Goal: Task Accomplishment & Management: Use online tool/utility

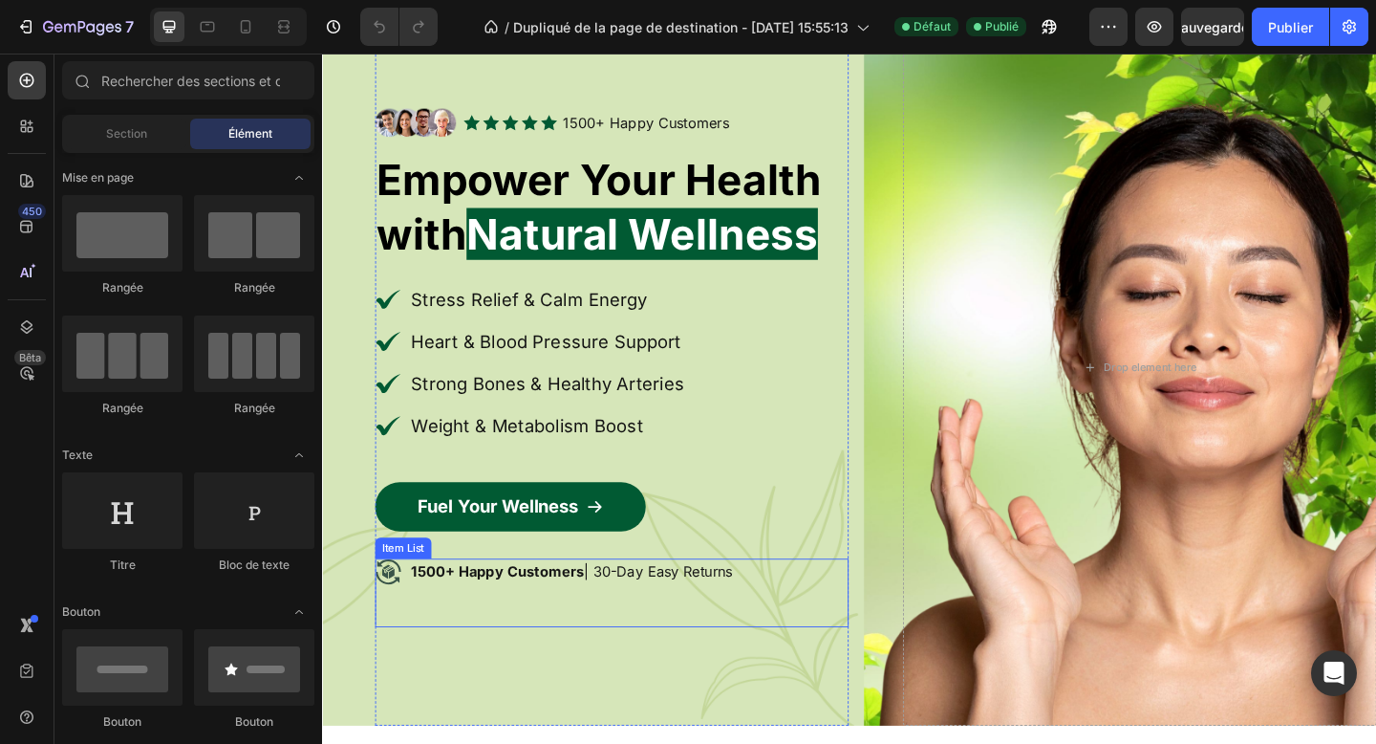
scroll to position [163, 0]
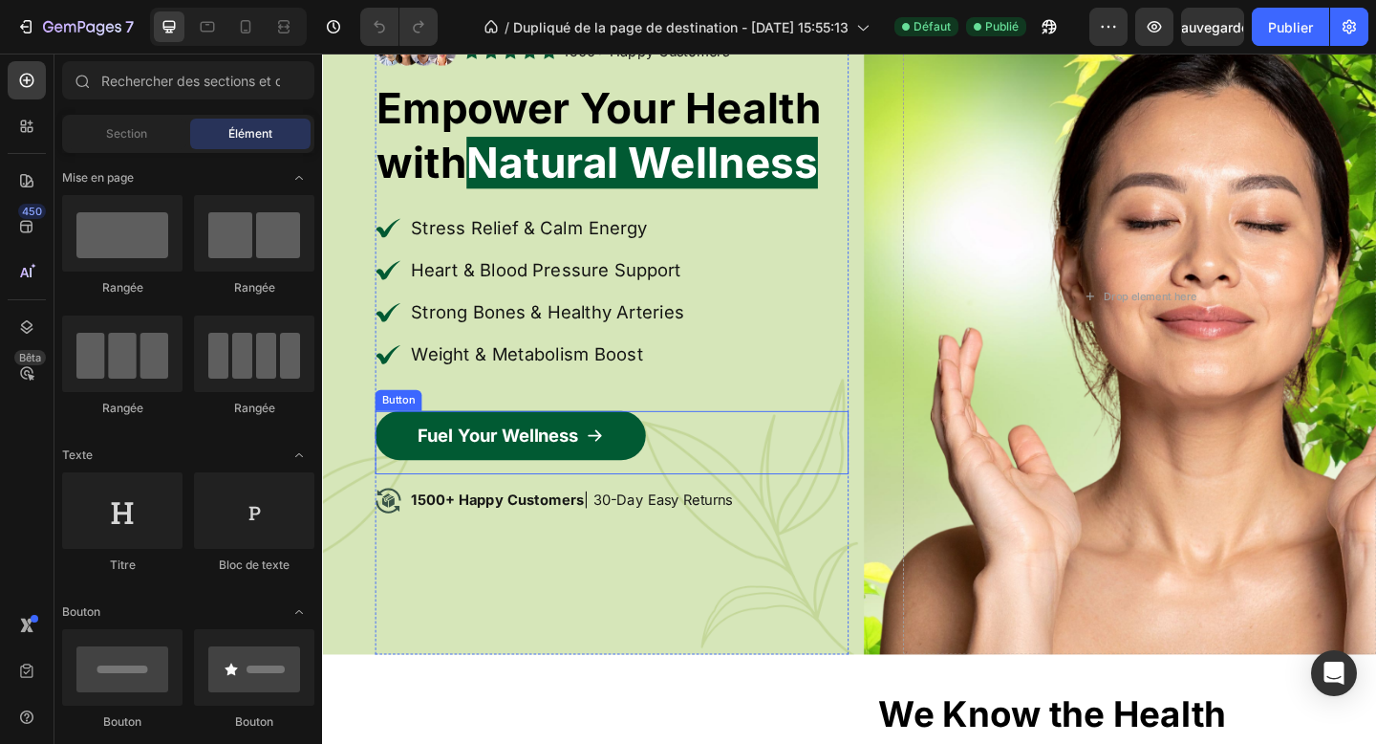
click at [619, 478] on icon at bounding box center [618, 469] width 19 height 19
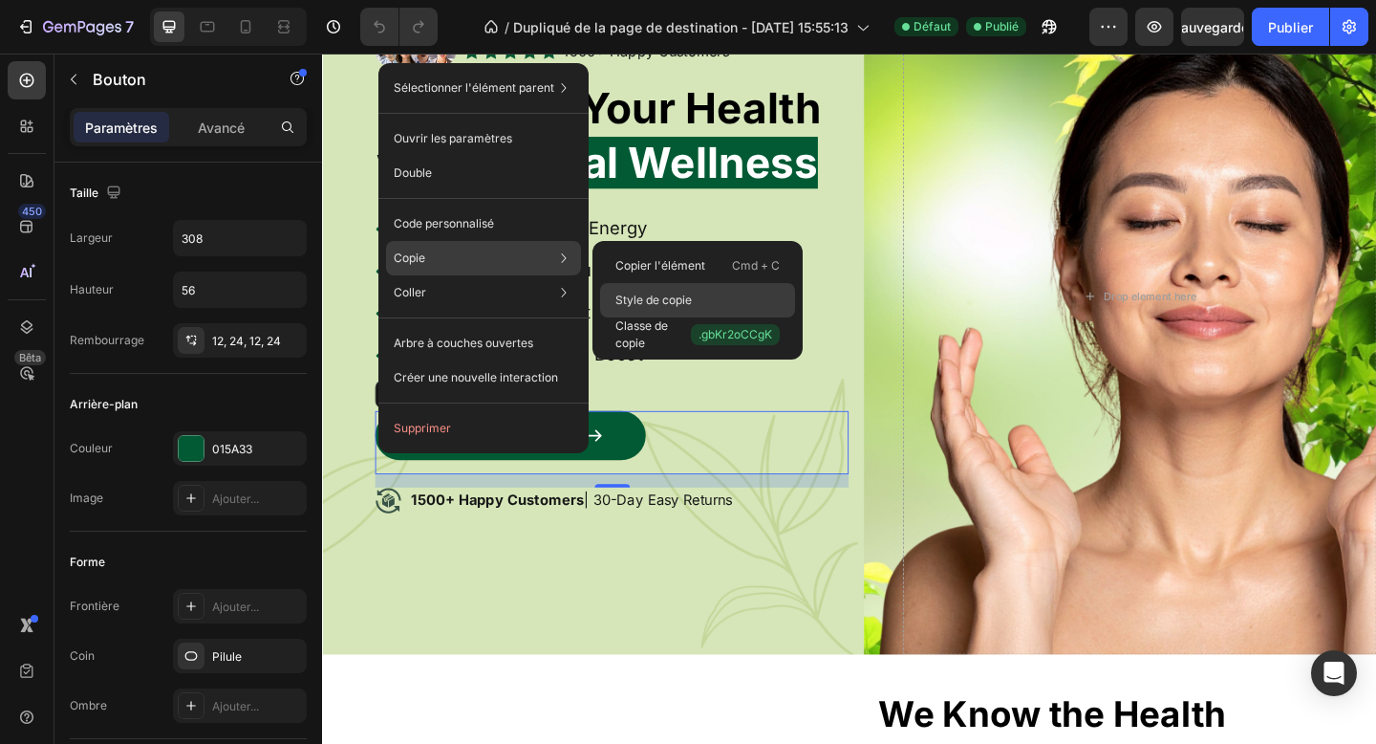
click at [675, 306] on font "Style de copie" at bounding box center [653, 299] width 76 height 14
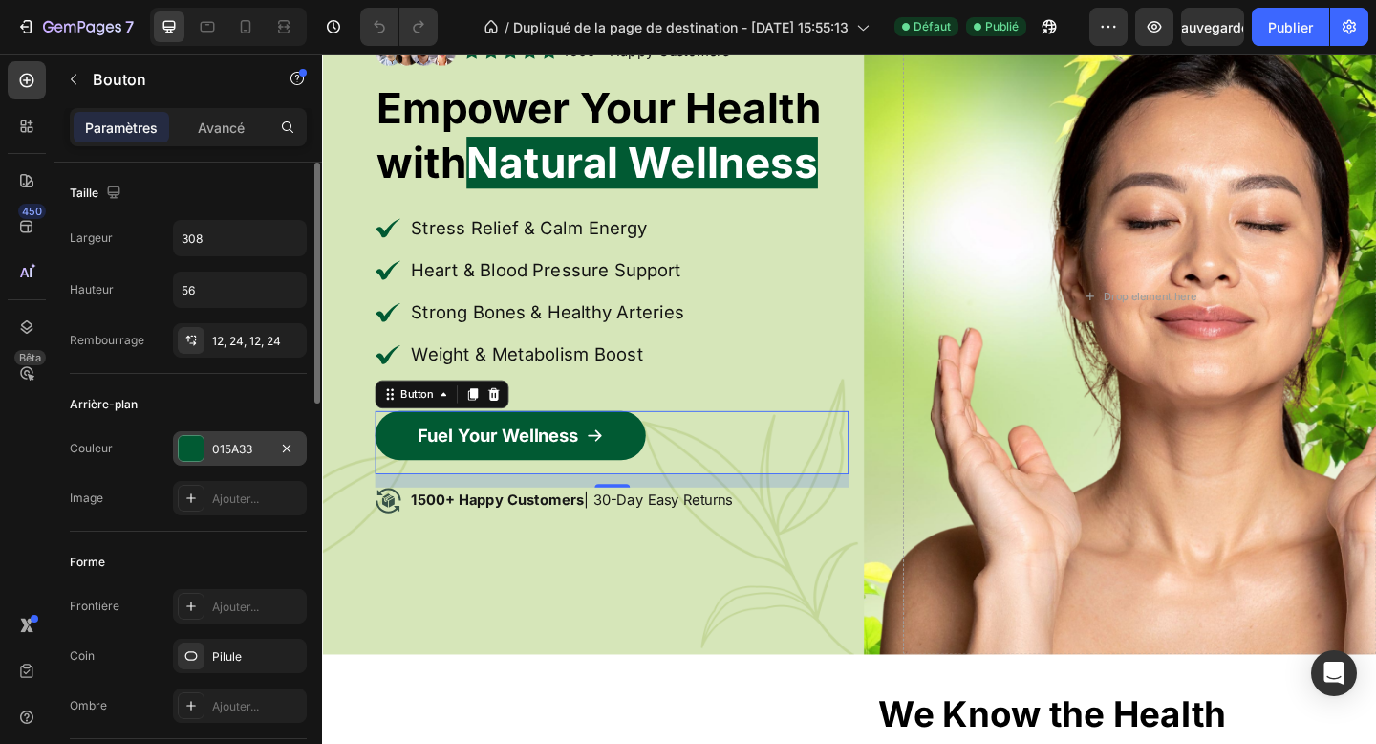
click at [241, 450] on font "015A33" at bounding box center [232, 449] width 40 height 14
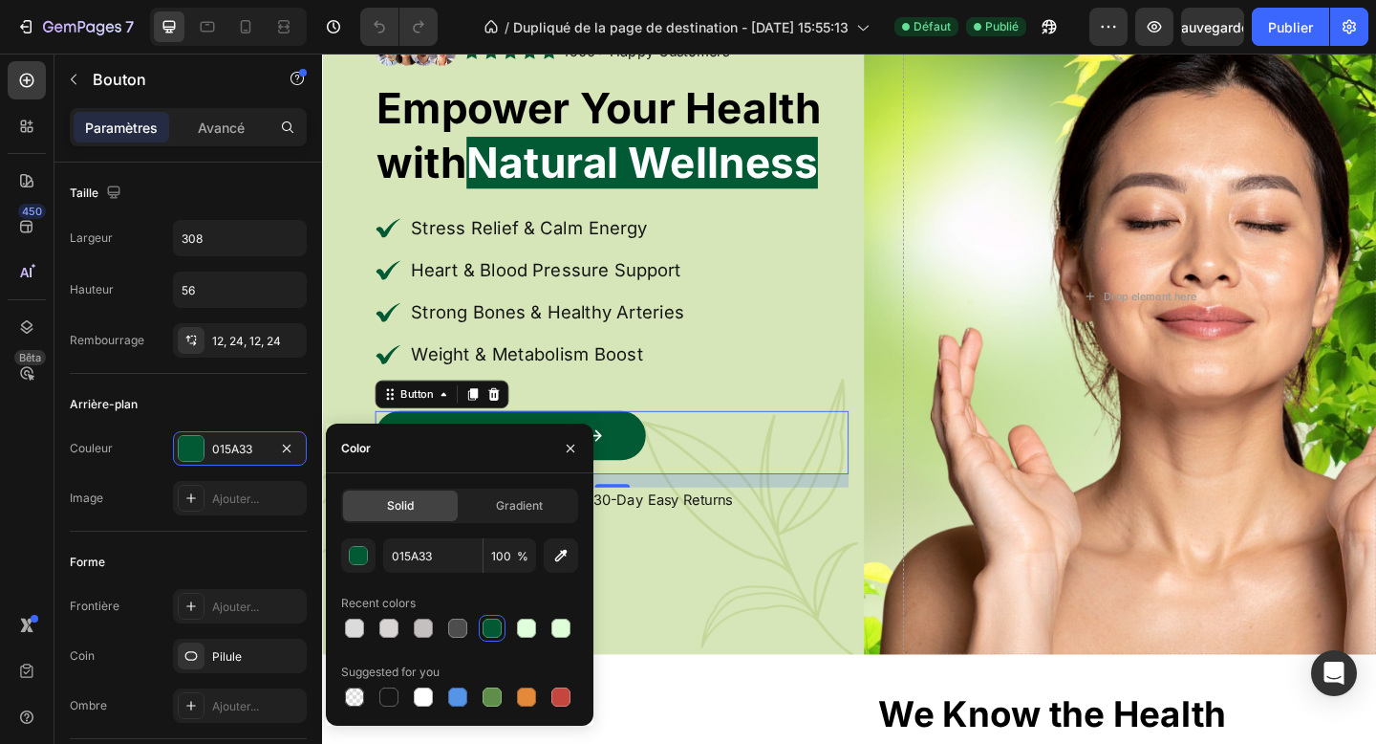
click at [407, 535] on div "Solid Gradient 015A33 100 % Recent colors Suggested for you" at bounding box center [459, 599] width 237 height 222
click at [413, 551] on input "015A33" at bounding box center [432, 555] width 99 height 34
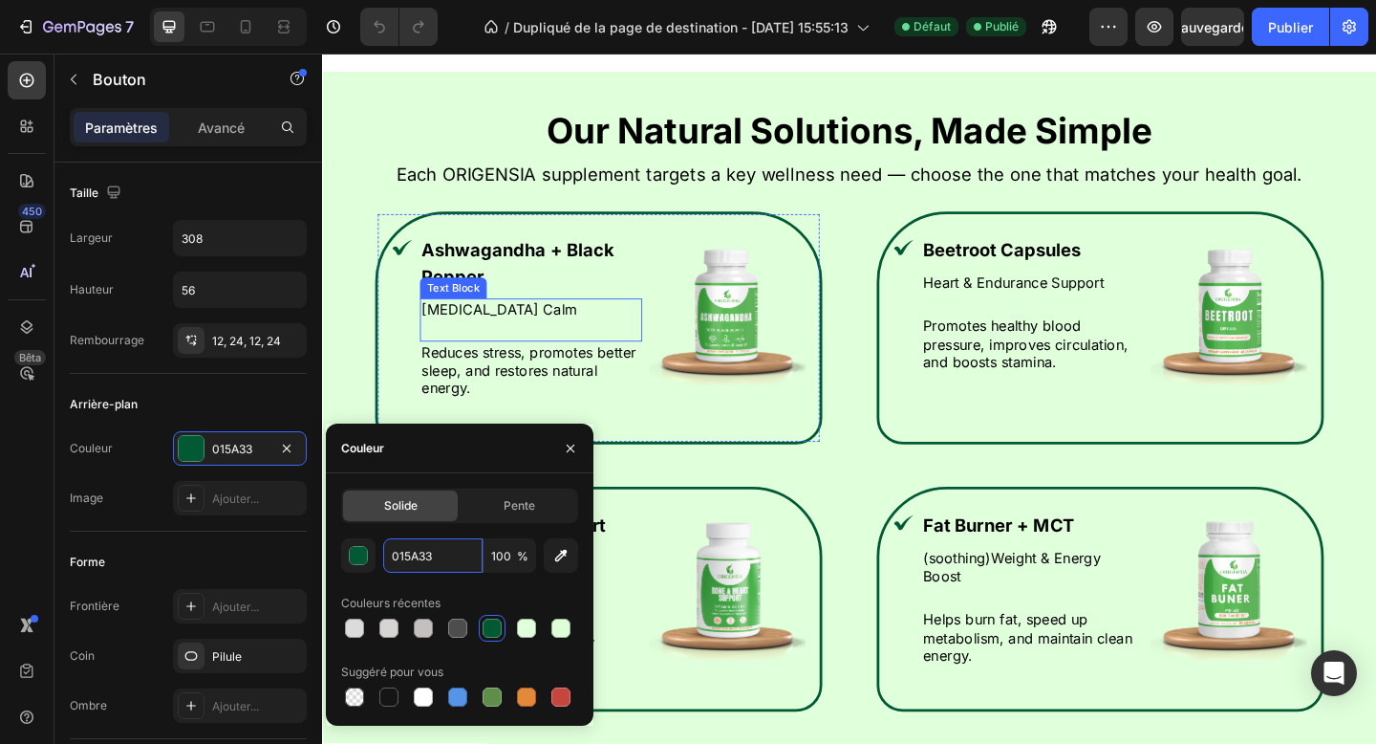
scroll to position [1556, 0]
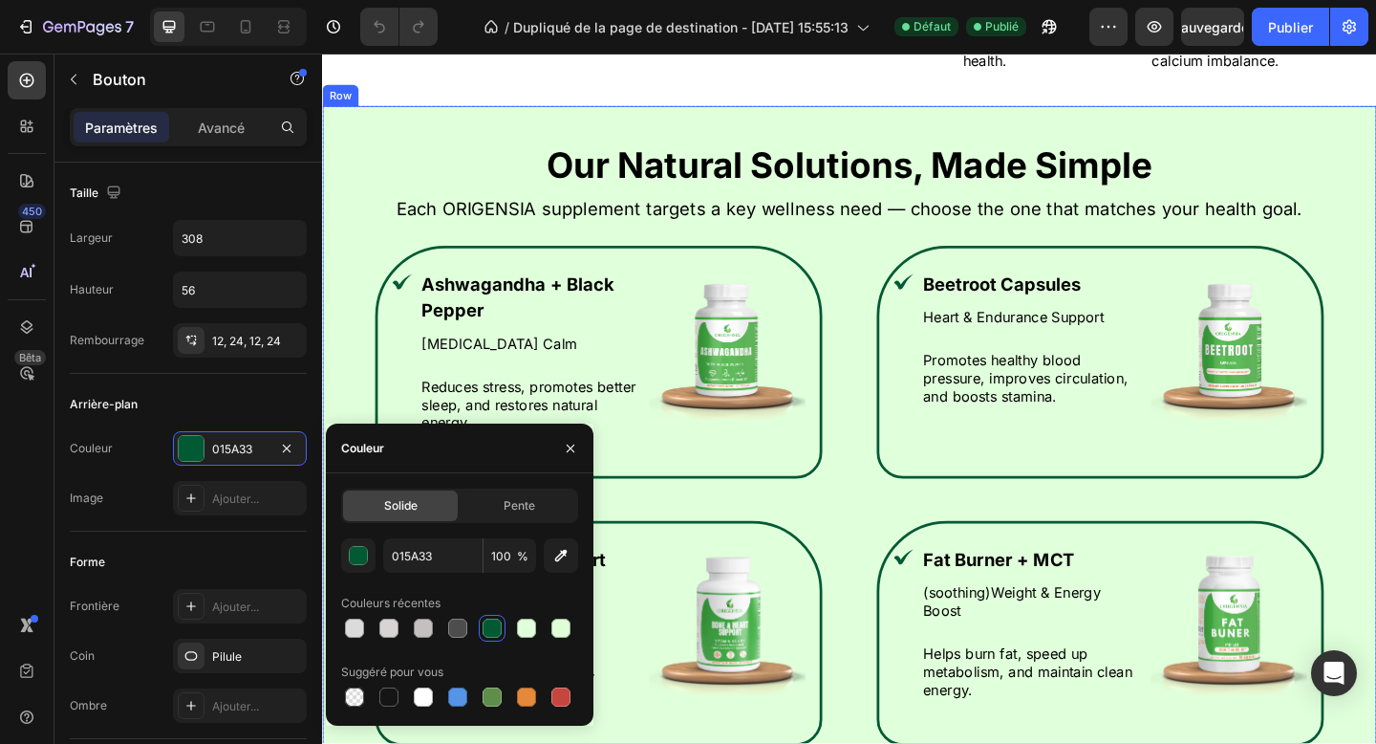
click at [384, 125] on div "Our Natural Solutions, Made Simple Heading Each ORIGENSIA supplement targets a …" at bounding box center [895, 538] width 1147 height 855
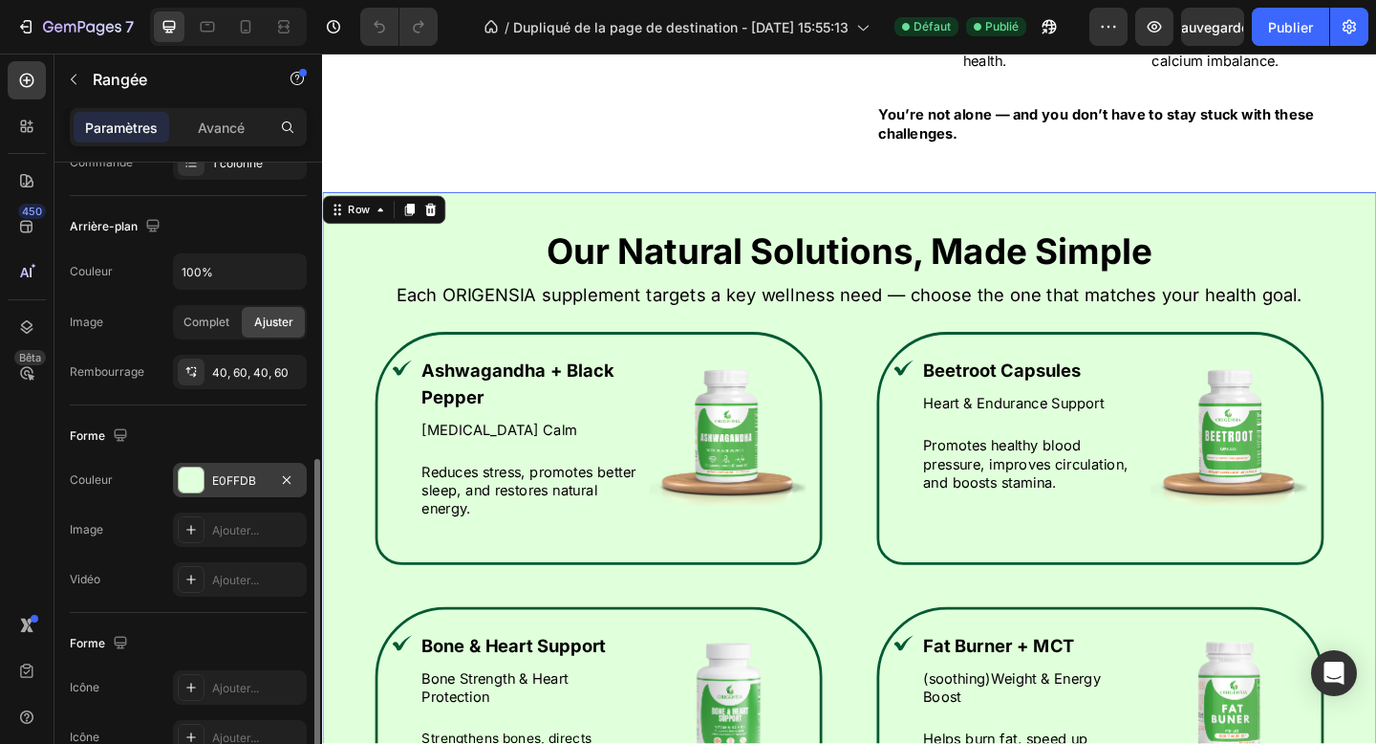
scroll to position [462, 0]
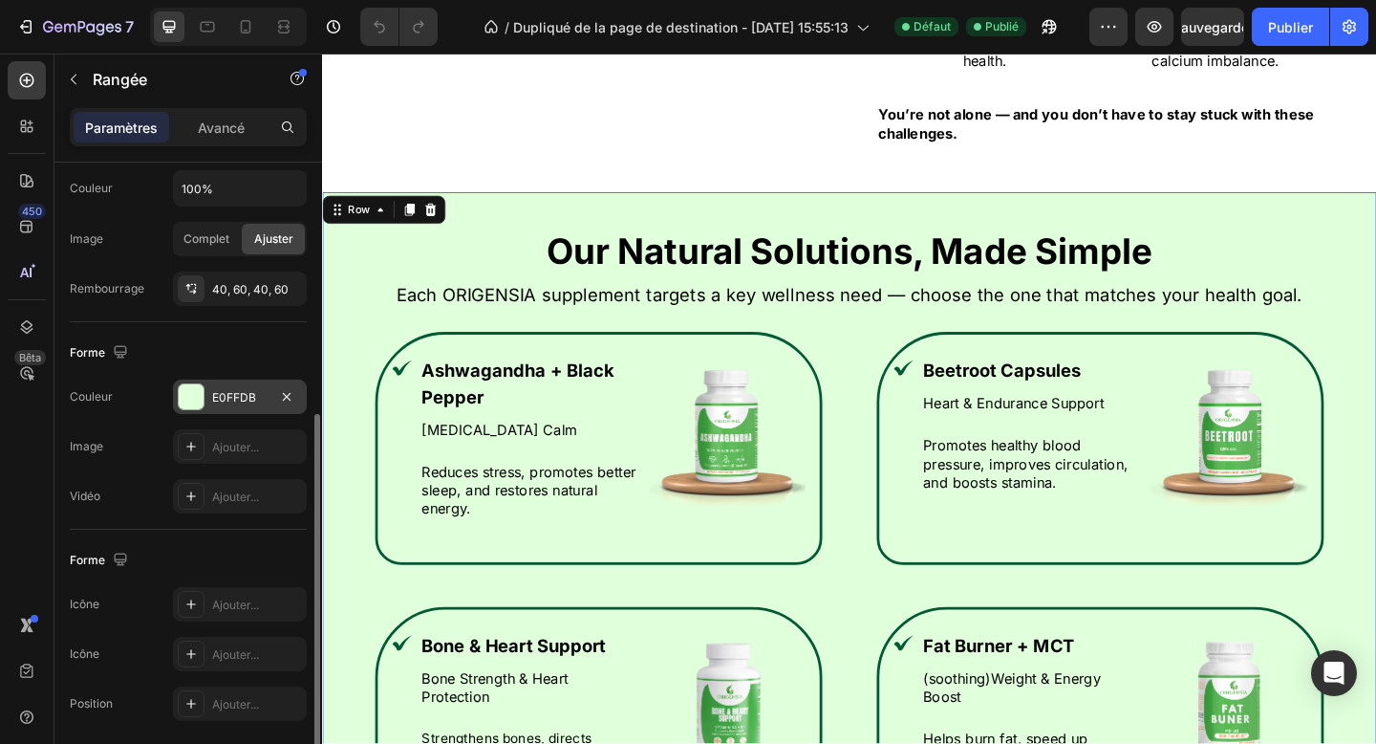
click at [205, 405] on div "E0FFDB" at bounding box center [240, 396] width 134 height 34
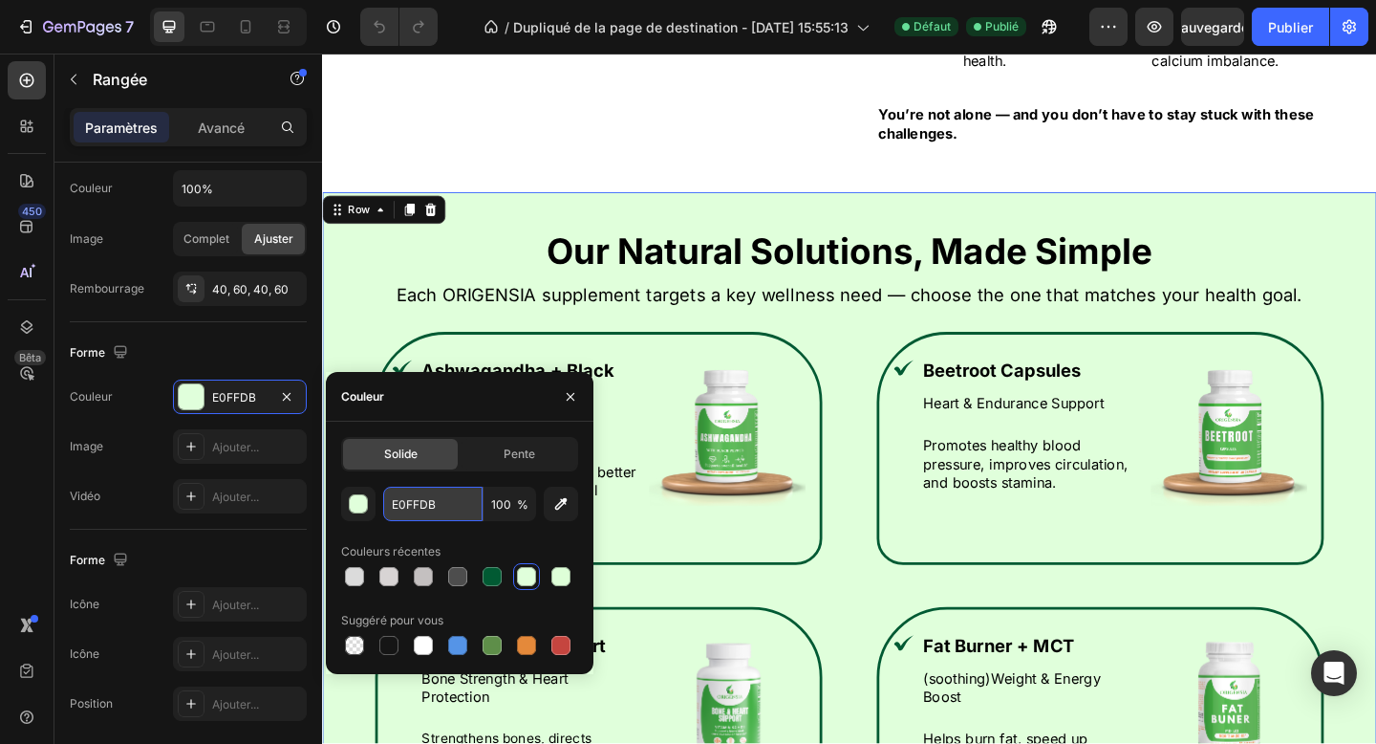
click at [424, 518] on input "E0FFDB" at bounding box center [432, 503] width 99 height 34
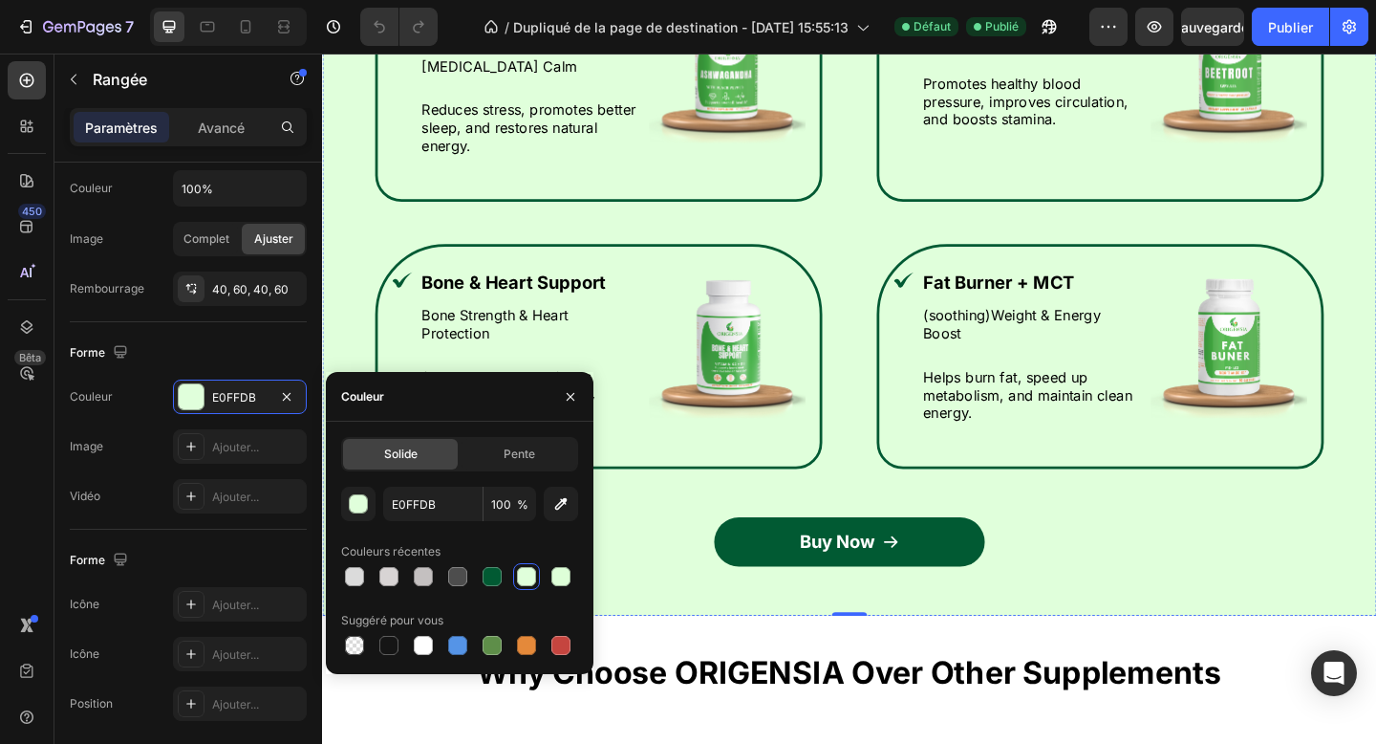
scroll to position [1887, 0]
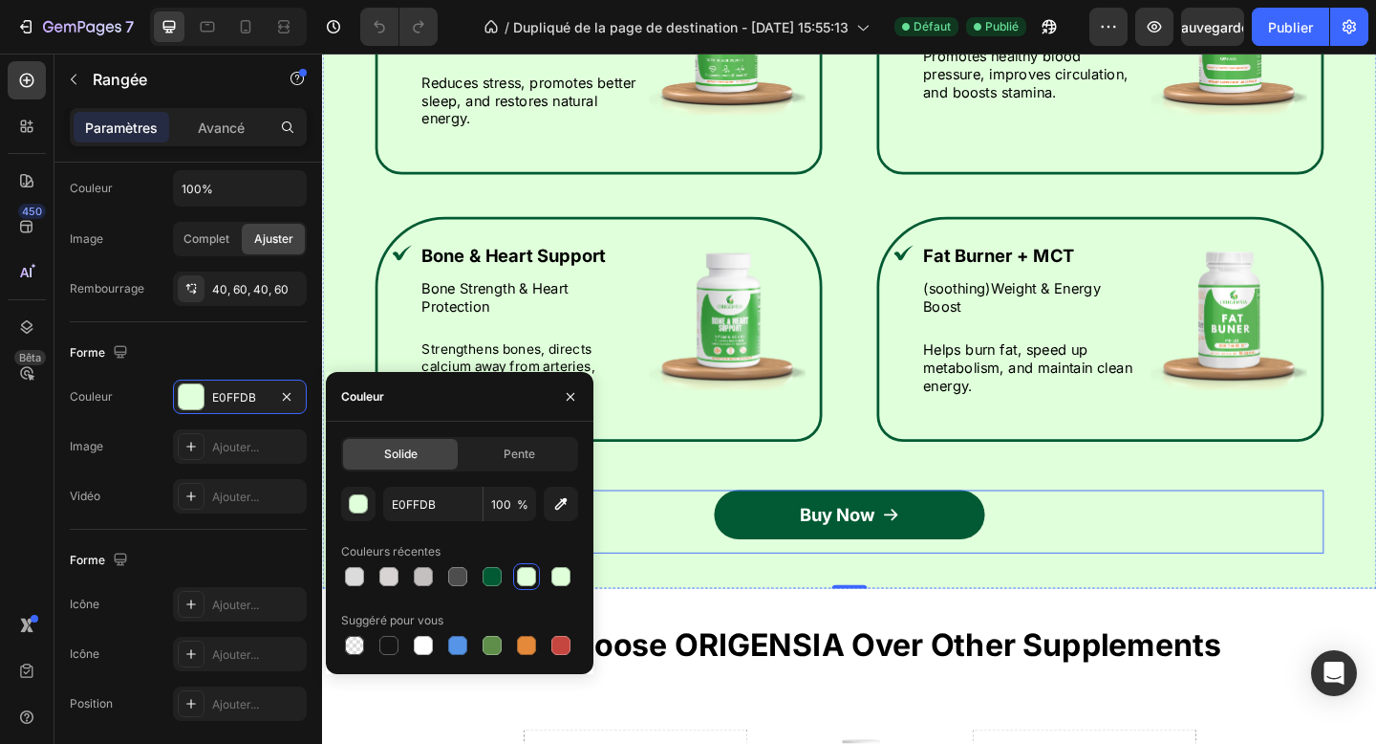
click at [792, 529] on link "Buy Now" at bounding box center [895, 556] width 294 height 54
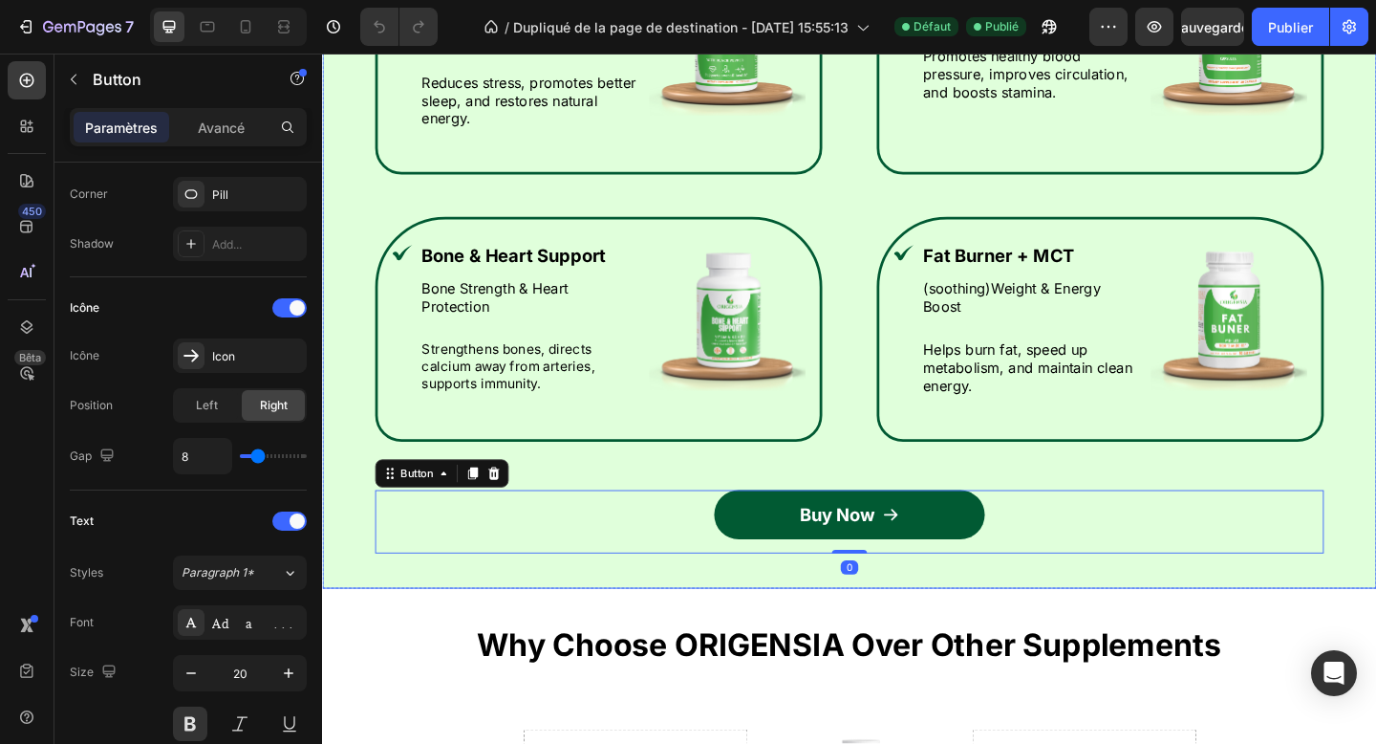
scroll to position [0, 0]
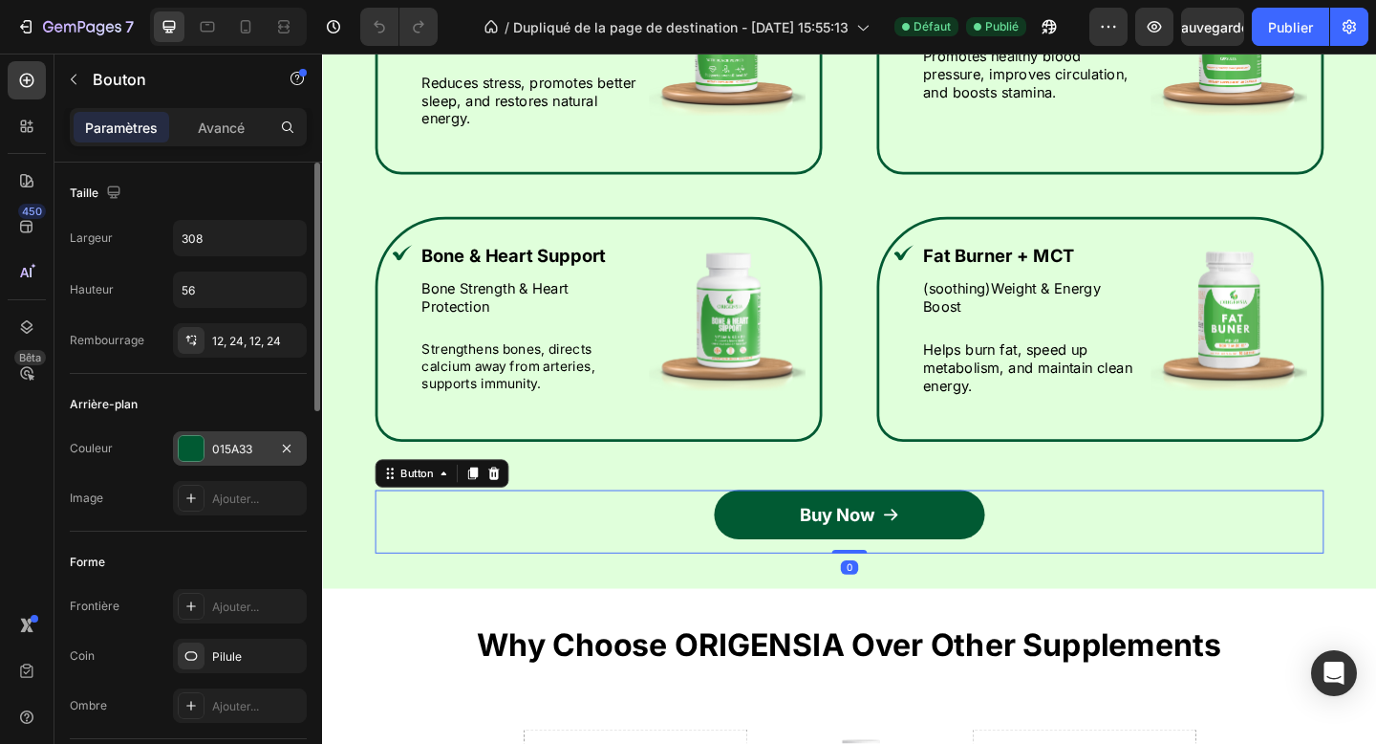
click at [237, 443] on font "015A33" at bounding box center [232, 449] width 40 height 14
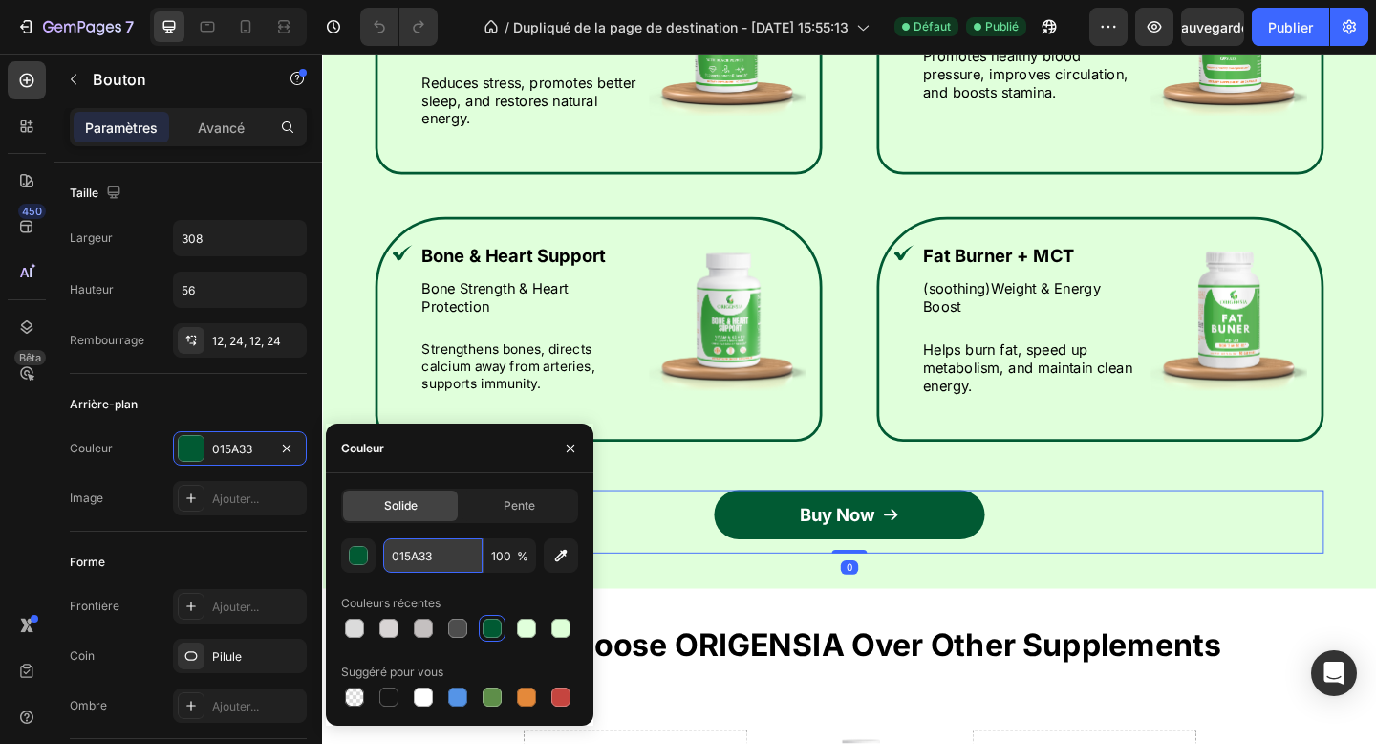
click at [415, 545] on input "015A33" at bounding box center [432, 555] width 99 height 34
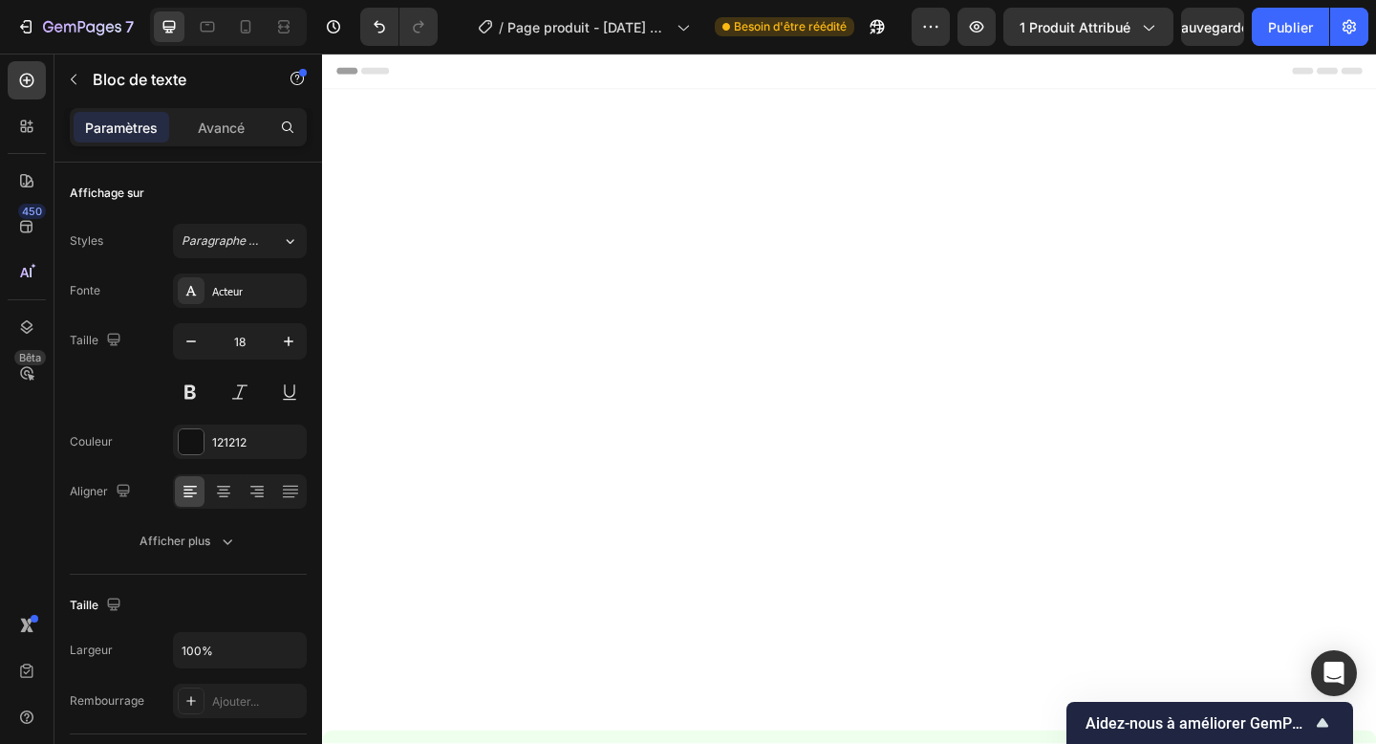
scroll to position [903, 0]
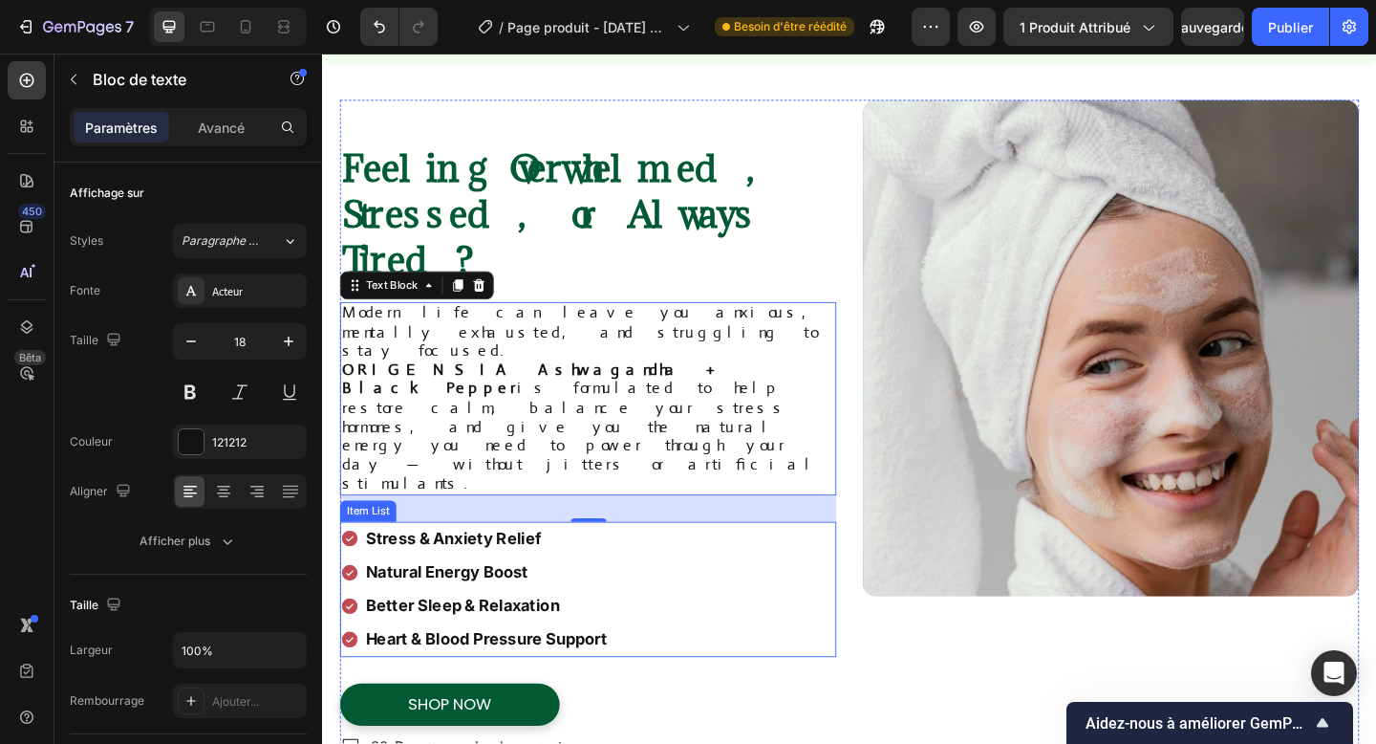
click at [485, 571] on strong "Stress & Anxiety Relief" at bounding box center [464, 581] width 191 height 20
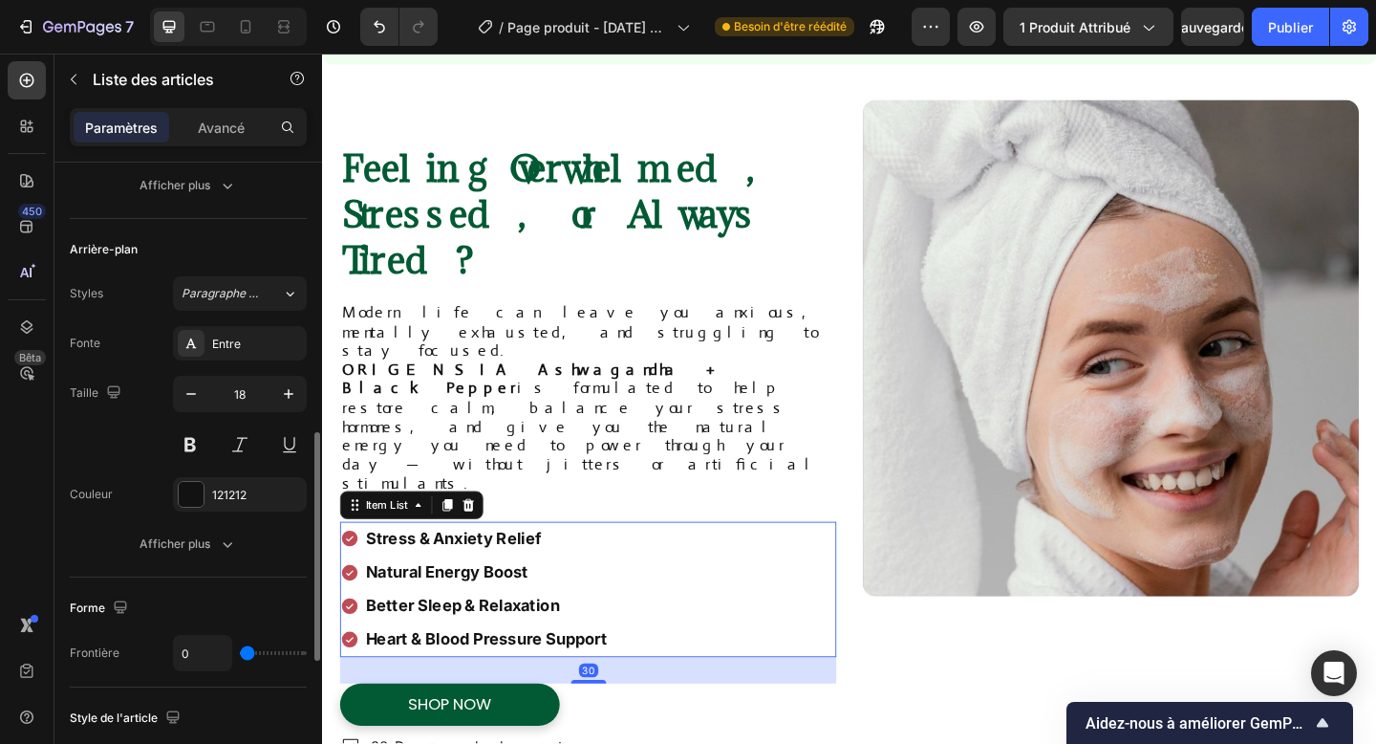
scroll to position [464, 0]
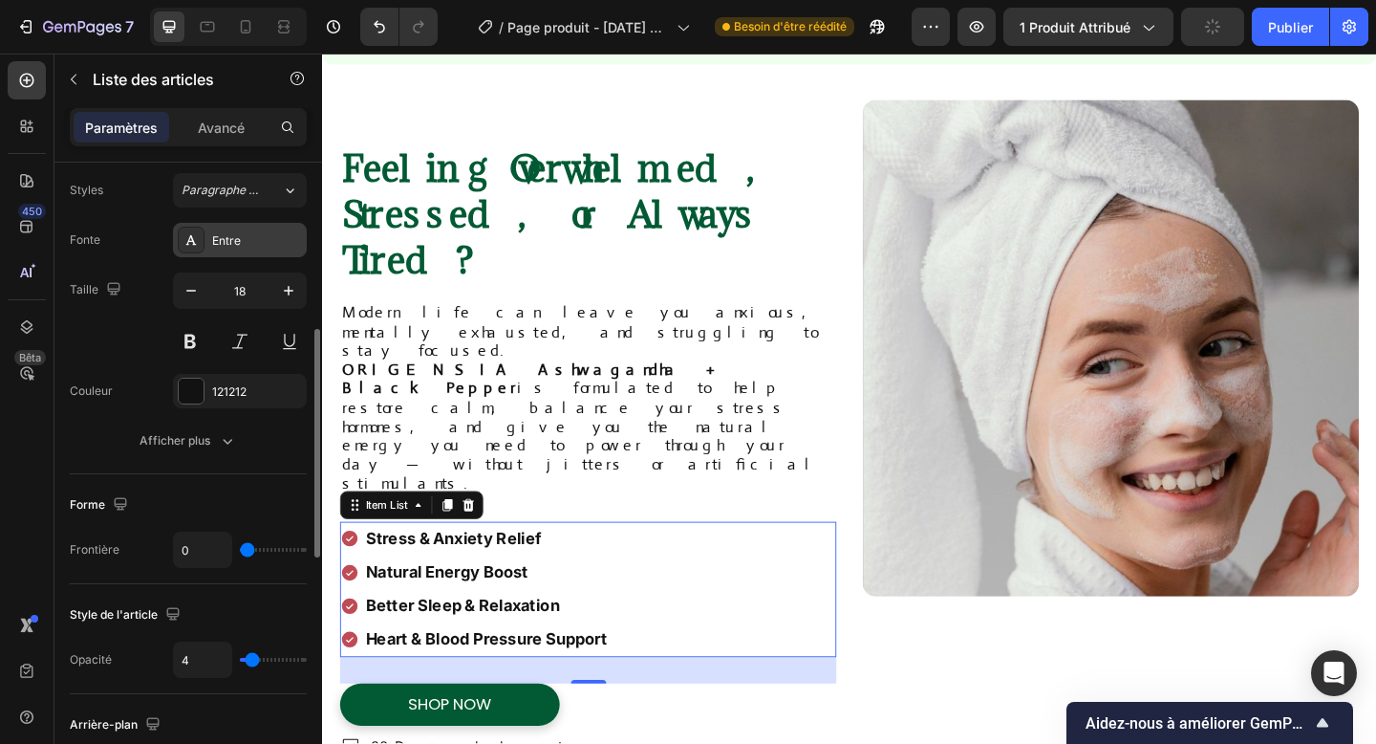
click at [233, 243] on font "Entre" at bounding box center [226, 240] width 29 height 14
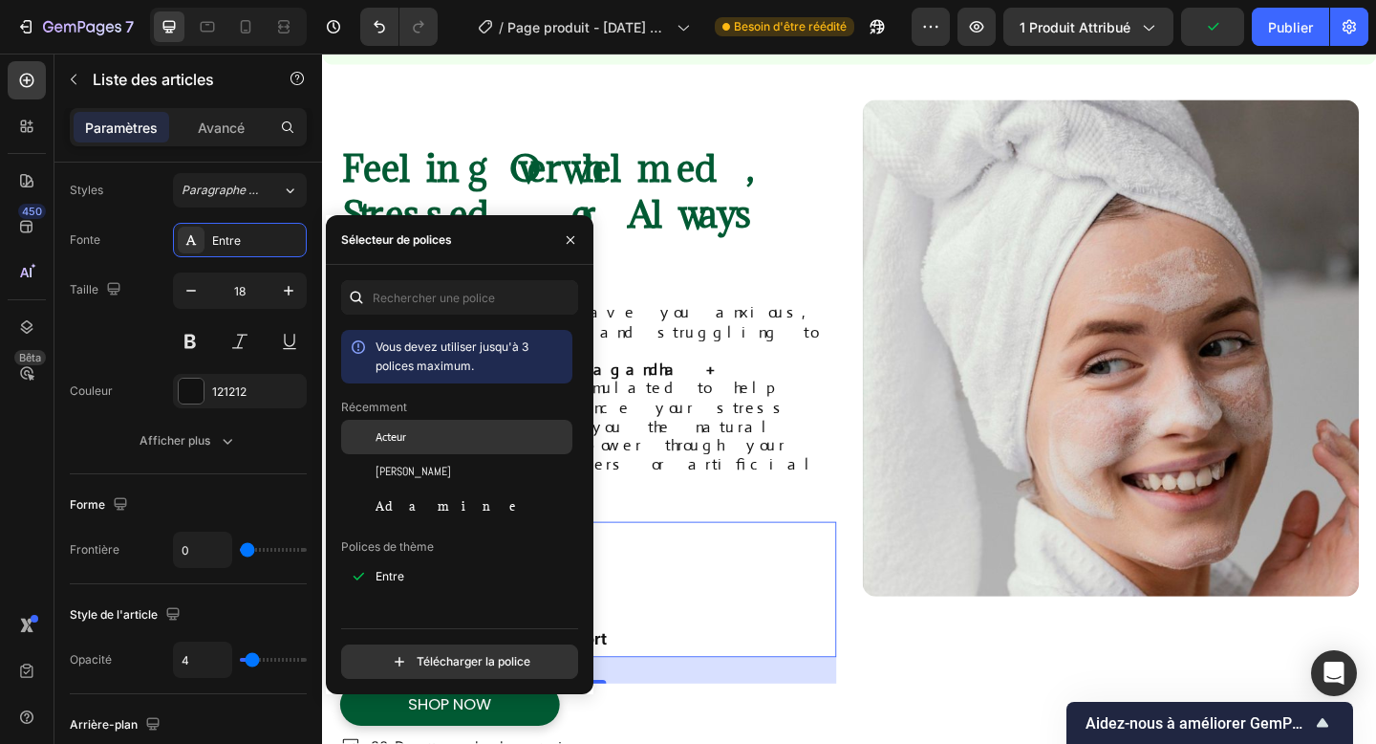
click at [412, 452] on div "Acteur" at bounding box center [456, 437] width 231 height 34
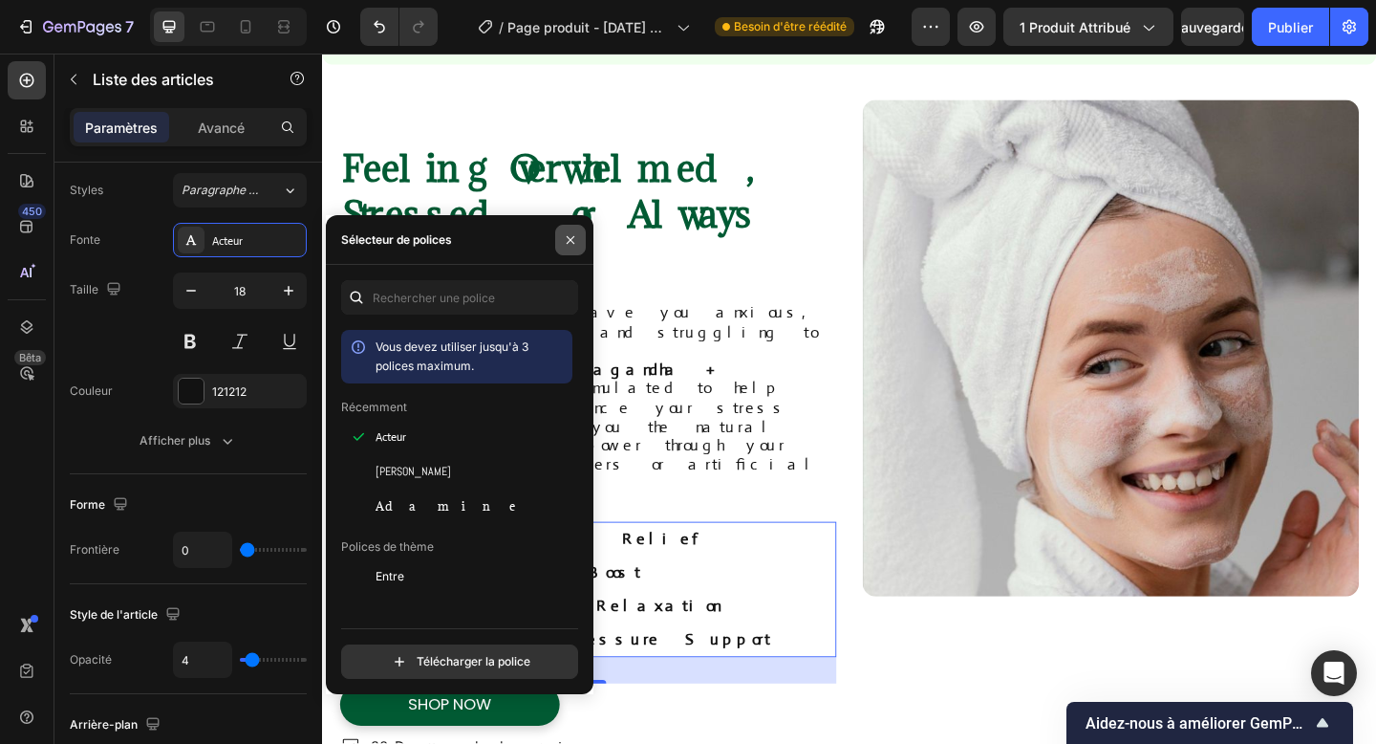
click at [566, 251] on button "button" at bounding box center [570, 240] width 31 height 31
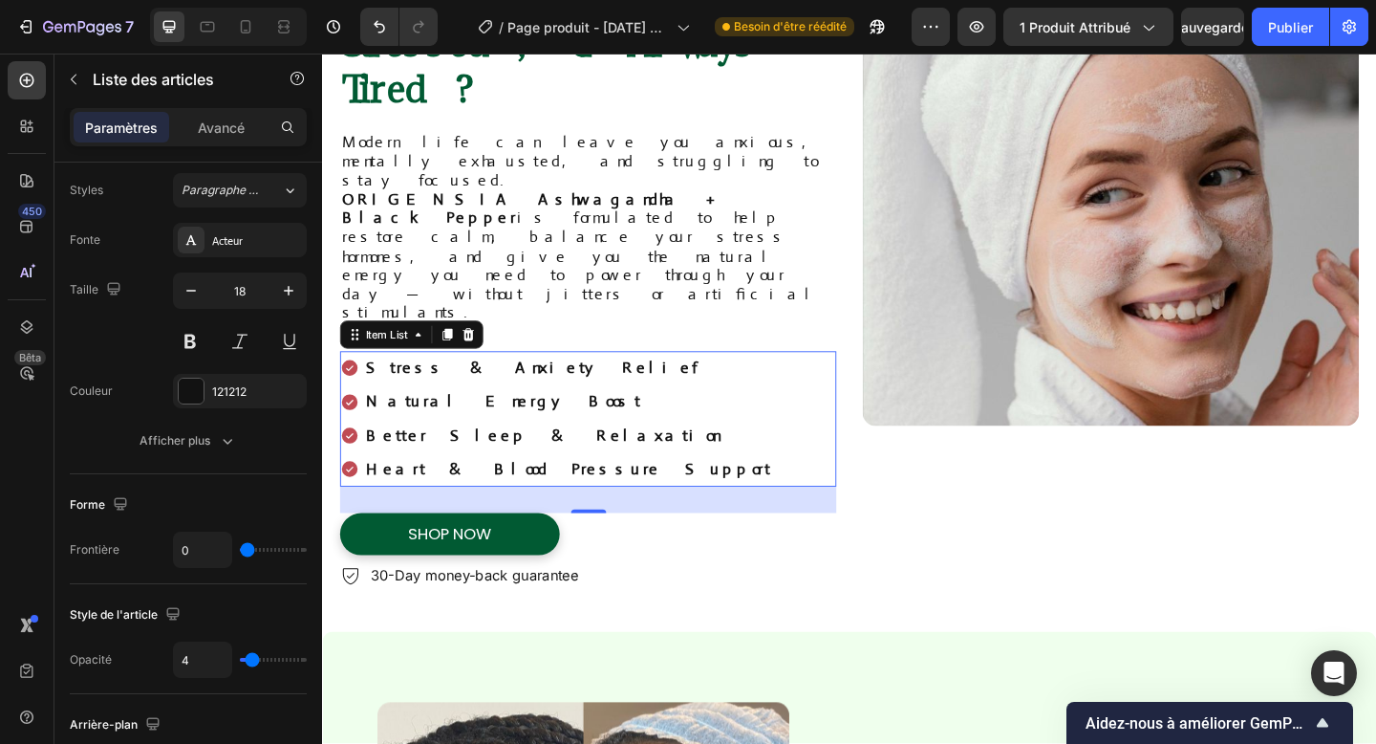
scroll to position [1139, 0]
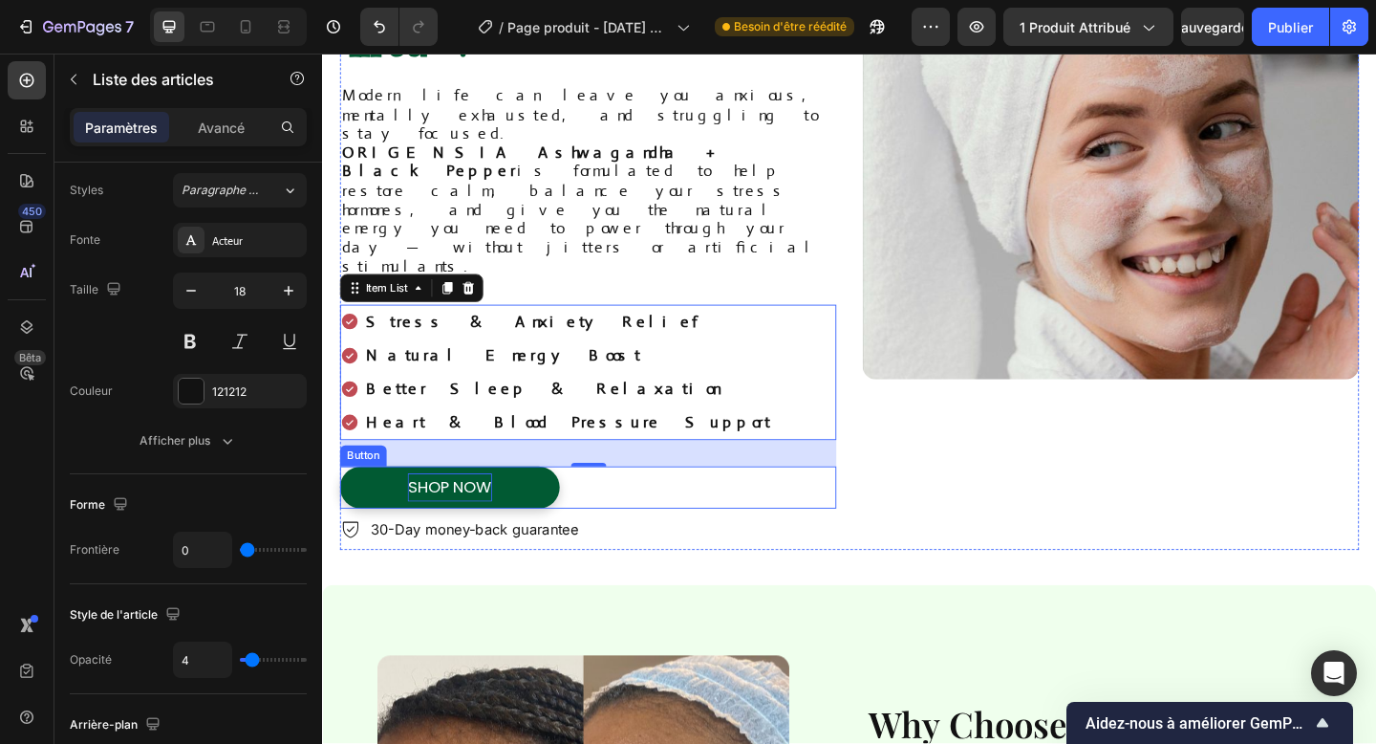
click at [485, 510] on p "shop now" at bounding box center [461, 525] width 92 height 31
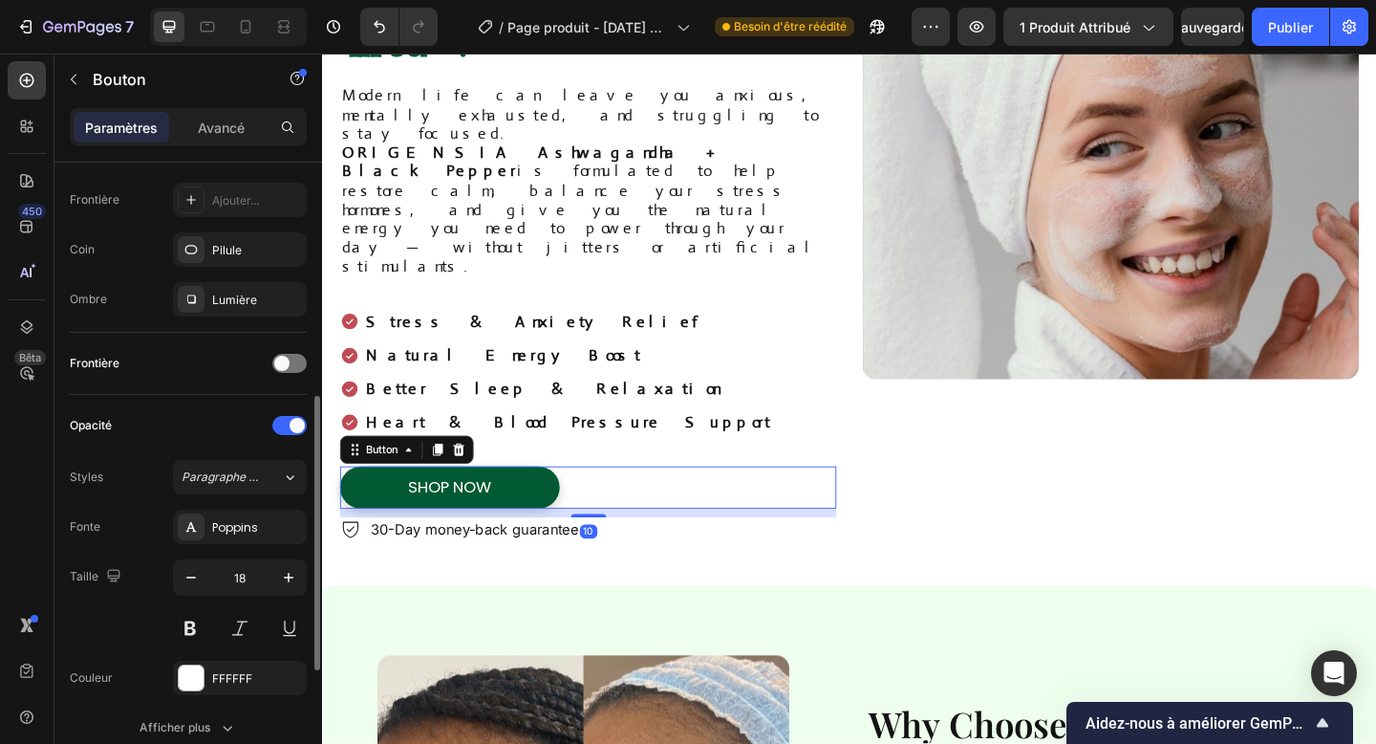
scroll to position [446, 0]
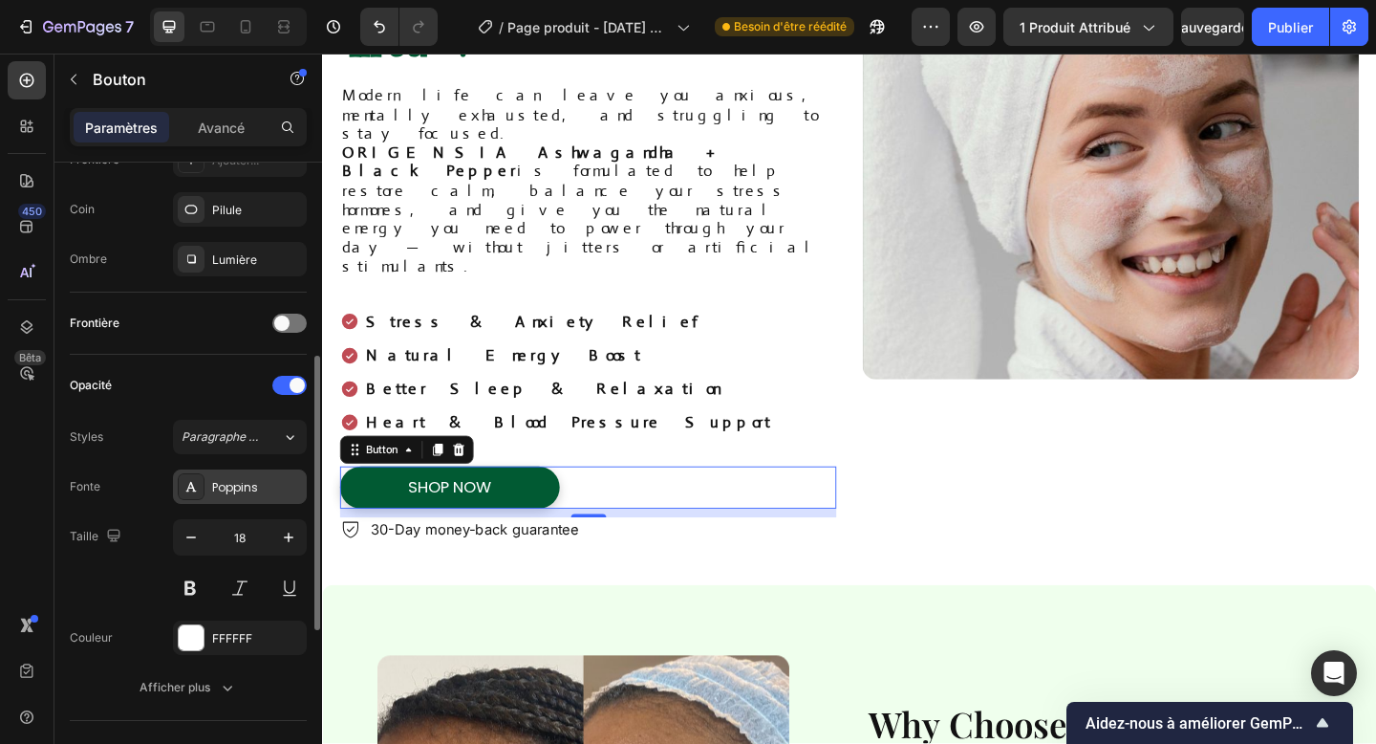
click at [229, 495] on div "Poppins" at bounding box center [257, 487] width 90 height 17
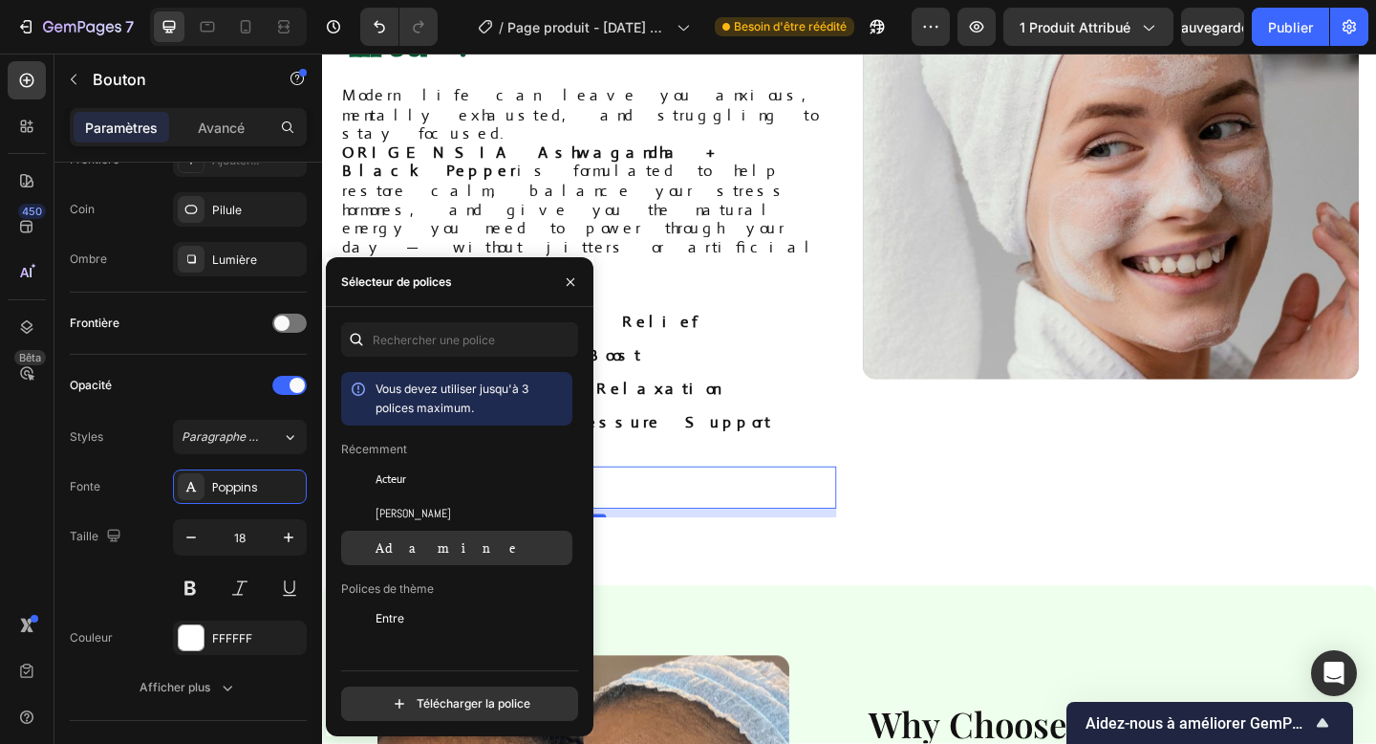
click at [383, 560] on div "Adamine" at bounding box center [456, 547] width 231 height 34
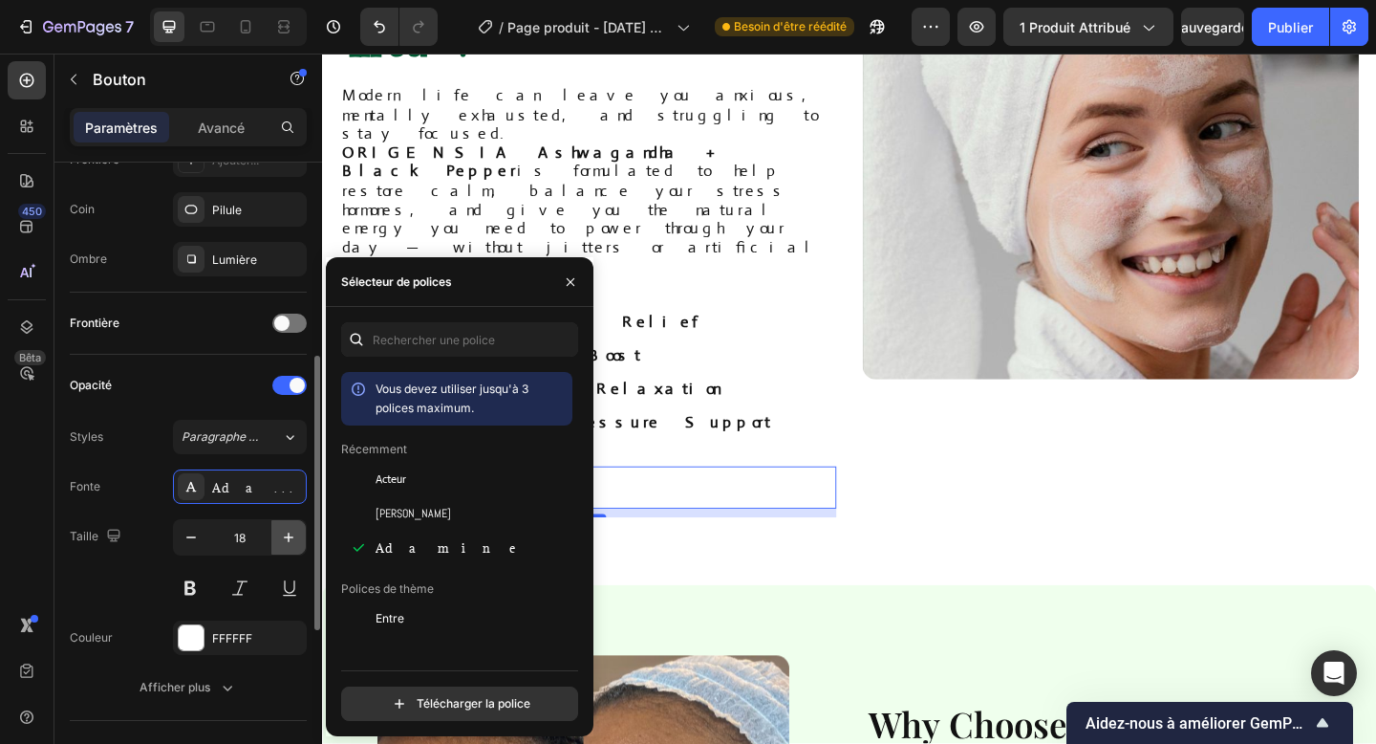
click at [297, 534] on icon "button" at bounding box center [288, 537] width 19 height 19
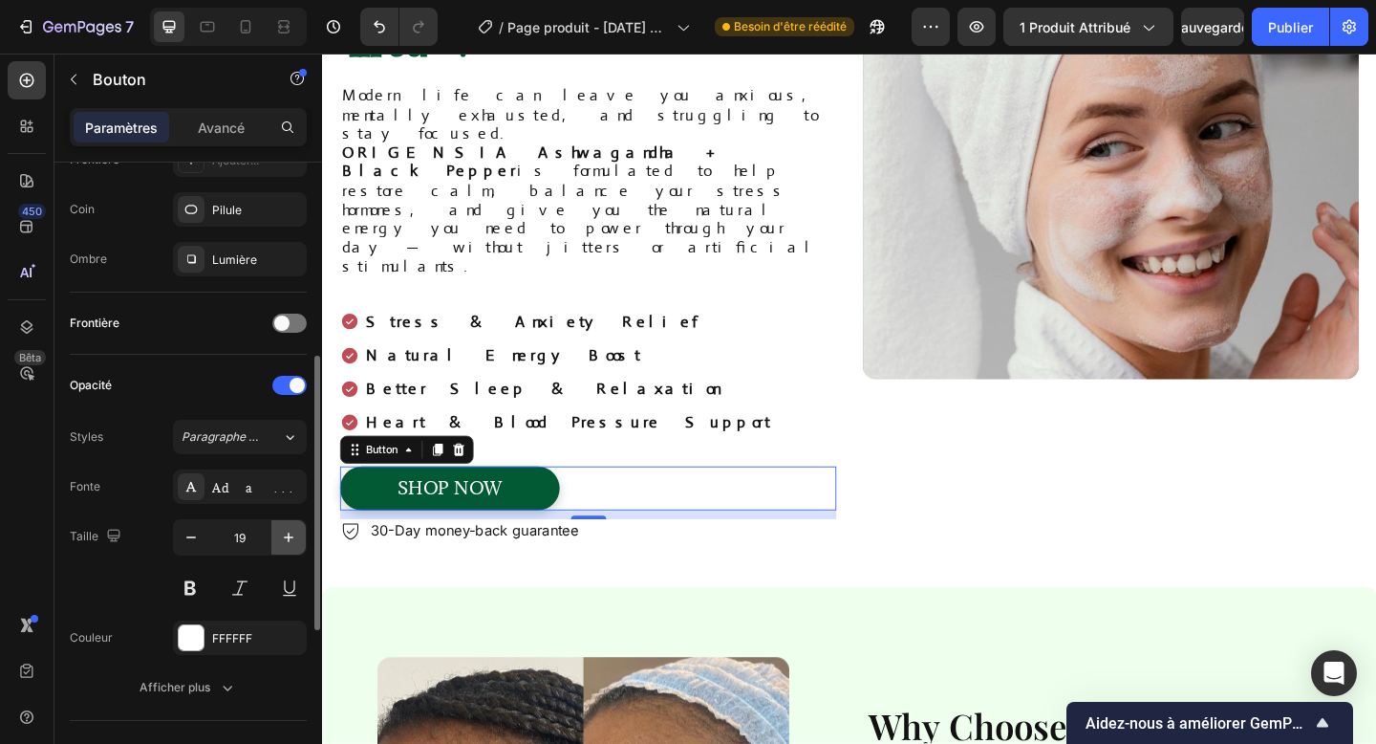
type input "20"
click at [184, 599] on button at bounding box center [190, 588] width 34 height 34
click at [127, 545] on div "Taille 20" at bounding box center [188, 562] width 237 height 86
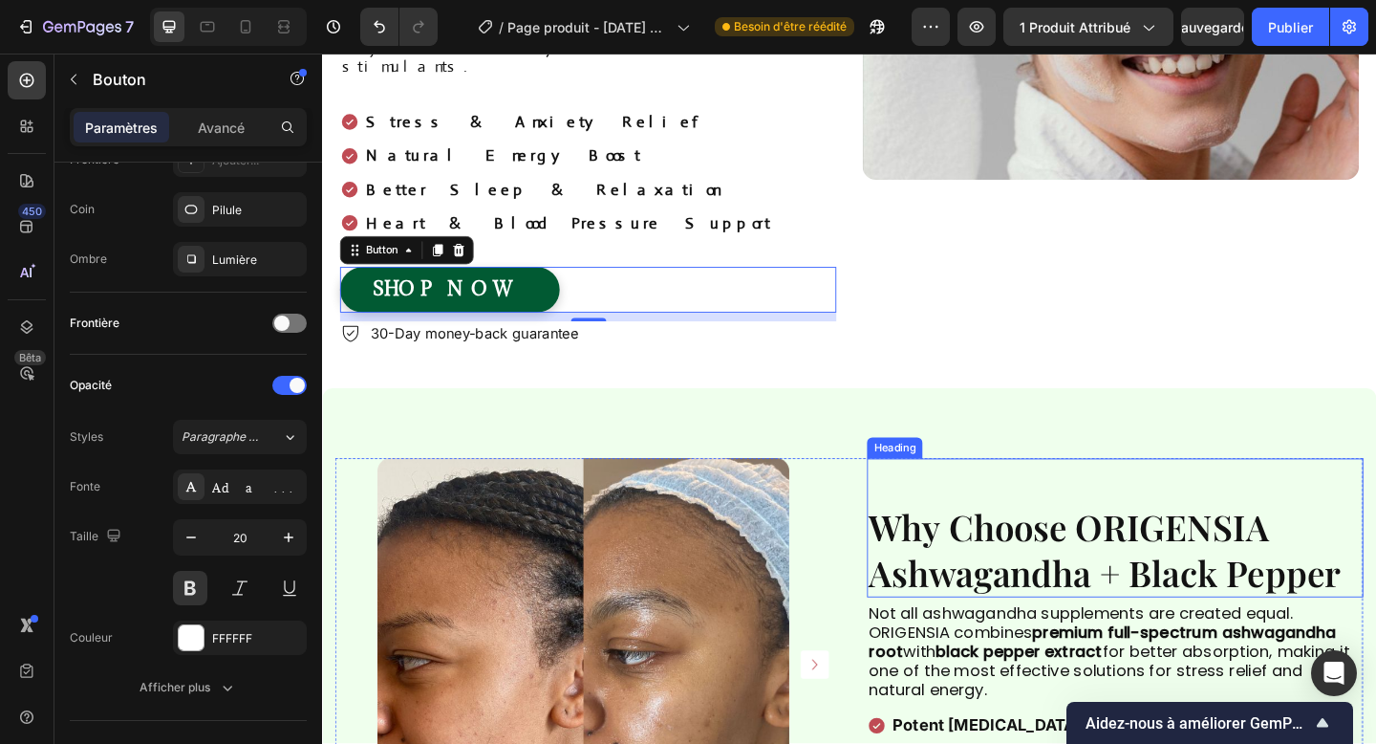
scroll to position [1485, 0]
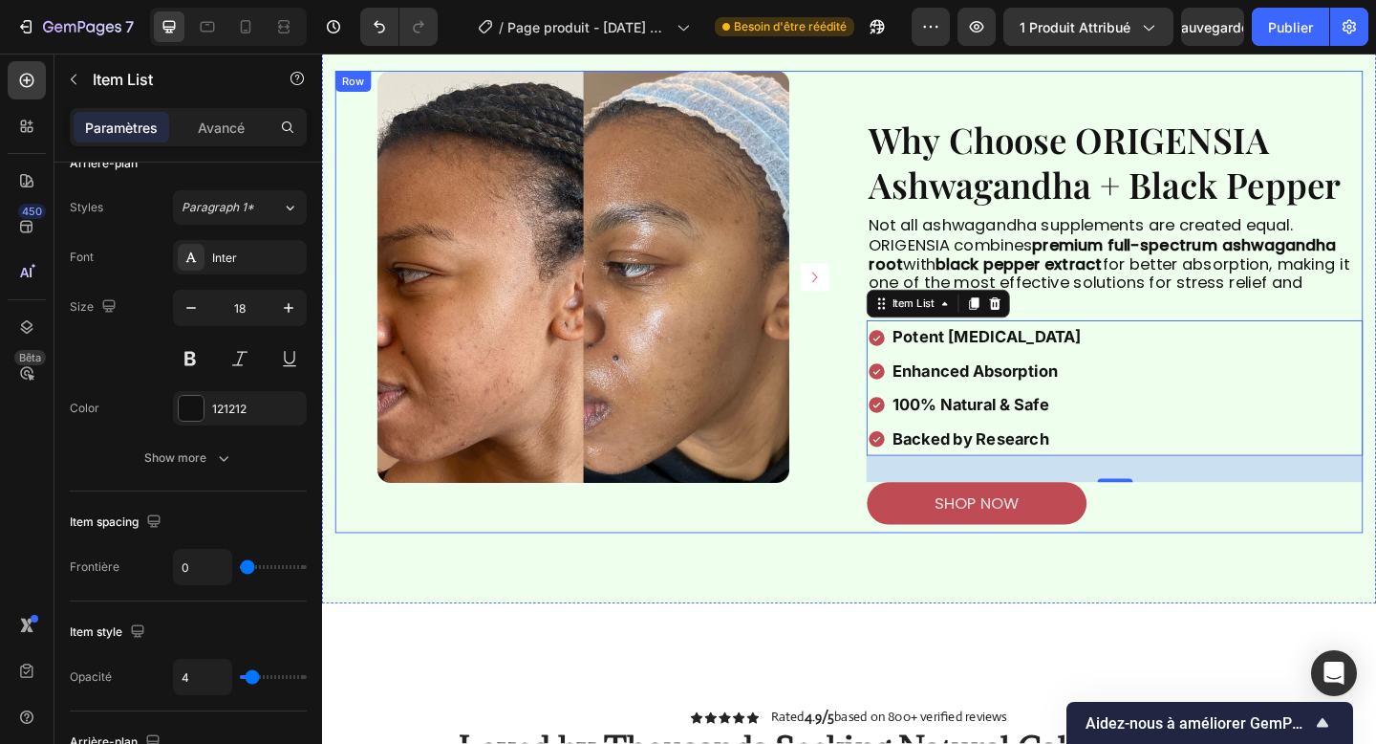
scroll to position [0, 0]
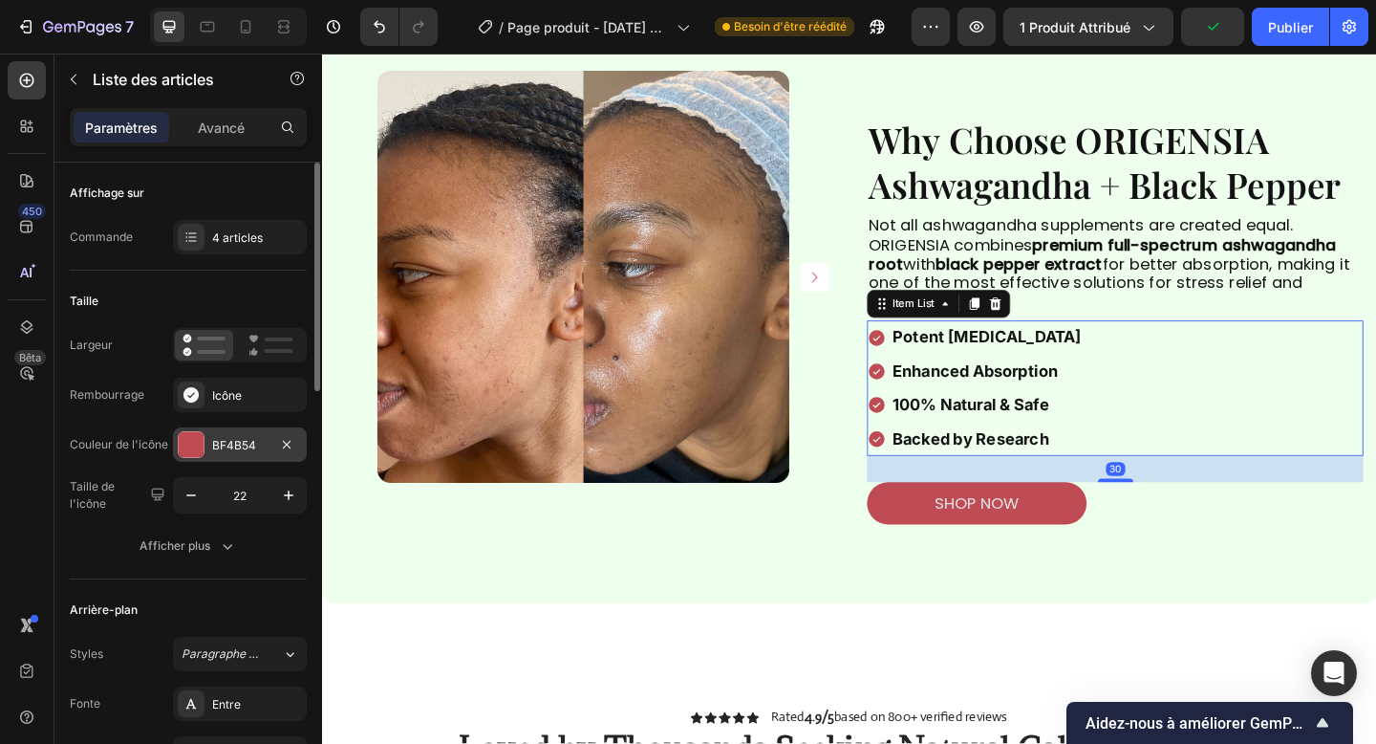
click at [200, 448] on div at bounding box center [191, 444] width 25 height 25
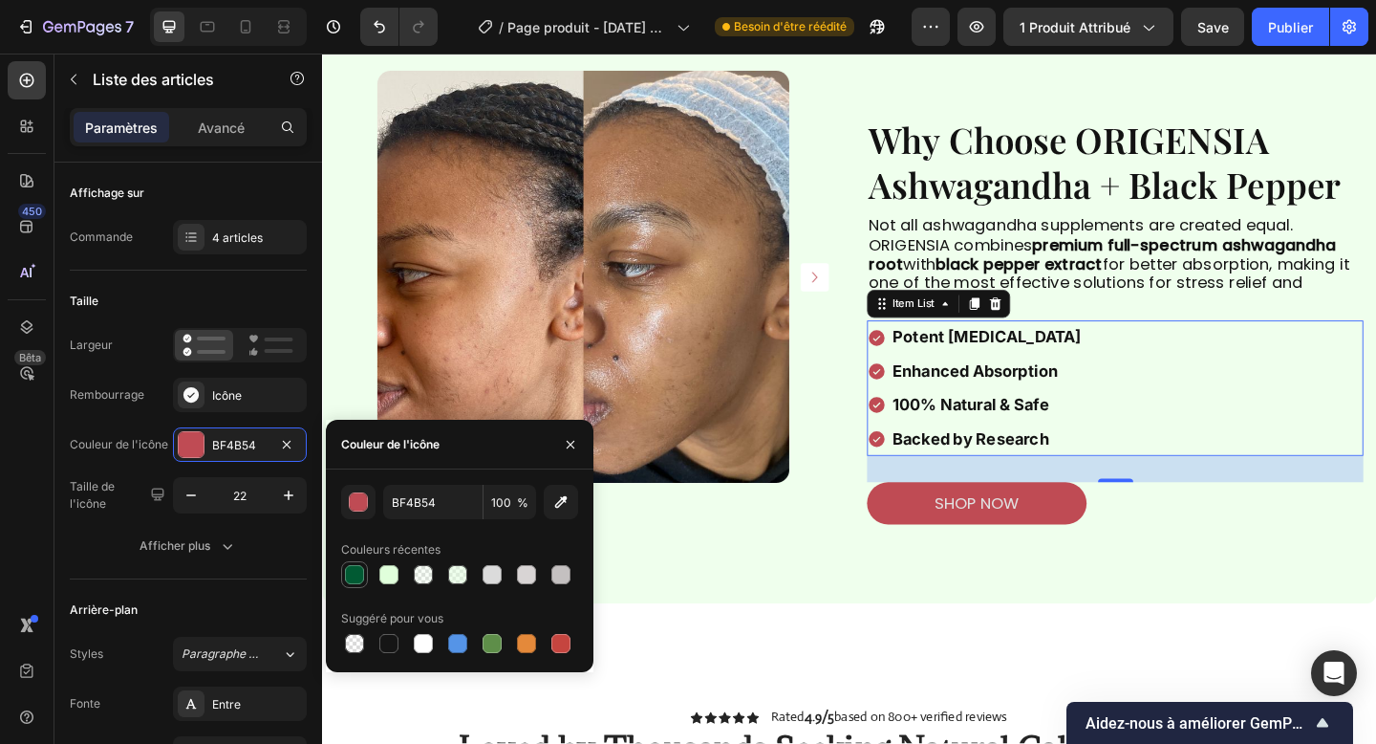
click at [356, 565] on div at bounding box center [354, 574] width 19 height 19
type input "015A33"
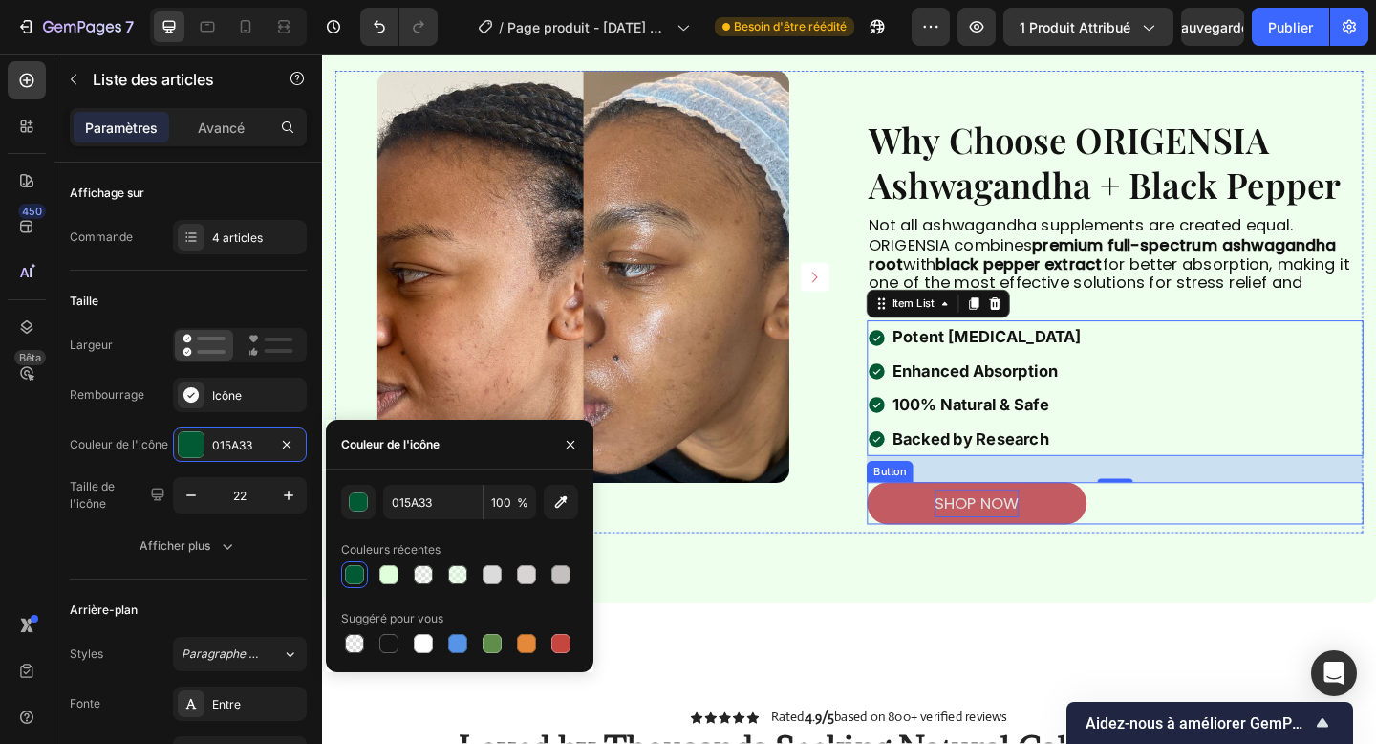
click at [991, 558] on p "shop now" at bounding box center [1034, 543] width 92 height 31
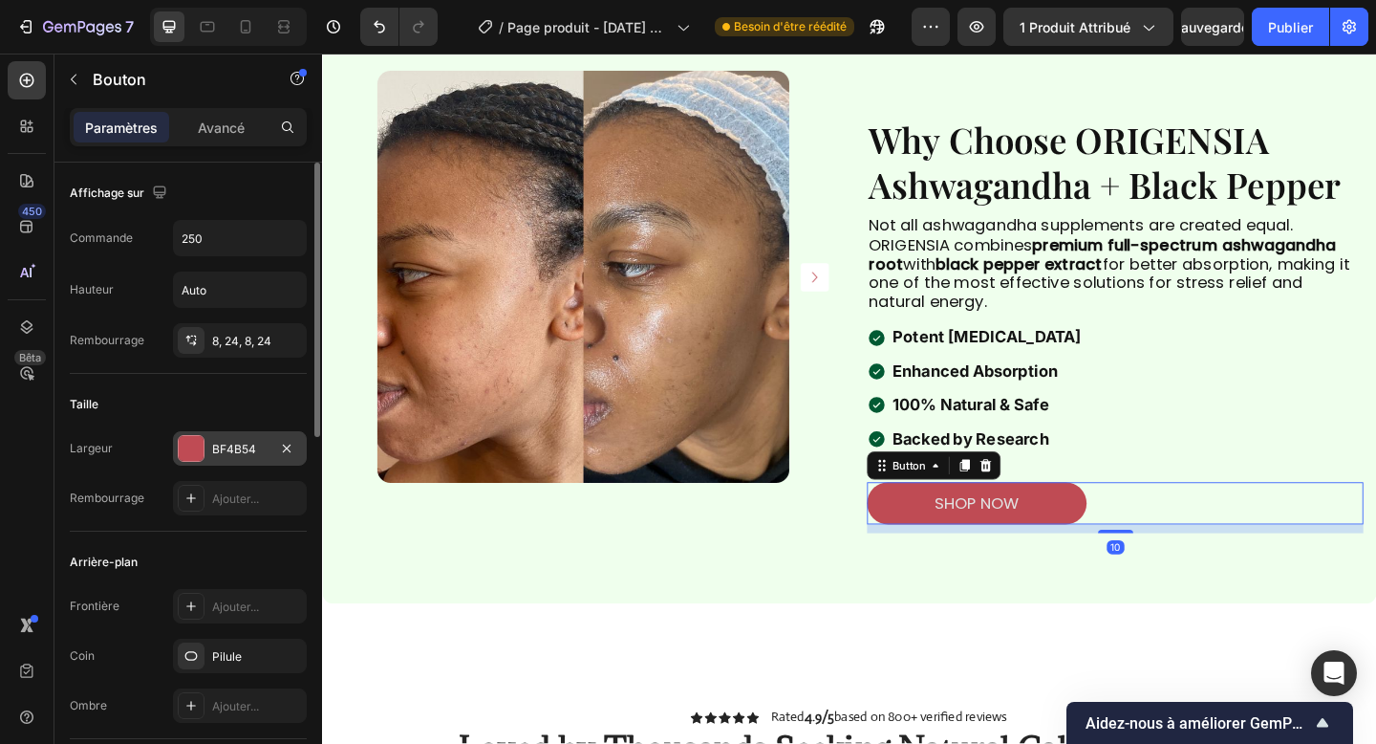
click at [229, 457] on div "BF4B54" at bounding box center [240, 448] width 134 height 34
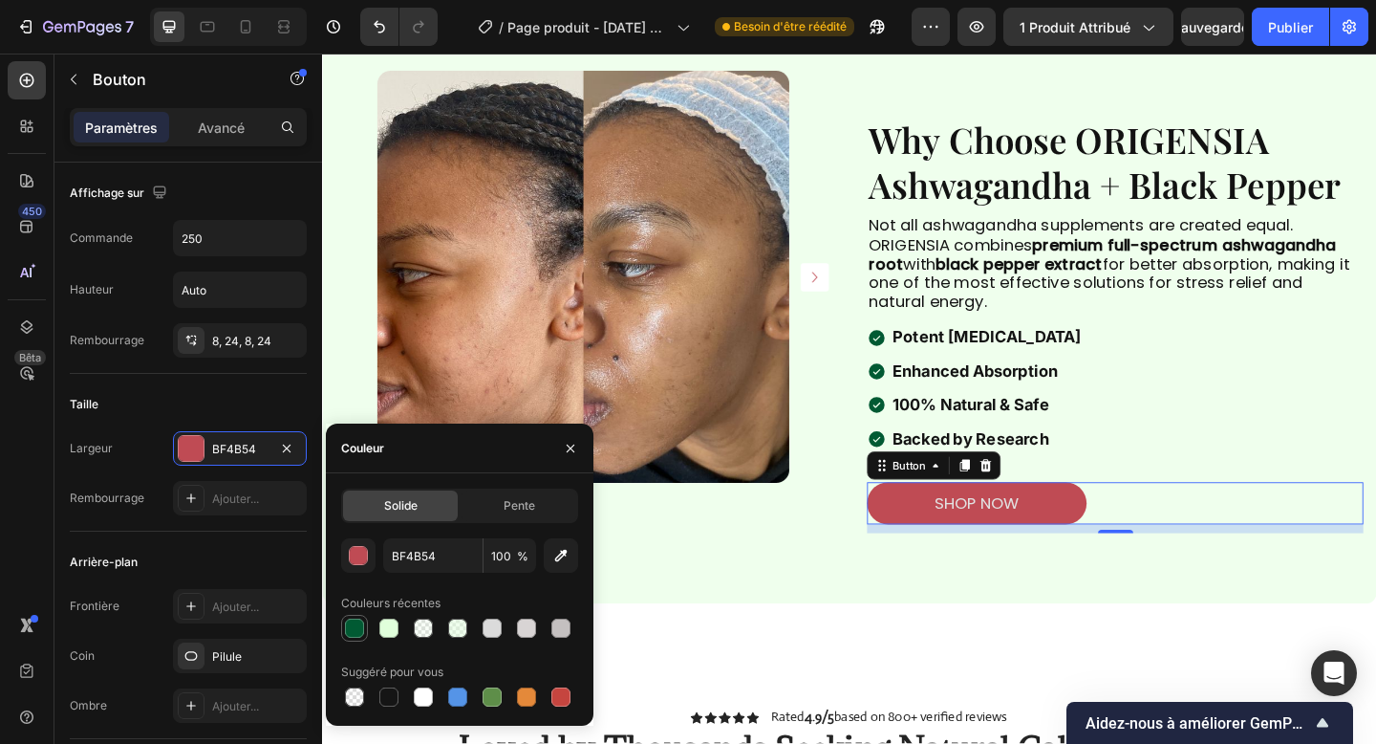
click at [361, 637] on div at bounding box center [354, 627] width 23 height 23
type input "015A33"
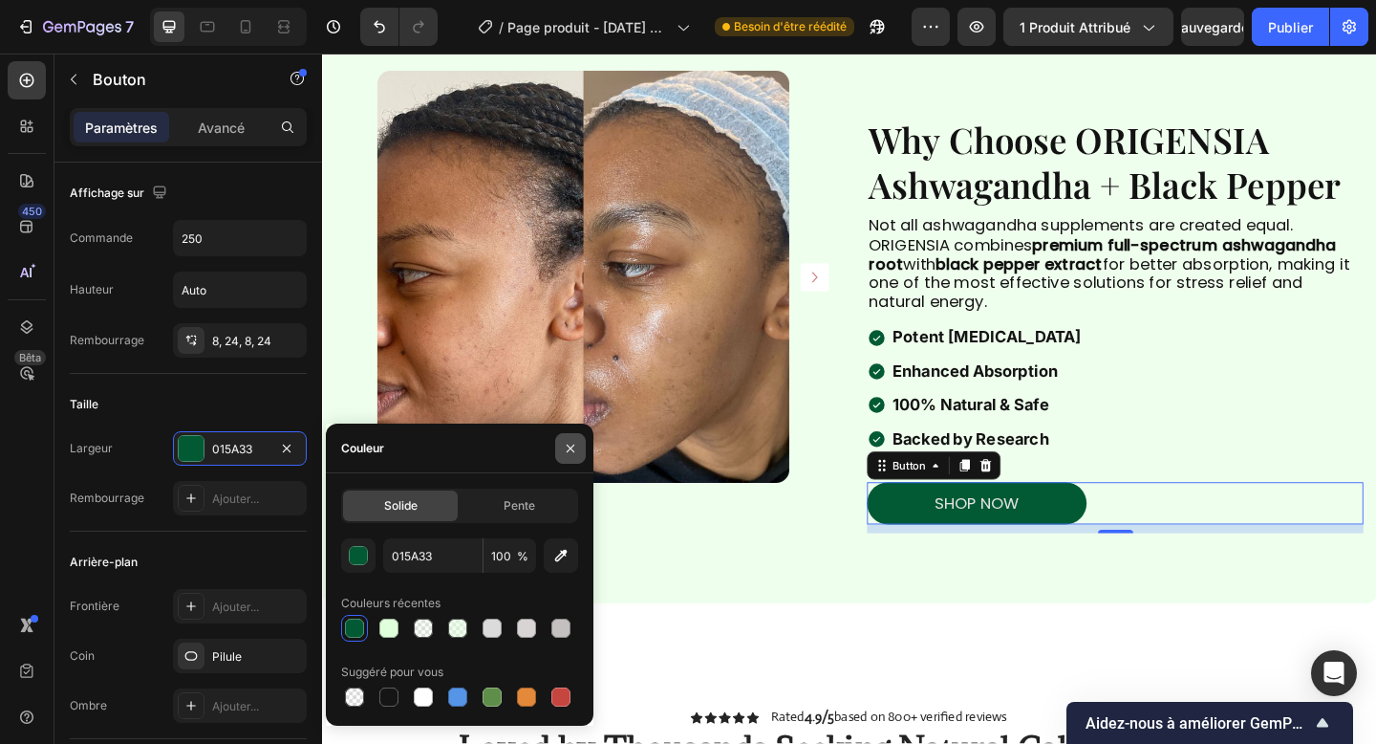
click at [578, 443] on button "button" at bounding box center [570, 448] width 31 height 31
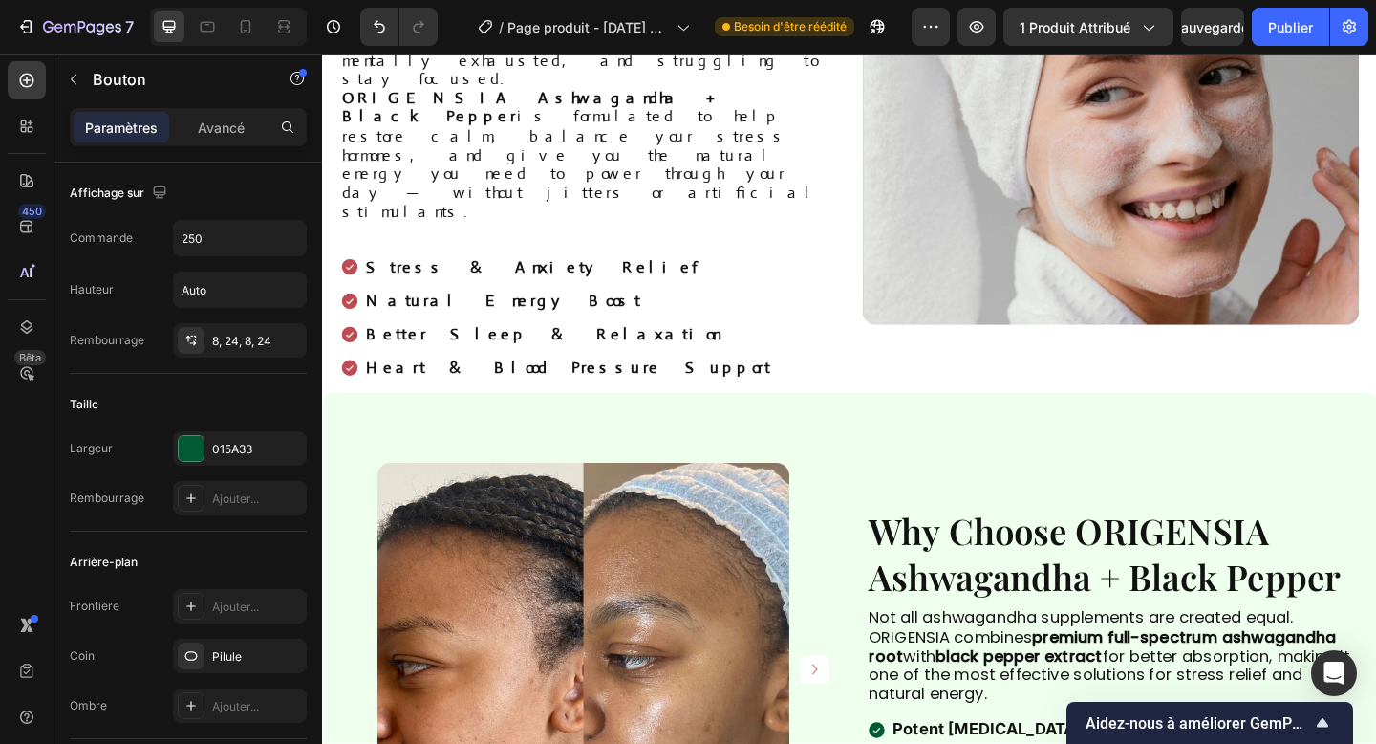
scroll to position [1191, 0]
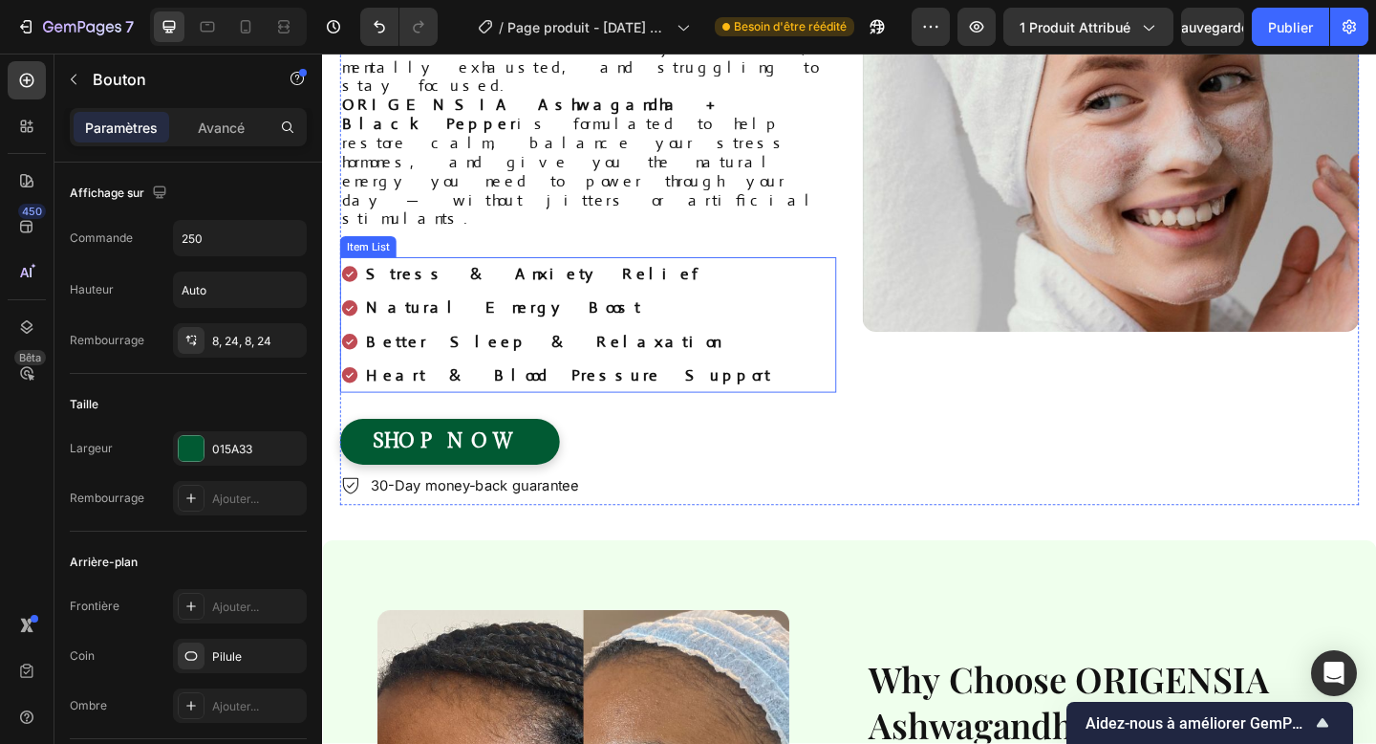
click at [356, 396] on icon at bounding box center [351, 404] width 17 height 17
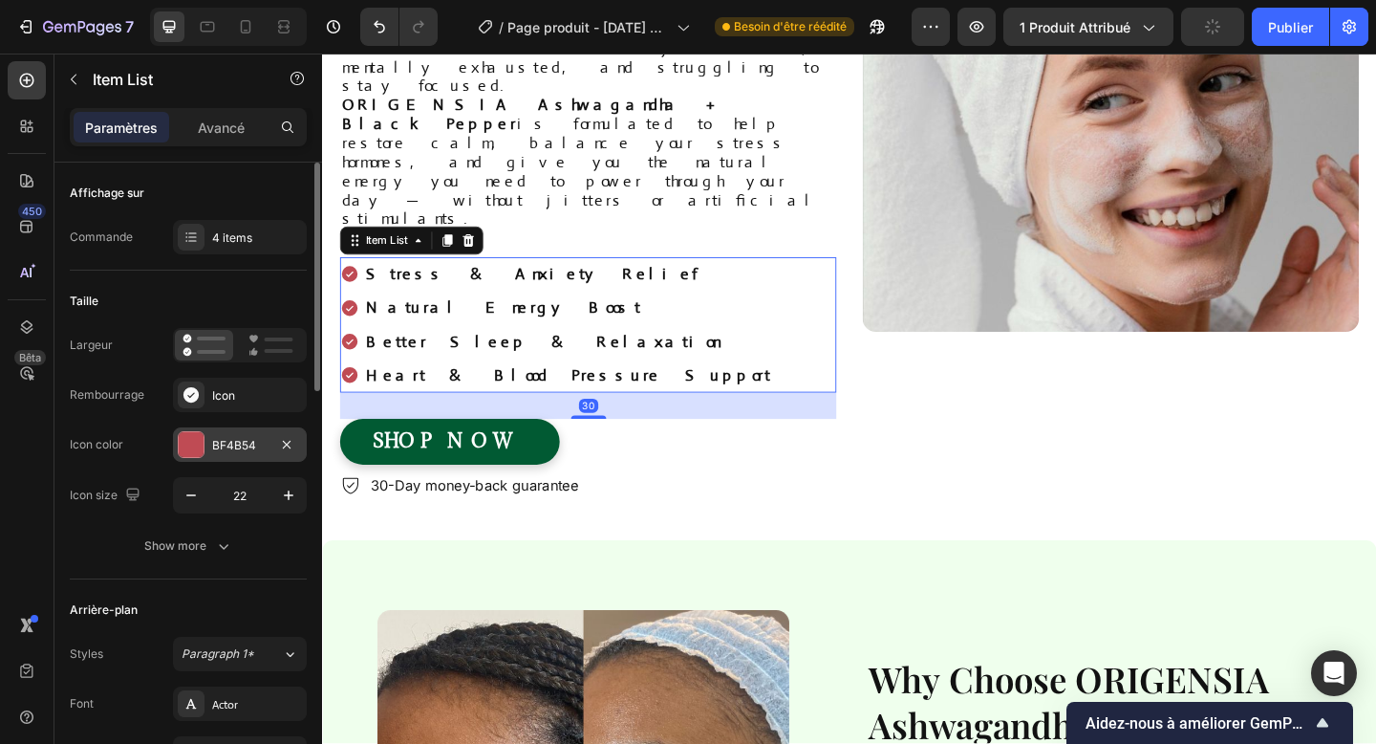
click at [236, 431] on div "BF4B54" at bounding box center [240, 444] width 134 height 34
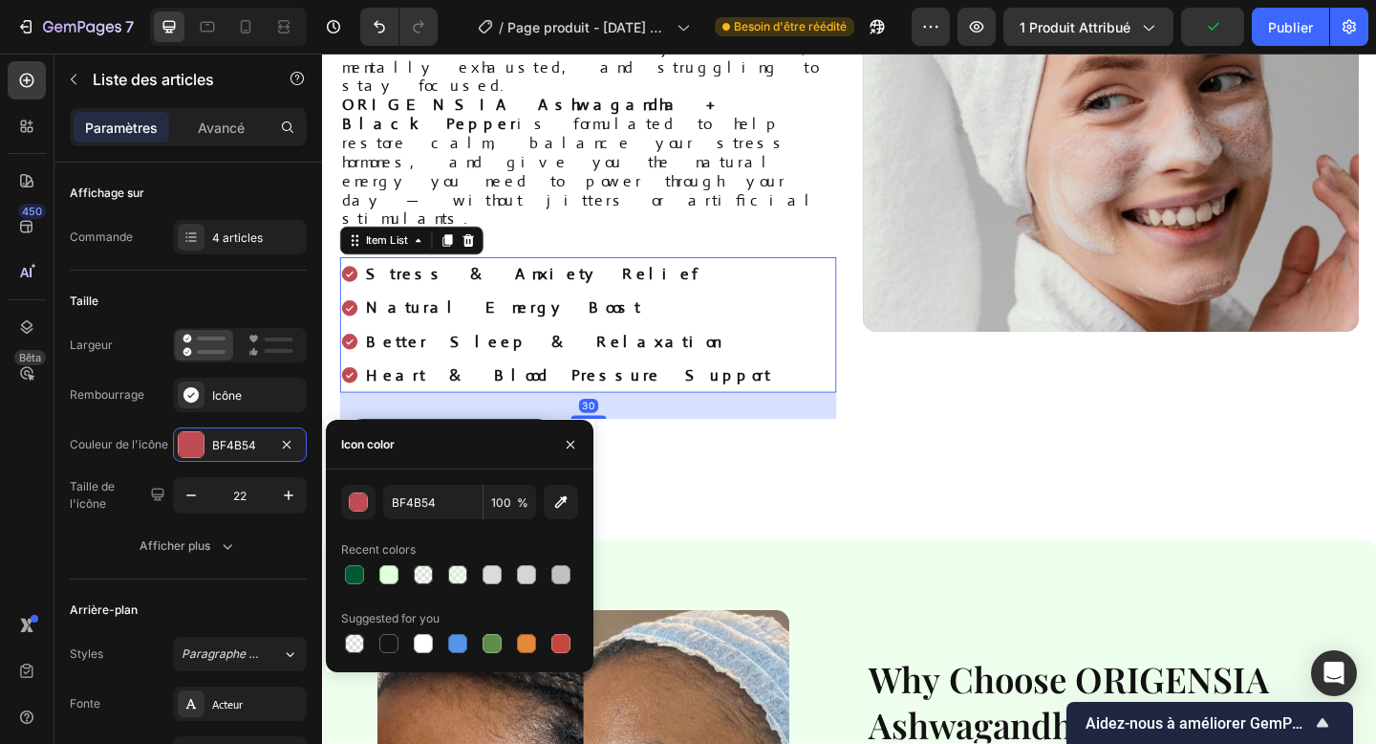
click at [354, 565] on div at bounding box center [354, 574] width 19 height 19
type input "015A33"
click at [576, 456] on button "button" at bounding box center [570, 444] width 31 height 31
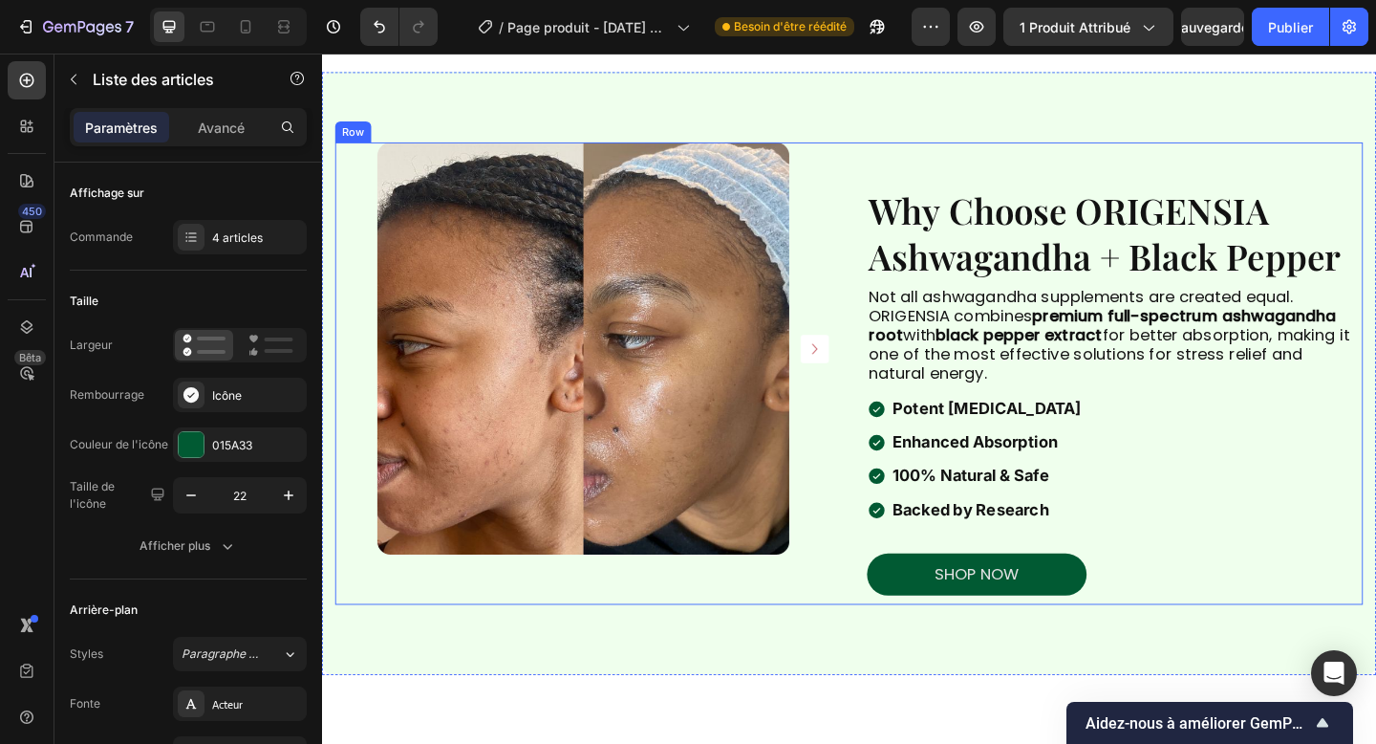
scroll to position [1633, 0]
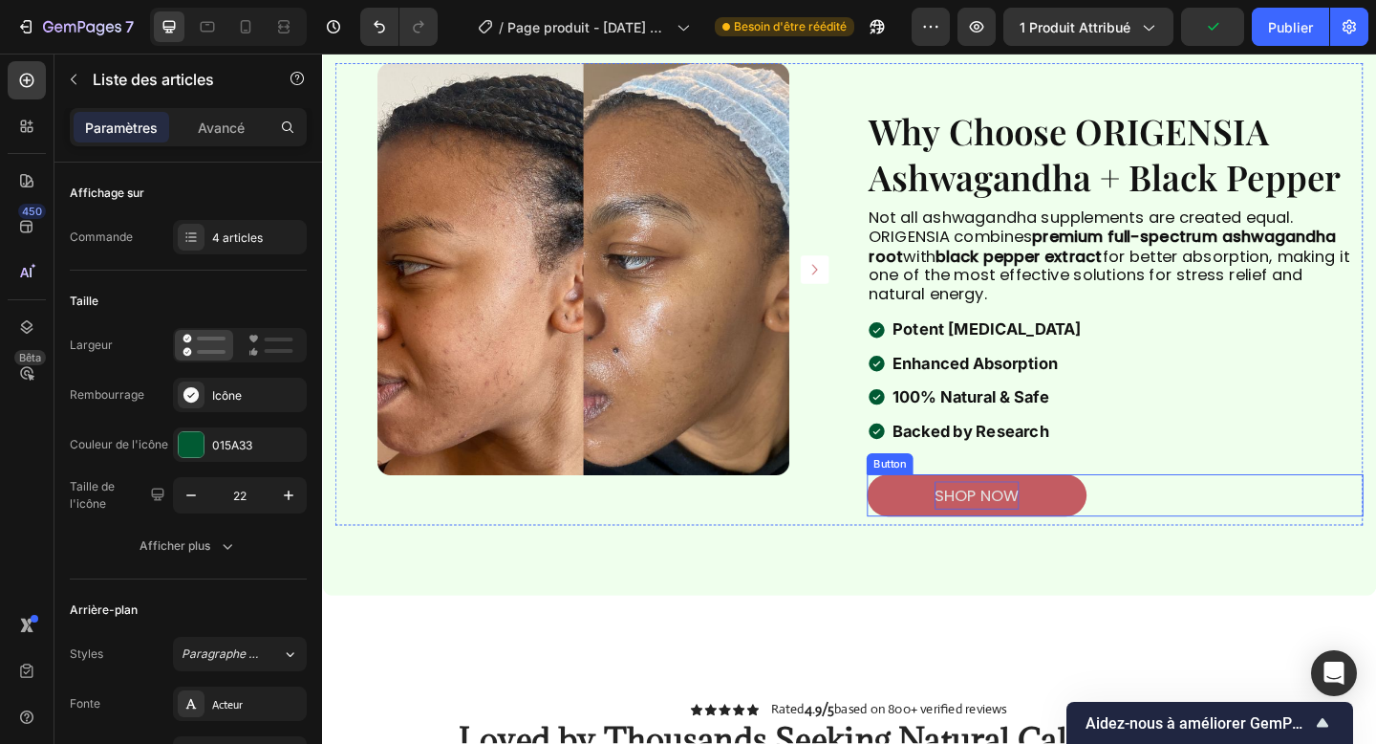
click at [1044, 539] on p "shop now" at bounding box center [1034, 534] width 92 height 31
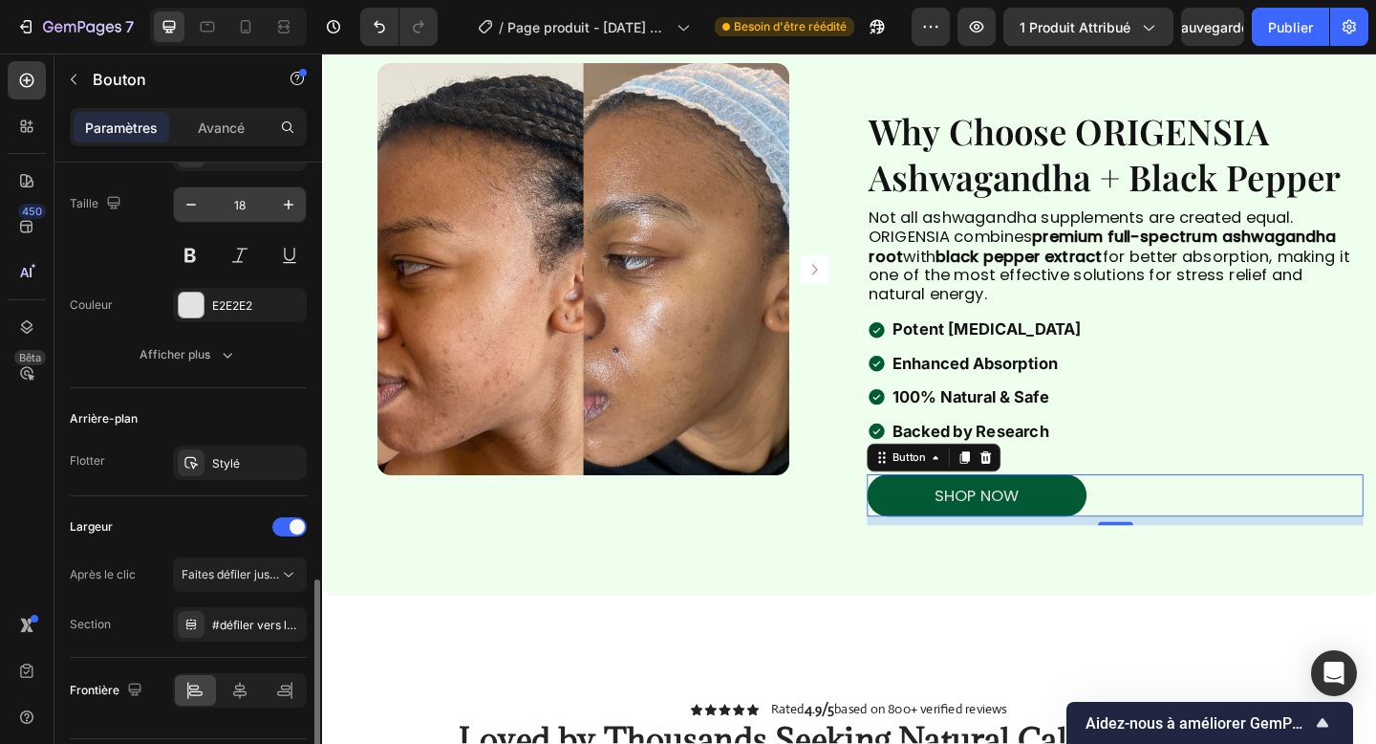
scroll to position [834, 0]
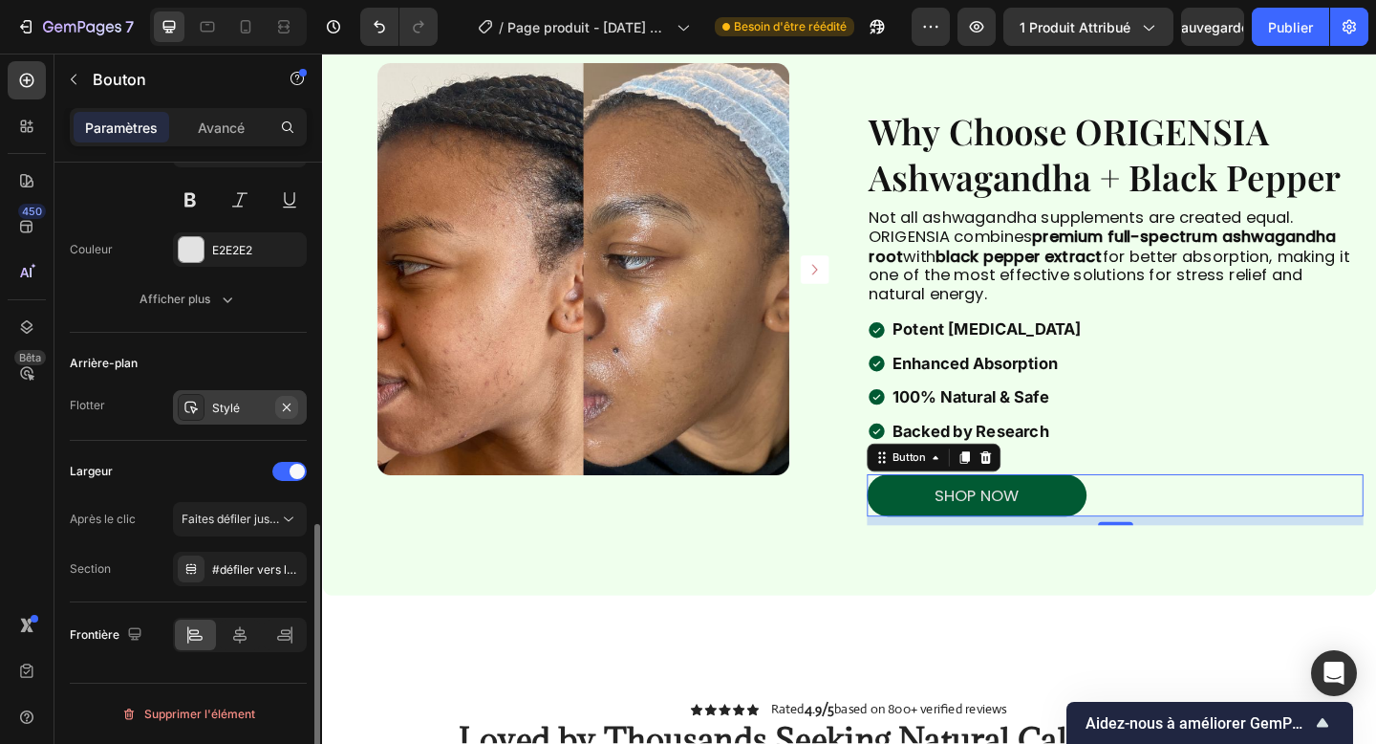
click at [281, 416] on button "button" at bounding box center [286, 407] width 23 height 23
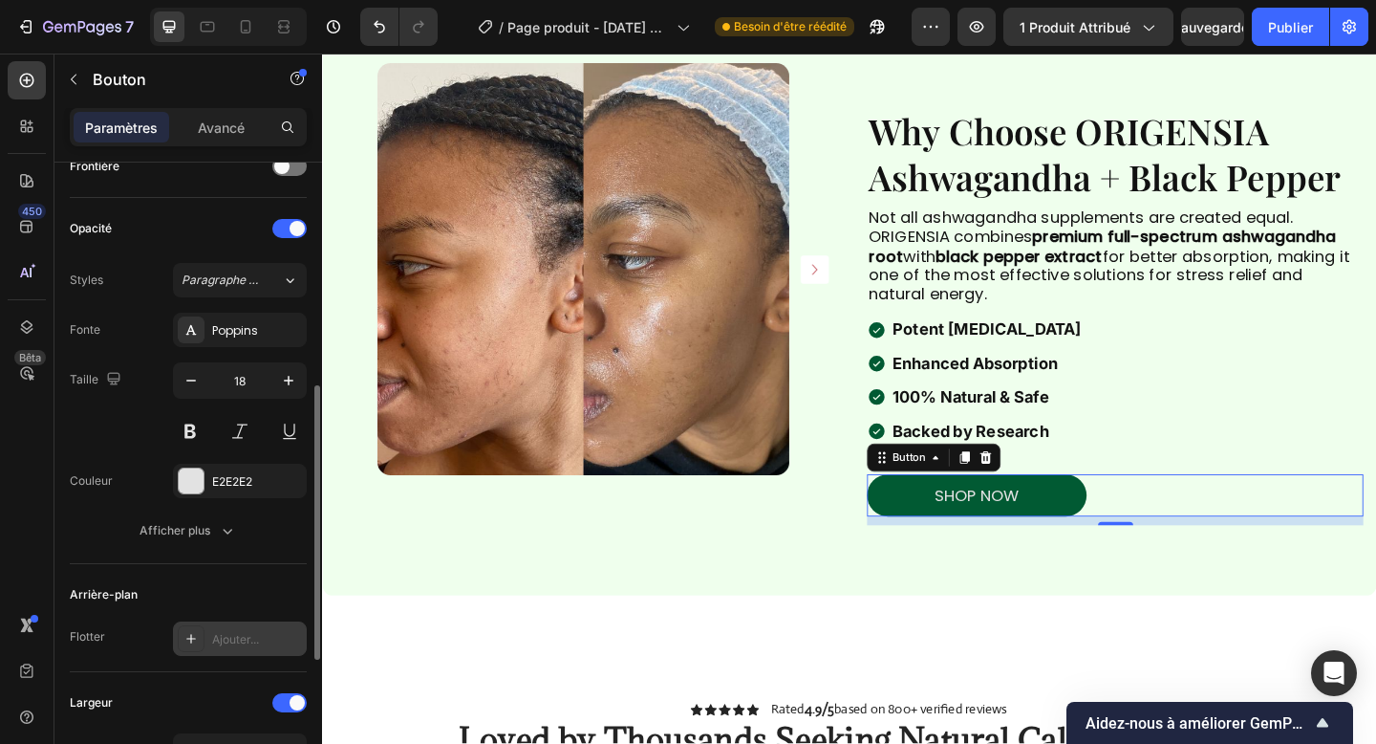
scroll to position [574, 0]
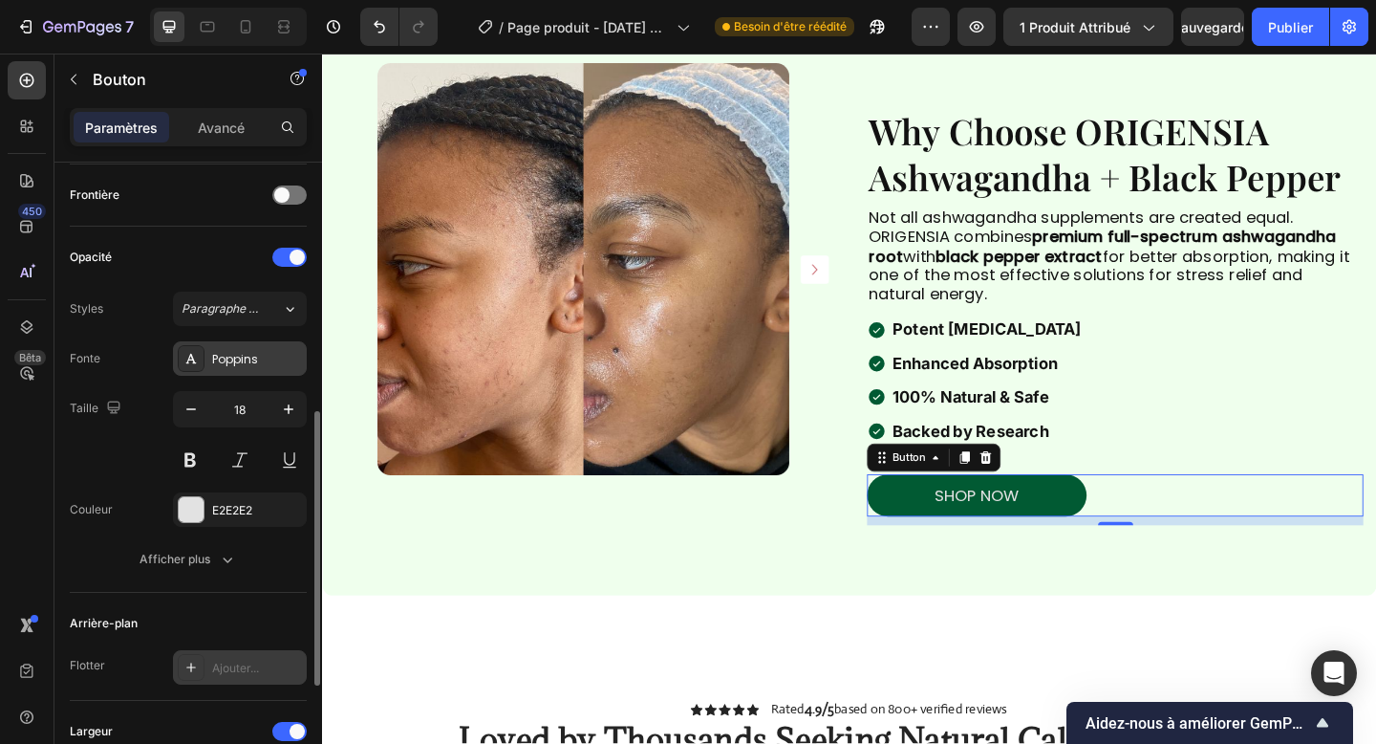
click at [237, 349] on div "Poppins" at bounding box center [240, 358] width 134 height 34
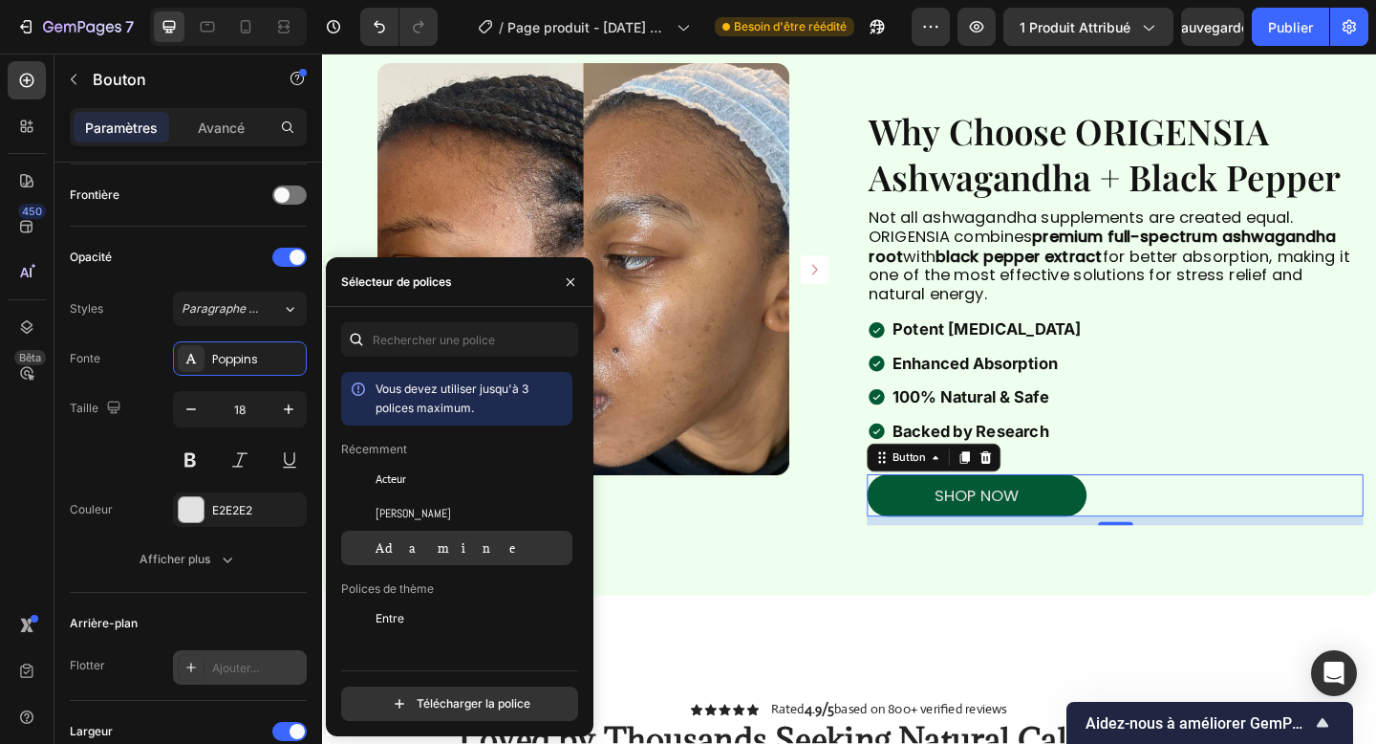
click at [407, 540] on font "Adamine" at bounding box center [454, 547] width 156 height 15
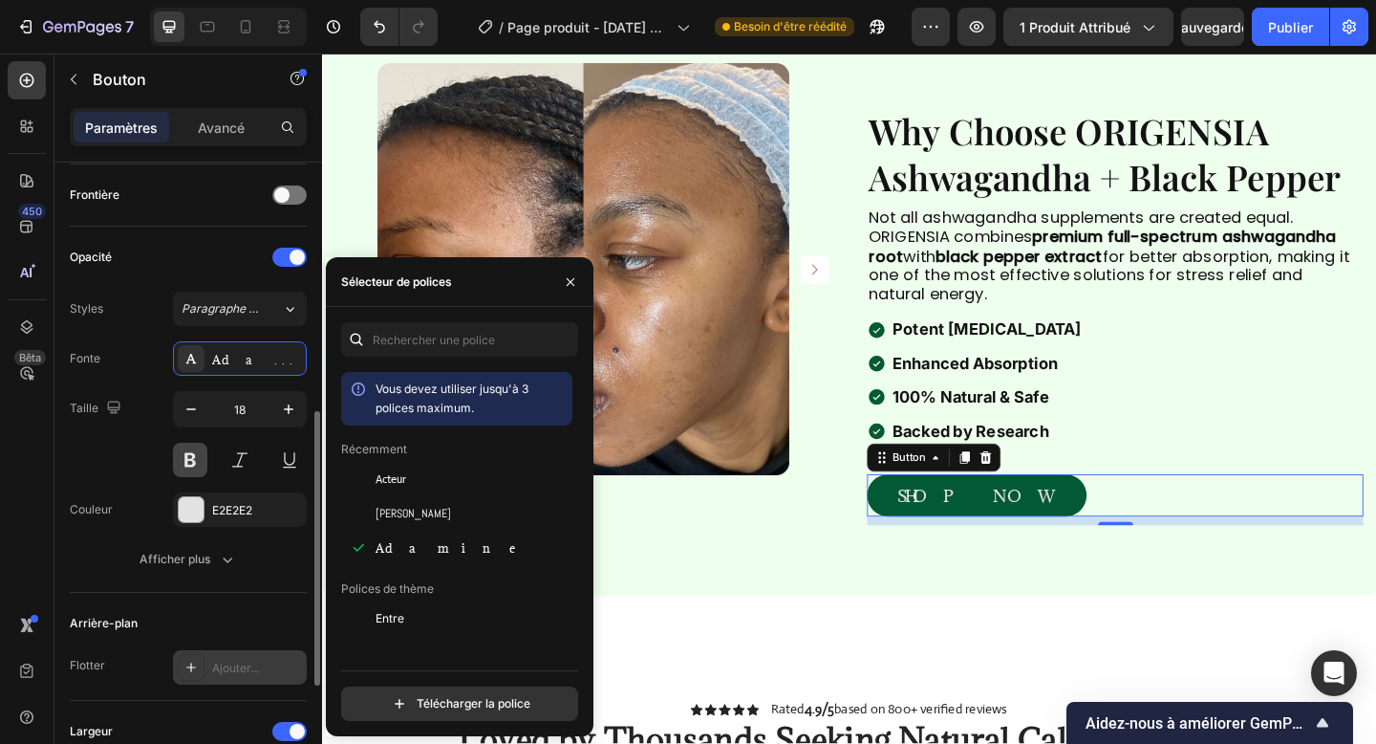
click at [195, 465] on button at bounding box center [190, 460] width 34 height 34
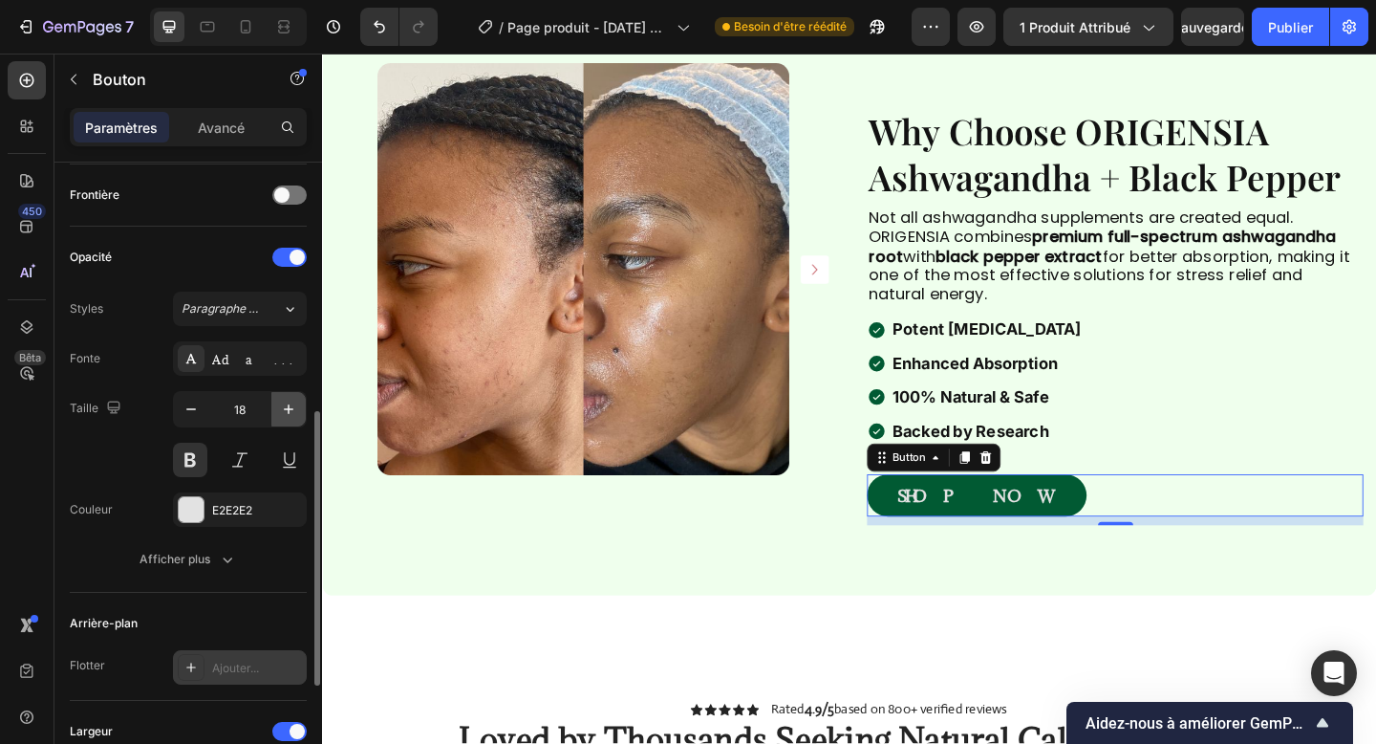
click at [281, 413] on icon "button" at bounding box center [288, 408] width 19 height 19
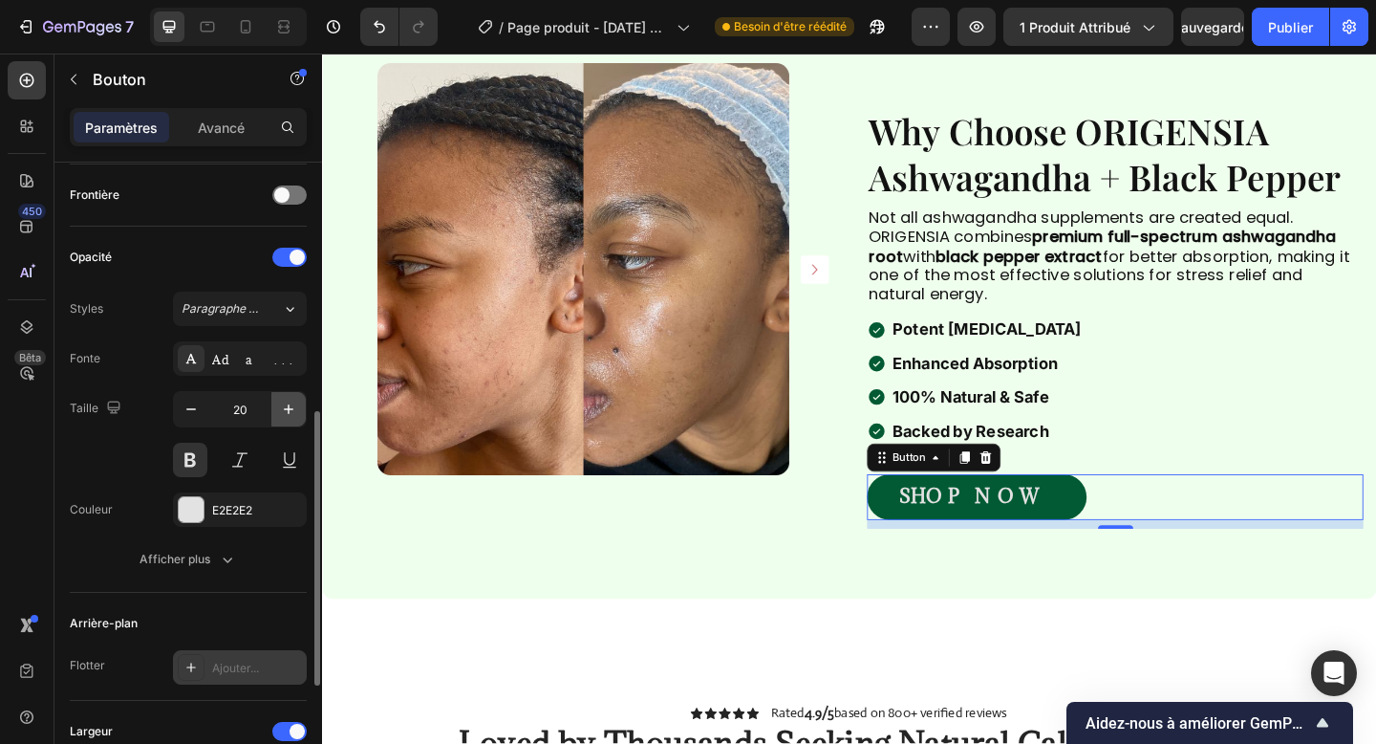
click at [281, 413] on icon "button" at bounding box center [288, 408] width 19 height 19
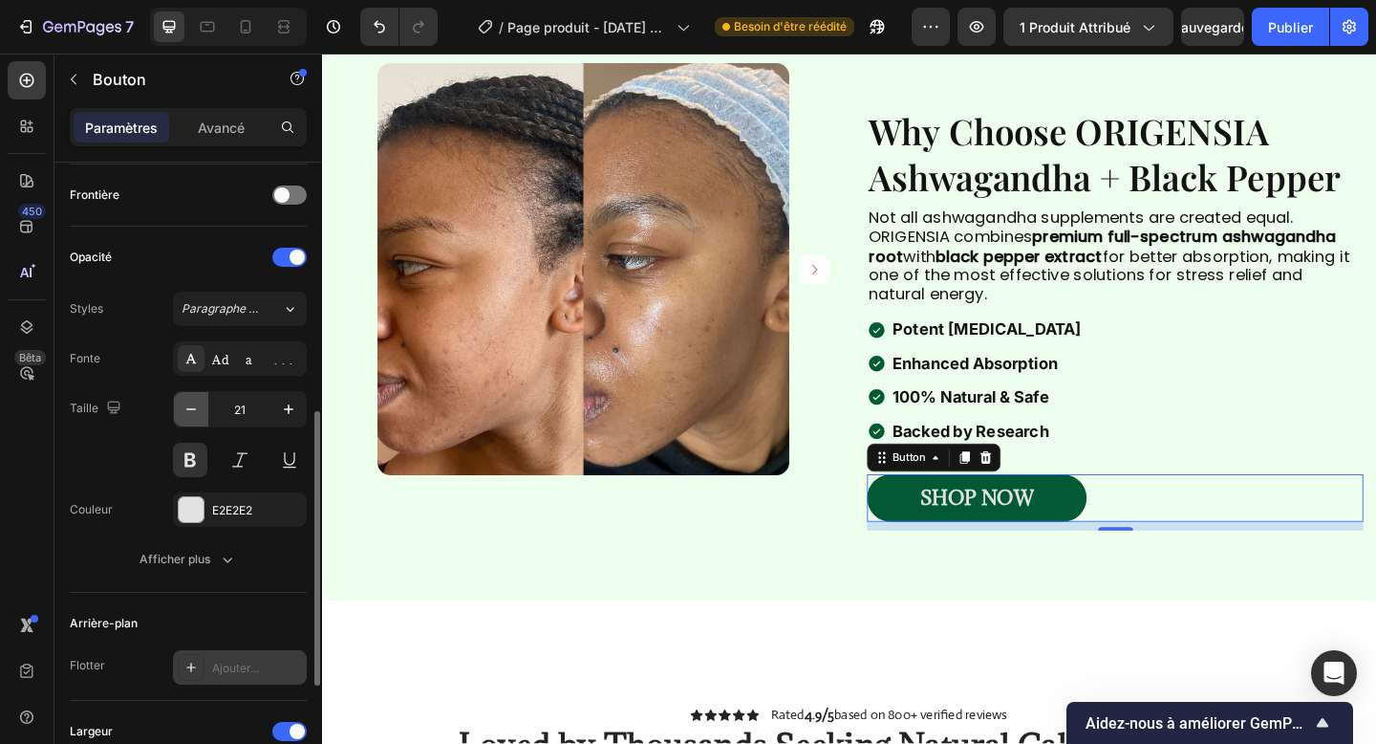
click at [192, 410] on icon "button" at bounding box center [191, 408] width 19 height 19
type input "20"
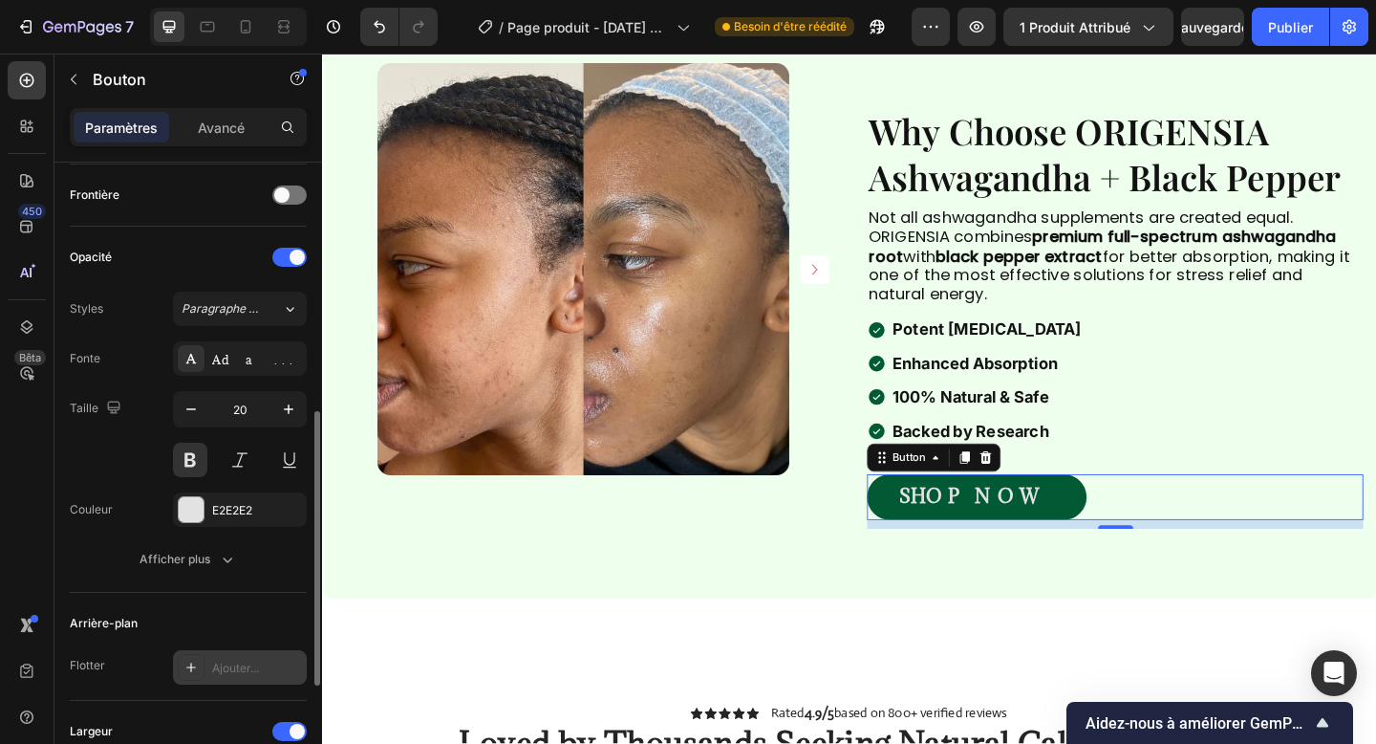
click at [167, 477] on div "Fonte Adamine Taille 20 Couleur E2E2E2 Afficher plus" at bounding box center [188, 458] width 237 height 235
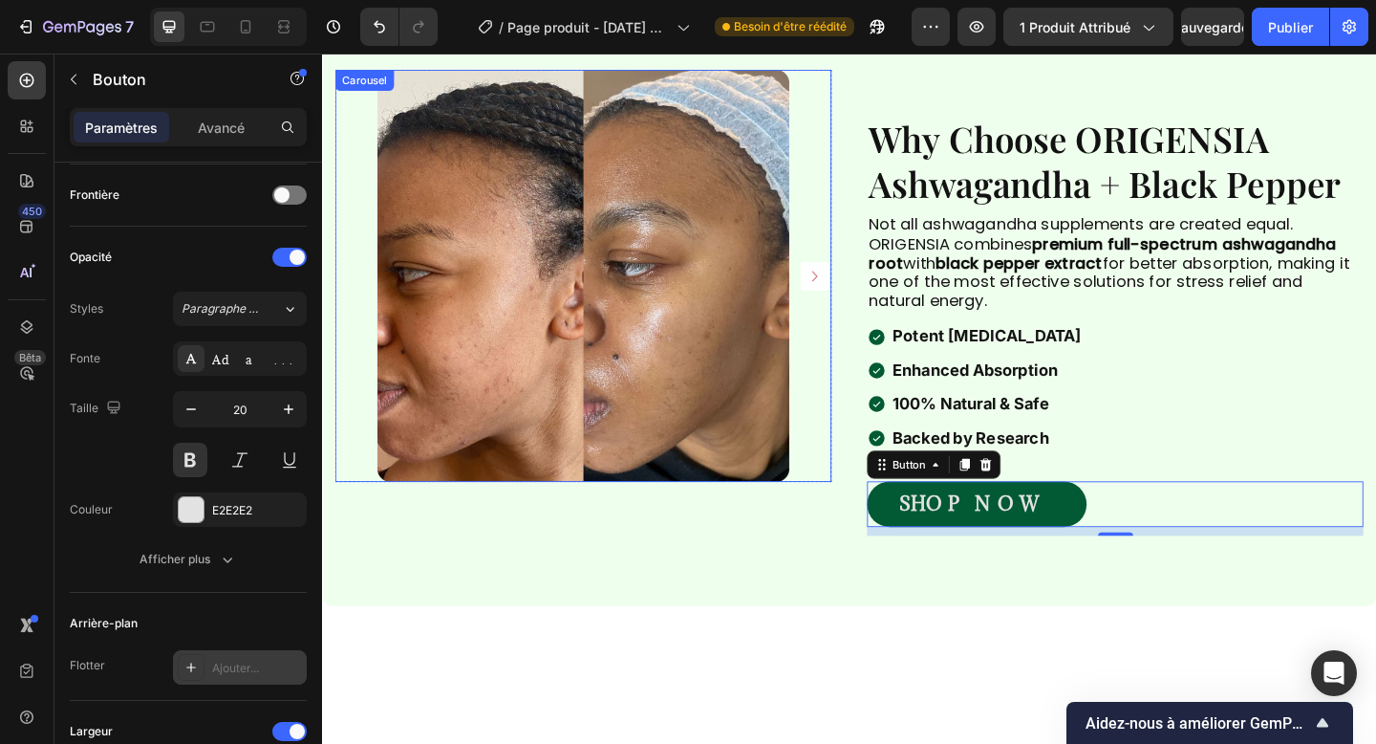
scroll to position [1239, 0]
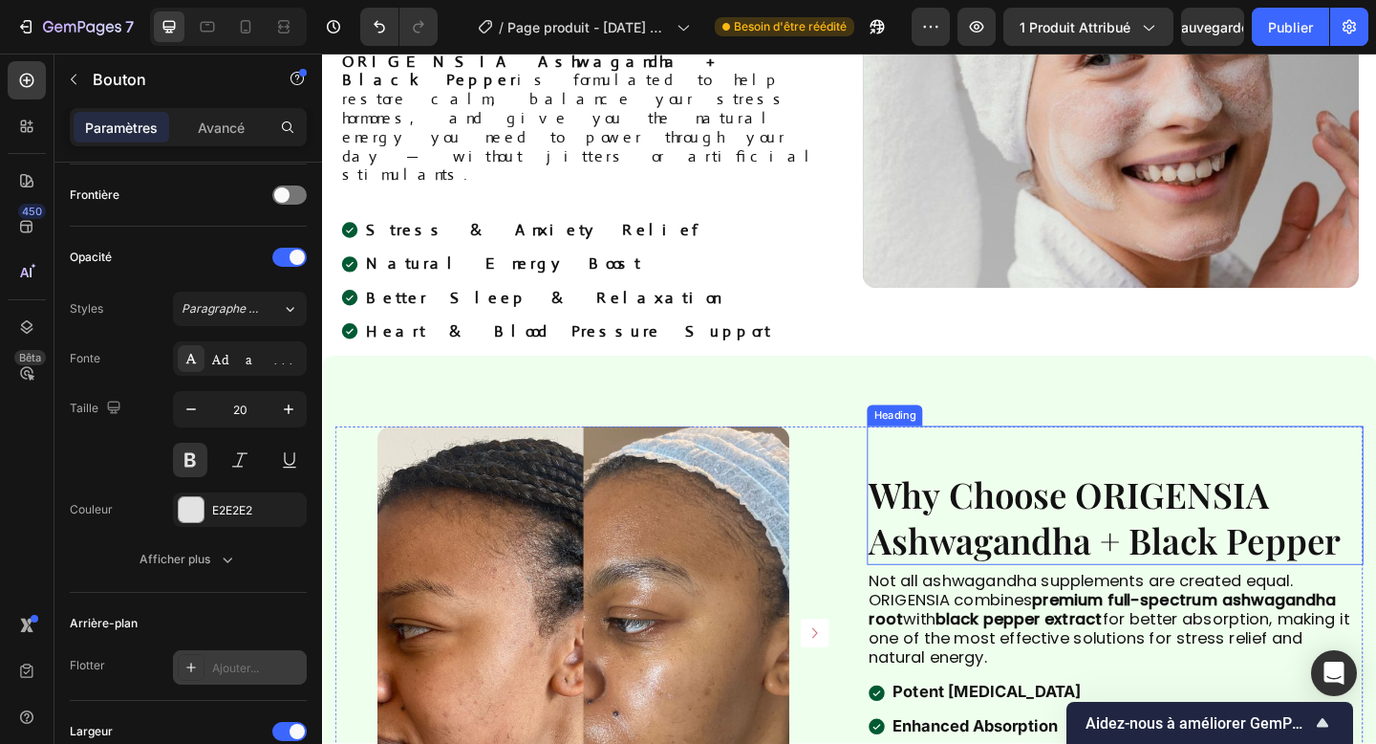
click at [975, 494] on div "Why Choose ORIGENSIA Ashwagandha + Black Pepper Heading" at bounding box center [1185, 534] width 540 height 151
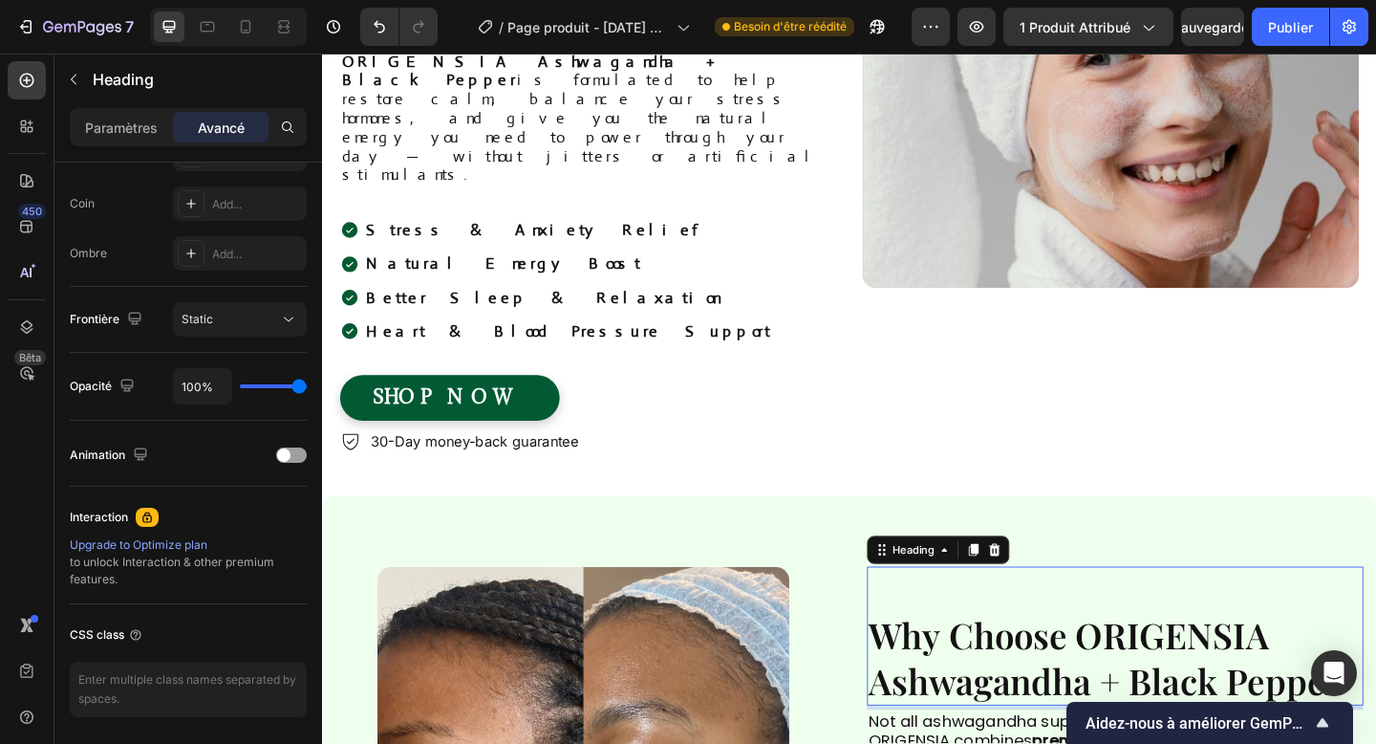
scroll to position [0, 0]
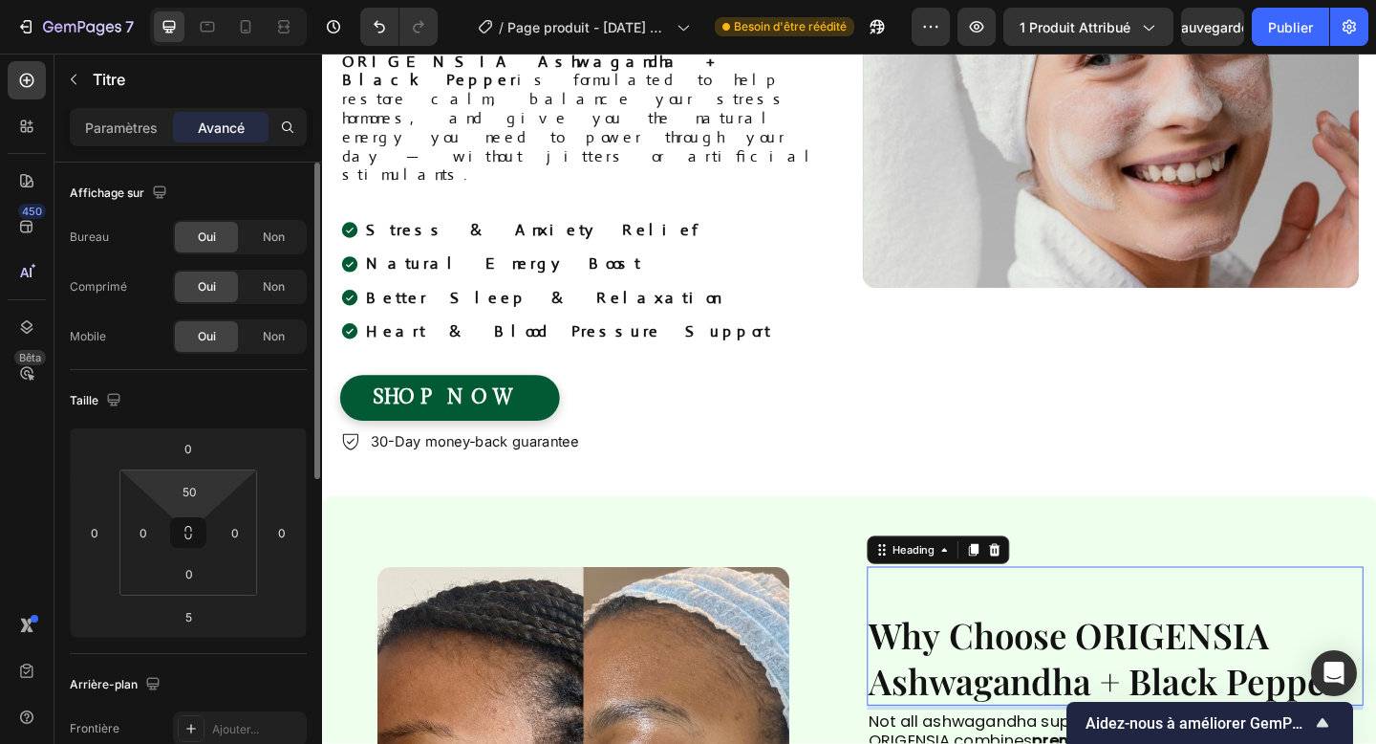
click at [191, 0] on html "7 Version history / Page produit - 29 sept. 00:10:10 Besoin d'être réédité Aper…" at bounding box center [688, 0] width 1376 height 0
click at [191, 500] on input "50" at bounding box center [189, 491] width 38 height 29
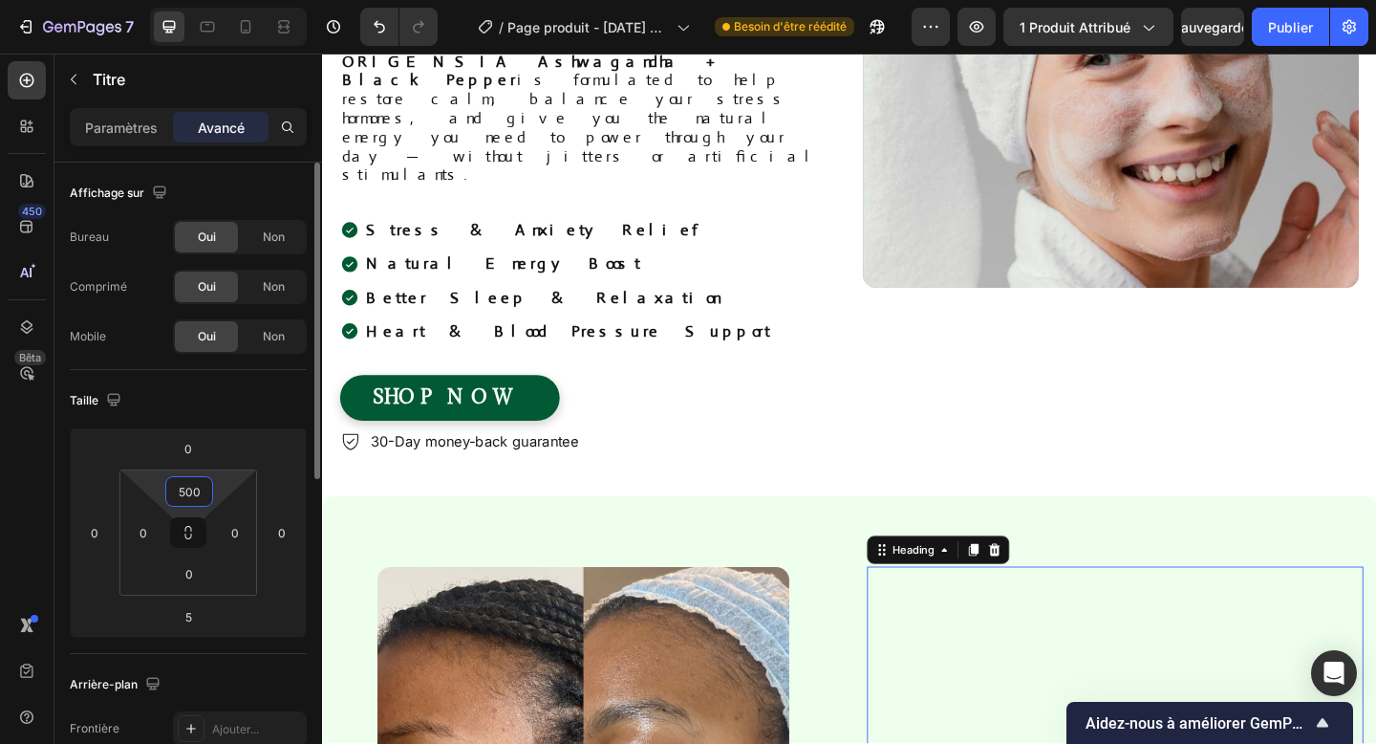
click at [186, 489] on input "500" at bounding box center [189, 491] width 38 height 29
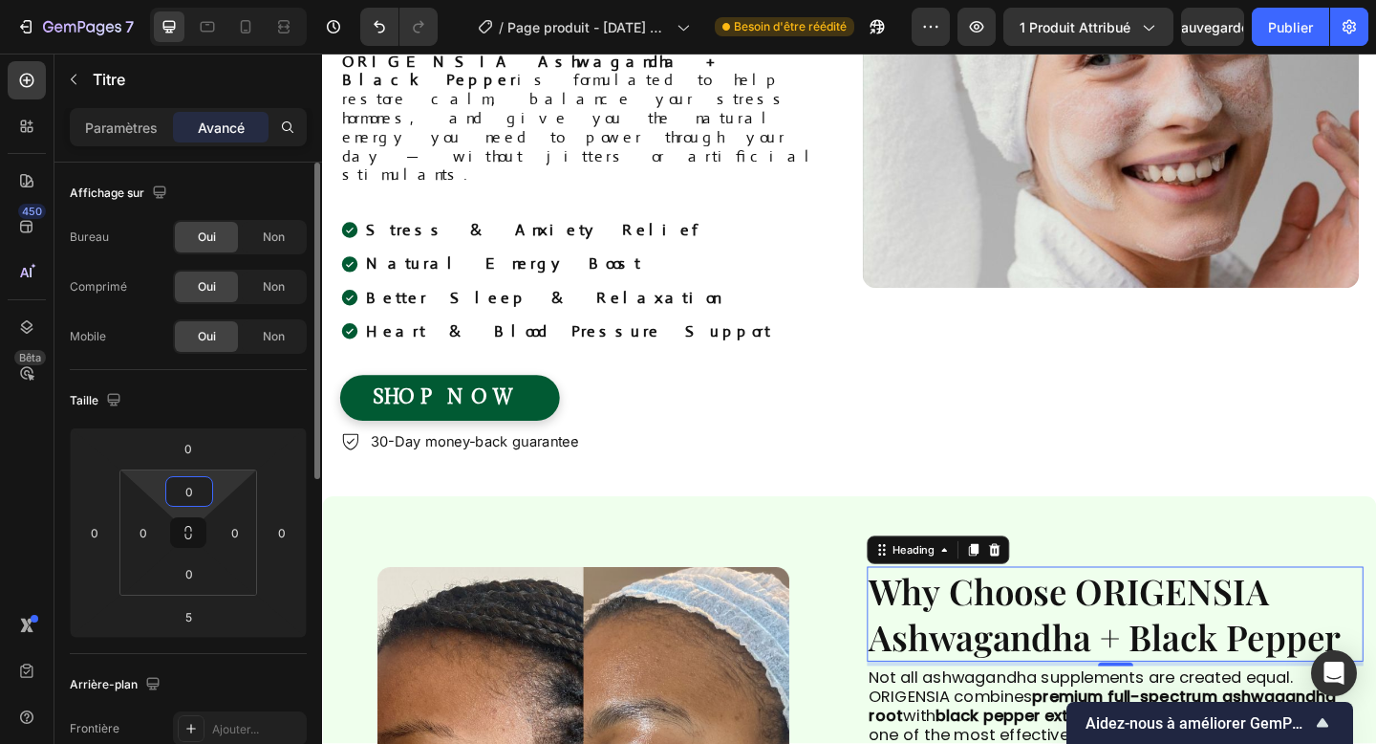
type input "0"
click at [210, 378] on div "Taille 0 0 5 0 0 0 0 0" at bounding box center [188, 512] width 237 height 284
click at [128, 109] on div "Paramètres Avancé" at bounding box center [188, 127] width 237 height 38
click at [122, 142] on div "Paramètres Avancé" at bounding box center [188, 127] width 237 height 38
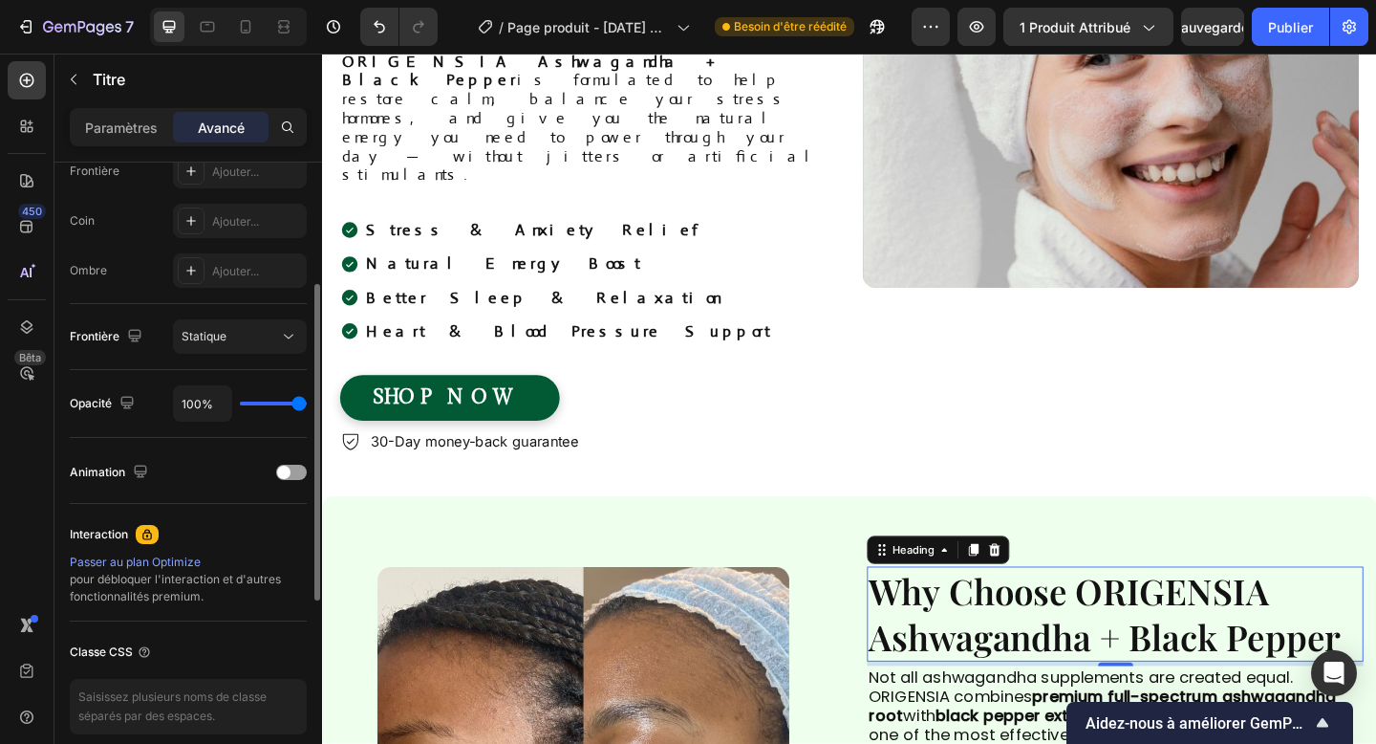
scroll to position [639, 0]
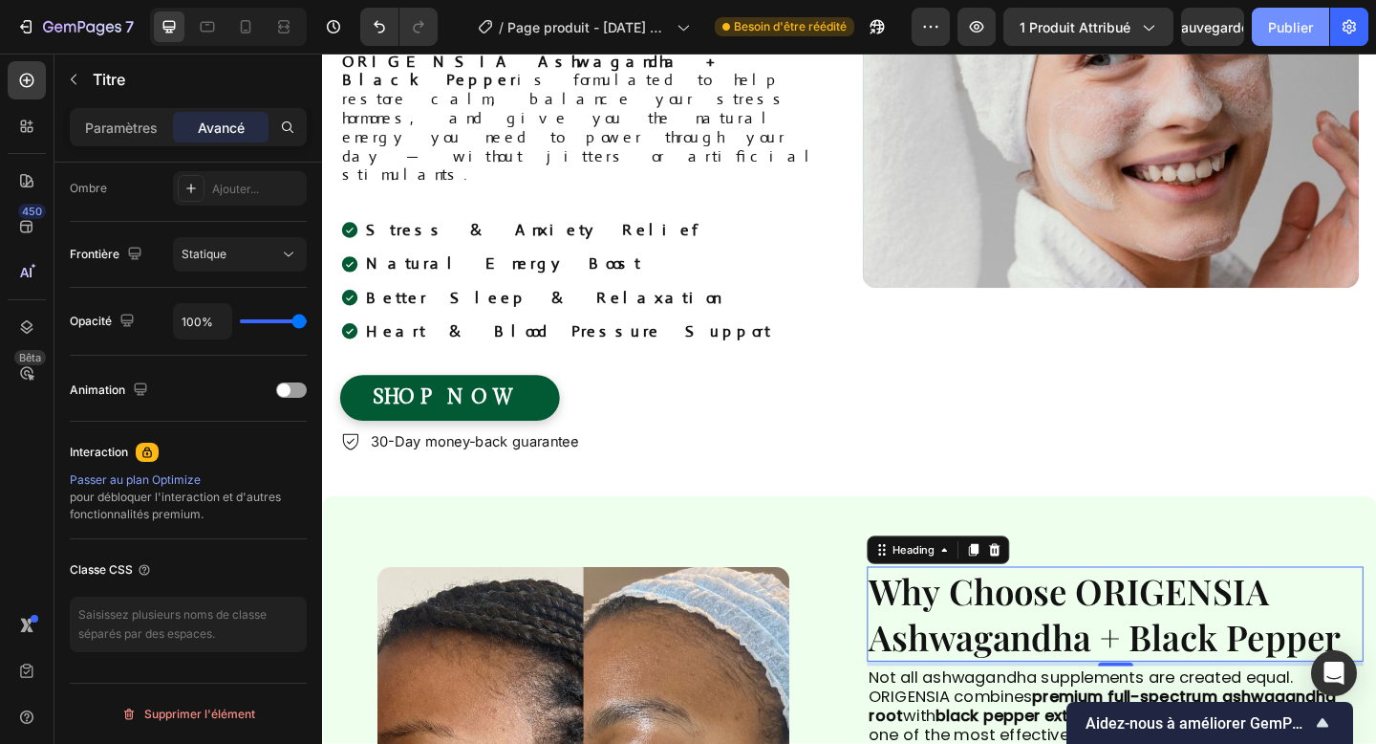
click at [1296, 32] on font "Publier" at bounding box center [1290, 27] width 45 height 16
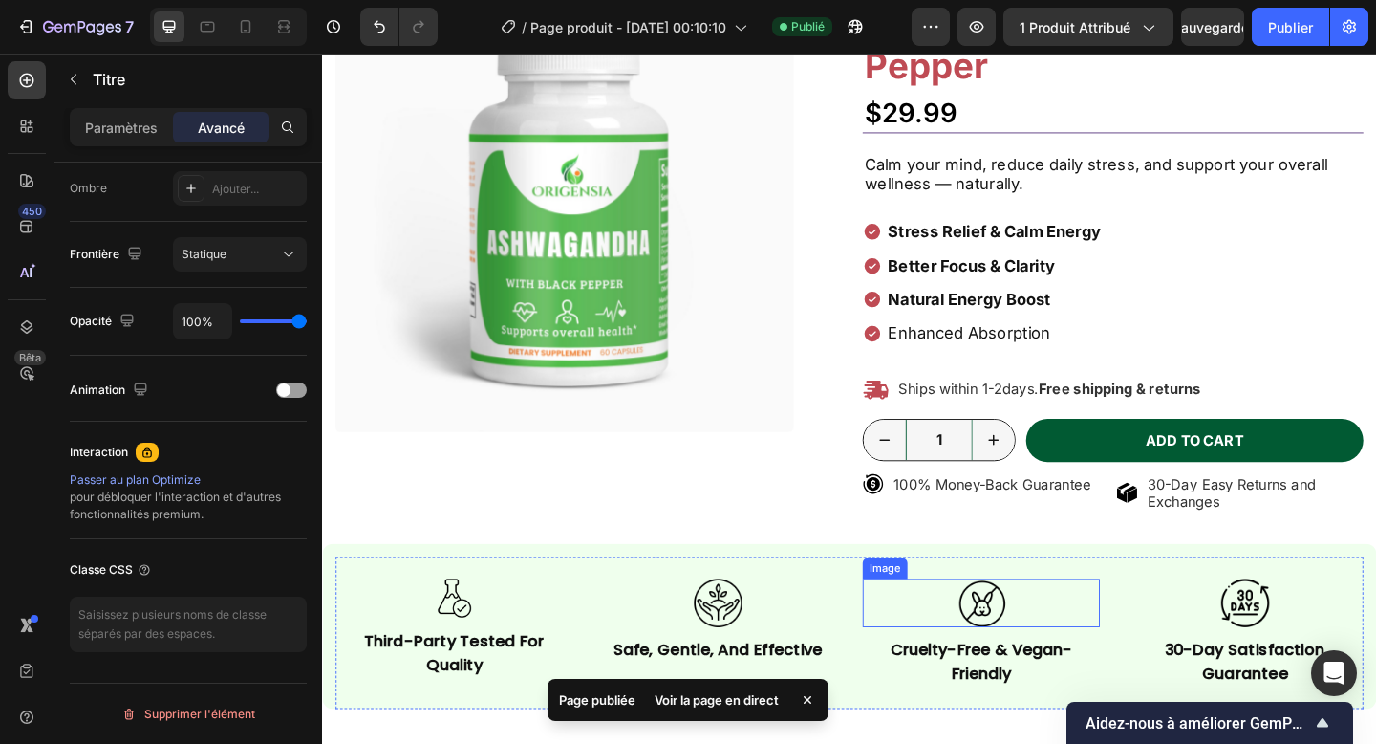
scroll to position [131, 0]
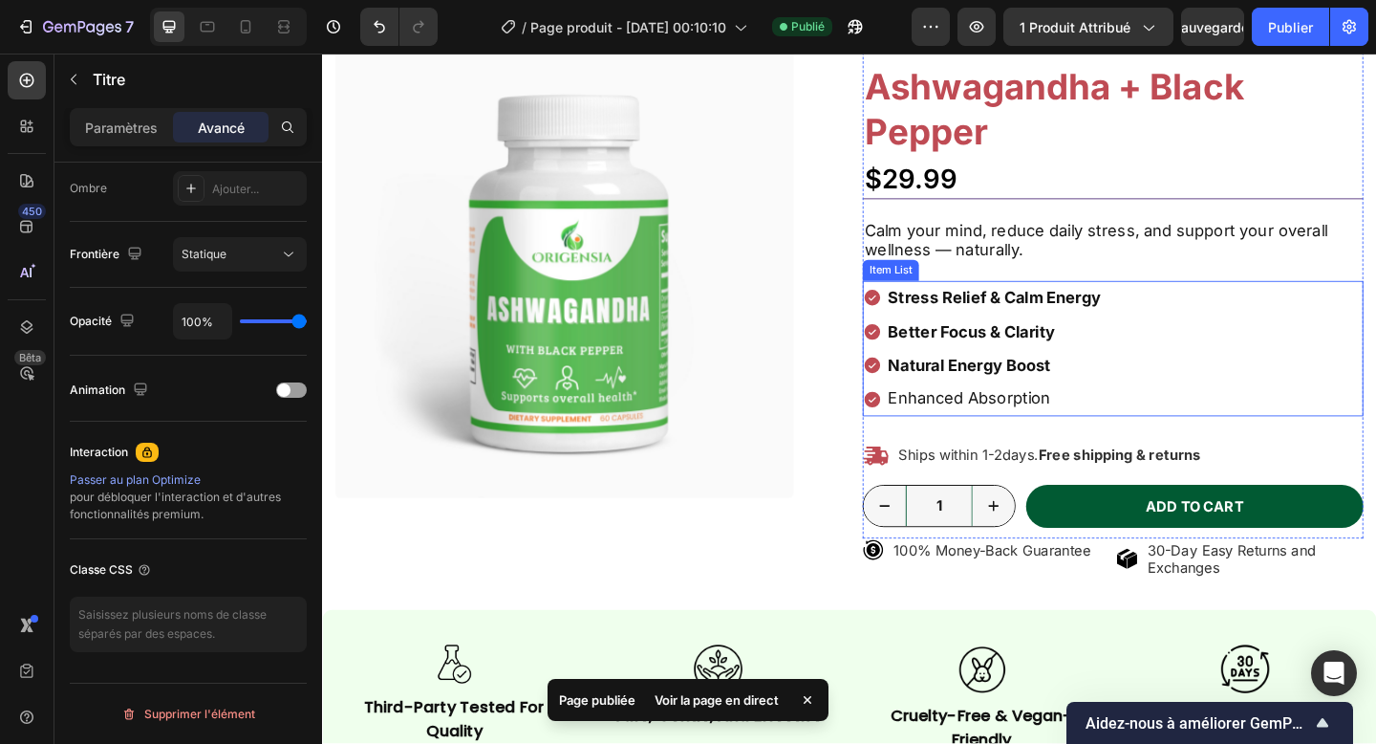
click at [918, 429] on icon at bounding box center [920, 429] width 17 height 17
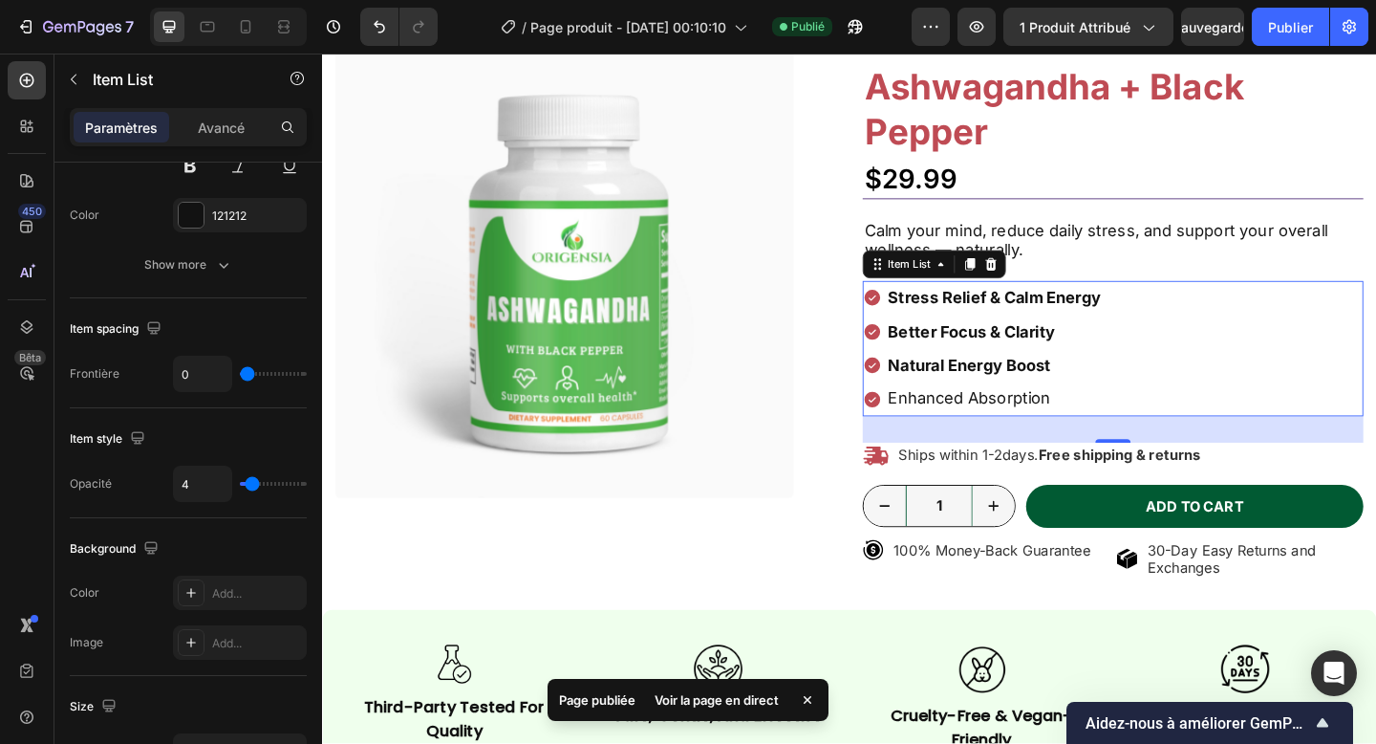
scroll to position [0, 0]
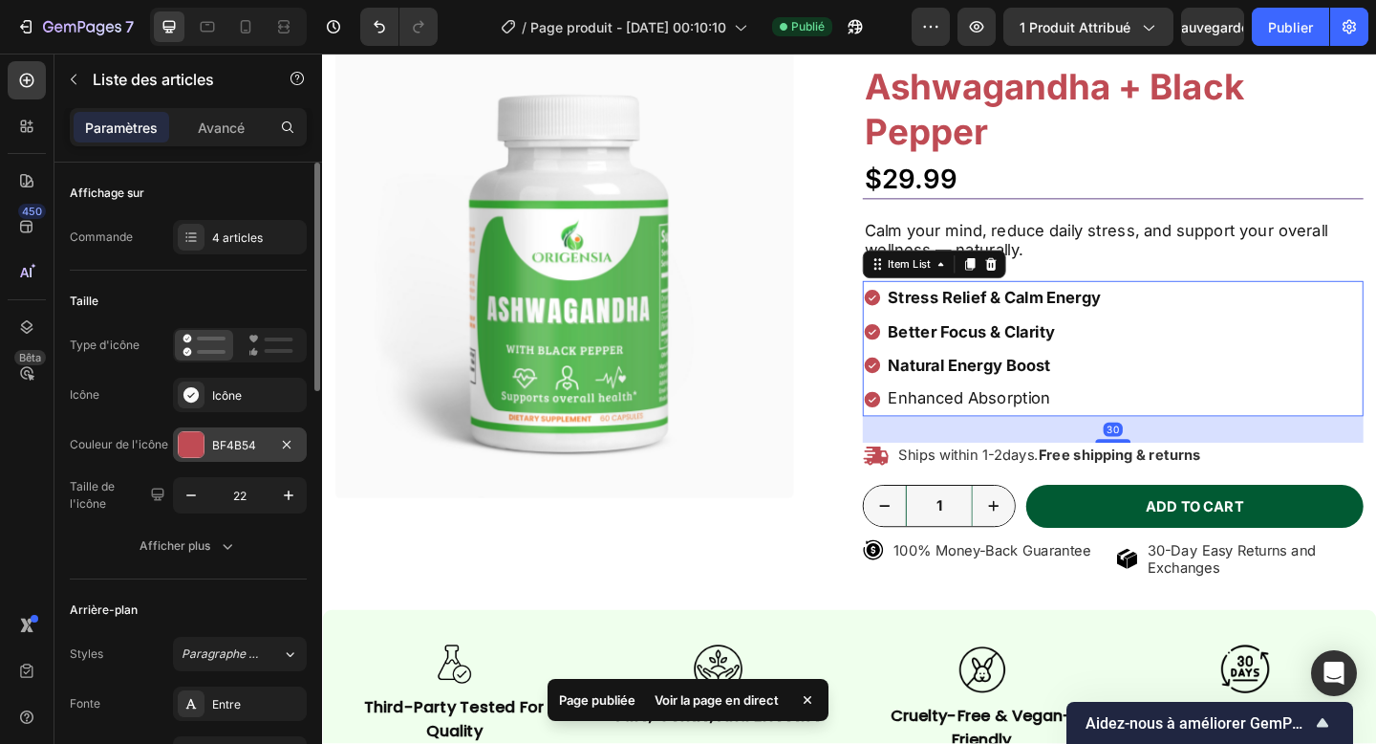
click at [226, 454] on div "BF4B54" at bounding box center [240, 444] width 134 height 34
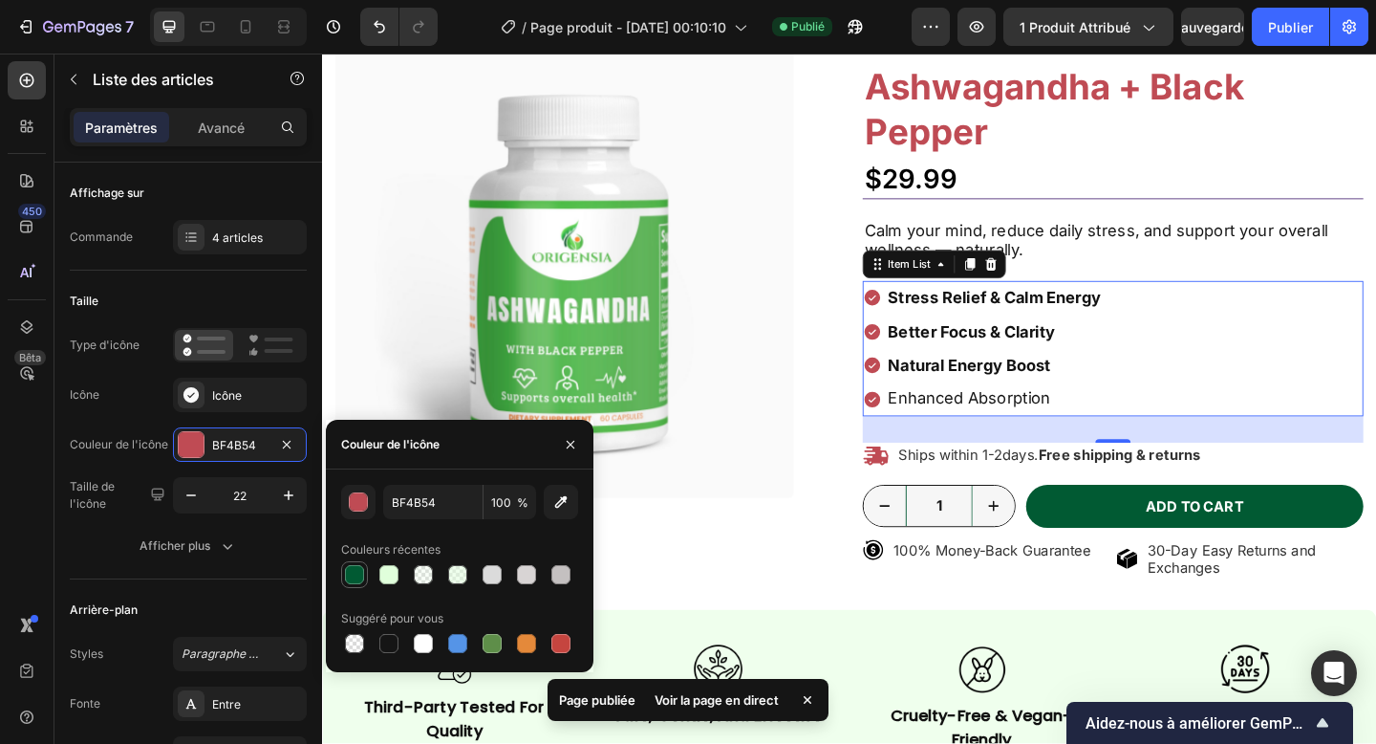
click at [351, 574] on div at bounding box center [354, 574] width 19 height 19
type input "015A33"
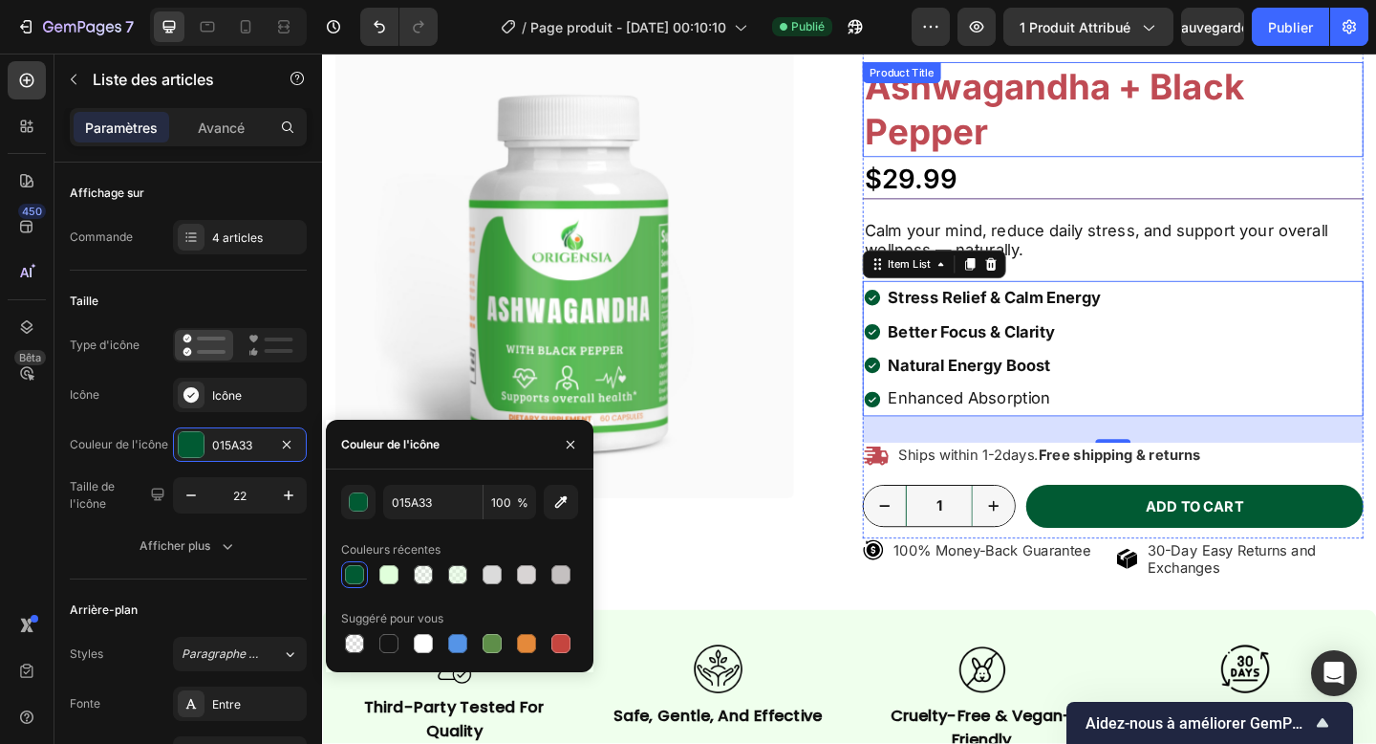
click at [999, 112] on h1 "Ashwagandha + Black Pepper" at bounding box center [1182, 114] width 545 height 103
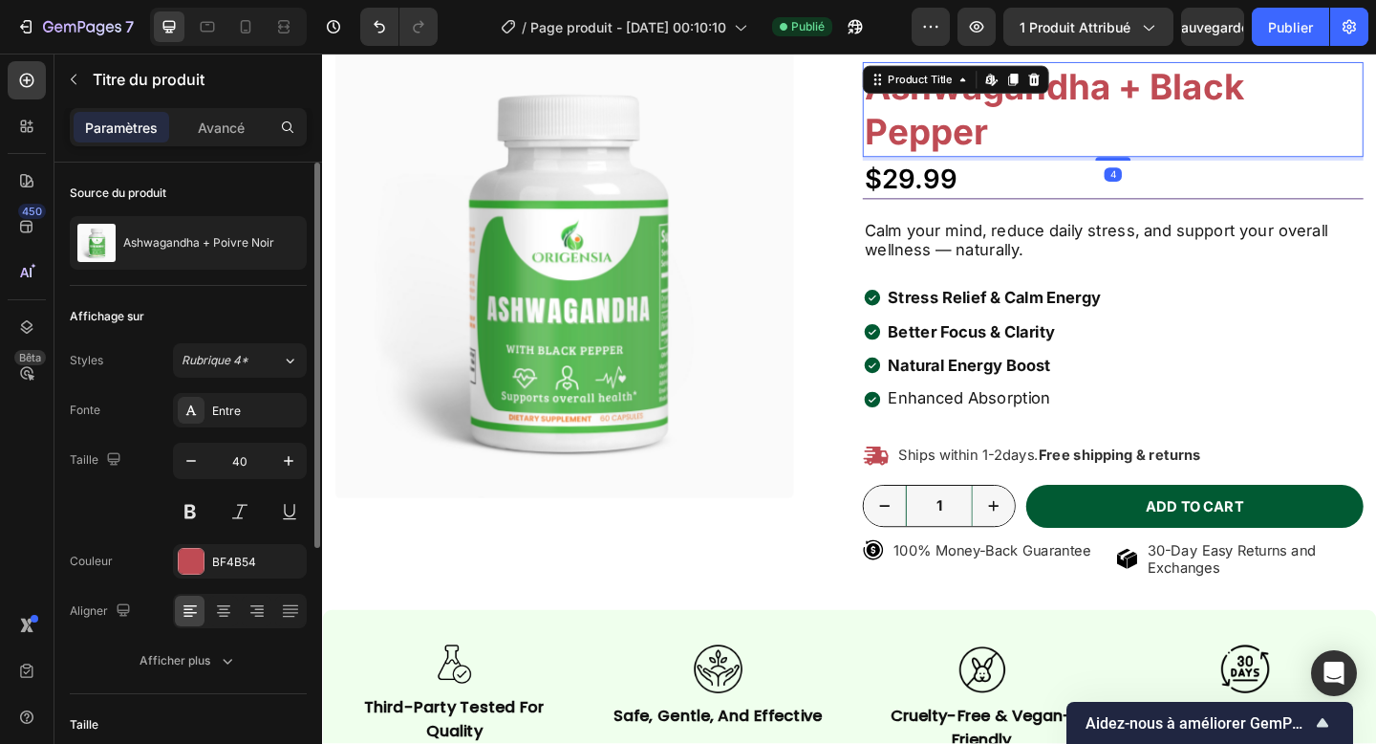
click at [205, 578] on div "Fonte Entre Taille 40 Couleur BF4B54 Aligner Afficher plus" at bounding box center [188, 535] width 237 height 285
click at [235, 548] on div "BF4B54" at bounding box center [240, 561] width 134 height 34
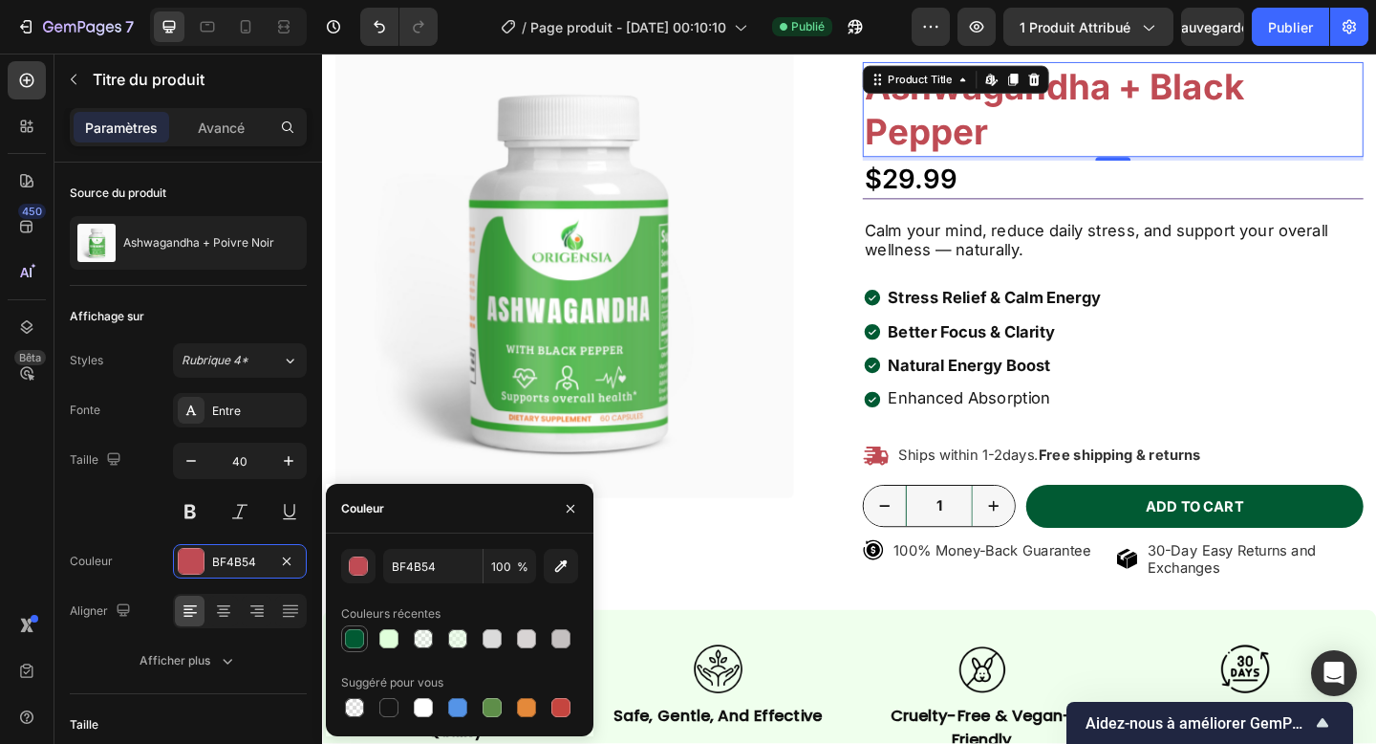
click at [355, 638] on div at bounding box center [354, 638] width 19 height 19
type input "015A33"
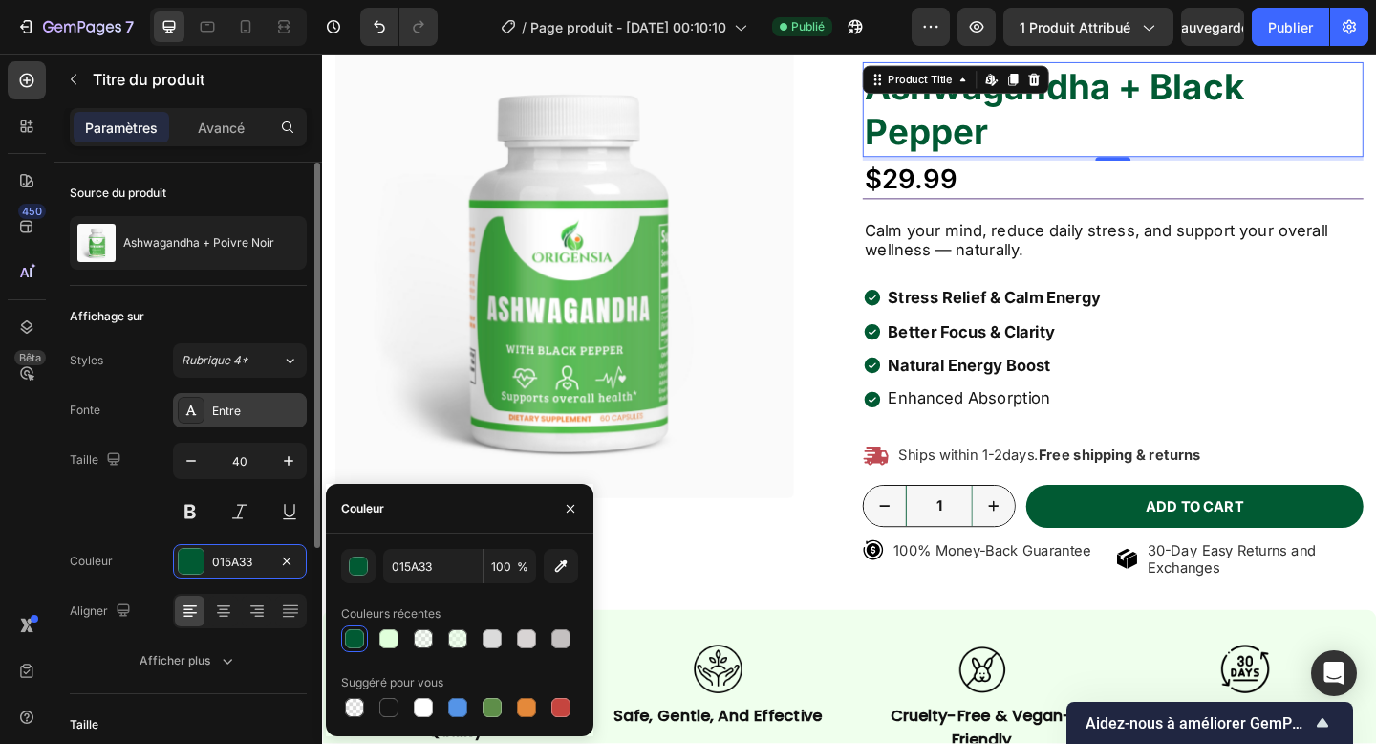
click at [243, 421] on div "Entre" at bounding box center [240, 410] width 134 height 34
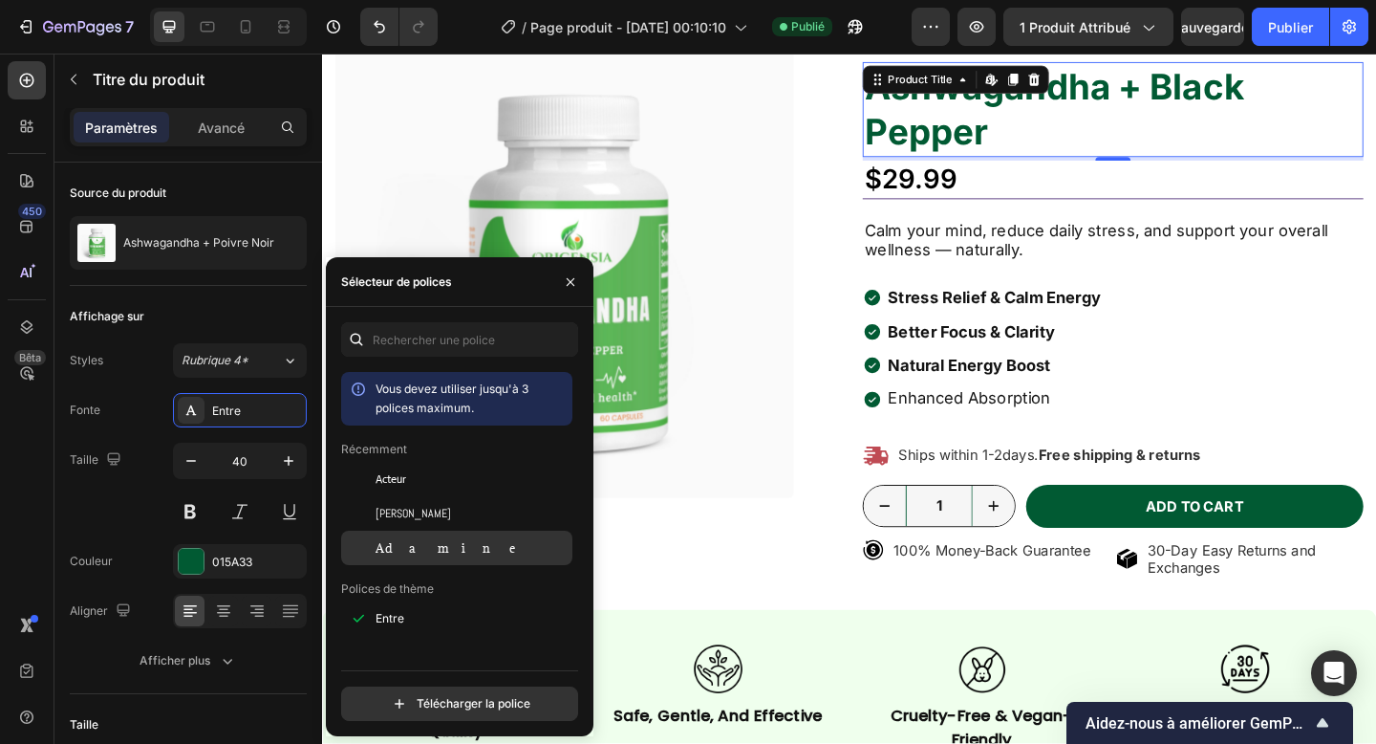
click at [439, 556] on div "Adamine" at bounding box center [456, 547] width 231 height 34
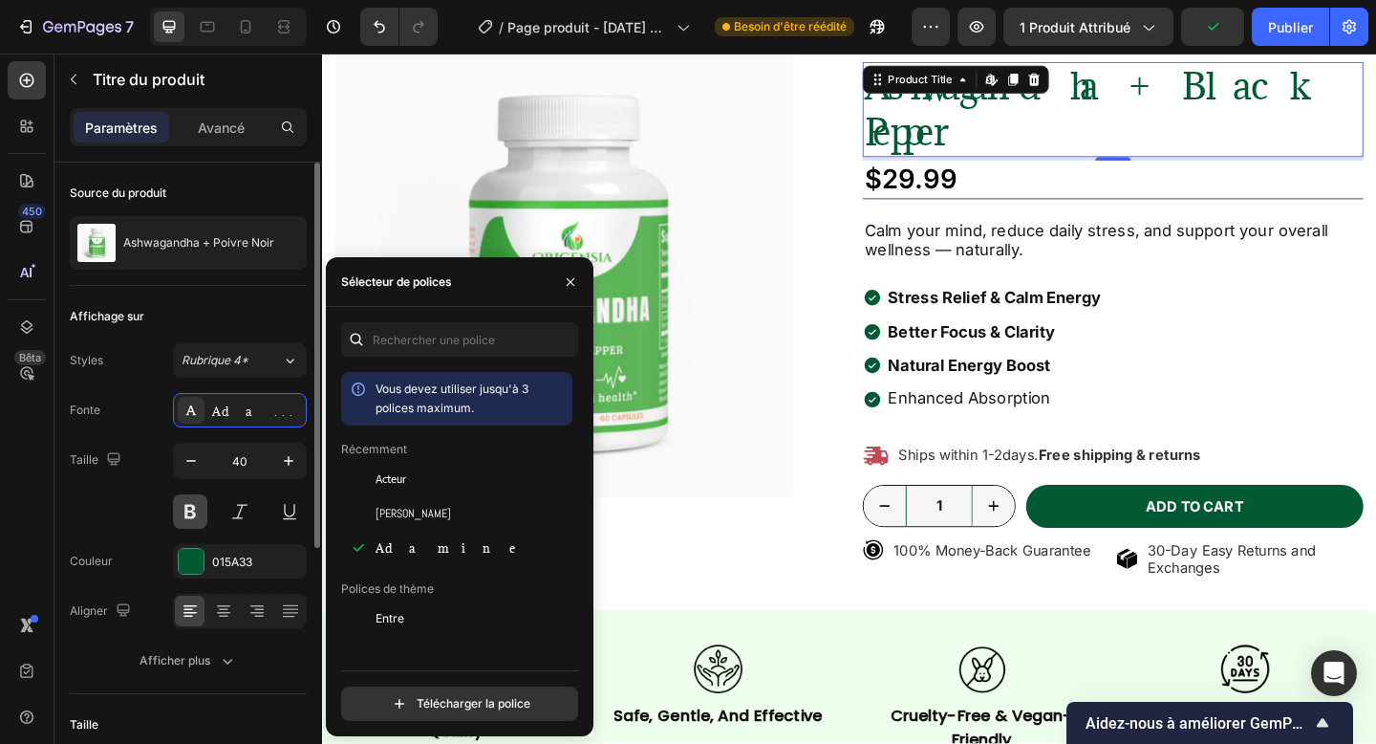
click at [203, 500] on button at bounding box center [190, 511] width 34 height 34
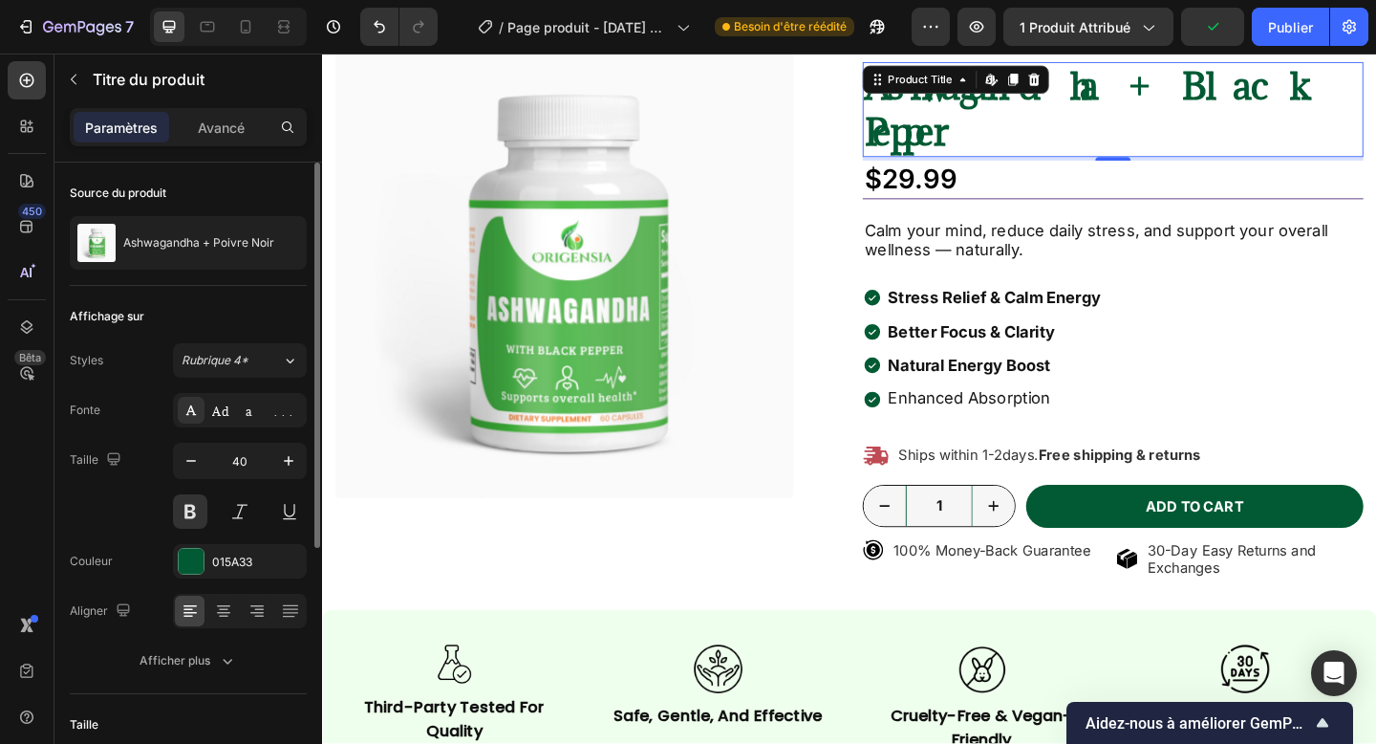
click at [104, 521] on div "Taille 40" at bounding box center [188, 486] width 237 height 86
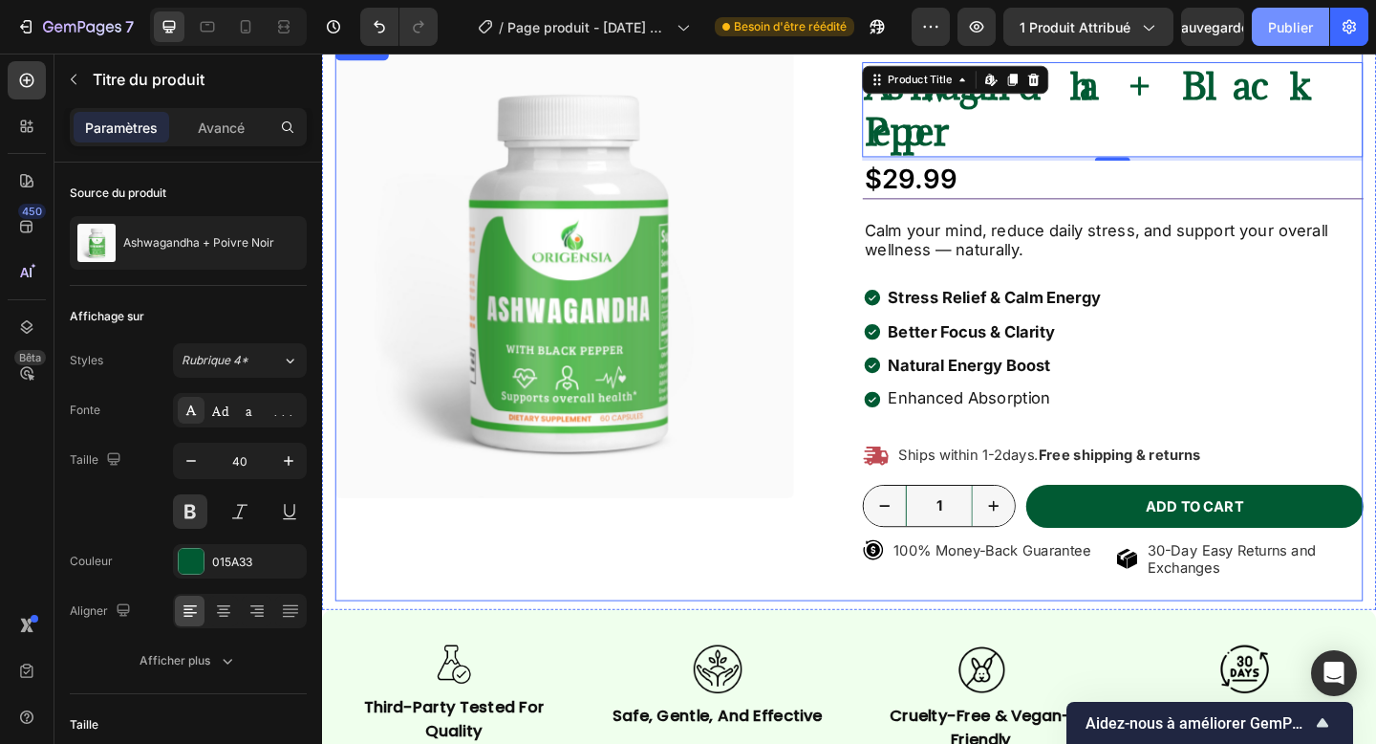
click at [1287, 23] on font "Publier" at bounding box center [1290, 27] width 45 height 16
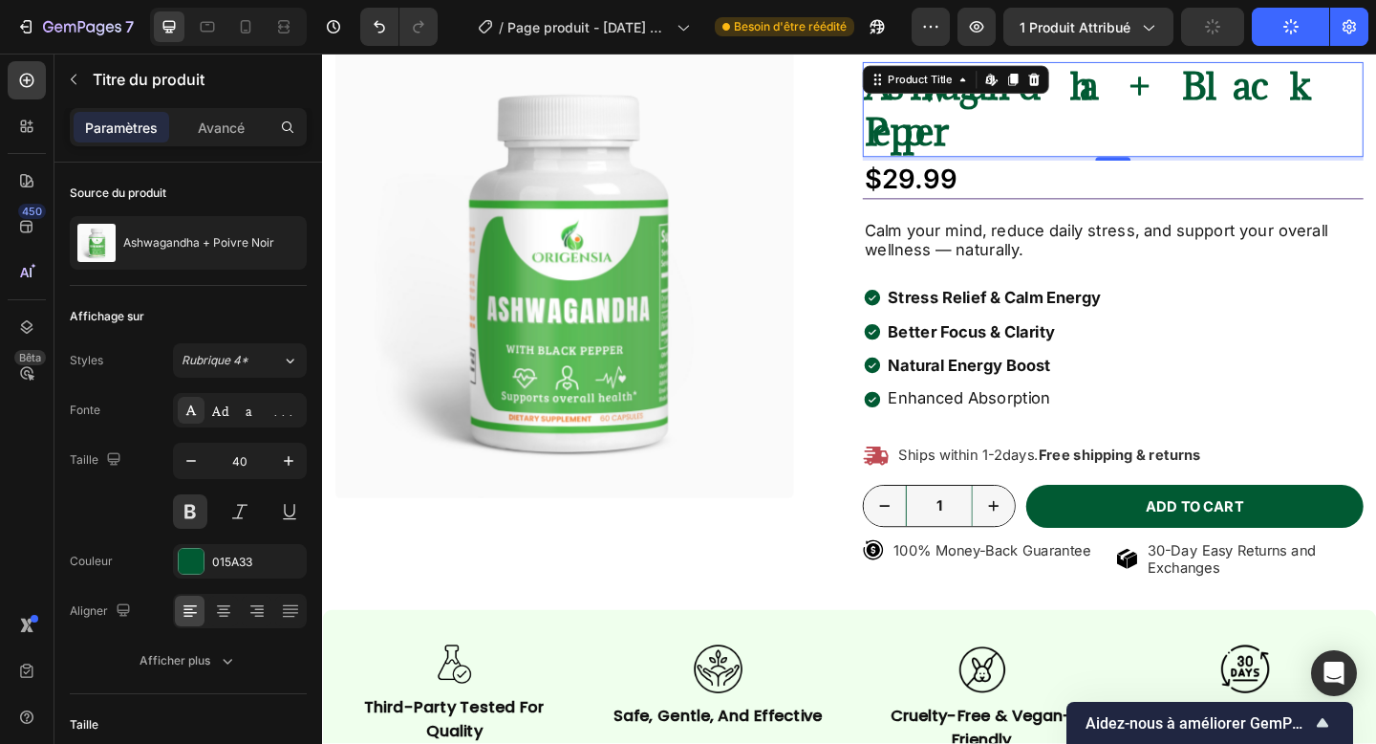
scroll to position [280, 0]
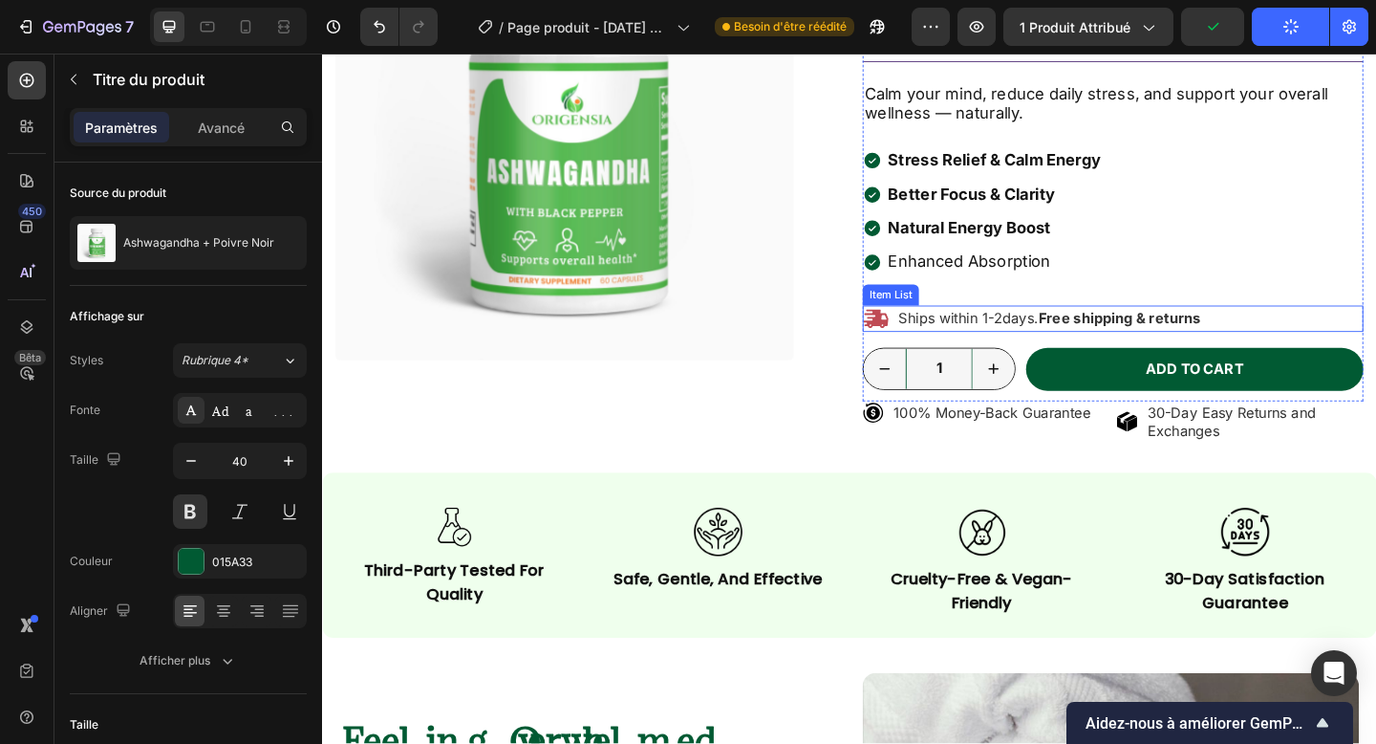
click at [928, 332] on icon at bounding box center [924, 342] width 27 height 20
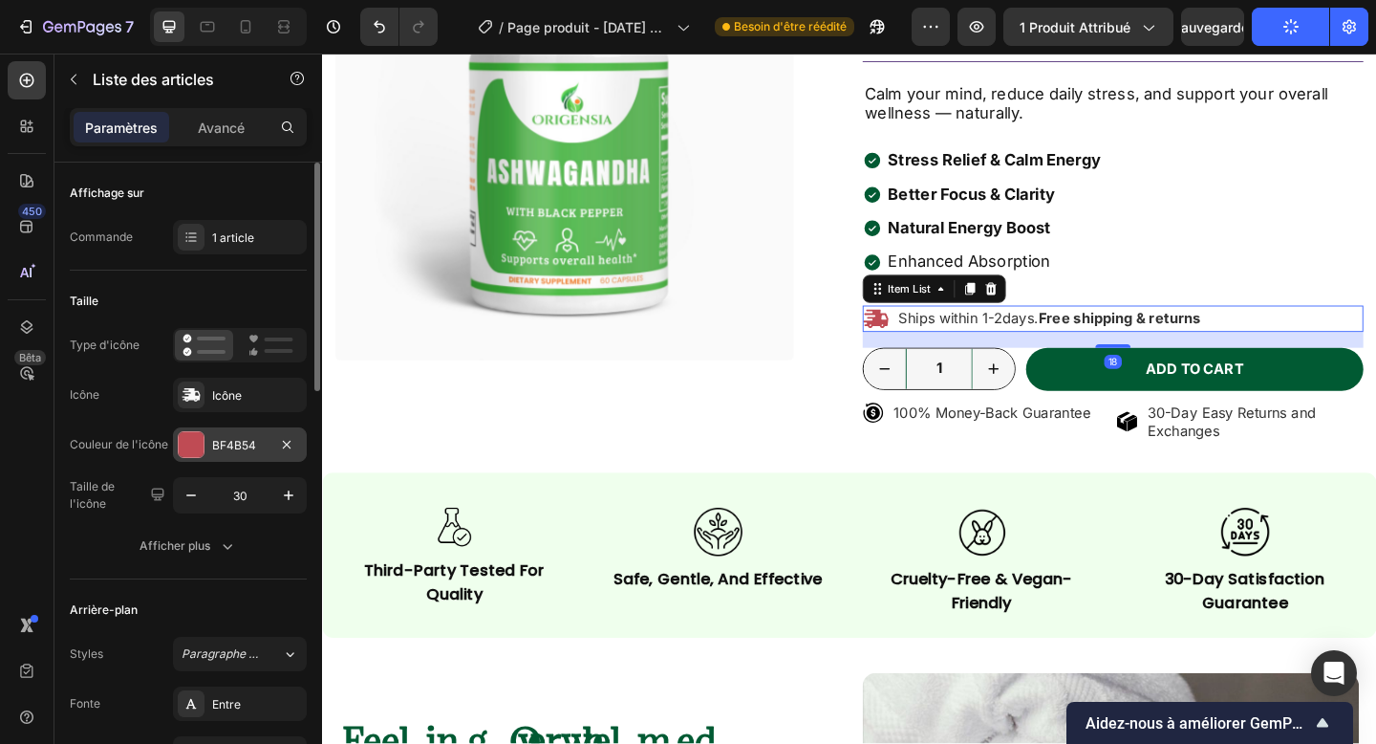
click at [257, 451] on div "BF4B54" at bounding box center [239, 445] width 55 height 17
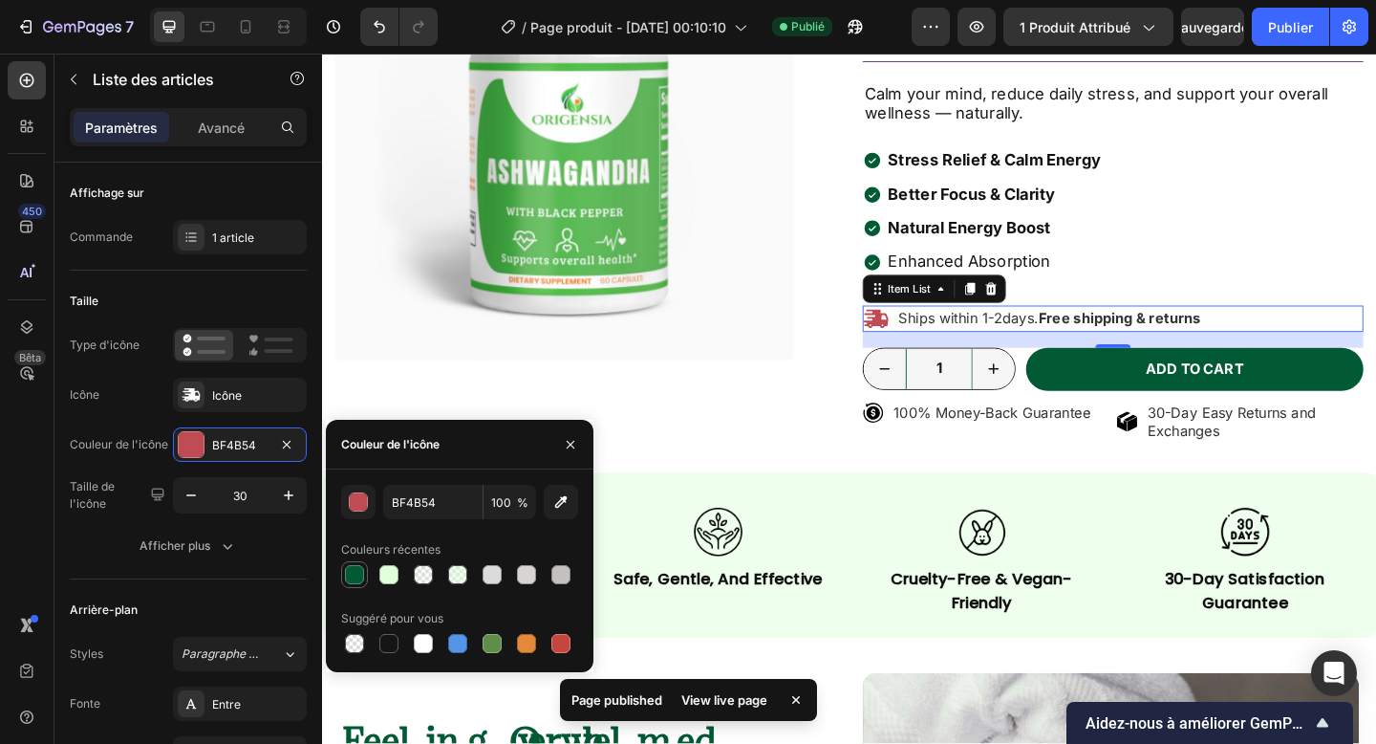
click at [355, 573] on div at bounding box center [354, 574] width 19 height 19
type input "015A33"
click at [564, 437] on icon "button" at bounding box center [570, 444] width 15 height 15
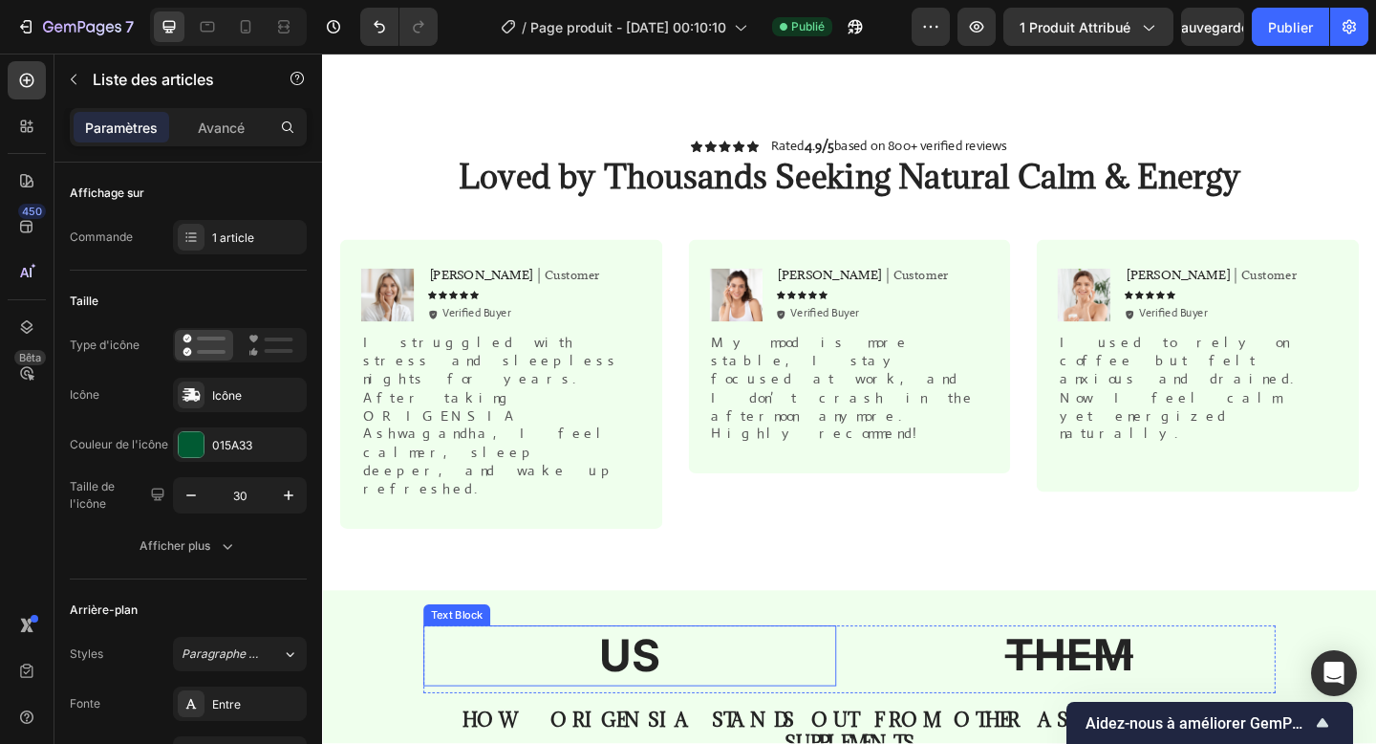
scroll to position [2314, 0]
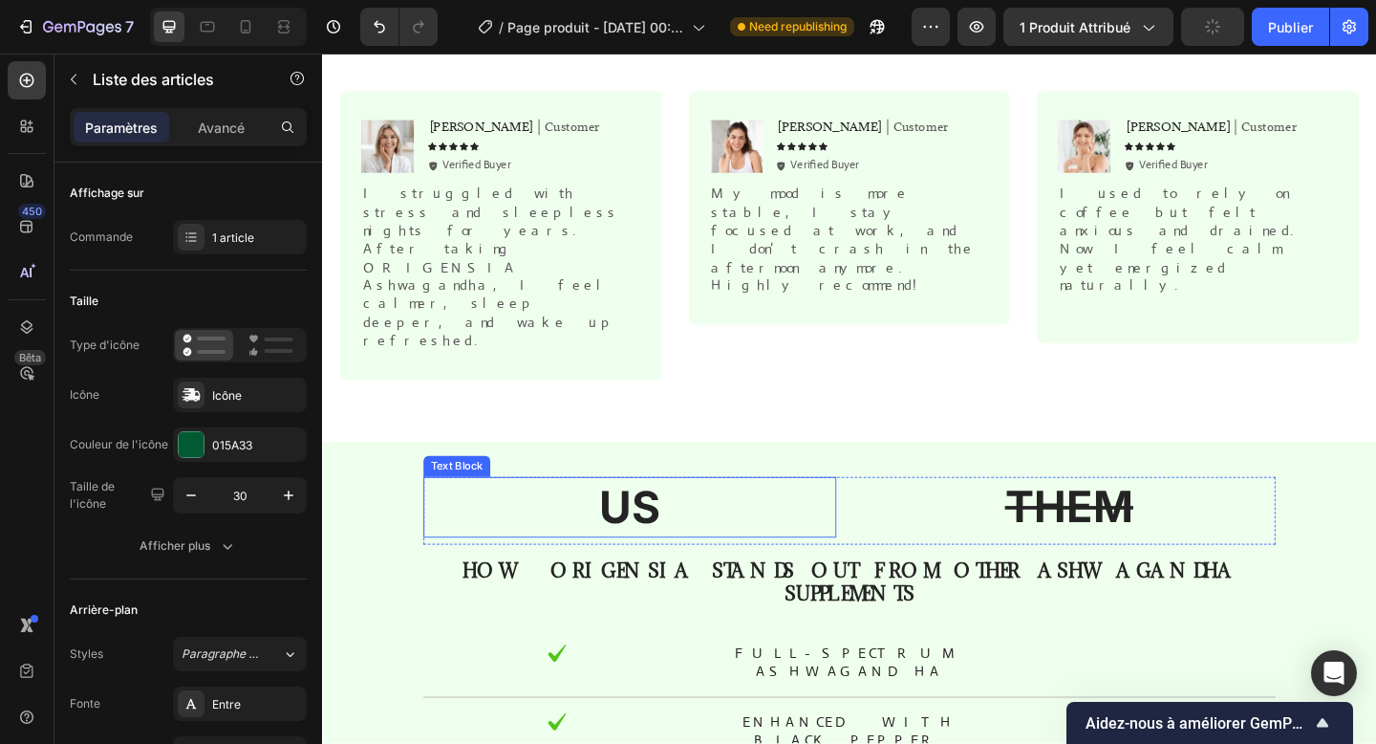
click at [673, 516] on p "US" at bounding box center [656, 547] width 445 height 62
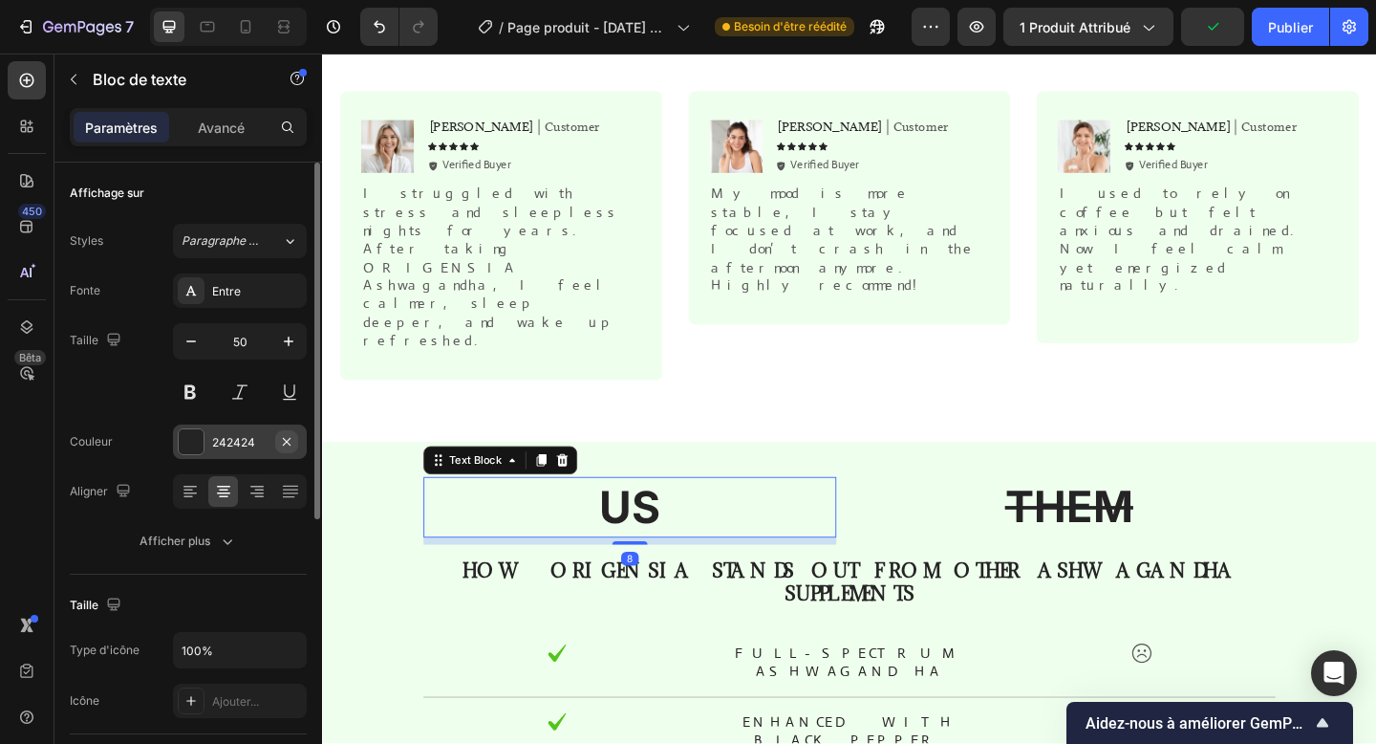
click at [276, 438] on button "button" at bounding box center [286, 441] width 23 height 23
click at [190, 443] on icon at bounding box center [191, 442] width 10 height 10
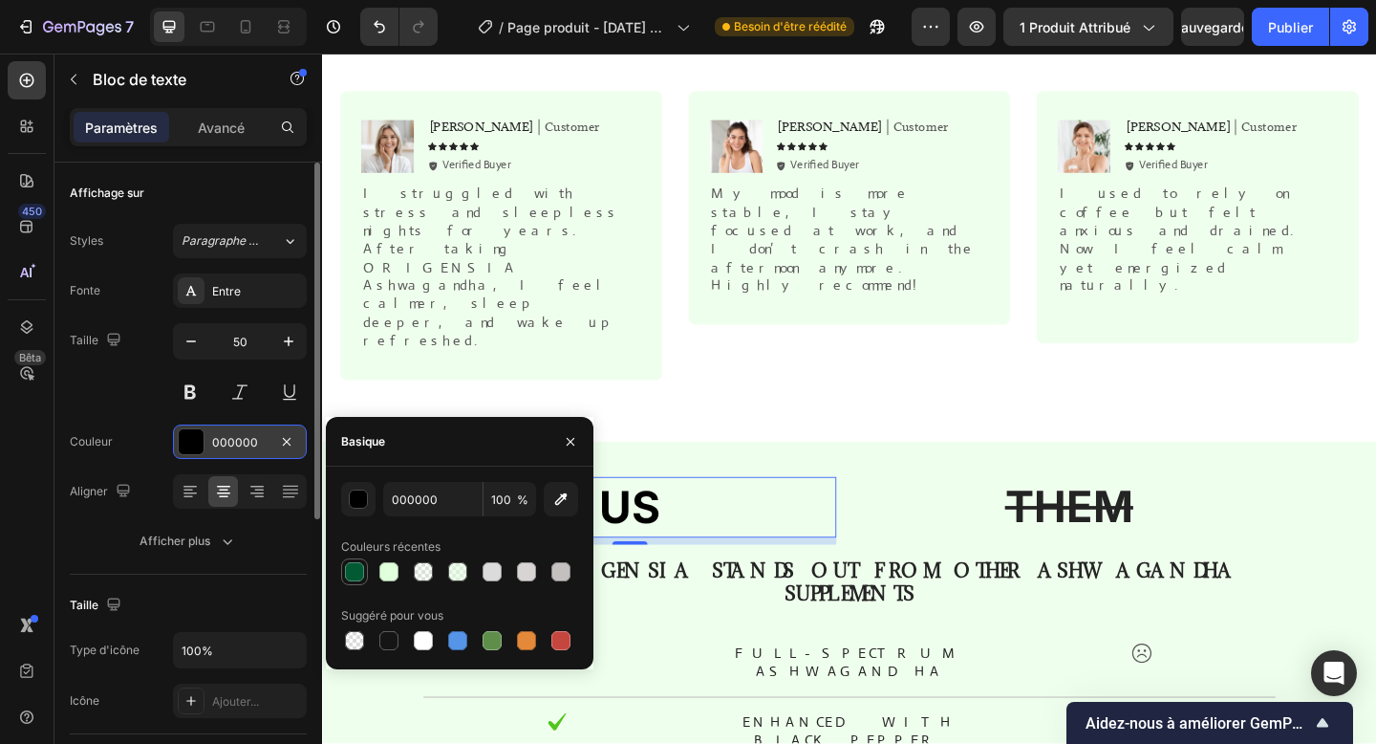
click at [358, 571] on div at bounding box center [354, 571] width 19 height 19
type input "015A33"
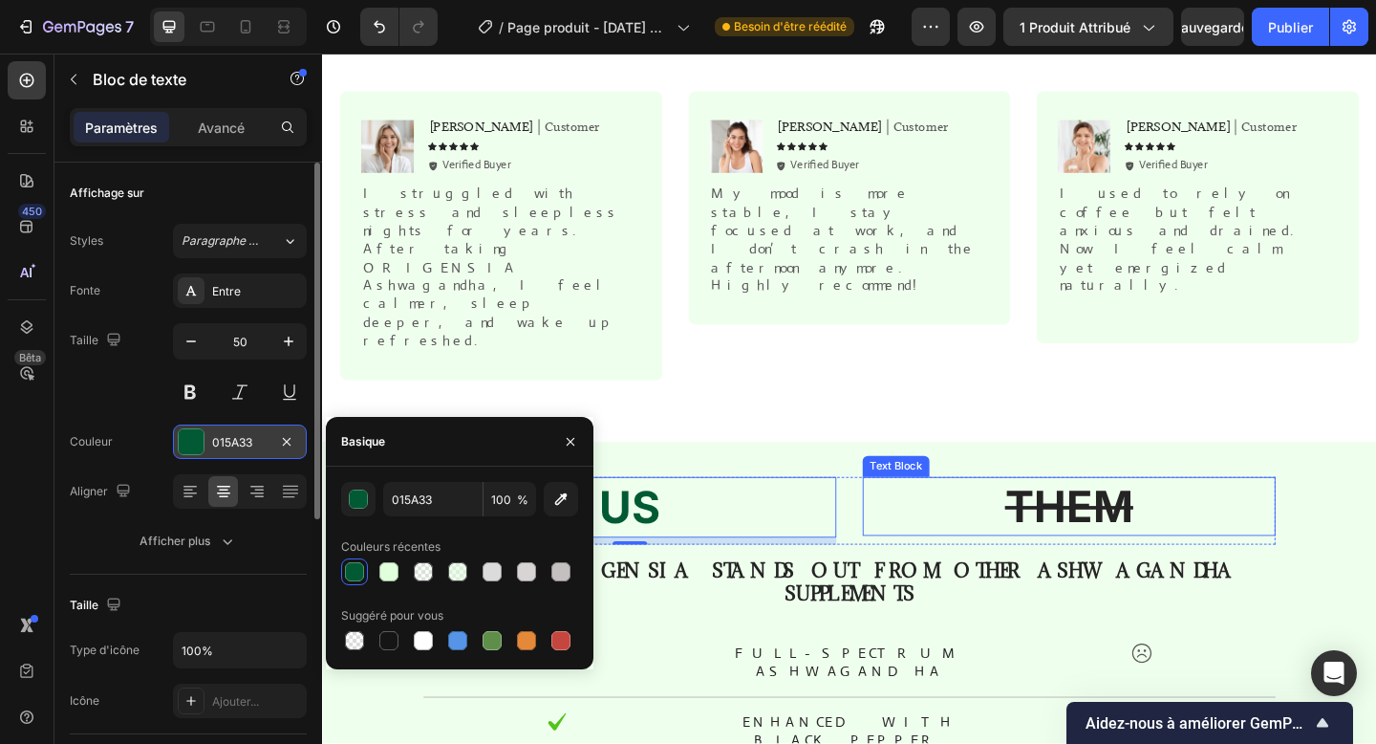
click at [1088, 518] on s "THEM" at bounding box center [1135, 546] width 140 height 56
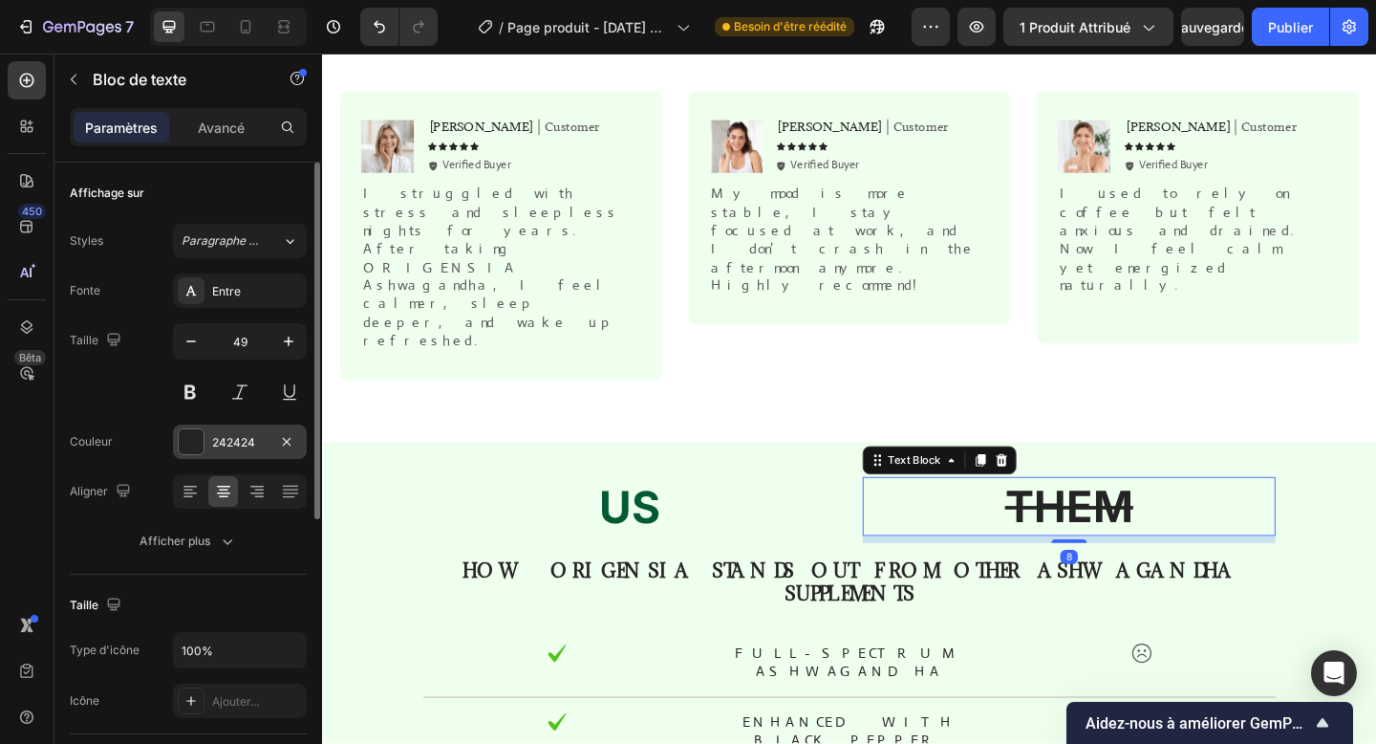
click at [211, 456] on div "242424" at bounding box center [240, 441] width 134 height 34
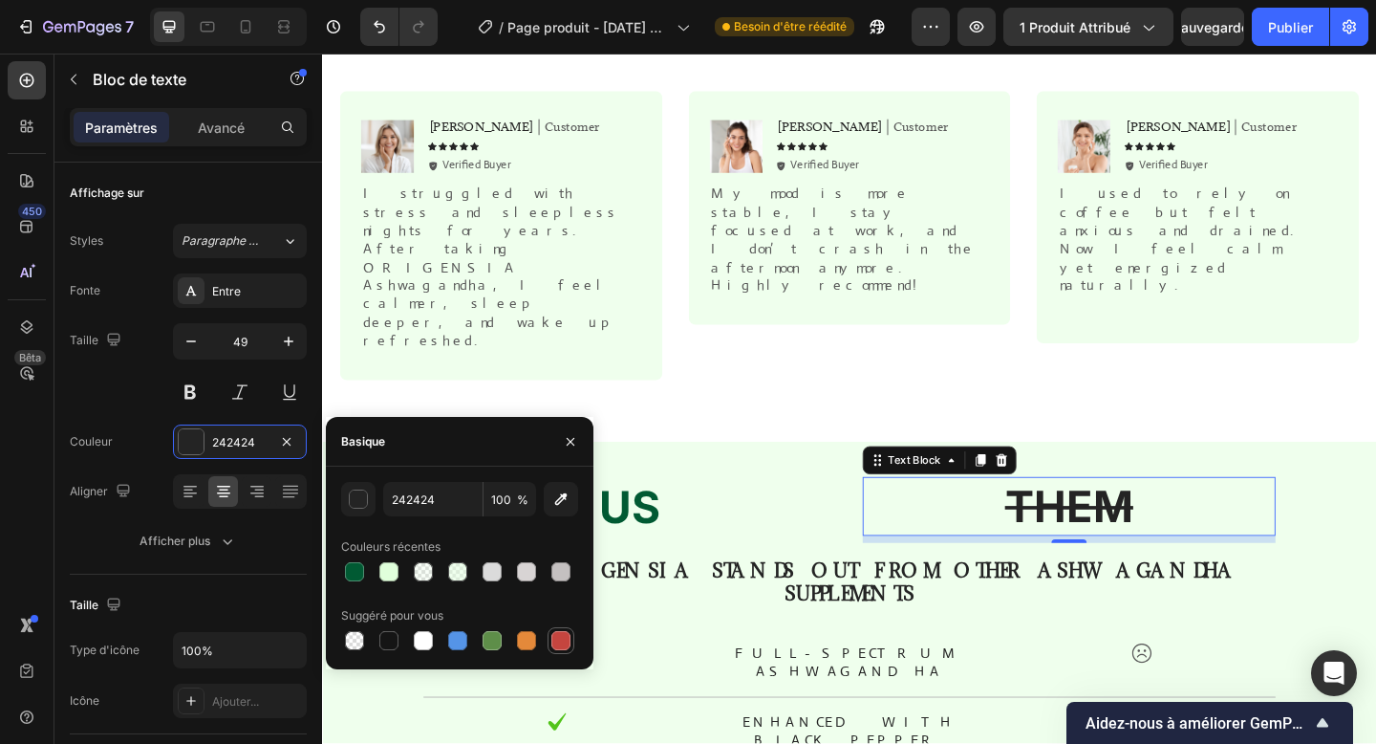
click at [563, 636] on div at bounding box center [560, 640] width 19 height 19
type input "C5453F"
click at [585, 435] on button "button" at bounding box center [570, 441] width 31 height 31
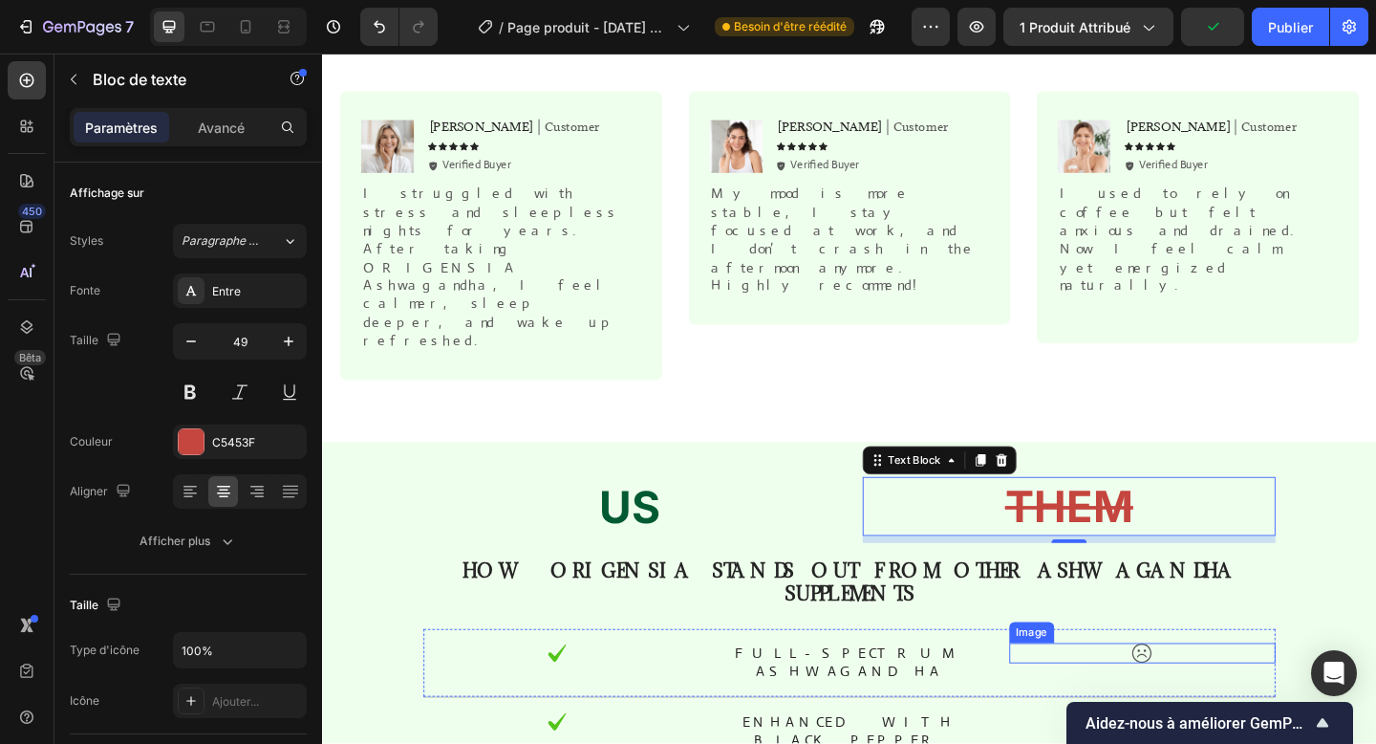
click at [1203, 695] on img at bounding box center [1213, 706] width 23 height 22
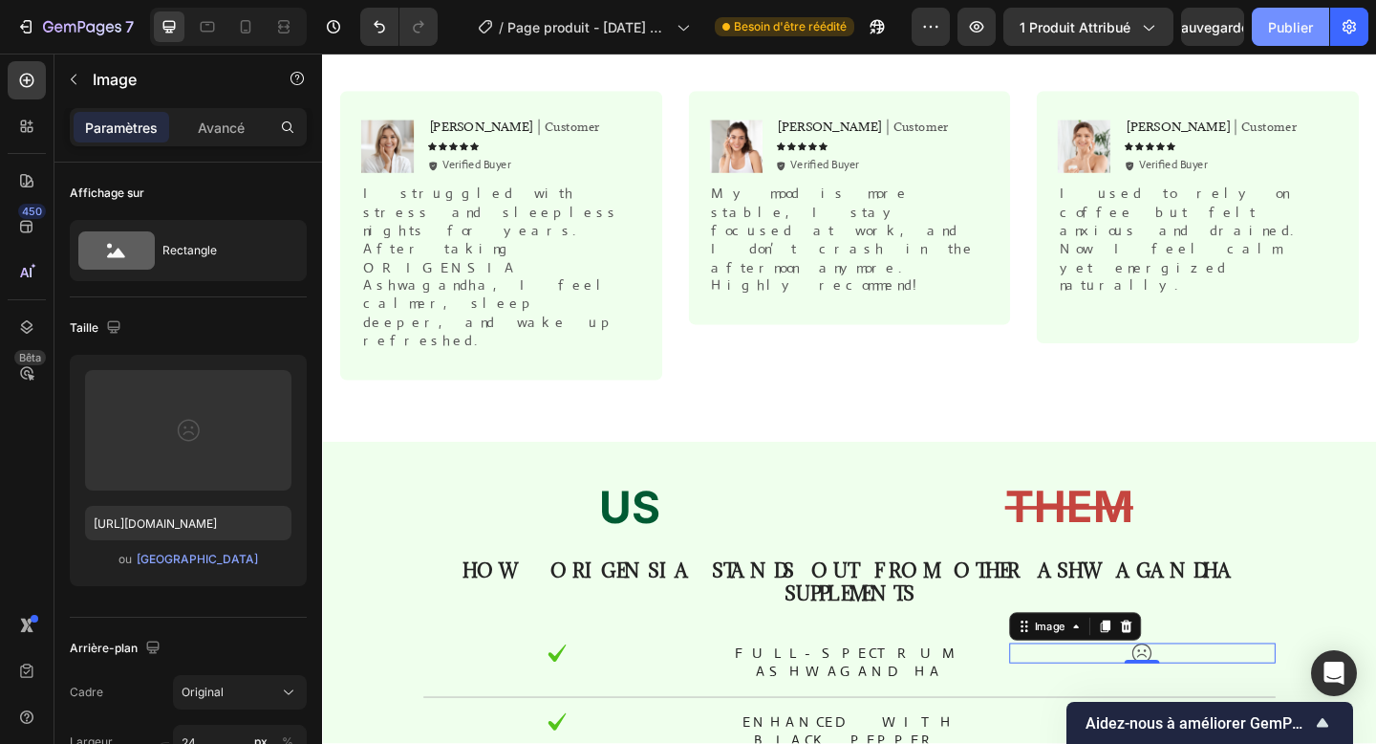
click at [1278, 39] on button "Publier" at bounding box center [1290, 27] width 77 height 38
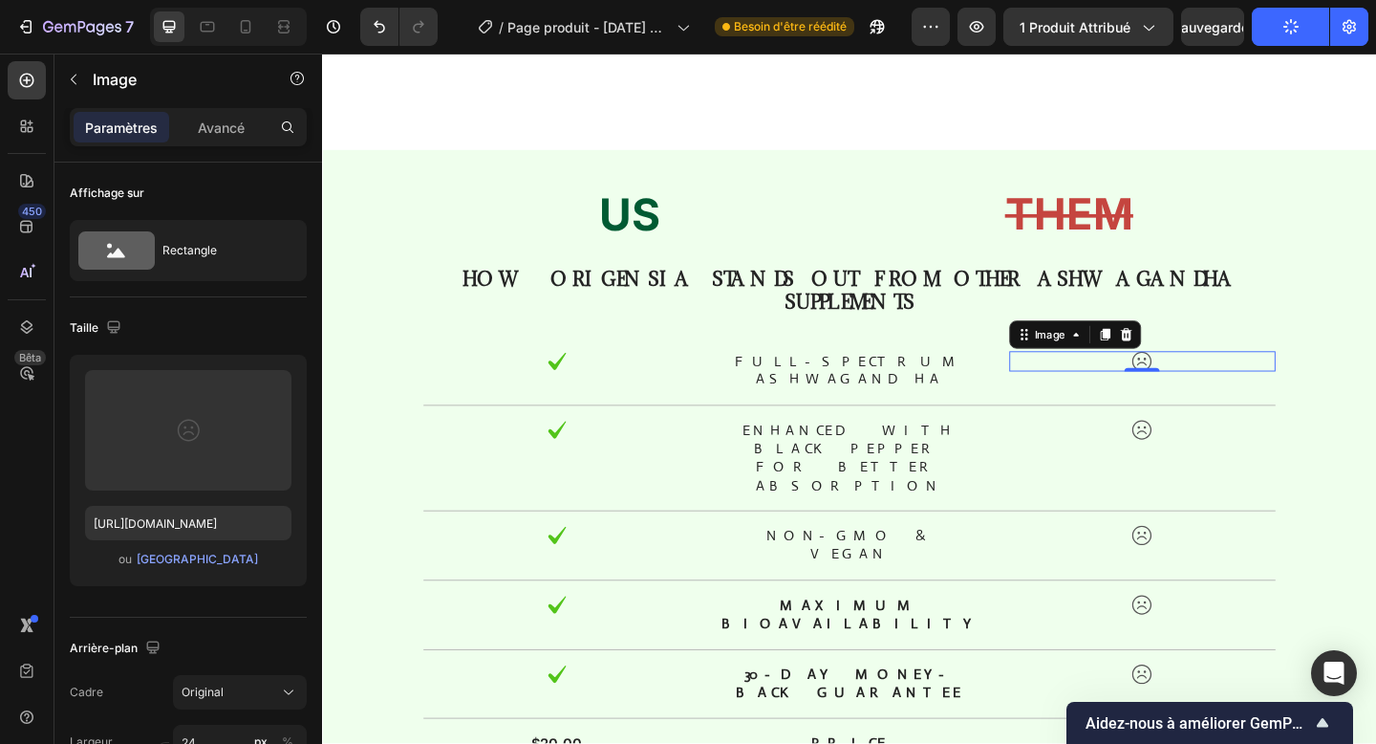
scroll to position [2744, 0]
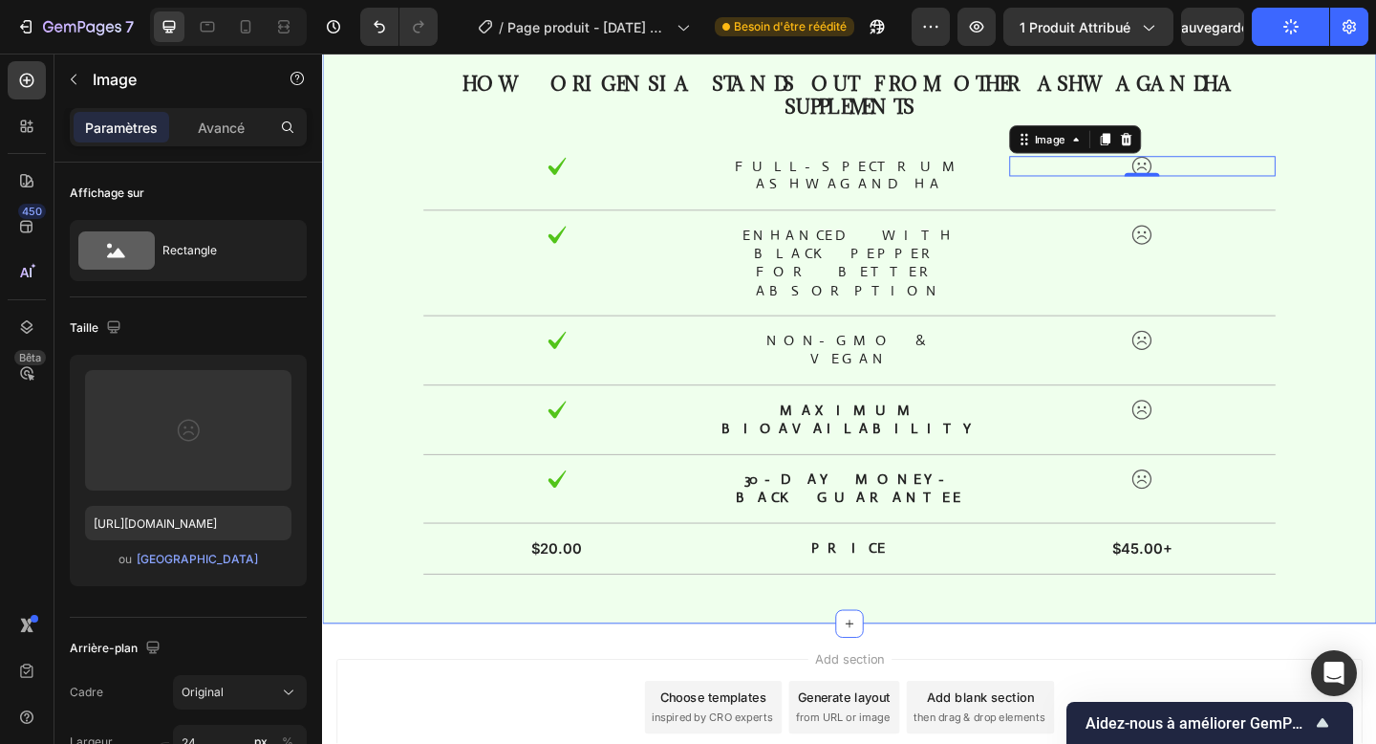
click at [445, 488] on div "US Text Block THEM Text Block Row How ORIGENSIA Stands Out From Other Ashwagand…" at bounding box center [895, 310] width 1118 height 651
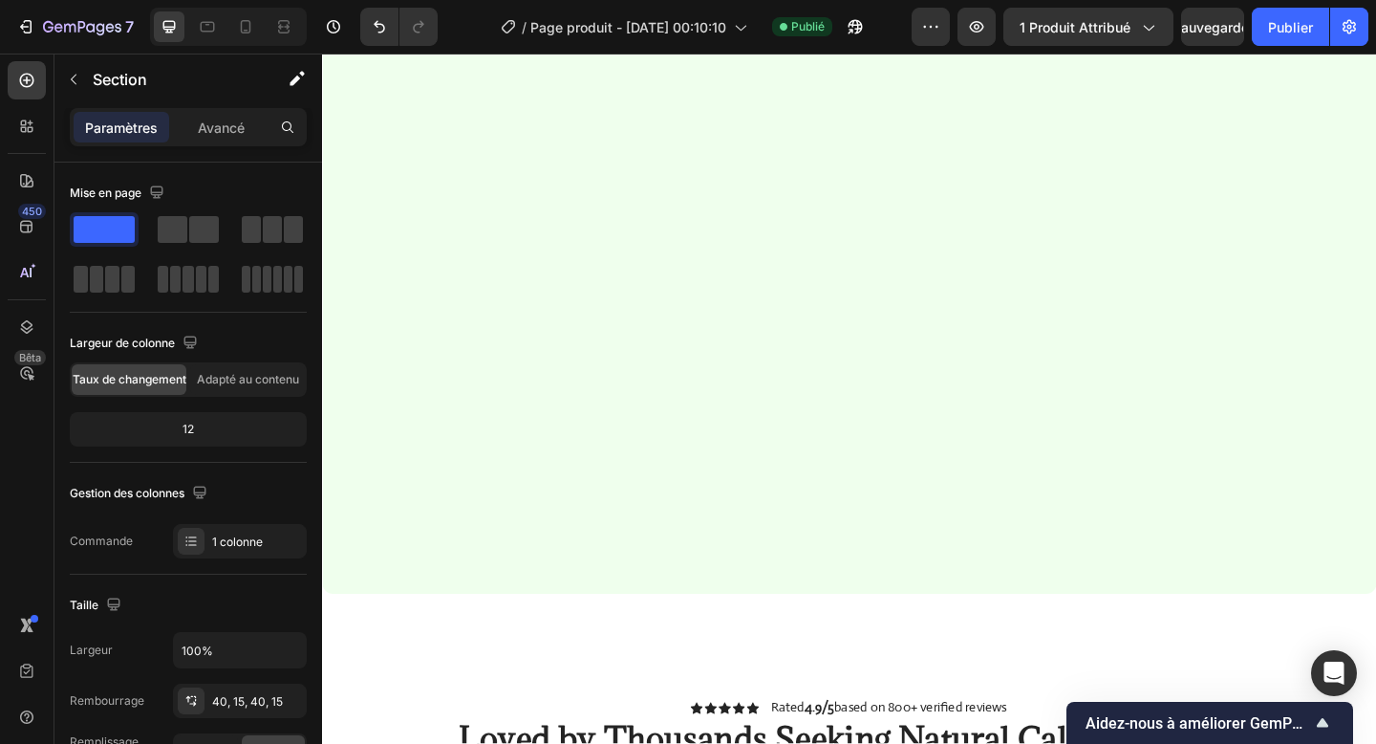
scroll to position [2441, 0]
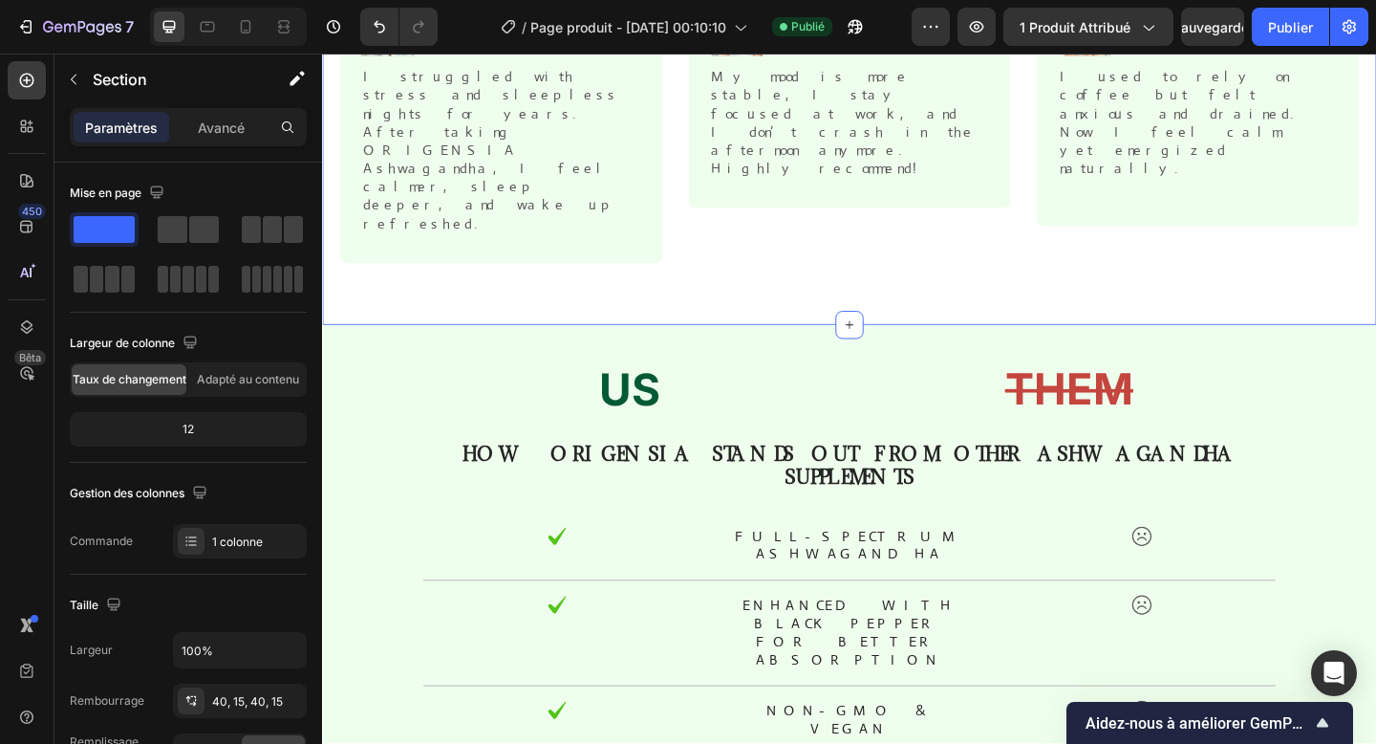
click at [1236, 232] on div "Icon Icon Icon Icon Icon Icon List Rated 4.9/5 based on 800+ verified reviews T…" at bounding box center [895, 82] width 1147 height 529
click at [1245, 389] on p "THEM" at bounding box center [1134, 419] width 445 height 61
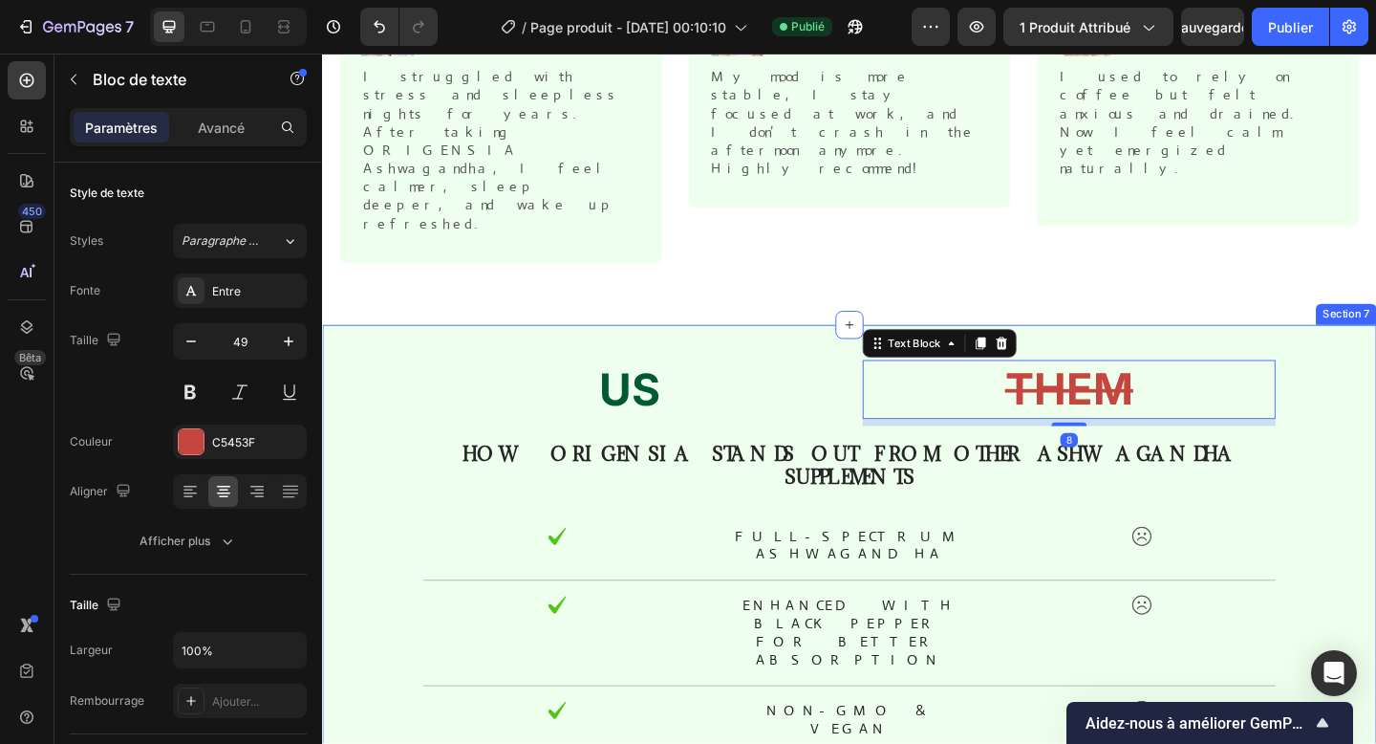
click at [1291, 349] on div "US Text Block THEM Text Block 8 Row How ORIGENSIA Stands Out From Other Ashwaga…" at bounding box center [895, 712] width 1147 height 727
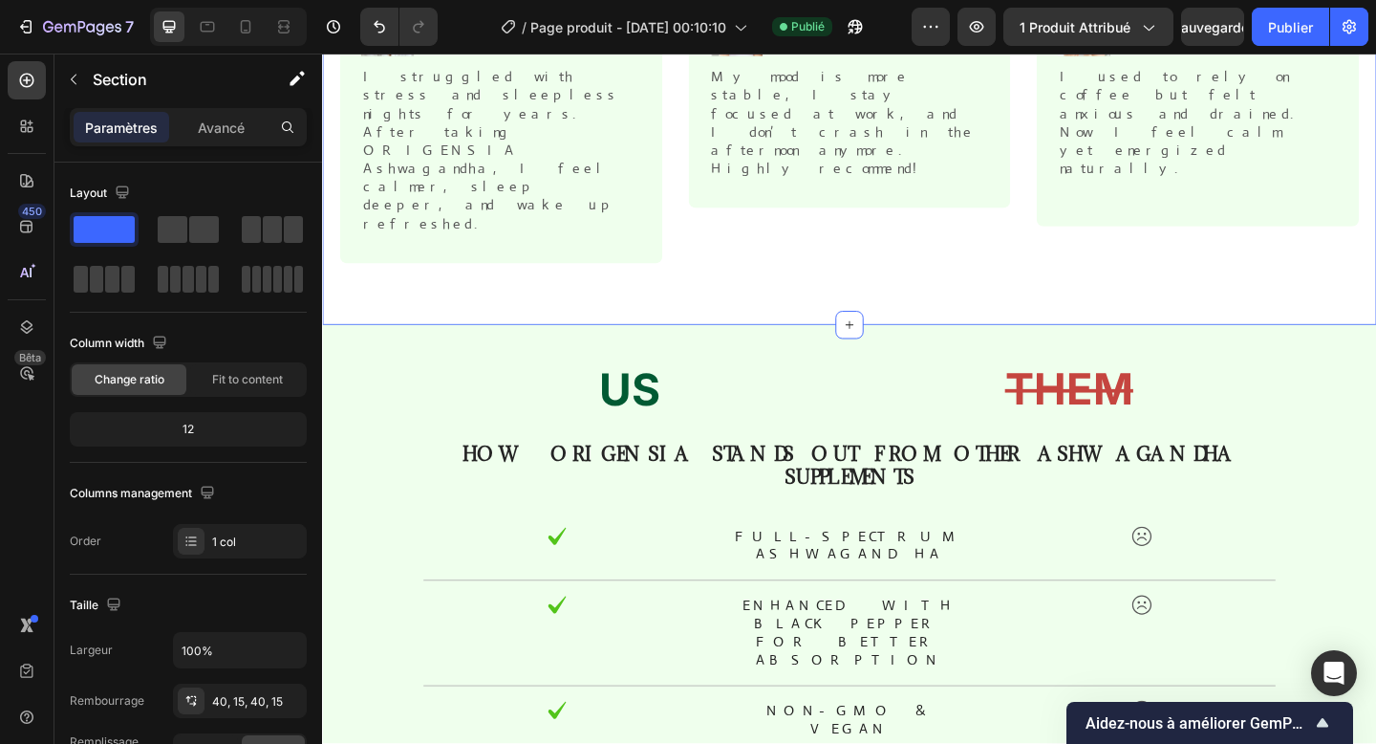
scroll to position [2481, 0]
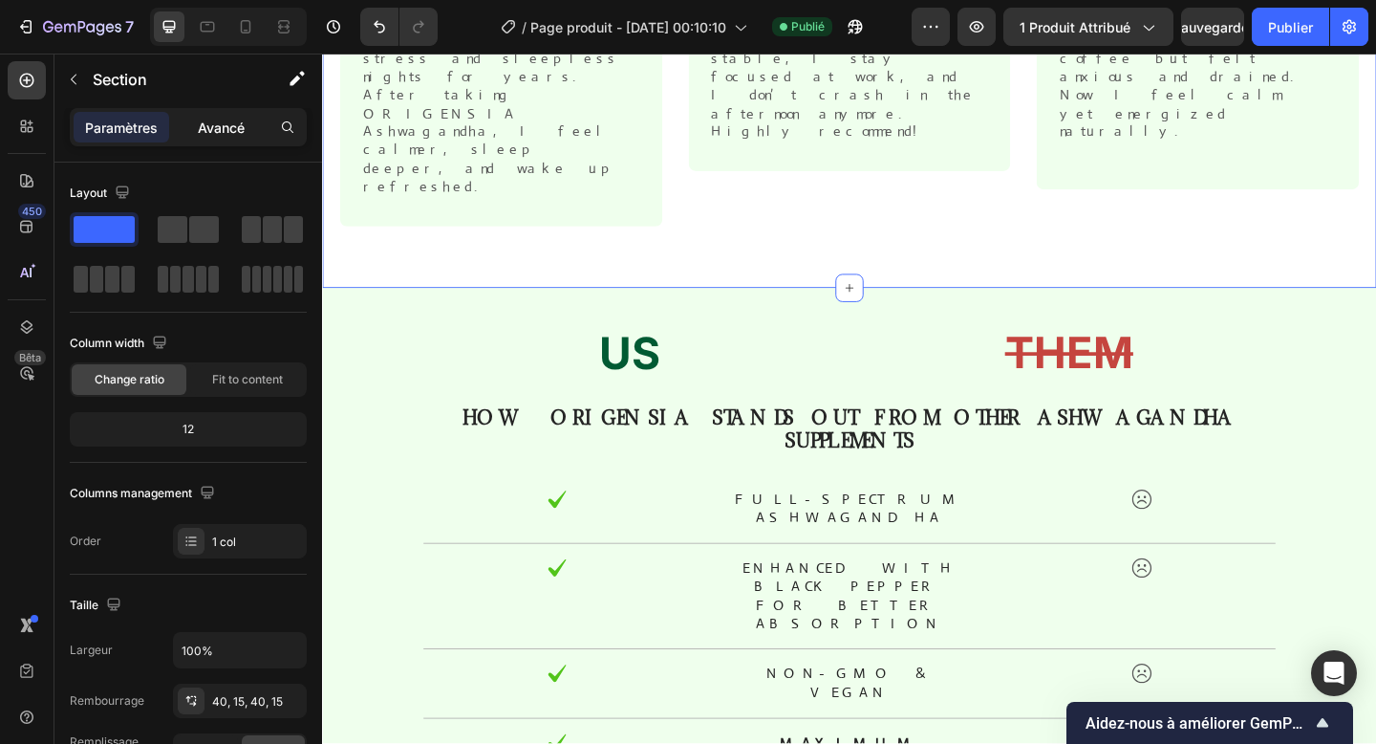
click at [206, 125] on font "Avancé" at bounding box center [221, 127] width 47 height 16
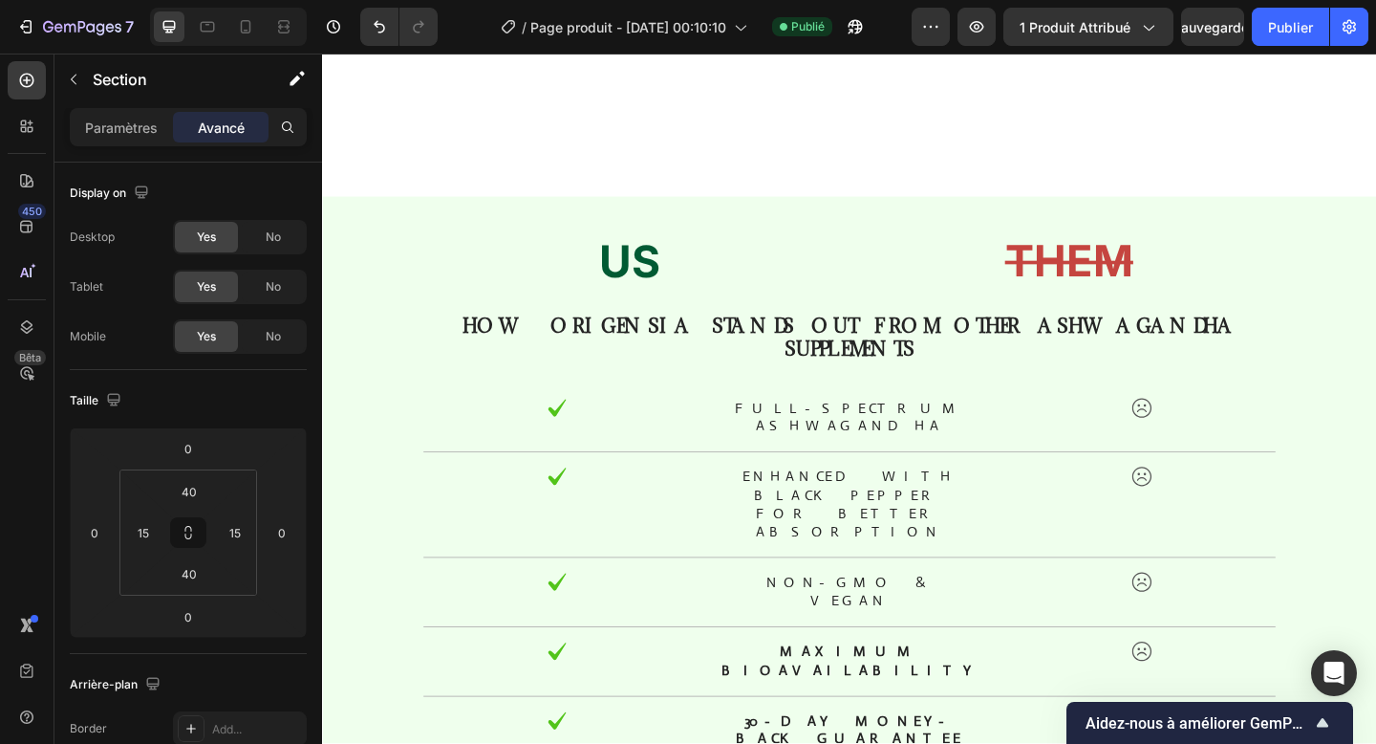
scroll to position [3153, 0]
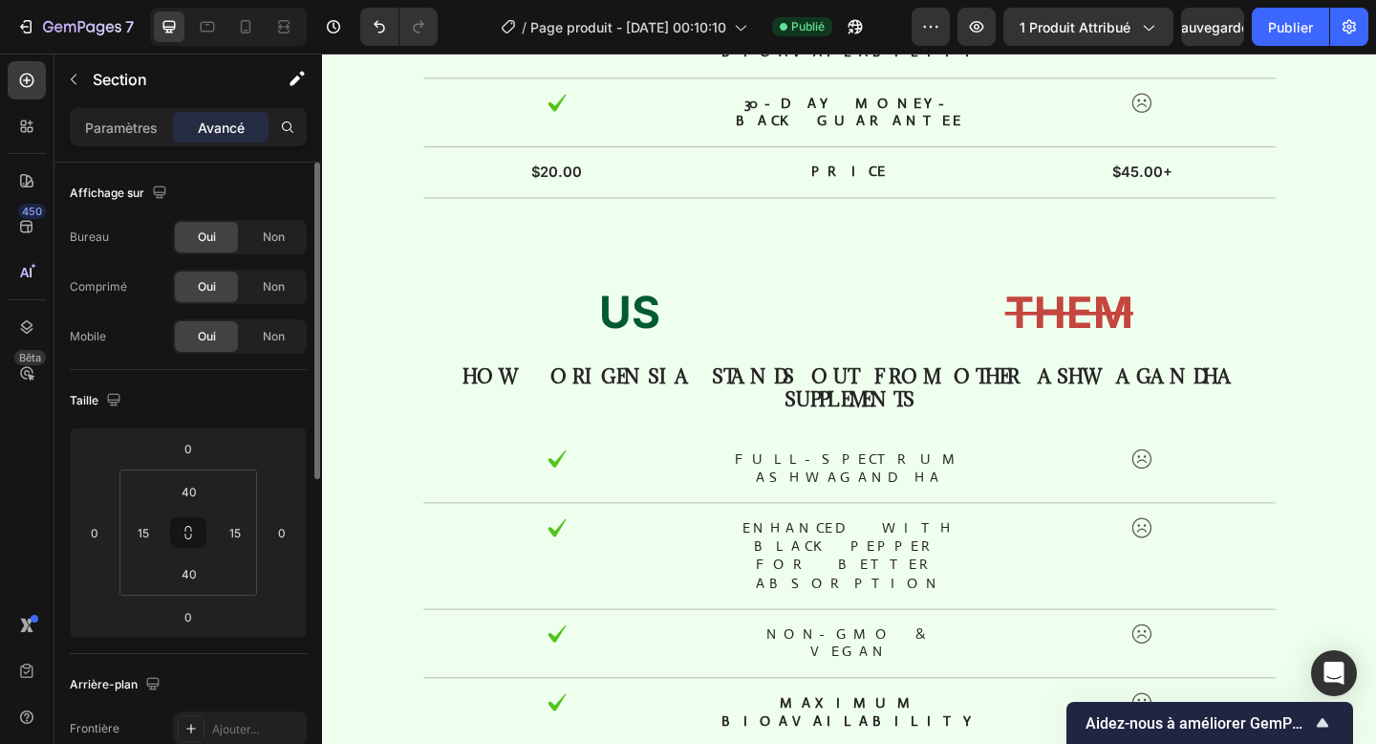
click at [274, 252] on div "Oui Non" at bounding box center [240, 237] width 134 height 34
click at [272, 256] on div "Bureau Oui Non Comprimé Oui Non Mobile Oui Non" at bounding box center [188, 287] width 237 height 134
click at [271, 246] on div "Non" at bounding box center [273, 237] width 63 height 31
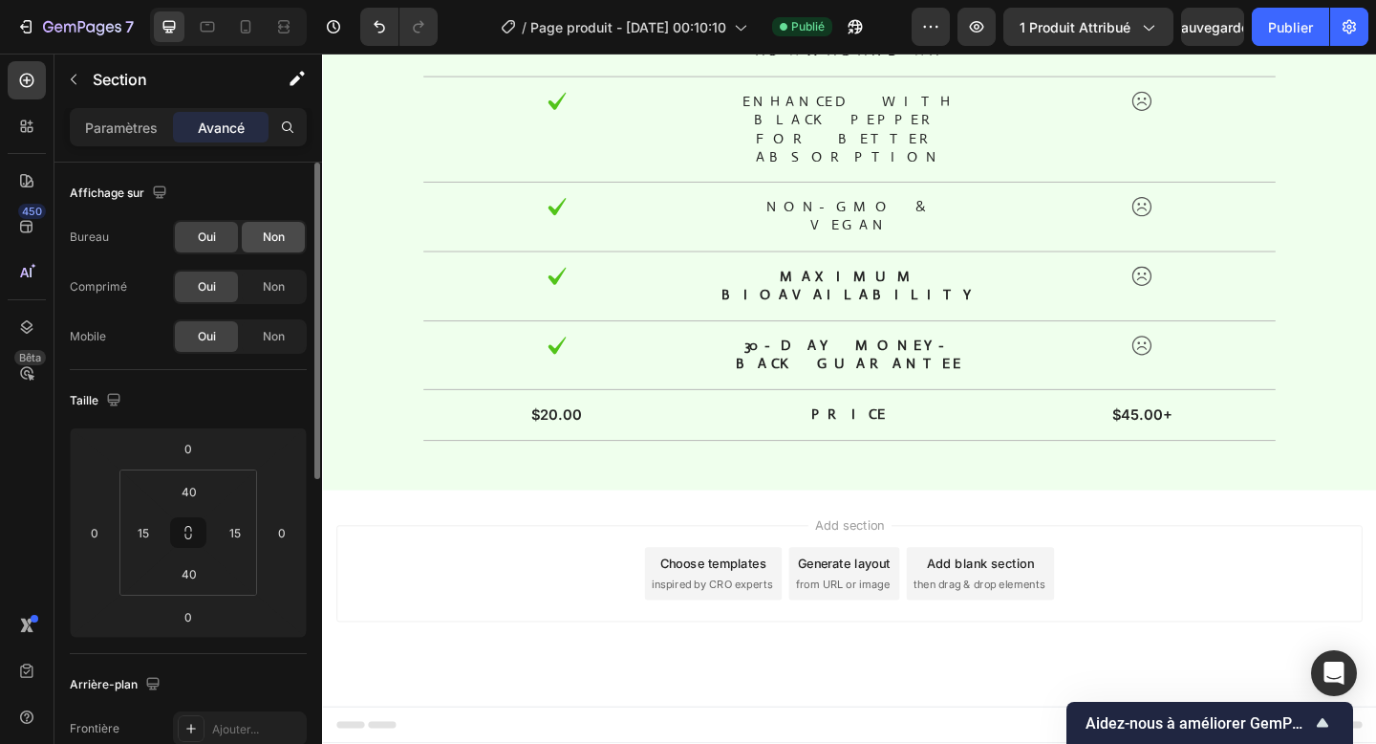
scroll to position [2744, 0]
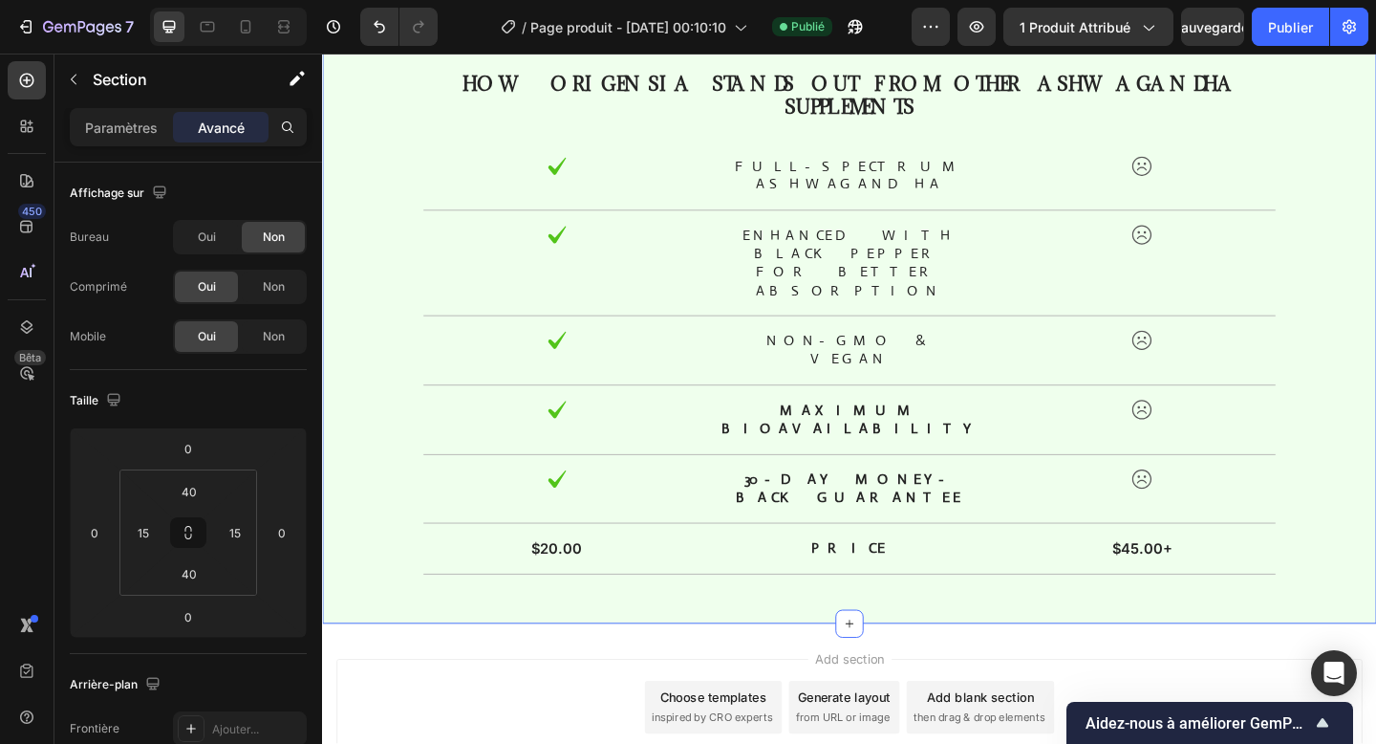
click at [363, 301] on div "US Text Block THEM Text Block Row How ORIGENSIA Stands Out From Other Ashwagand…" at bounding box center [895, 310] width 1118 height 651
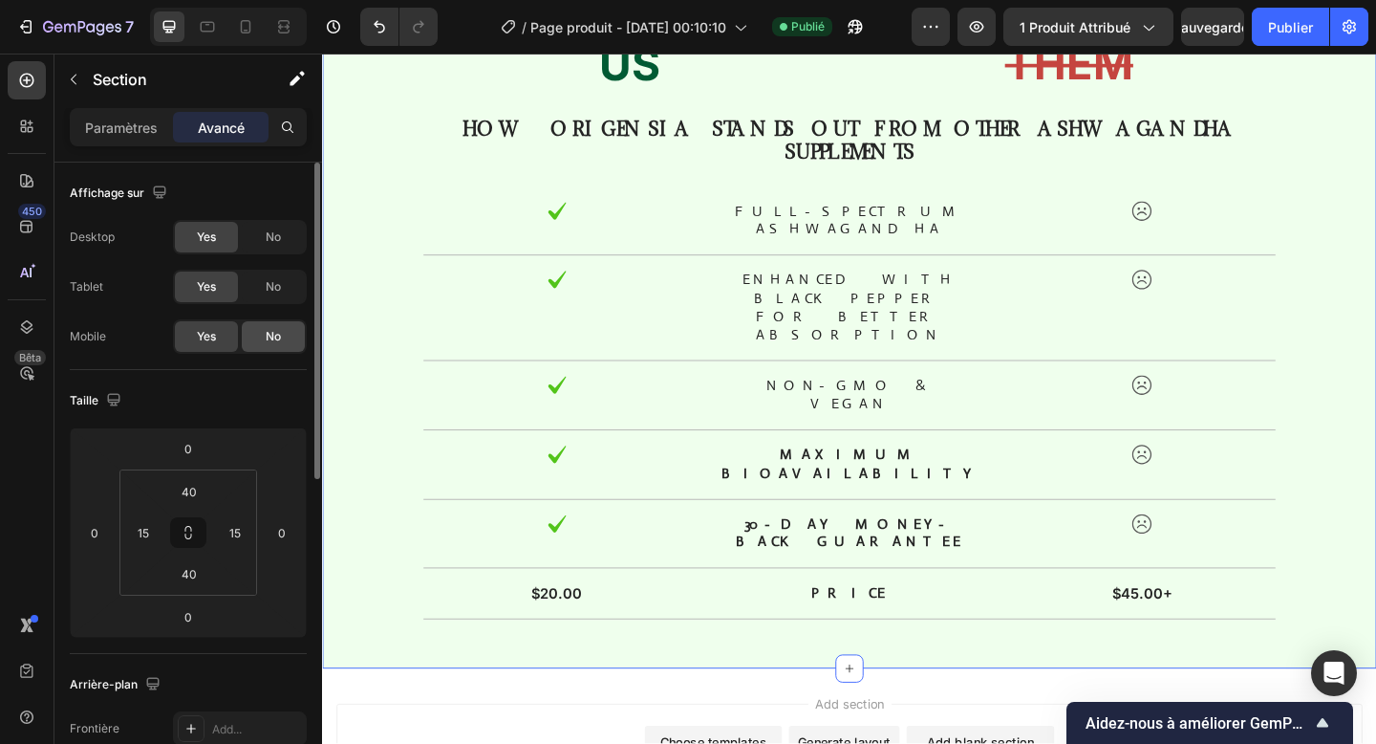
click at [256, 282] on div "No" at bounding box center [273, 286] width 63 height 31
click at [270, 335] on span "No" at bounding box center [273, 336] width 15 height 17
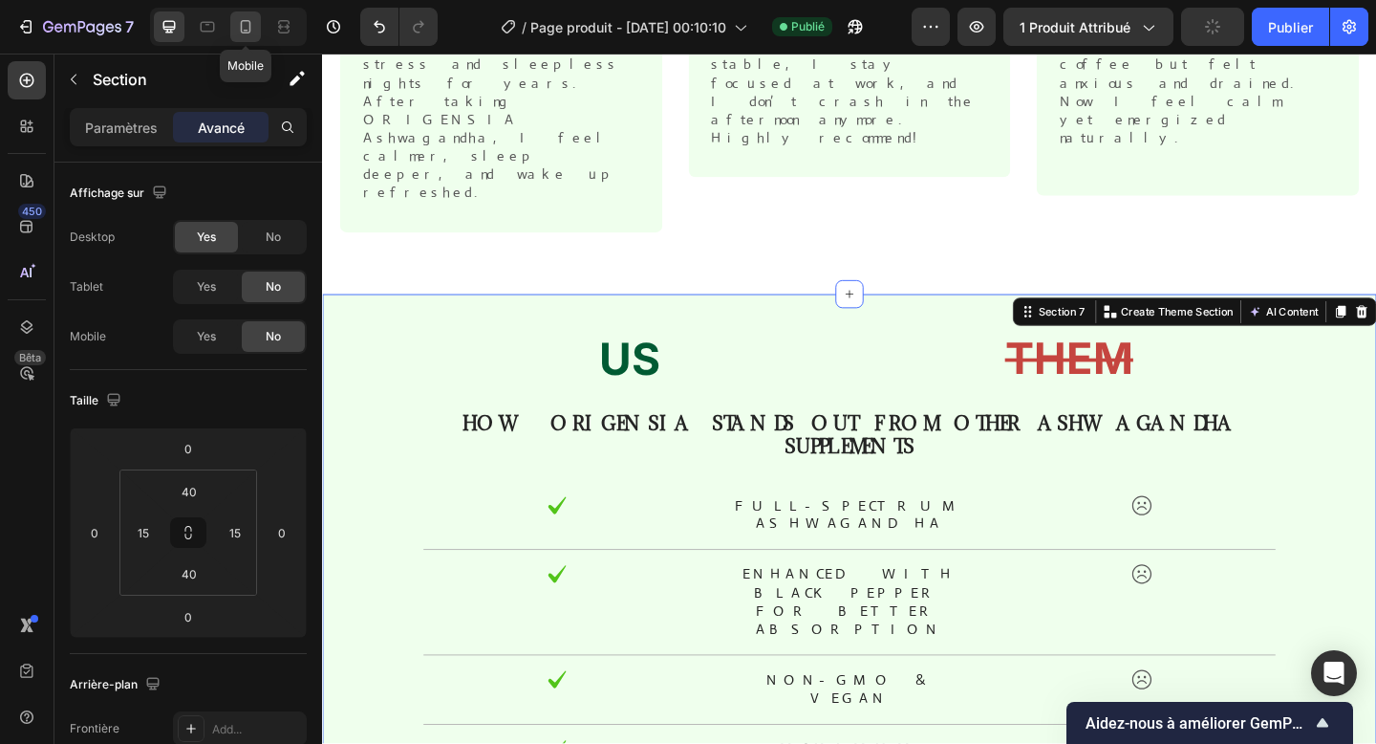
click at [244, 40] on div at bounding box center [245, 26] width 31 height 31
type input "70"
type input "56"
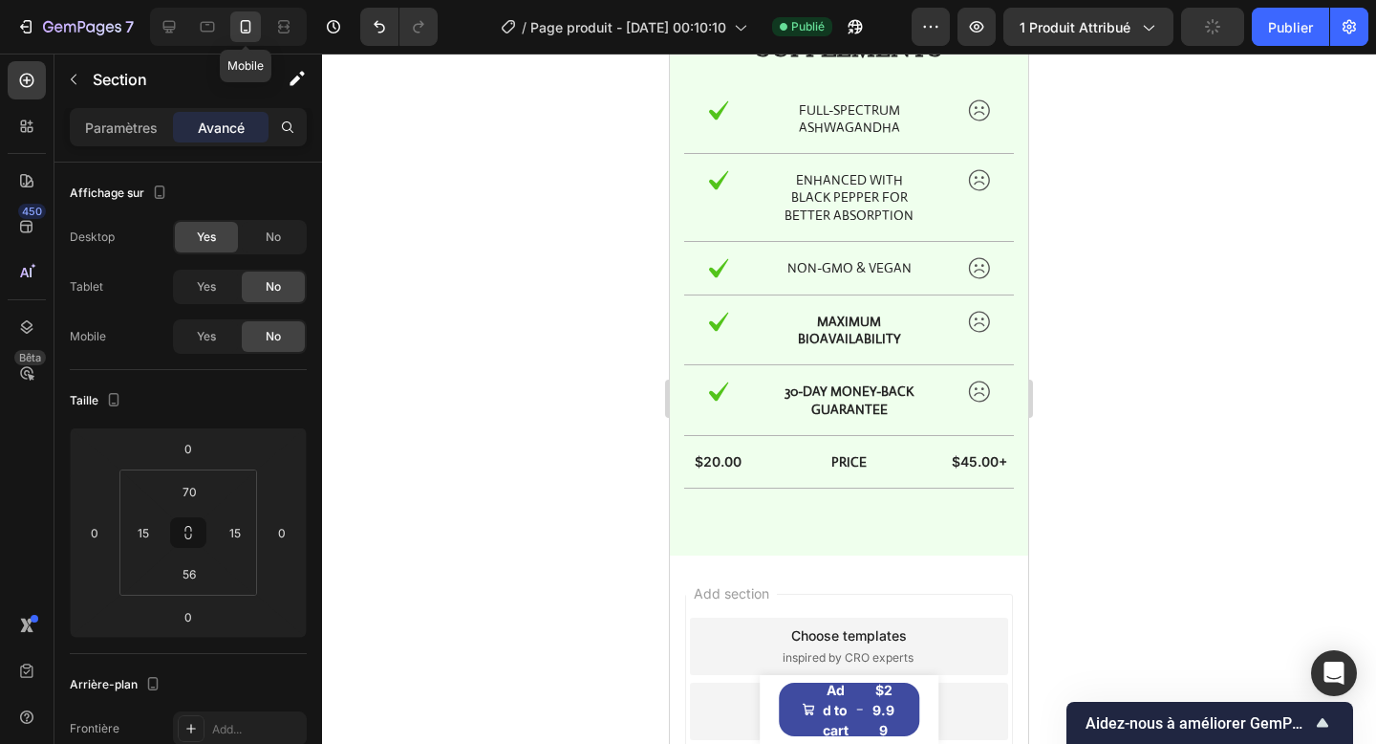
scroll to position [2379, 0]
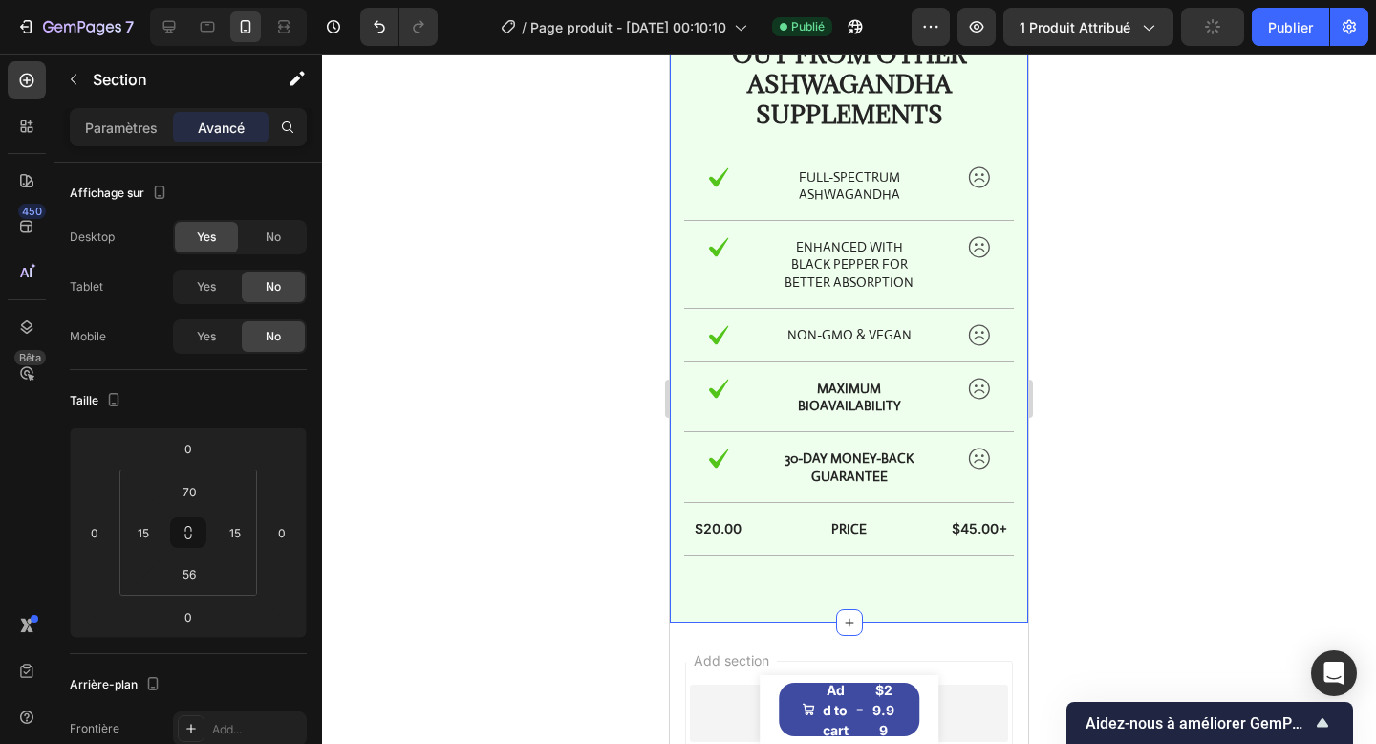
click at [810, 592] on div "US Text Block THEM Text Block Row How ORIGENSIA Stands Out From Other Ashwagand…" at bounding box center [849, 237] width 358 height 770
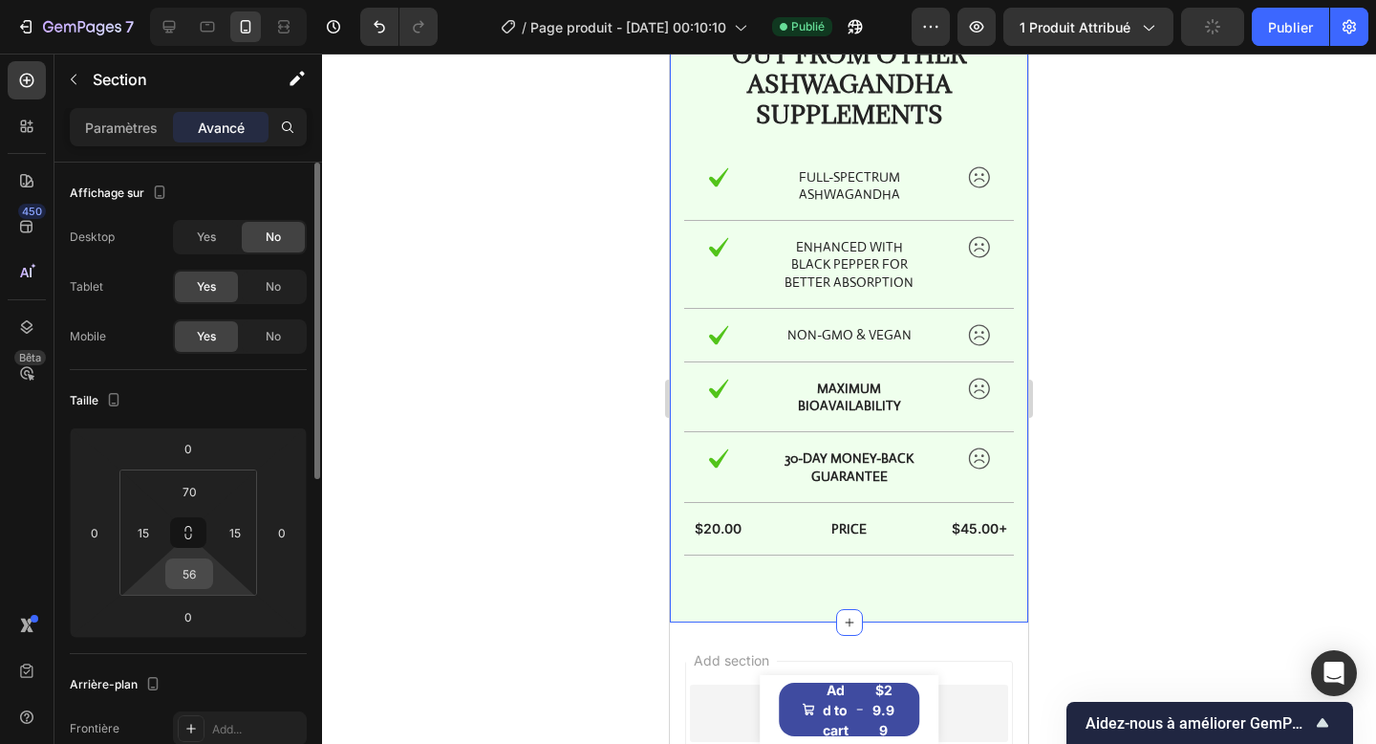
click at [195, 576] on input "56" at bounding box center [189, 573] width 38 height 29
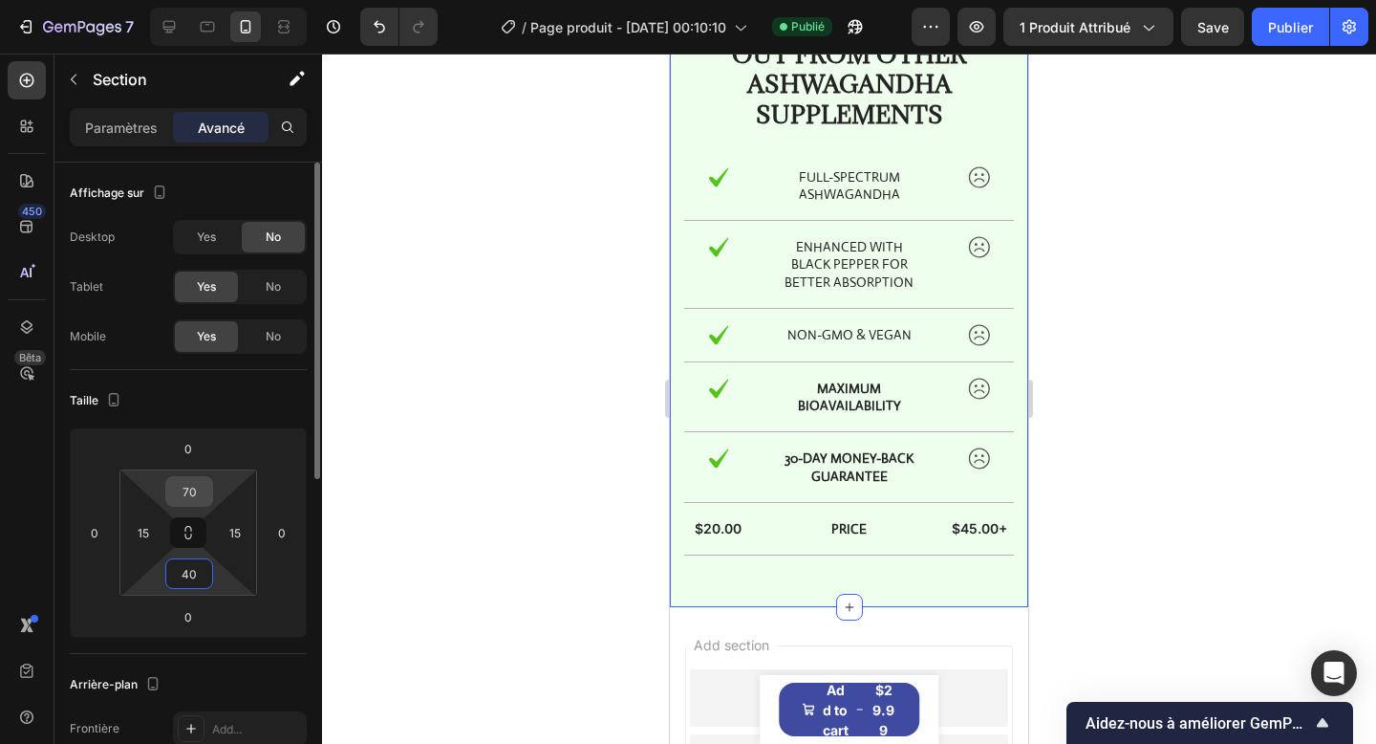
type input "40"
click at [193, 498] on input "70" at bounding box center [189, 491] width 38 height 29
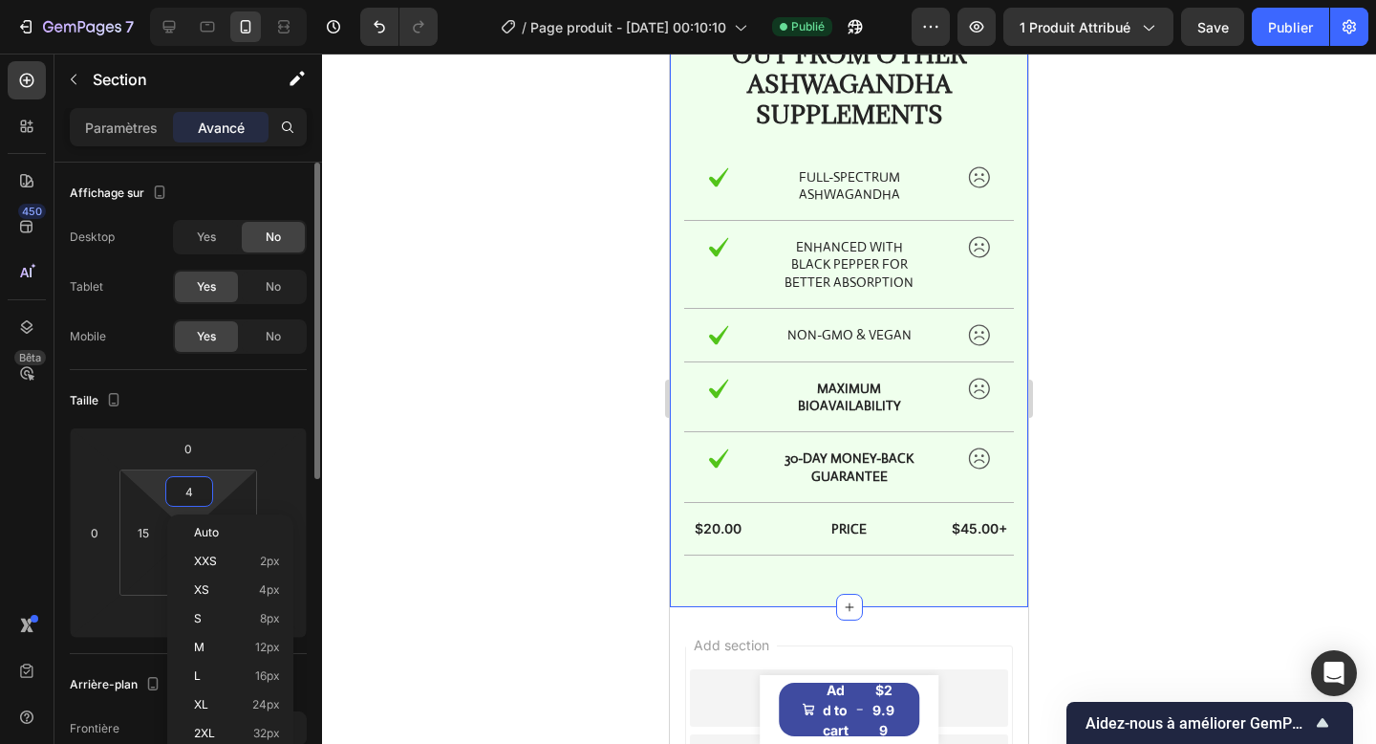
type input "40"
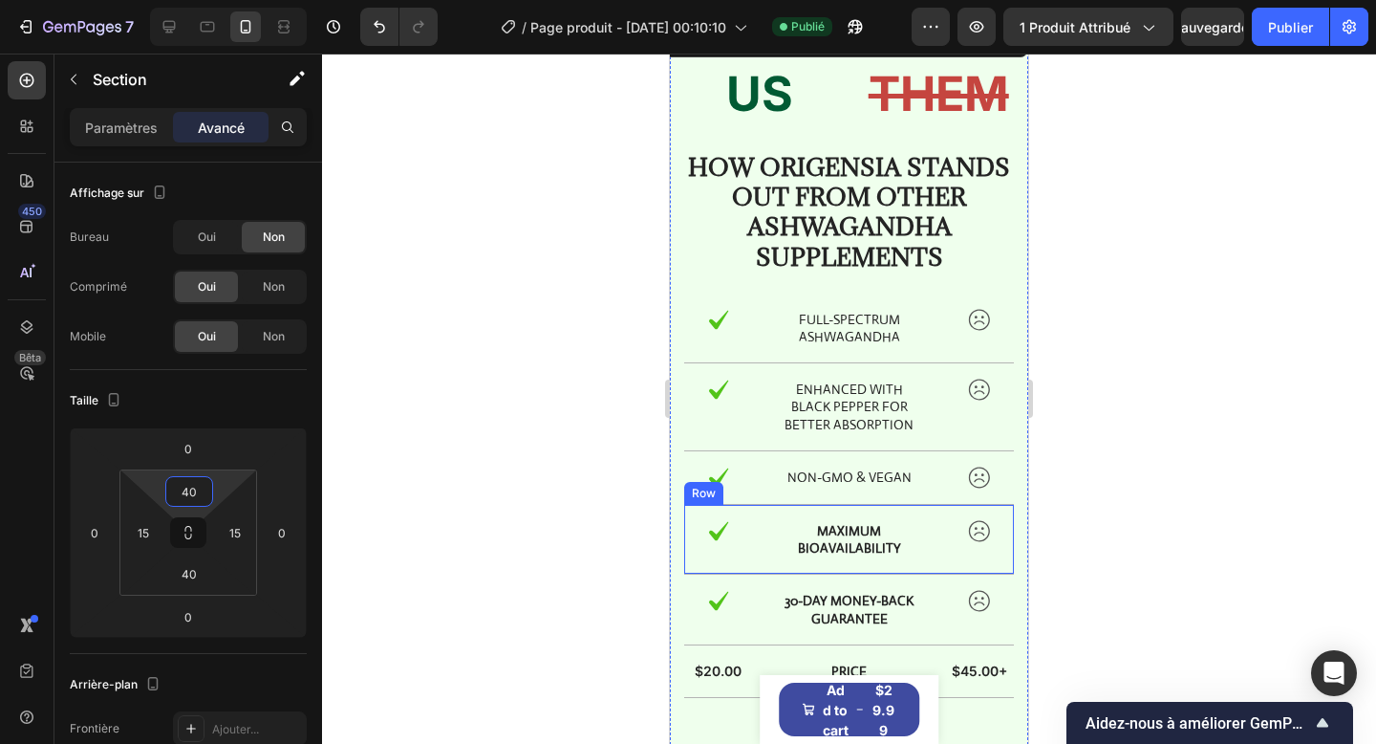
scroll to position [2129, 0]
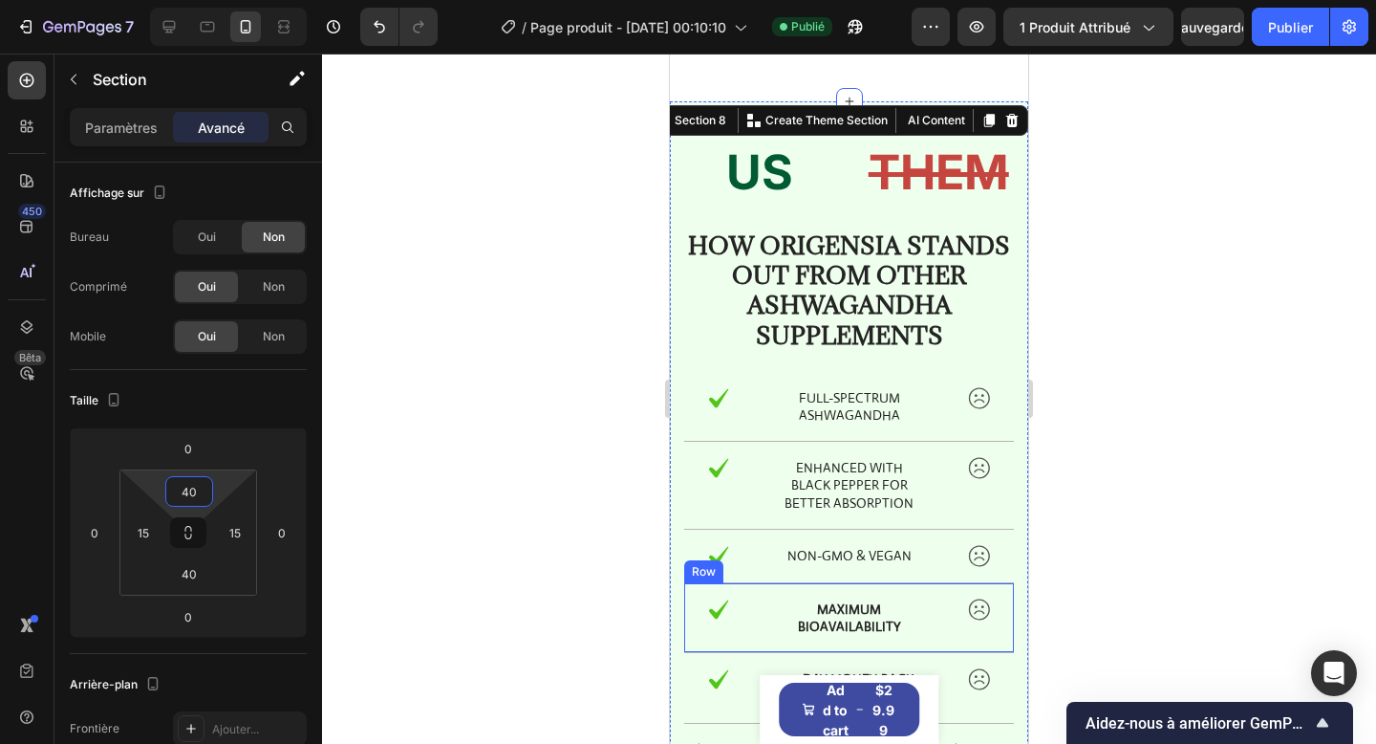
click at [792, 365] on div "How ORIGENSIA Stands Out From Other Ashwagandha Supplements Text Block" at bounding box center [849, 296] width 330 height 137
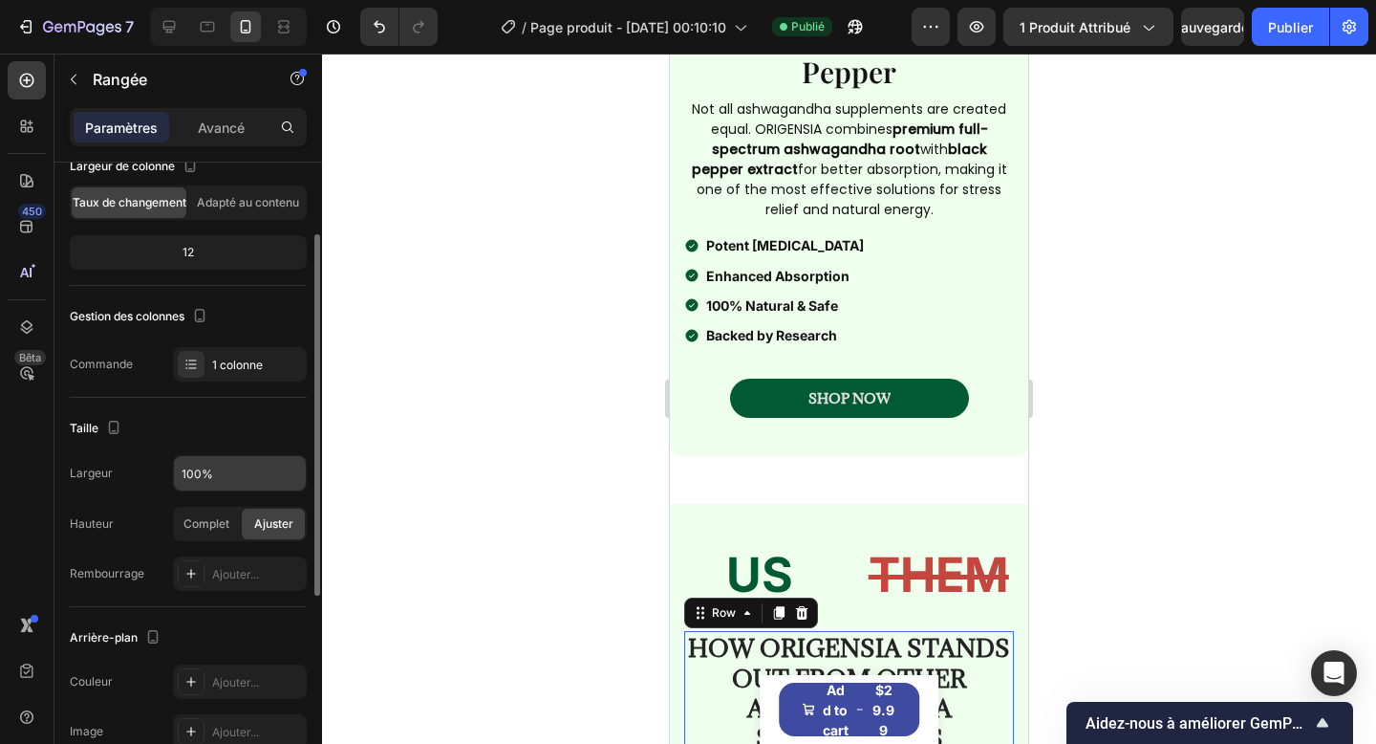
scroll to position [212, 0]
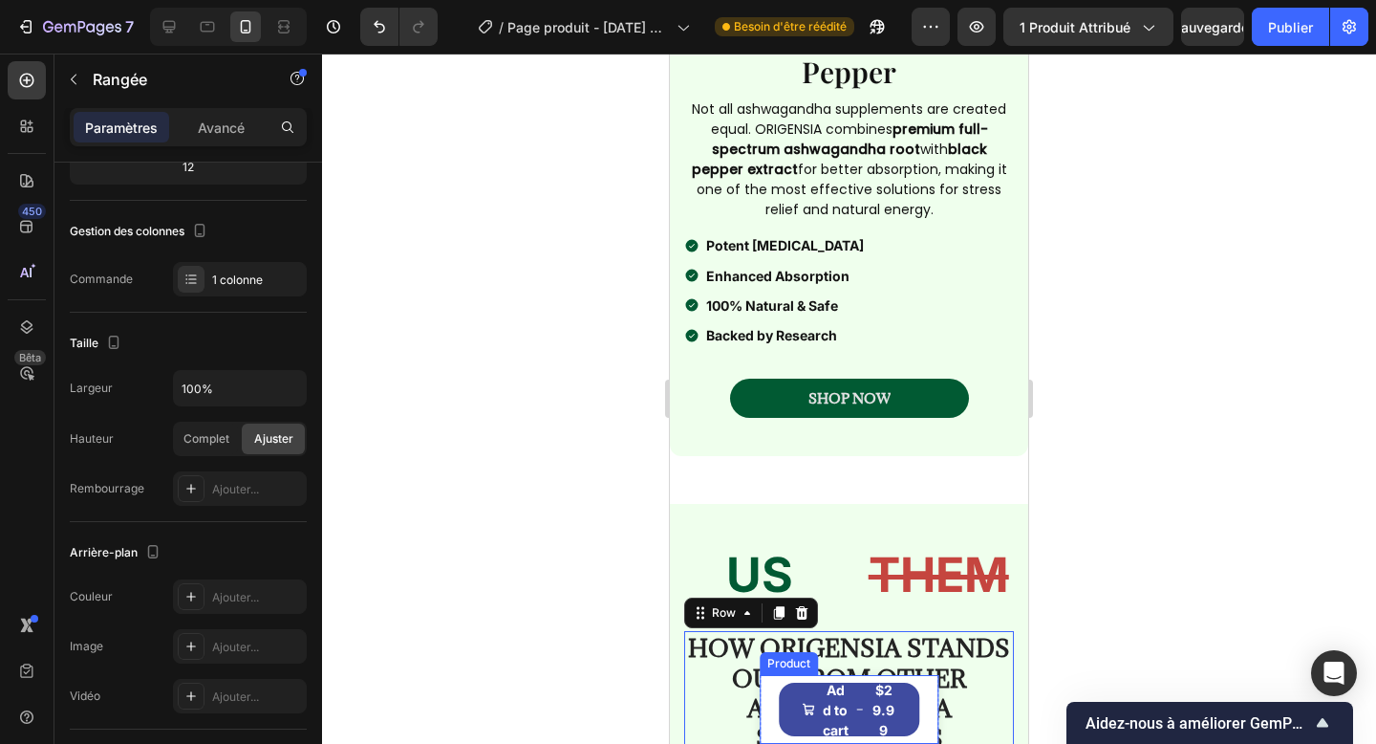
click at [762, 702] on div "Product Images Ashwagandha + Black Pepper Product Title $29.99 Product Price Pr…" at bounding box center [850, 709] width 180 height 69
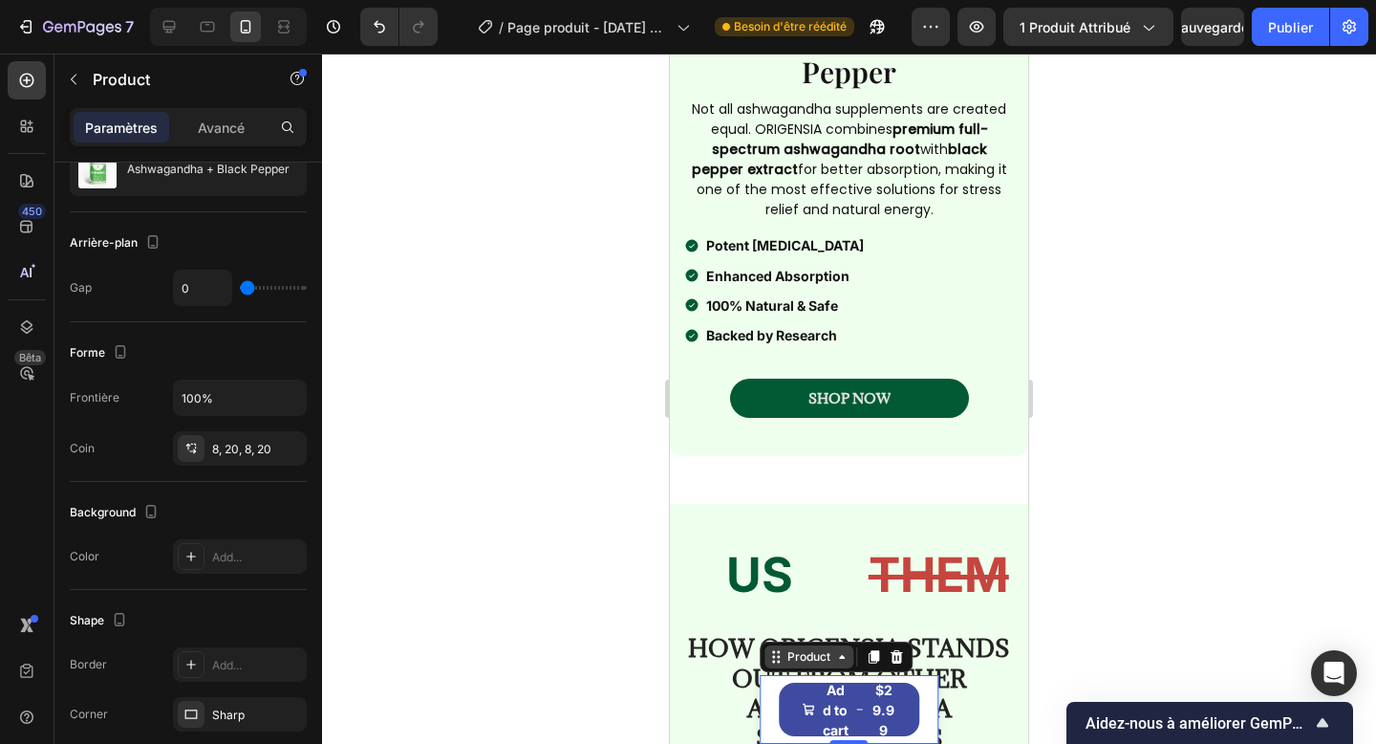
scroll to position [0, 0]
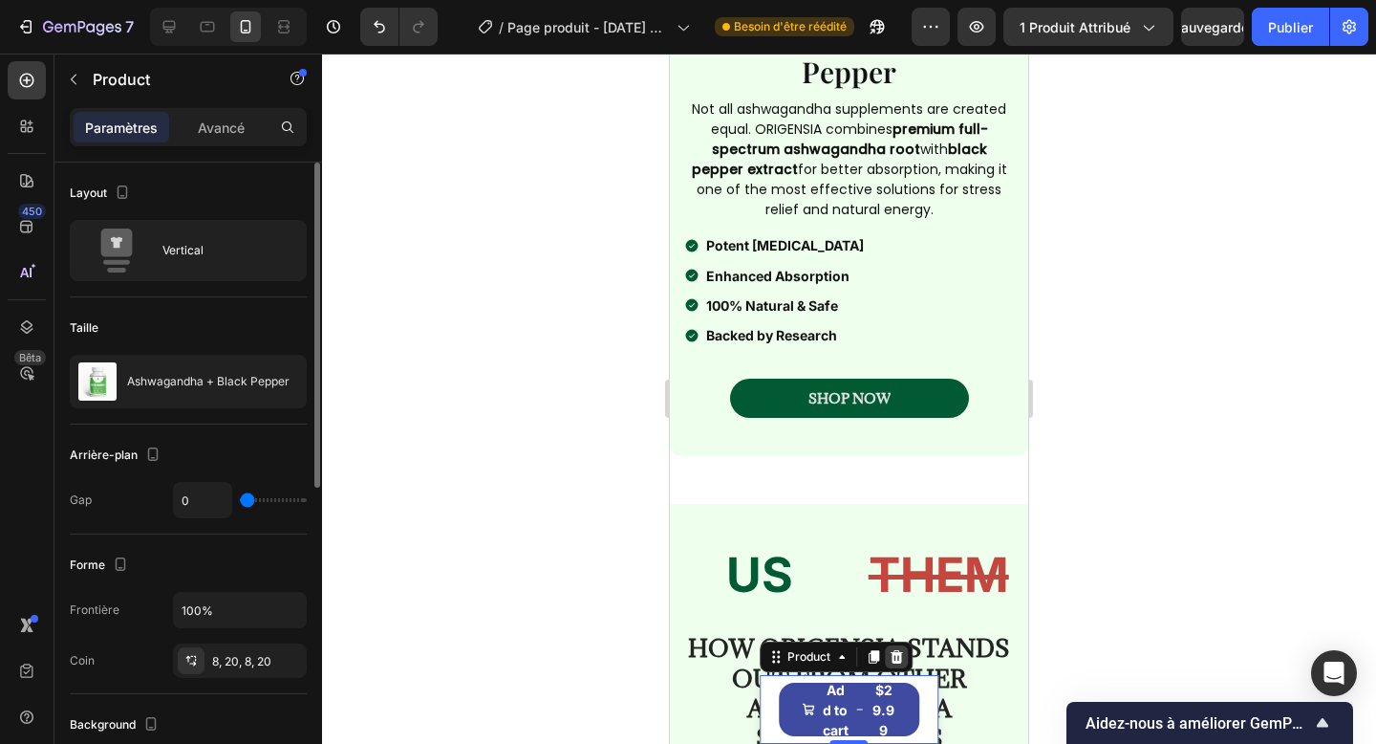
click at [890, 659] on icon at bounding box center [896, 656] width 15 height 15
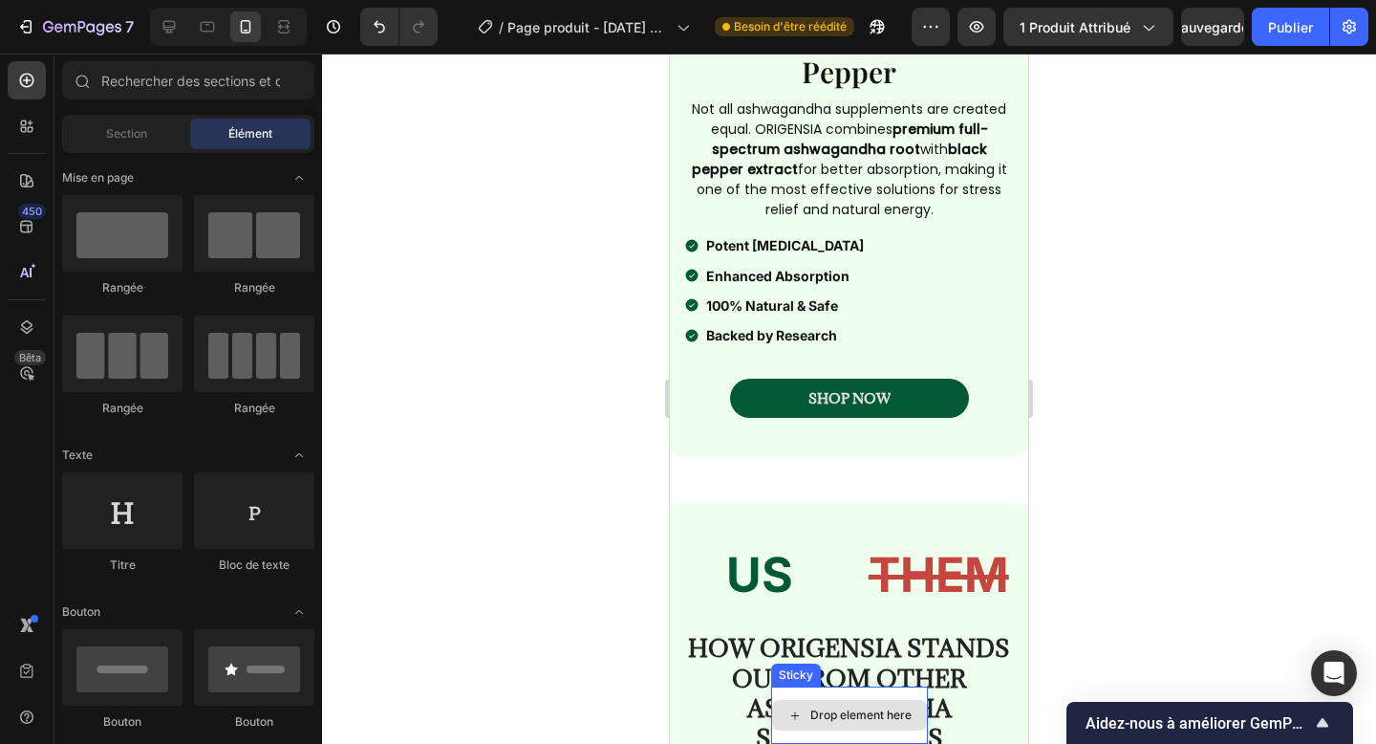
click at [845, 704] on div "Drop element here" at bounding box center [849, 715] width 155 height 31
click at [850, 687] on div "Drop element here" at bounding box center [849, 714] width 157 height 57
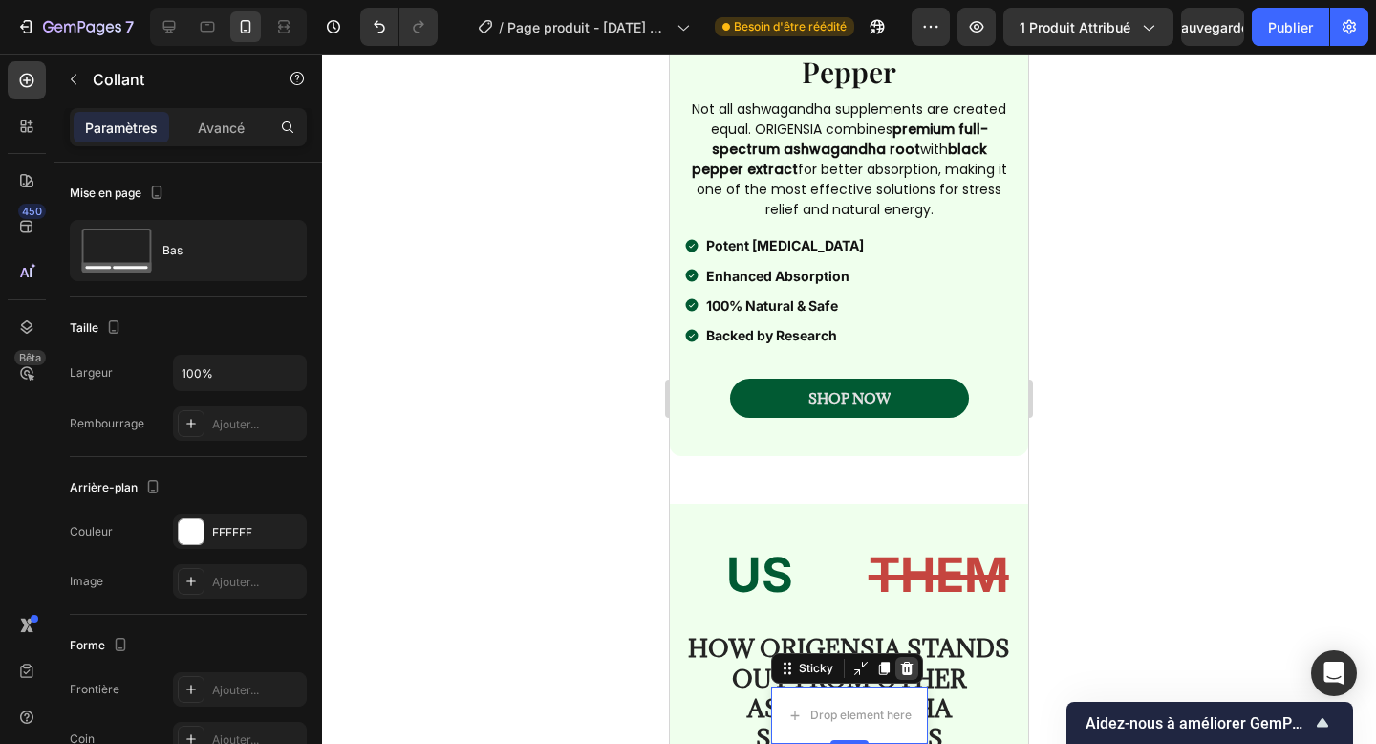
click at [909, 664] on icon at bounding box center [906, 667] width 12 height 13
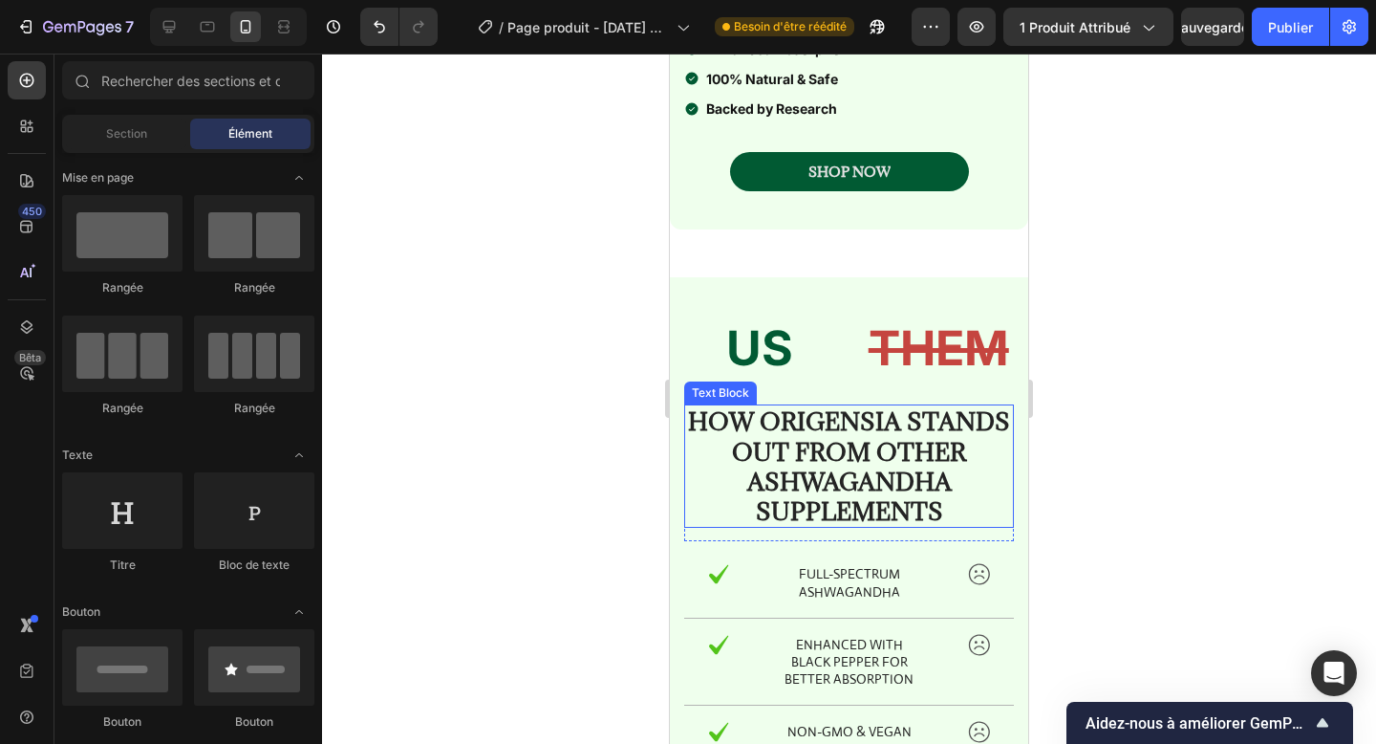
scroll to position [2289, 0]
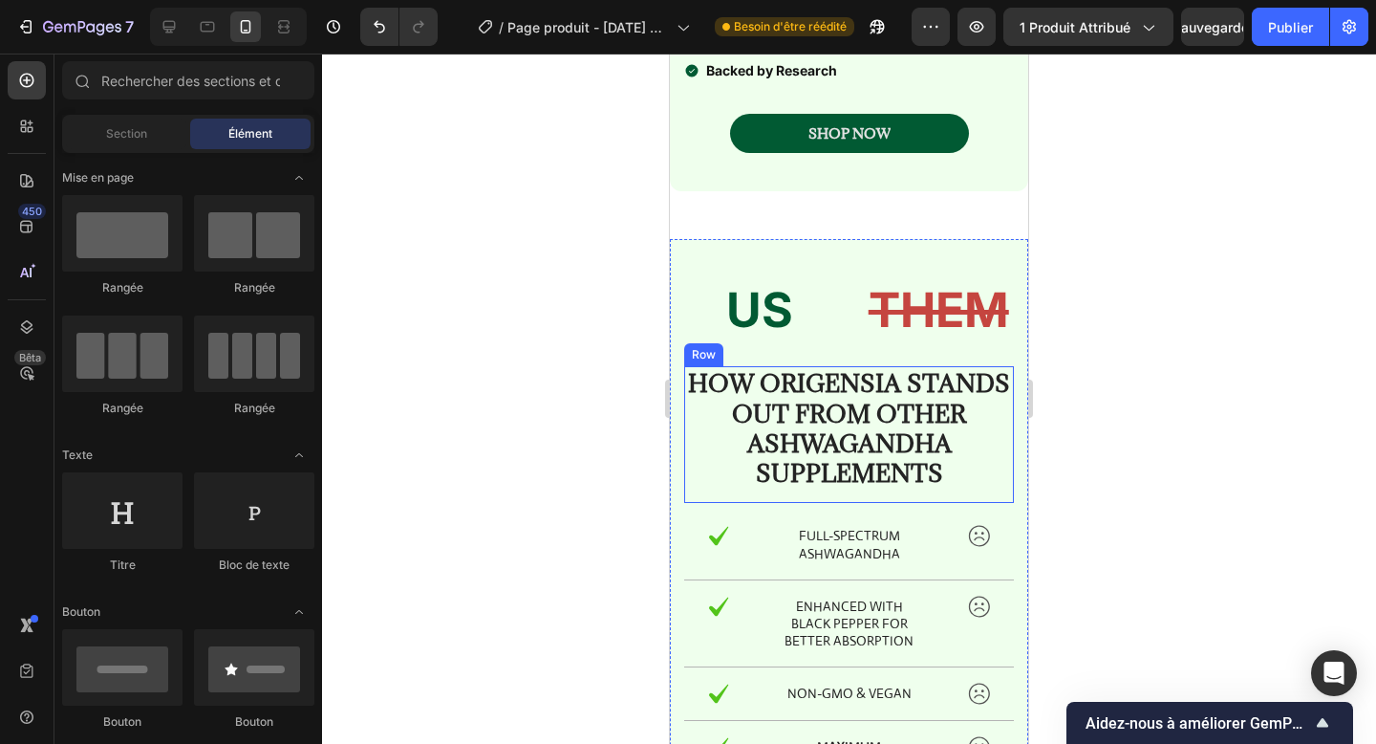
click at [831, 489] on div "How ORIGENSIA Stands Out From Other Ashwagandha Supplements Text Block" at bounding box center [849, 434] width 330 height 137
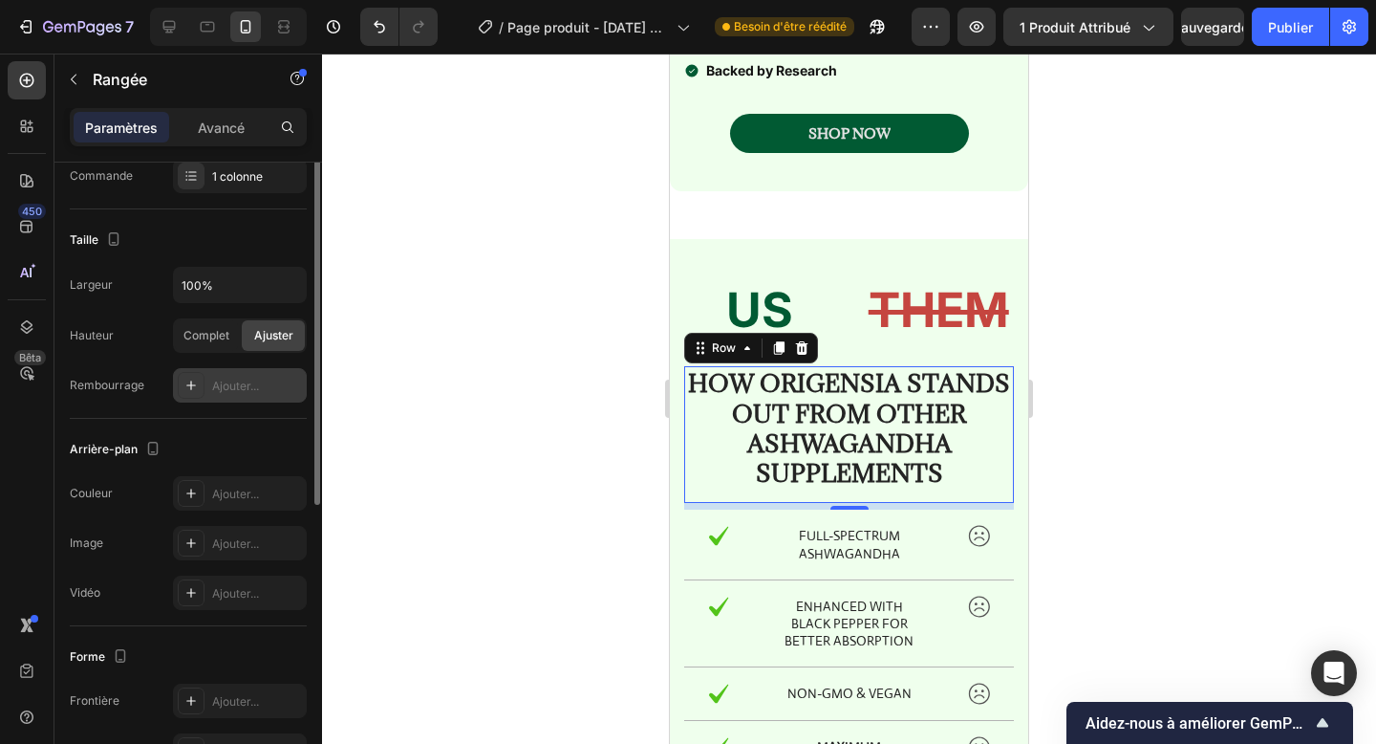
scroll to position [0, 0]
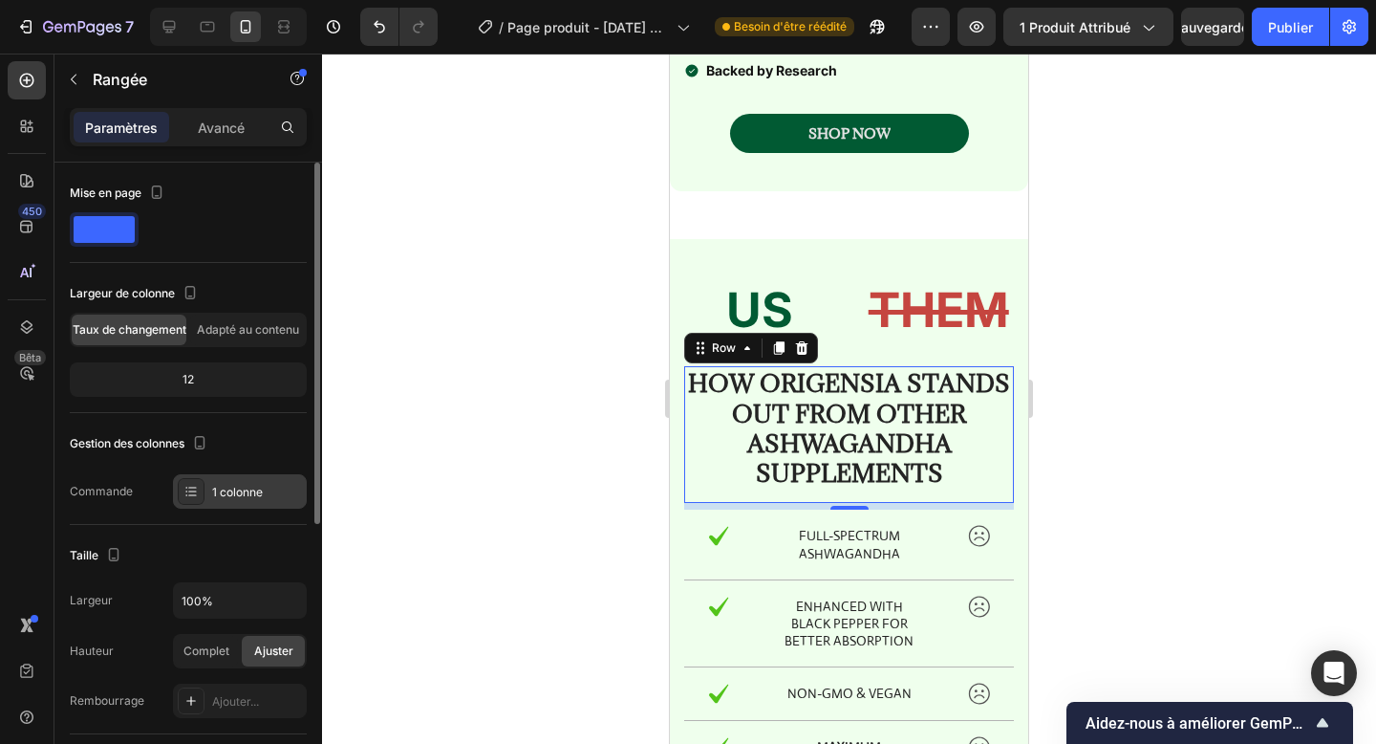
click at [218, 502] on div "1 colonne" at bounding box center [240, 491] width 134 height 34
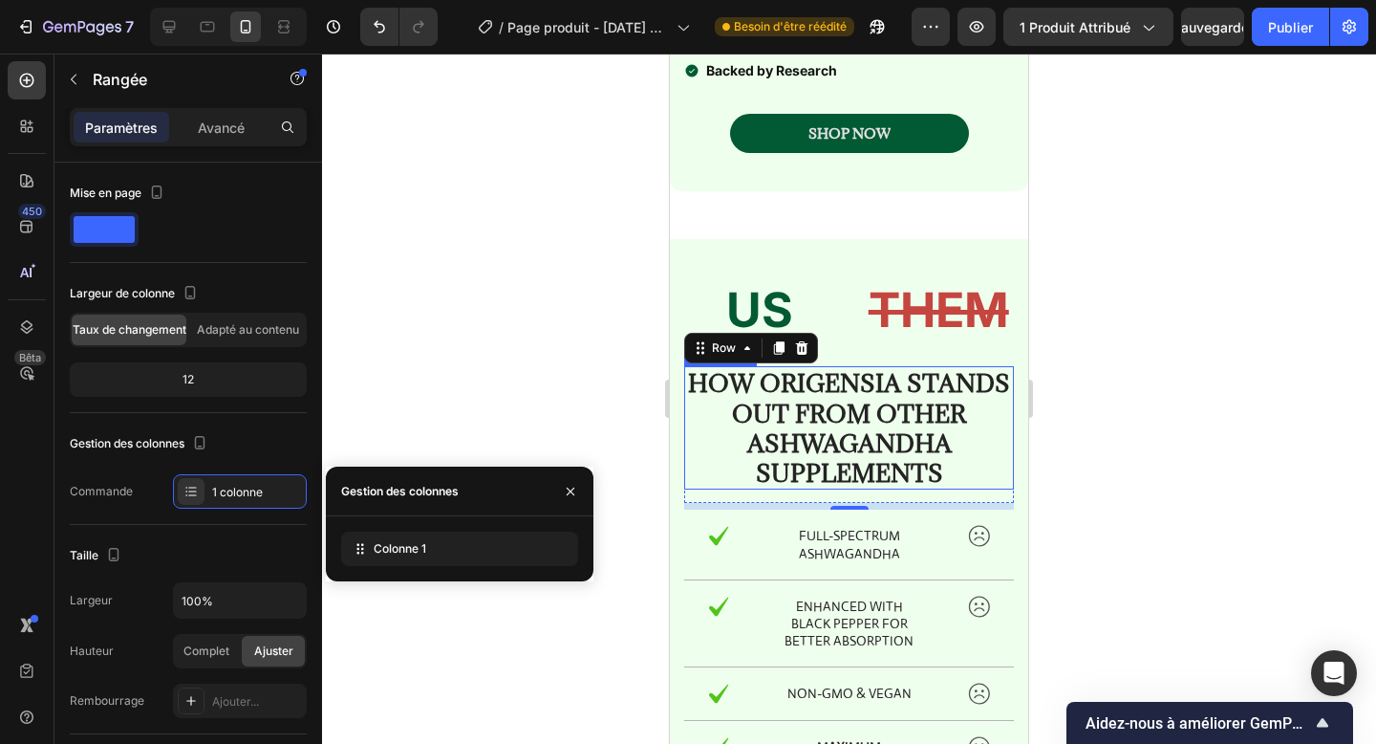
click at [760, 397] on strong "How ORIGENSIA Stands Out From Other Ashwagandha Supplements" at bounding box center [849, 427] width 322 height 121
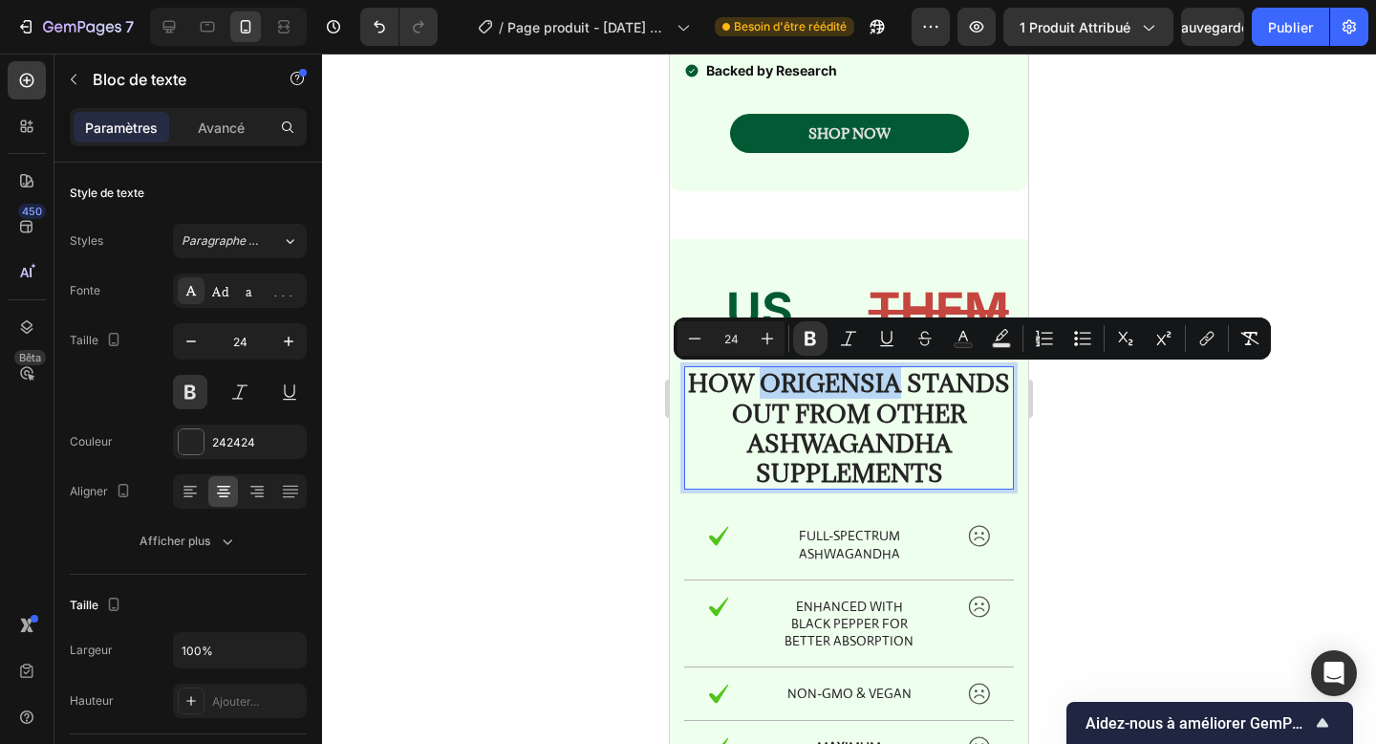
click at [760, 397] on strong "How ORIGENSIA Stands Out From Other Ashwagandha Supplements" at bounding box center [849, 427] width 322 height 121
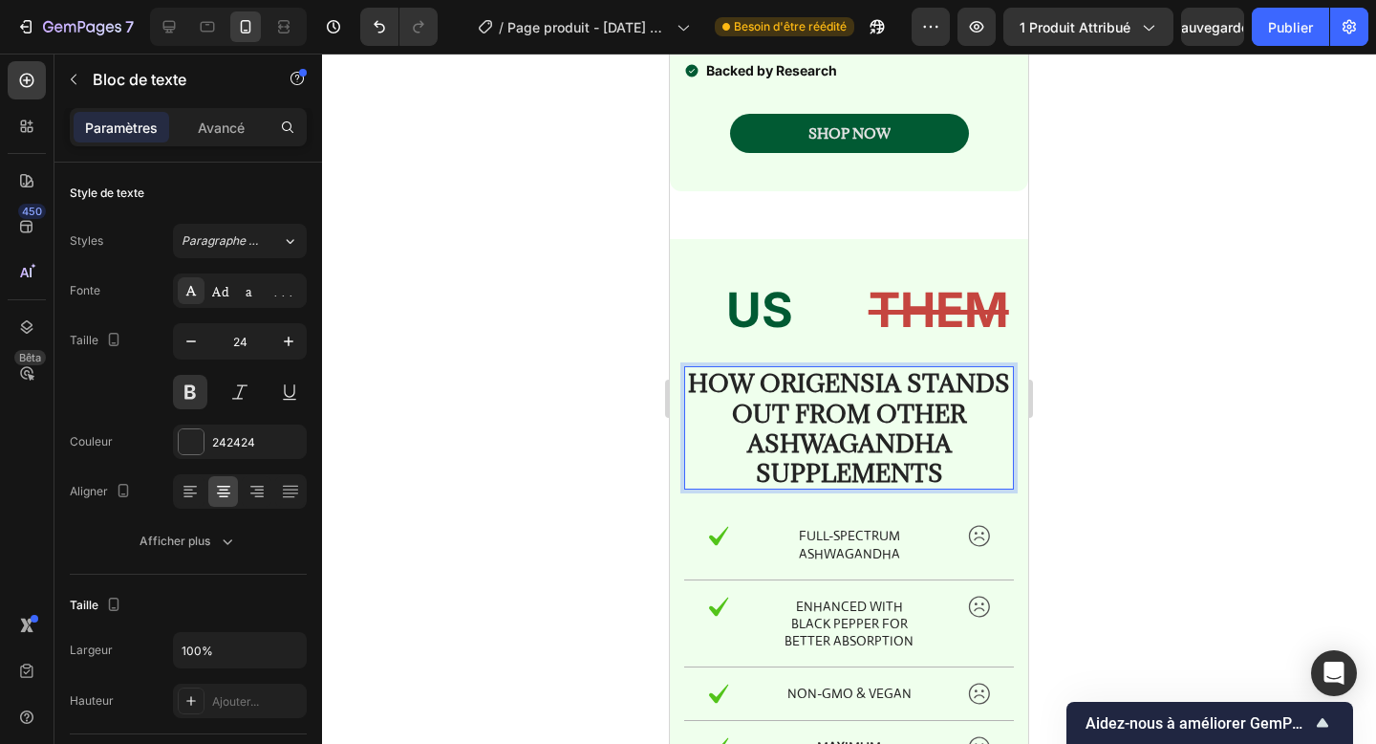
click at [760, 397] on strong "How ORIGENSIA Stands Out From Other Ashwagandha Supplements" at bounding box center [849, 427] width 322 height 121
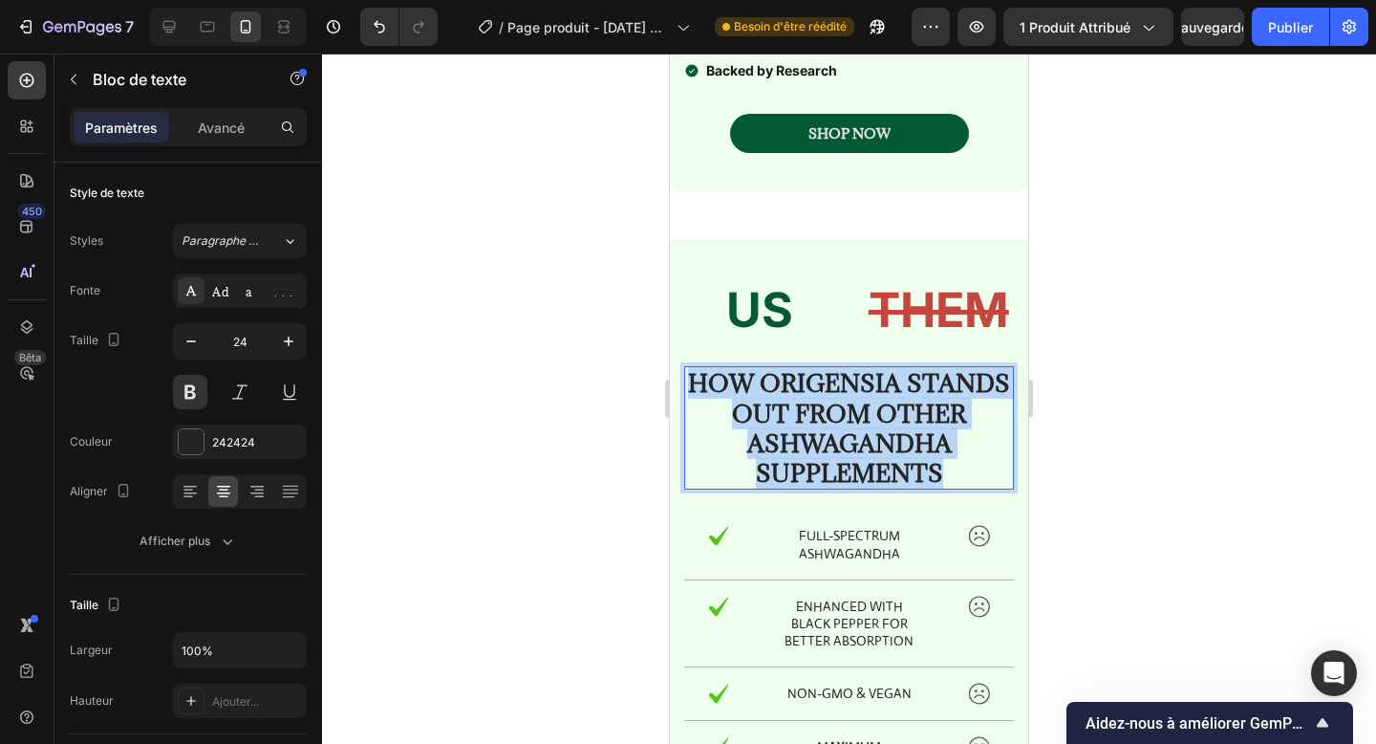
click at [760, 397] on strong "How ORIGENSIA Stands Out From Other Ashwagandha Supplements" at bounding box center [849, 427] width 322 height 121
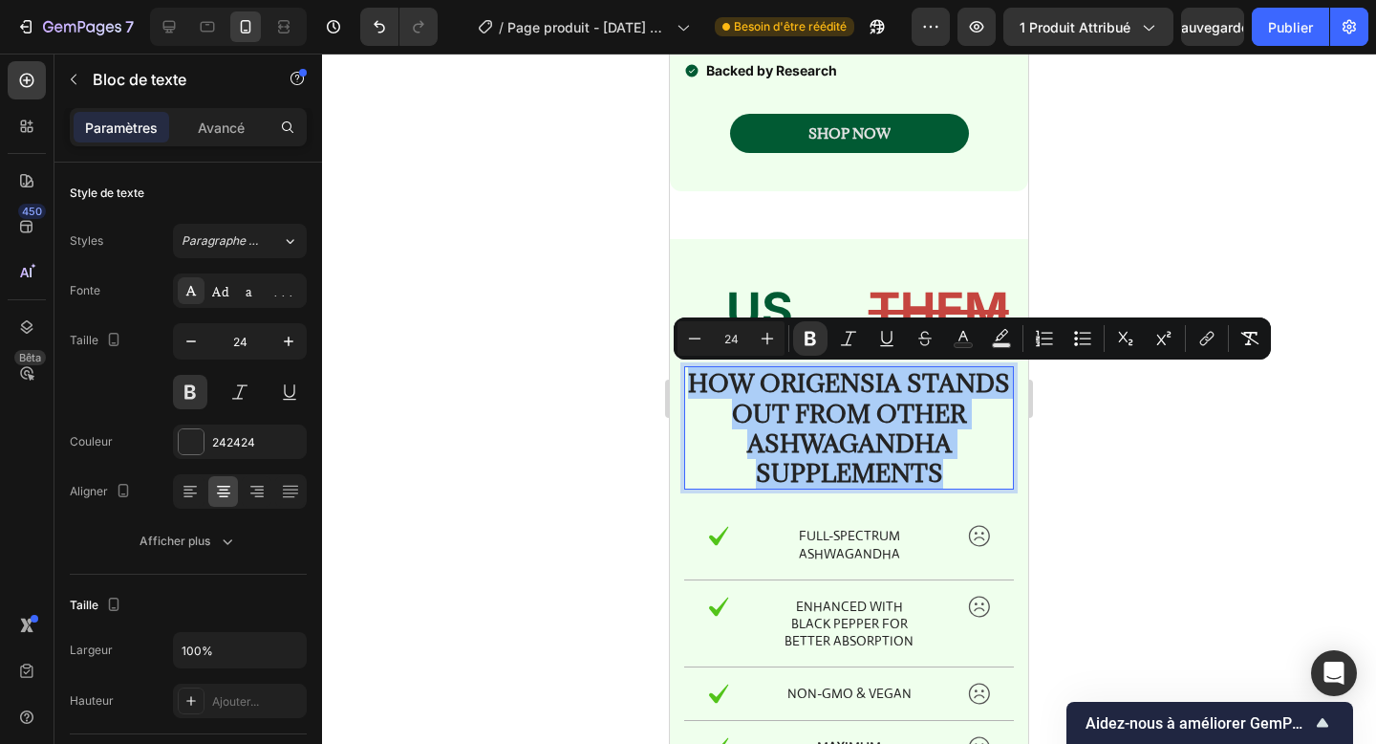
click at [724, 338] on input "24" at bounding box center [731, 338] width 38 height 23
type input "20"
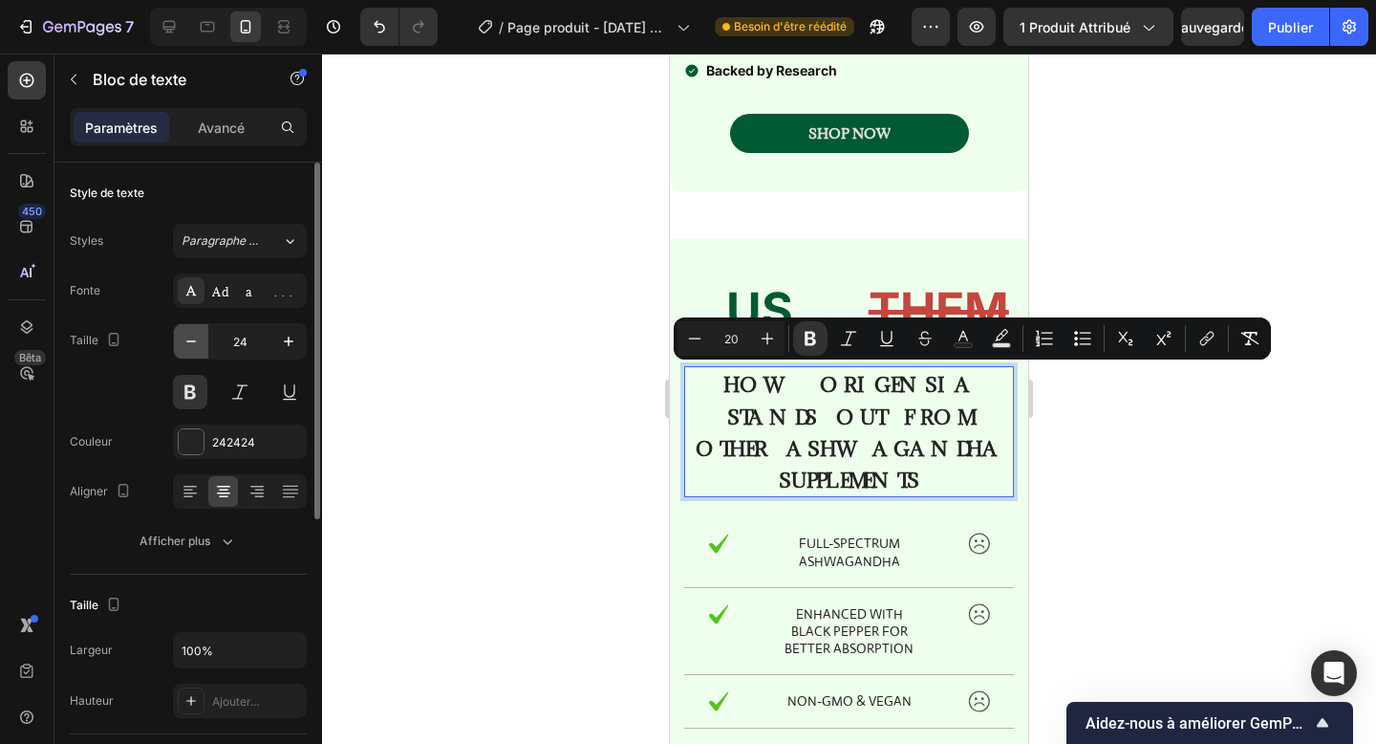
click at [191, 352] on button "button" at bounding box center [191, 341] width 34 height 34
click at [239, 344] on input "24" at bounding box center [239, 341] width 63 height 34
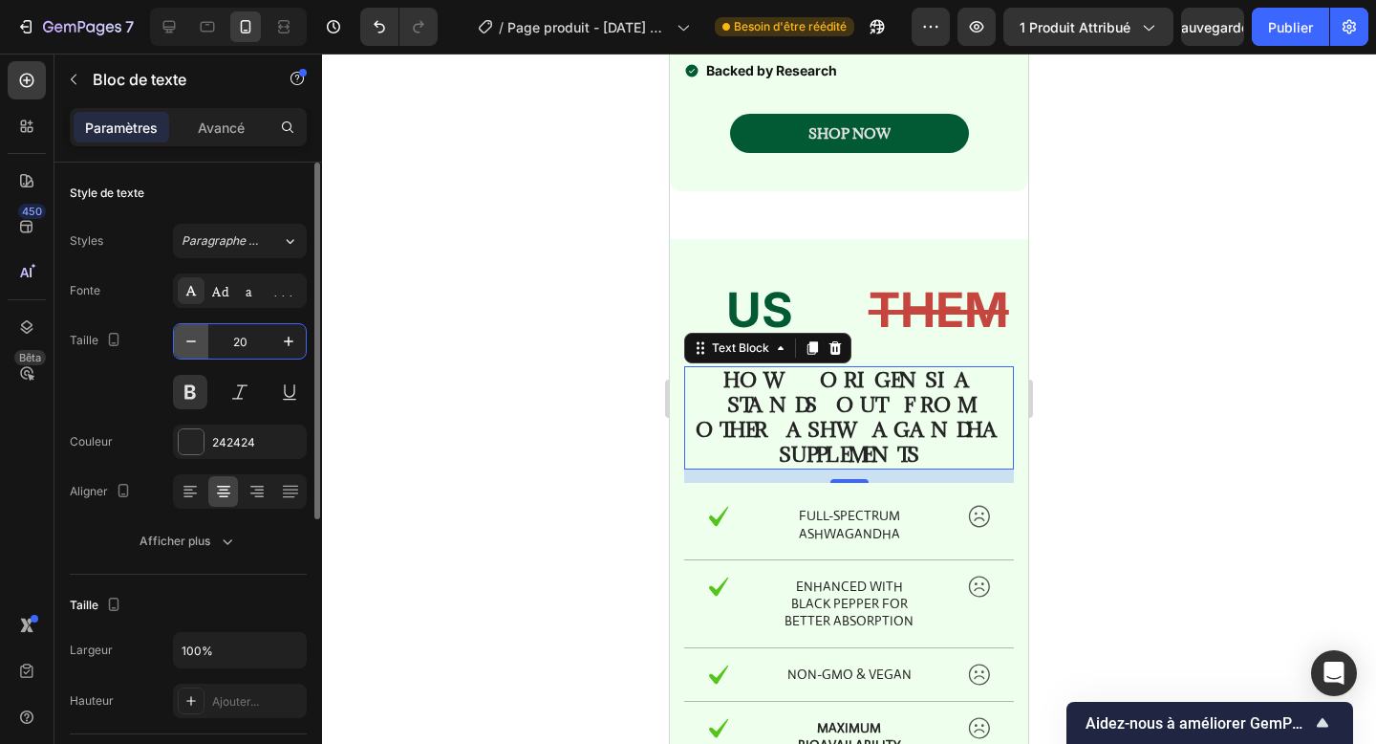
click at [184, 340] on icon "button" at bounding box center [191, 341] width 19 height 19
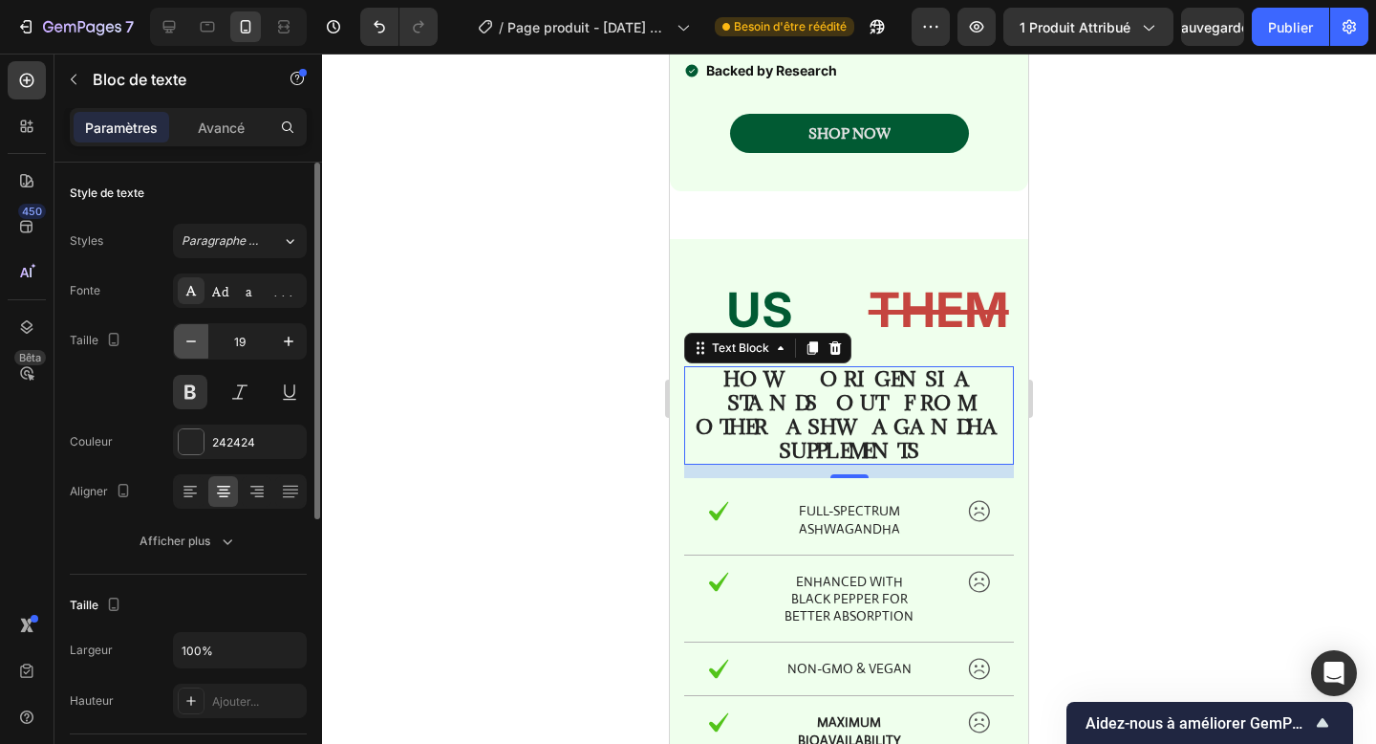
click at [184, 340] on icon "button" at bounding box center [191, 341] width 19 height 19
click at [294, 332] on icon "button" at bounding box center [288, 341] width 19 height 19
type input "19"
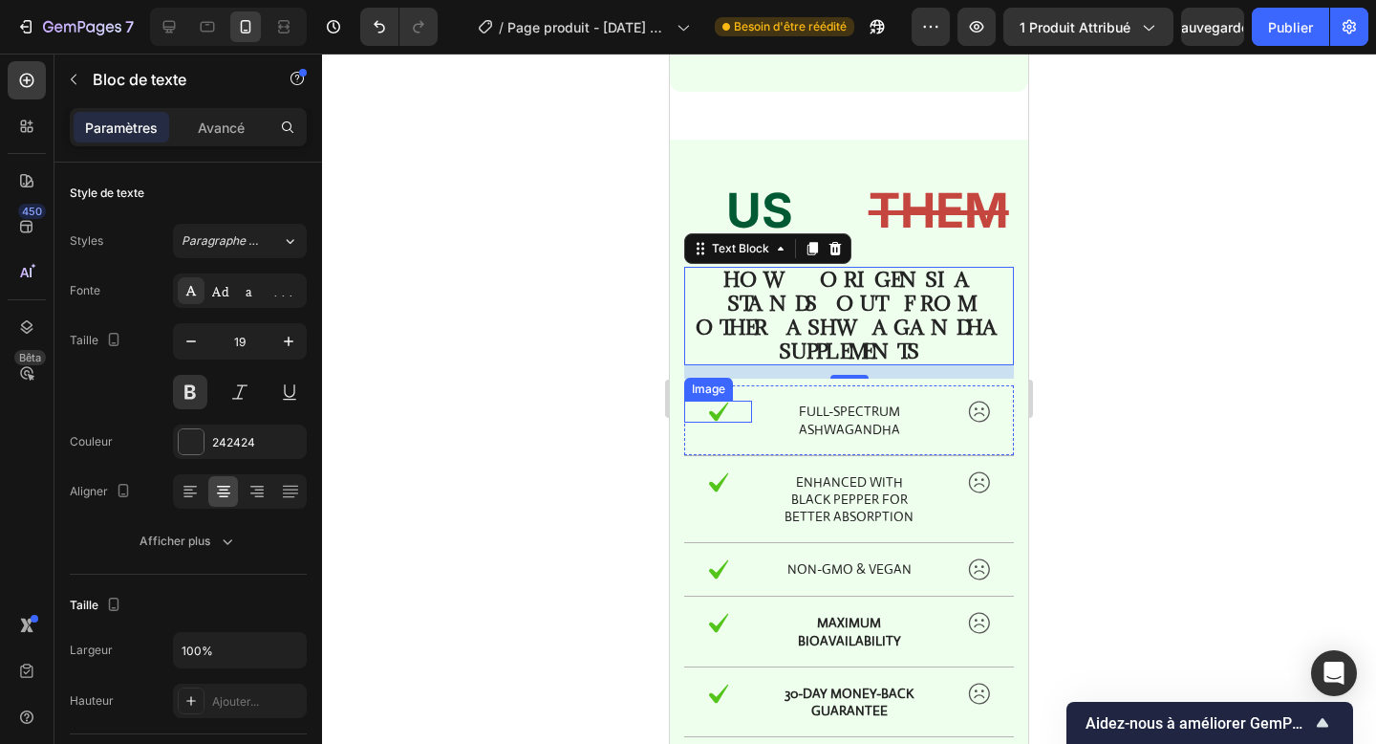
scroll to position [2393, 0]
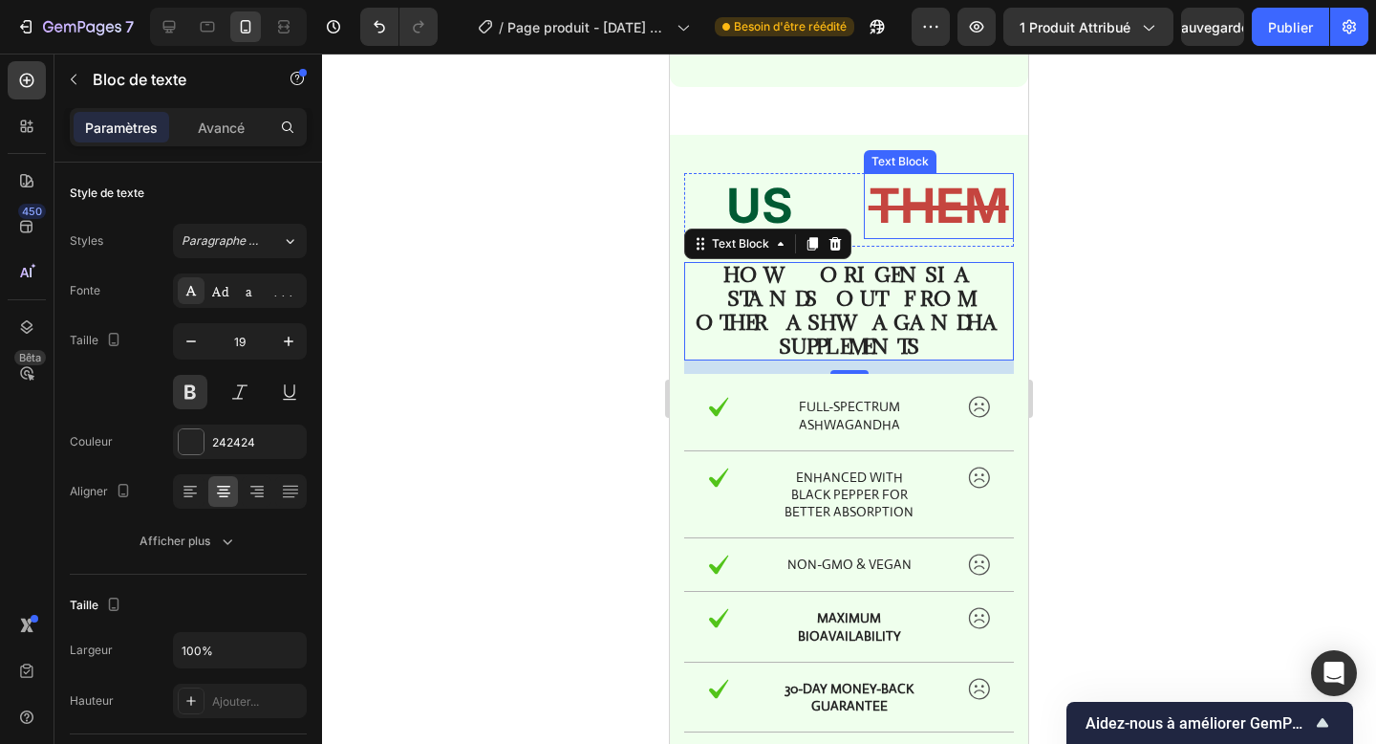
click at [890, 218] on s "THEM" at bounding box center [939, 205] width 140 height 57
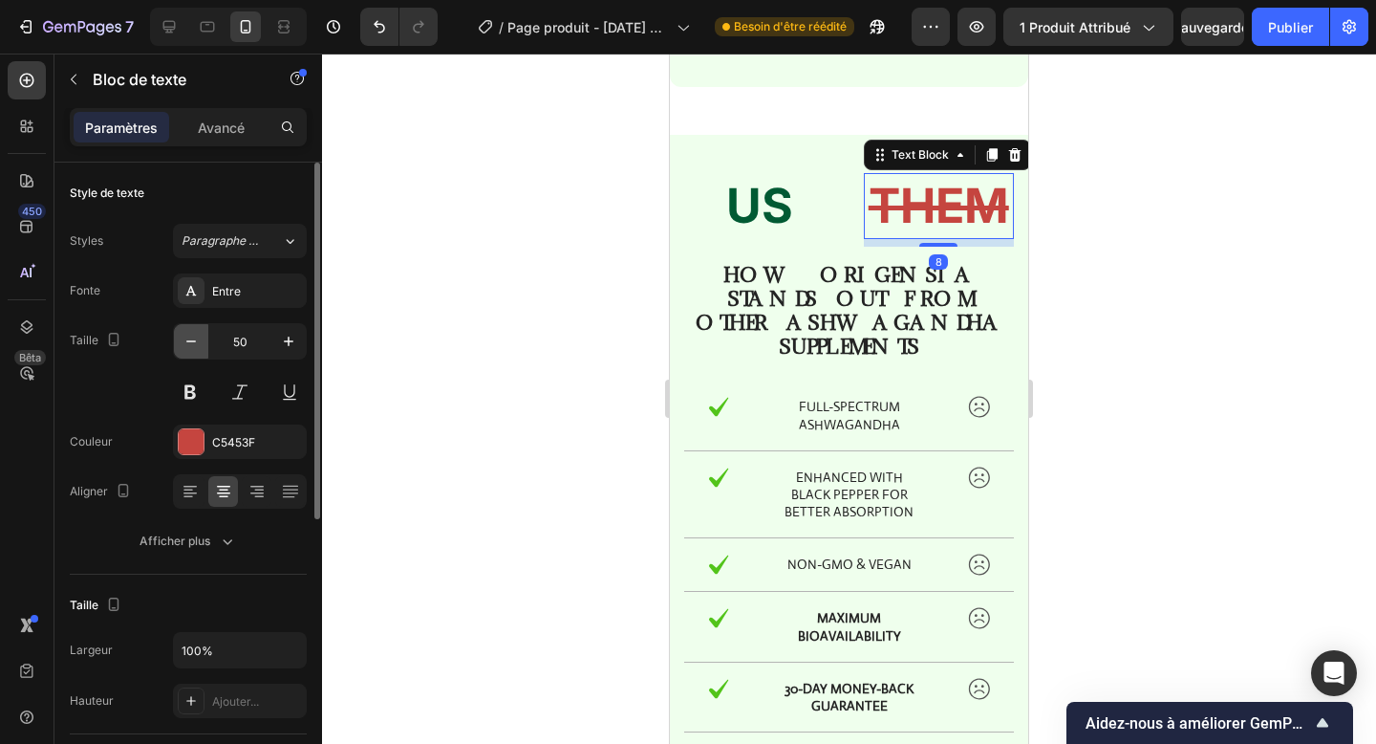
click at [205, 333] on button "button" at bounding box center [191, 341] width 34 height 34
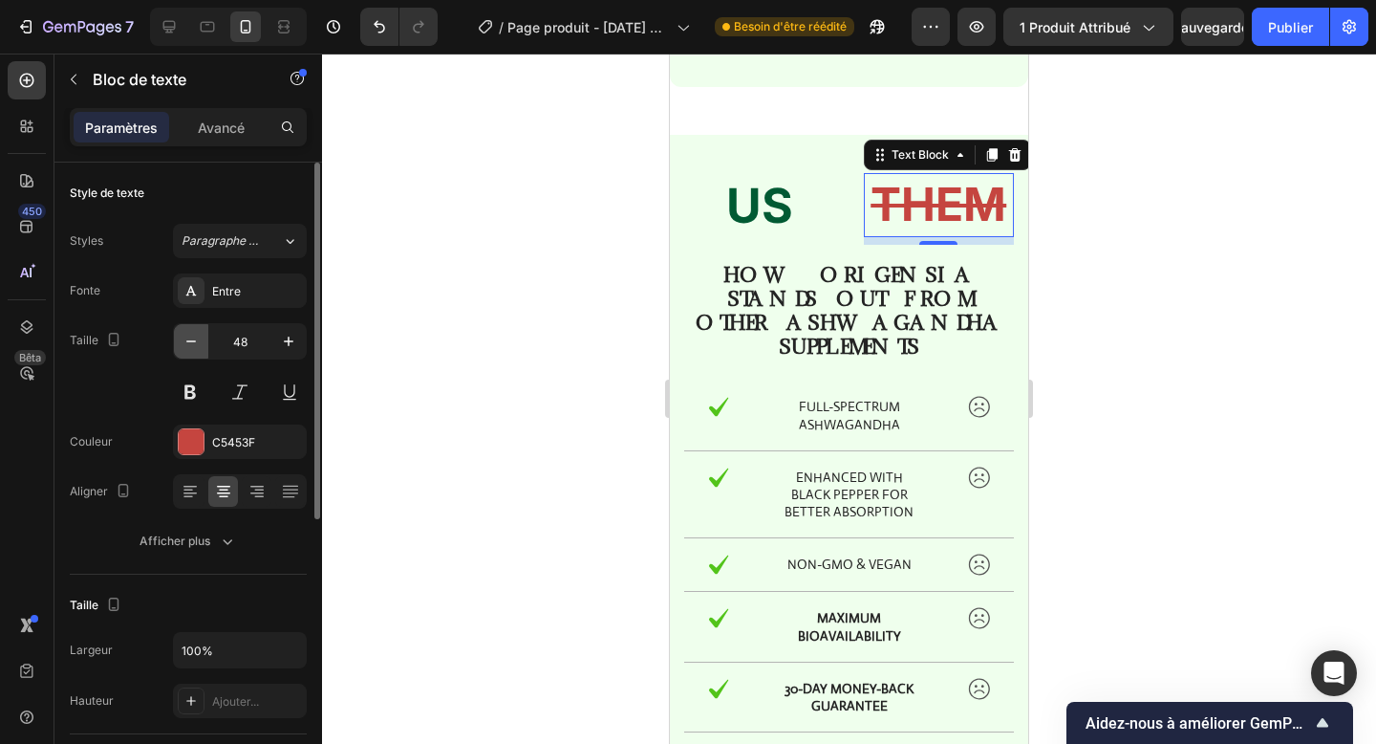
click at [205, 333] on button "button" at bounding box center [191, 341] width 34 height 34
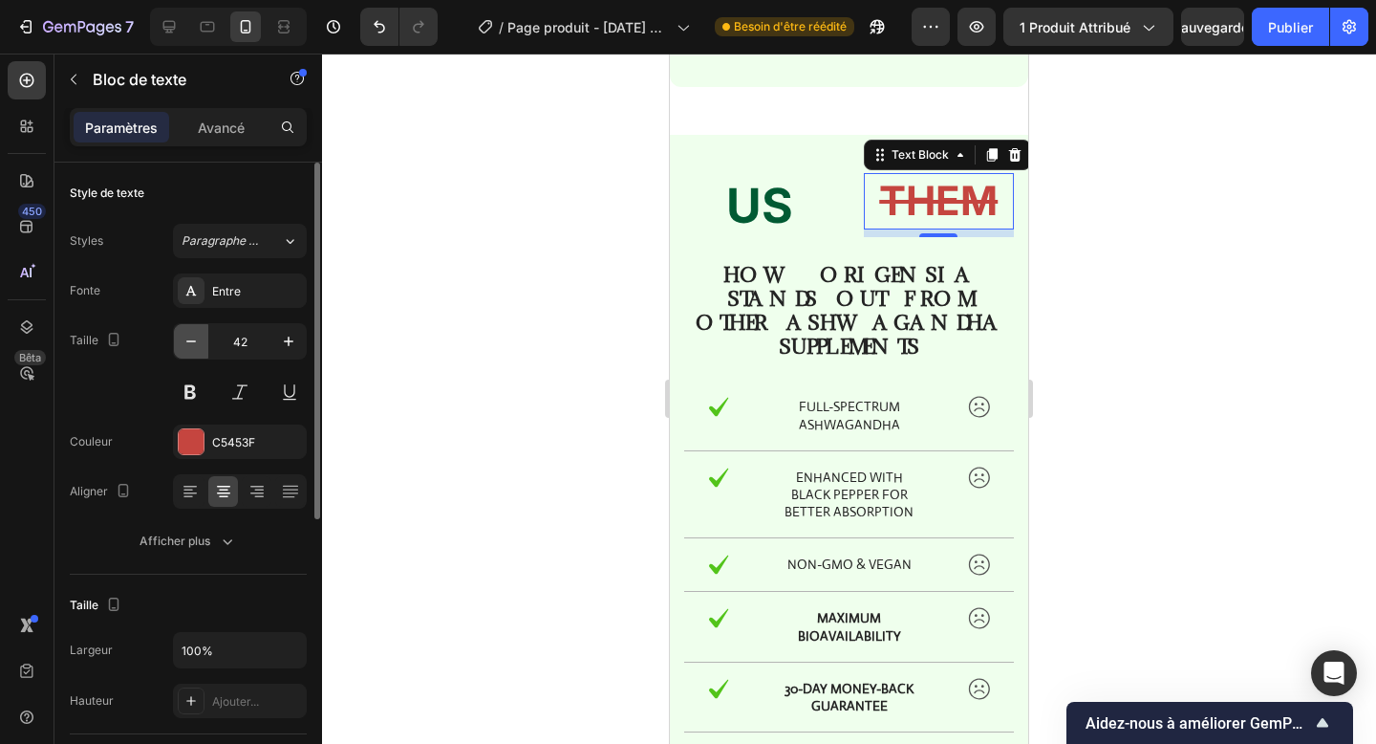
click at [205, 333] on button "button" at bounding box center [191, 341] width 34 height 34
type input "40"
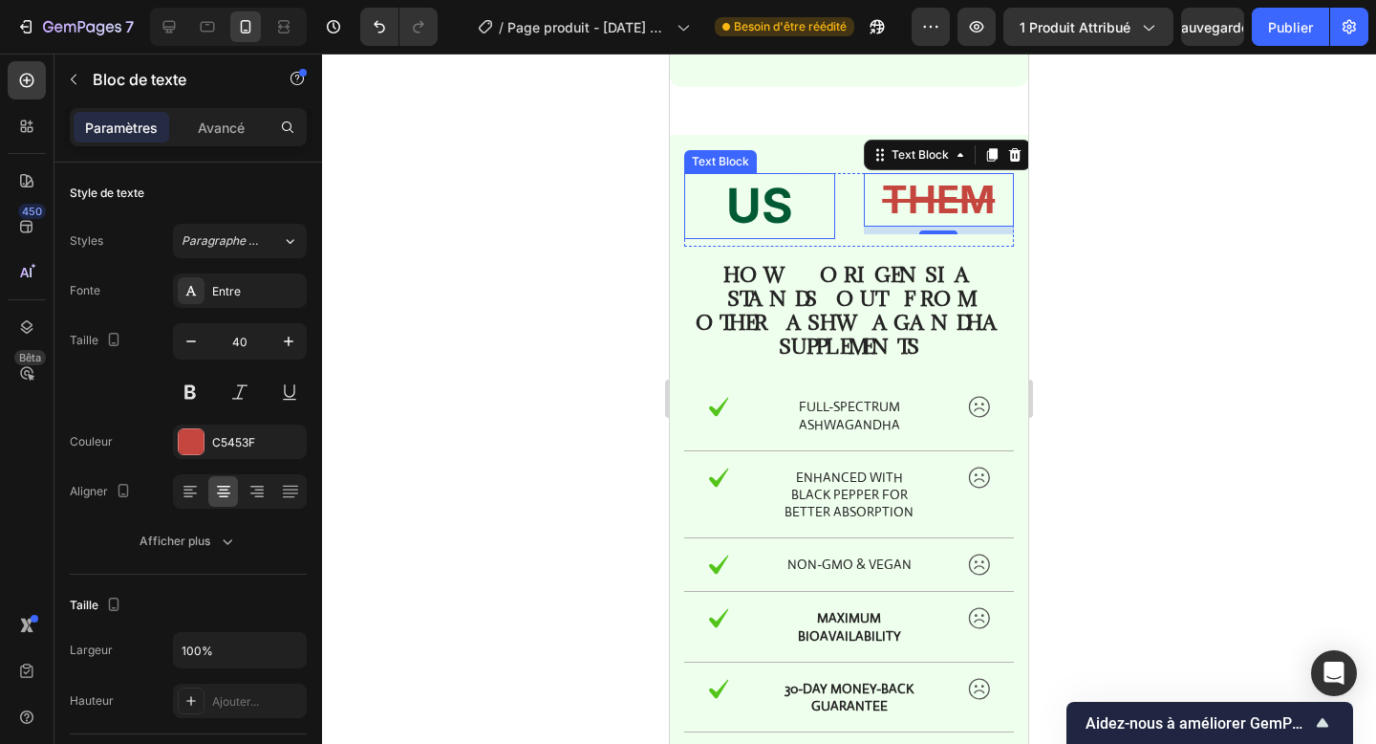
click at [768, 211] on p "US" at bounding box center [759, 206] width 147 height 62
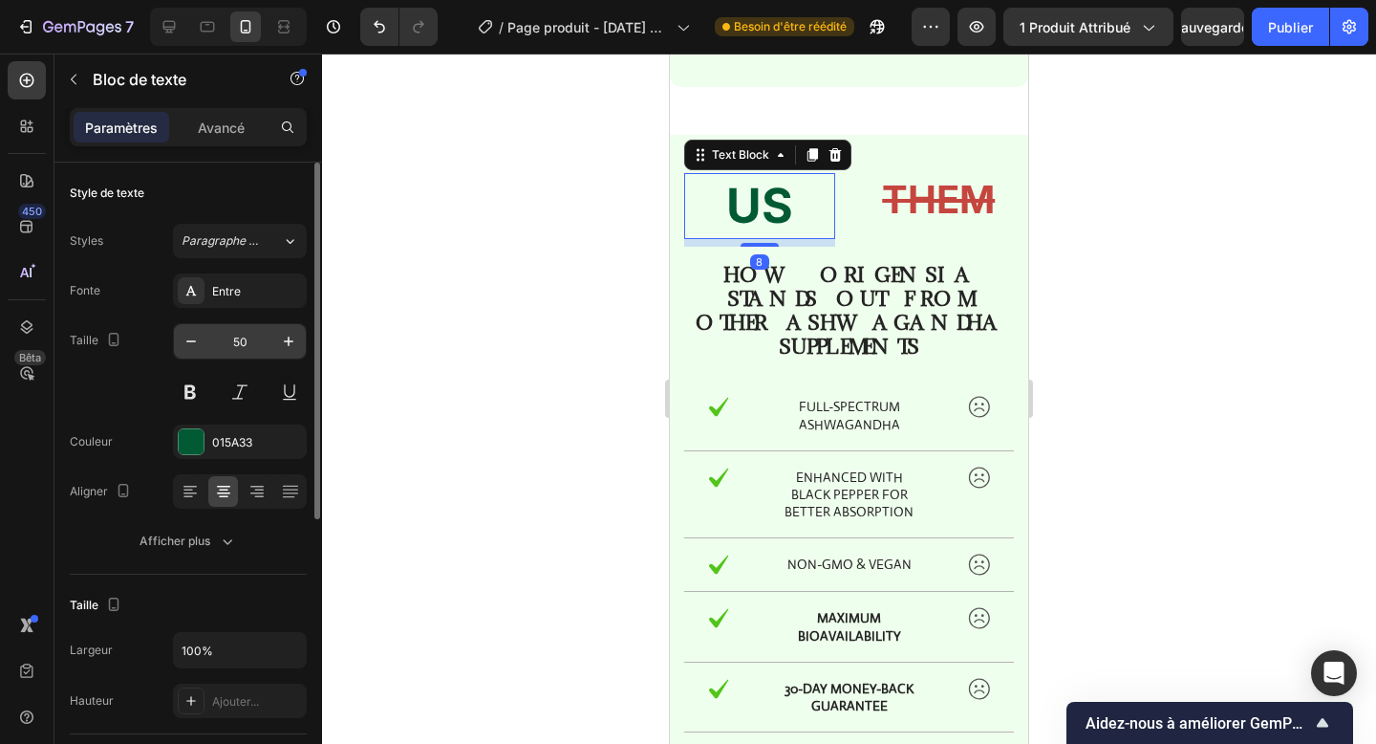
click at [235, 345] on input "50" at bounding box center [239, 341] width 63 height 34
type input "40"
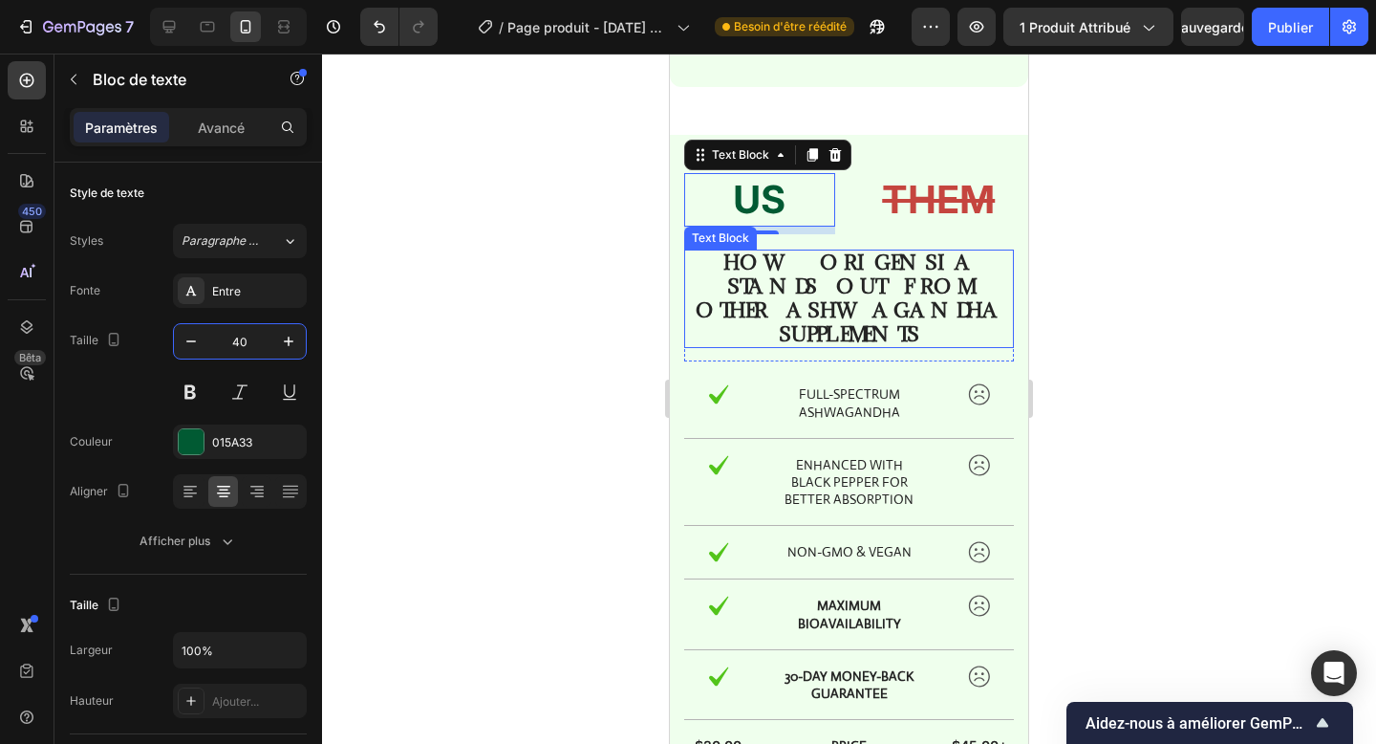
click at [834, 293] on strong "How ORIGENSIA Stands Out From Other Ashwagandha Supplements" at bounding box center [850, 297] width 308 height 97
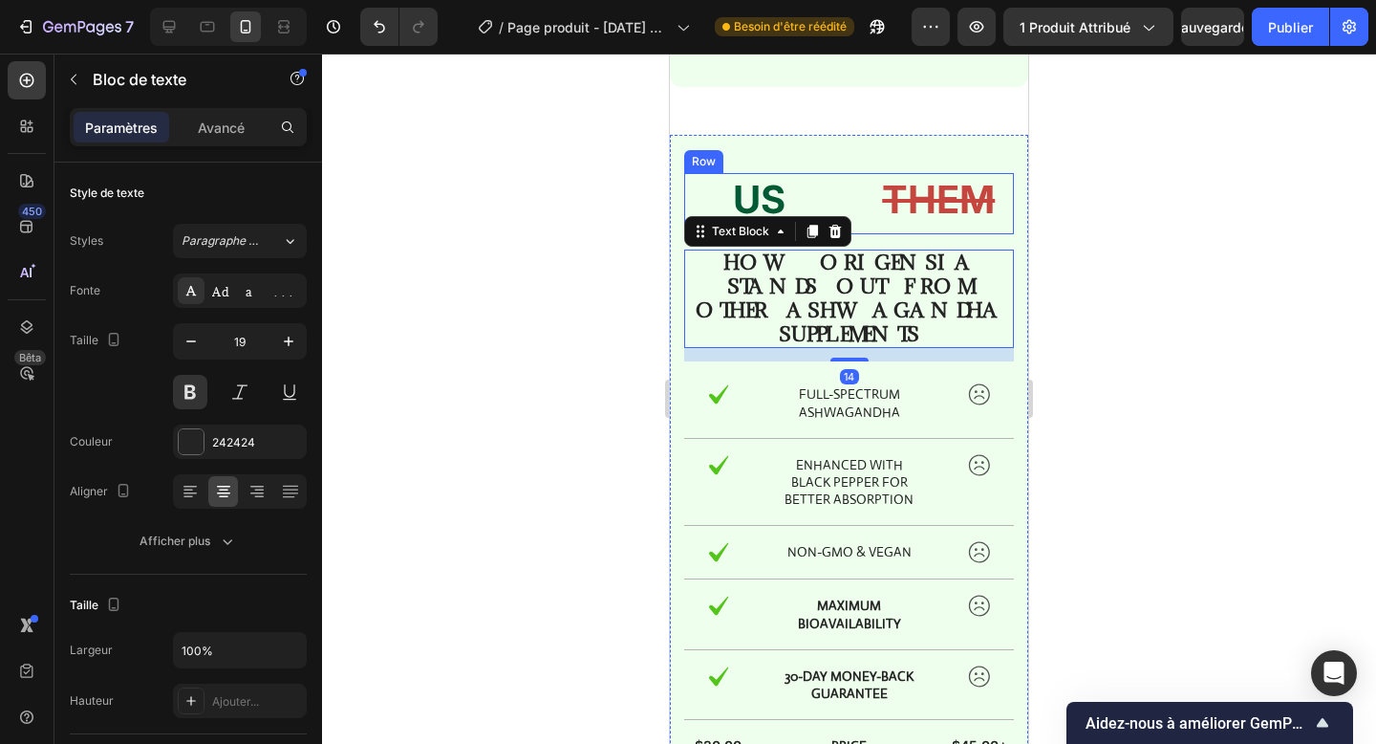
click at [873, 230] on div "THEM Text Block" at bounding box center [939, 203] width 151 height 61
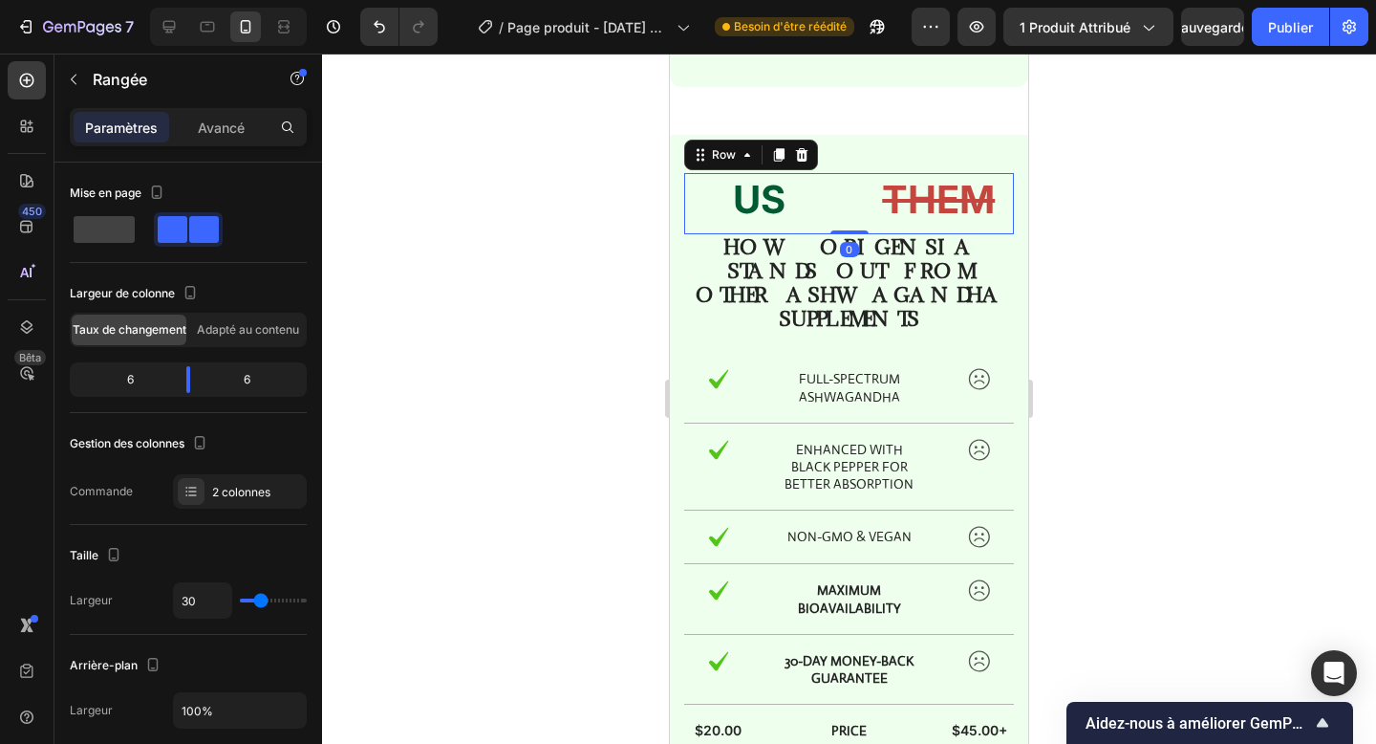
drag, startPoint x: 852, startPoint y: 248, endPoint x: 852, endPoint y: 222, distance: 25.8
click at [852, 222] on div "US Text Block THEM Text Block Row 0" at bounding box center [849, 203] width 330 height 61
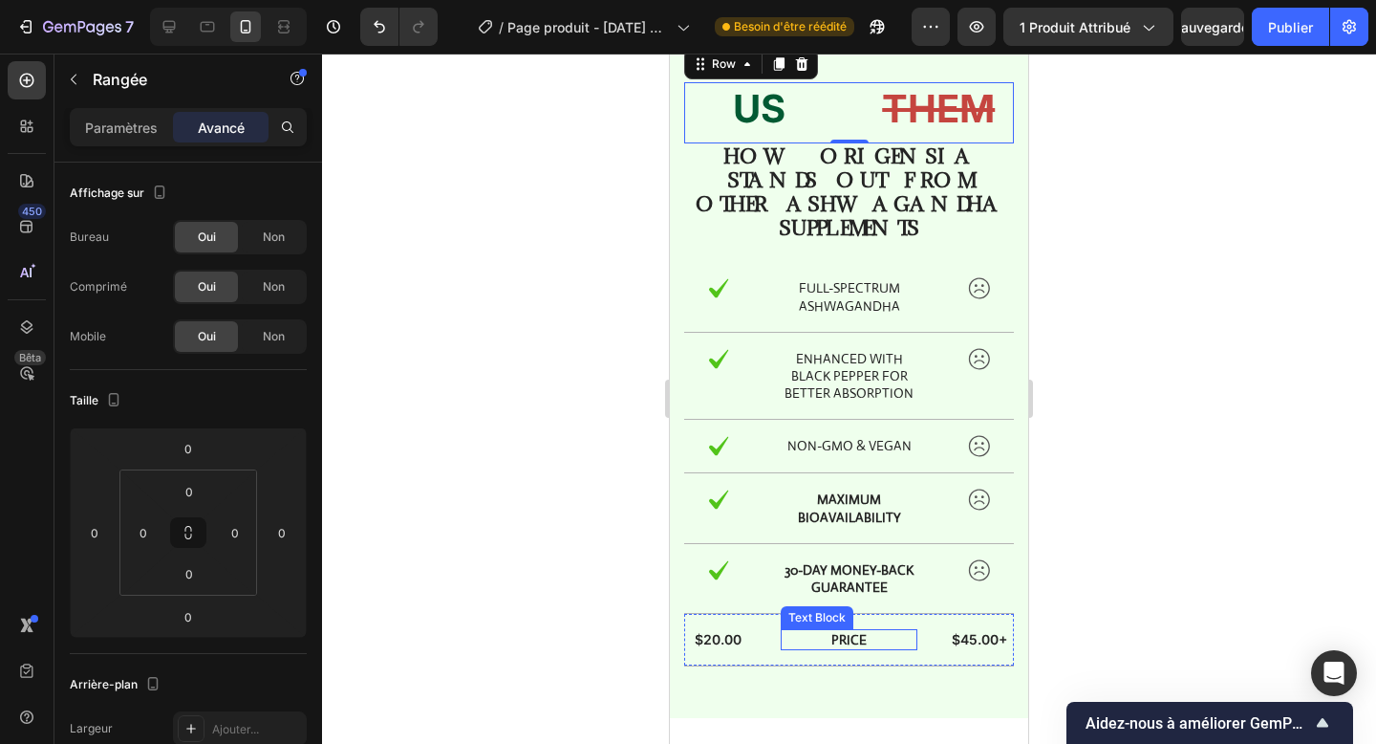
scroll to position [2472, 0]
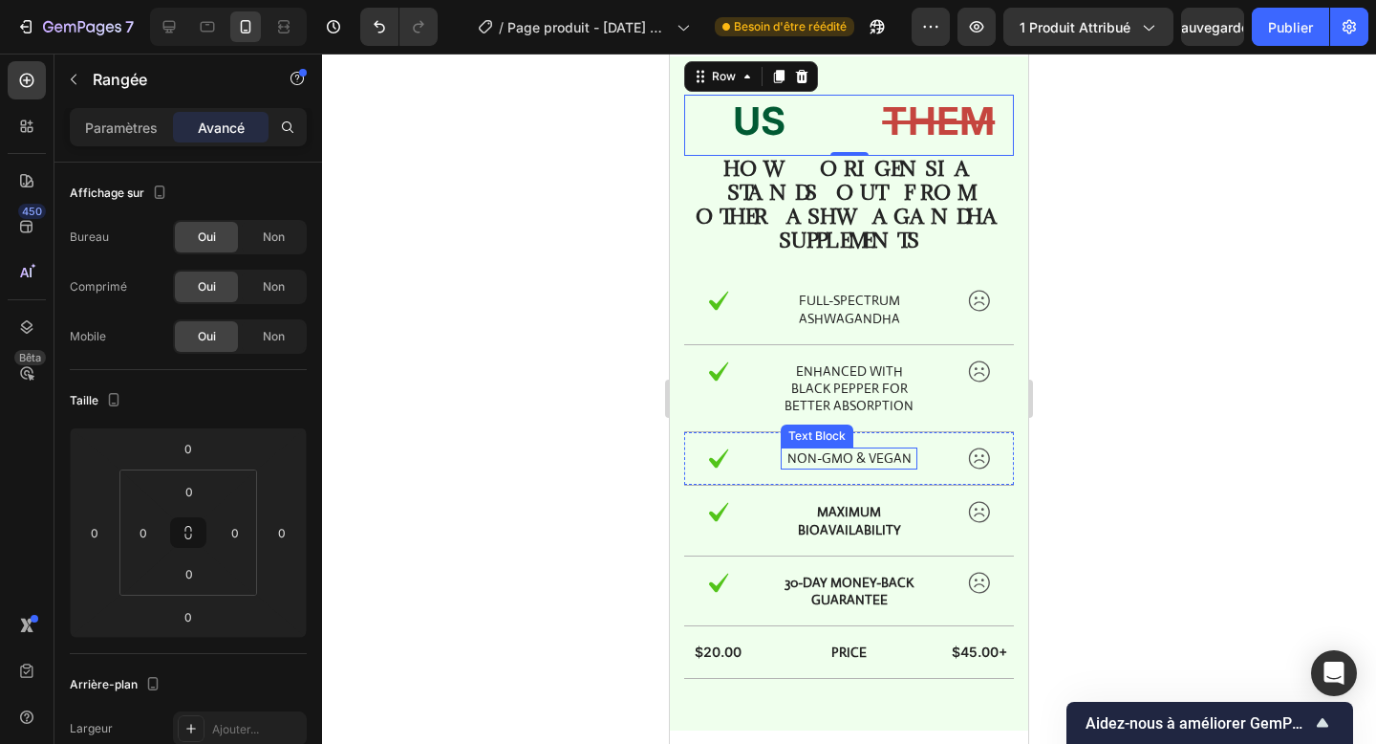
click at [867, 449] on p "Non-GMO & Vegan" at bounding box center [849, 457] width 133 height 17
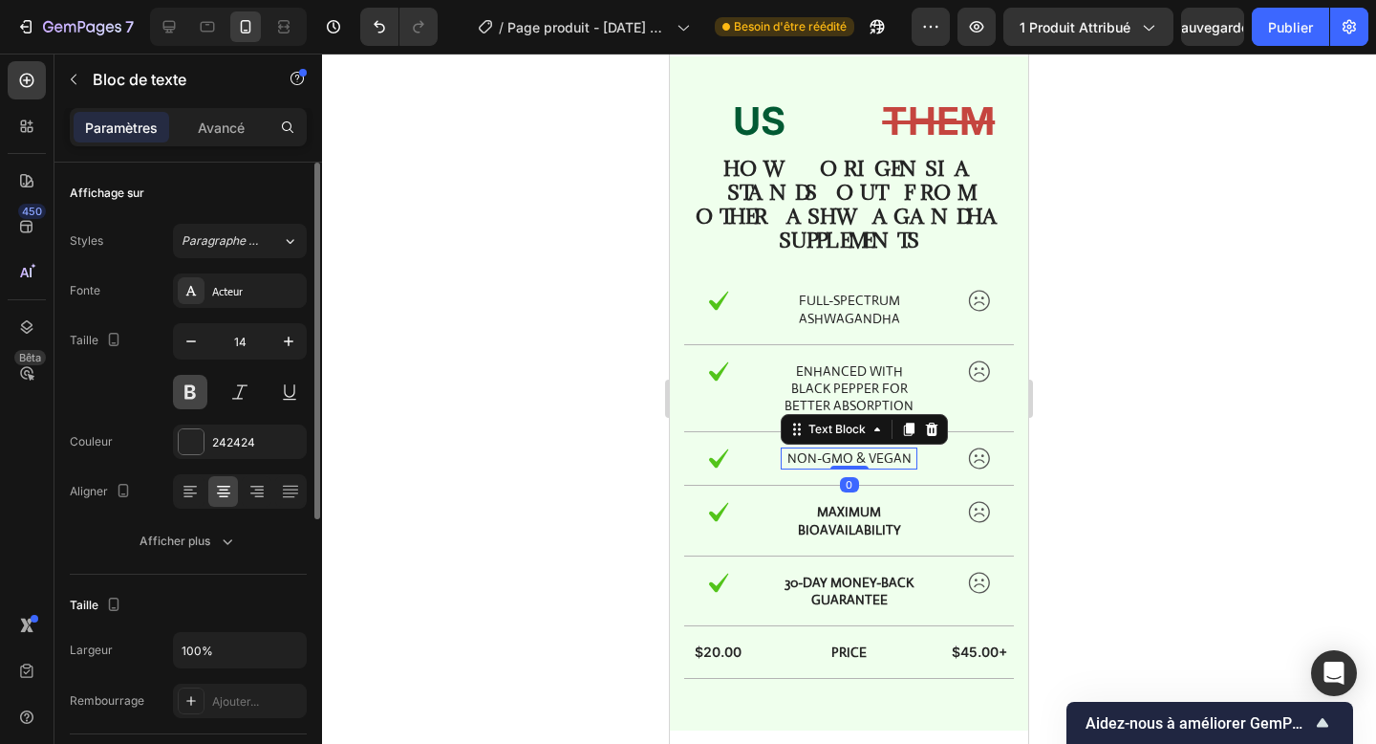
click at [194, 393] on button at bounding box center [190, 392] width 34 height 34
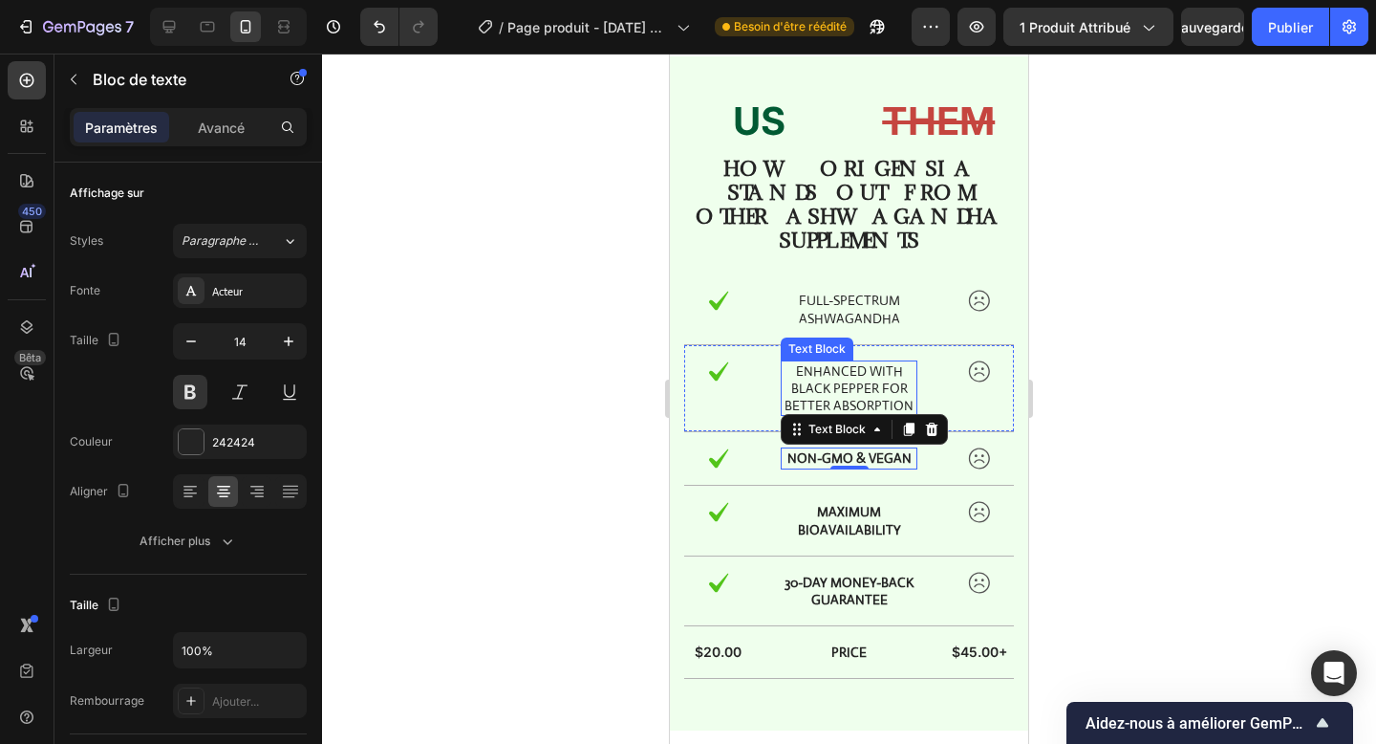
click at [858, 373] on p "Enhanced with Black Pepper for better absorption" at bounding box center [849, 388] width 133 height 53
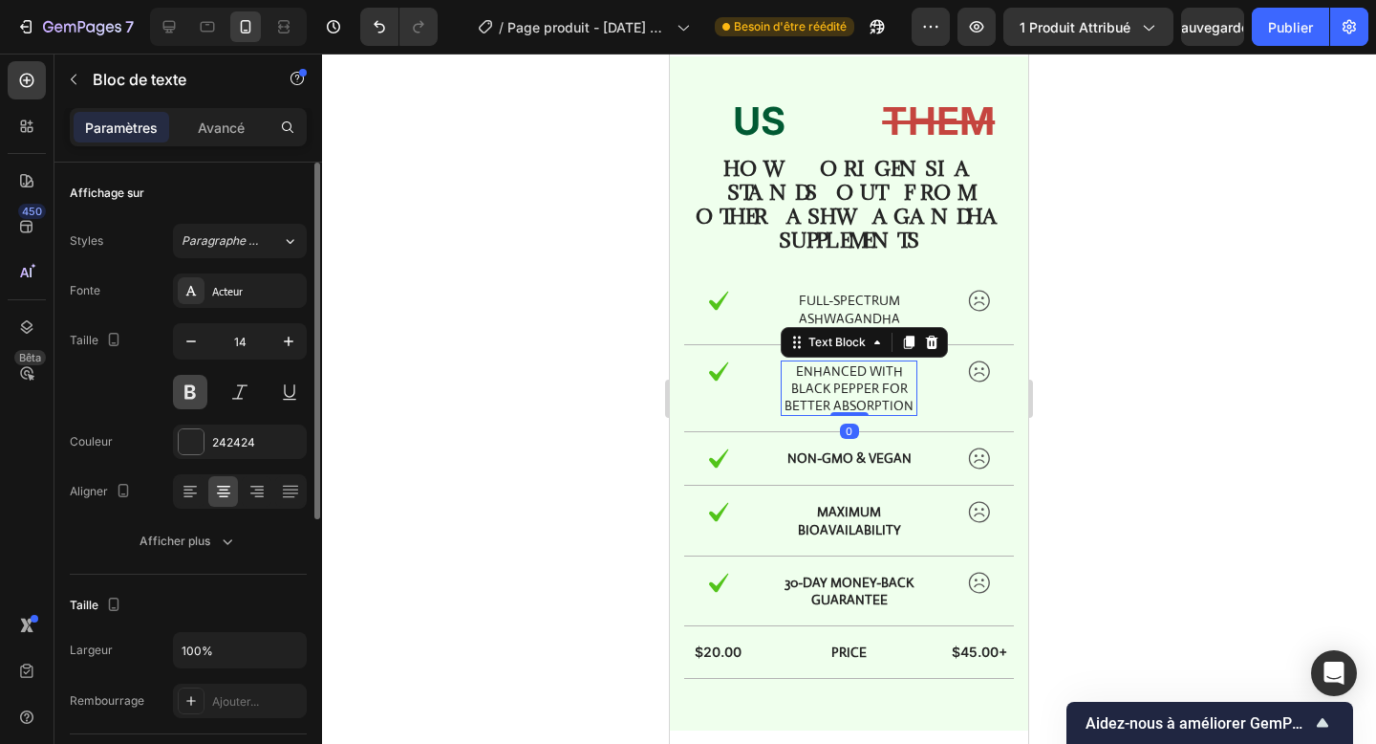
click at [186, 394] on button at bounding box center [190, 392] width 34 height 34
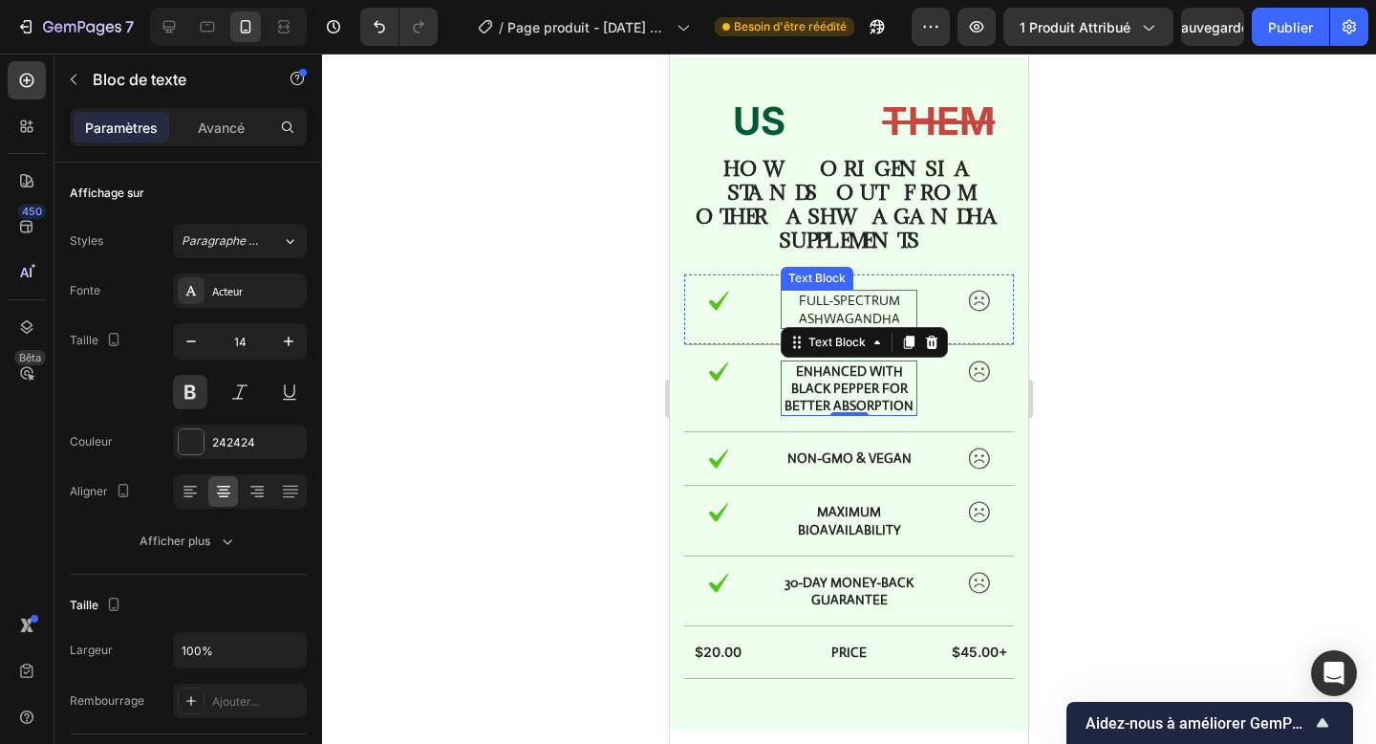
click at [904, 291] on p "Full-Spectrum Ashwagandha" at bounding box center [849, 308] width 133 height 34
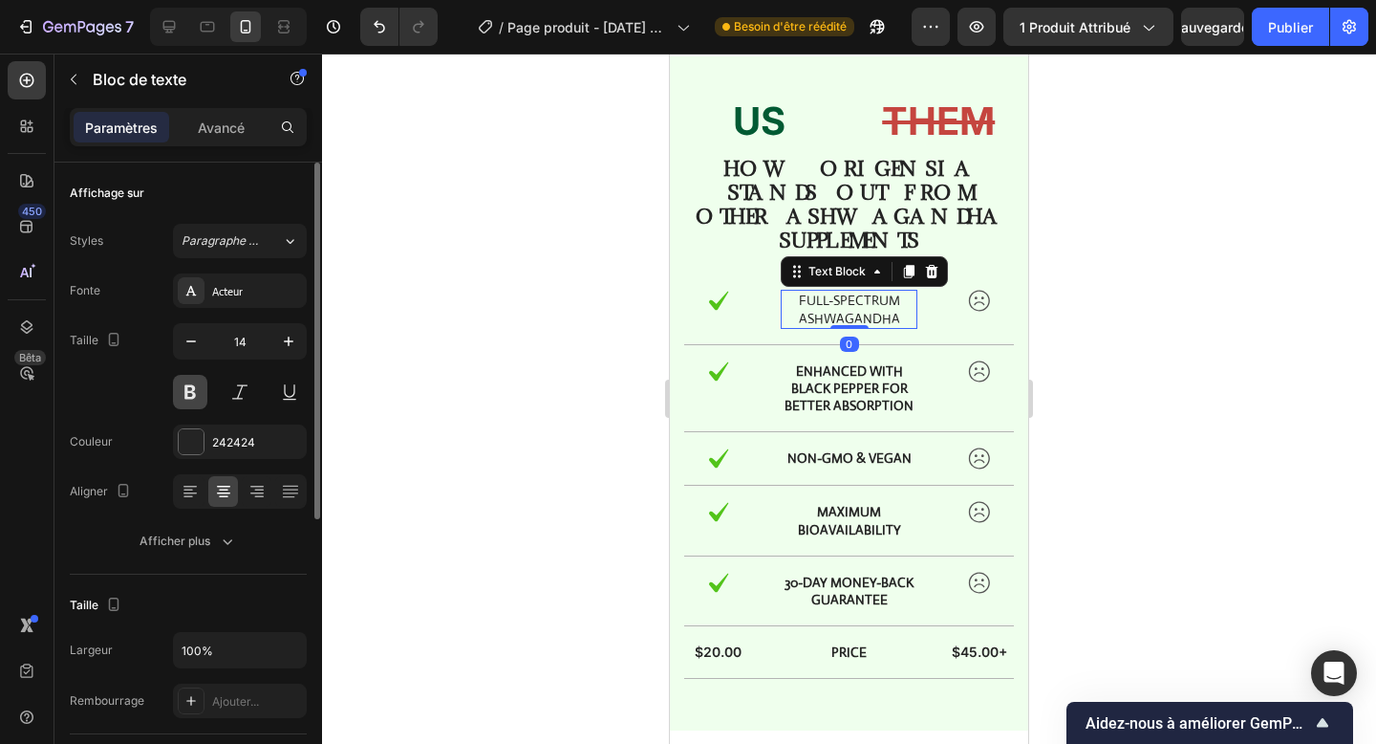
click at [200, 387] on button at bounding box center [190, 392] width 34 height 34
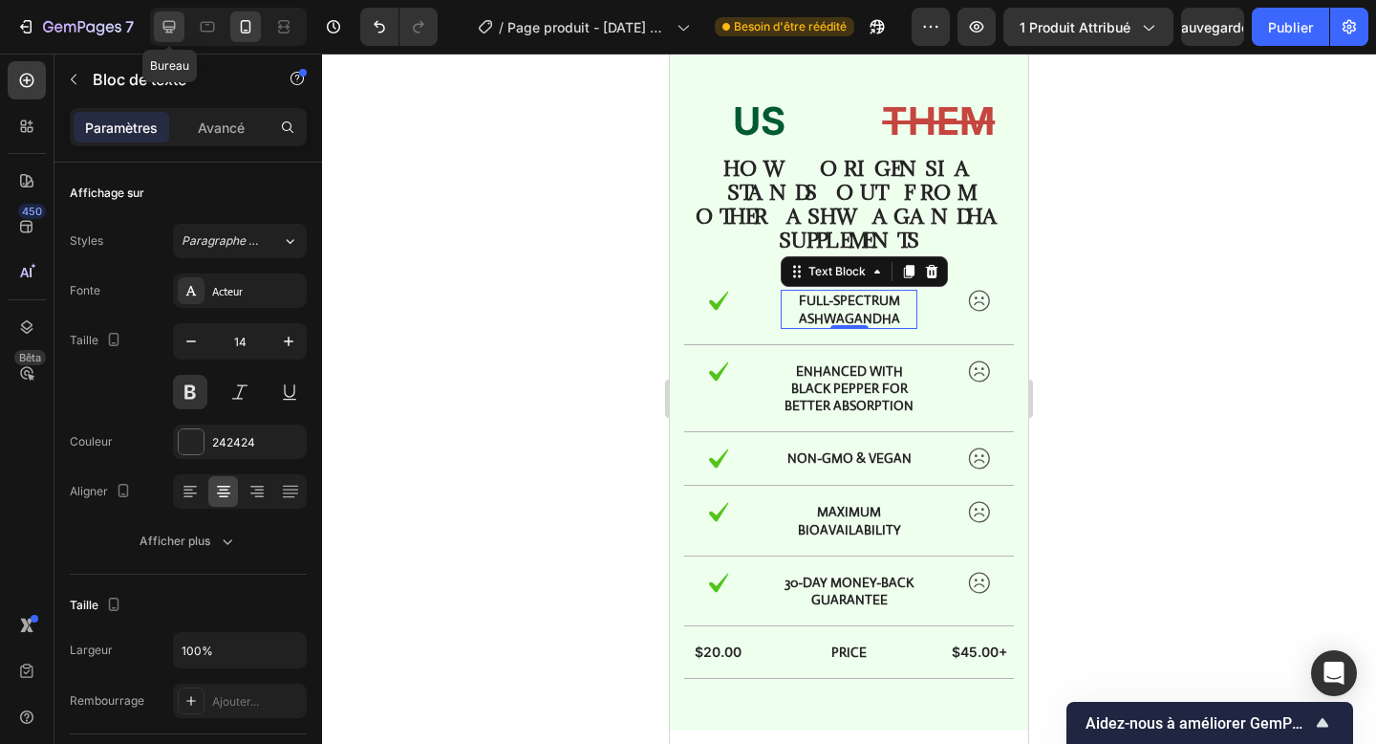
click at [169, 41] on div at bounding box center [169, 26] width 31 height 31
type input "16"
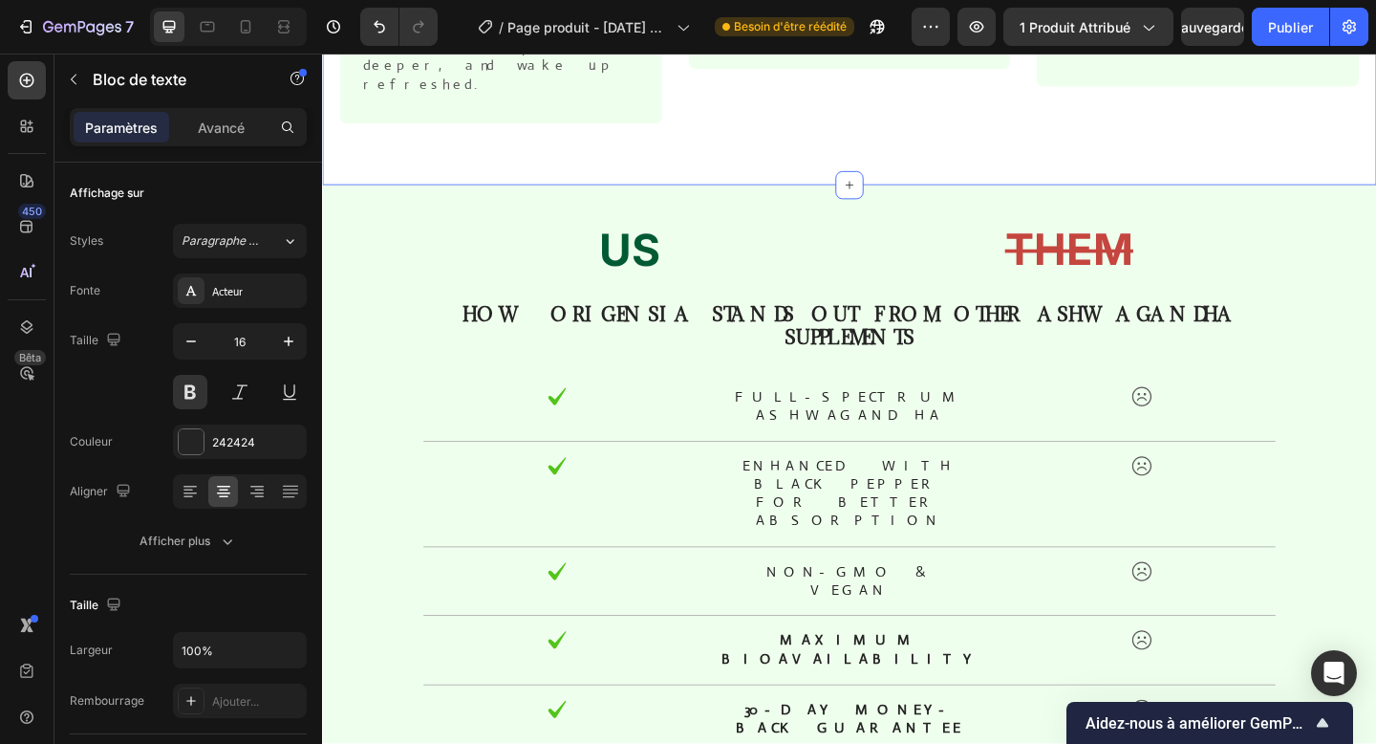
scroll to position [2361, 0]
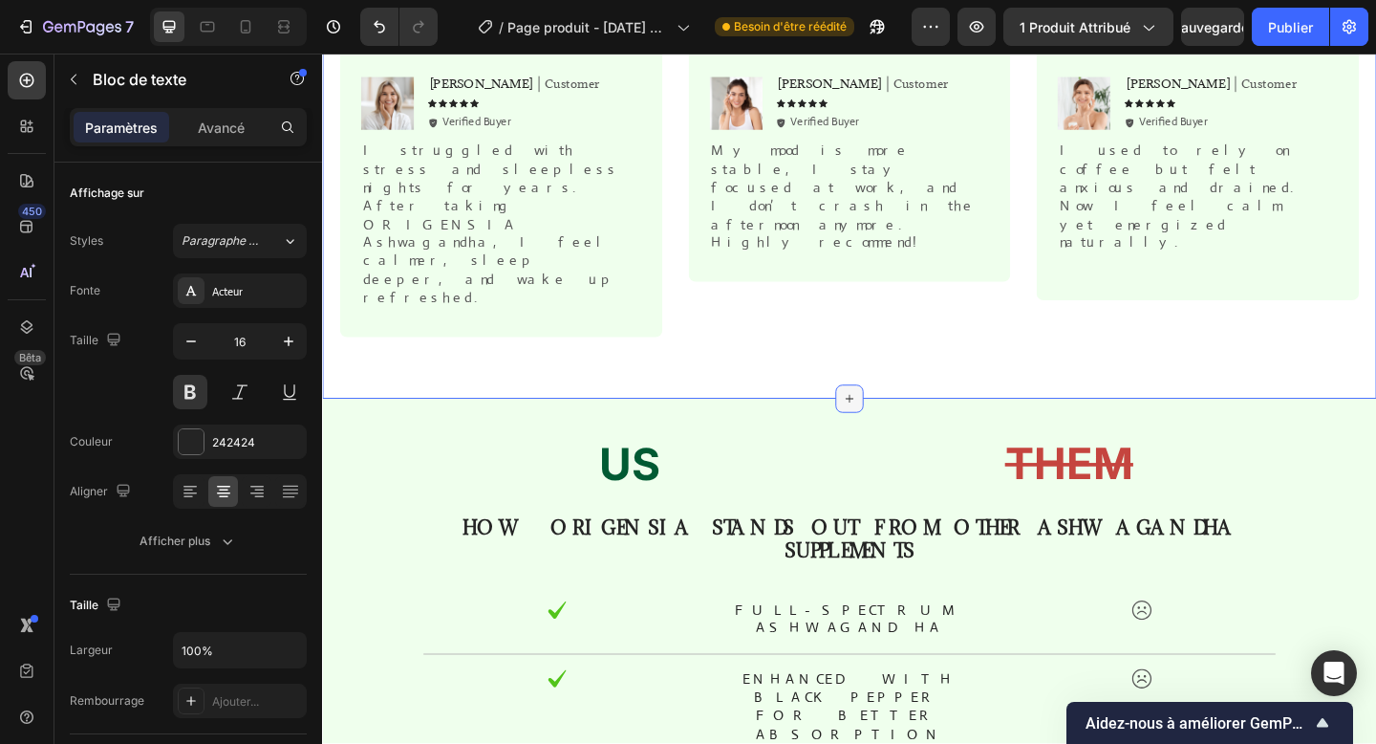
click at [890, 414] on div at bounding box center [895, 429] width 31 height 31
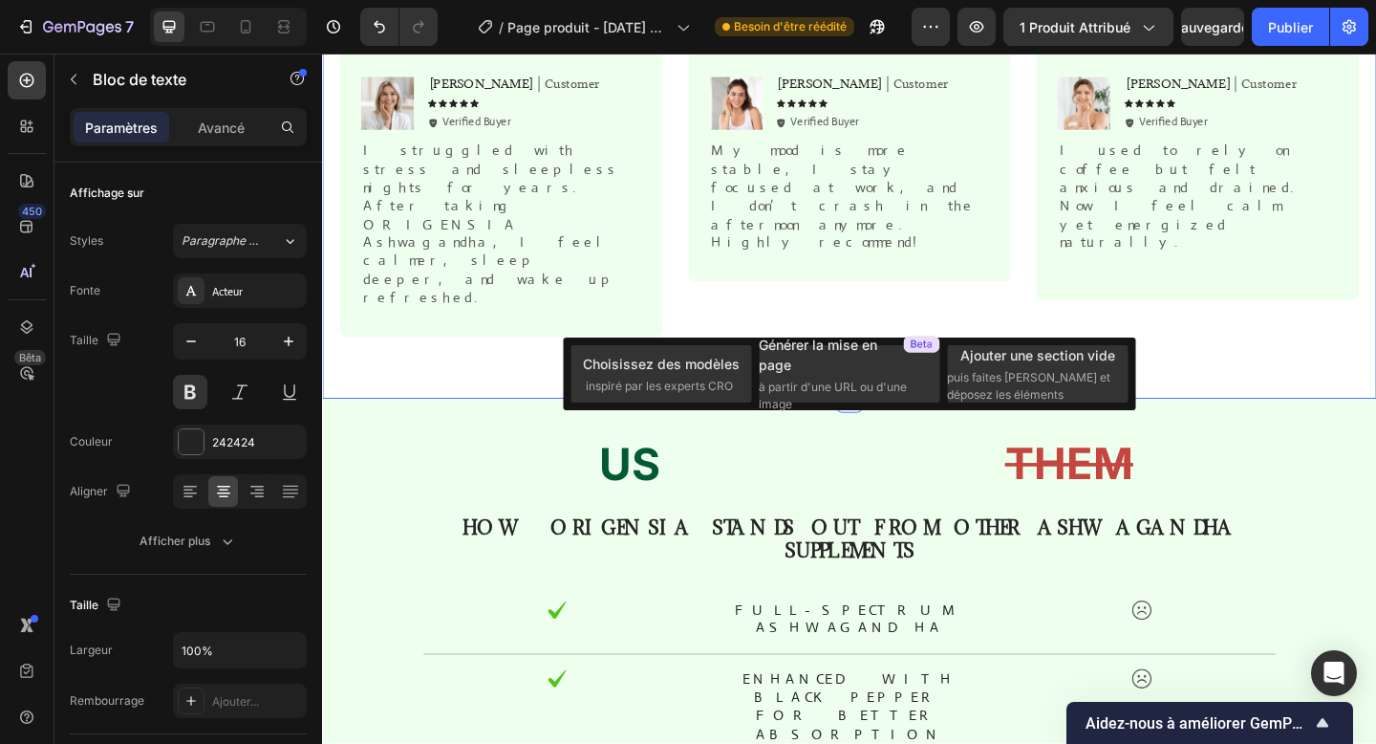
click at [822, 306] on div "Icon Icon Icon Icon Icon Icon List Rated 4.9/5 based on 800+ verified reviews T…" at bounding box center [895, 163] width 1147 height 529
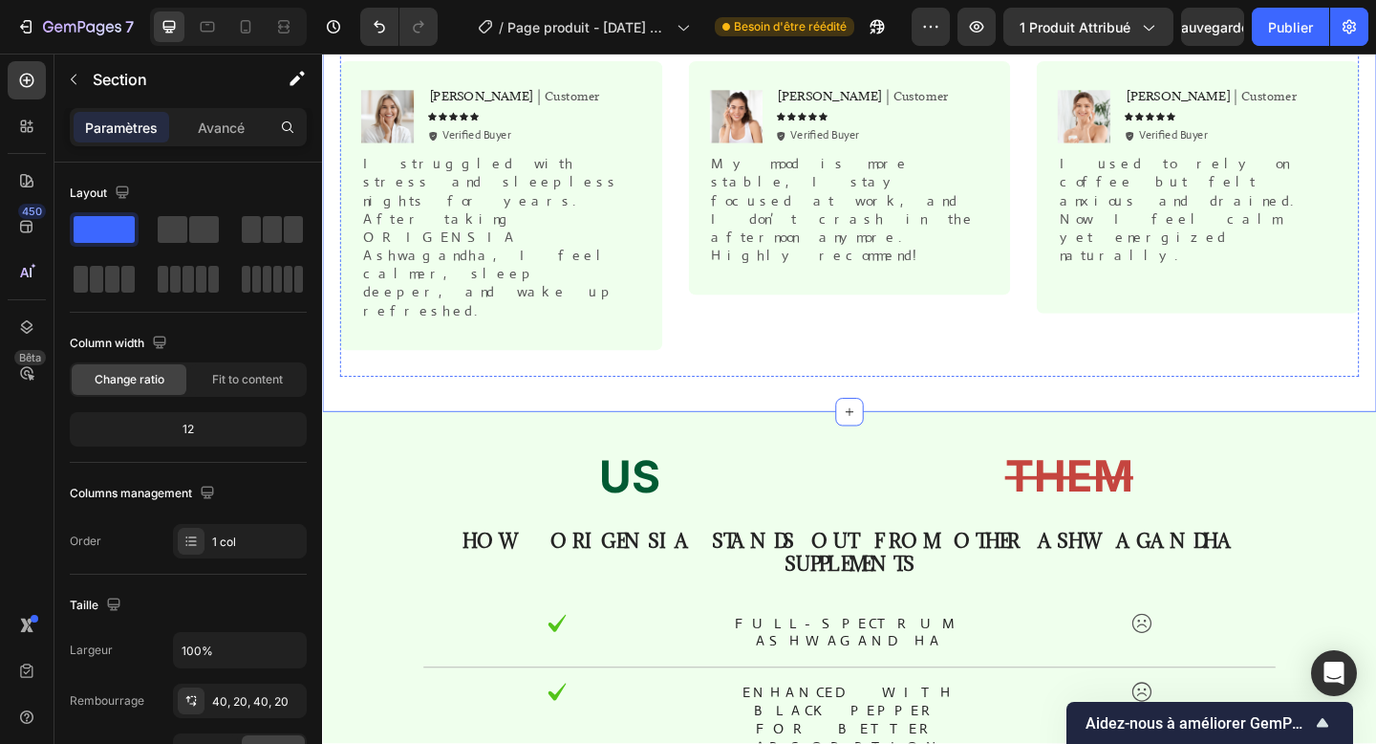
scroll to position [1992, 0]
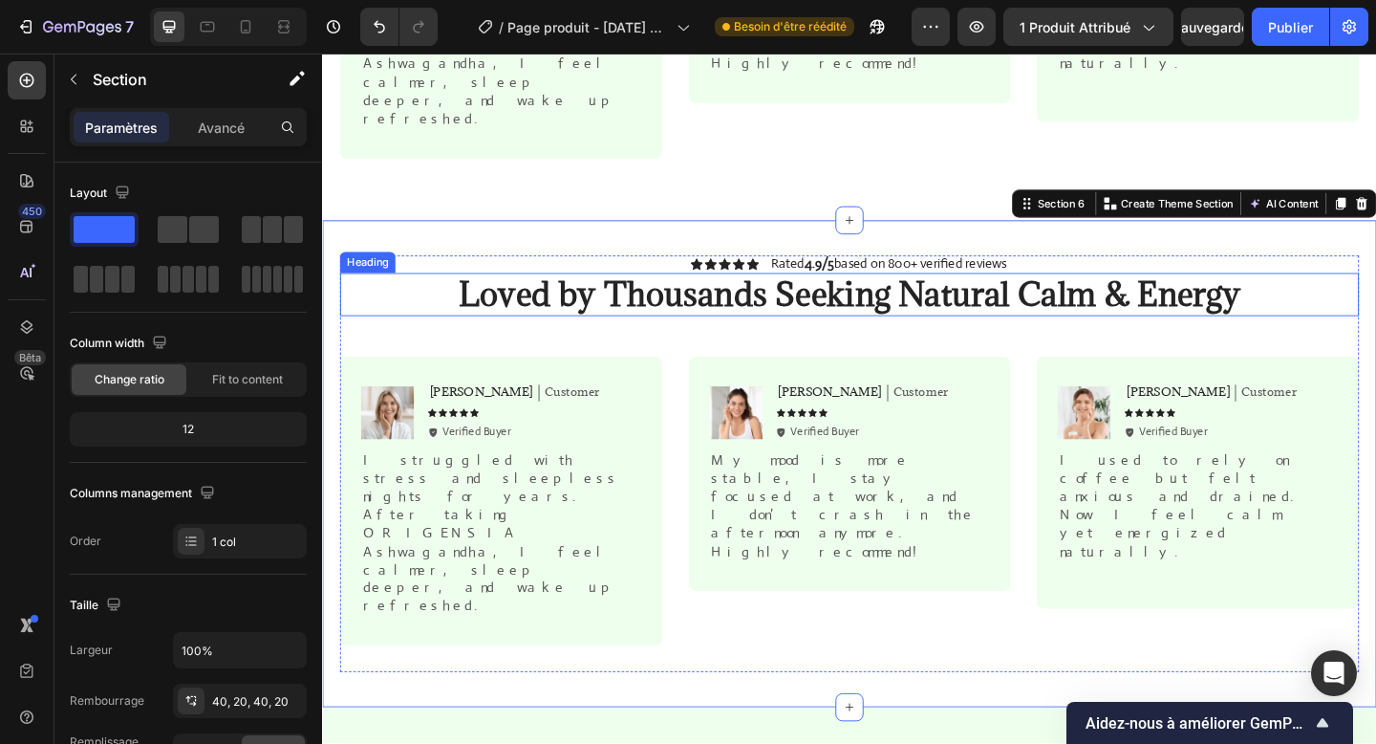
scroll to position [2569, 0]
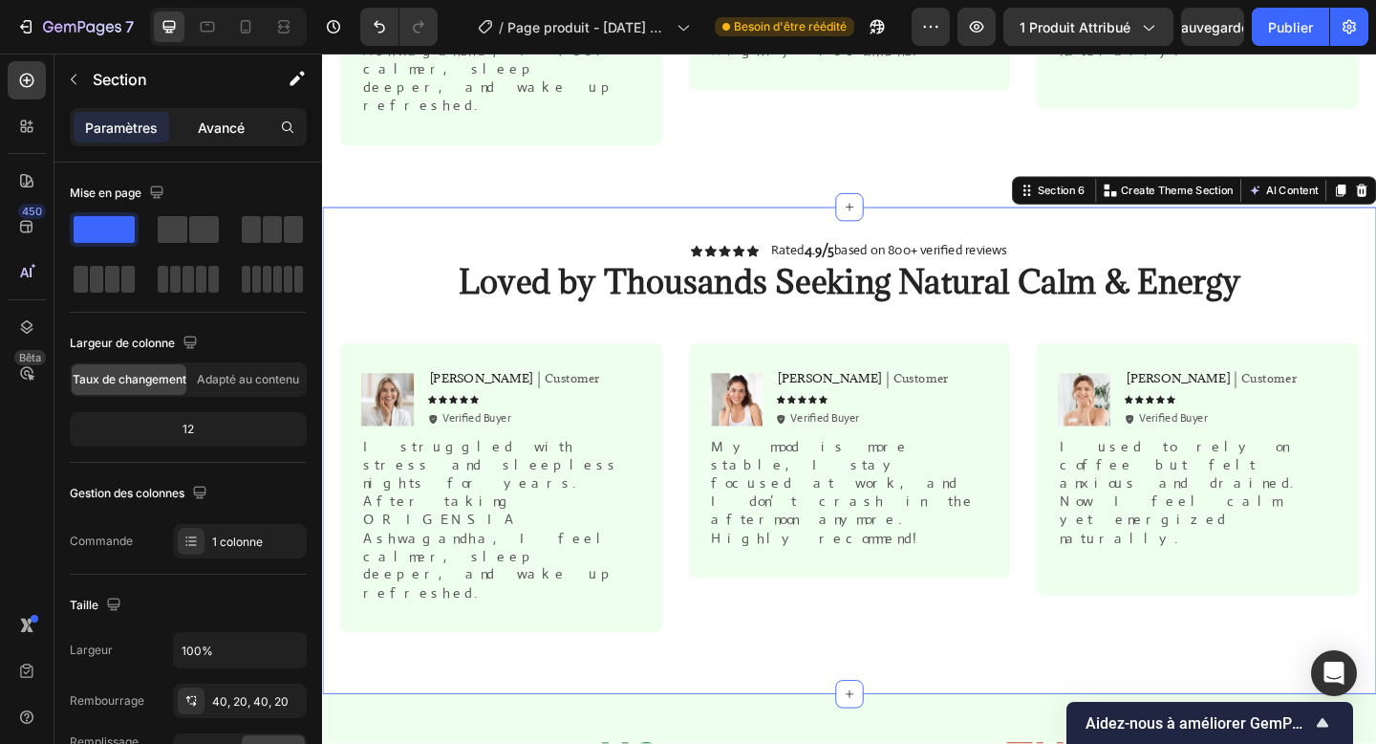
click at [249, 129] on div "Avancé" at bounding box center [221, 127] width 96 height 31
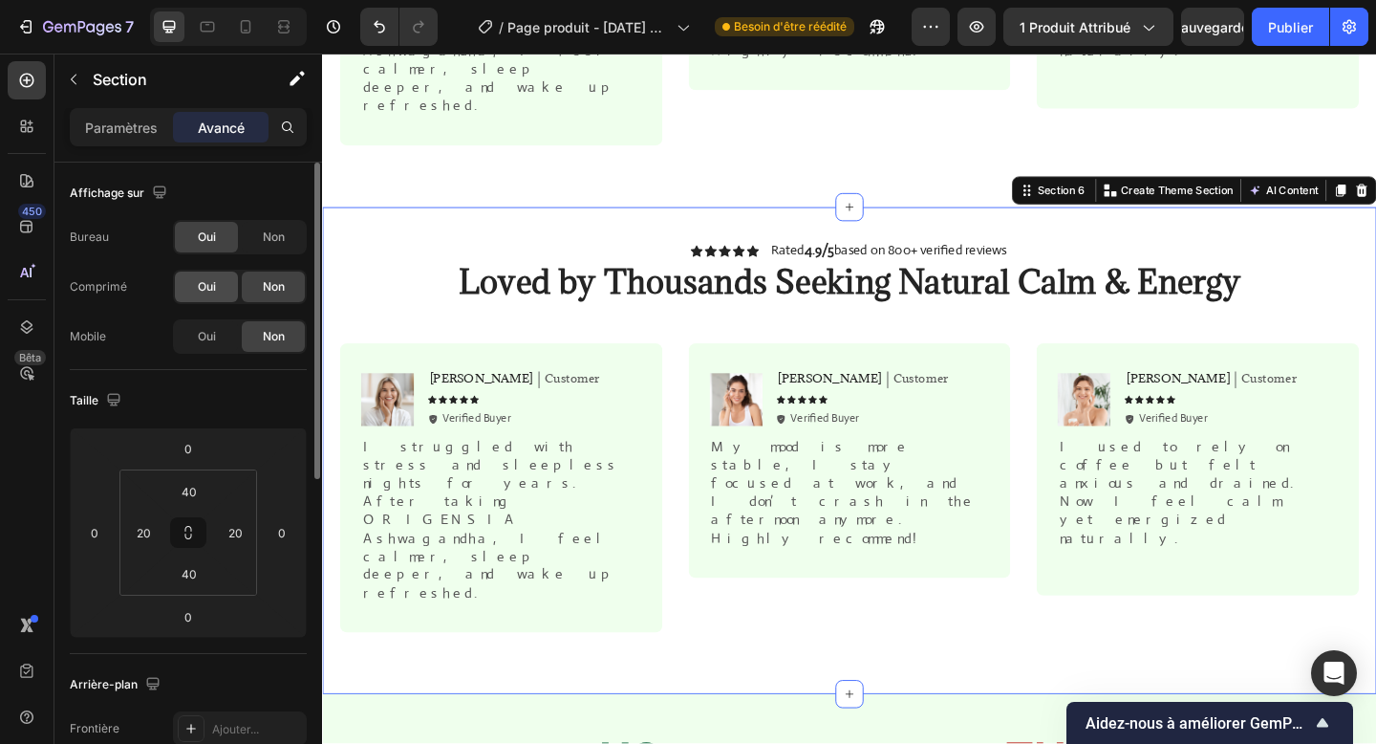
click at [203, 280] on font "Oui" at bounding box center [207, 286] width 18 height 14
click at [202, 333] on font "Oui" at bounding box center [207, 336] width 18 height 14
click at [270, 235] on font "Non" at bounding box center [274, 236] width 22 height 14
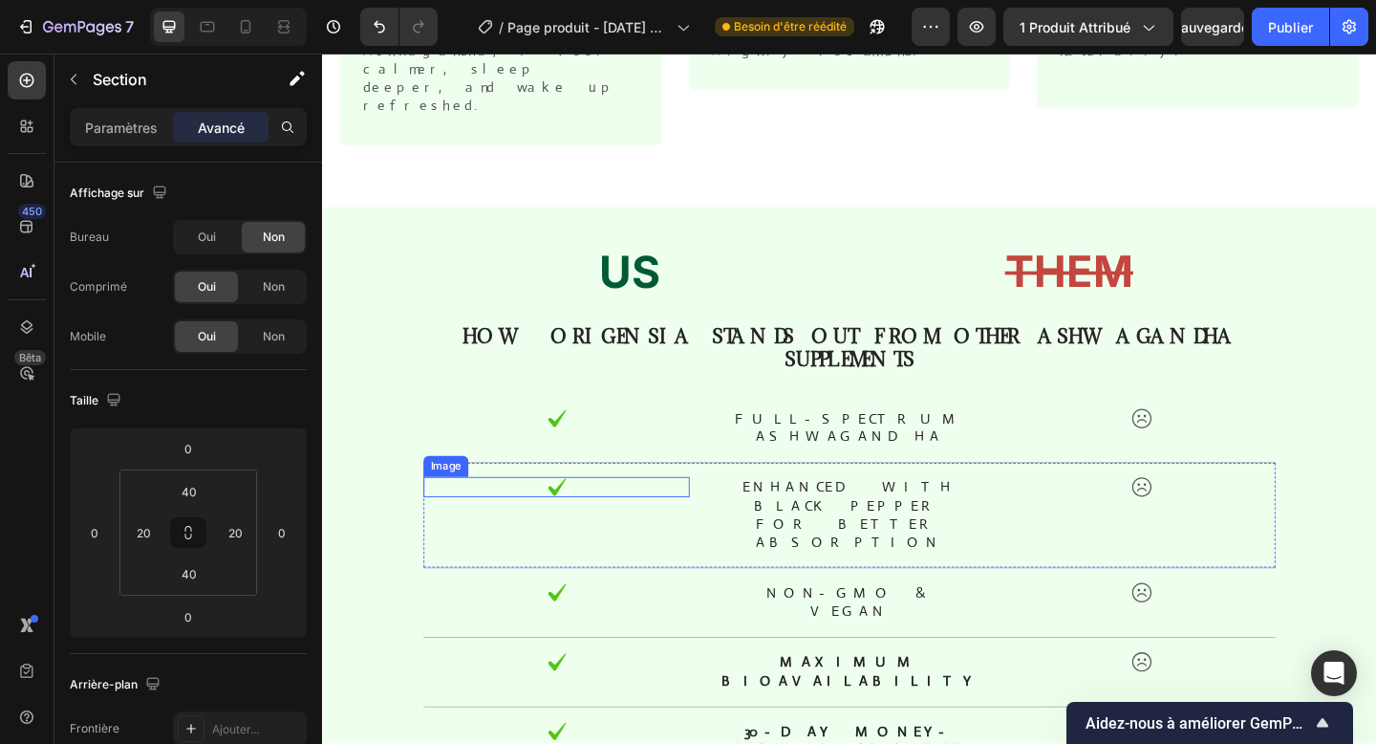
scroll to position [2415, 0]
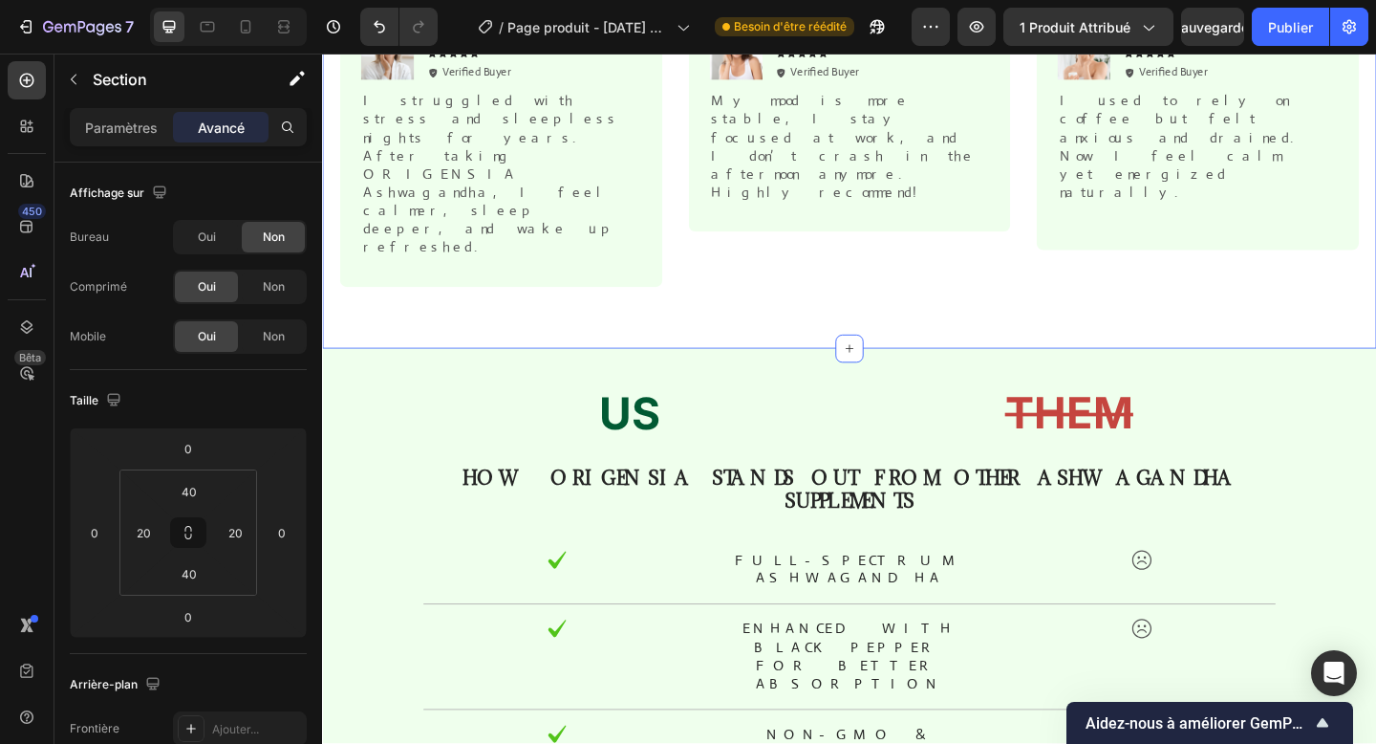
click at [439, 253] on div "Icon Icon Icon Icon Icon Icon List Rated 4.9/5 based on 800+ verified reviews T…" at bounding box center [895, 108] width 1147 height 529
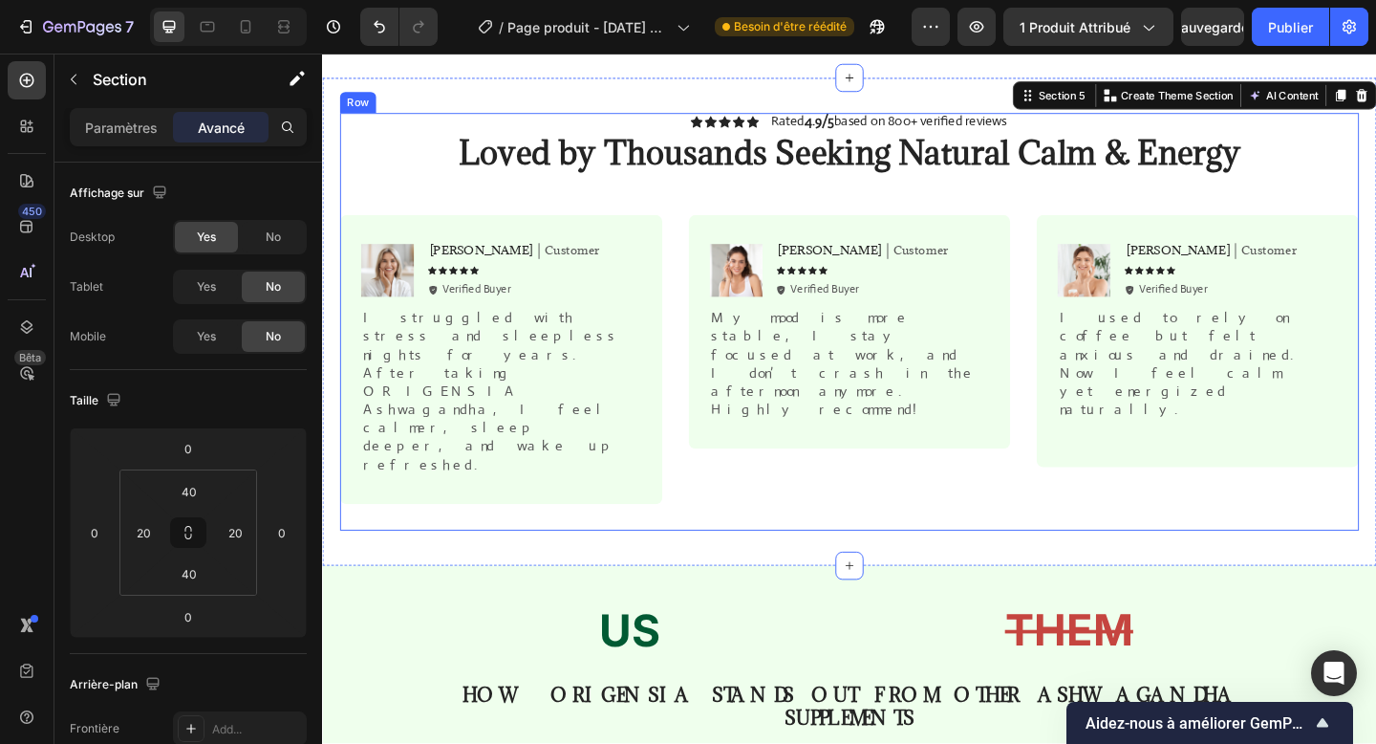
scroll to position [1921, 0]
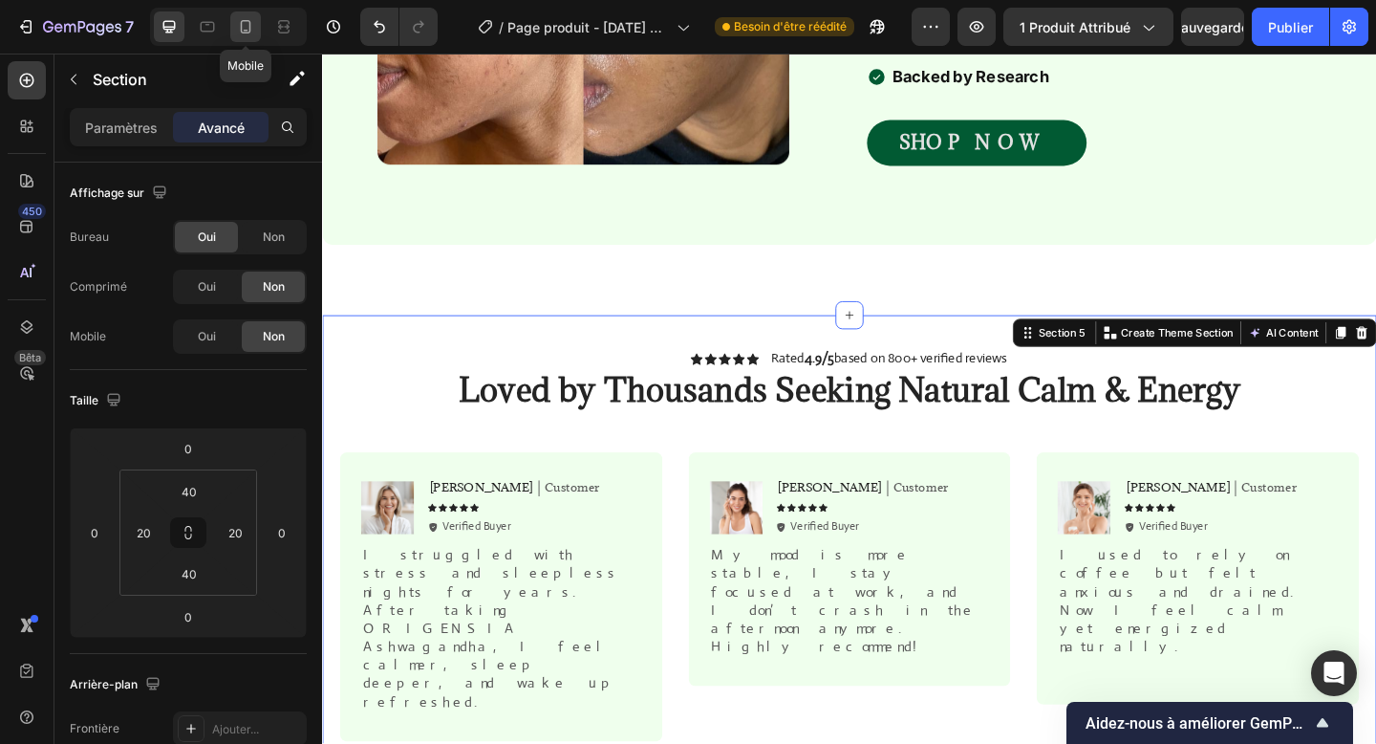
click at [245, 29] on icon at bounding box center [245, 26] width 19 height 19
type input "70"
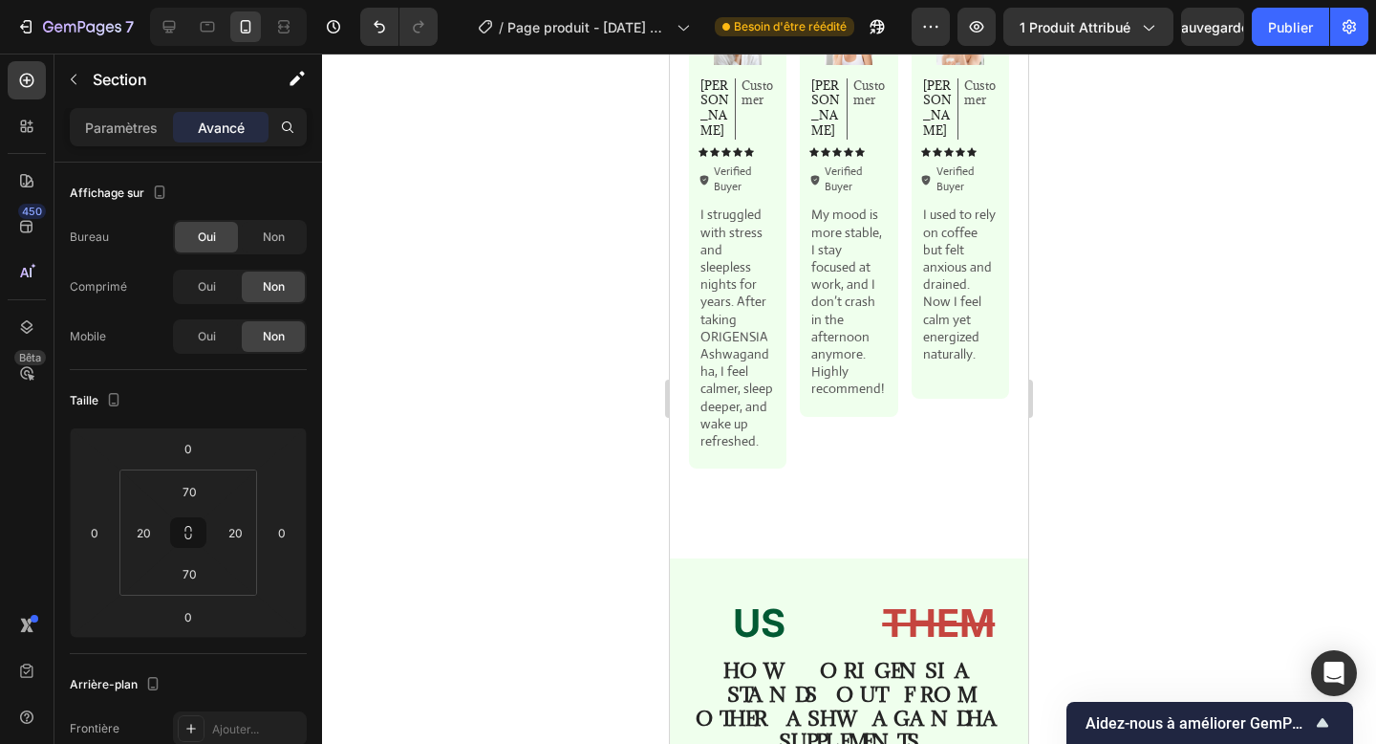
scroll to position [2731, 0]
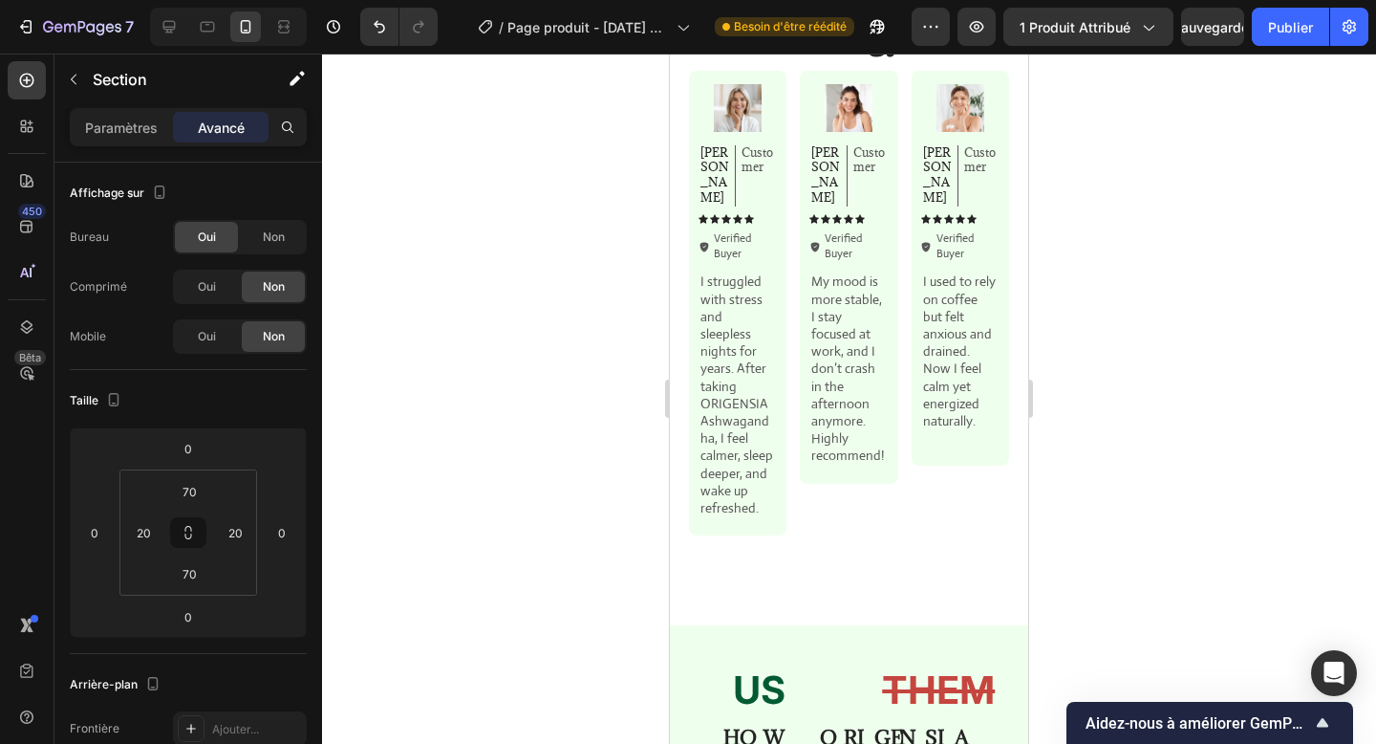
click at [793, 309] on div "Image Emily Text Block Customer Text Block Row Icon Icon Icon Icon Icon Icon Li…" at bounding box center [849, 303] width 320 height 464
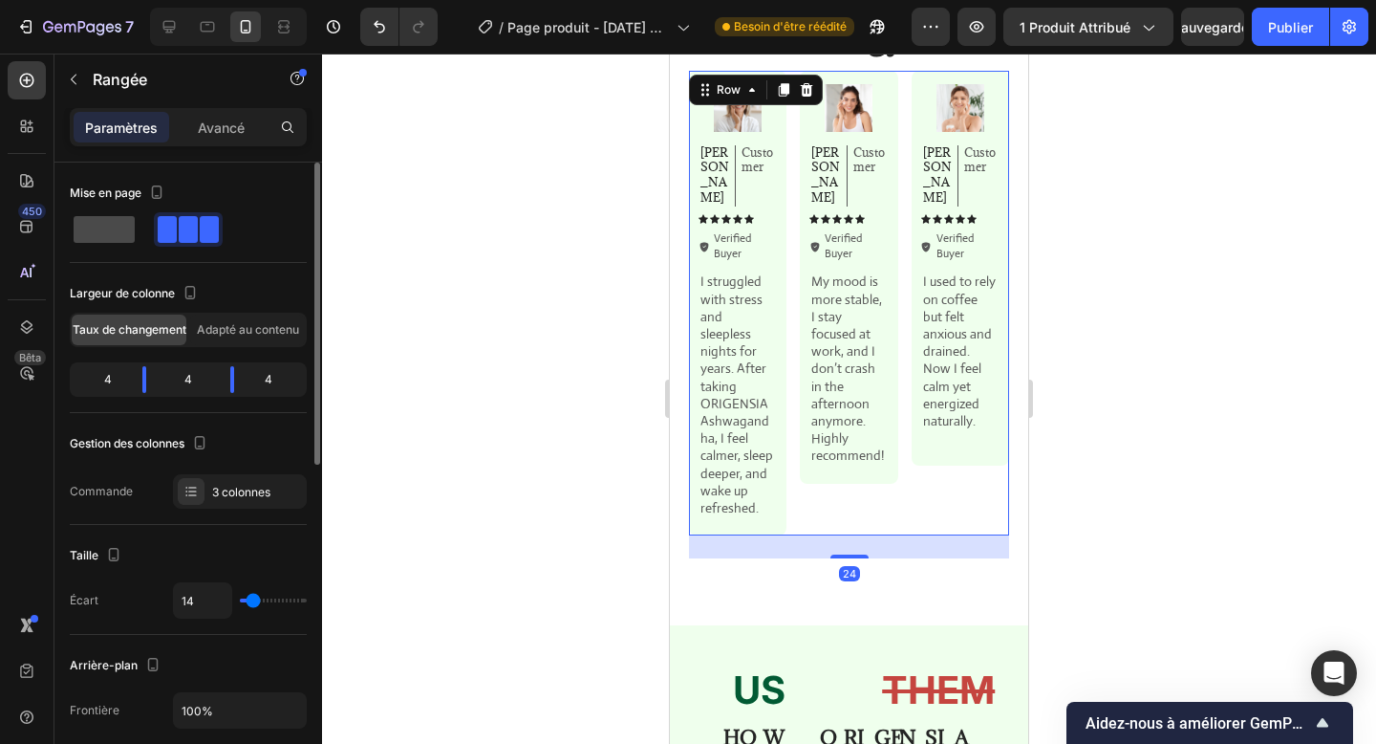
click at [115, 231] on span at bounding box center [104, 229] width 61 height 27
type input "0"
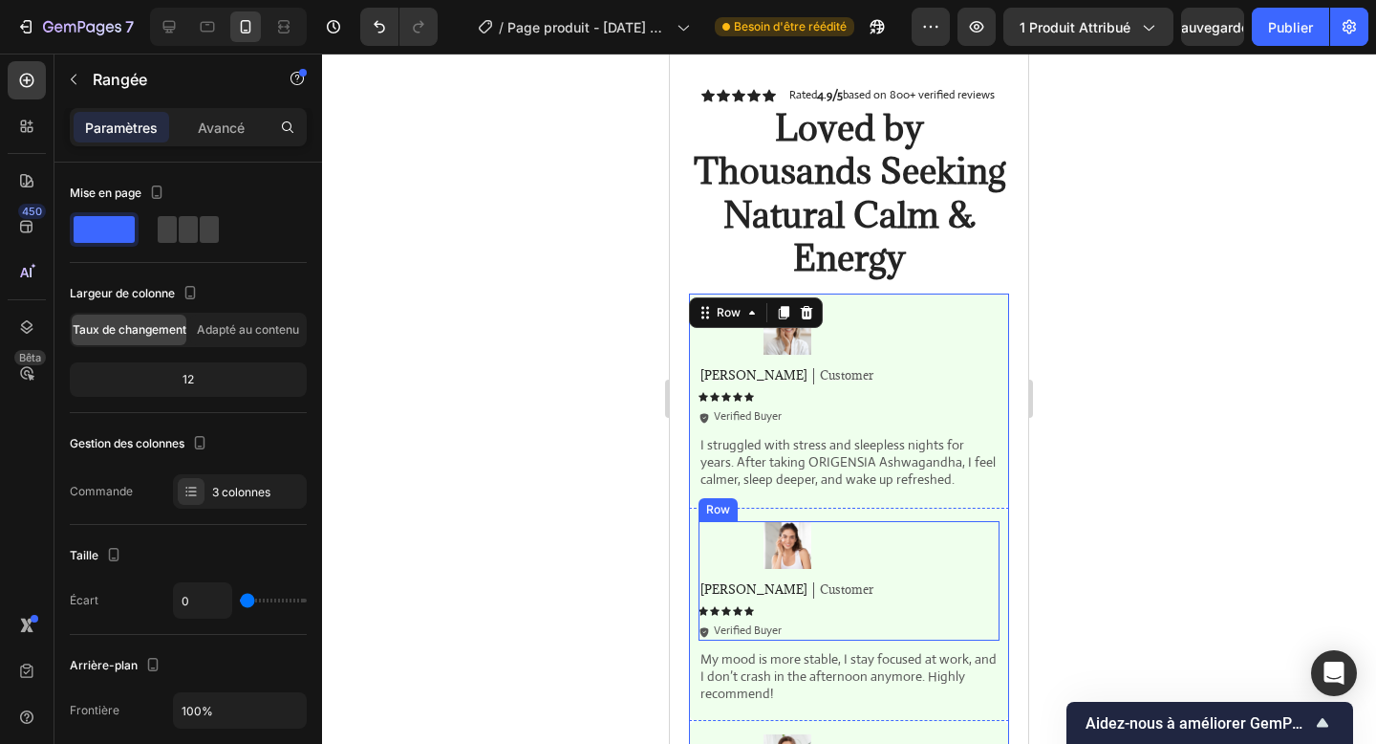
scroll to position [2494, 0]
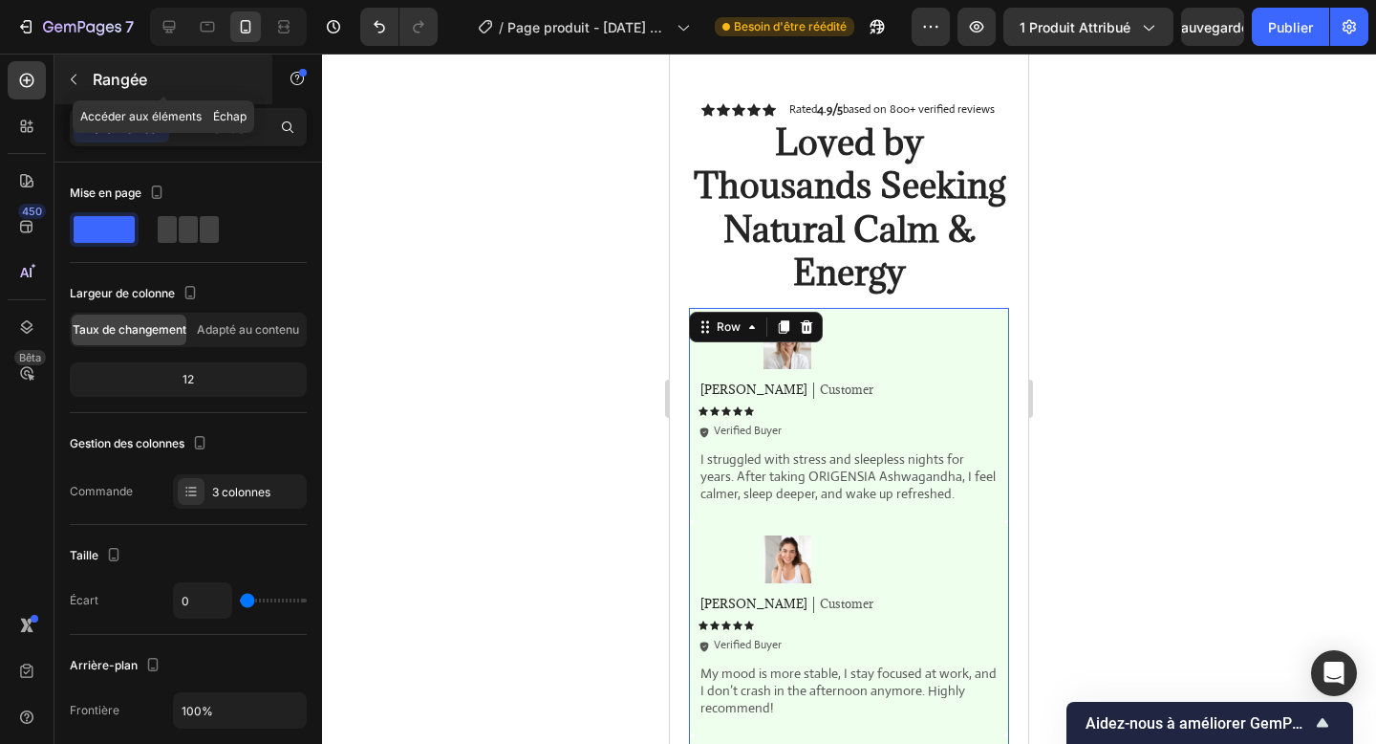
click at [125, 84] on font "Rangée" at bounding box center [120, 79] width 54 height 19
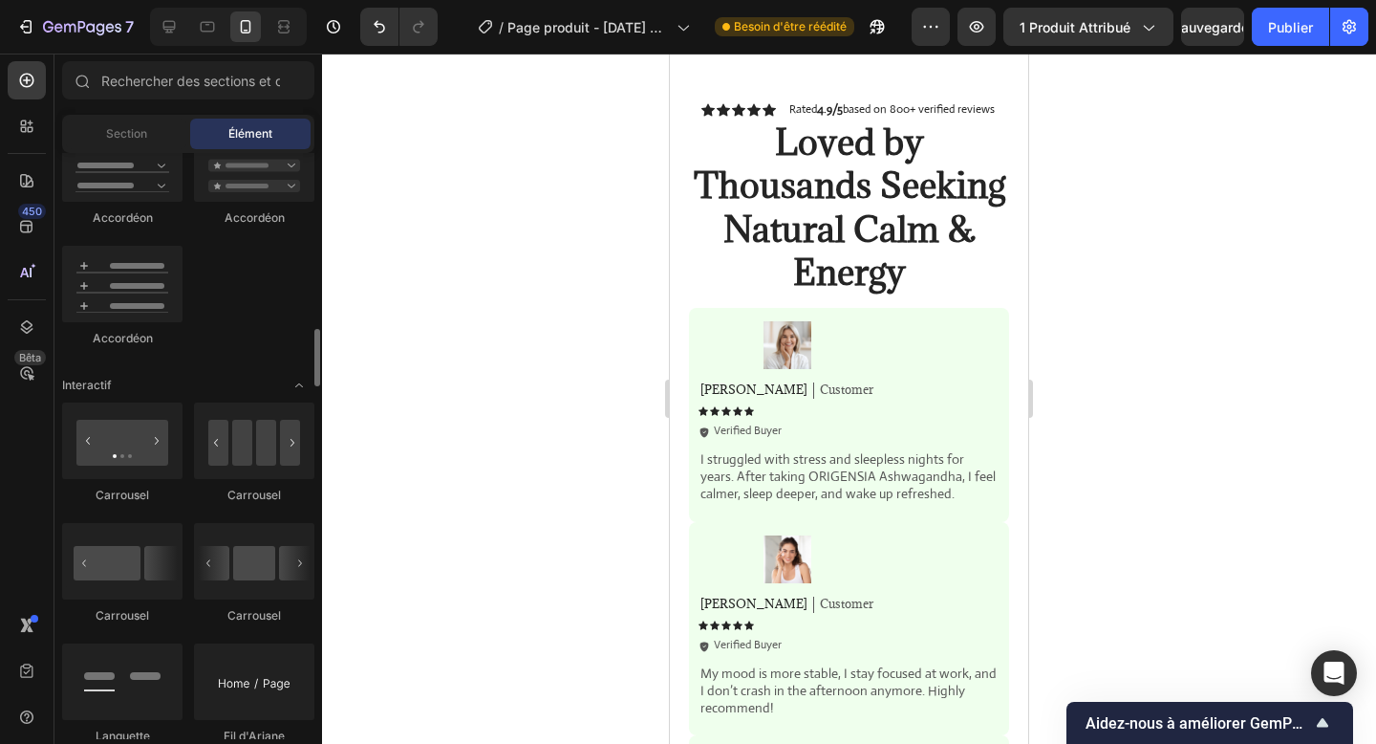
scroll to position [1741, 0]
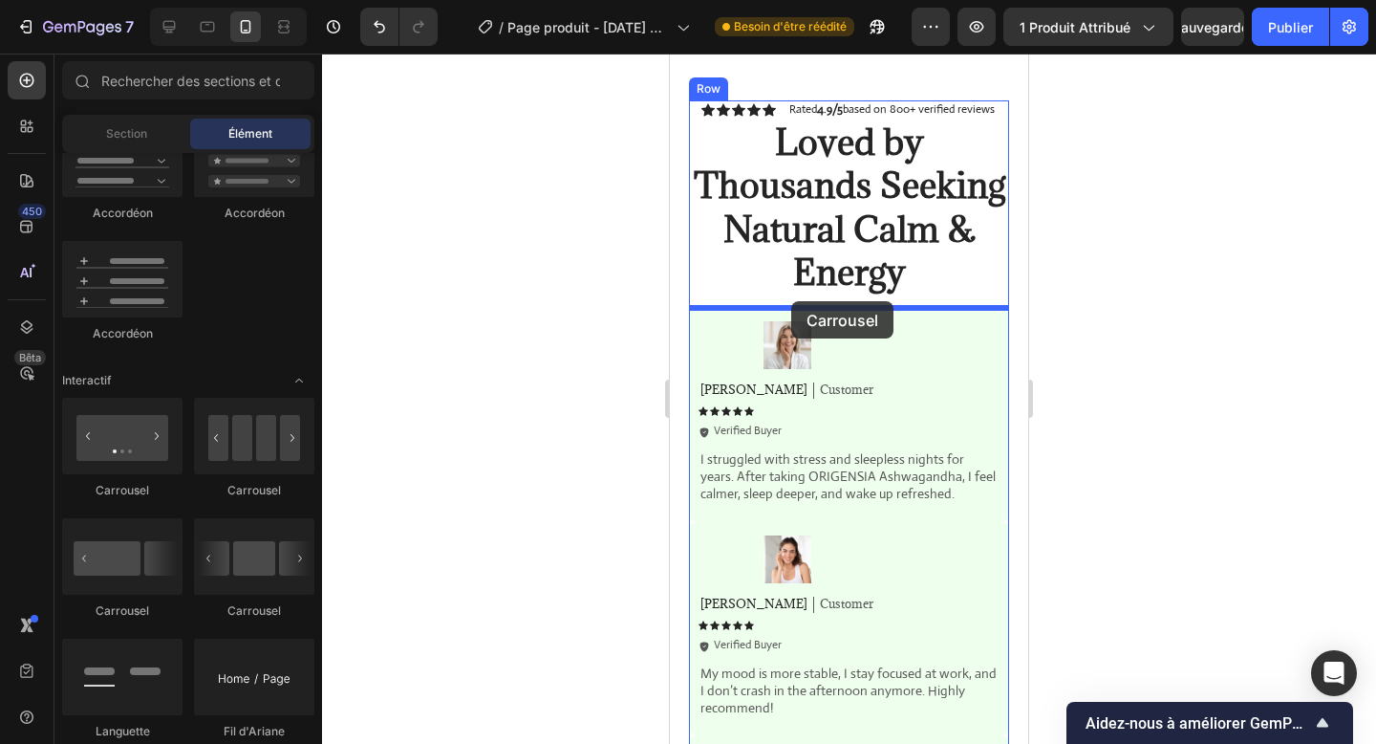
drag, startPoint x: 929, startPoint y: 627, endPoint x: 791, endPoint y: 301, distance: 353.8
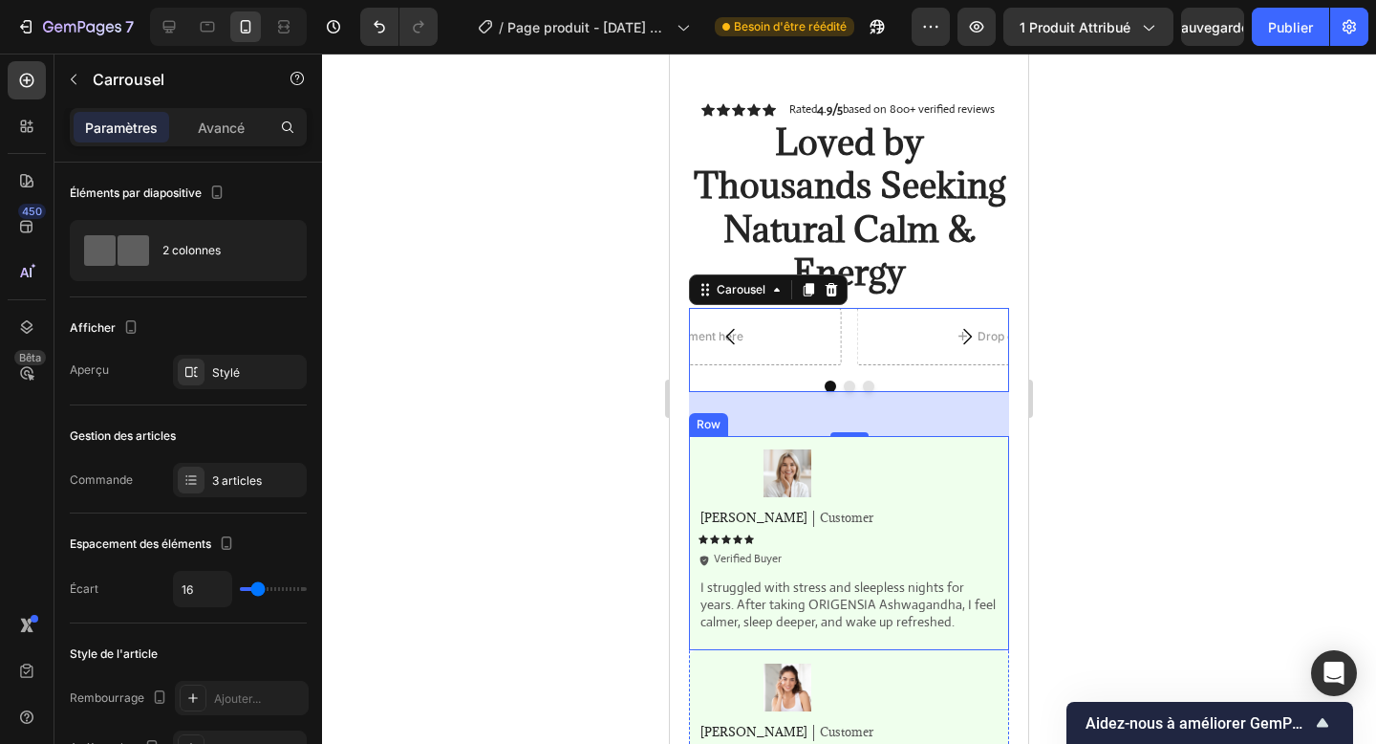
click at [964, 636] on div "Image Emily Text Block Customer Text Block Row Icon Icon Icon Icon Icon Icon Li…" at bounding box center [849, 543] width 320 height 214
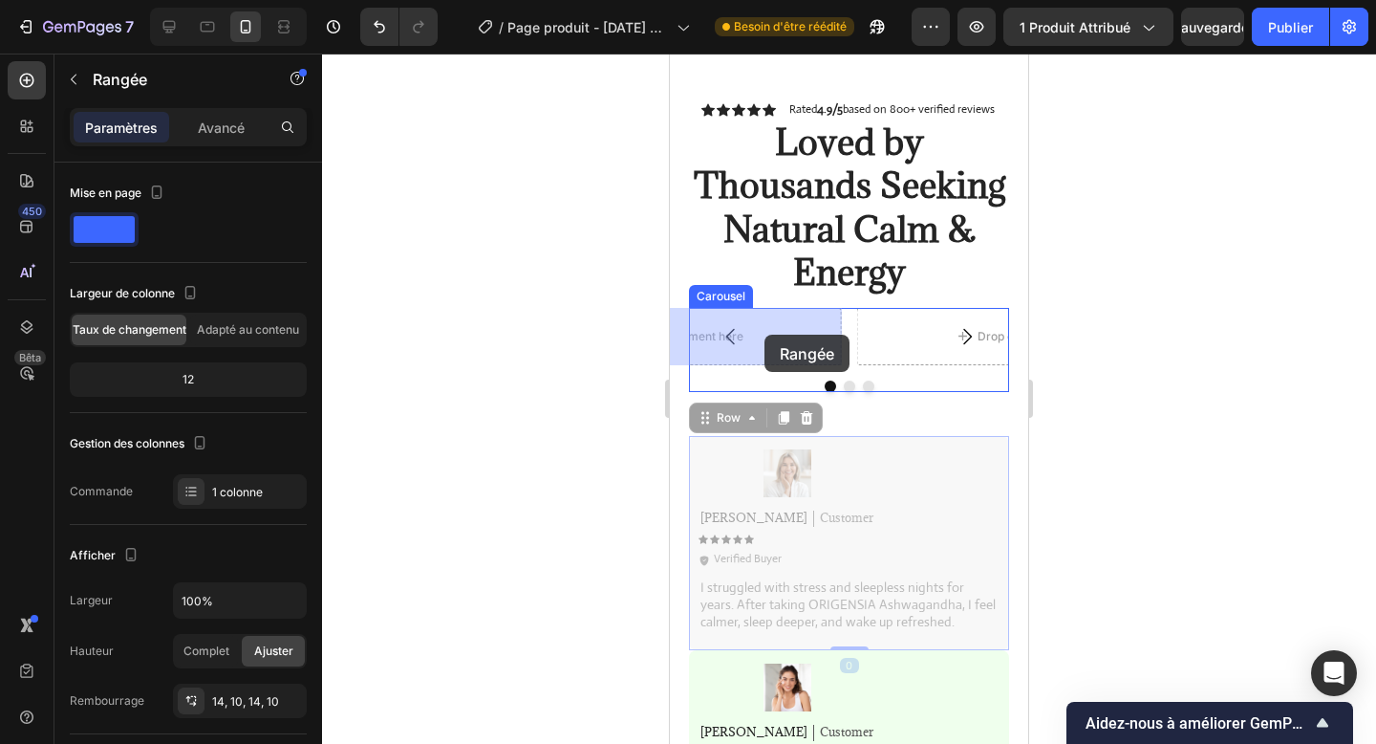
drag, startPoint x: 731, startPoint y: 423, endPoint x: 765, endPoint y: 335, distance: 95.0
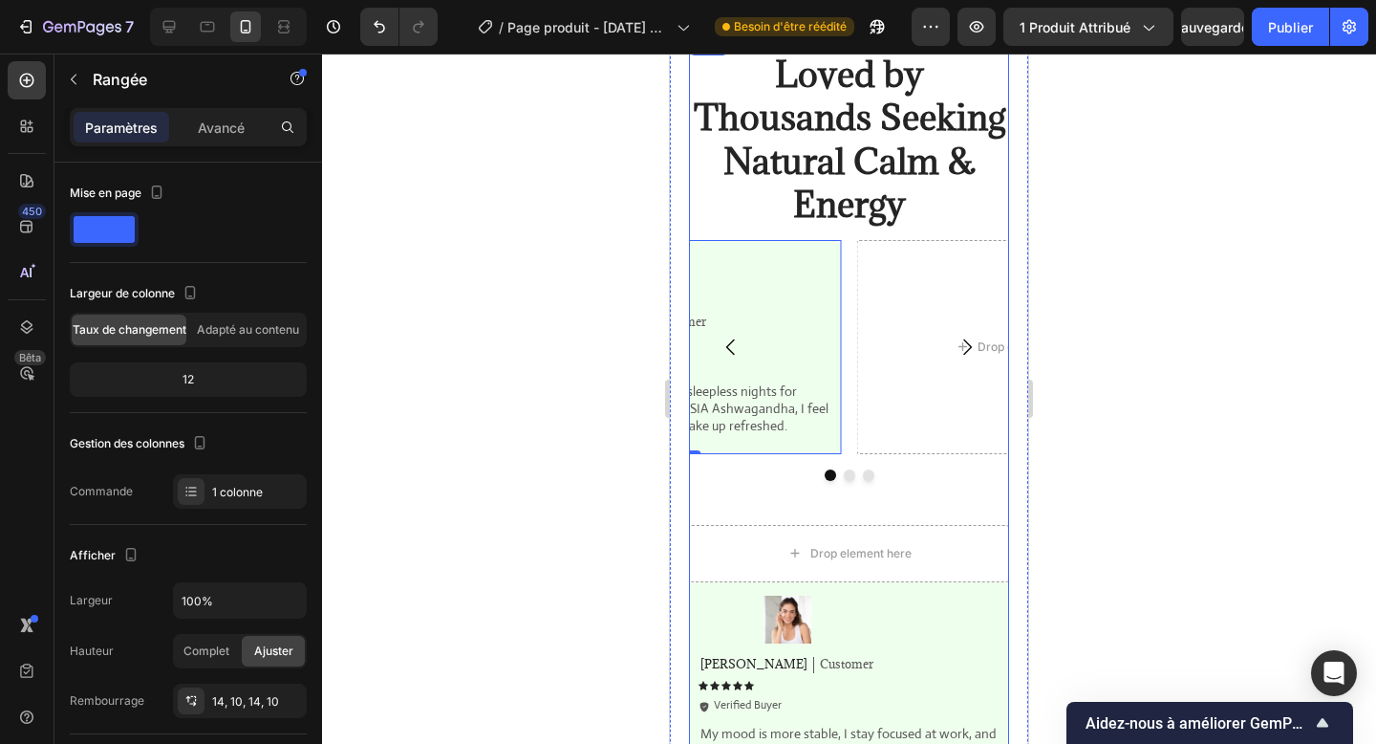
scroll to position [2569, 0]
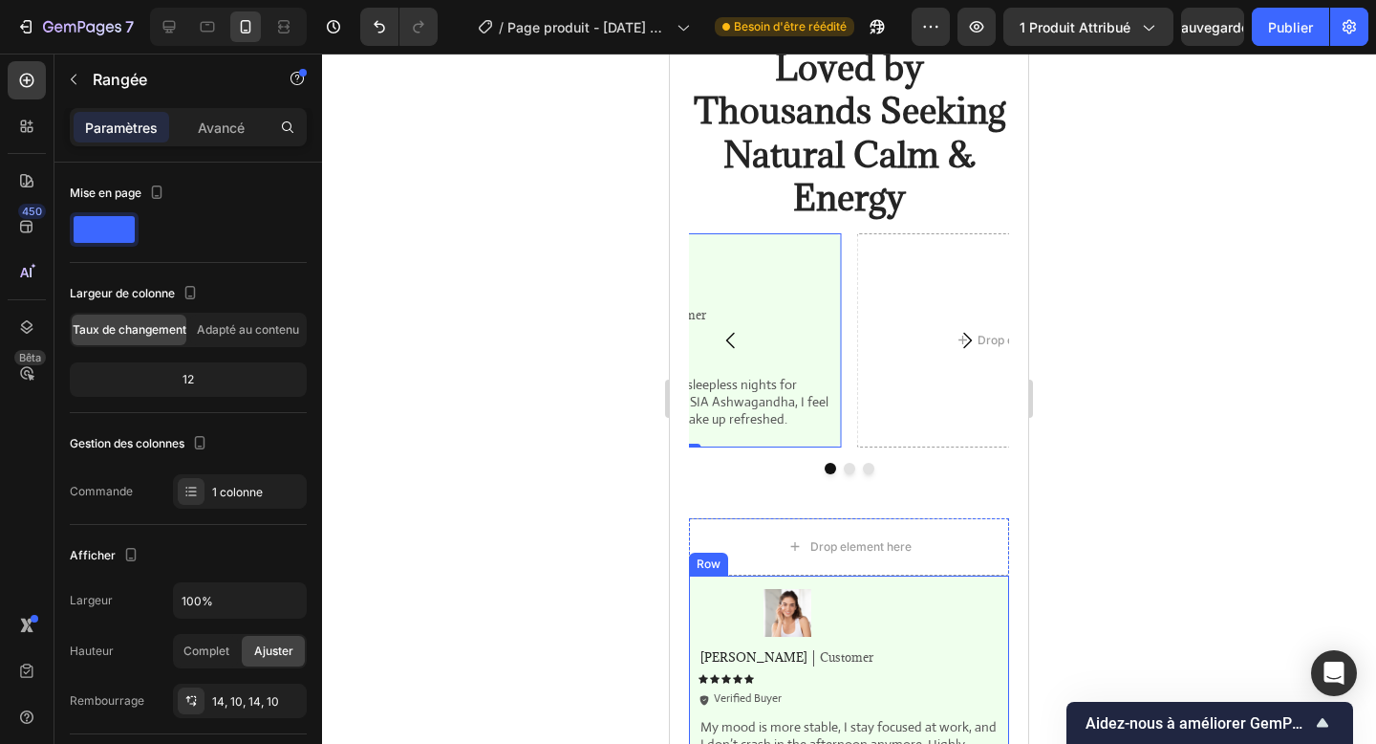
click at [931, 582] on div "Image Sarah Text Block Customer Text Block Row Icon Icon Icon Icon Icon Icon Li…" at bounding box center [849, 682] width 320 height 214
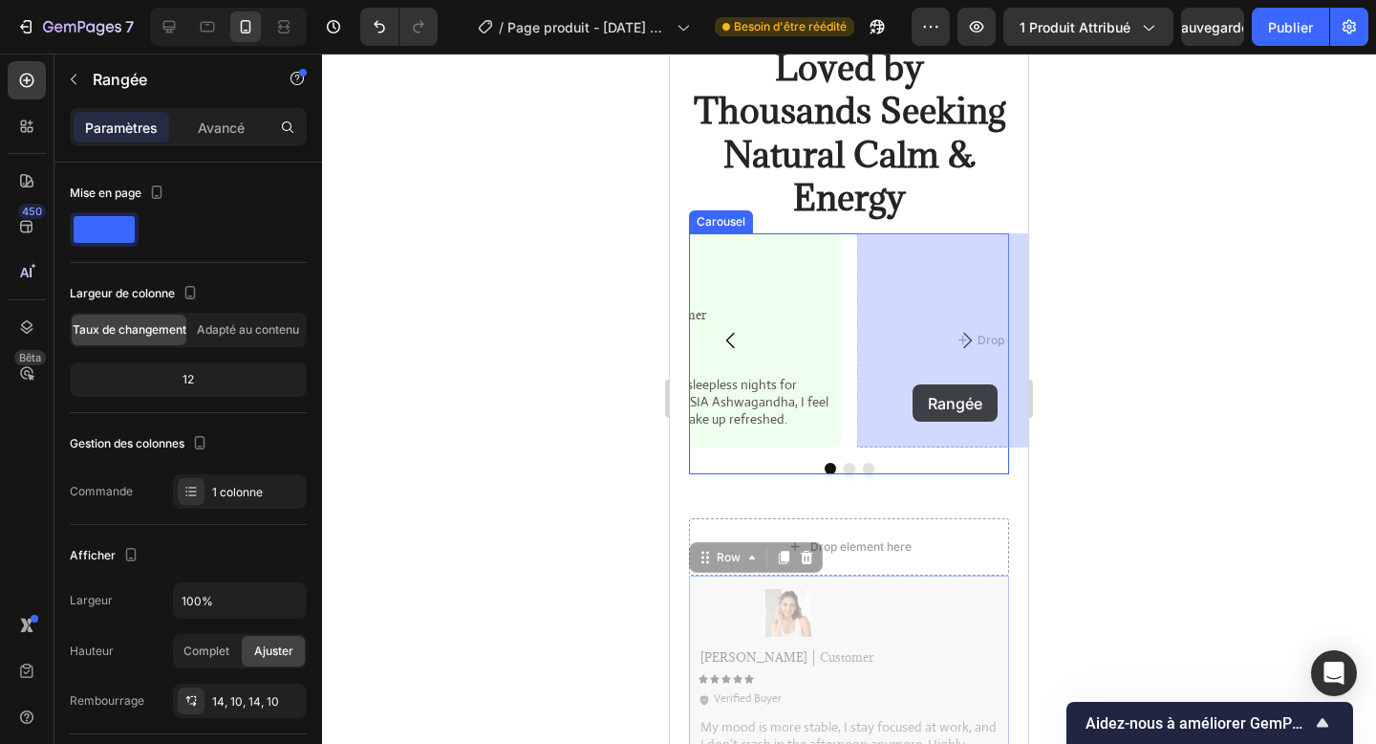
drag, startPoint x: 732, startPoint y: 562, endPoint x: 913, endPoint y: 384, distance: 253.4
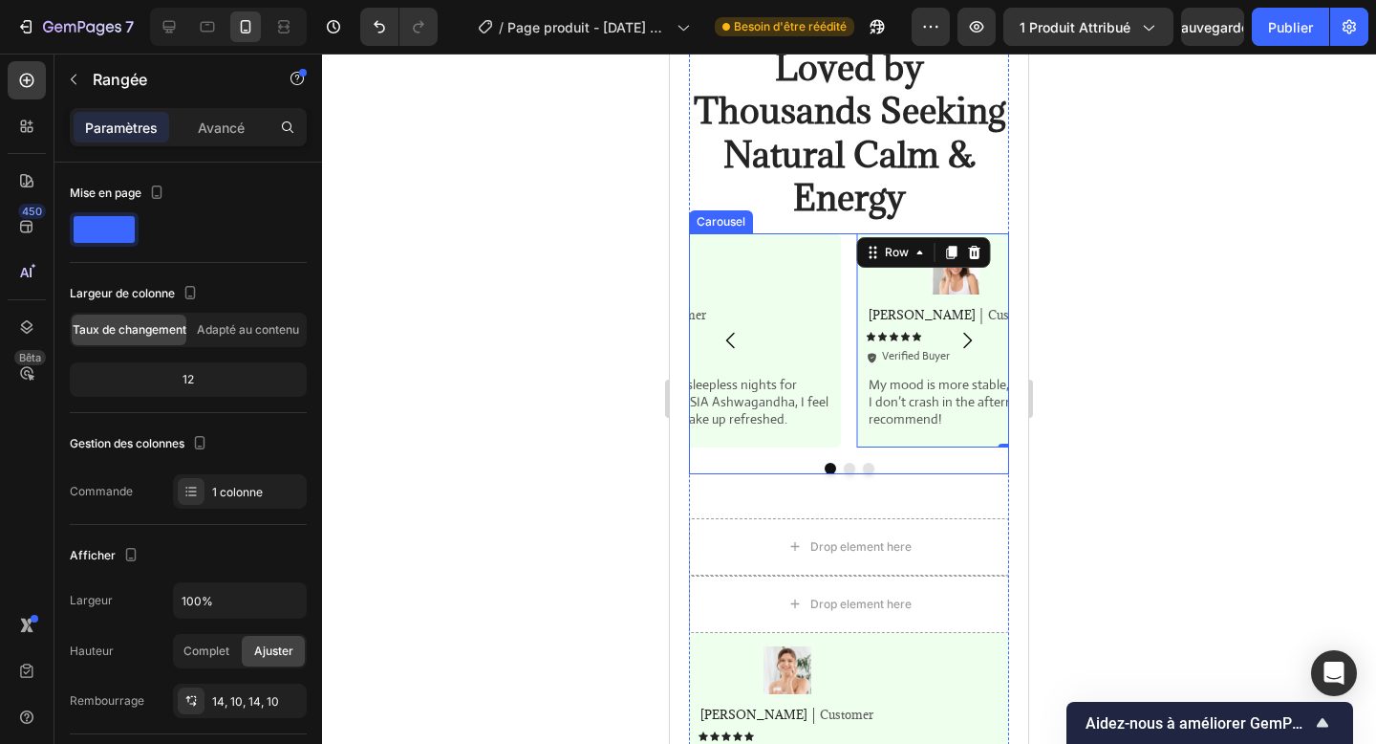
click at [867, 463] on button "Dot" at bounding box center [868, 468] width 11 height 11
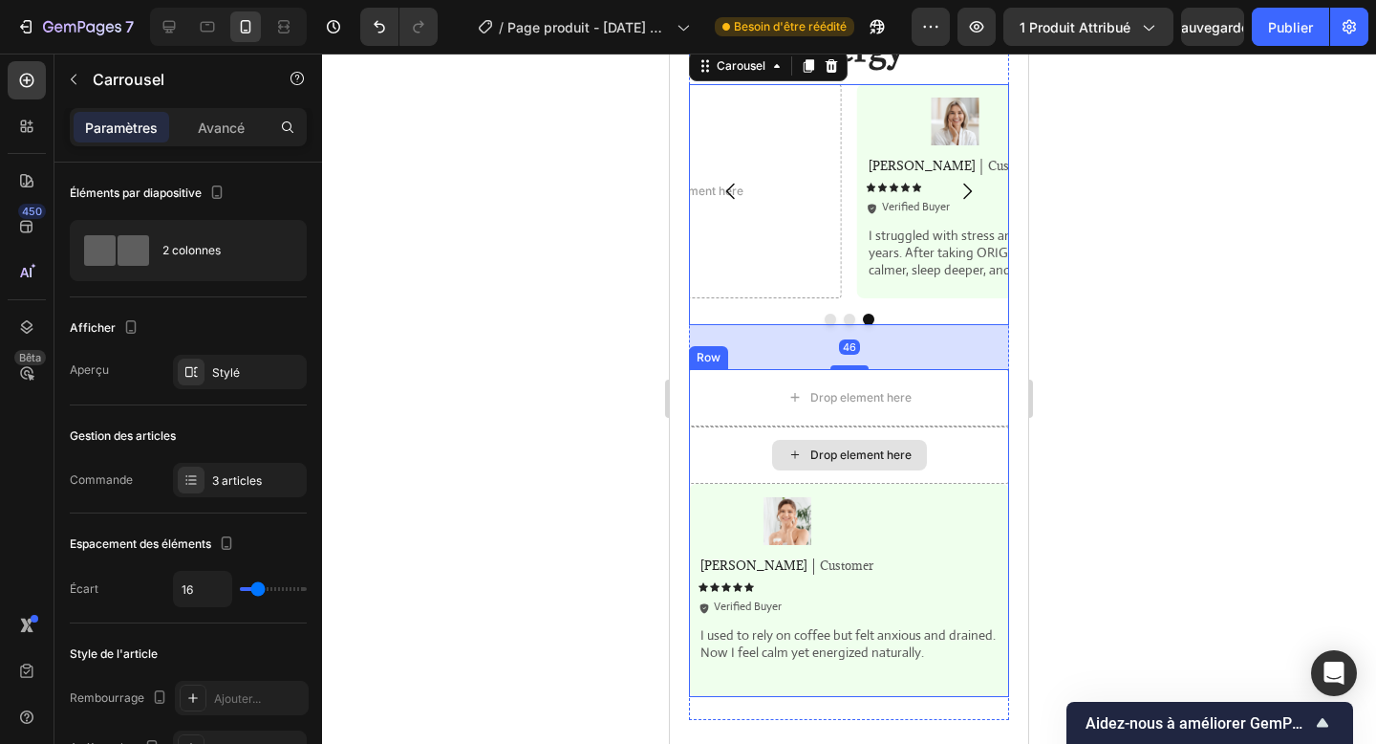
scroll to position [2761, 0]
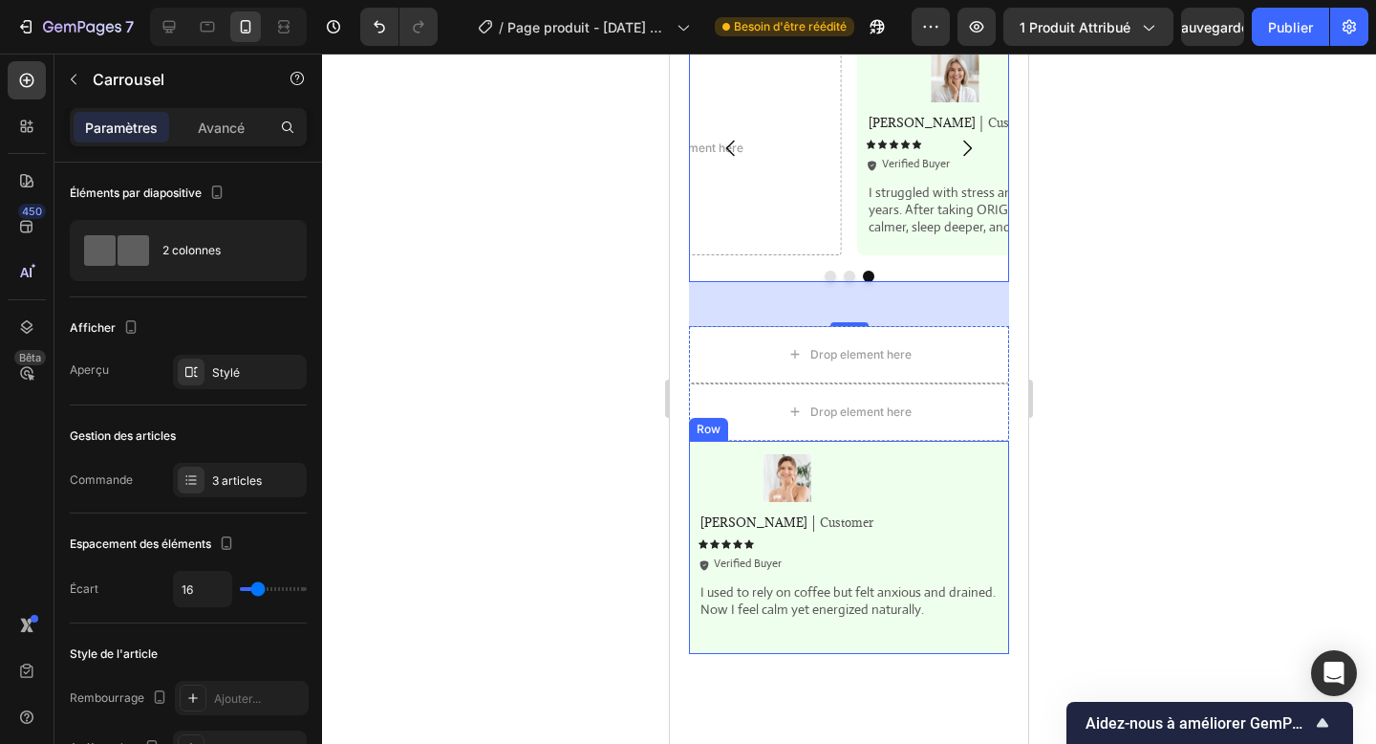
click at [972, 446] on div "Image Ken K Text Block Customer Text Block Row Icon Icon Icon Icon Icon Icon Li…" at bounding box center [849, 548] width 320 height 214
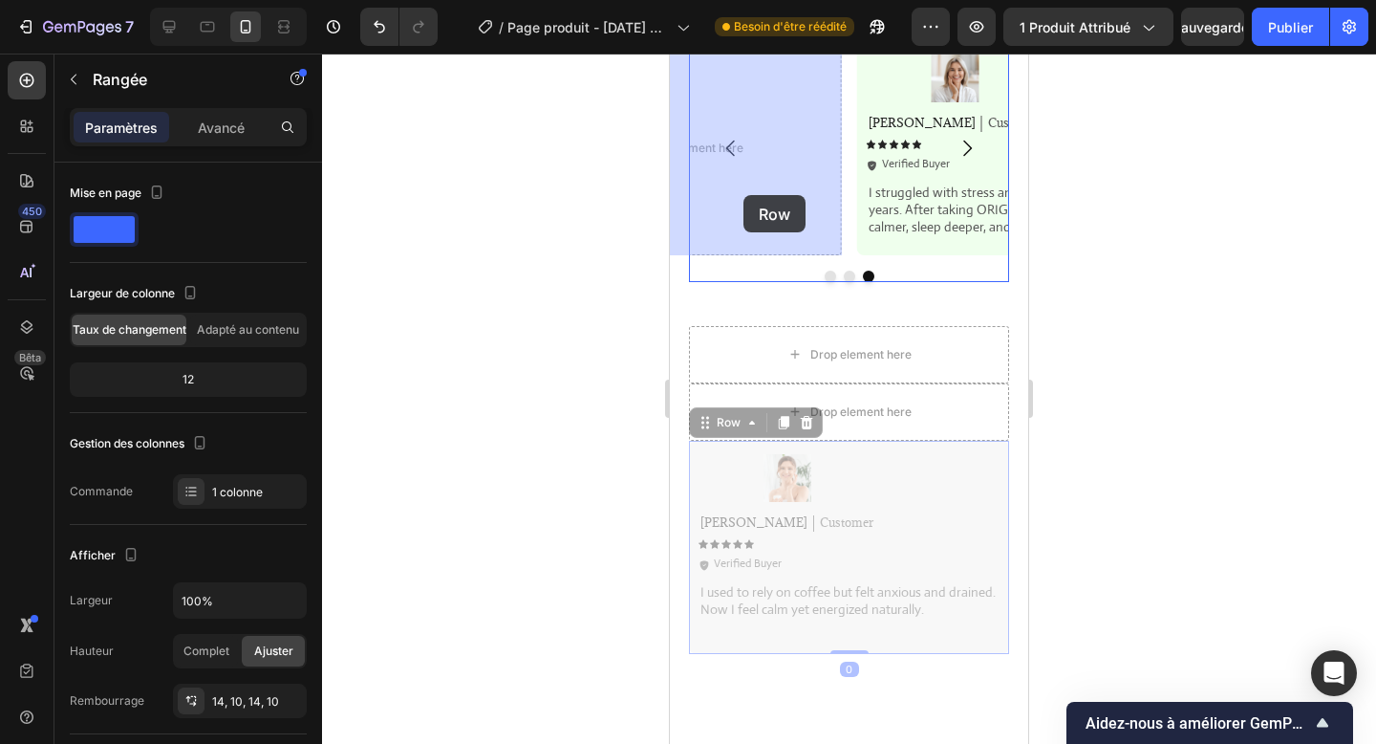
drag, startPoint x: 737, startPoint y: 429, endPoint x: 743, endPoint y: 194, distance: 235.2
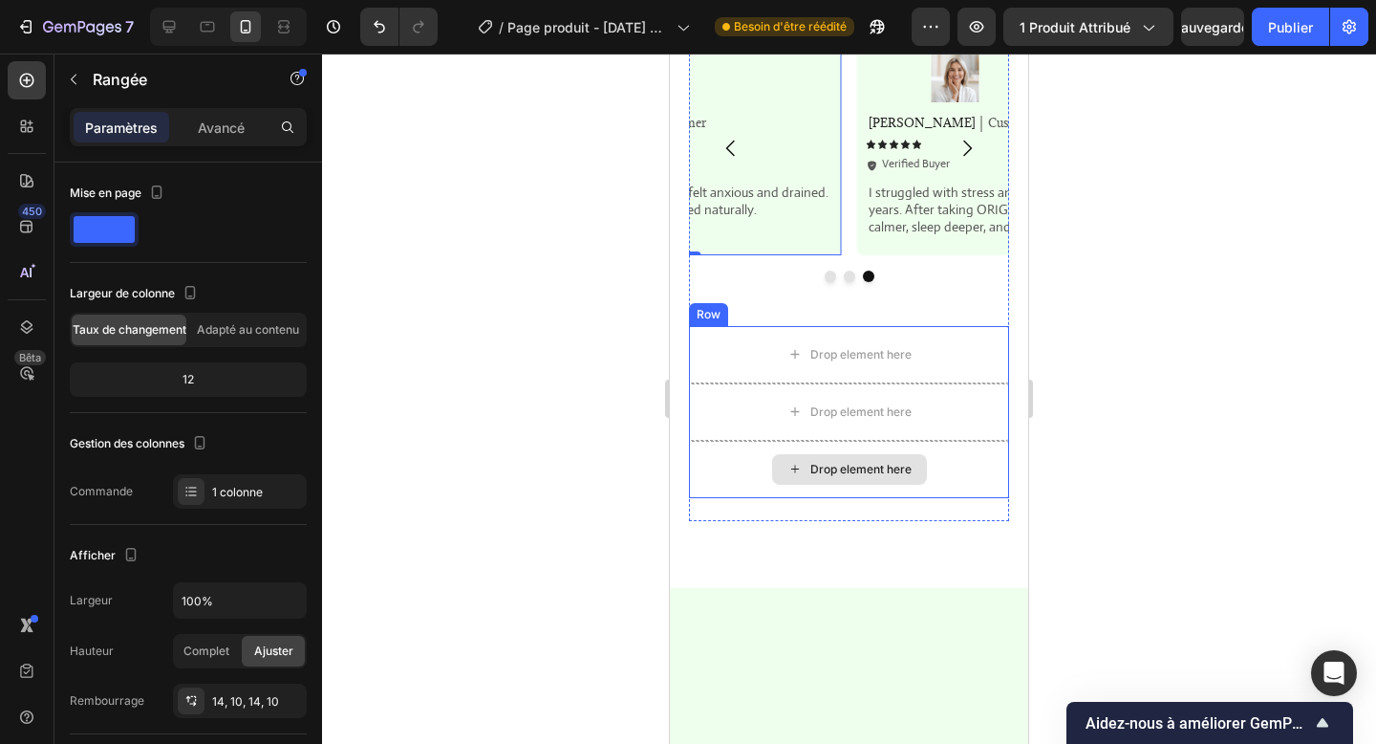
click at [741, 468] on div "Drop element here" at bounding box center [849, 469] width 320 height 57
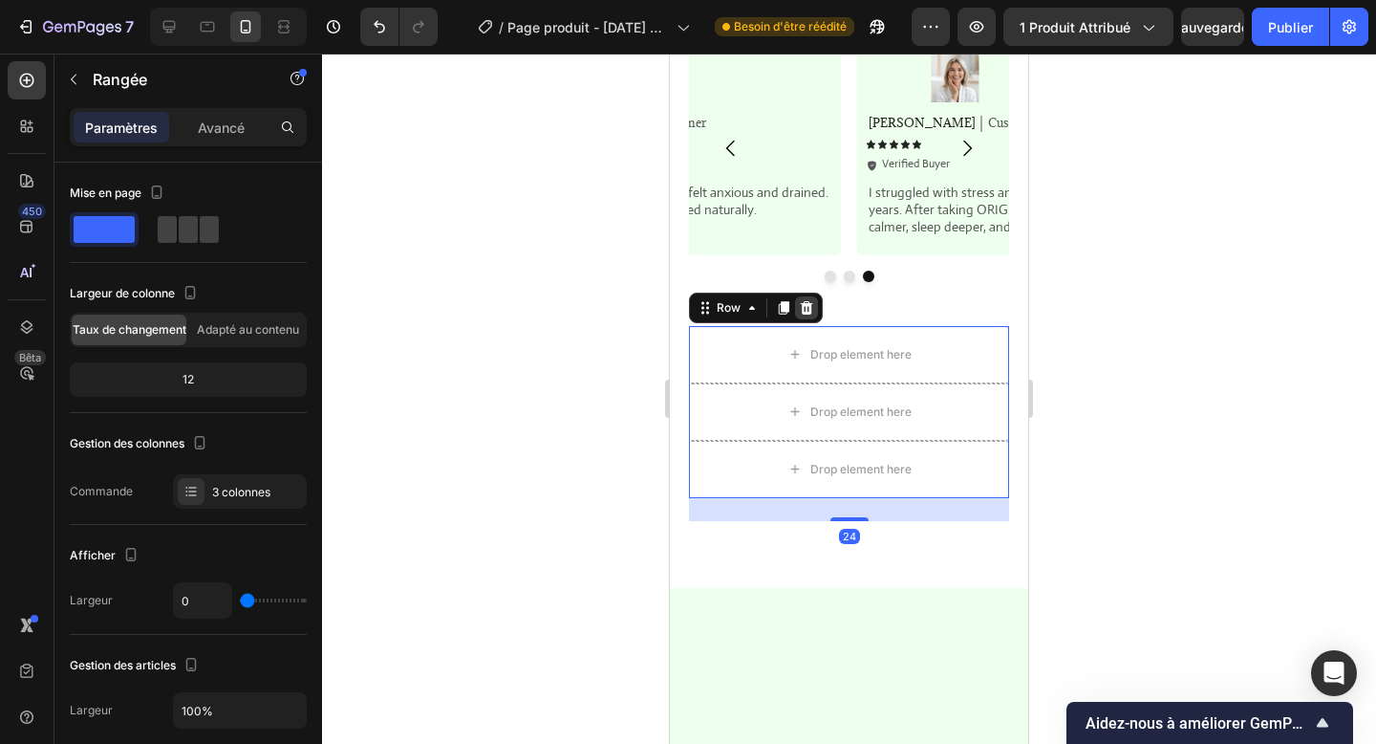
click at [805, 302] on icon at bounding box center [807, 307] width 12 height 13
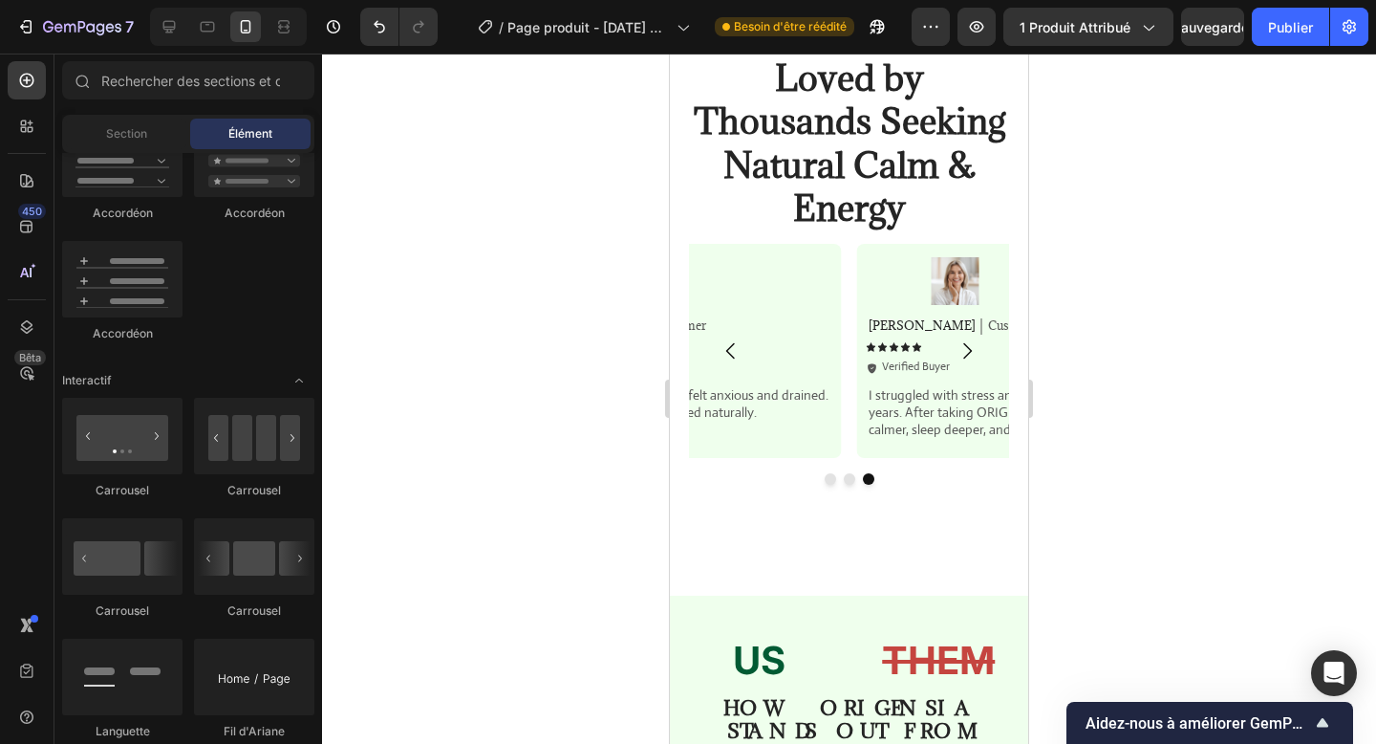
scroll to position [2526, 0]
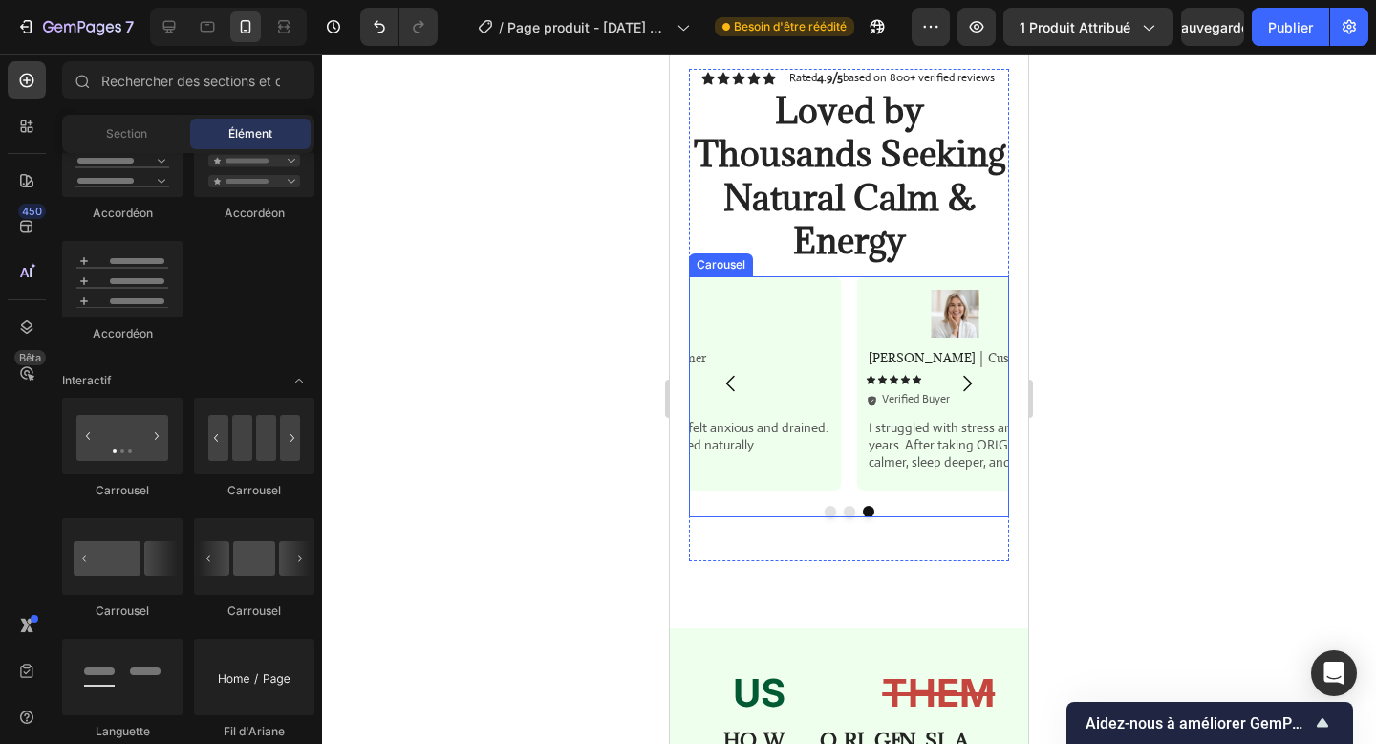
click at [968, 380] on icon "Carousel Next Arrow" at bounding box center [967, 383] width 23 height 23
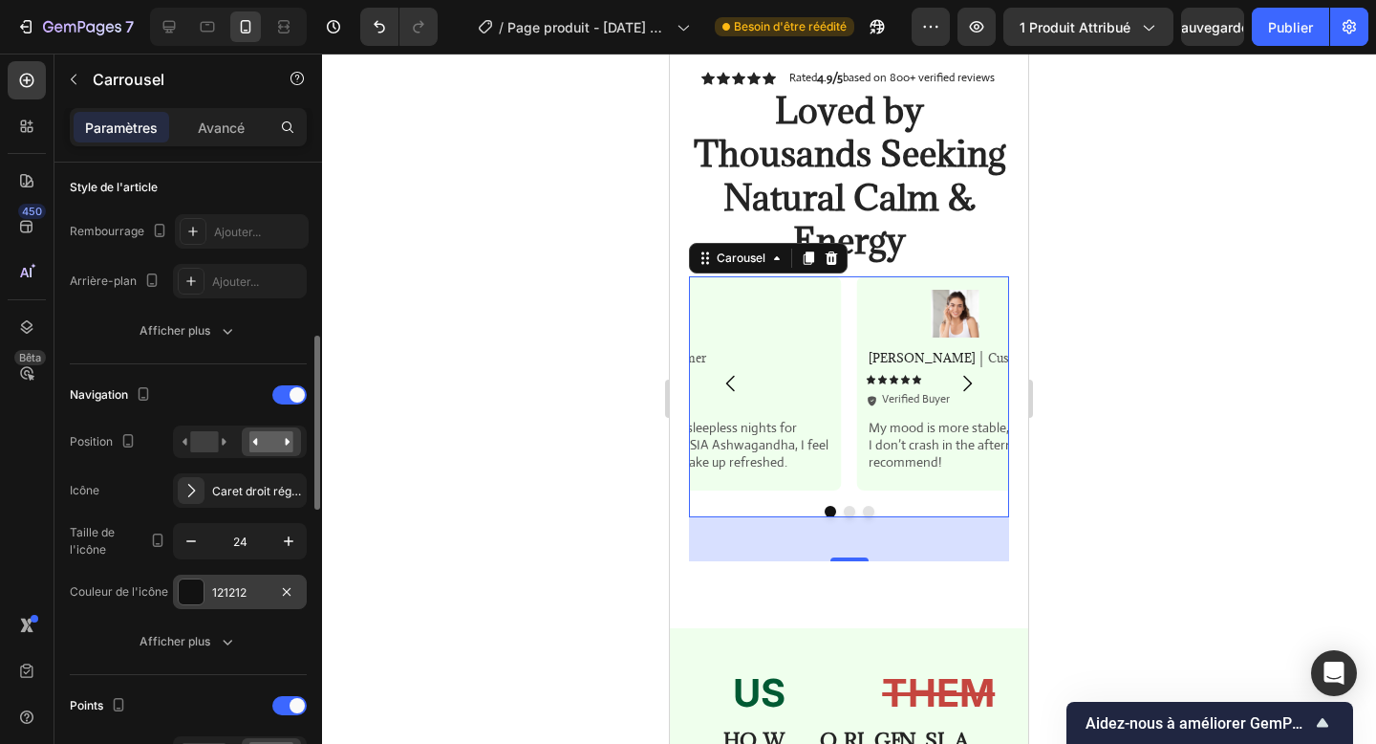
scroll to position [502, 0]
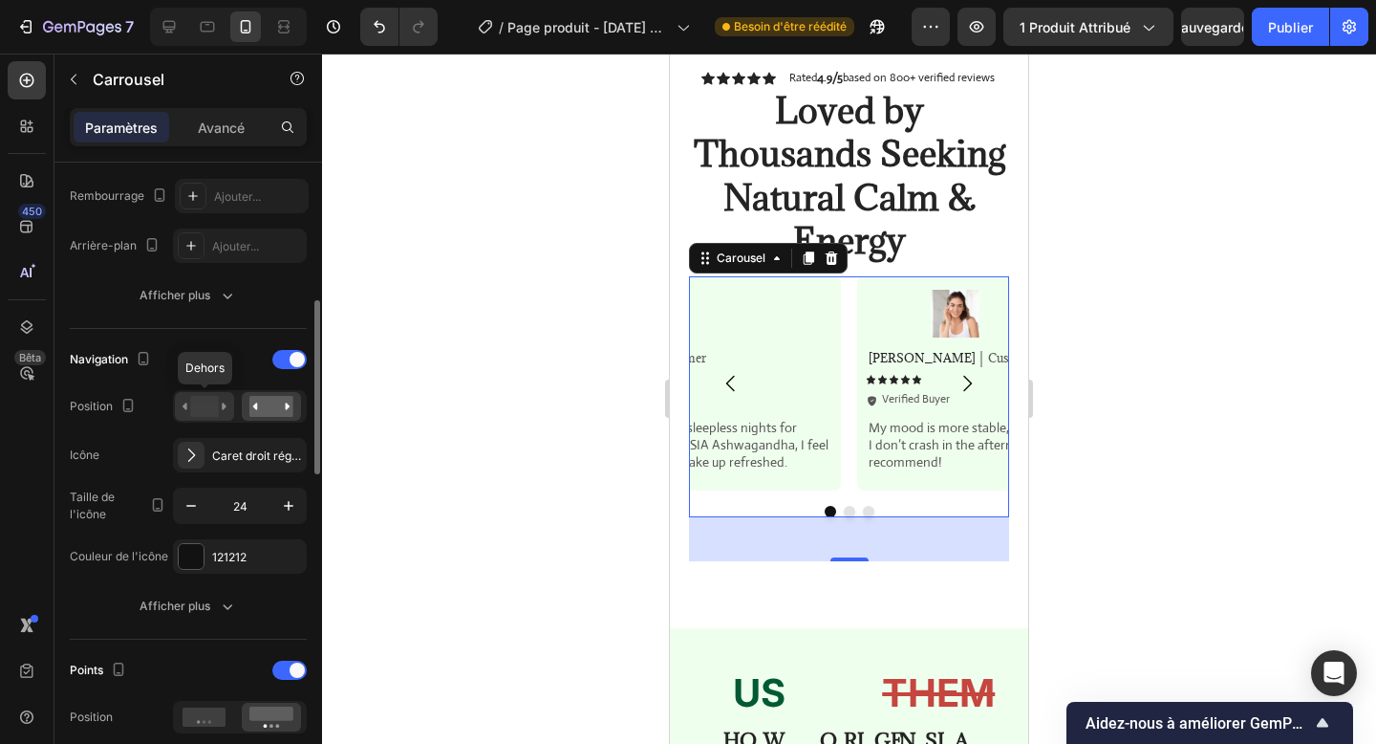
click at [209, 411] on rect at bounding box center [204, 406] width 28 height 21
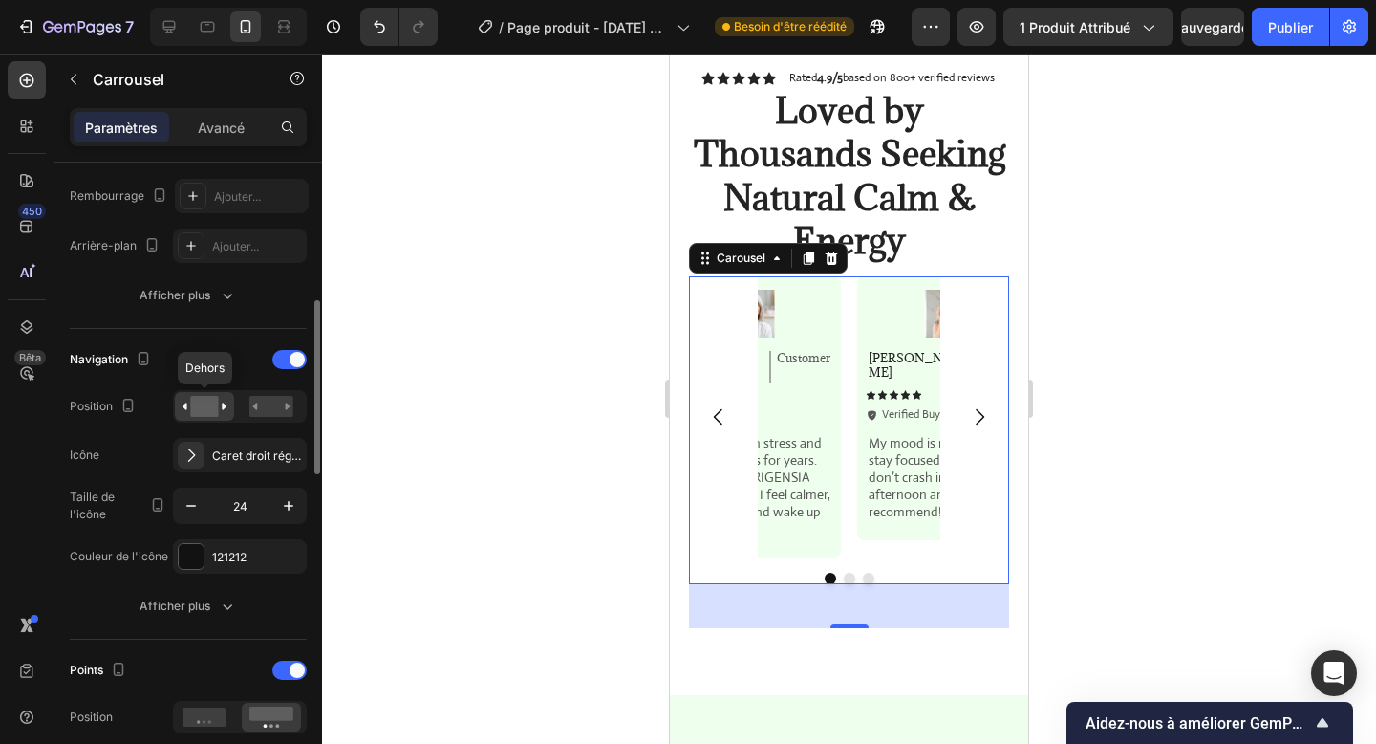
click at [209, 411] on rect at bounding box center [204, 406] width 28 height 21
click at [260, 410] on rect at bounding box center [271, 406] width 44 height 21
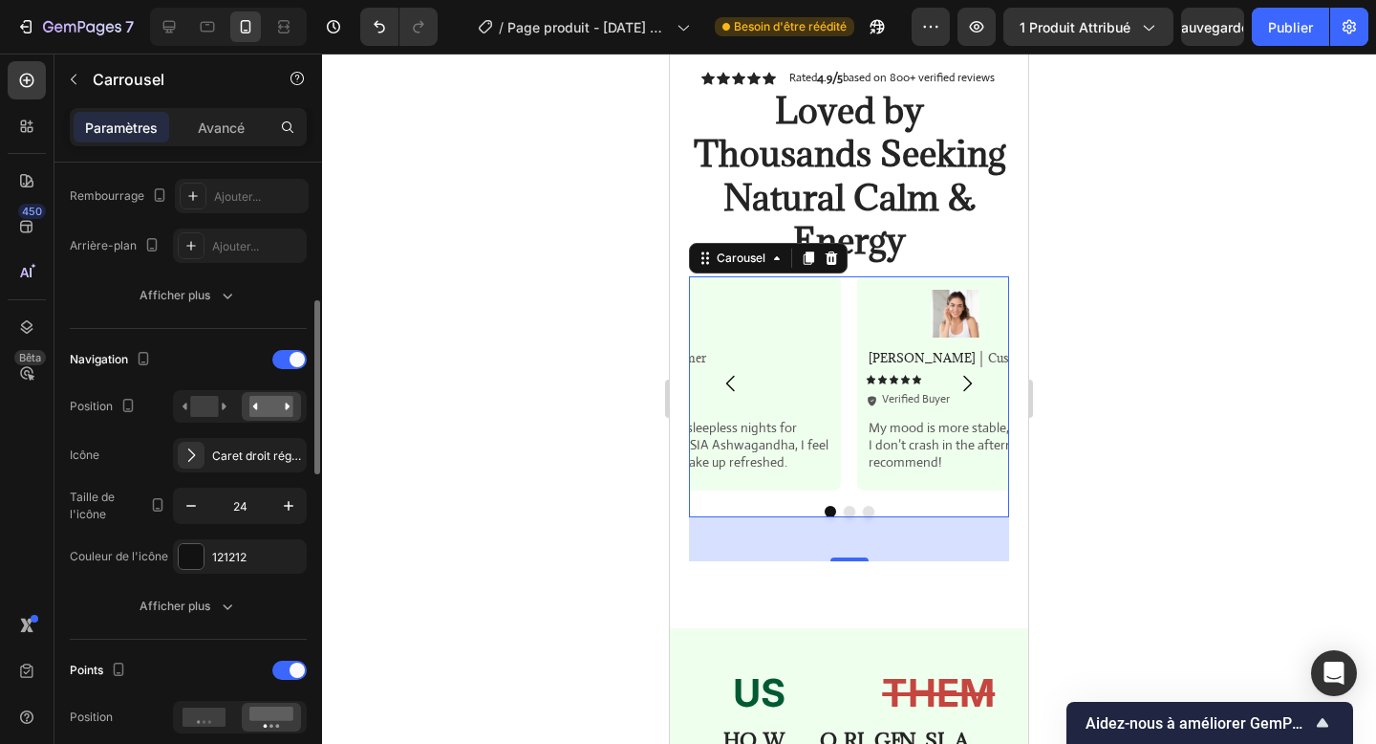
click at [289, 348] on div "Navigation" at bounding box center [188, 359] width 237 height 31
click at [293, 362] on span at bounding box center [297, 359] width 15 height 15
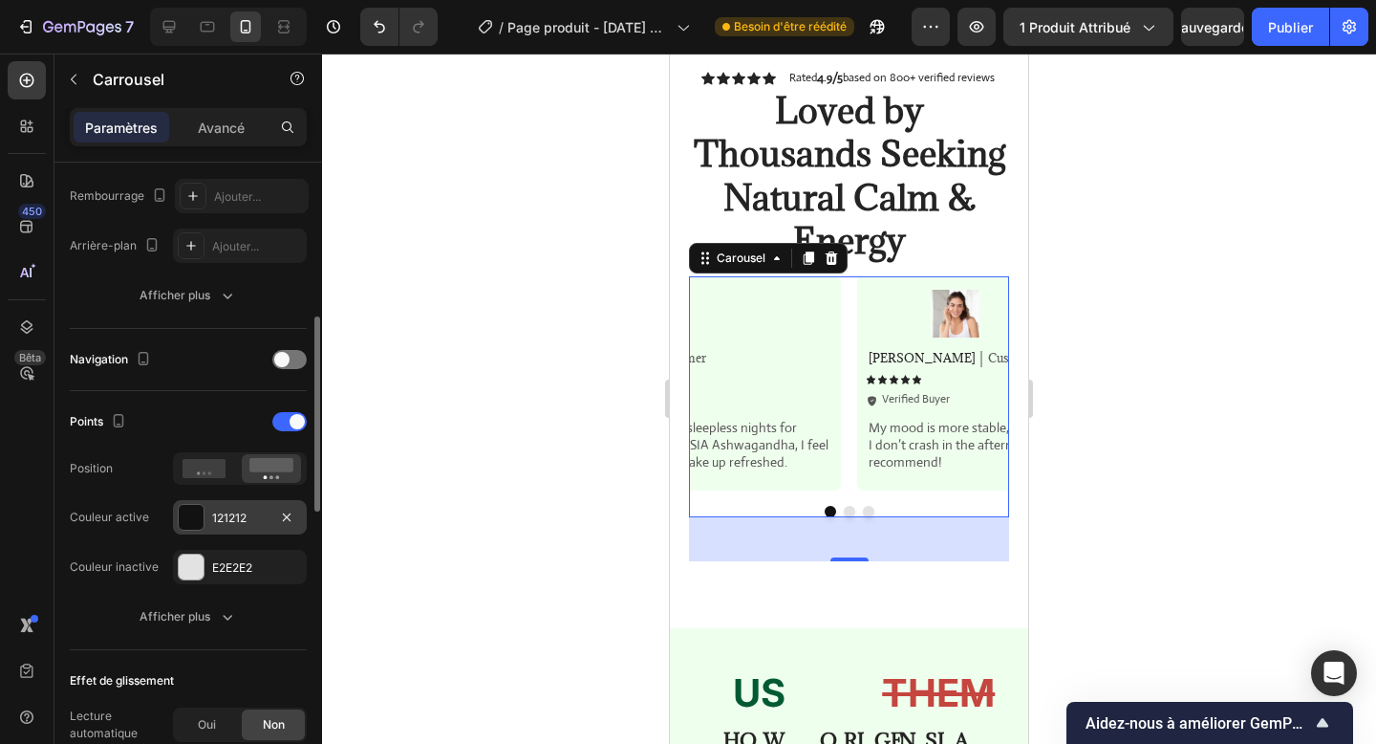
click at [226, 530] on div "121212" at bounding box center [240, 517] width 134 height 34
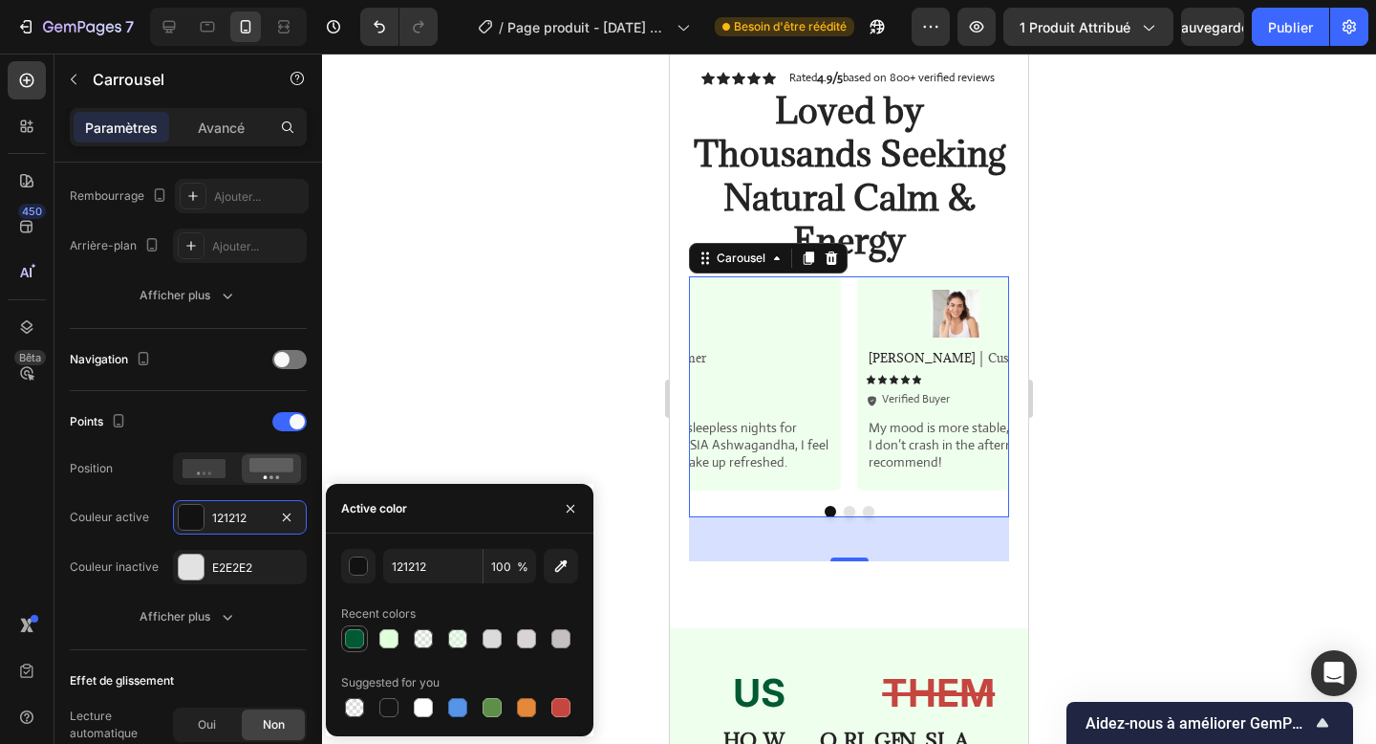
click at [352, 642] on div at bounding box center [354, 638] width 19 height 19
type input "015A33"
click at [204, 570] on div at bounding box center [191, 566] width 27 height 27
click at [500, 644] on div at bounding box center [492, 638] width 19 height 19
type input "DBDBDB"
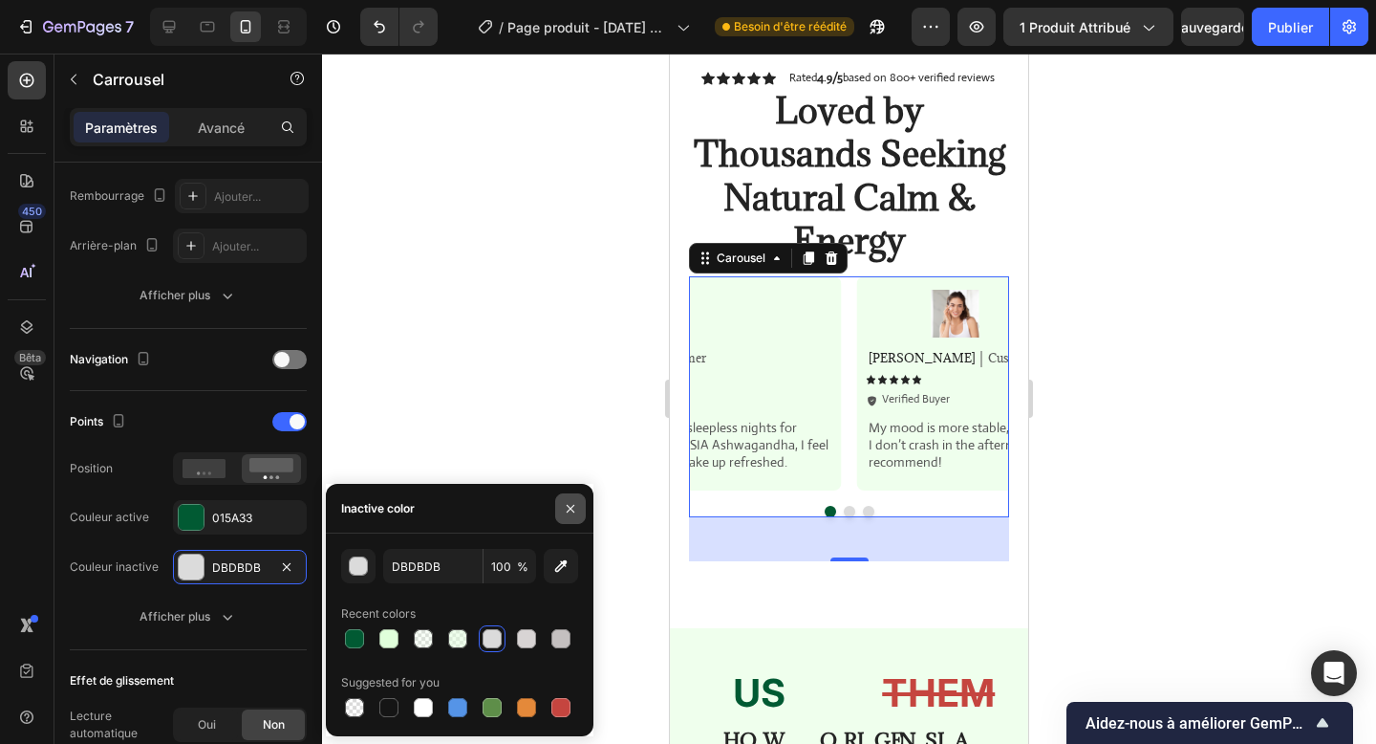
click at [563, 522] on button "button" at bounding box center [570, 508] width 31 height 31
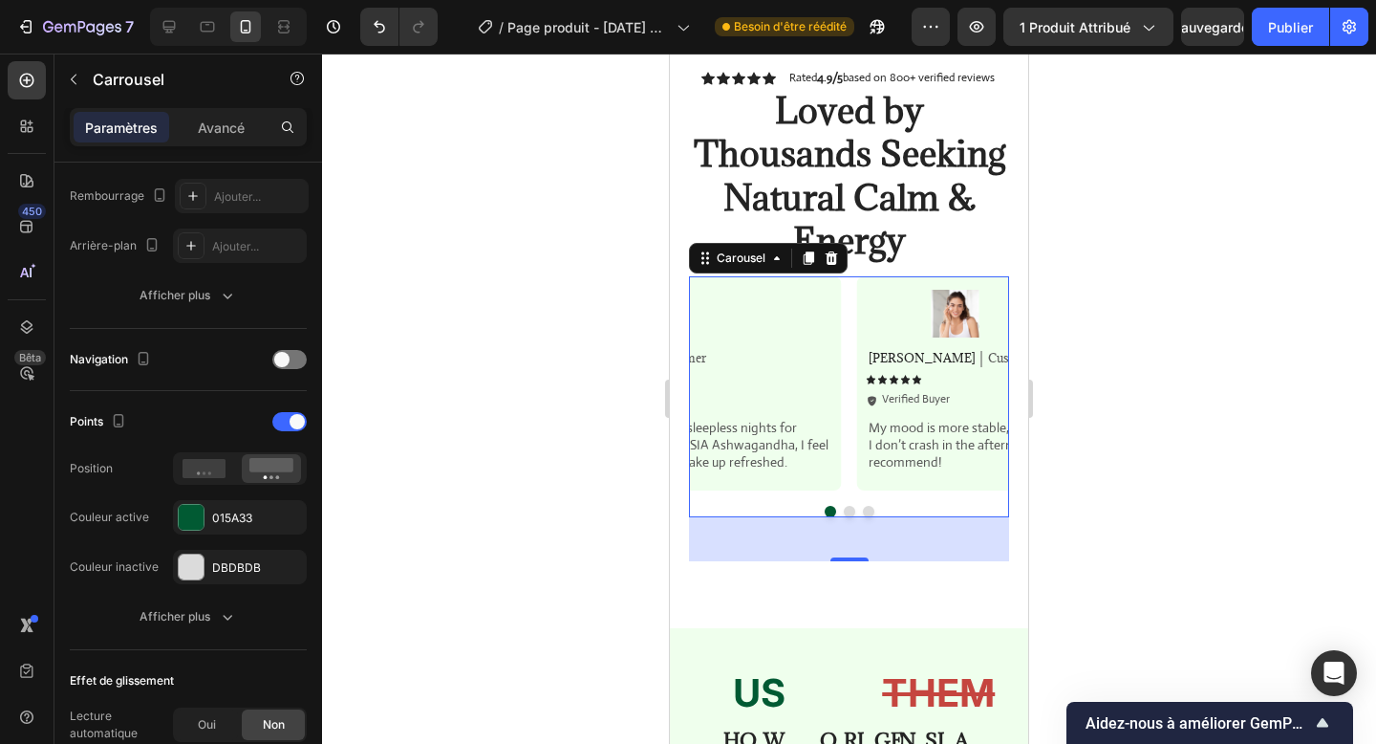
click at [846, 507] on button "Dot" at bounding box center [849, 511] width 11 height 11
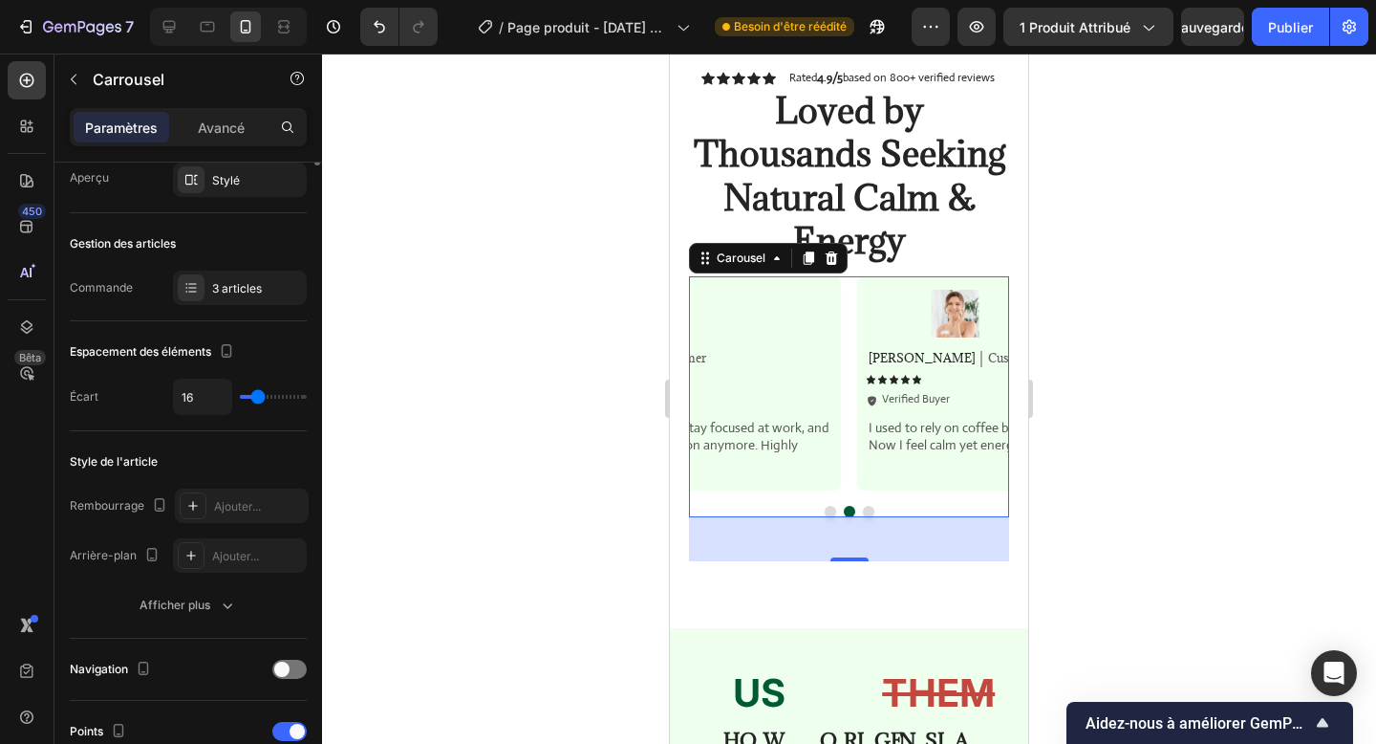
scroll to position [0, 0]
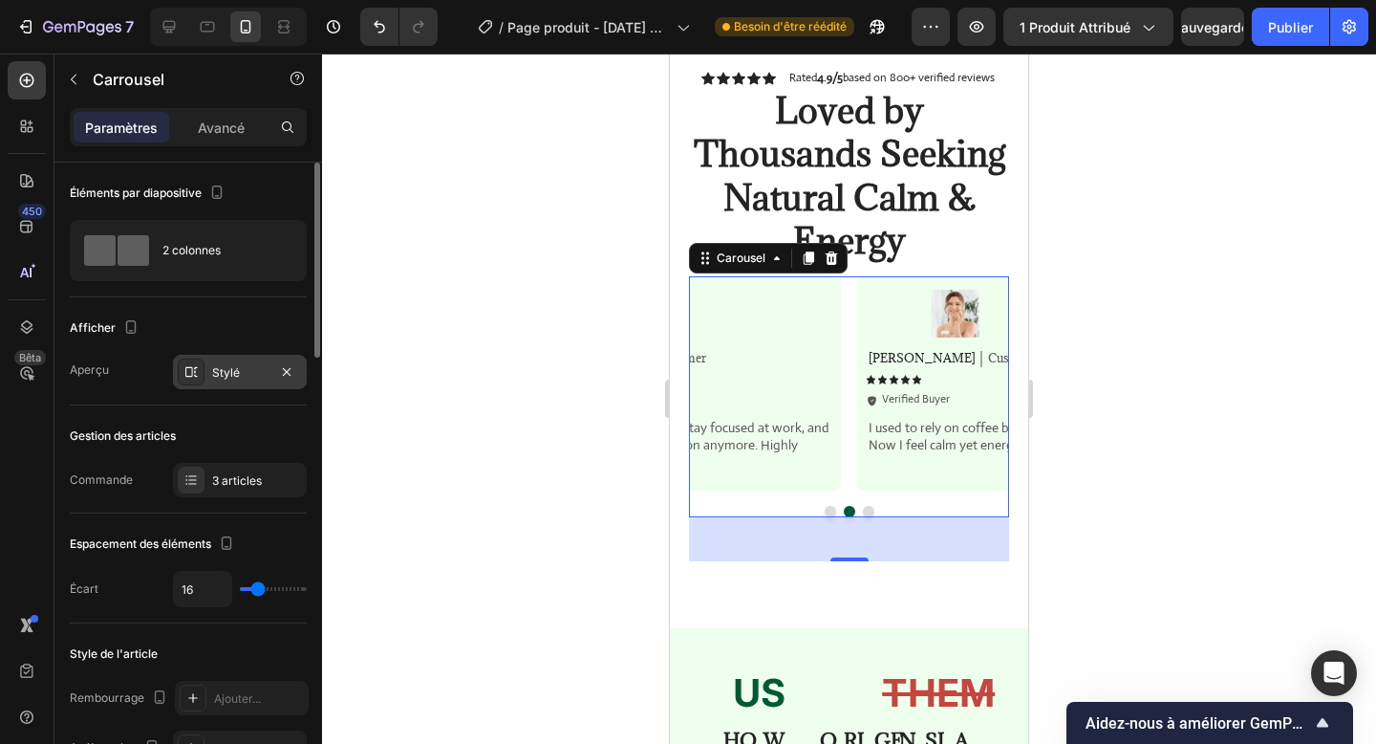
click at [232, 376] on font "Stylé" at bounding box center [226, 372] width 28 height 14
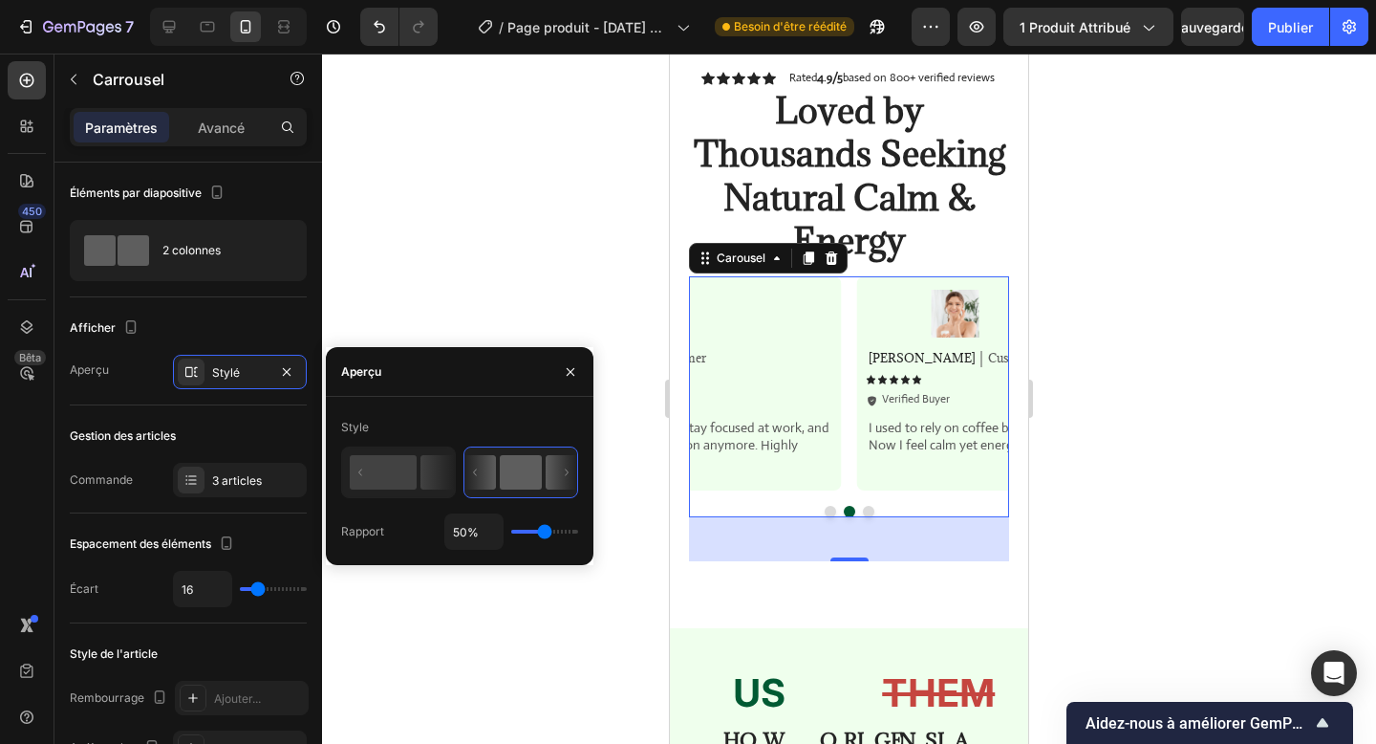
type input "1%"
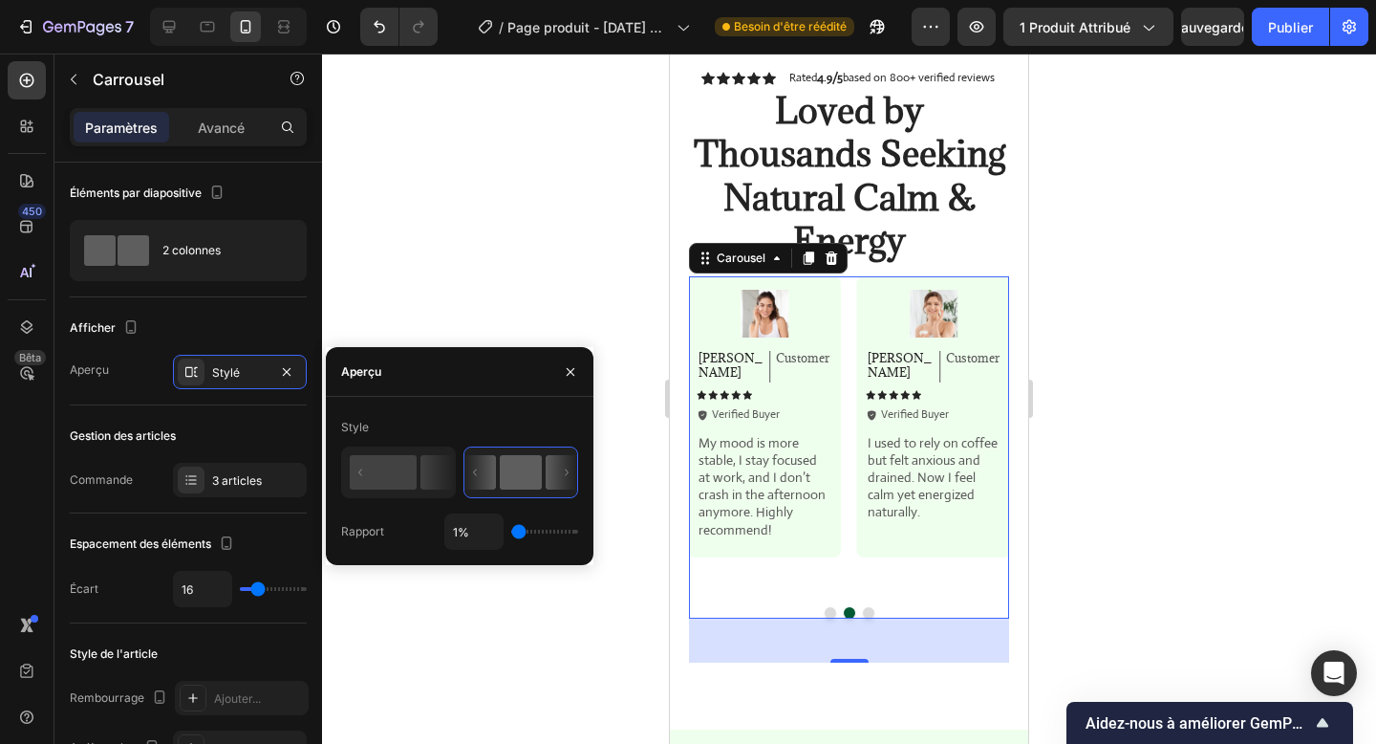
drag, startPoint x: 543, startPoint y: 533, endPoint x: 499, endPoint y: 529, distance: 44.2
type input "1"
click at [511, 529] on input "range" at bounding box center [544, 531] width 67 height 4
click at [432, 482] on icon at bounding box center [437, 472] width 33 height 34
type input "50%"
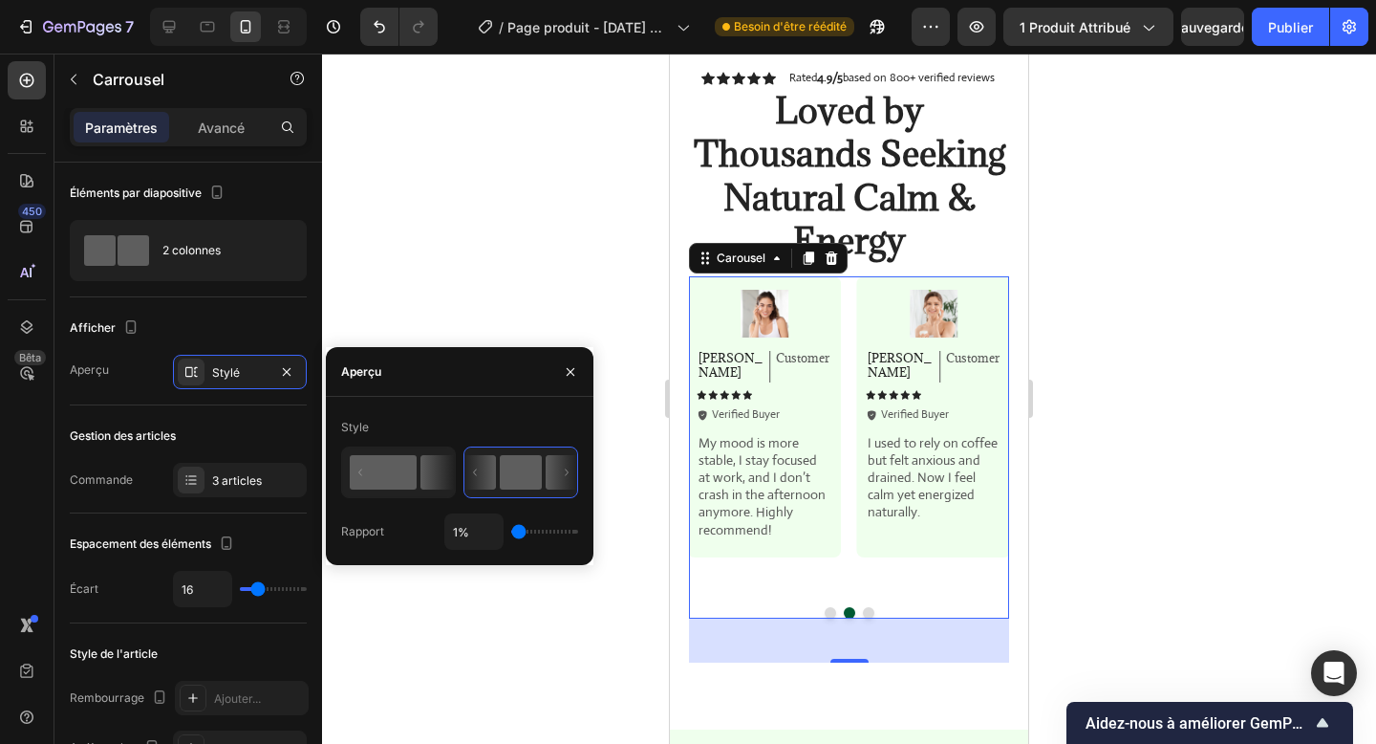
type input "50"
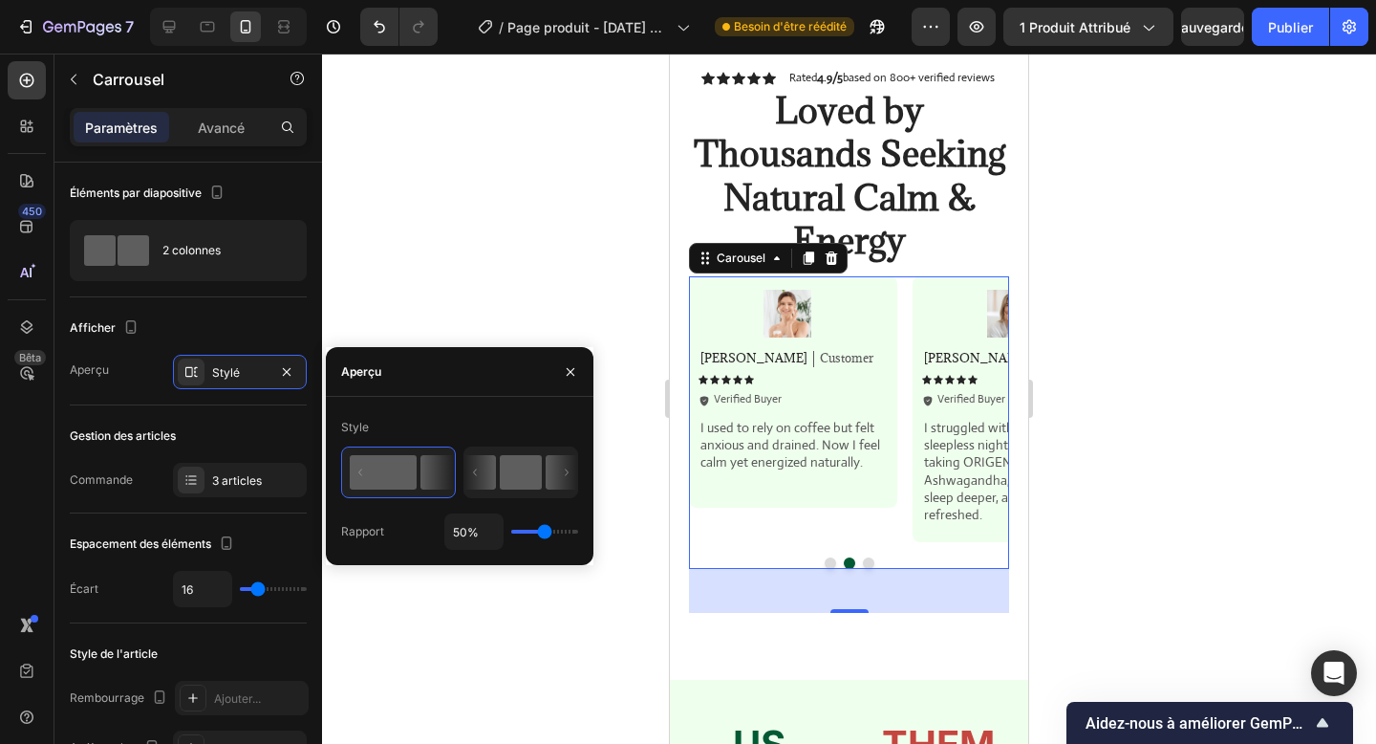
click at [498, 476] on icon at bounding box center [520, 472] width 113 height 50
type input "1%"
type input "1"
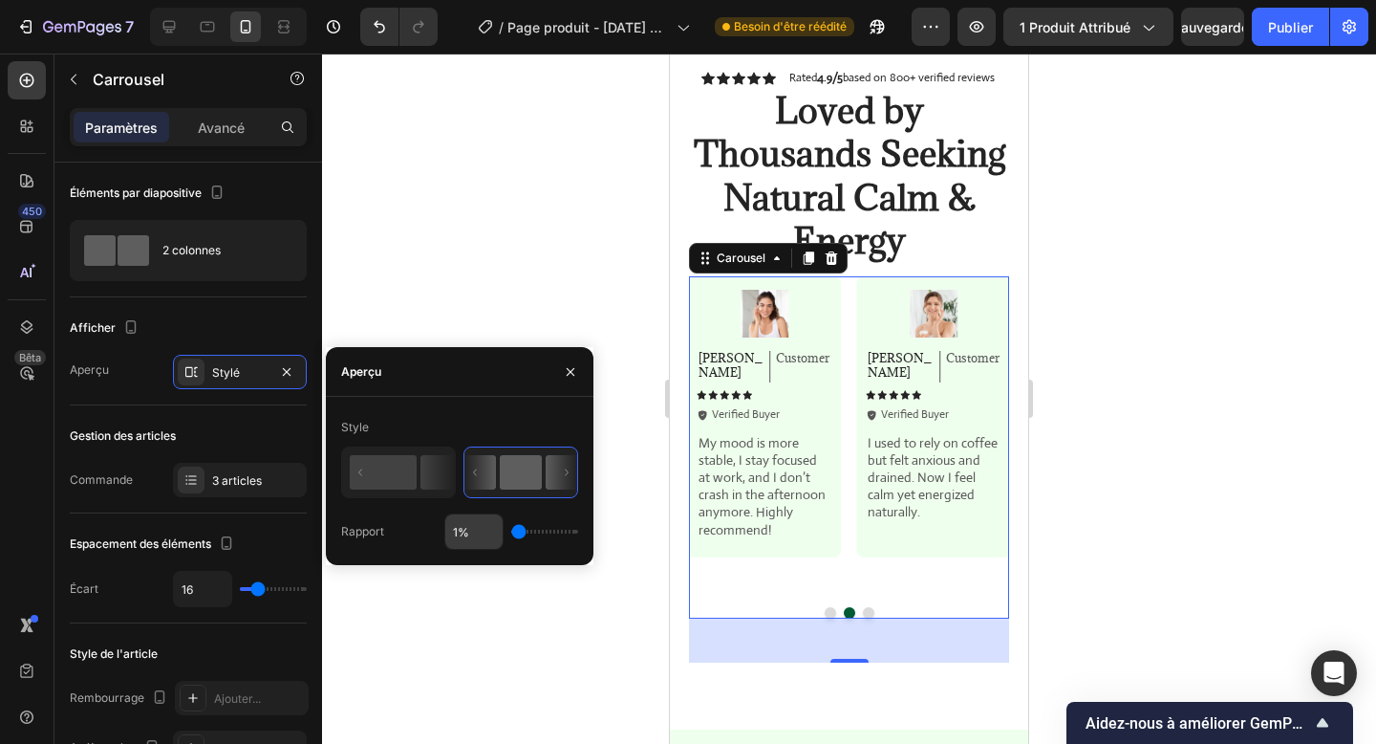
drag, startPoint x: 523, startPoint y: 532, endPoint x: 501, endPoint y: 536, distance: 22.3
click at [511, 533] on input "range" at bounding box center [544, 531] width 67 height 4
type input "1%"
click at [261, 527] on div "Espacement des éléments Écart 16" at bounding box center [188, 568] width 237 height 110
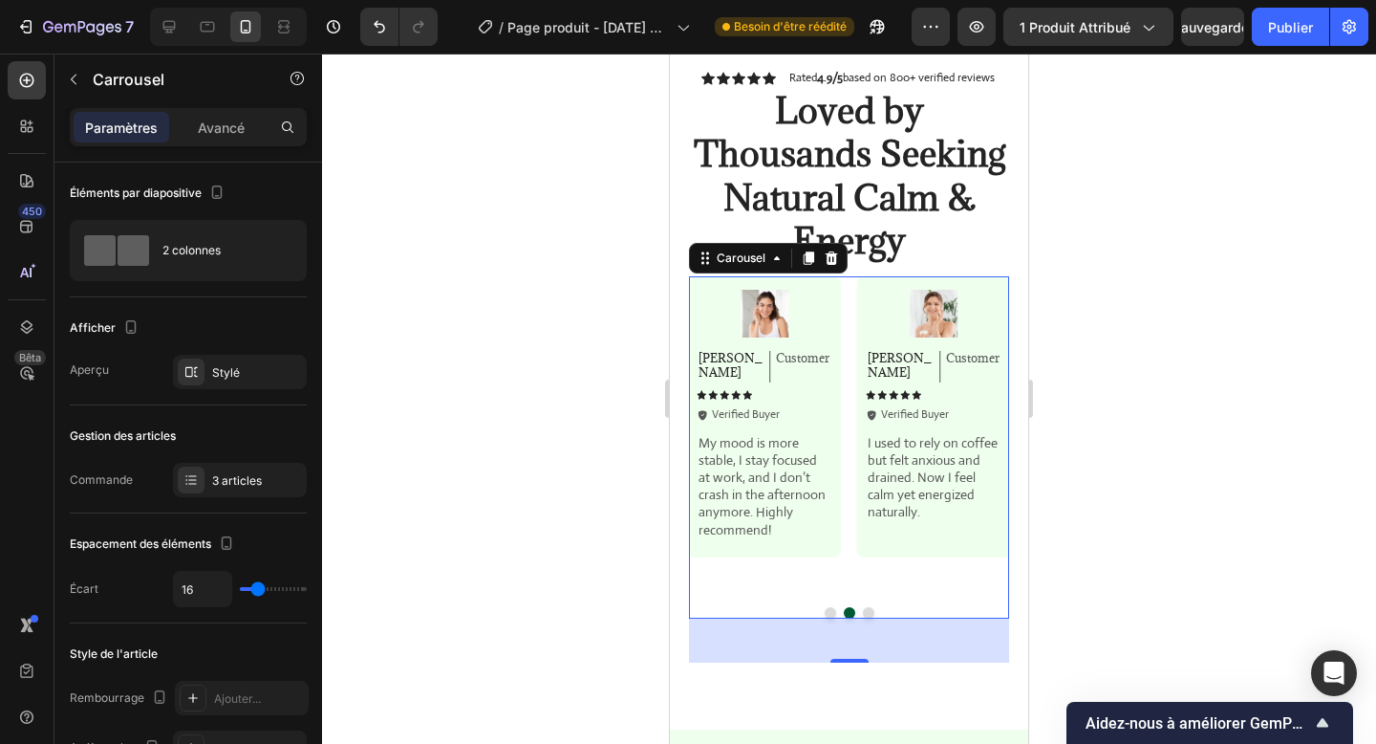
click at [868, 607] on button "Dot" at bounding box center [868, 612] width 11 height 11
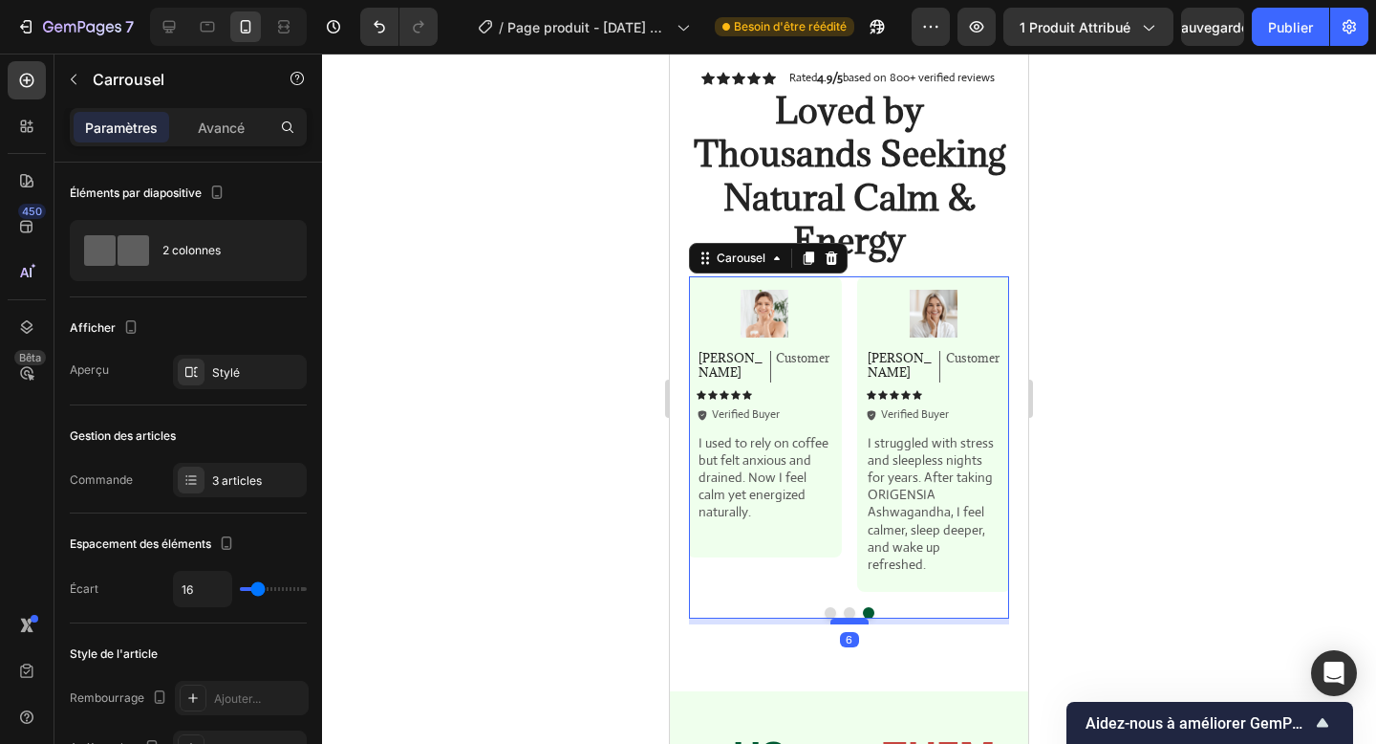
drag, startPoint x: 844, startPoint y: 628, endPoint x: 848, endPoint y: 590, distance: 38.4
click at [848, 618] on div at bounding box center [850, 621] width 38 height 6
click at [767, 620] on div "Icon Icon Icon Icon Icon Icon List Rated 4.9/5 based on 800+ verified reviews T…" at bounding box center [849, 346] width 358 height 689
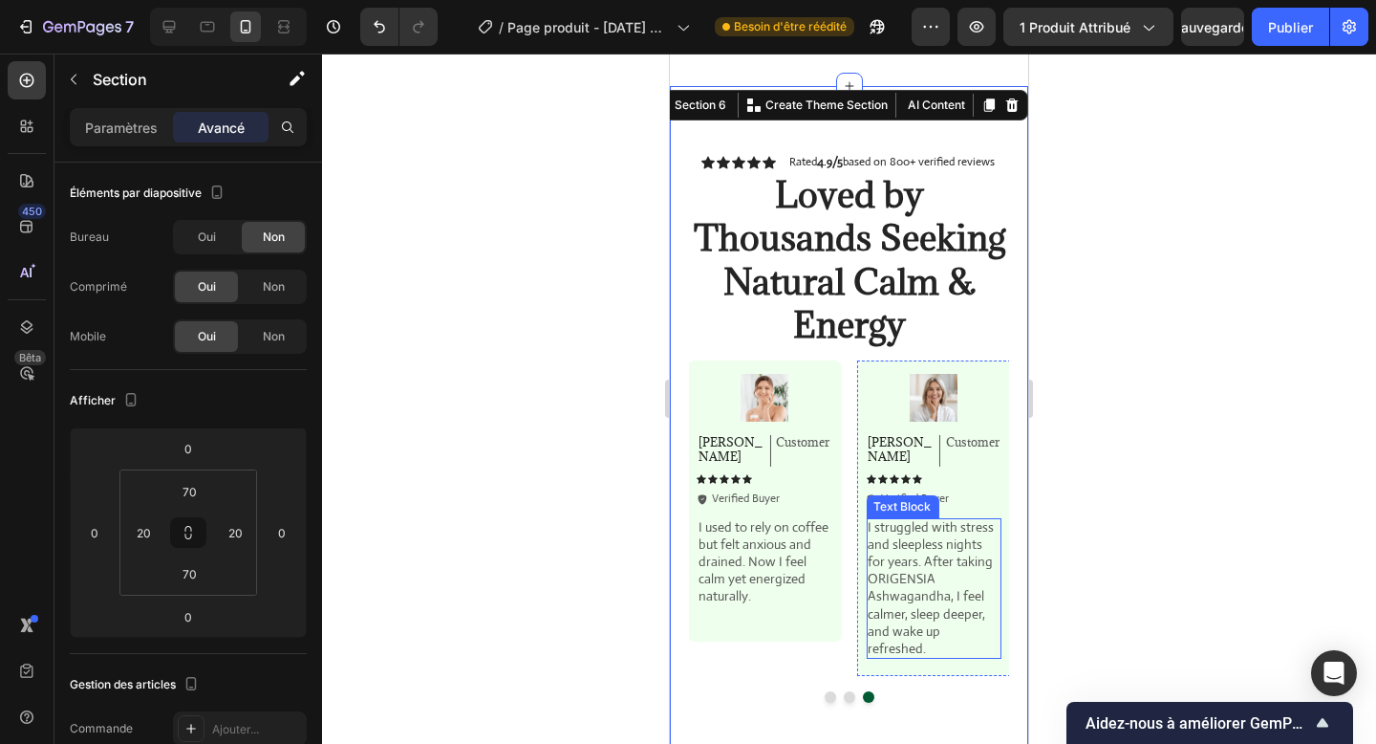
scroll to position [2330, 0]
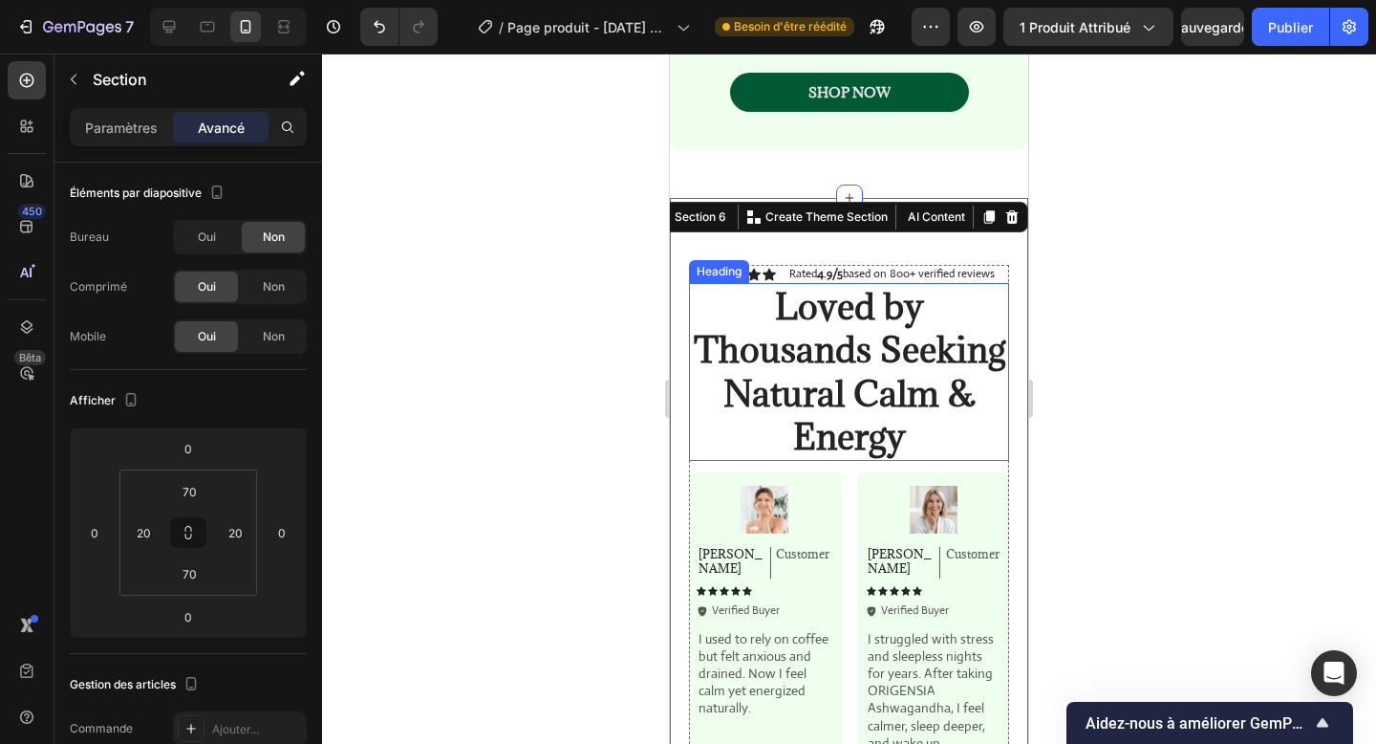
click at [870, 419] on strong "Loved by Thousands Seeking Natural Calm & Energy" at bounding box center [850, 371] width 312 height 177
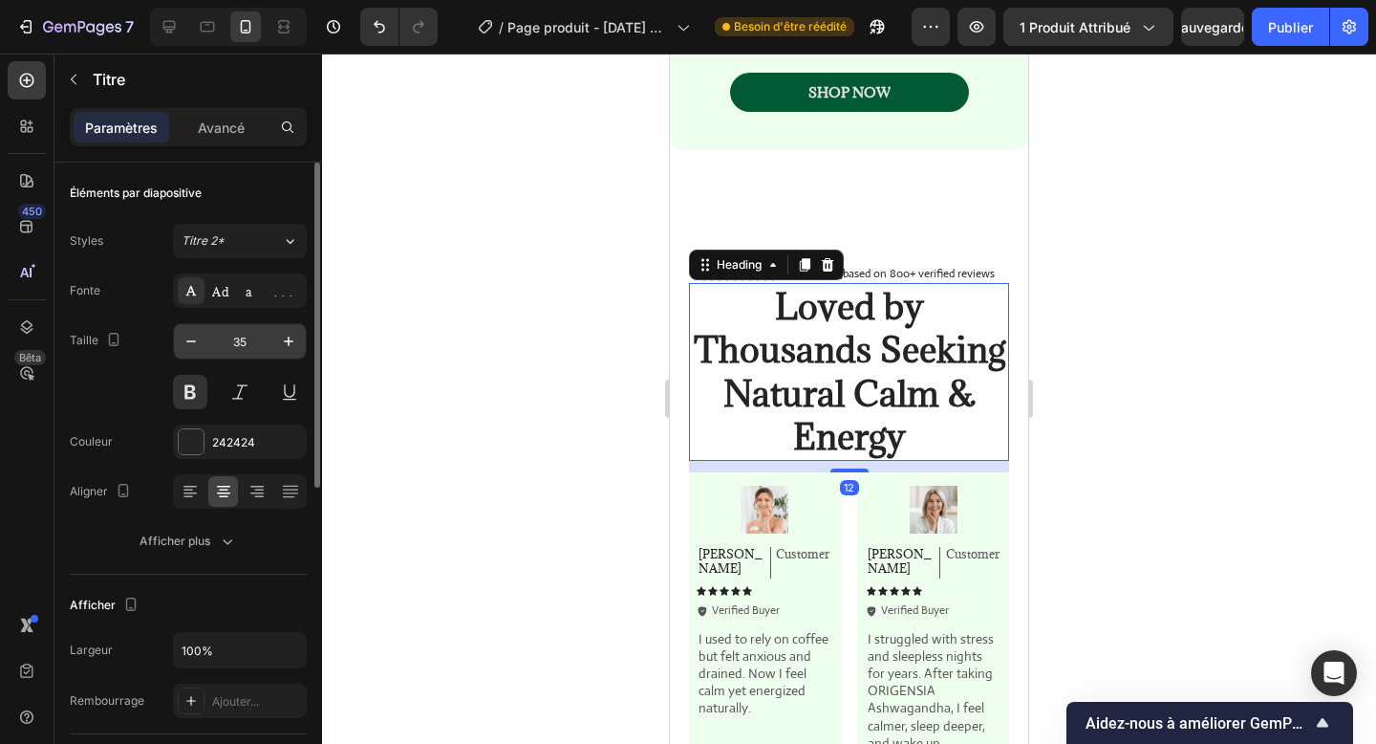
click at [232, 343] on input "35" at bounding box center [239, 341] width 63 height 34
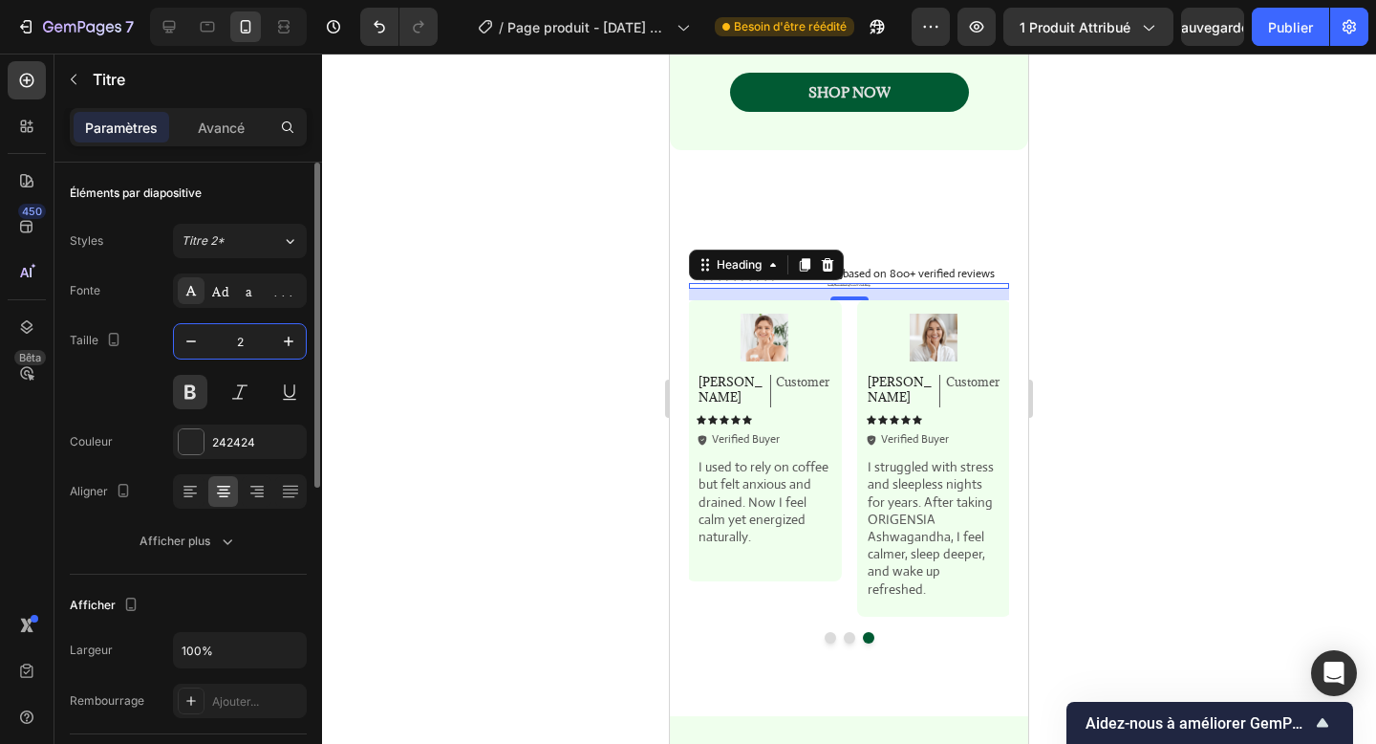
type input "25"
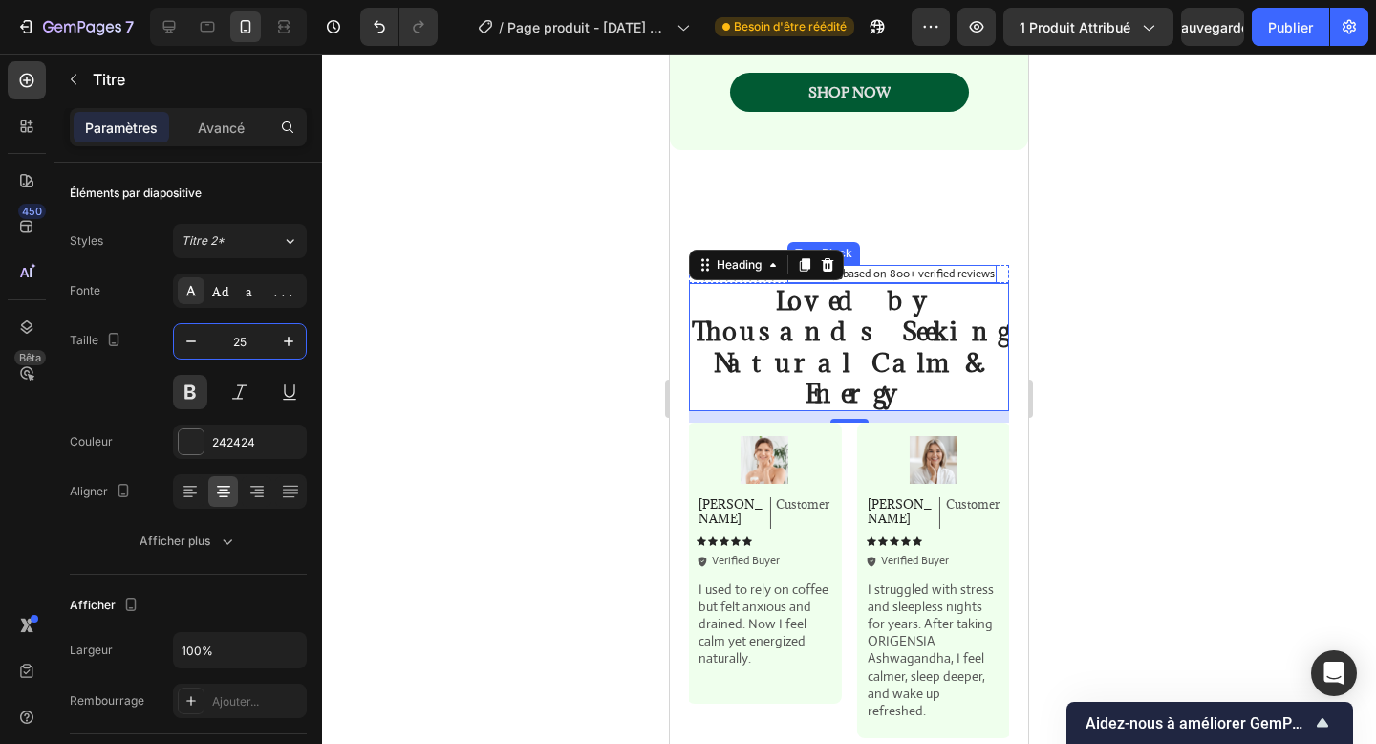
click at [897, 268] on p "Rated 4.9/5 based on 800+ verified reviews" at bounding box center [891, 273] width 205 height 13
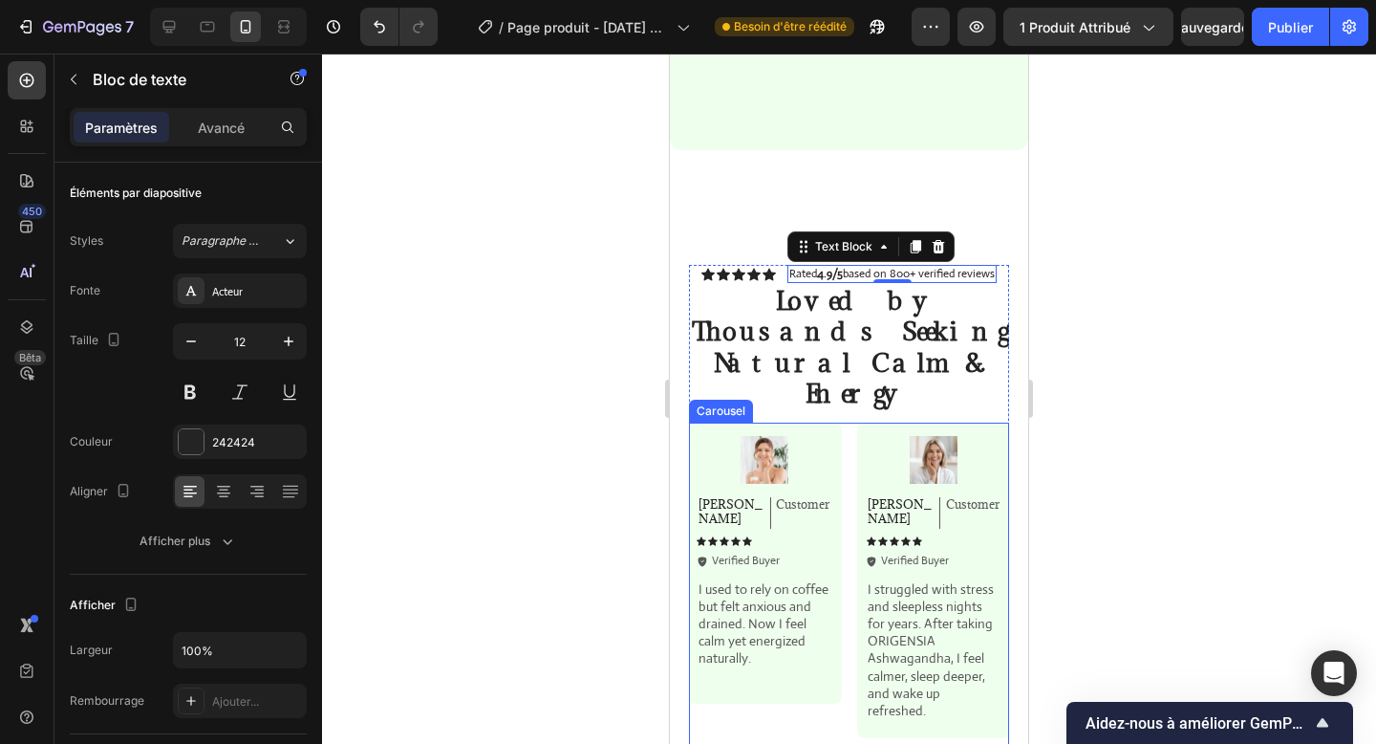
scroll to position [2569, 0]
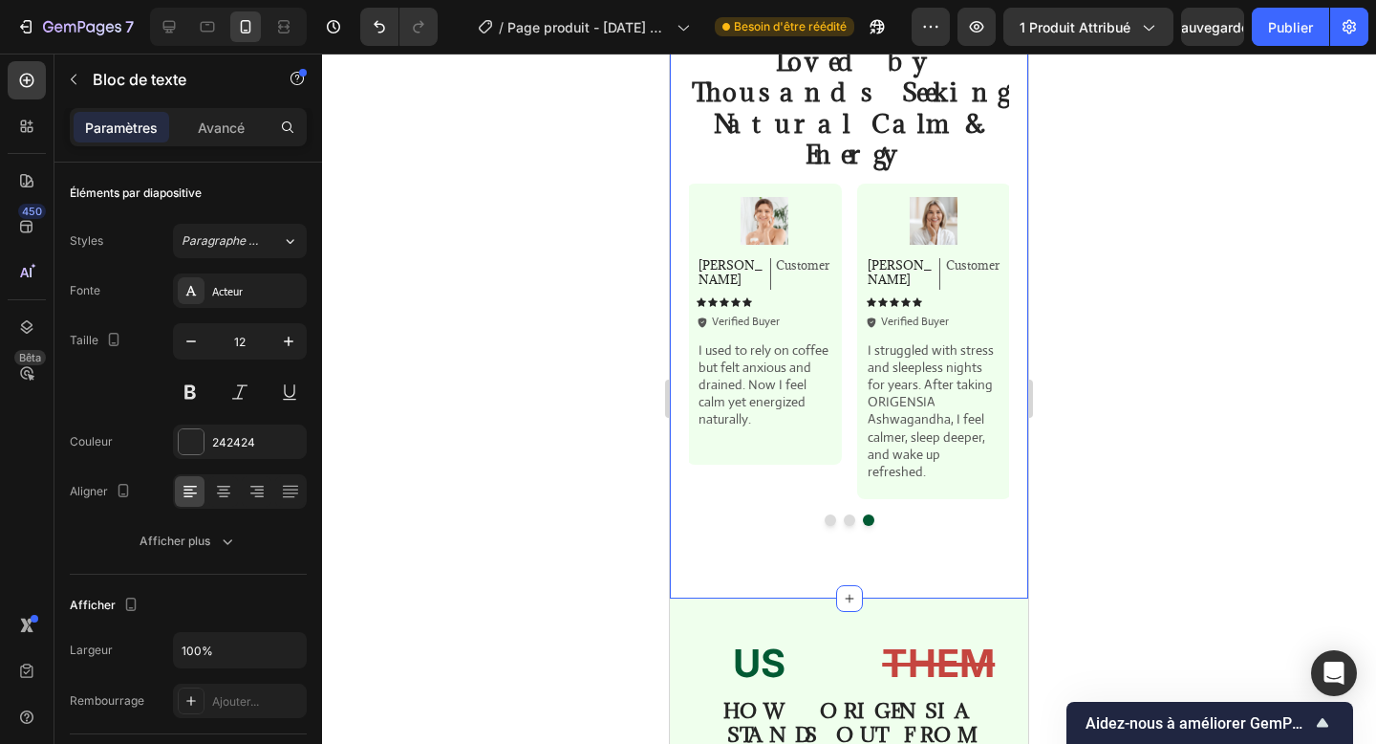
click at [877, 507] on div "Icon Icon Icon Icon Icon Icon List Rated 4.9/5 based on 800+ verified reviews T…" at bounding box center [849, 278] width 358 height 639
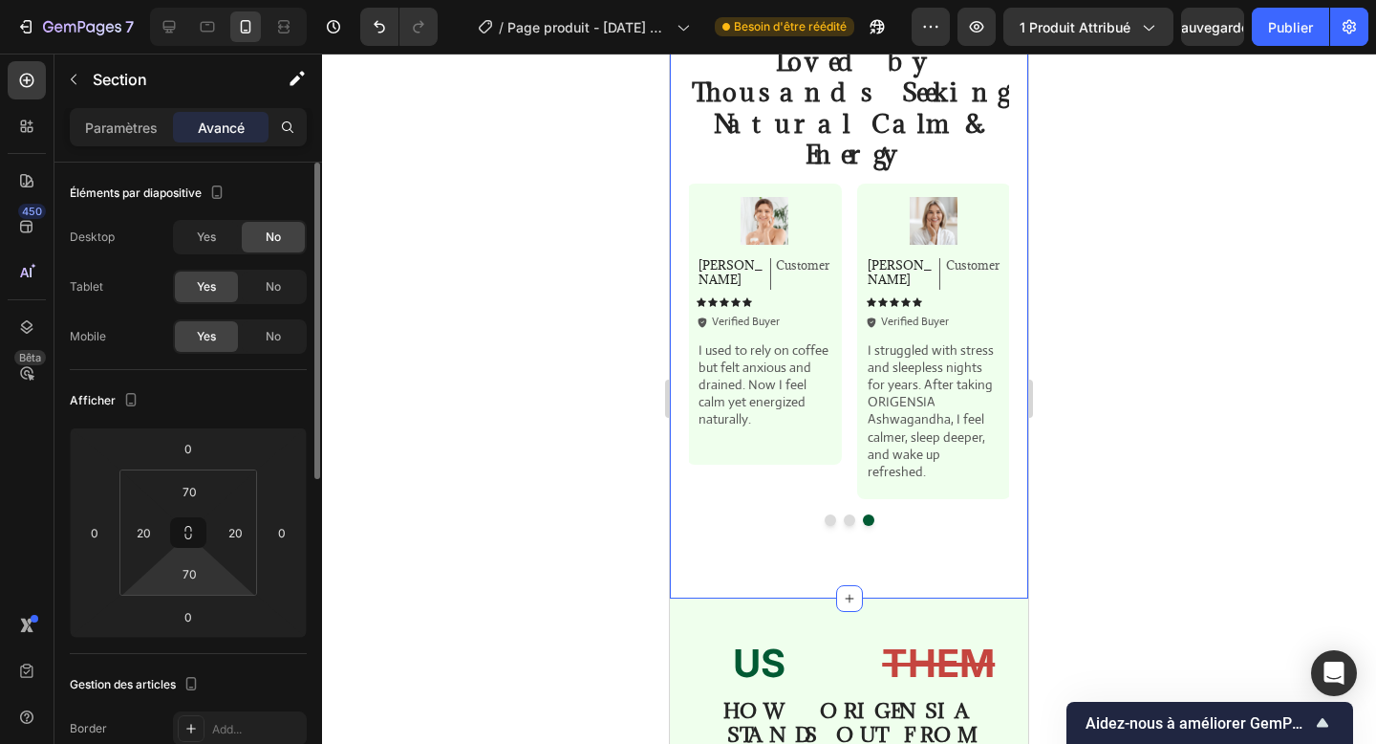
scroll to position [2404, 0]
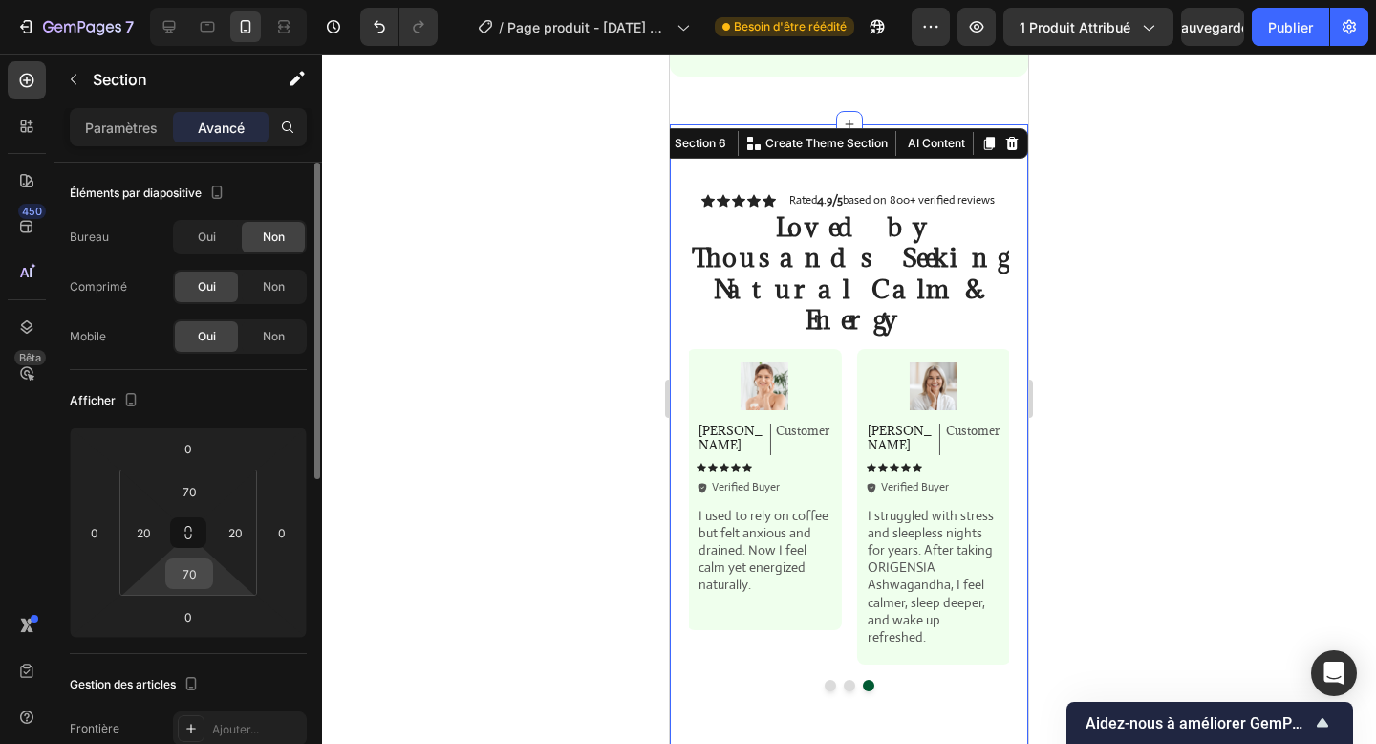
click at [191, 579] on input "70" at bounding box center [189, 573] width 38 height 29
type input "40"
click at [178, 503] on input "70" at bounding box center [189, 491] width 38 height 29
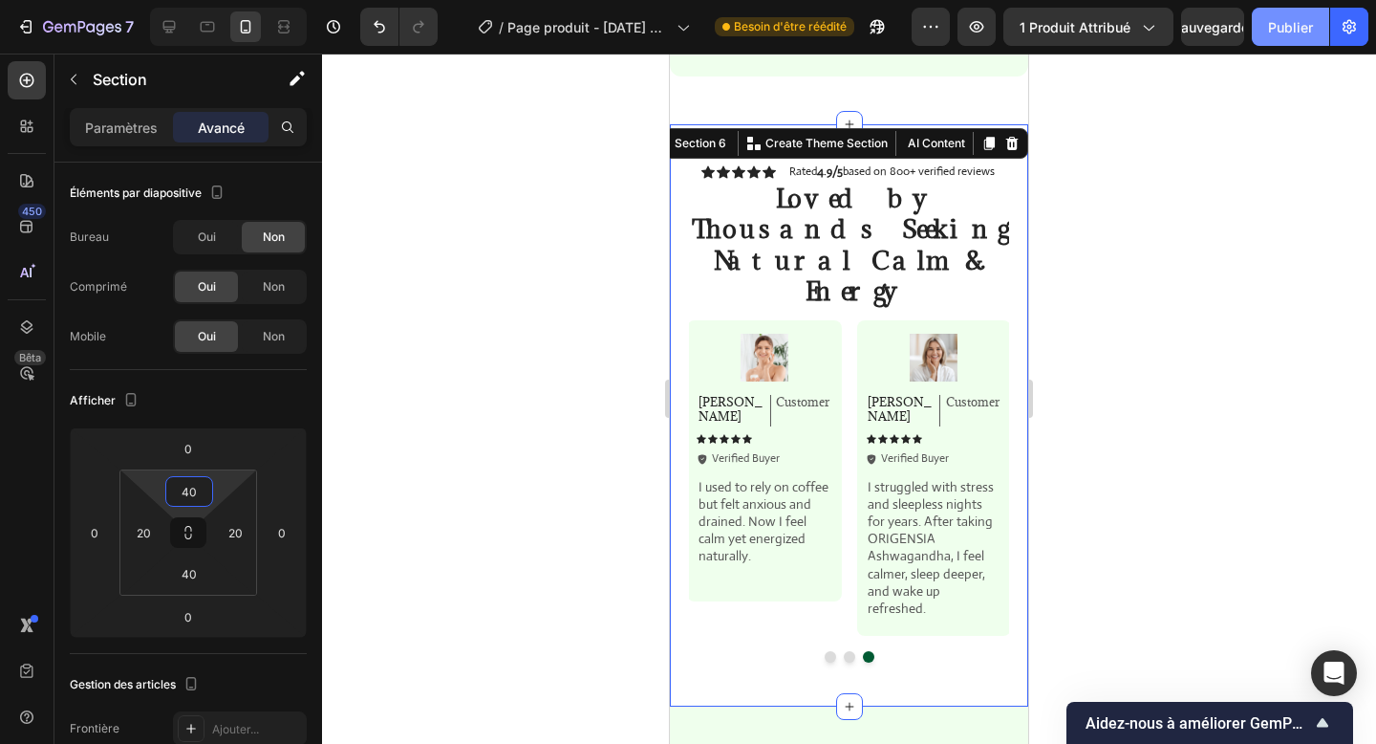
type input "40"
click at [1275, 30] on font "Publier" at bounding box center [1290, 27] width 45 height 16
click at [171, 32] on icon at bounding box center [169, 27] width 12 height 12
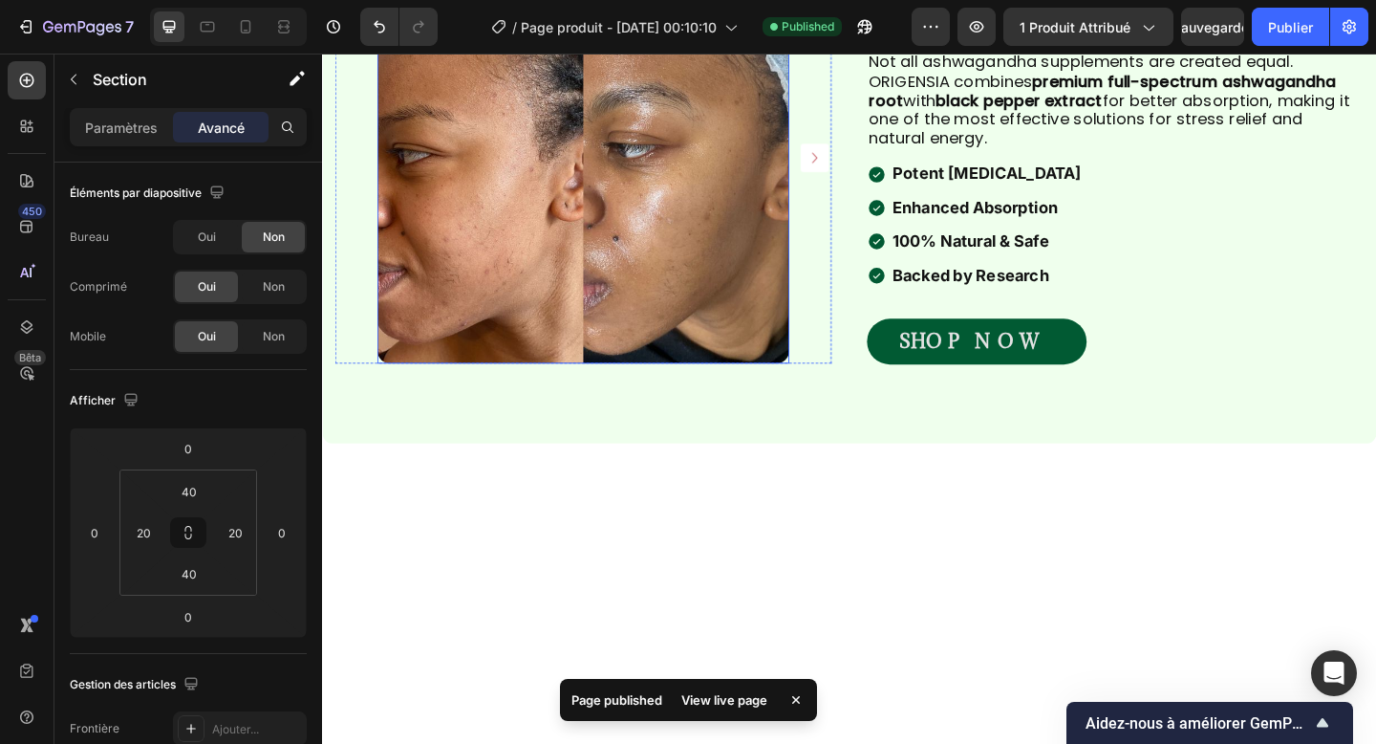
scroll to position [1437, 0]
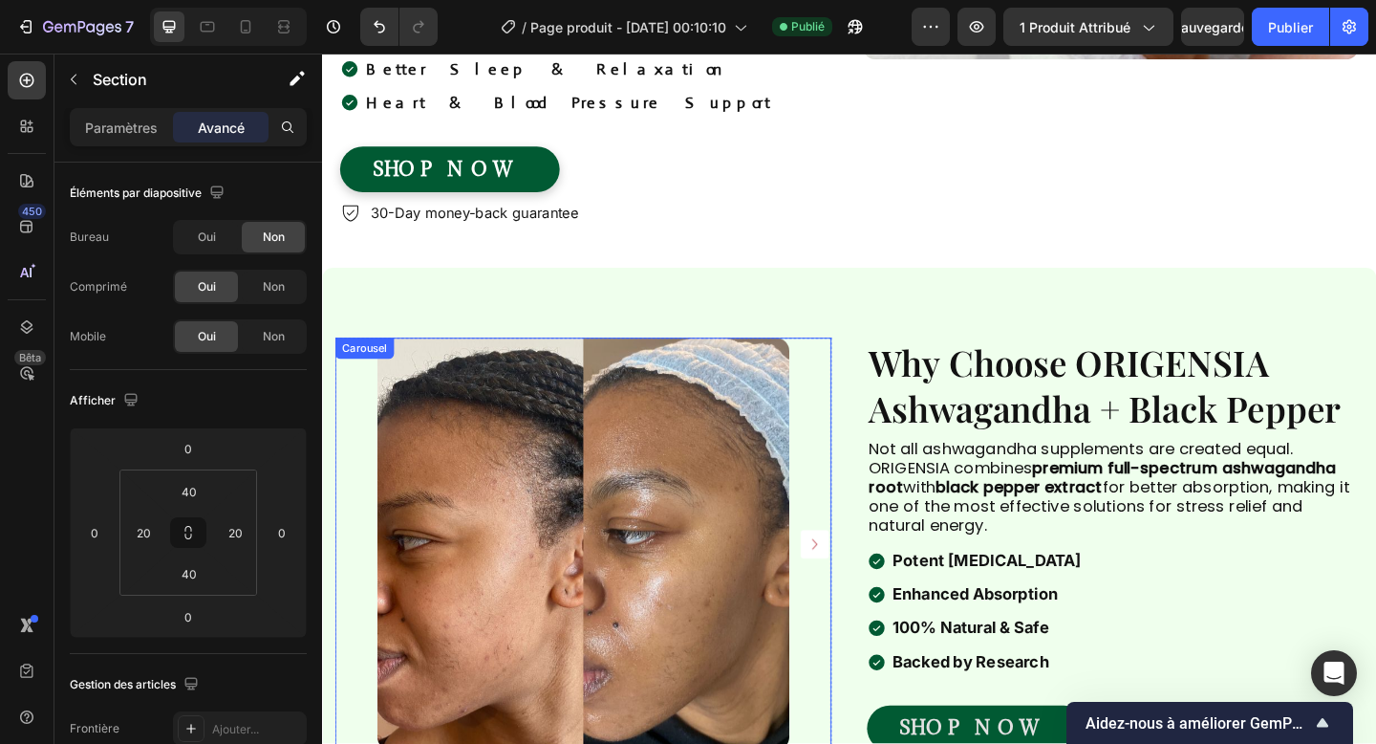
click at [857, 576] on icon "Carousel Next Arrow" at bounding box center [858, 587] width 23 height 23
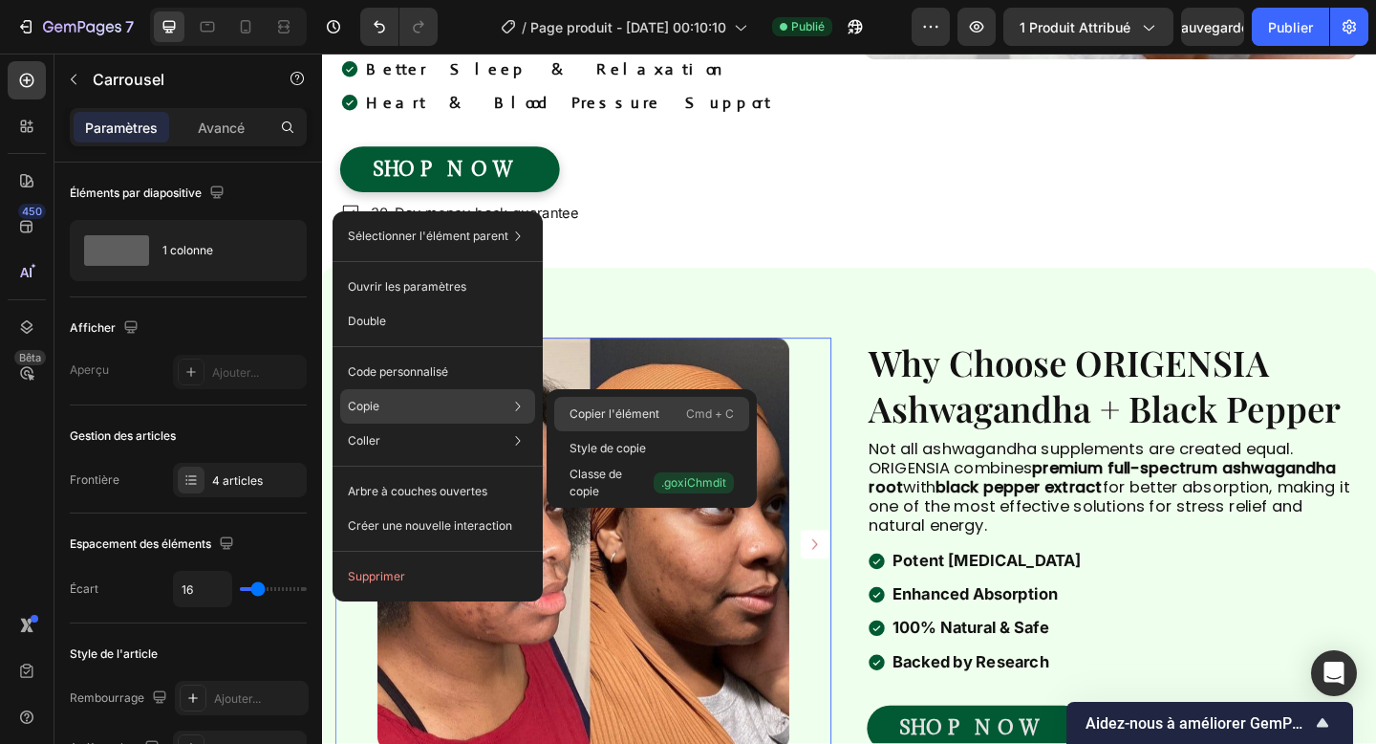
click at [612, 413] on font "Copier l'élément" at bounding box center [615, 413] width 90 height 14
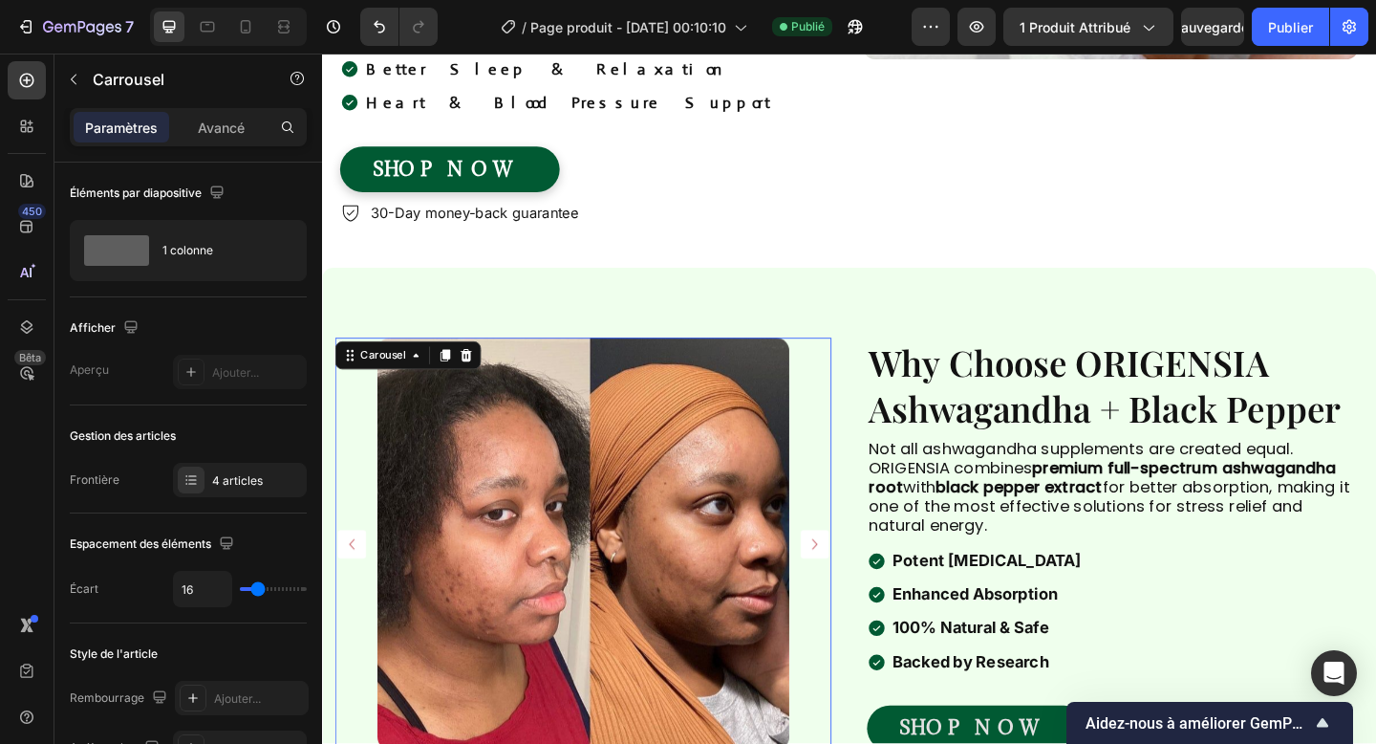
click at [583, 743] on div "Image Feeling Overwhelmed, Stressed, or Always Tired? Heading Modern life can l…" at bounding box center [895, 322] width 1147 height 3334
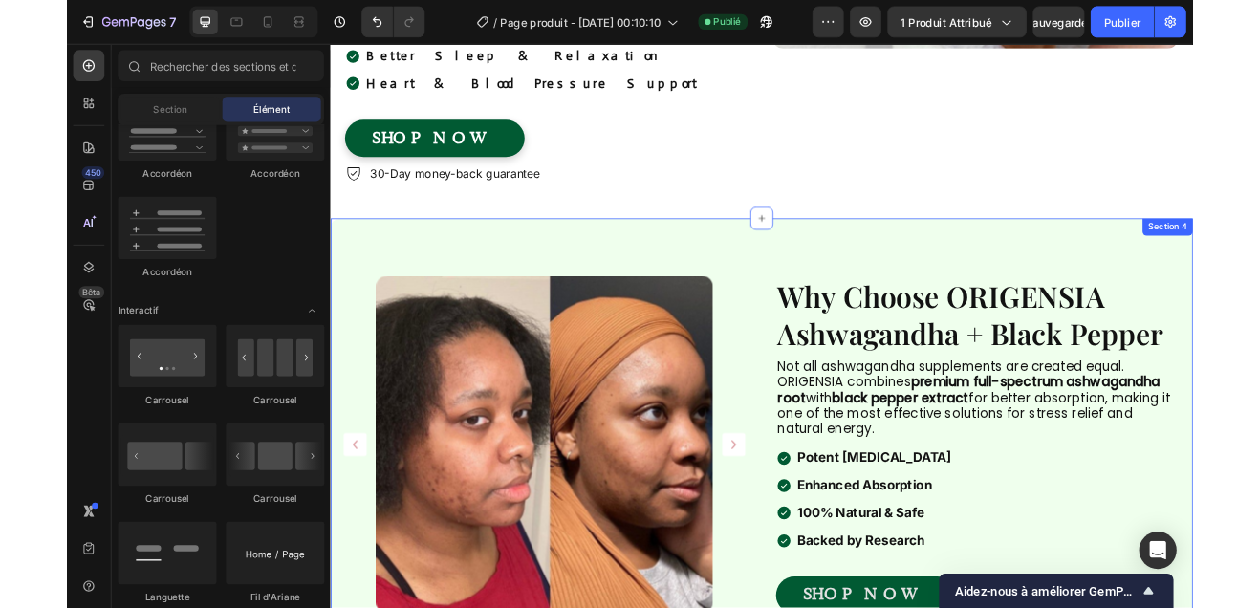
scroll to position [1497, 0]
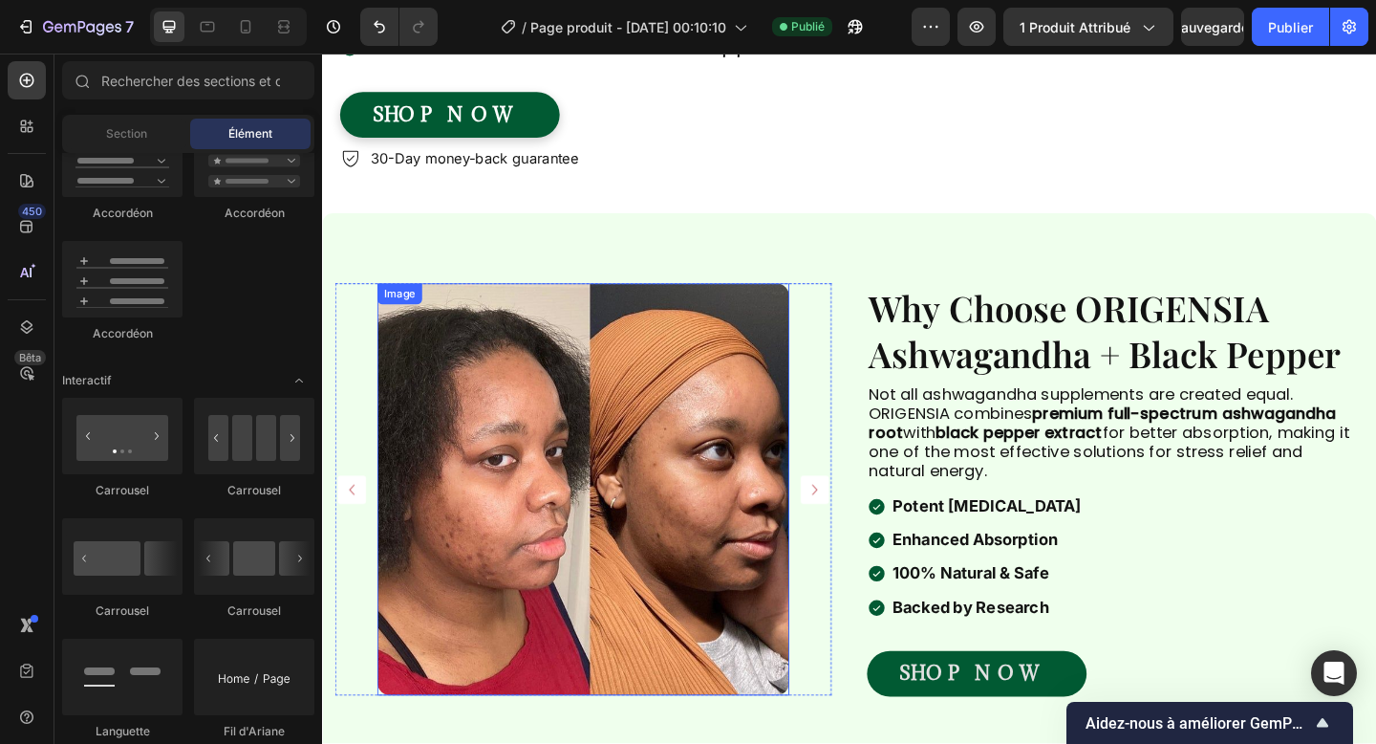
click at [607, 304] on img at bounding box center [606, 528] width 448 height 448
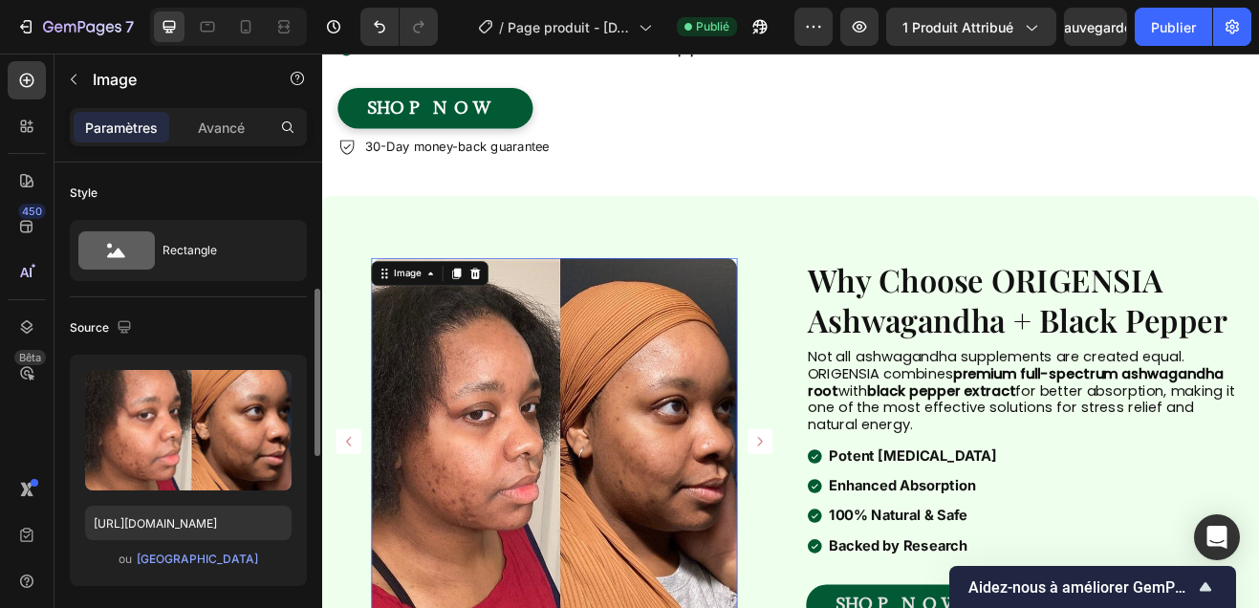
scroll to position [171, 0]
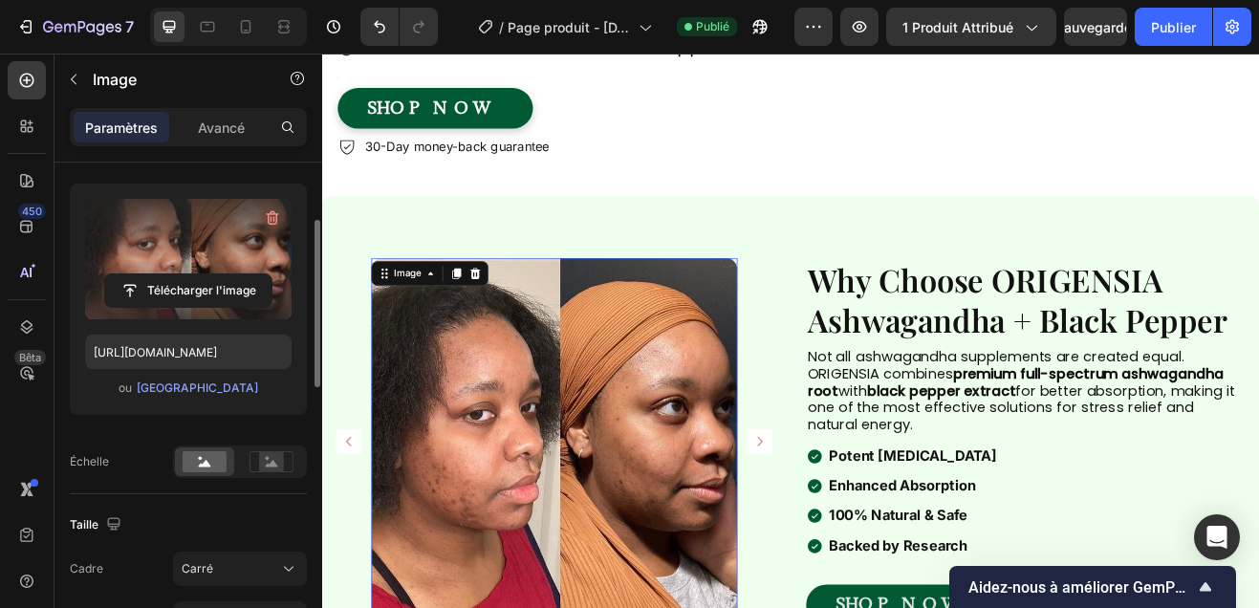
click at [199, 286] on input "file" at bounding box center [188, 290] width 166 height 32
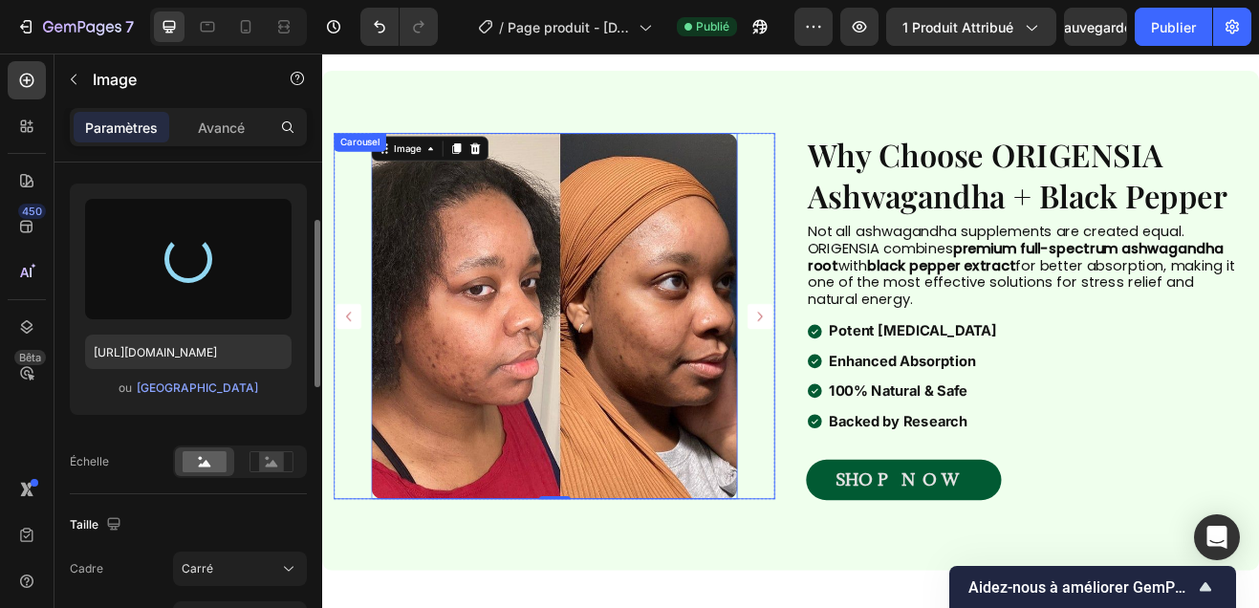
scroll to position [1575, 0]
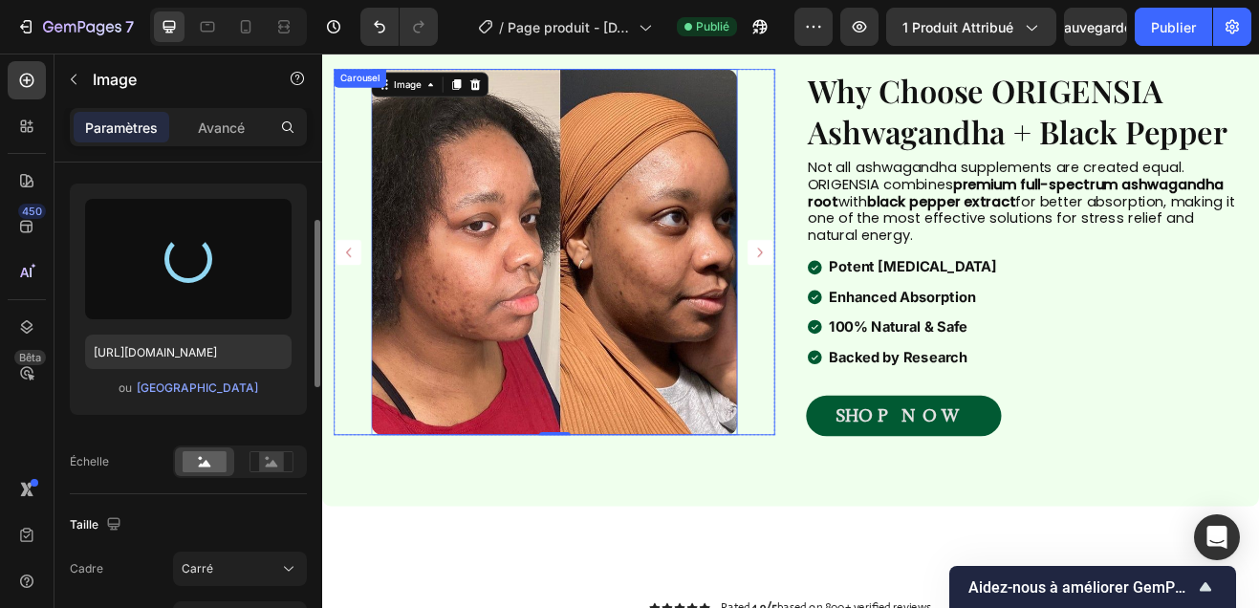
type input "https://cdn.shopify.com/s/files/1/0958/9863/2470/files/gempages_586318909167108…"
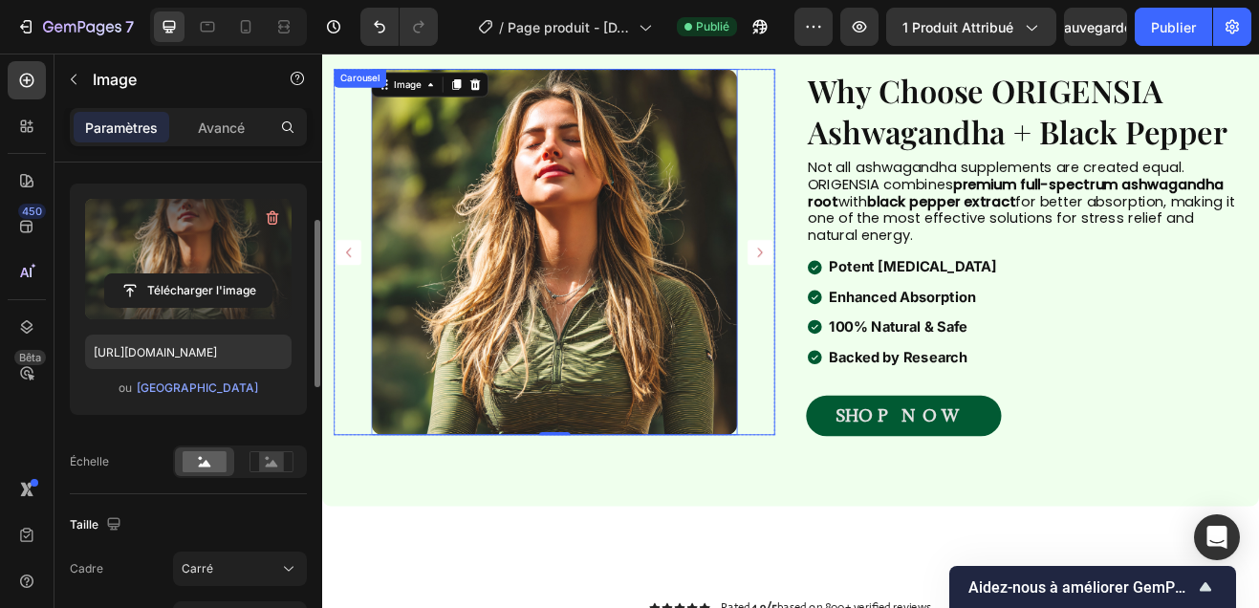
click at [856, 298] on icon "Carousel Next Arrow" at bounding box center [858, 297] width 23 height 23
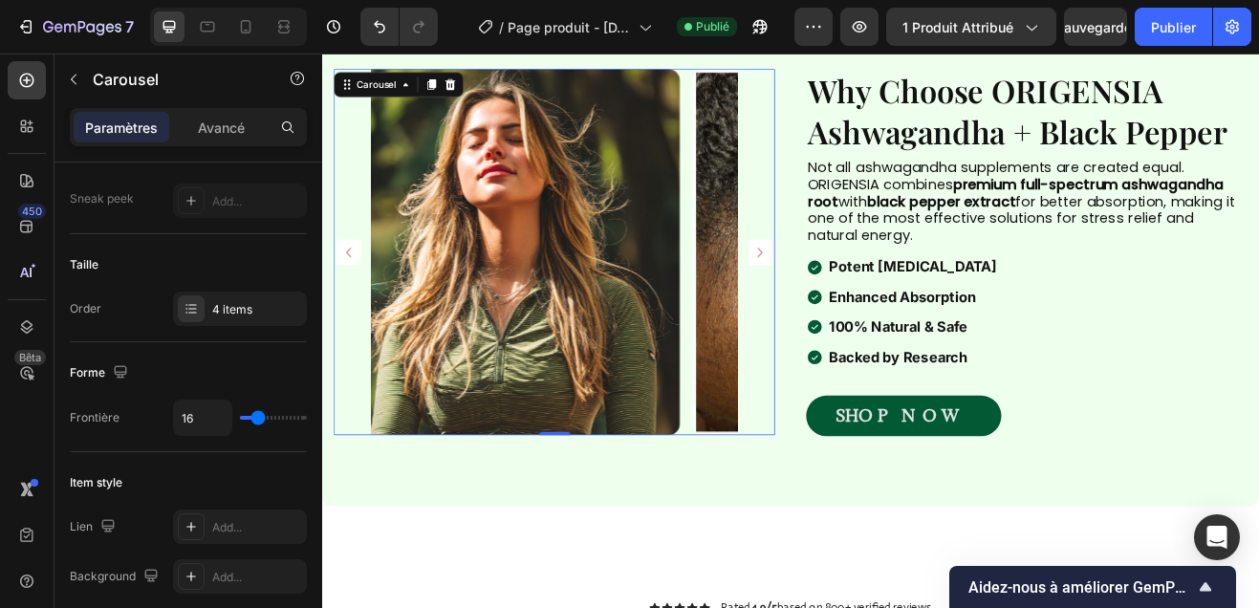
scroll to position [0, 0]
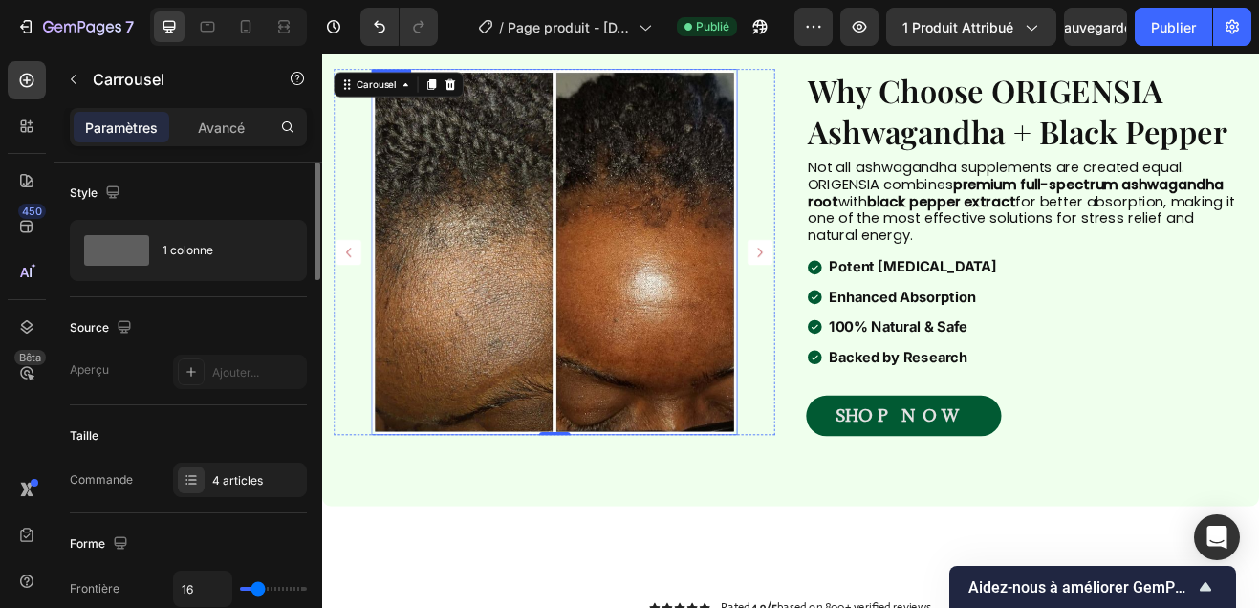
click at [655, 335] on img at bounding box center [606, 297] width 448 height 448
click at [585, 324] on img at bounding box center [606, 297] width 448 height 448
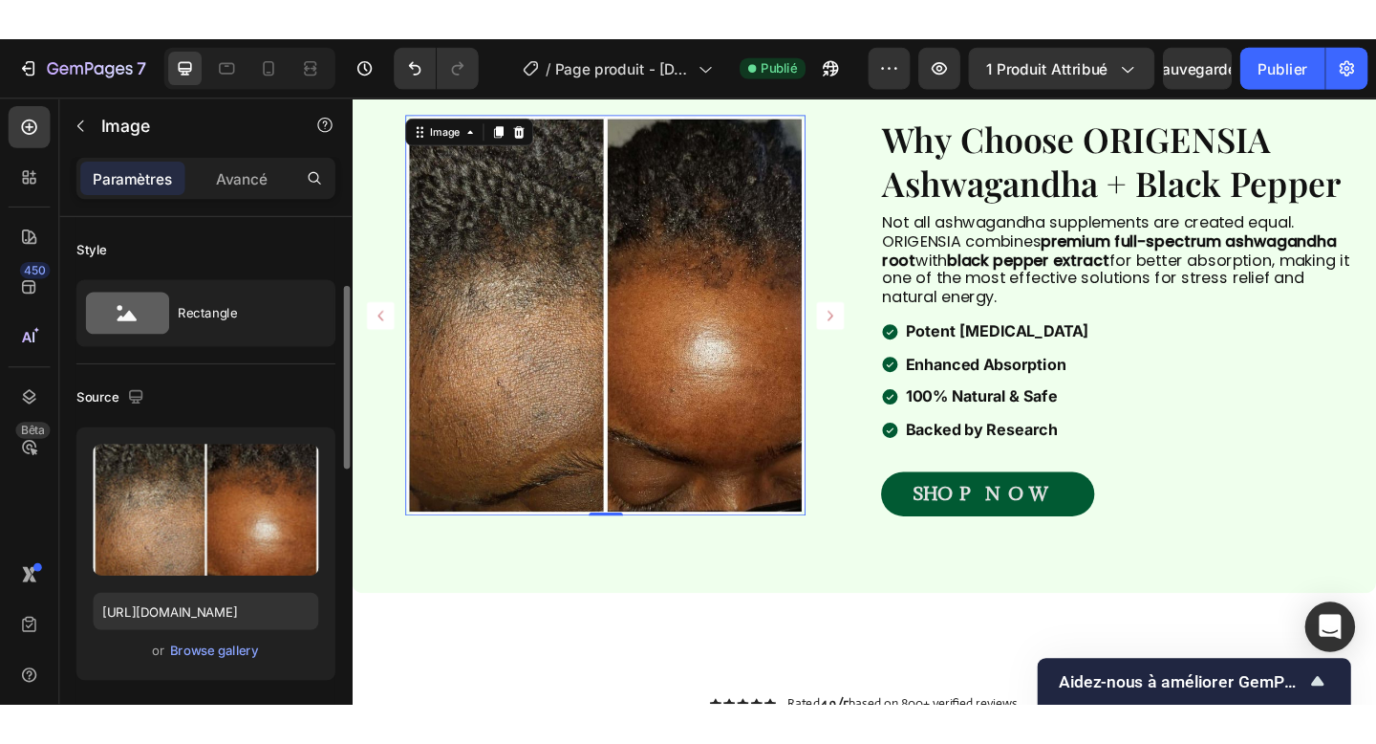
scroll to position [48, 0]
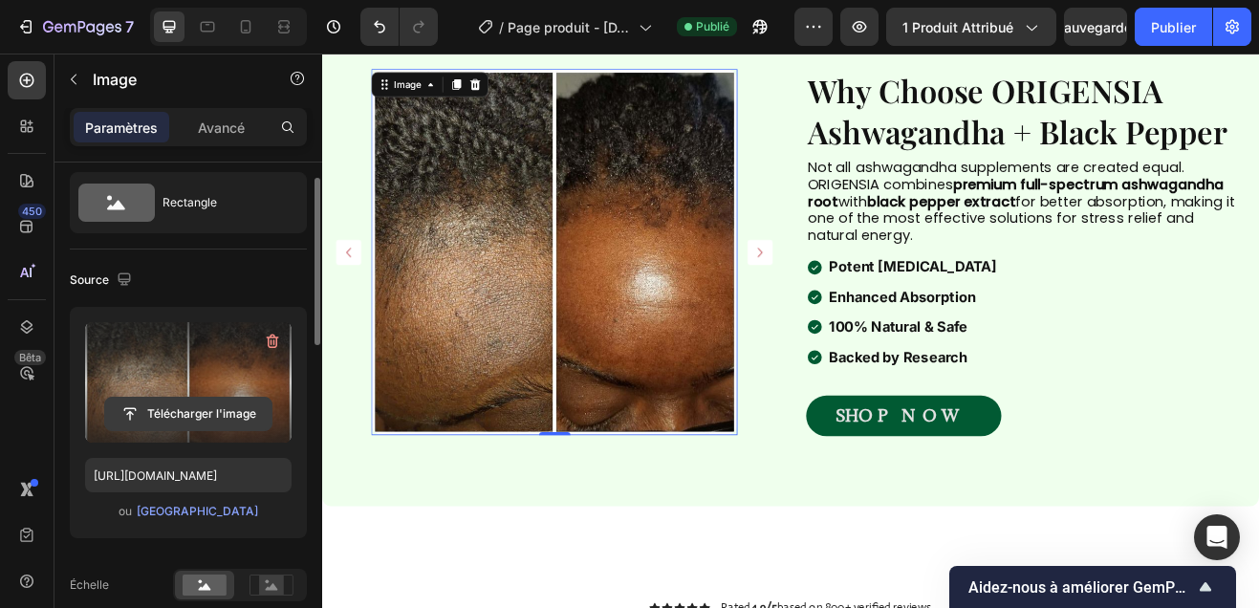
click at [170, 414] on input "file" at bounding box center [188, 414] width 166 height 32
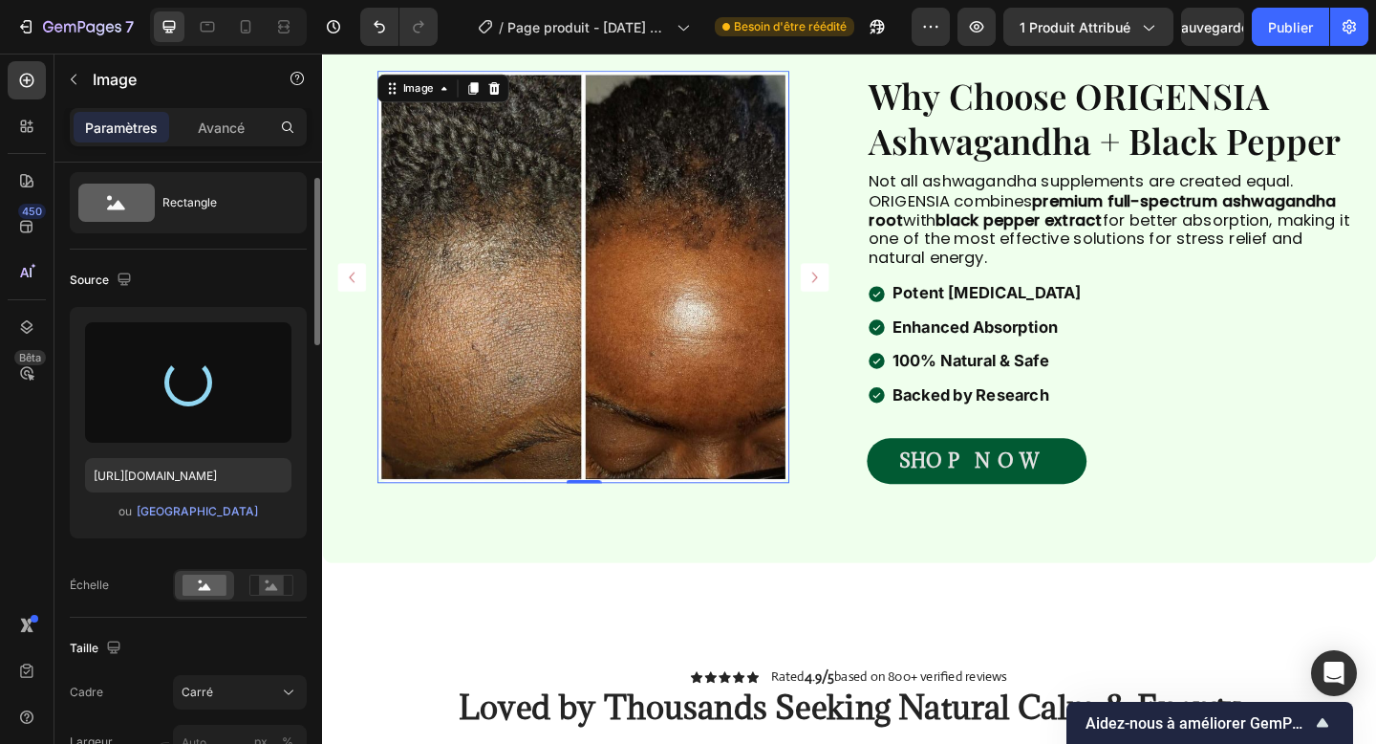
type input "https://cdn.shopify.com/s/files/1/0958/9863/2470/files/gempages_586318909167108…"
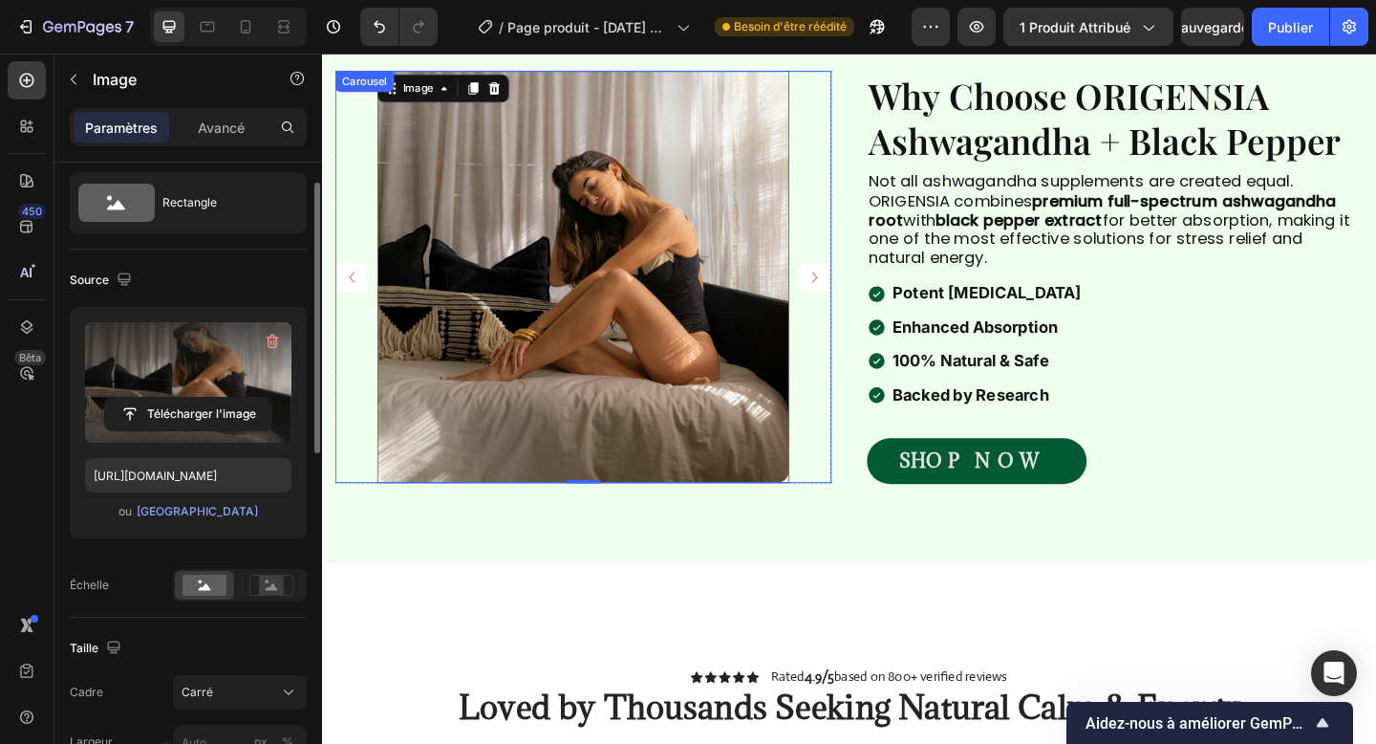
click at [856, 295] on icon "Carousel Next Arrow" at bounding box center [858, 297] width 23 height 23
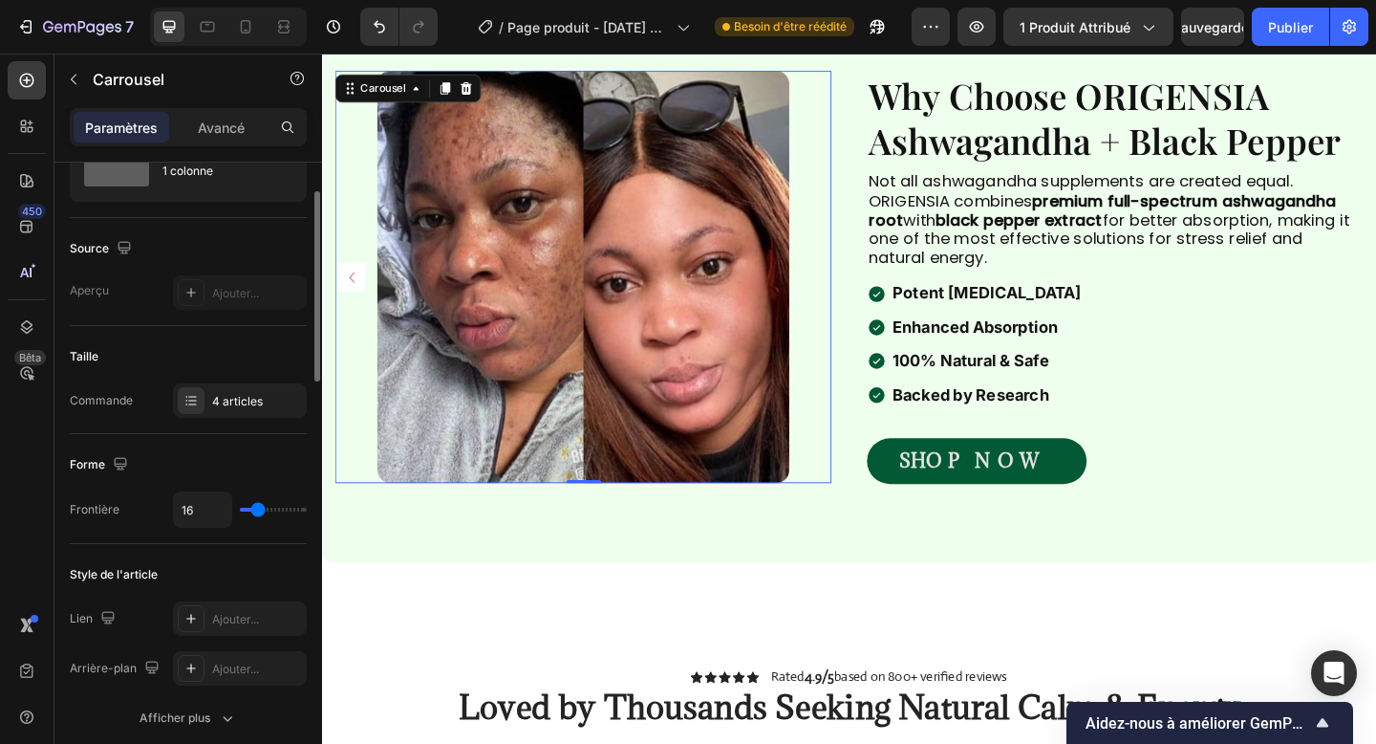
scroll to position [83, 0]
click at [228, 407] on div "4 articles" at bounding box center [240, 396] width 134 height 34
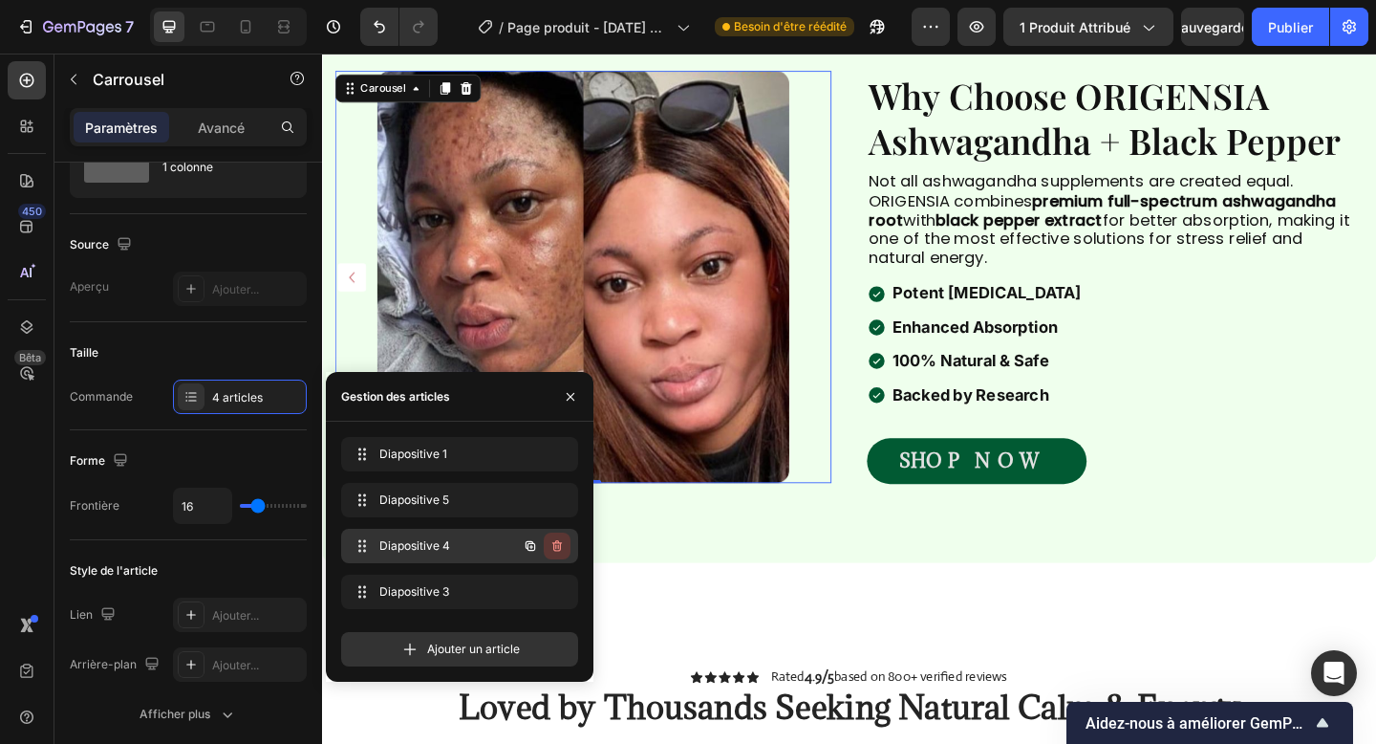
click at [559, 554] on button "button" at bounding box center [557, 545] width 27 height 27
click at [559, 554] on button "Supprimer" at bounding box center [533, 545] width 75 height 27
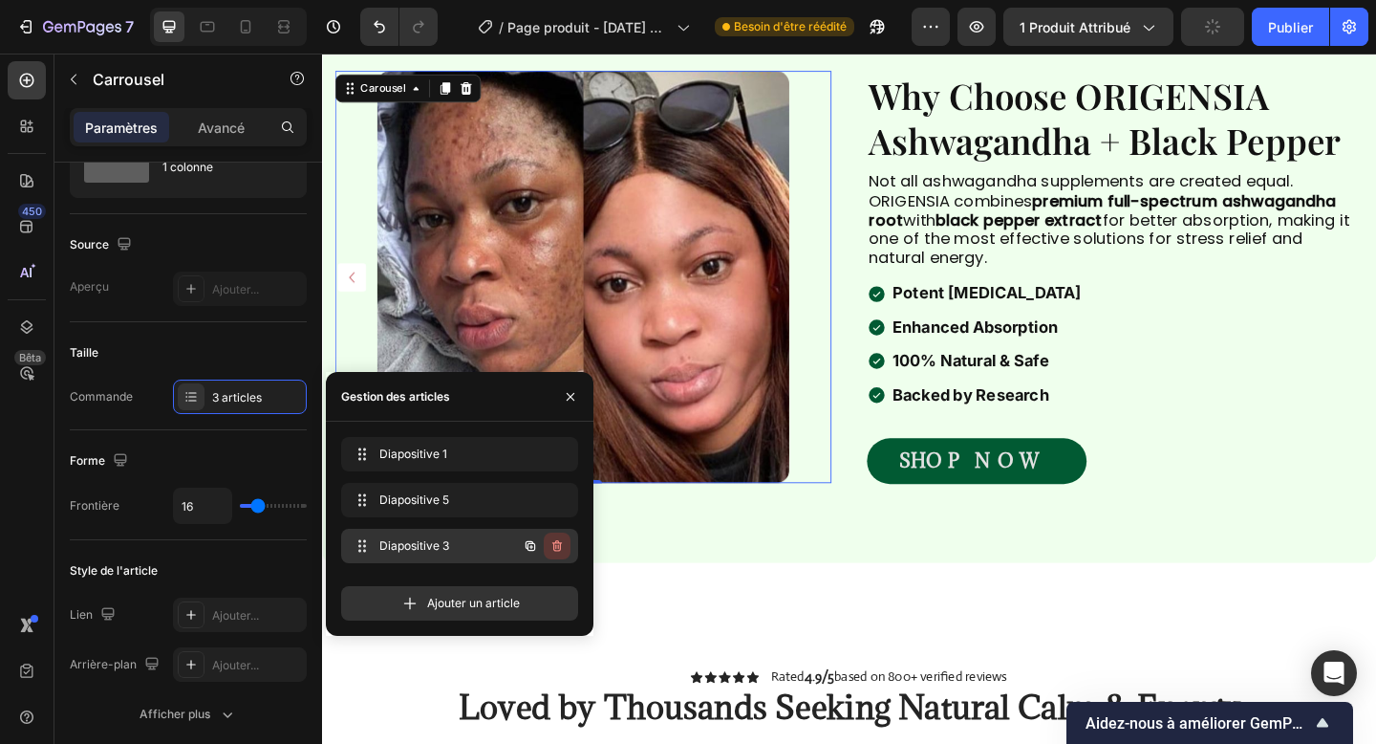
click at [557, 554] on button "button" at bounding box center [557, 545] width 27 height 27
click at [557, 554] on button "Supprimer" at bounding box center [533, 545] width 75 height 27
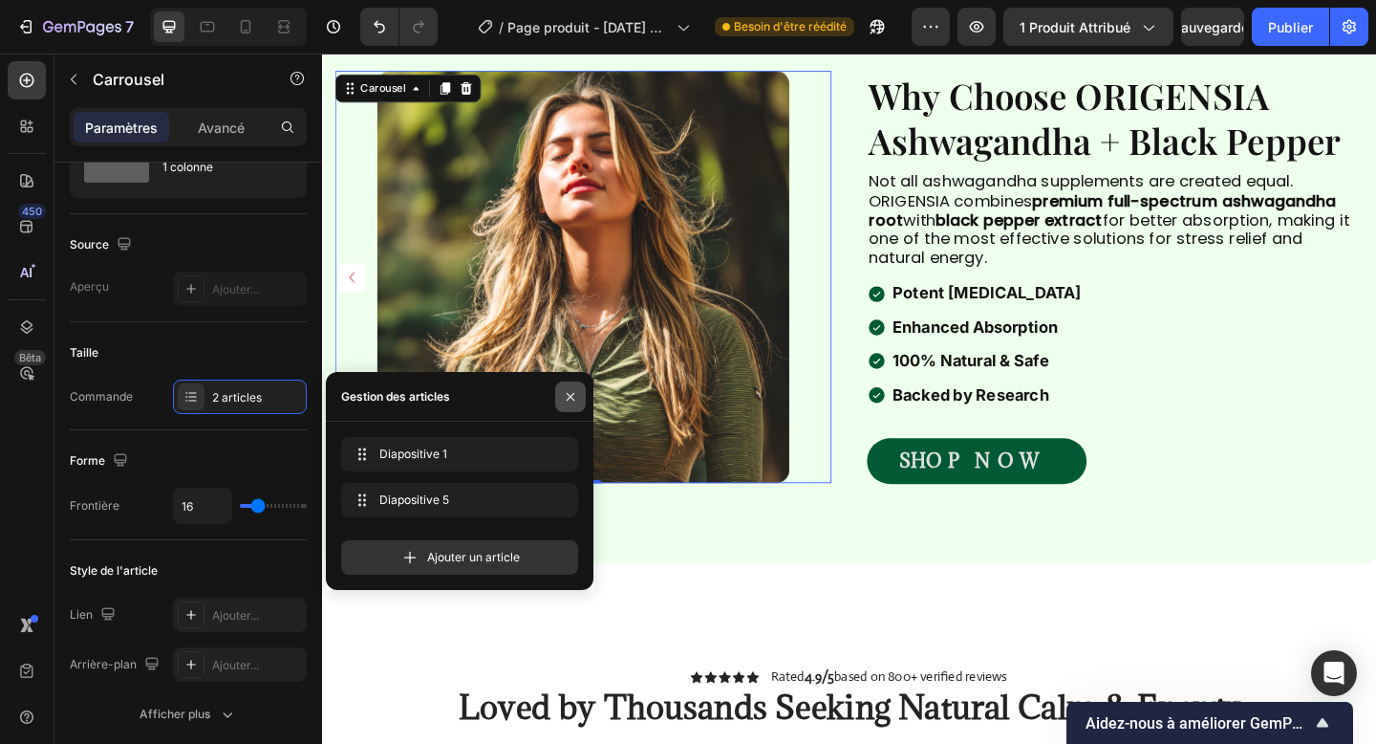
click at [579, 402] on button "button" at bounding box center [570, 396] width 31 height 31
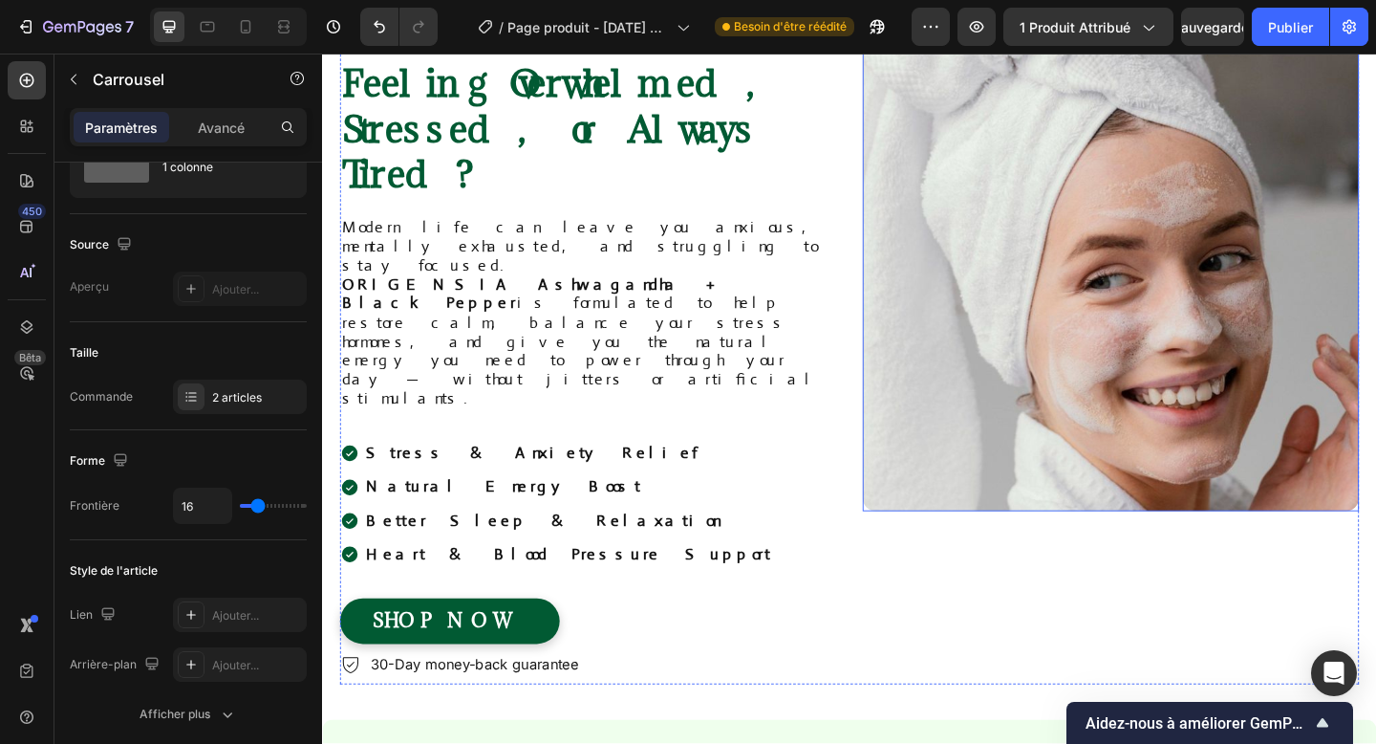
scroll to position [735, 0]
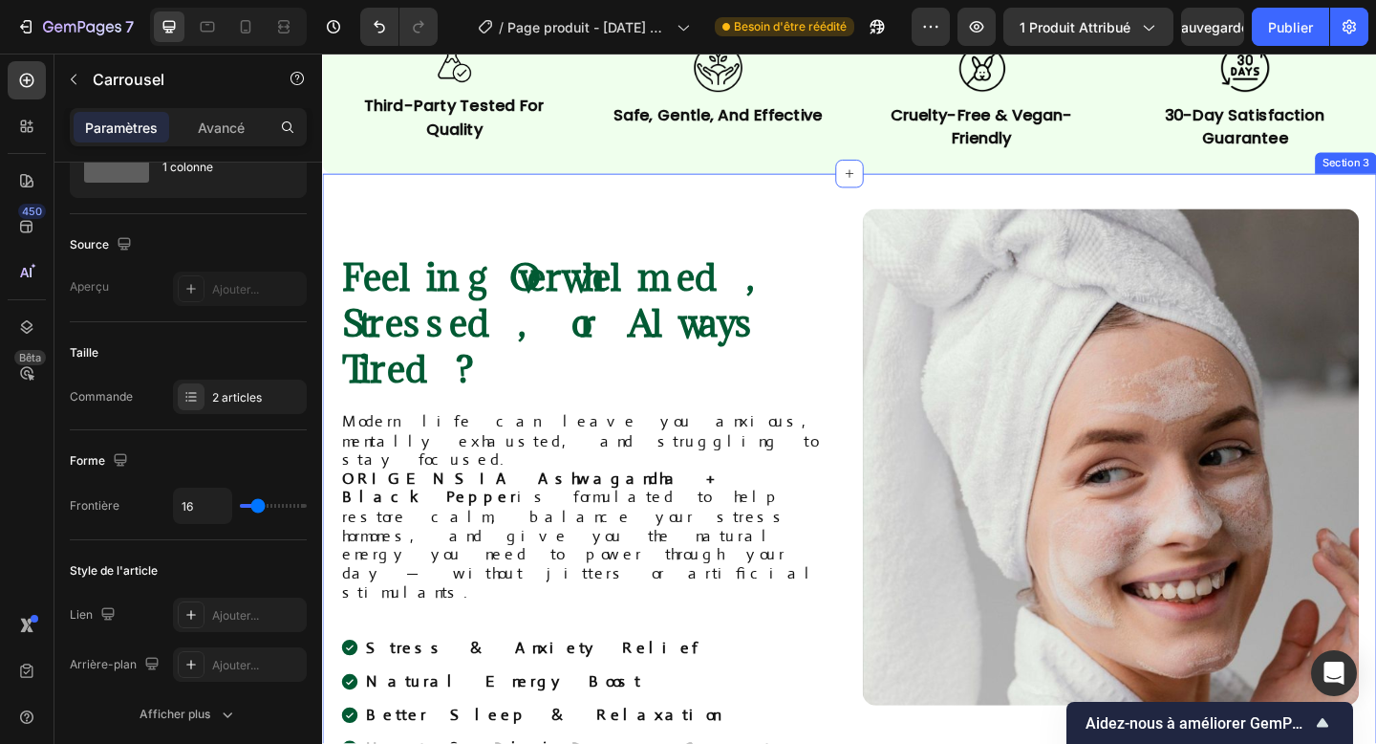
click at [761, 198] on div "Image Feeling Overwhelmed, Stressed, or Always Tired? Heading Modern life can l…" at bounding box center [895, 586] width 1147 height 805
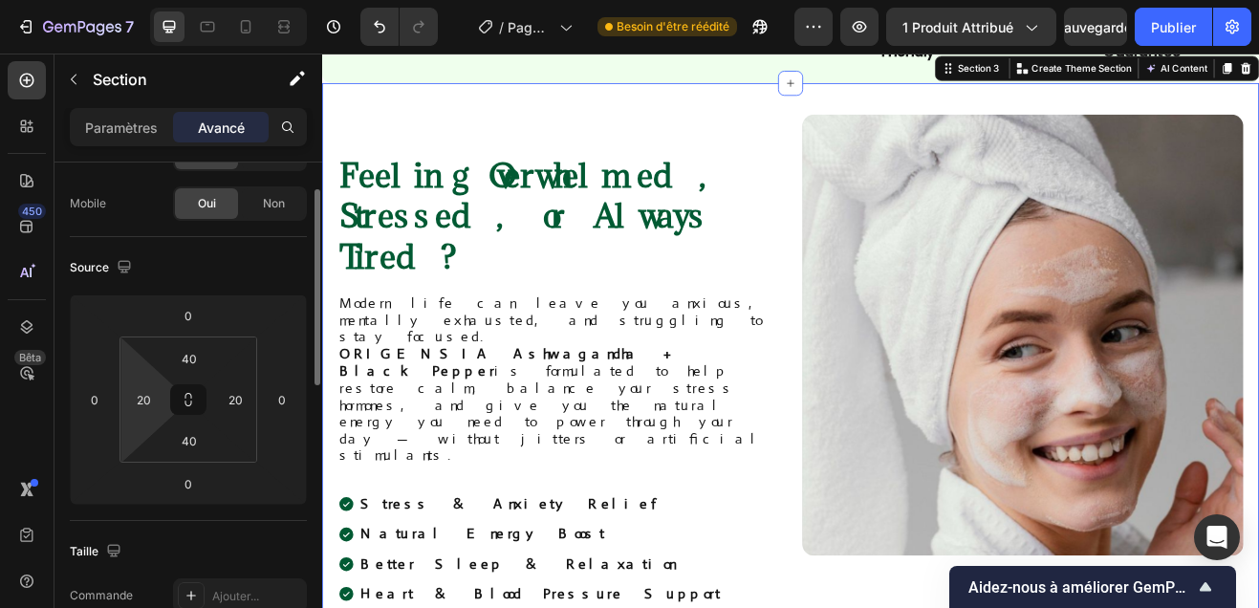
scroll to position [250, 0]
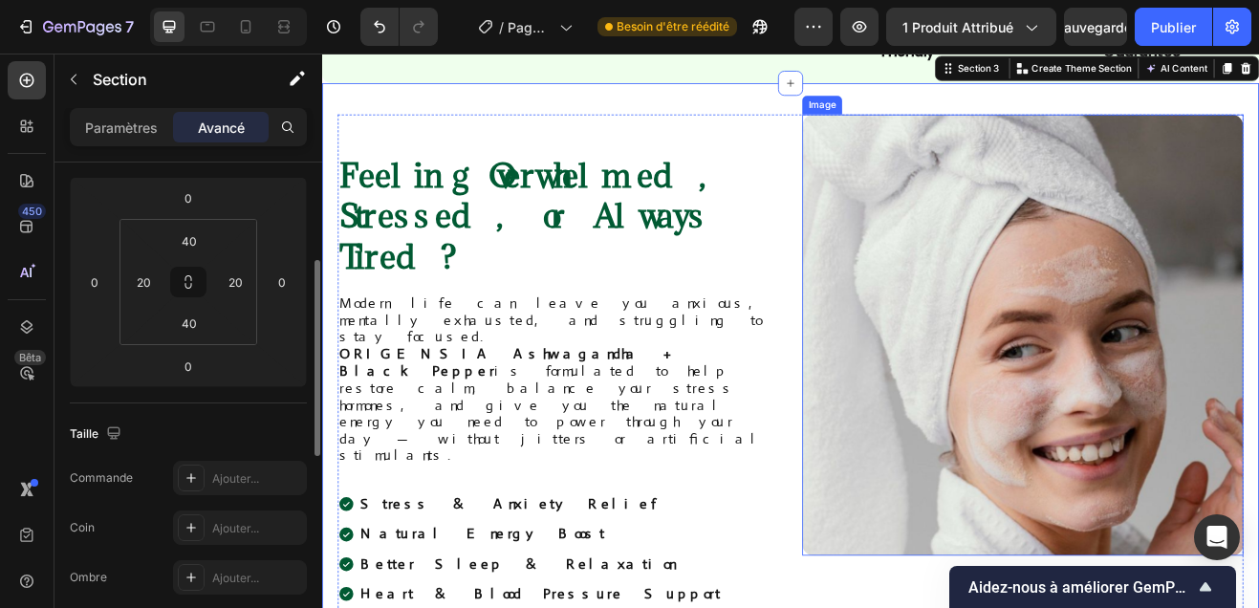
click at [1034, 421] on img at bounding box center [1180, 398] width 540 height 540
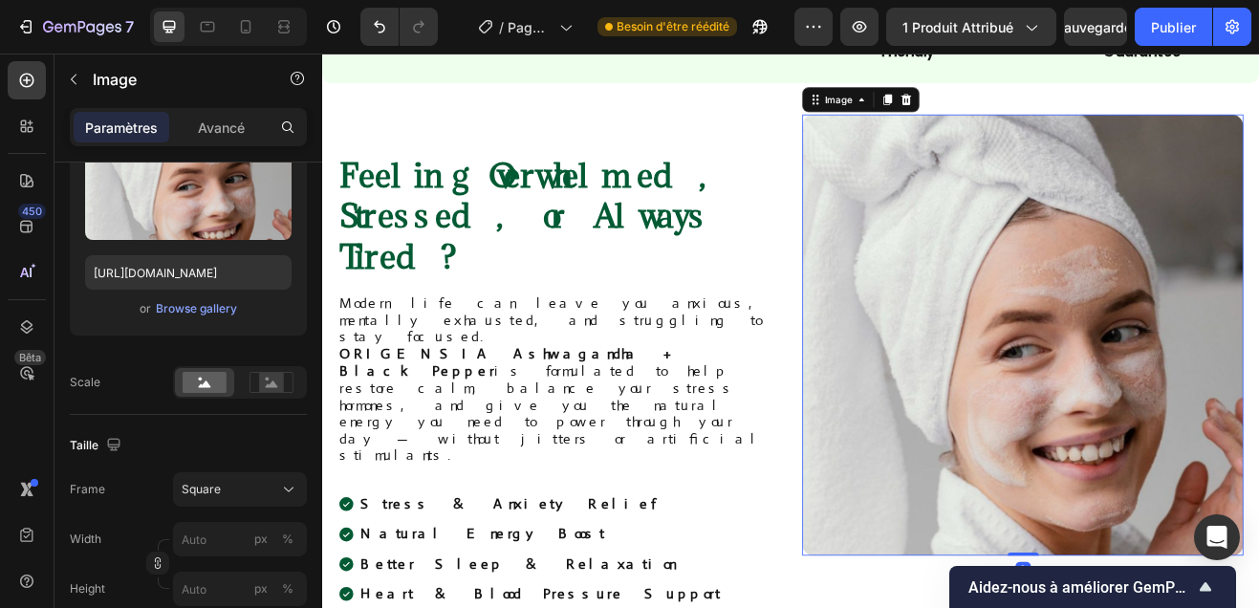
scroll to position [0, 0]
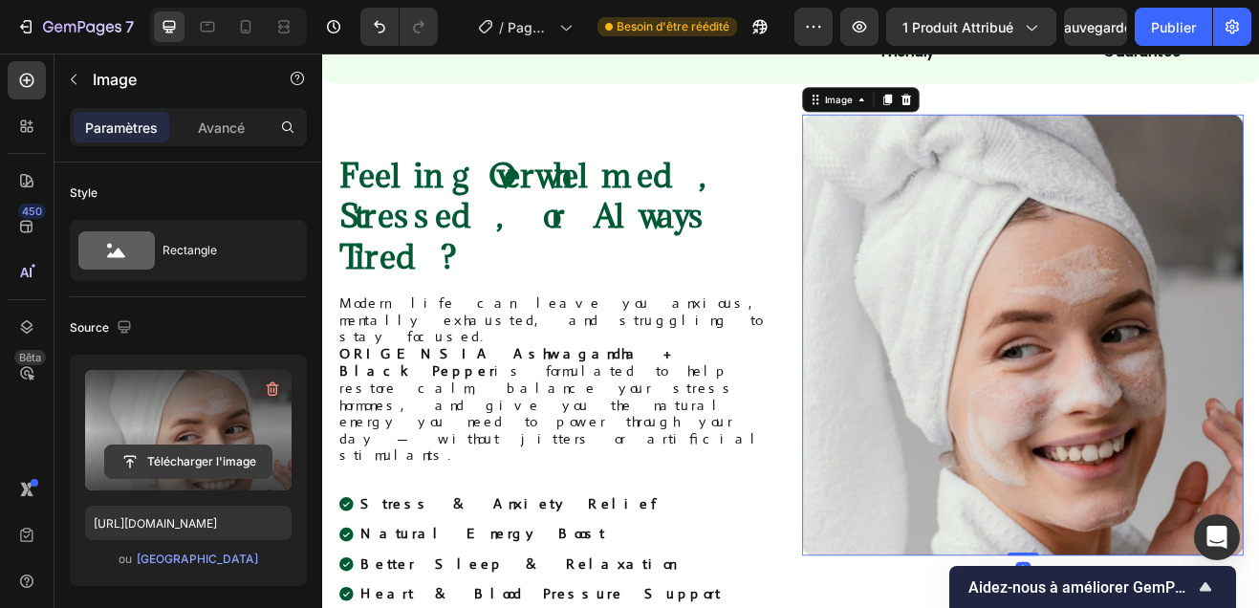
click at [254, 451] on input "file" at bounding box center [188, 461] width 166 height 32
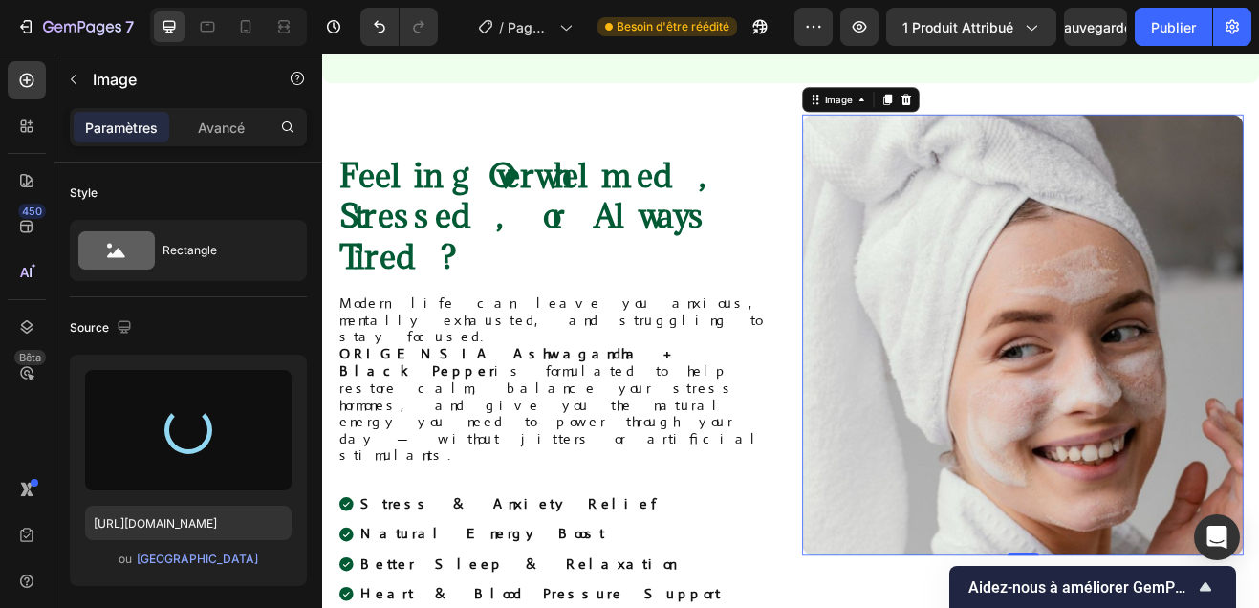
scroll to position [1230, 0]
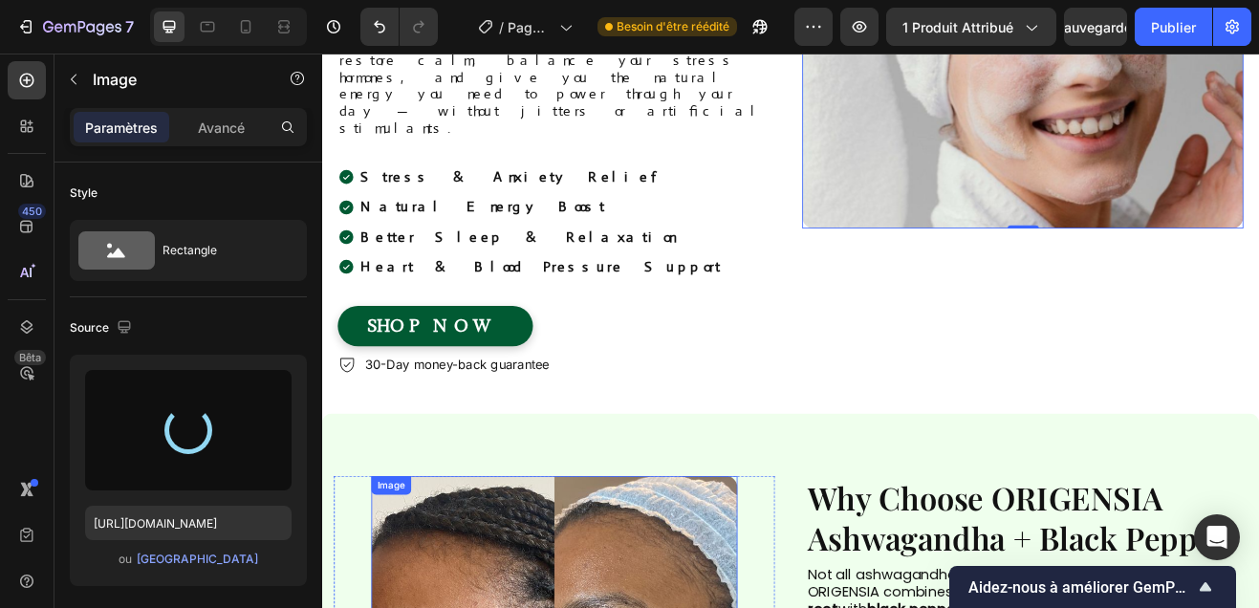
type input "https://cdn.shopify.com/s/files/1/0958/9863/2470/files/gempages_586318909167108…"
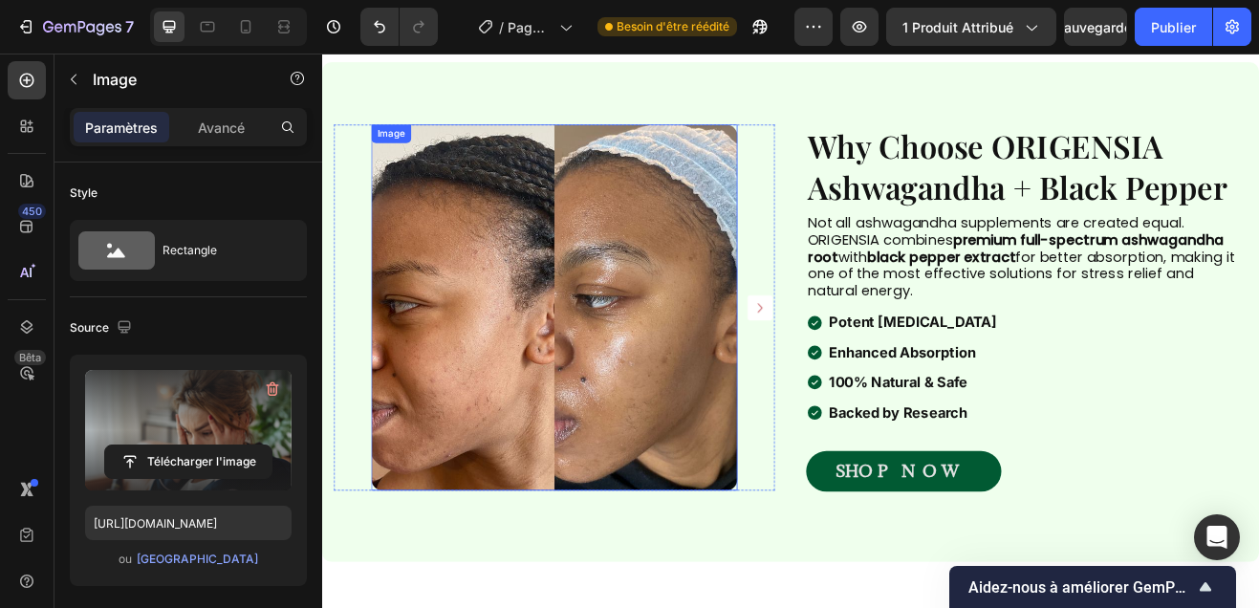
scroll to position [1544, 0]
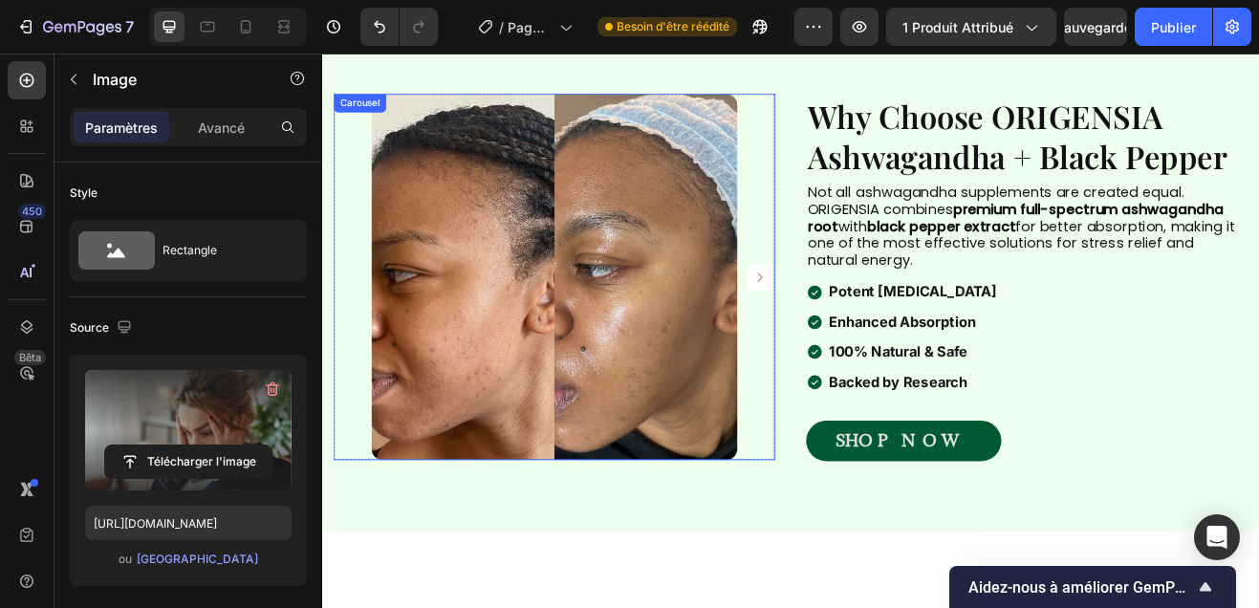
click at [853, 336] on icon "Carousel Next Arrow" at bounding box center [858, 327] width 23 height 23
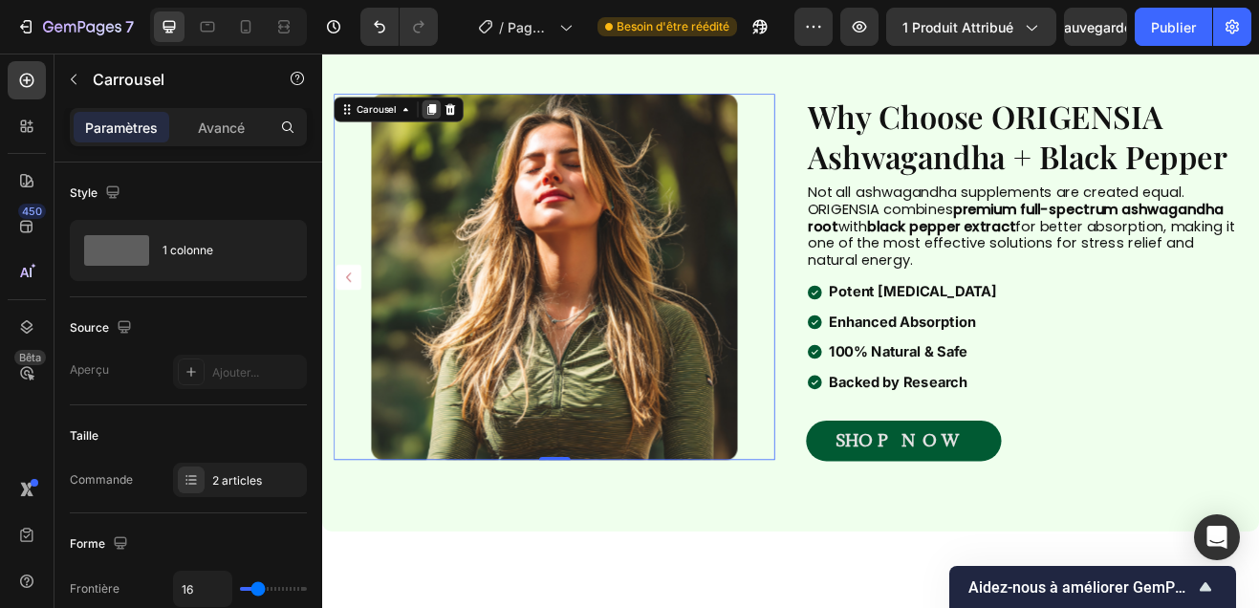
click at [455, 121] on icon at bounding box center [456, 123] width 11 height 13
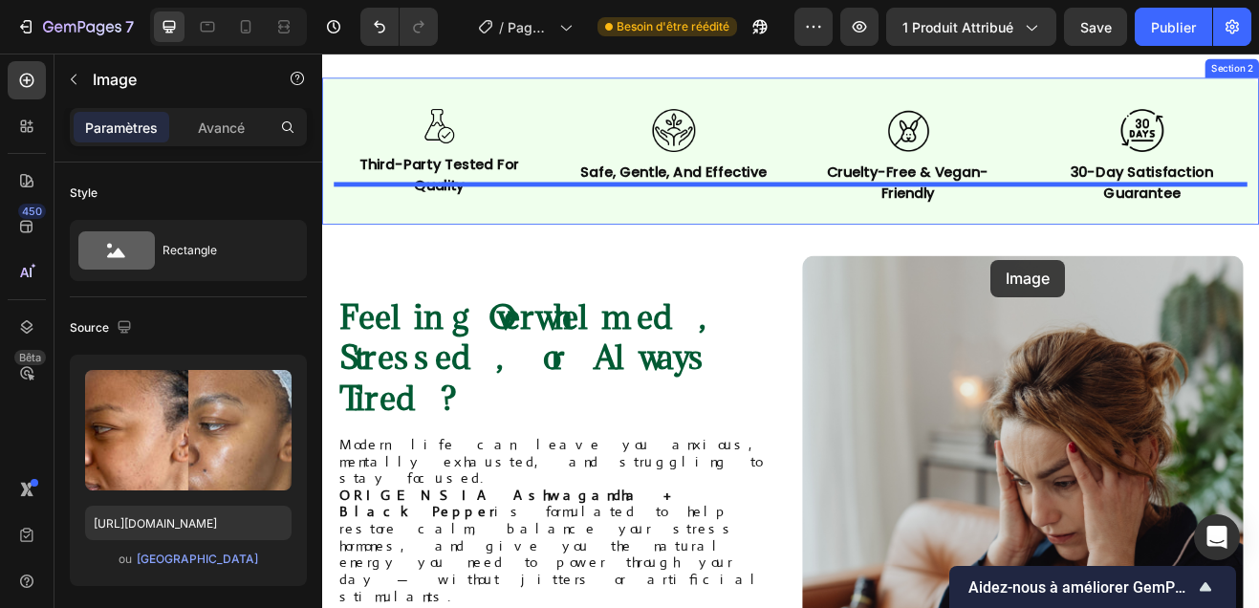
scroll to position [597, 0]
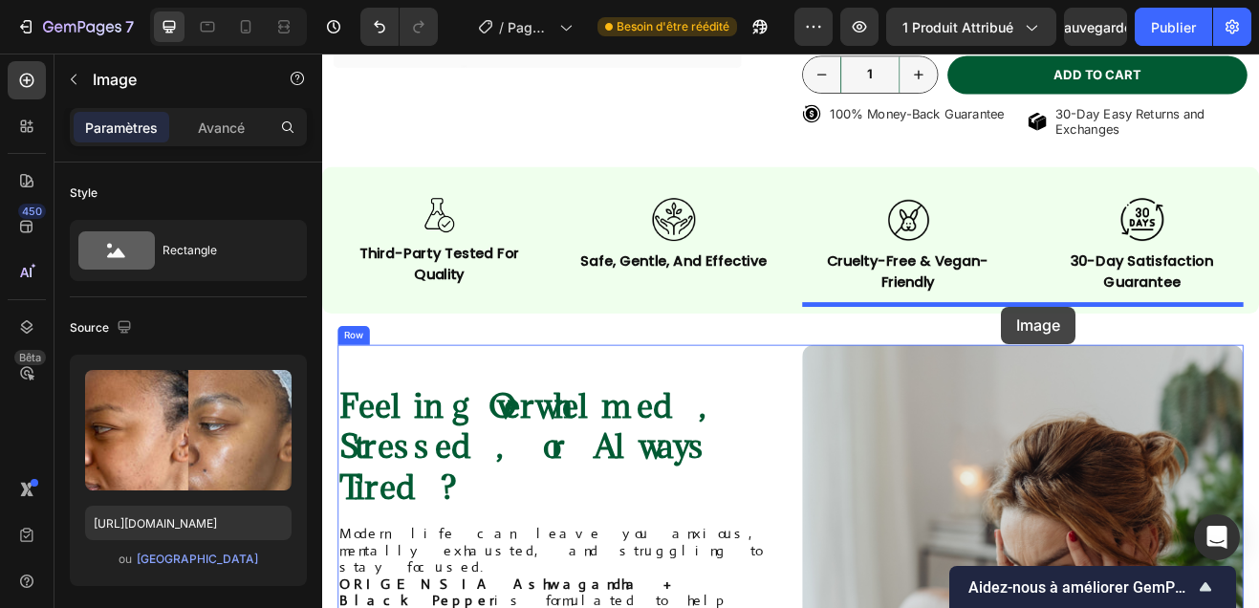
drag, startPoint x: 874, startPoint y: 99, endPoint x: 1153, endPoint y: 363, distance: 384.0
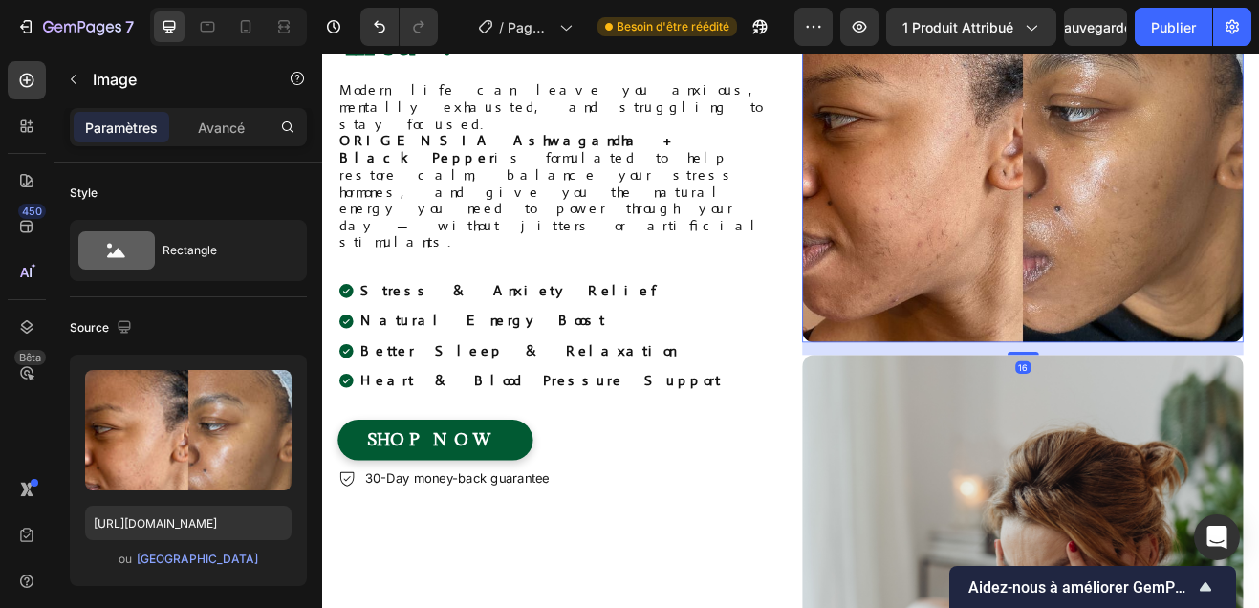
scroll to position [1117, 0]
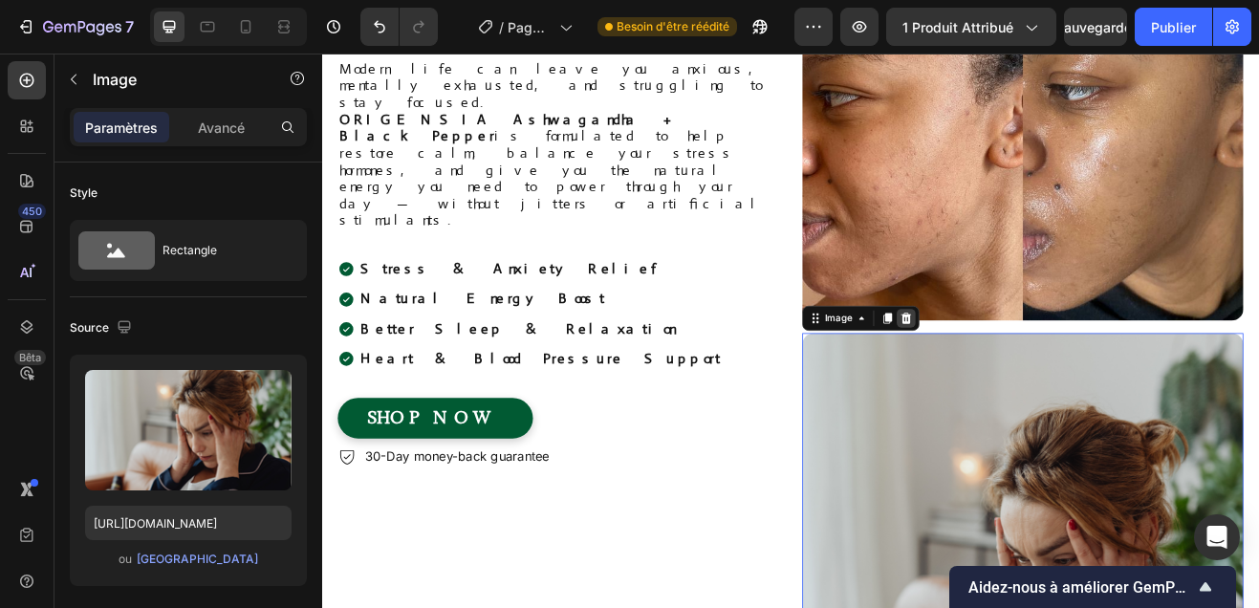
click at [1040, 378] on icon at bounding box center [1037, 377] width 12 height 13
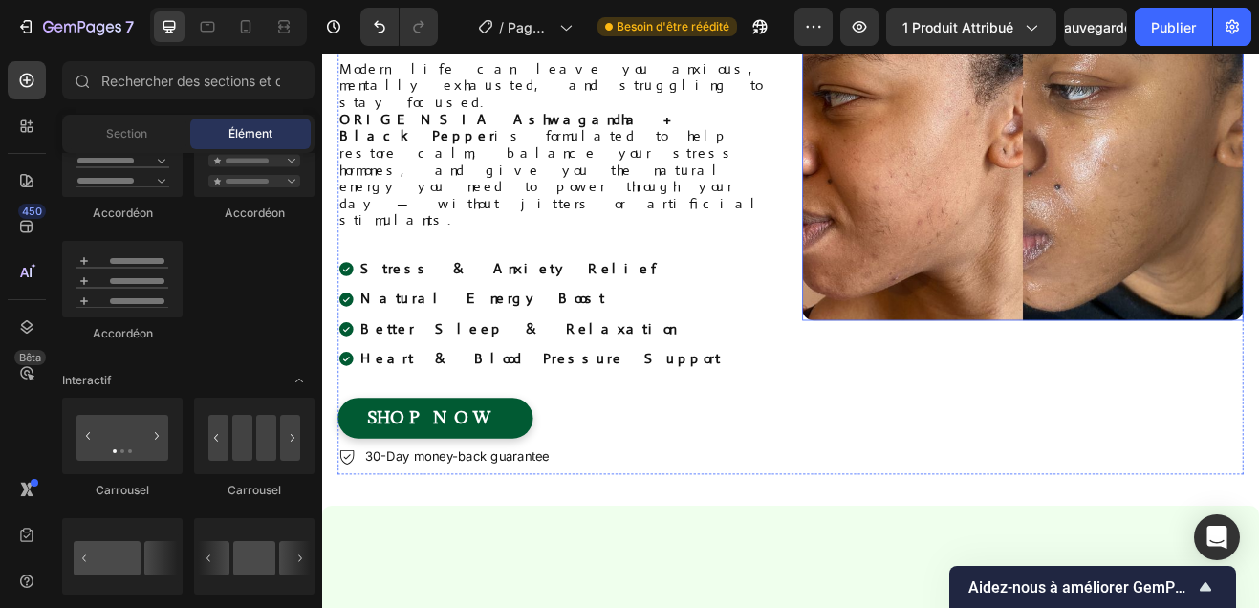
click at [1072, 298] on img at bounding box center [1180, 110] width 540 height 540
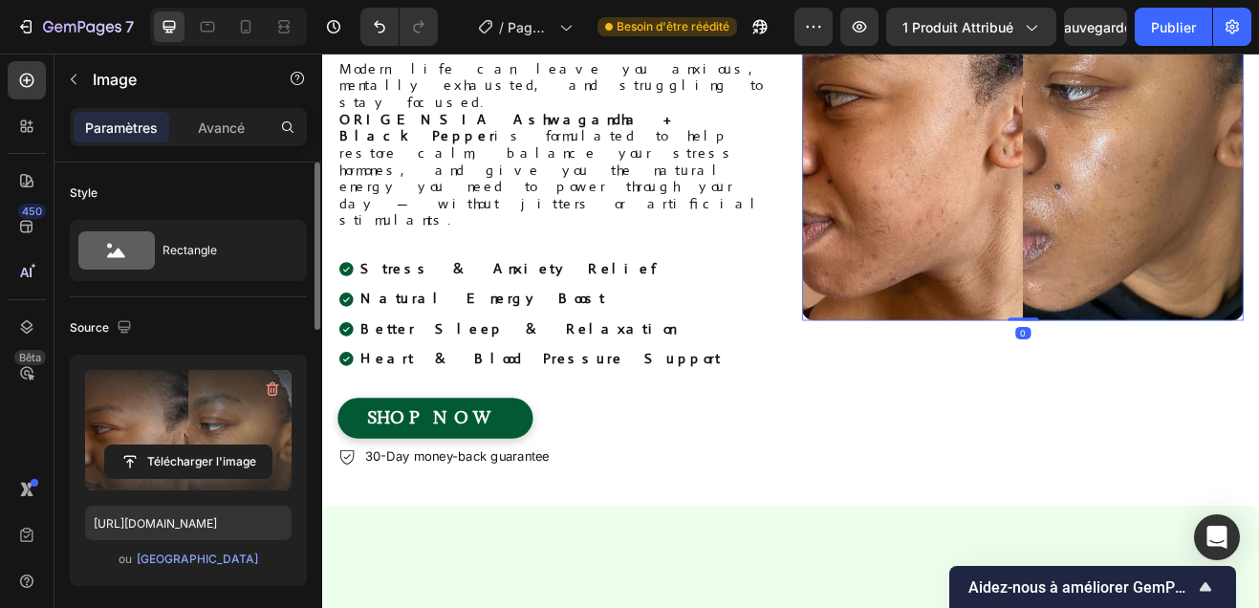
click at [211, 396] on label at bounding box center [188, 430] width 206 height 120
click at [211, 445] on input "file" at bounding box center [188, 461] width 166 height 32
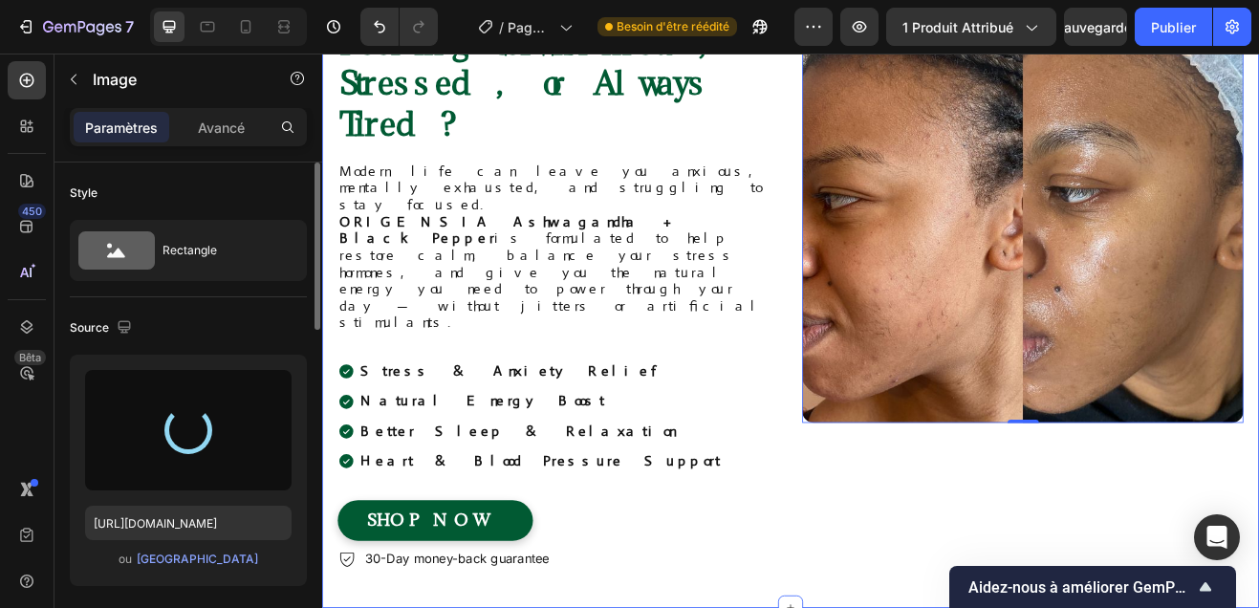
type input "https://cdn.shopify.com/s/files/1/0958/9863/2470/files/gempages_586318909167108…"
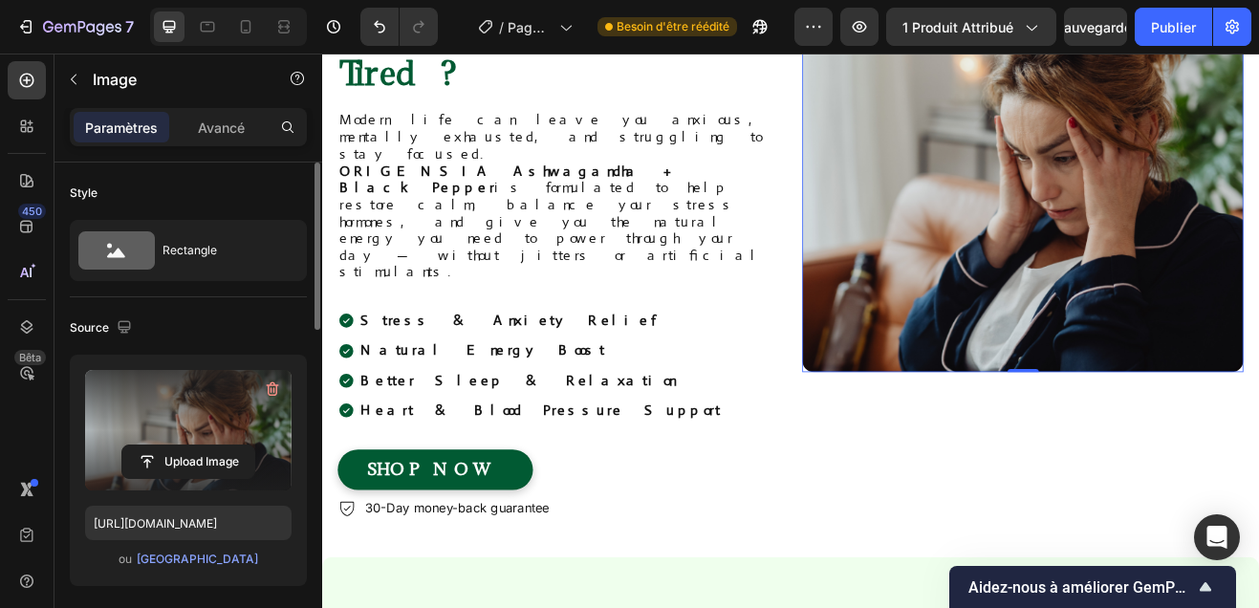
scroll to position [1072, 0]
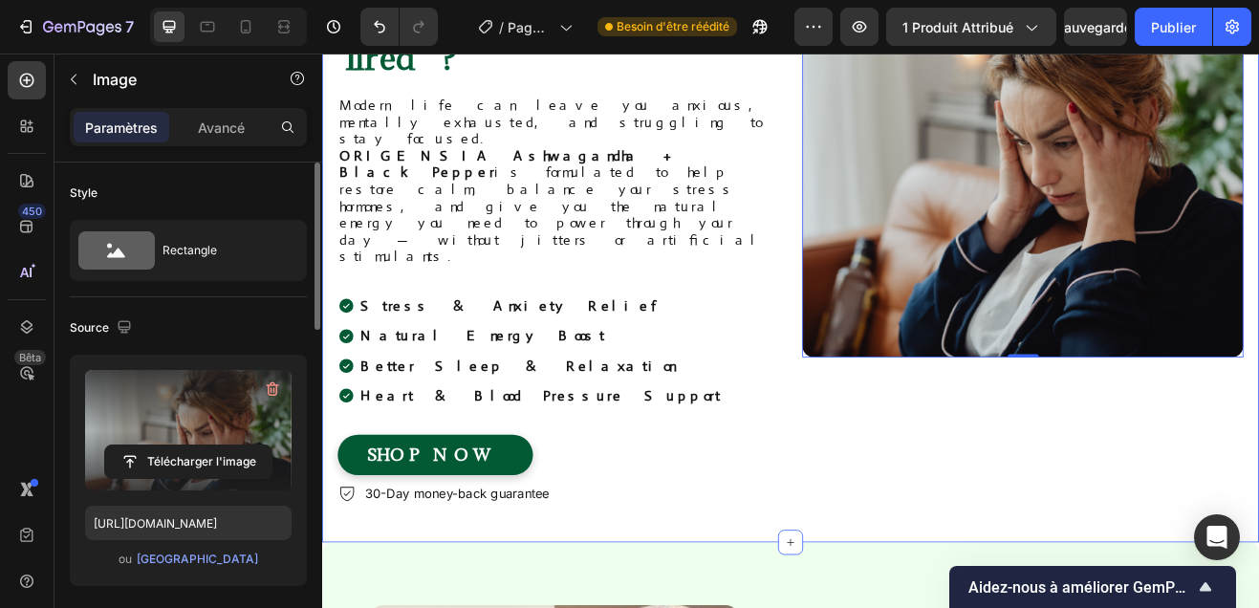
click at [863, 498] on div "Image Feeling Overwhelmed, Stressed, or Always Tired? Heading Modern life can l…" at bounding box center [895, 249] width 1147 height 805
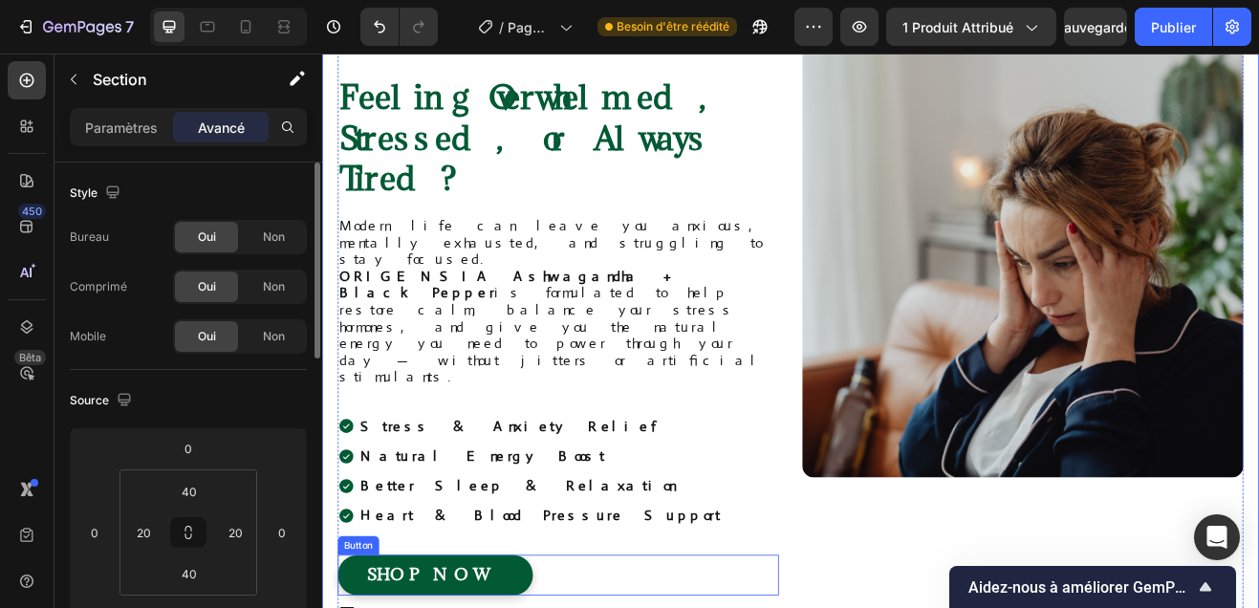
scroll to position [911, 0]
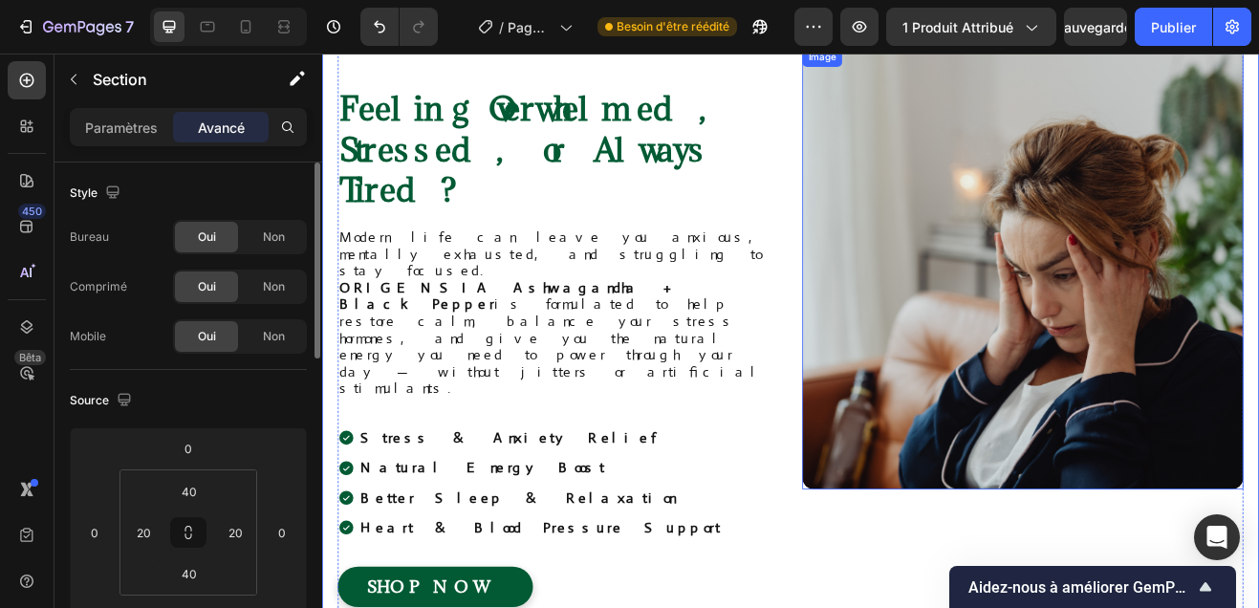
click at [1090, 368] on img at bounding box center [1180, 317] width 540 height 540
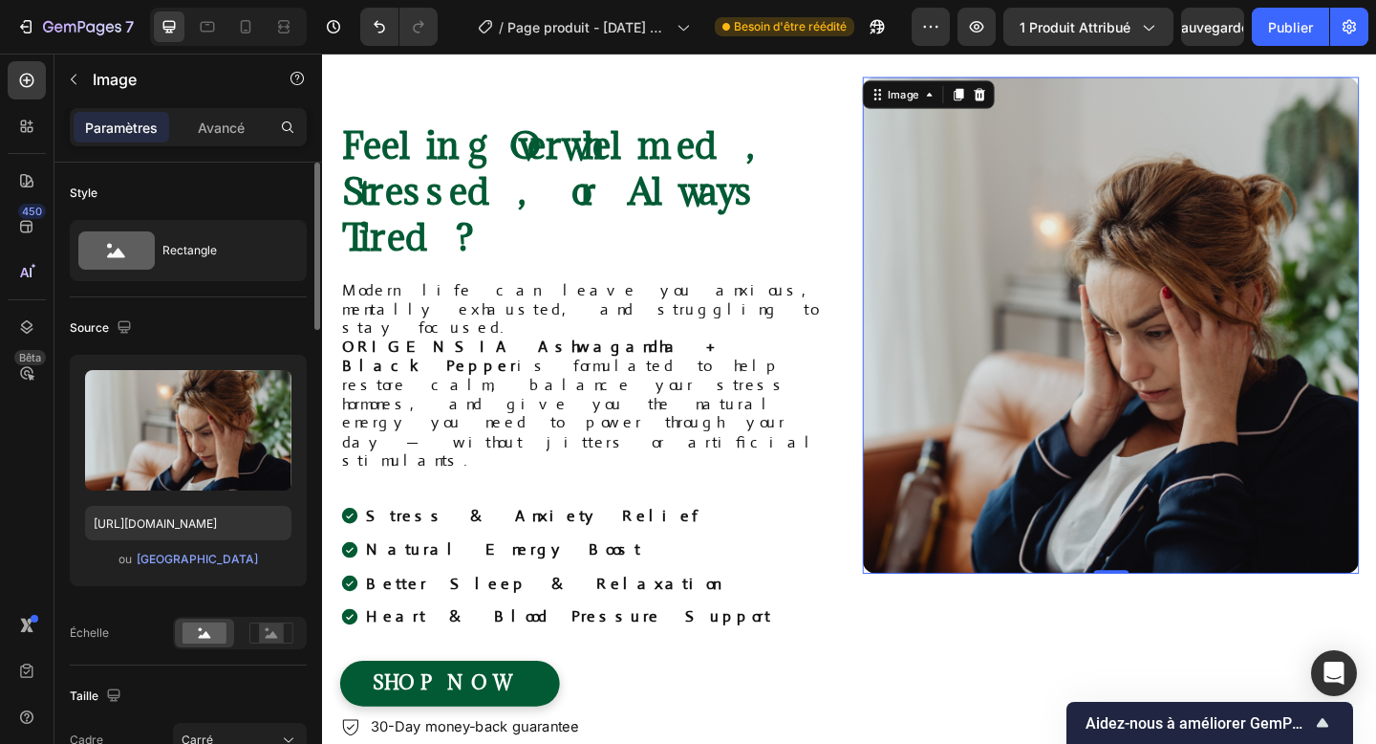
scroll to position [1203, 0]
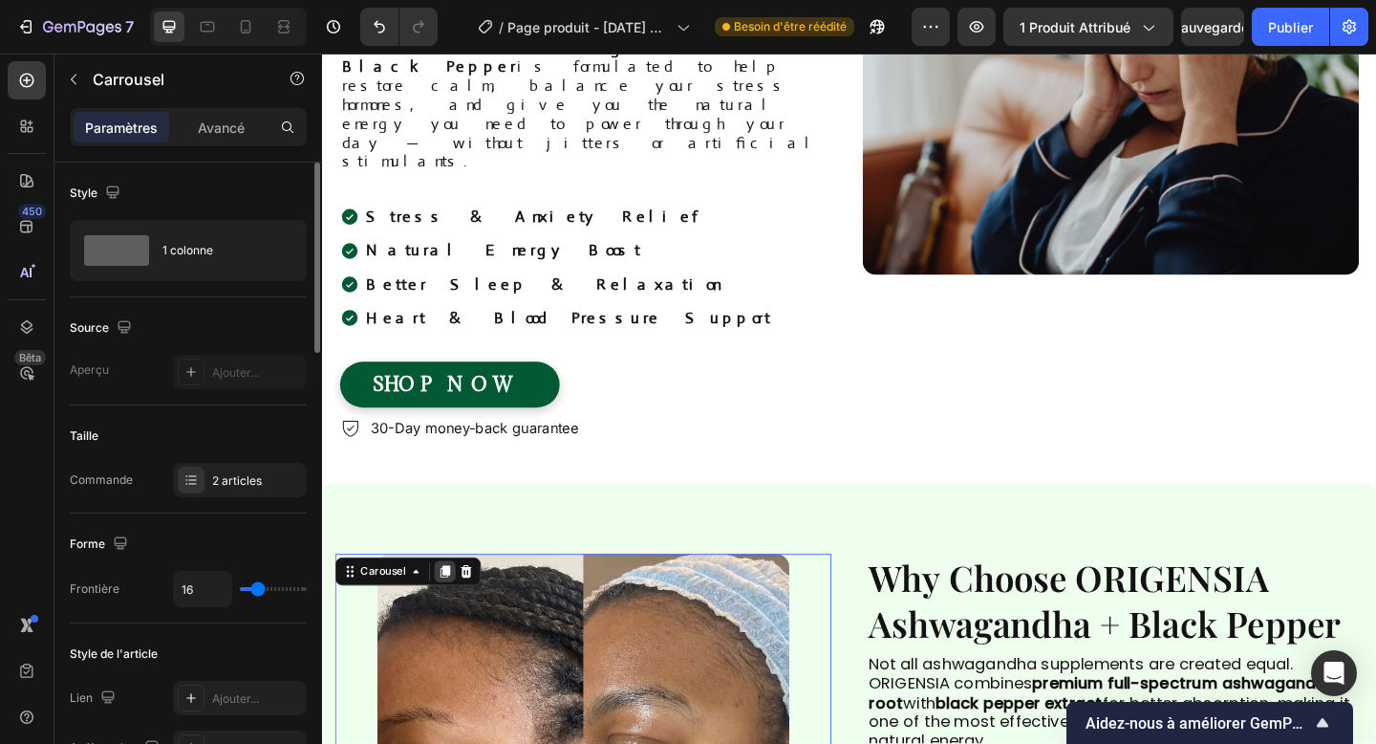
click at [452, 611] on icon at bounding box center [456, 617] width 11 height 13
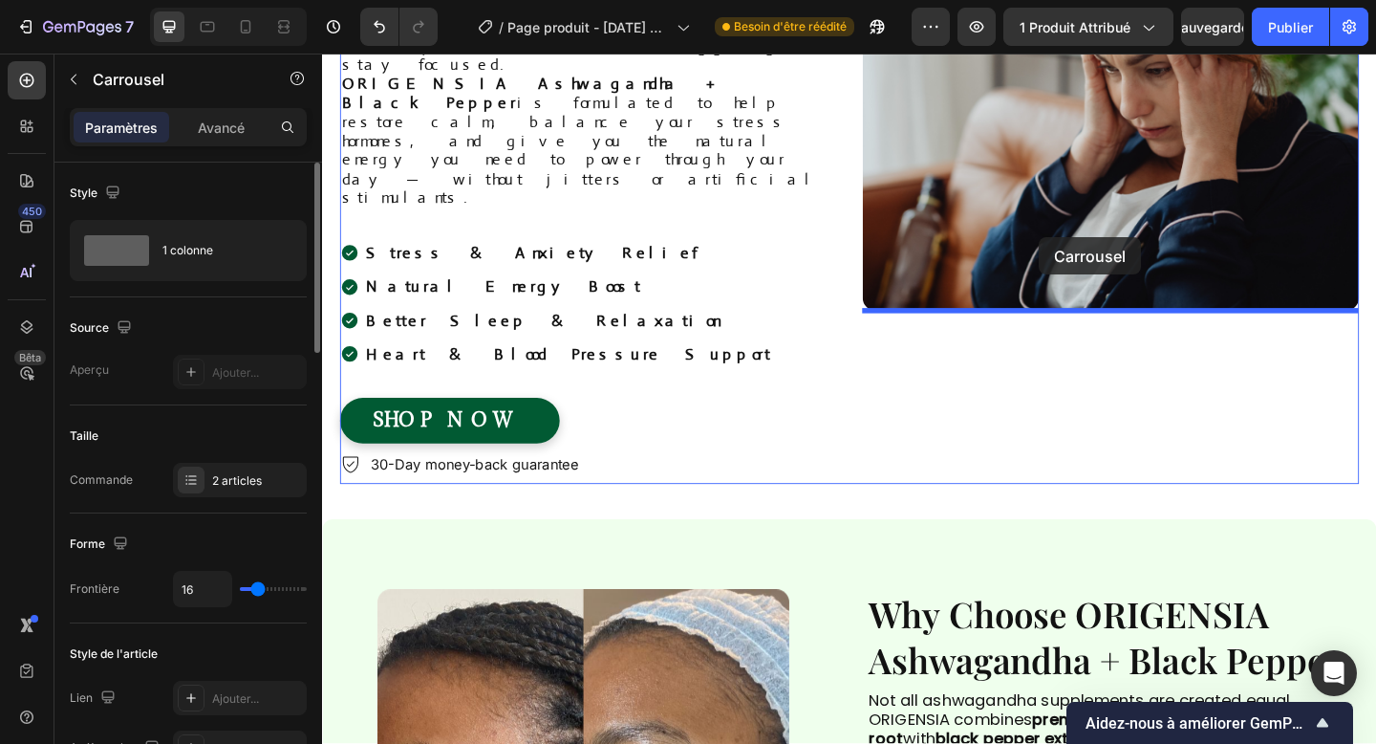
scroll to position [1137, 0]
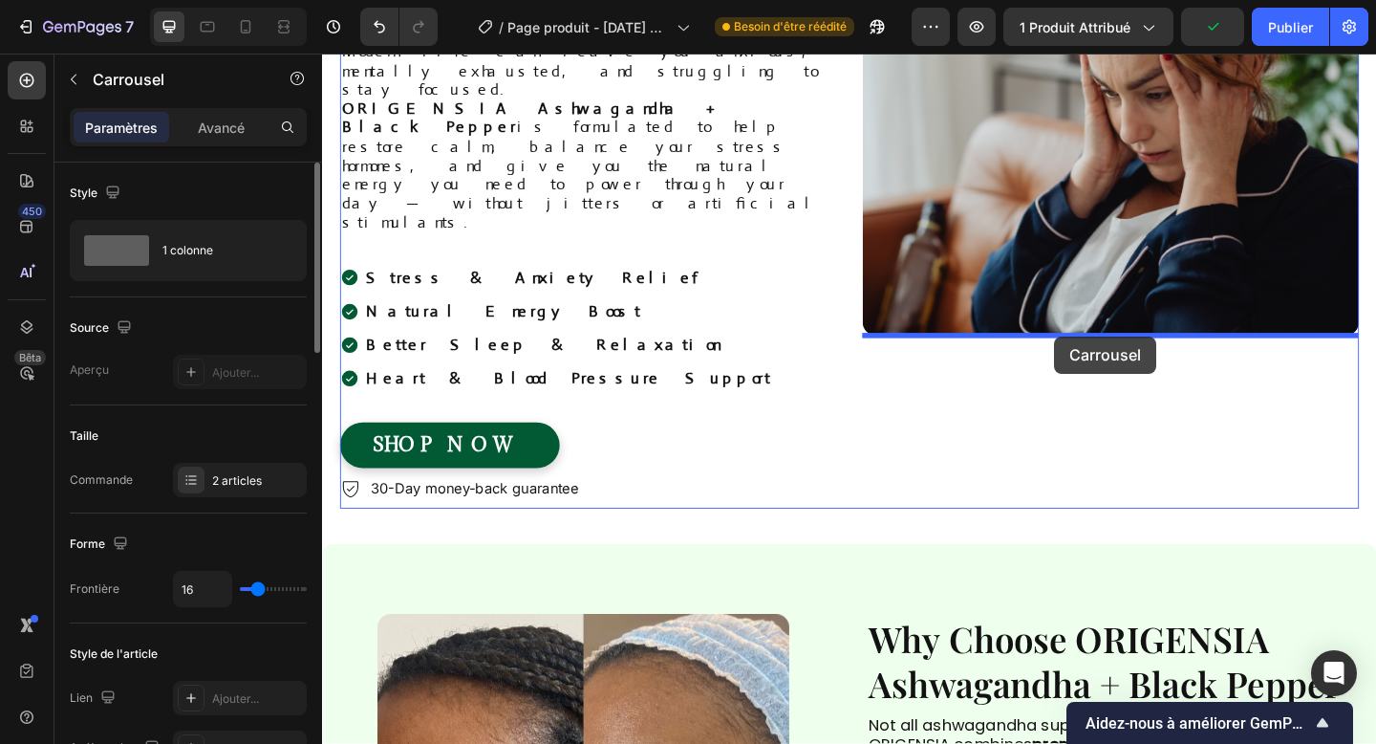
drag, startPoint x: 372, startPoint y: 102, endPoint x: 1118, endPoint y: 361, distance: 790.1
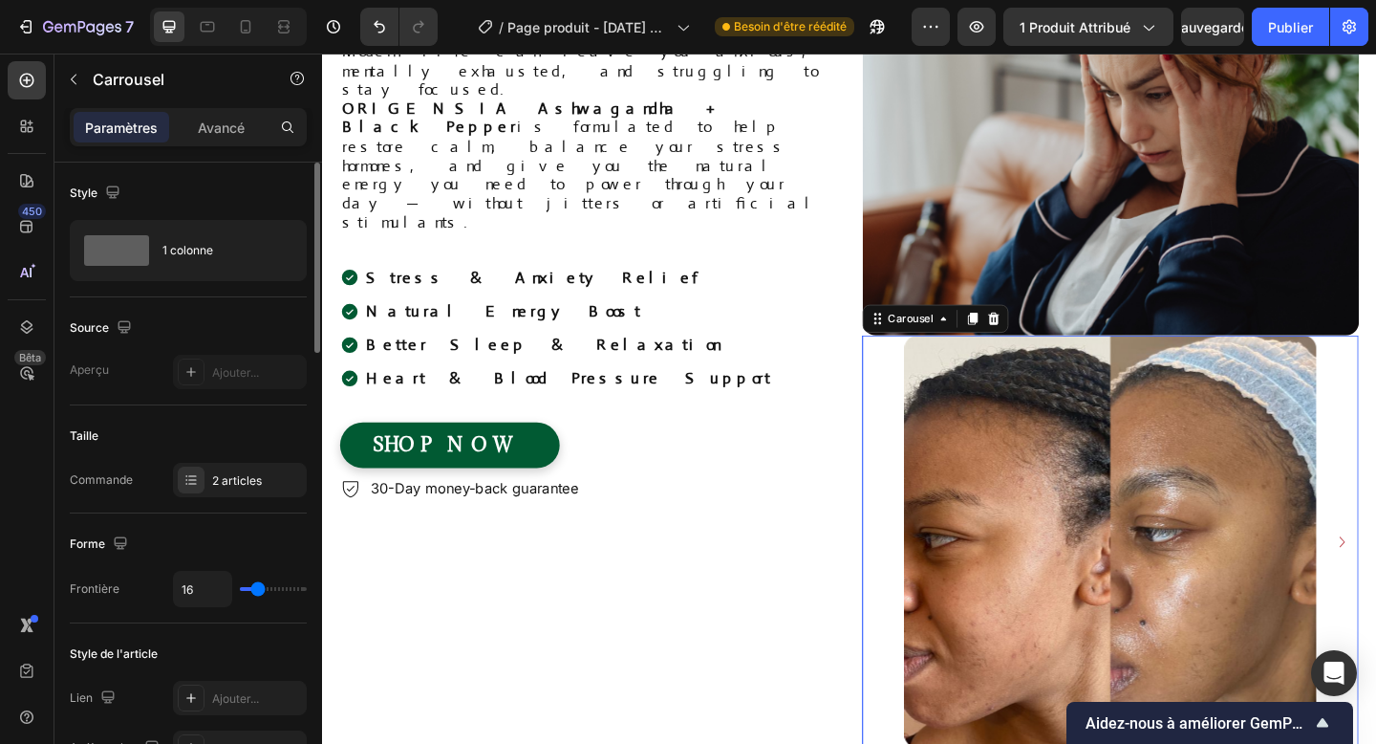
click at [916, 444] on div "Image Image" at bounding box center [1180, 584] width 540 height 448
click at [932, 314] on img at bounding box center [1180, 90] width 540 height 540
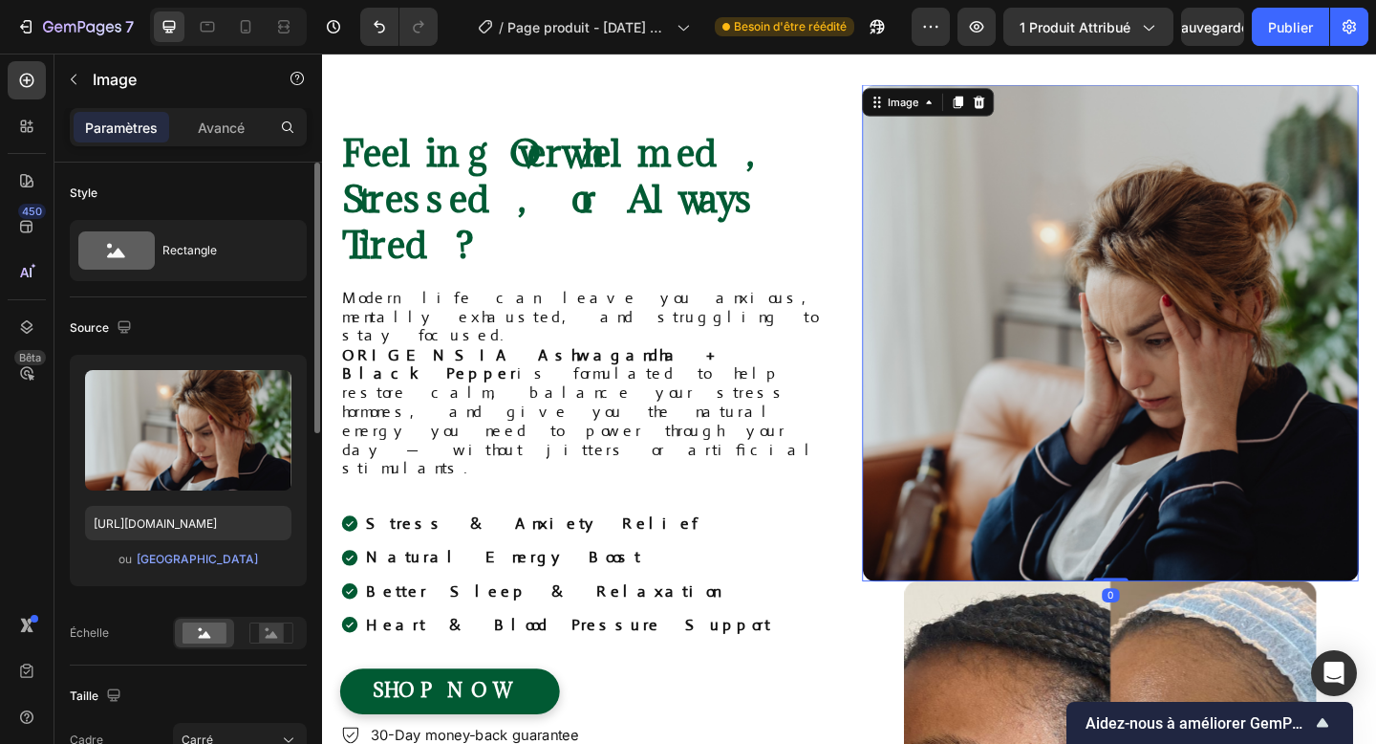
scroll to position [834, 0]
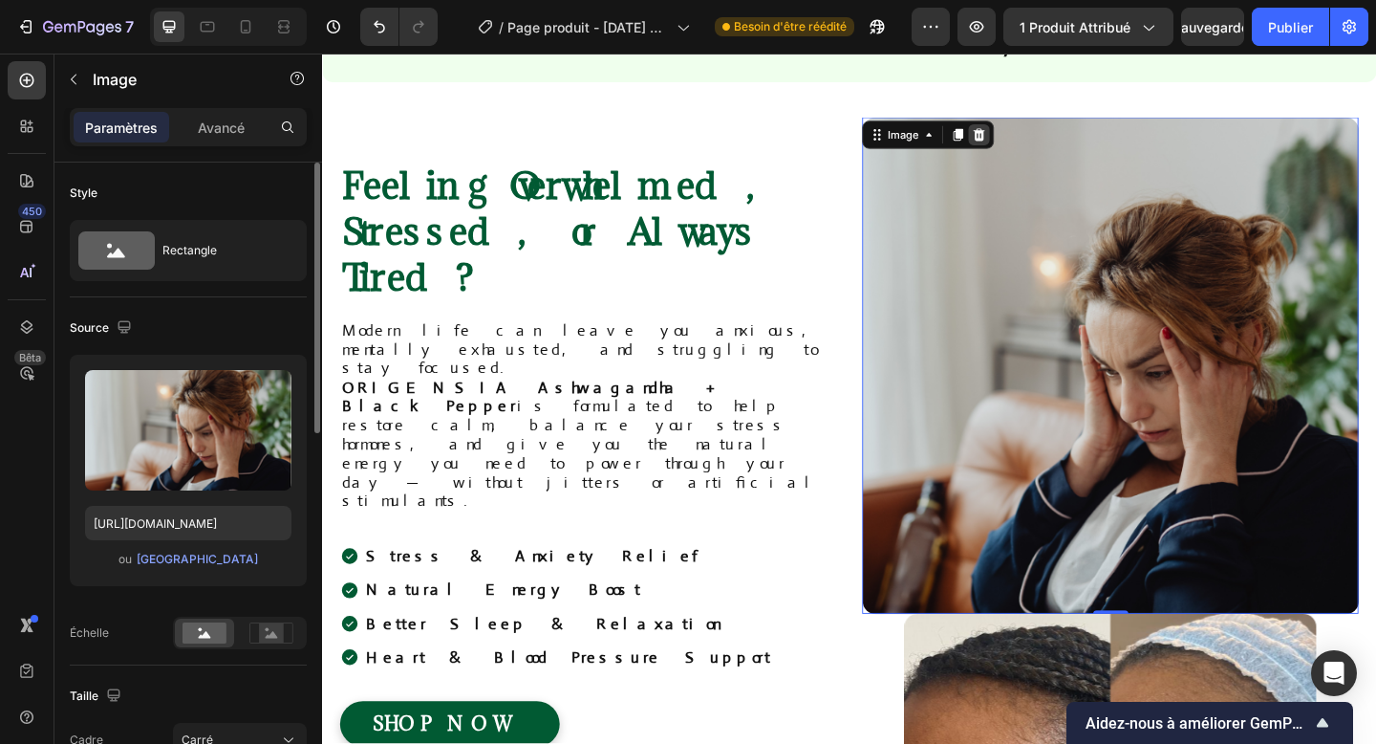
click at [1035, 140] on icon at bounding box center [1037, 142] width 12 height 13
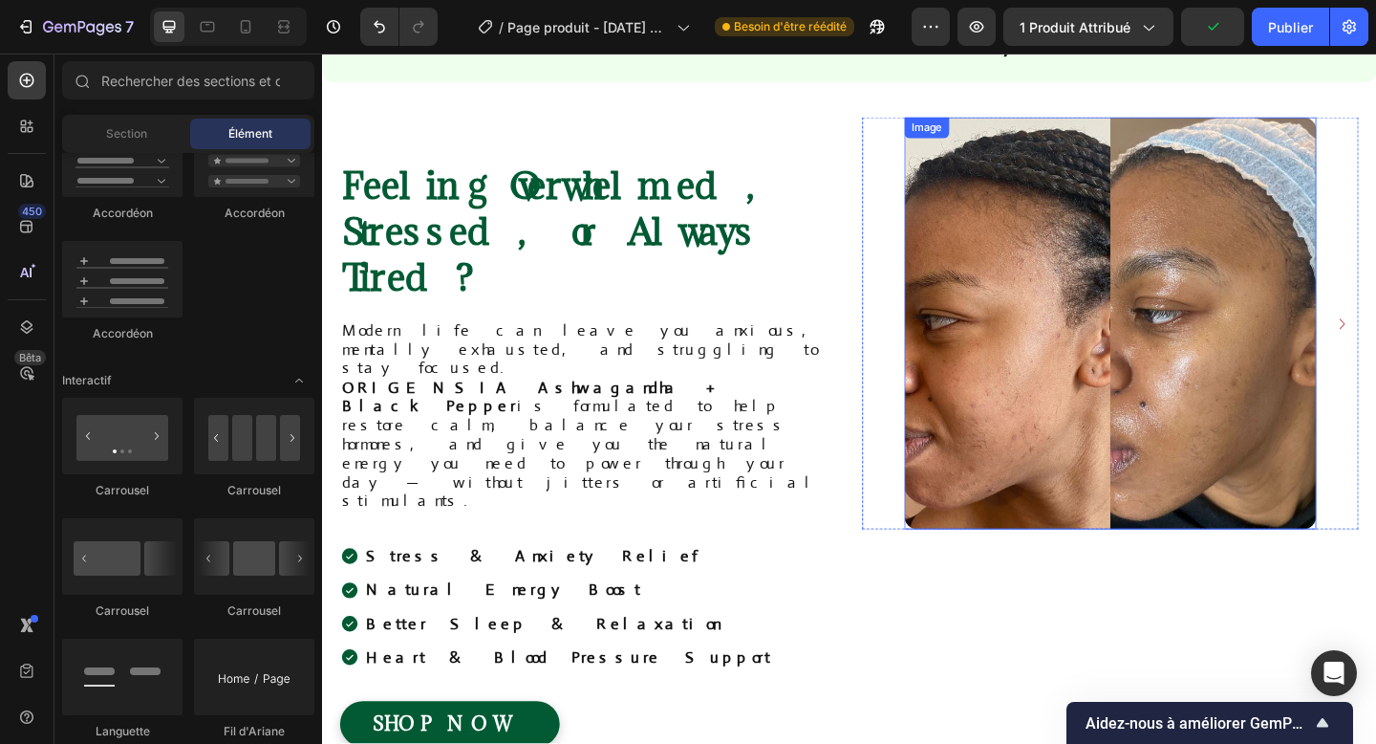
click at [1187, 238] on img at bounding box center [1180, 347] width 448 height 448
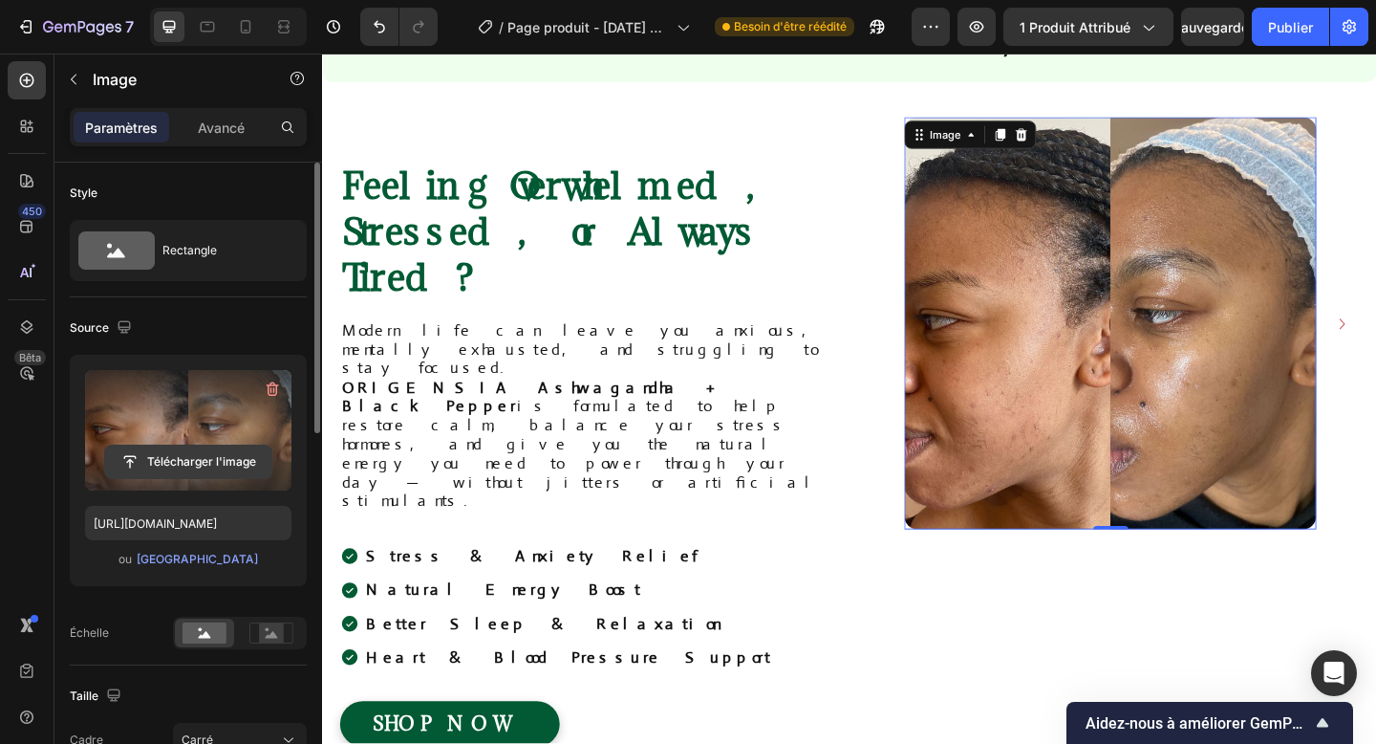
click at [190, 462] on input "file" at bounding box center [188, 461] width 166 height 32
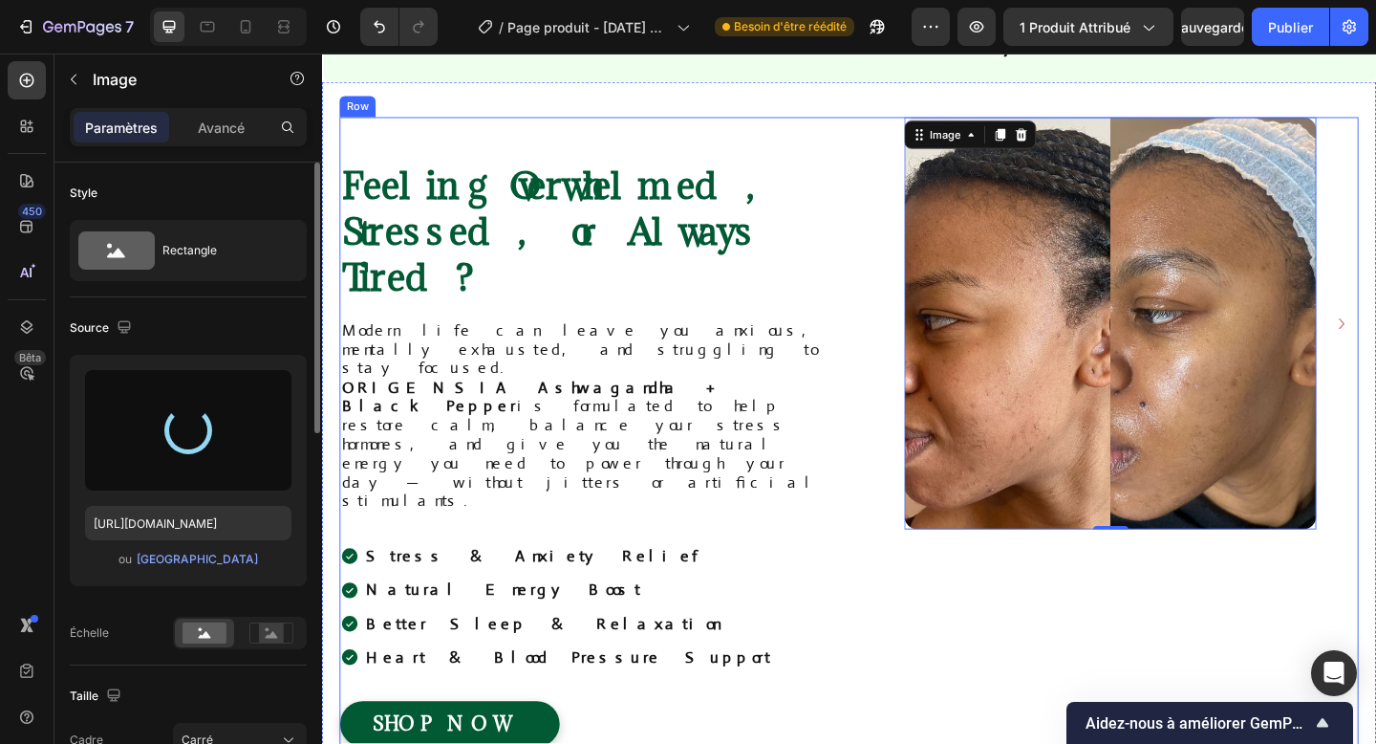
type input "https://cdn.shopify.com/s/files/1/0958/9863/2470/files/gempages_586318909167108…"
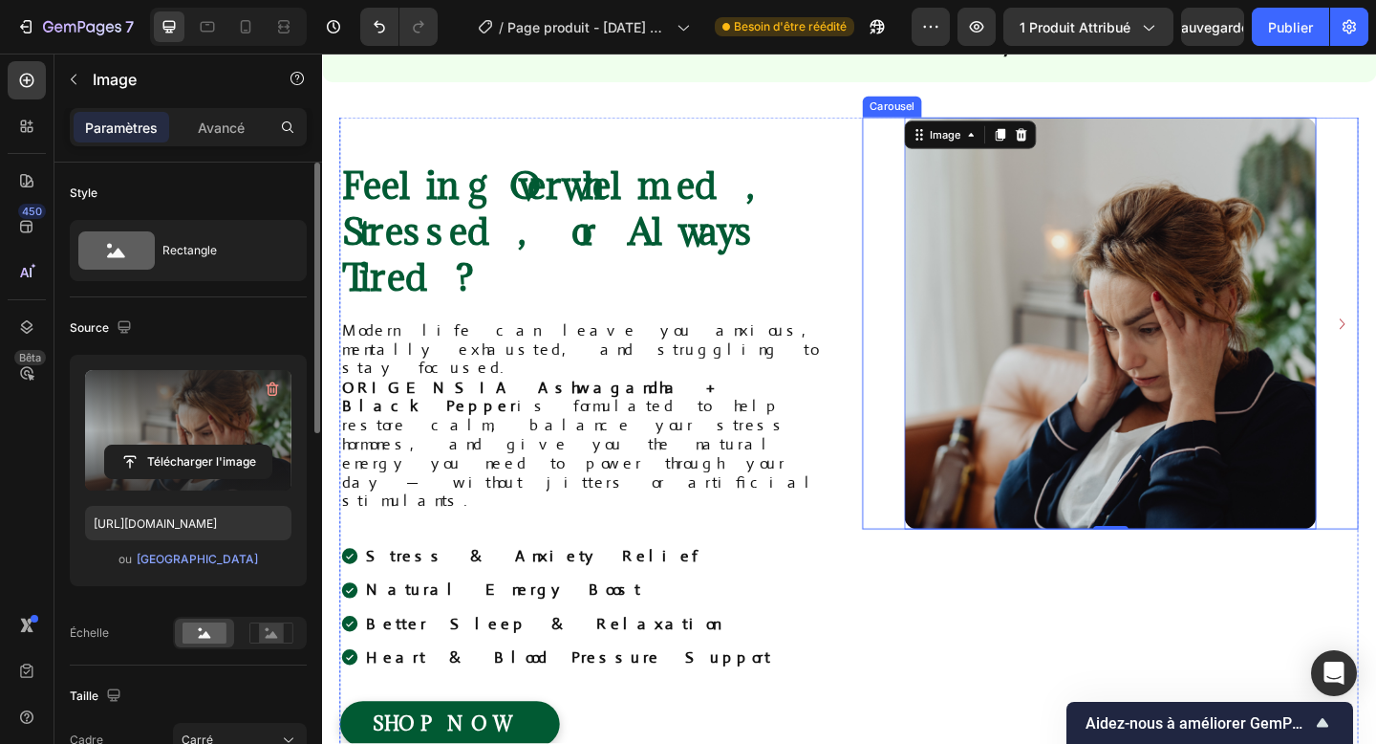
click at [932, 485] on div "Image 0 Image" at bounding box center [1180, 347] width 540 height 448
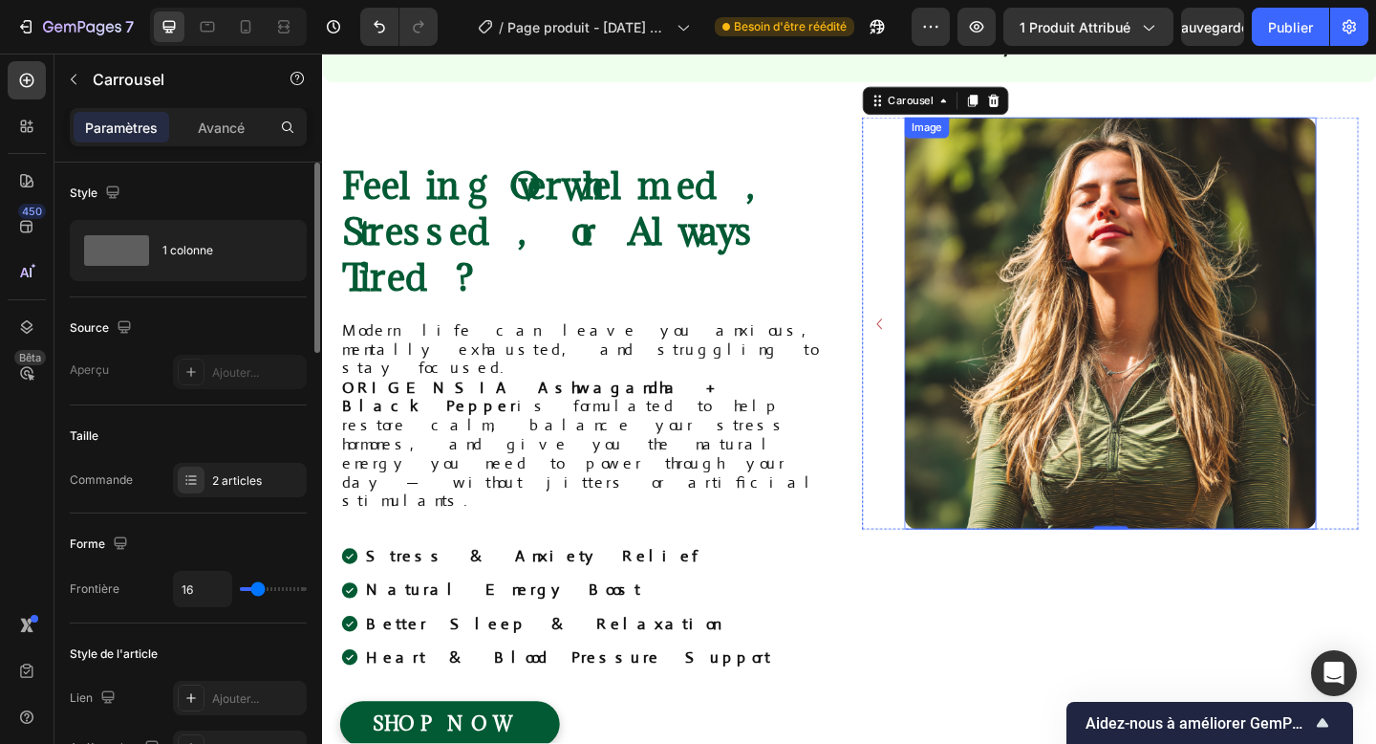
click at [1249, 408] on img at bounding box center [1180, 347] width 448 height 448
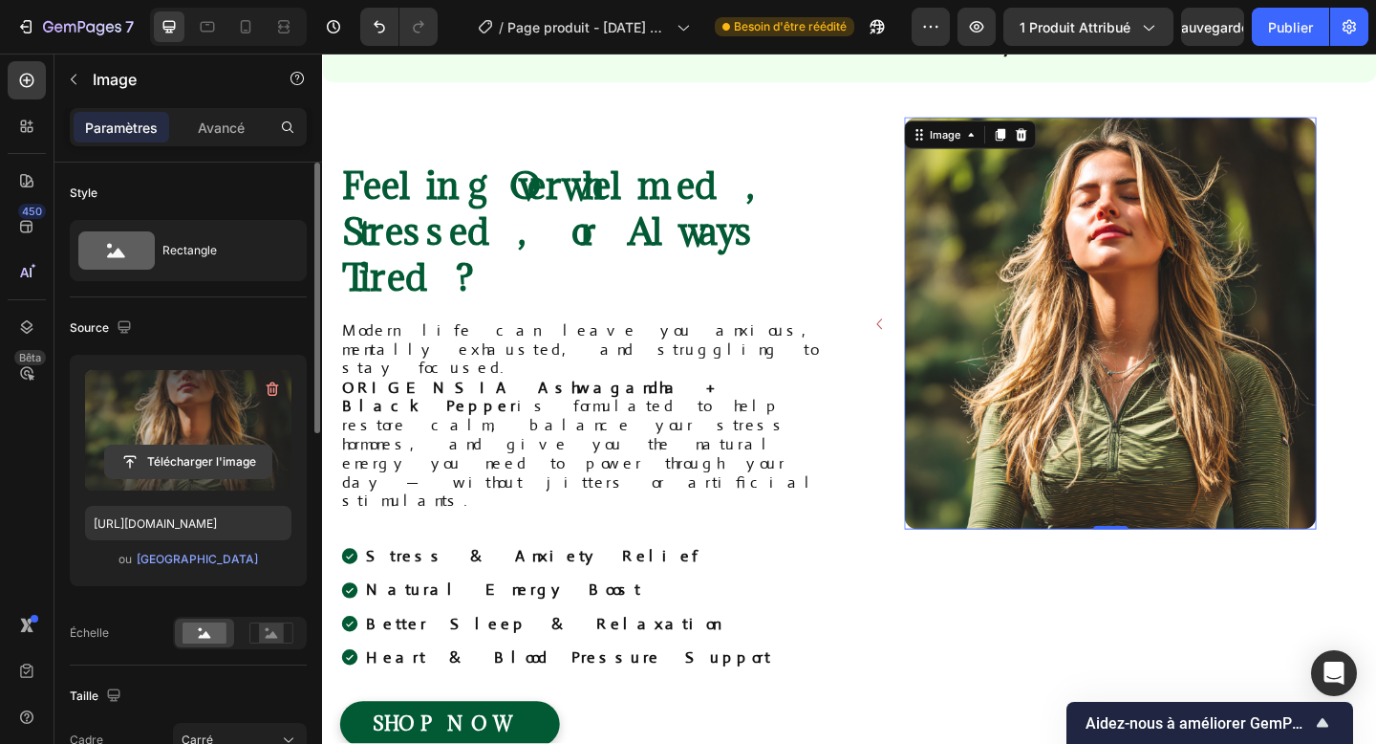
click at [192, 465] on input "file" at bounding box center [188, 461] width 166 height 32
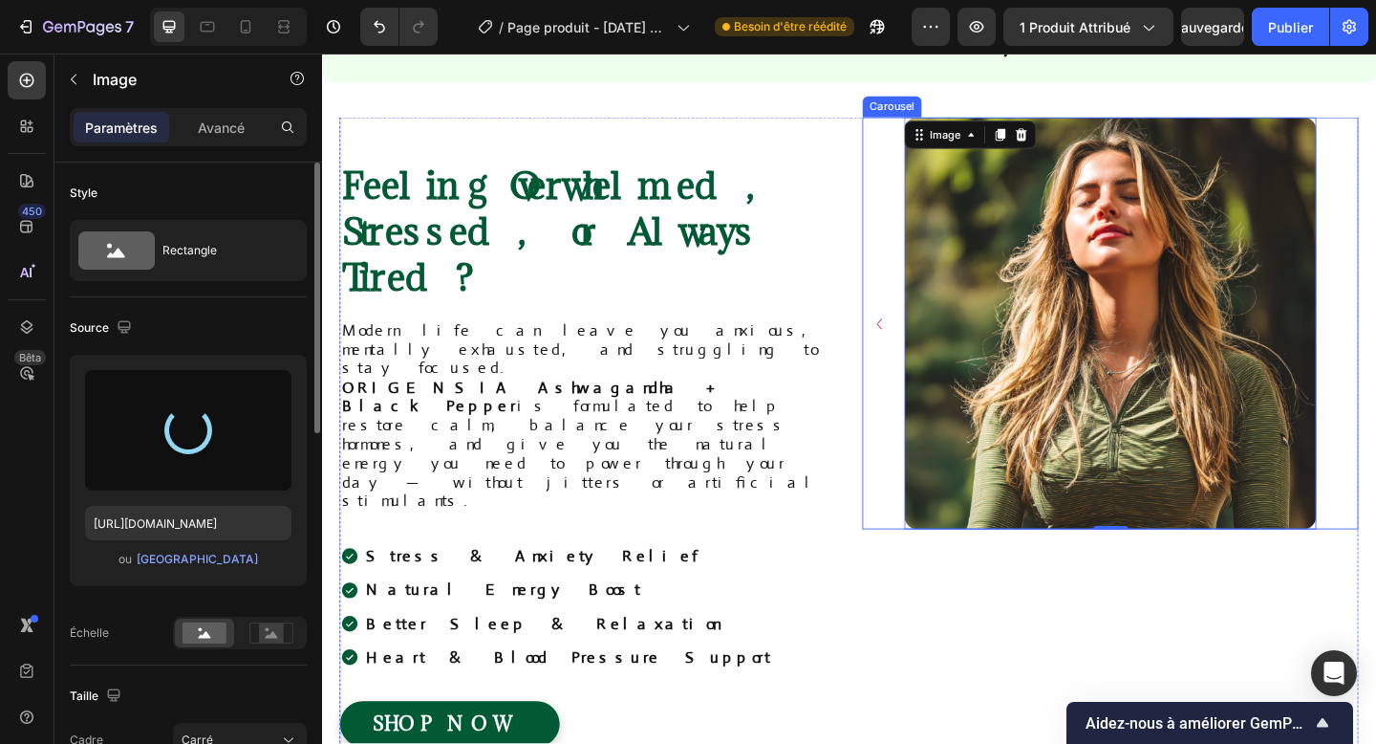
type input "https://cdn.shopify.com/s/files/1/0958/9863/2470/files/gempages_586318909167108…"
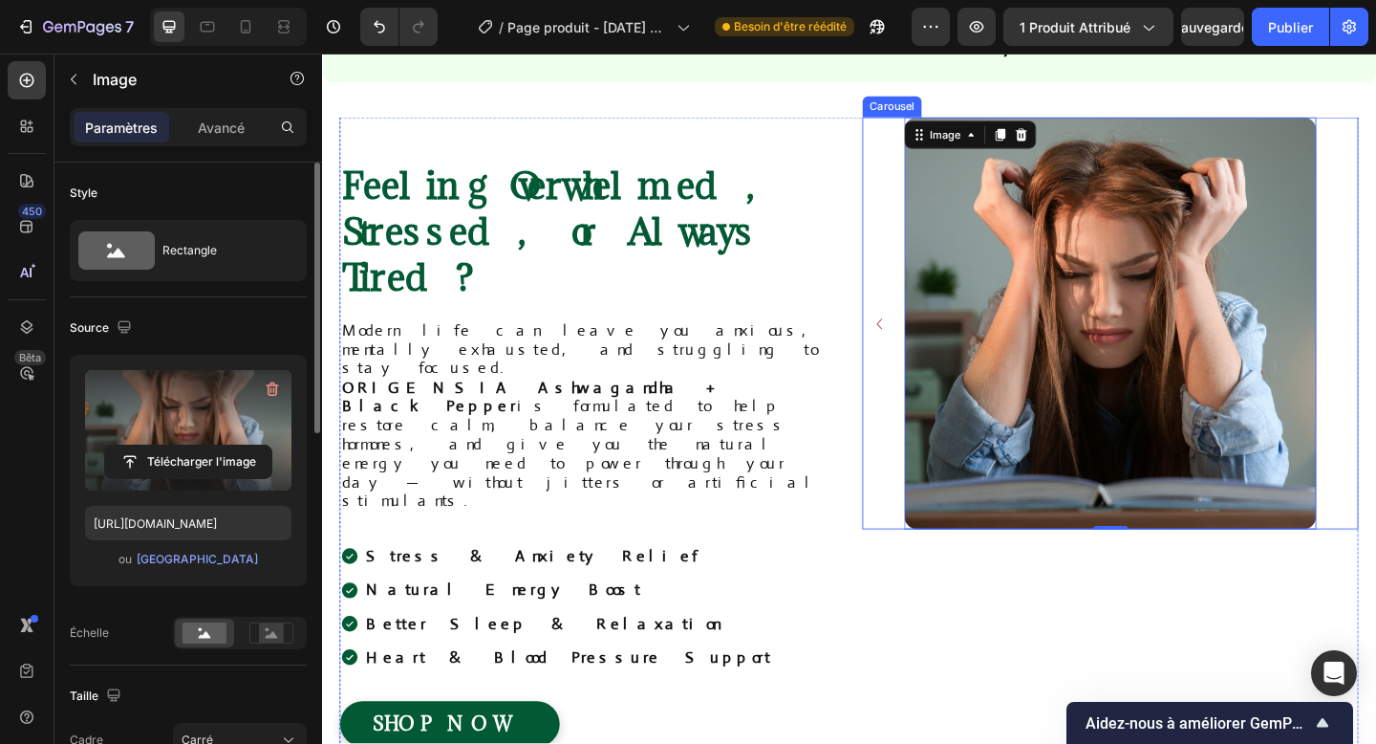
click at [931, 340] on icon "Carousel Back Arrow" at bounding box center [928, 347] width 23 height 23
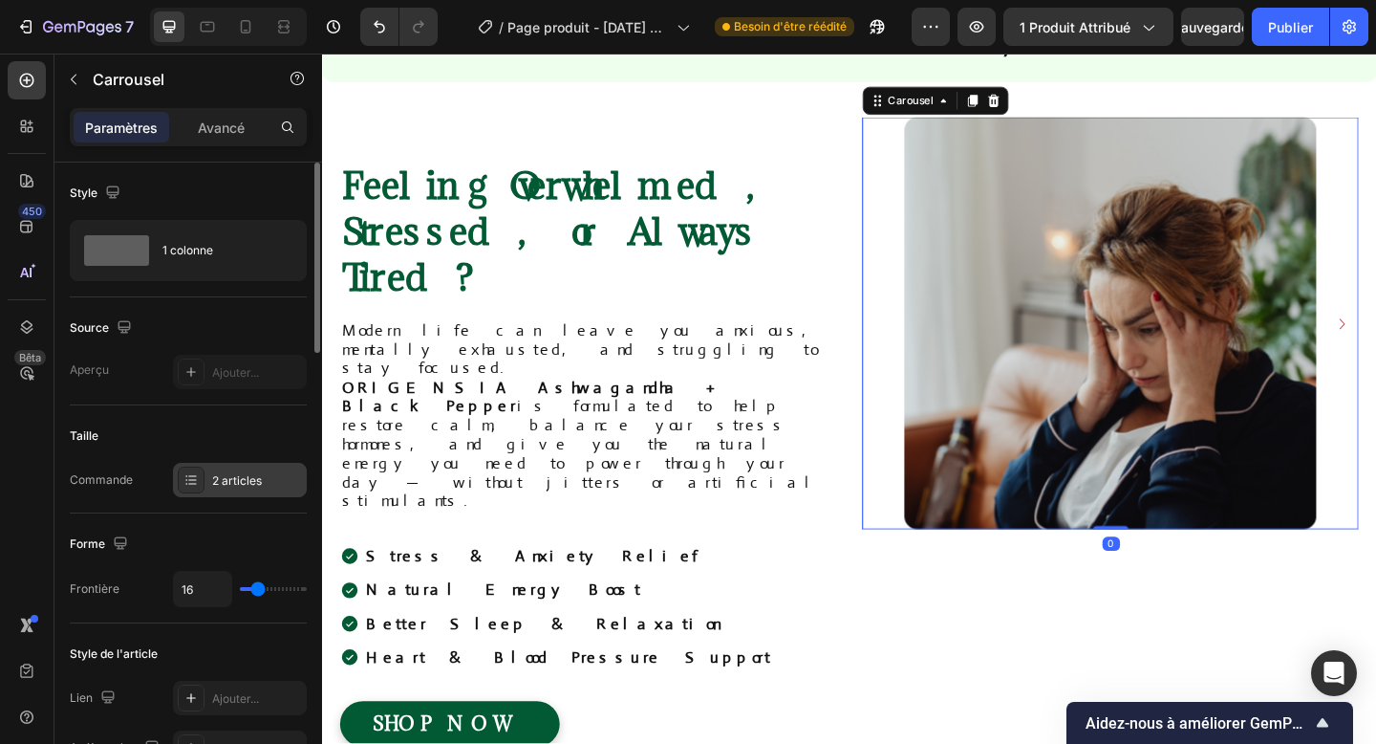
click at [238, 472] on div "2 articles" at bounding box center [257, 480] width 90 height 17
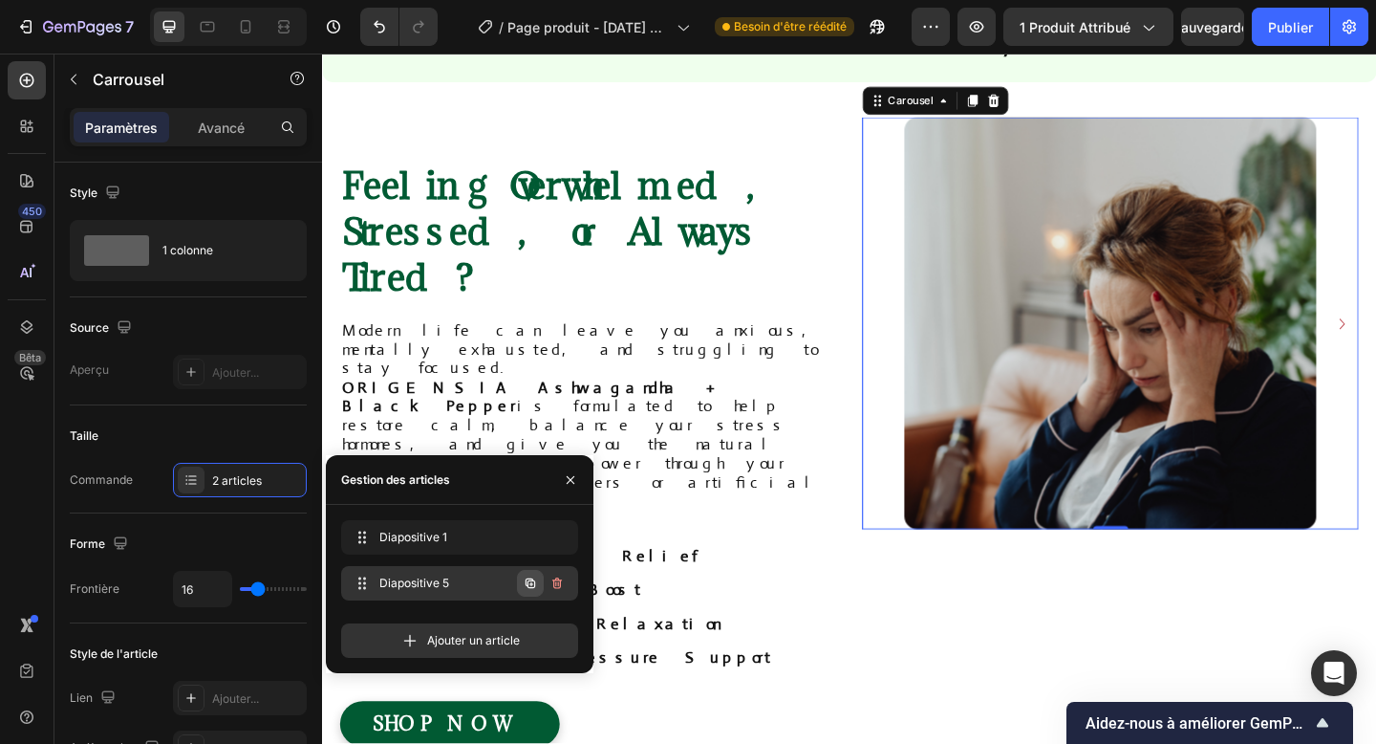
click at [529, 575] on icon "button" at bounding box center [530, 582] width 15 height 15
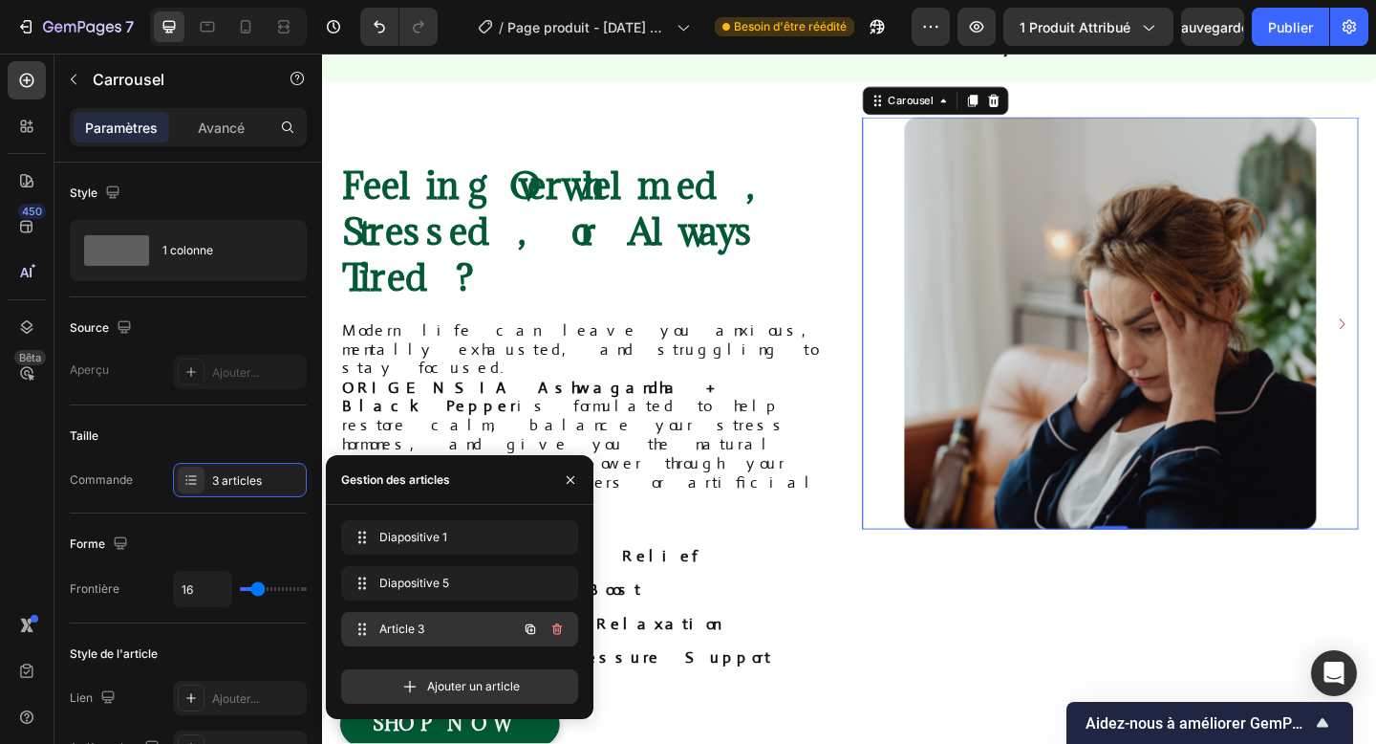
click at [444, 618] on div "Article 3 Item 3" at bounding box center [433, 628] width 168 height 27
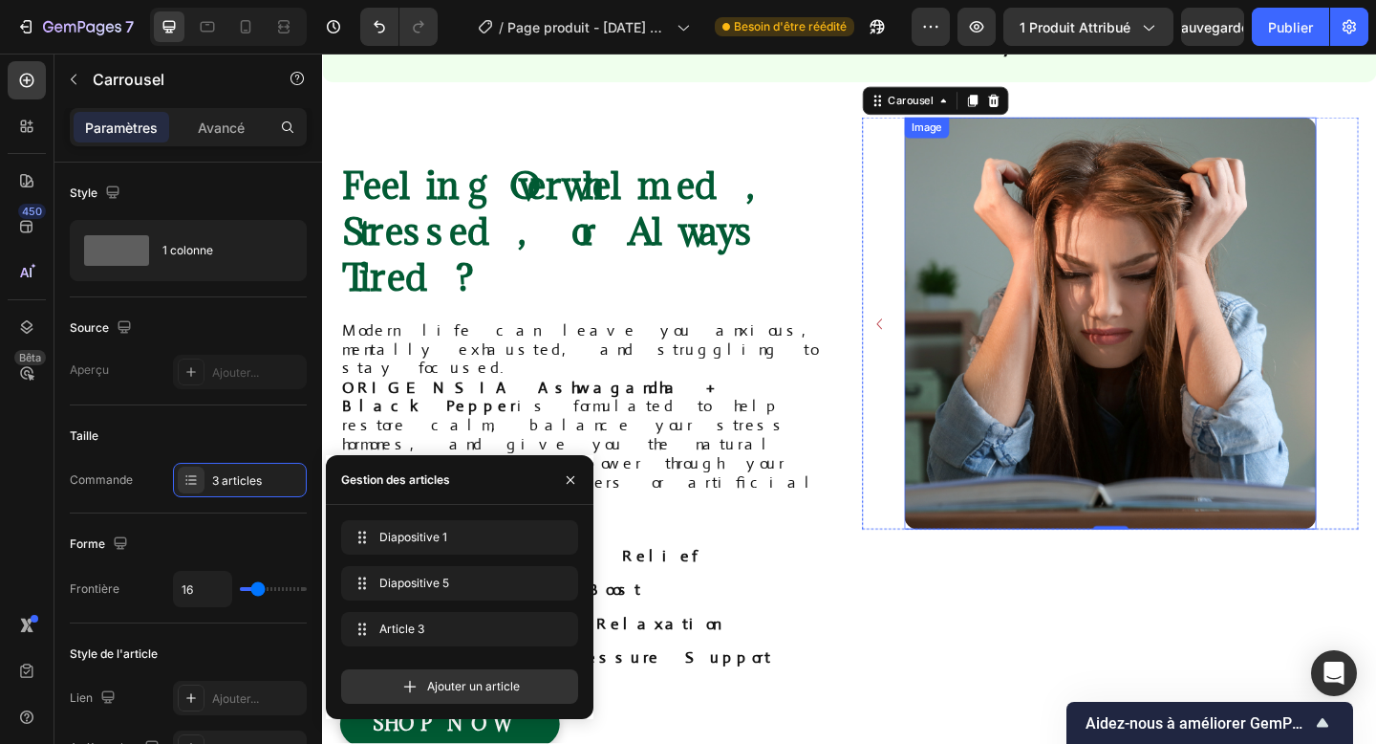
click at [1151, 343] on img at bounding box center [1180, 347] width 448 height 448
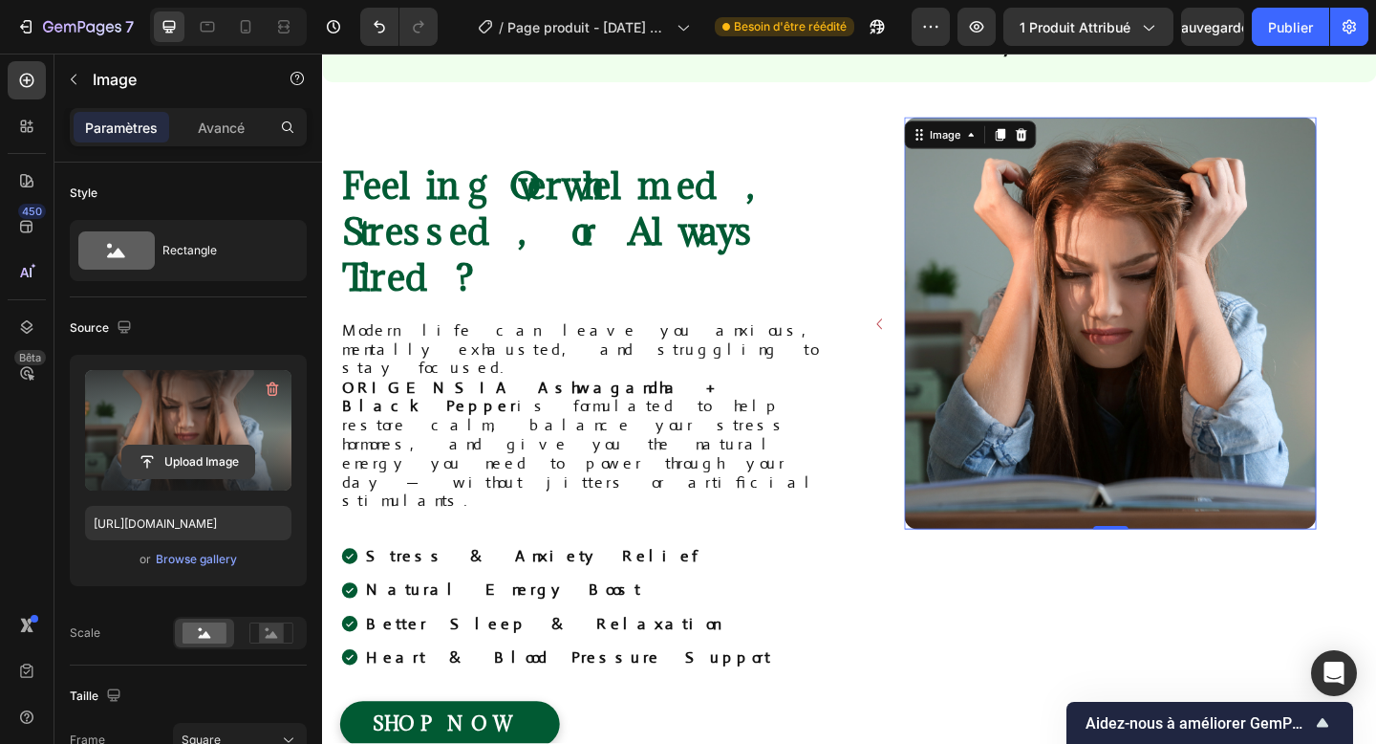
click at [146, 461] on input "file" at bounding box center [188, 461] width 132 height 32
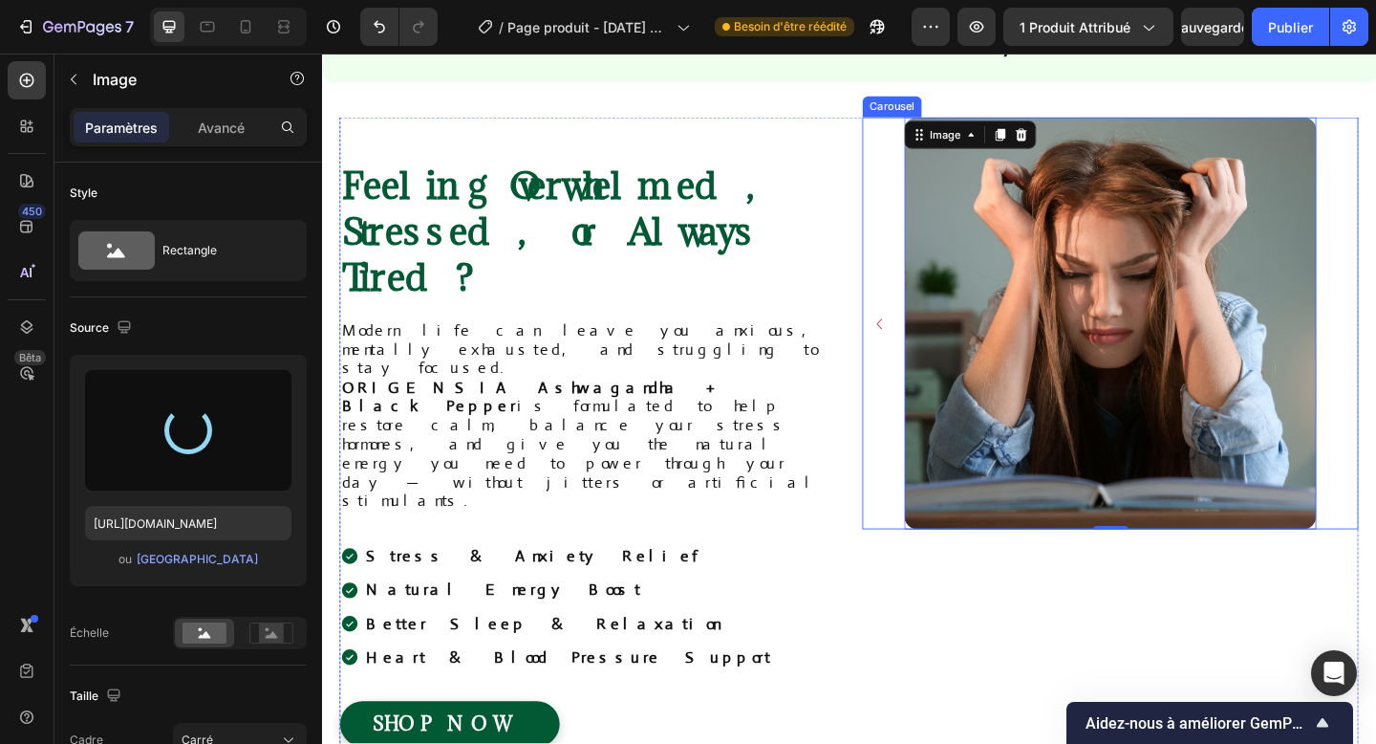
type input "https://cdn.shopify.com/s/files/1/0958/9863/2470/files/gempages_586318909167108…"
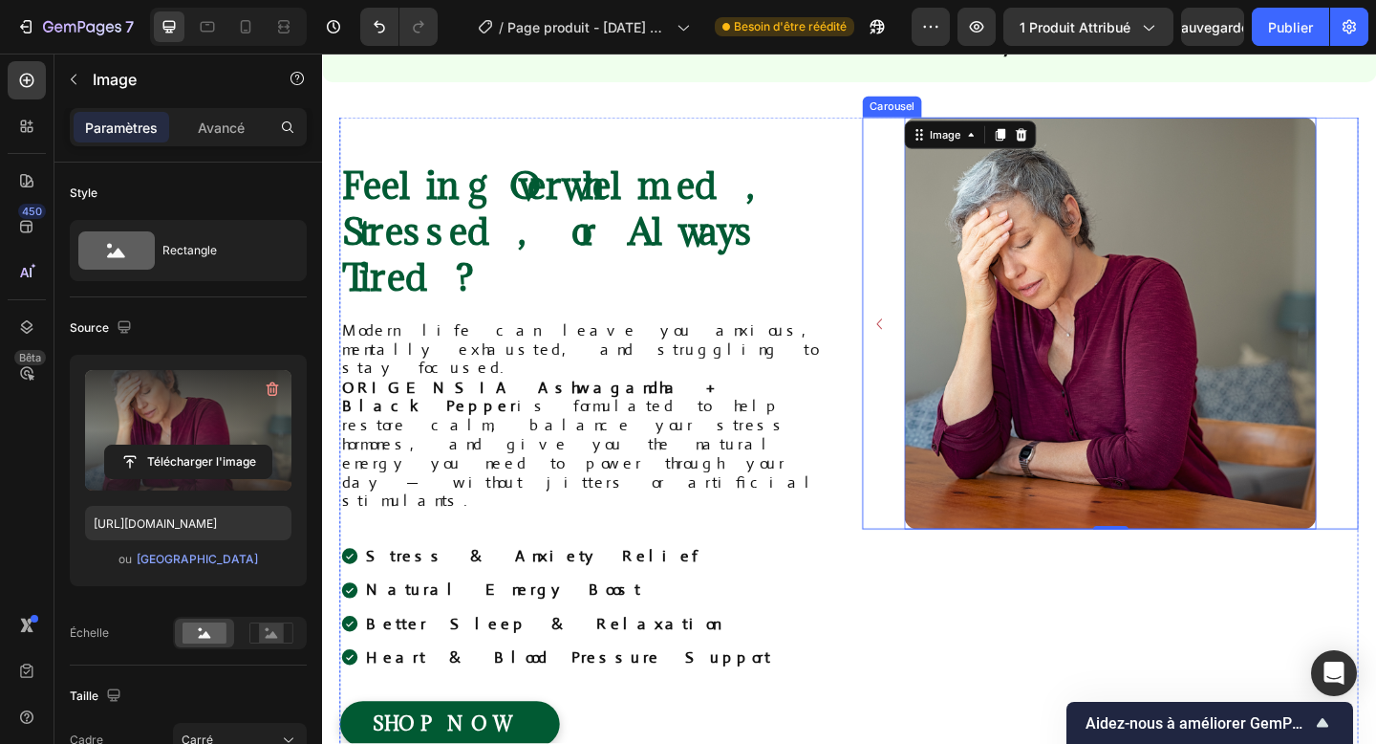
click at [921, 349] on icon "Carousel Back Arrow" at bounding box center [928, 347] width 23 height 23
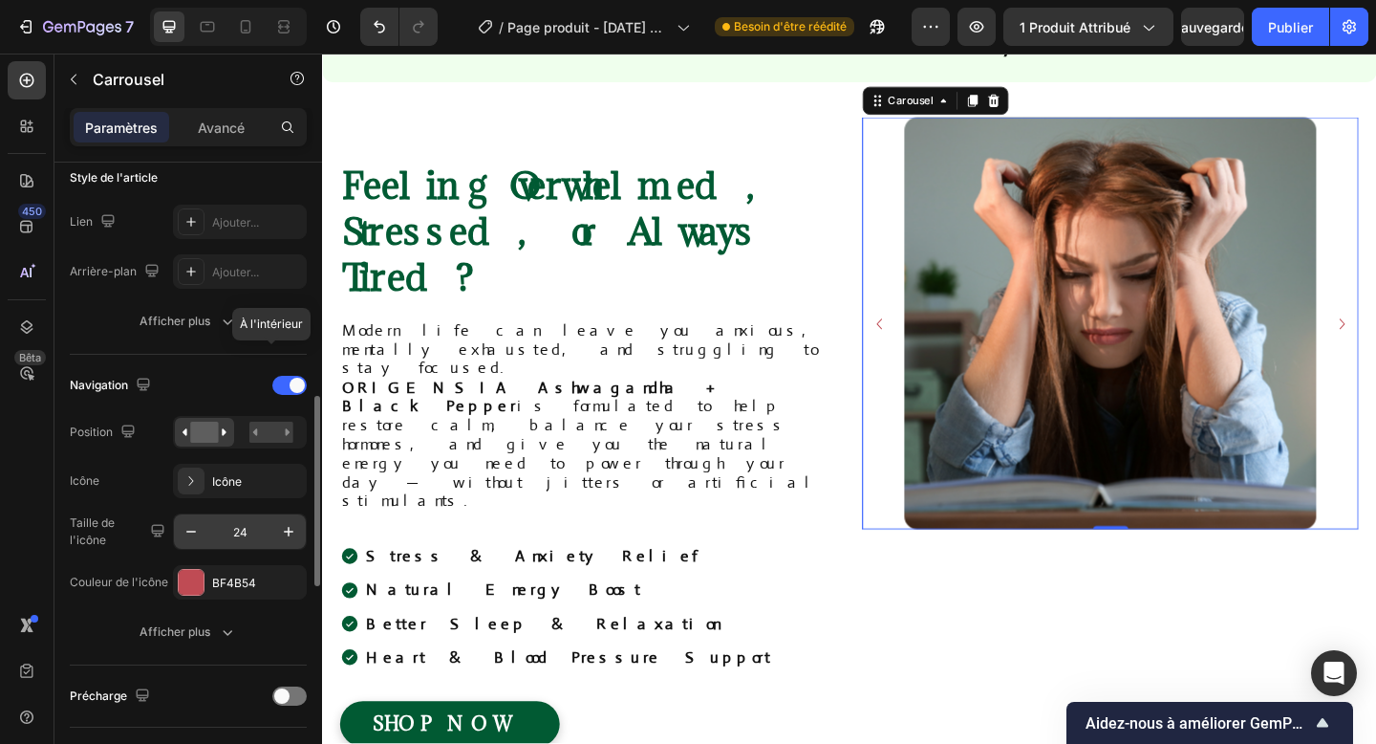
scroll to position [556, 0]
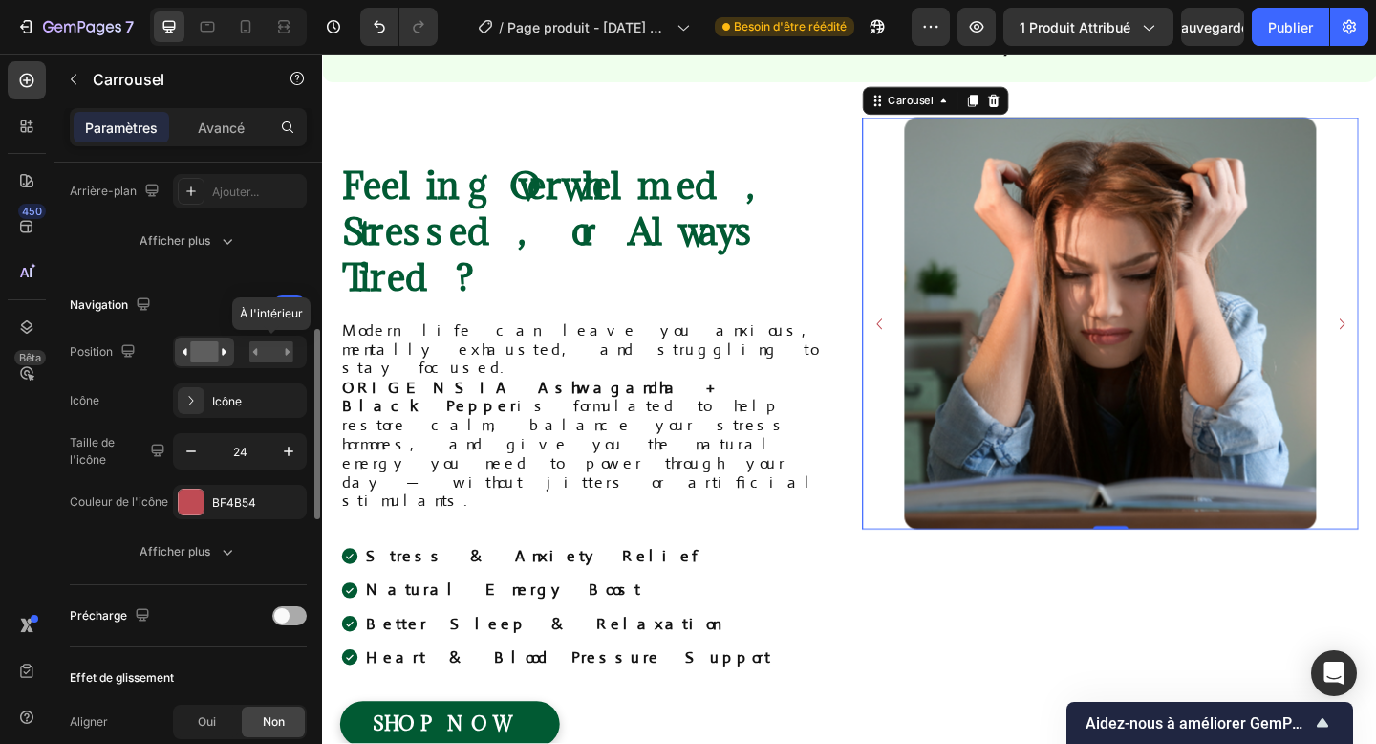
click at [289, 613] on span at bounding box center [281, 615] width 15 height 15
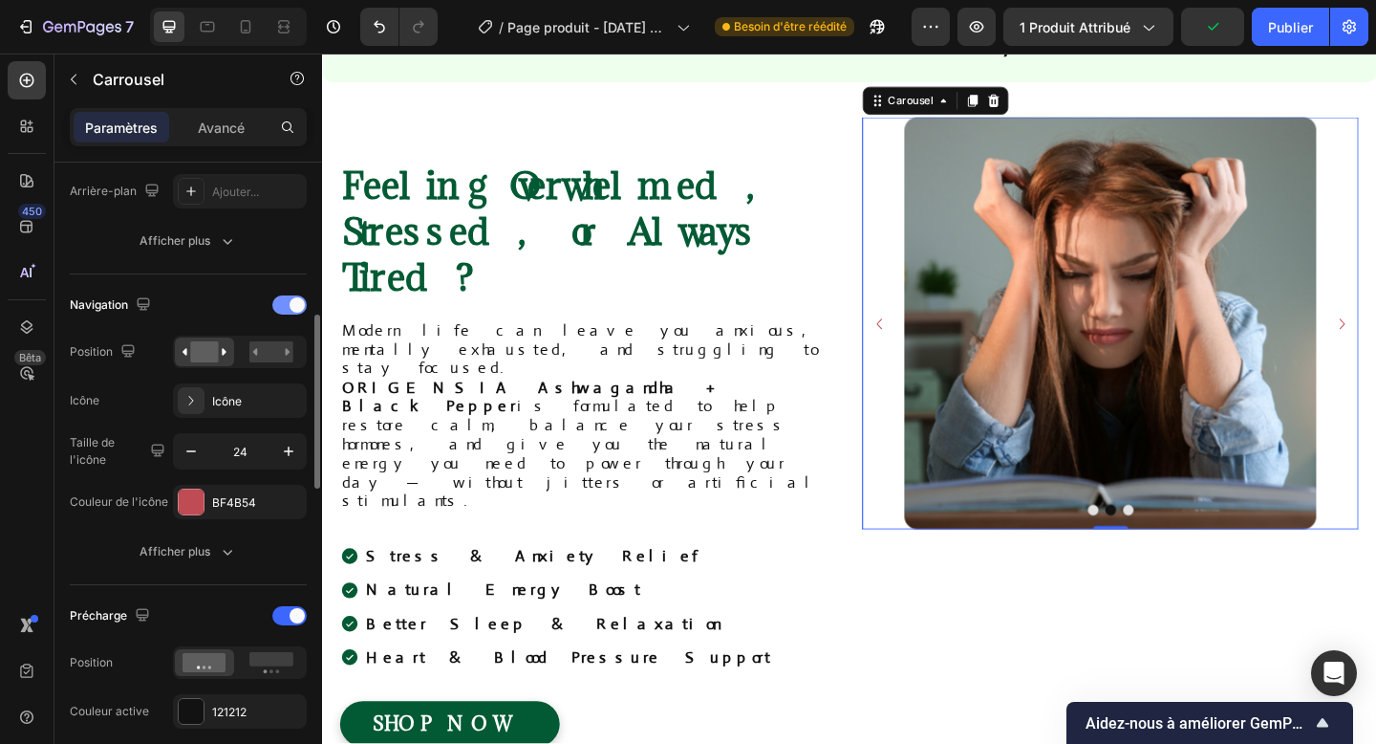
click at [279, 311] on div at bounding box center [289, 304] width 34 height 19
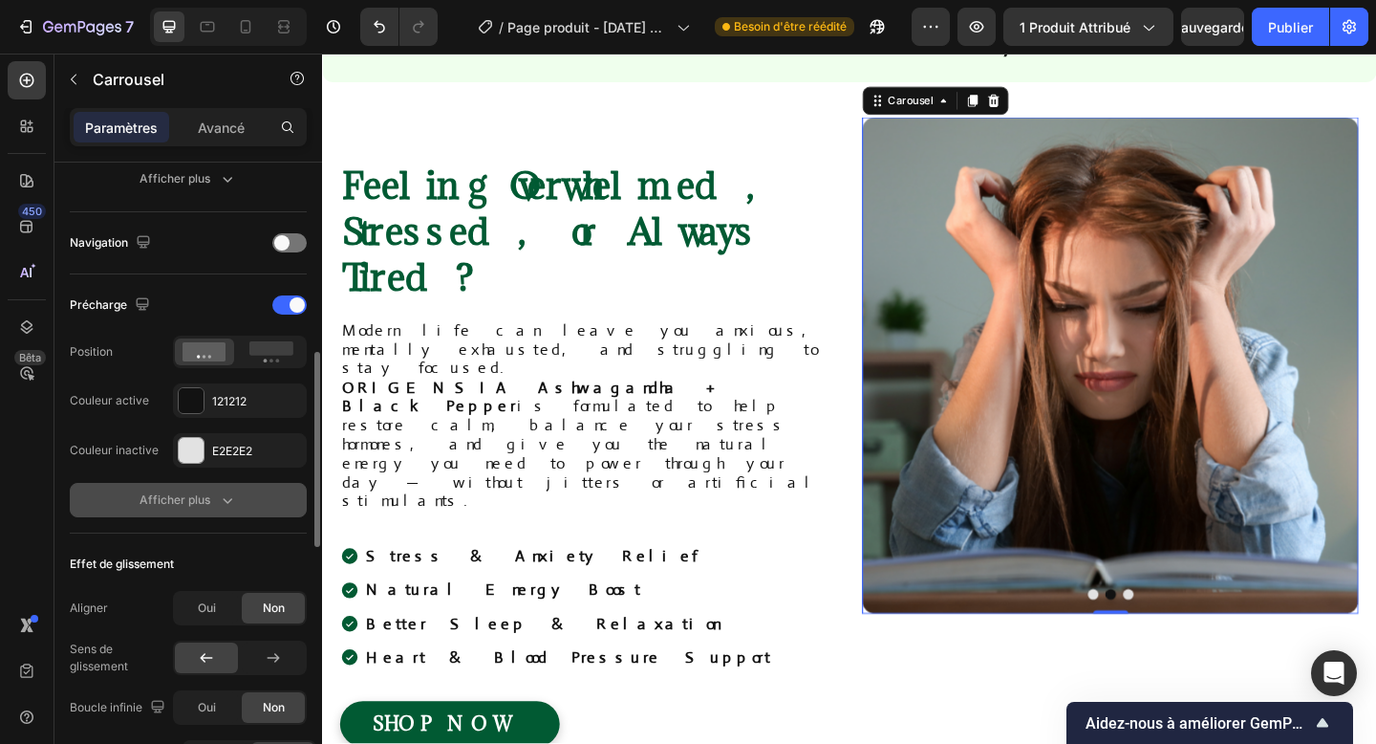
scroll to position [631, 0]
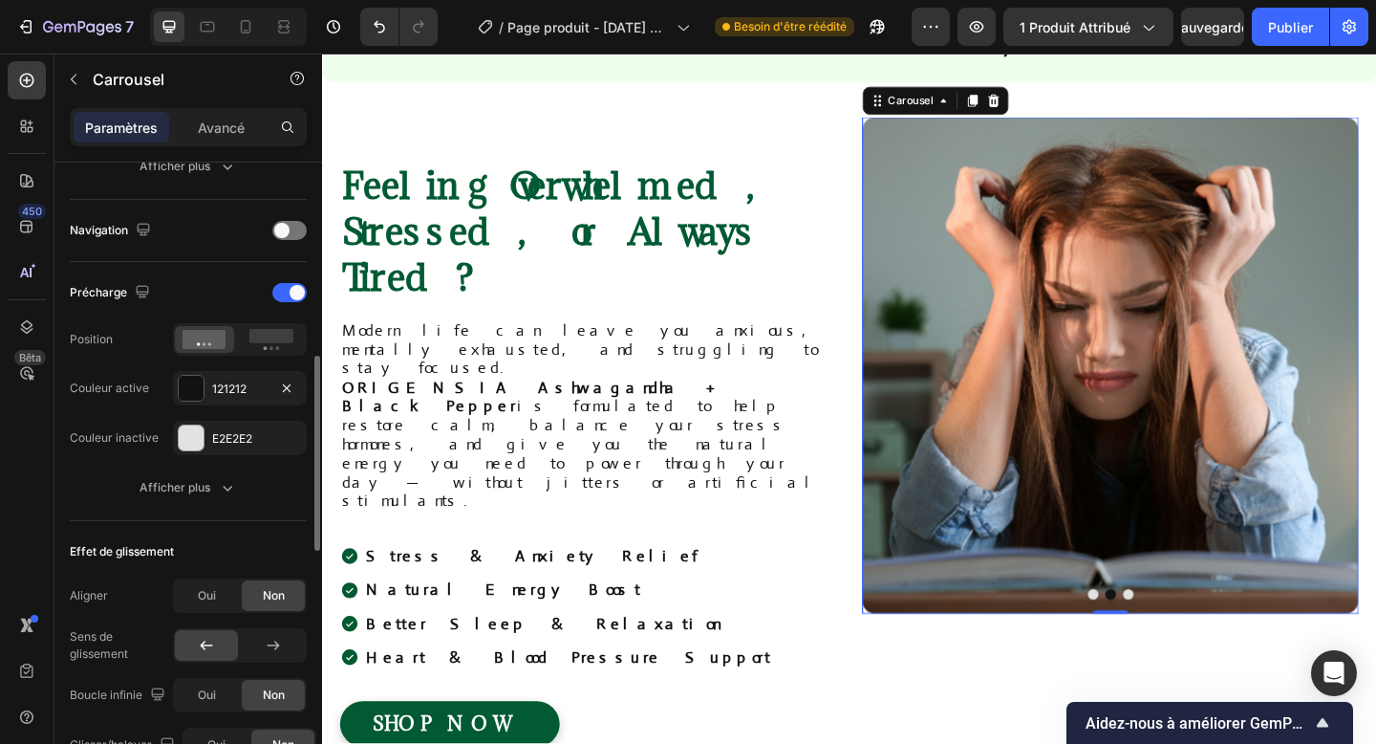
click at [225, 405] on div "121212" at bounding box center [240, 388] width 134 height 34
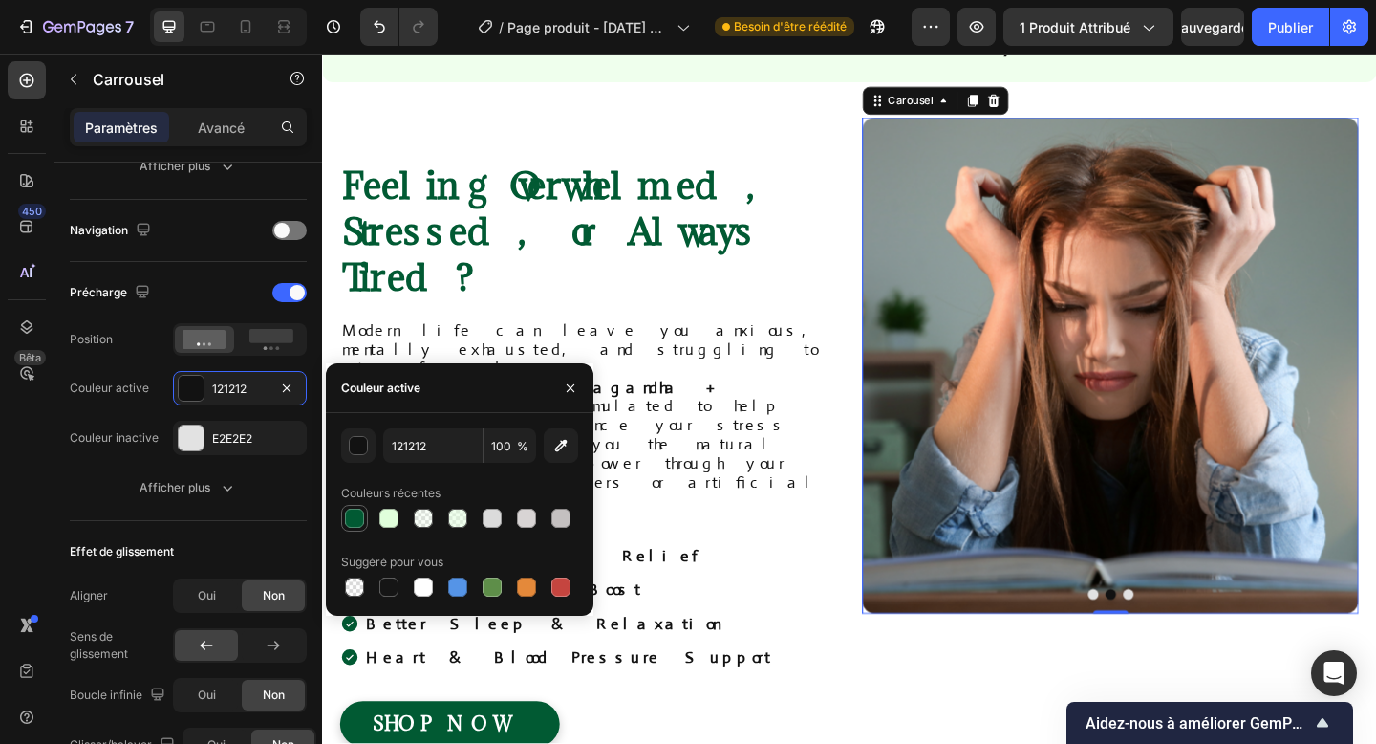
click at [342, 509] on div at bounding box center [354, 518] width 27 height 27
type input "015A33"
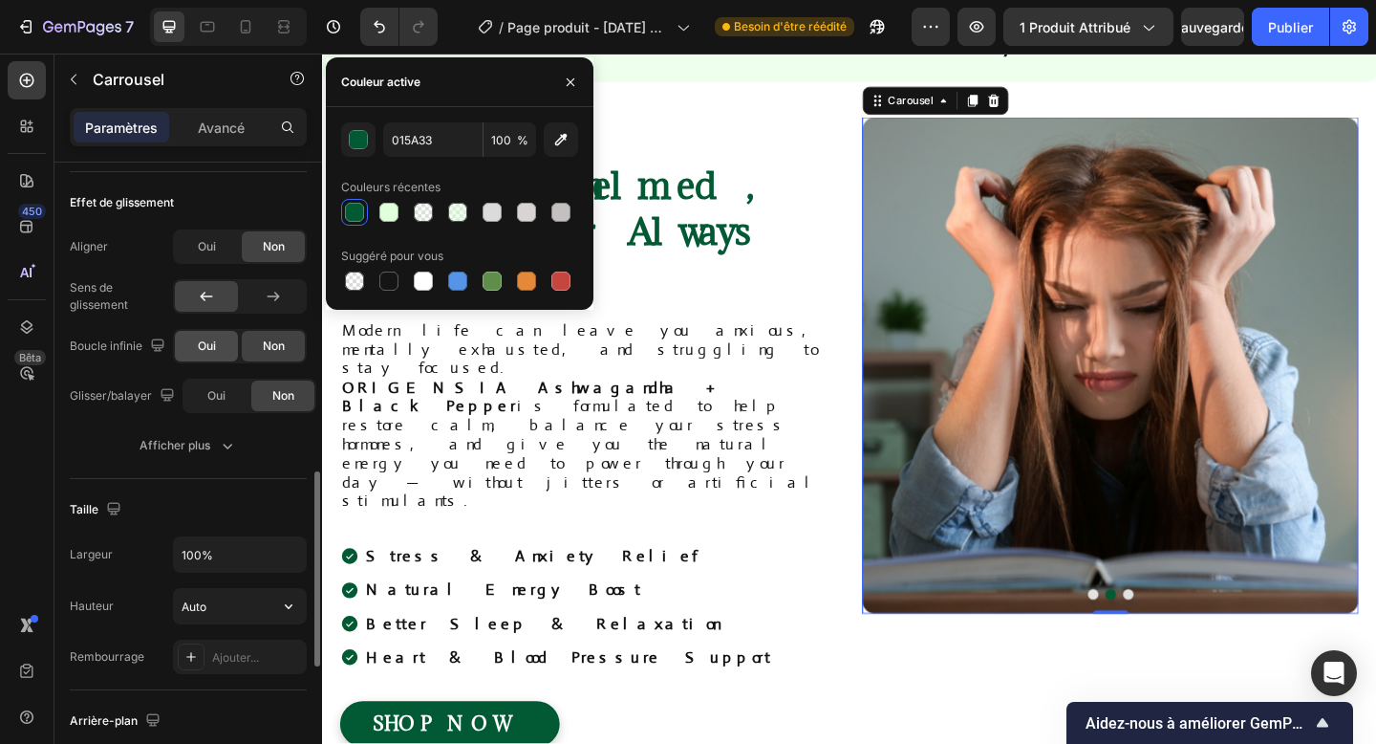
scroll to position [985, 0]
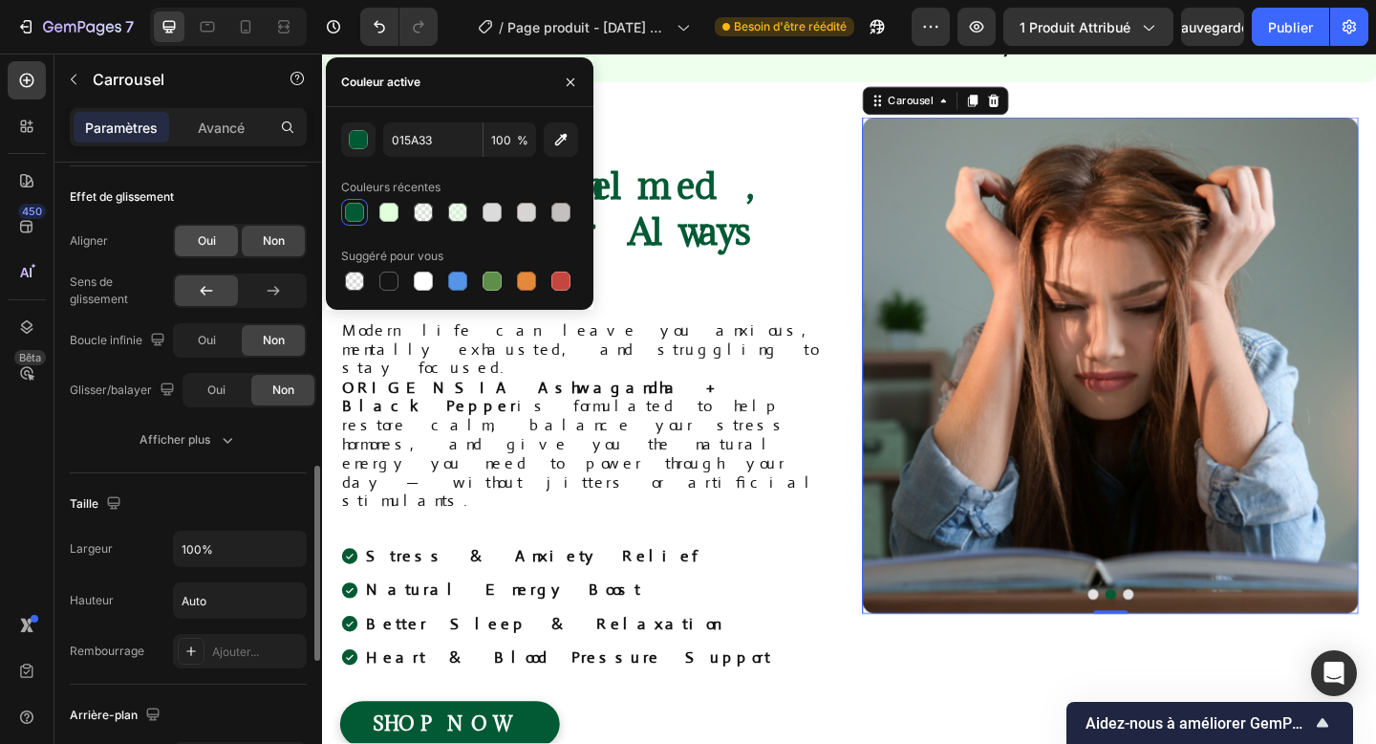
click at [214, 252] on div "Oui" at bounding box center [206, 241] width 63 height 31
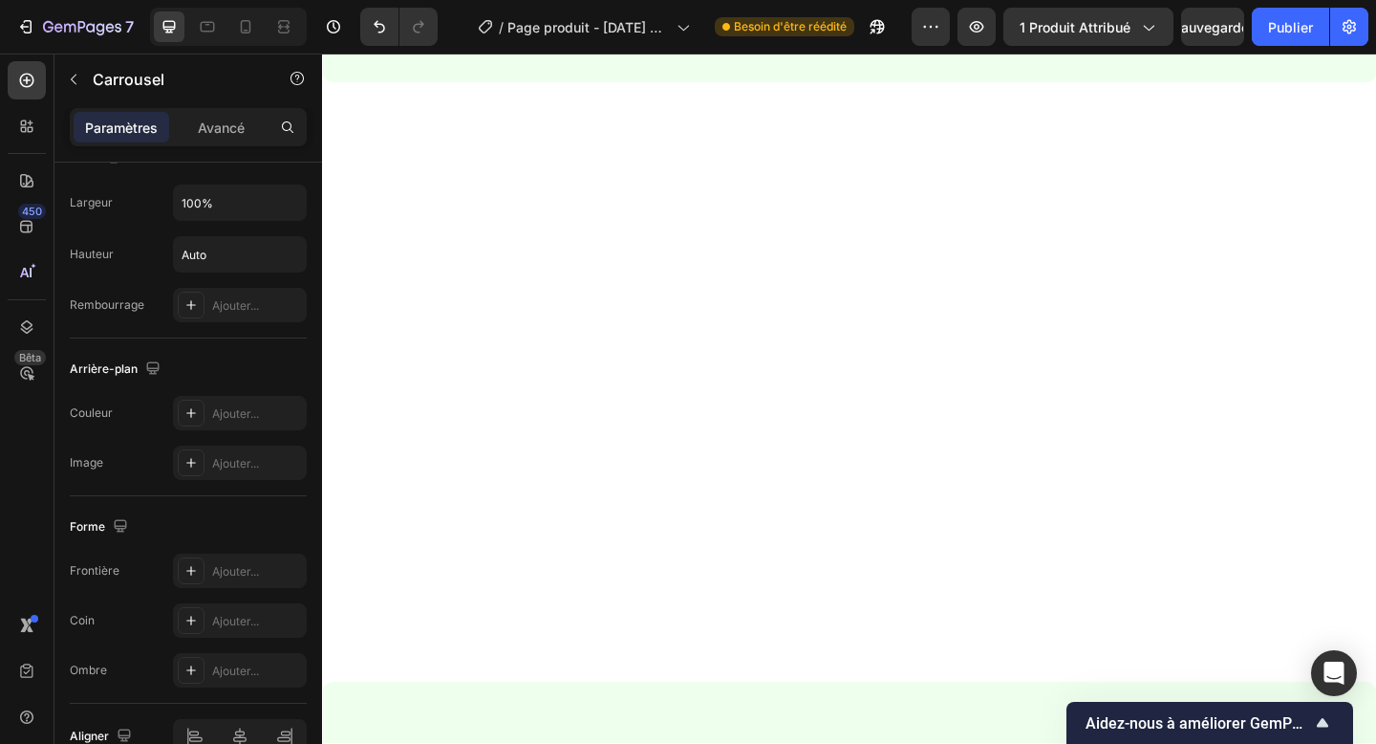
scroll to position [1570, 0]
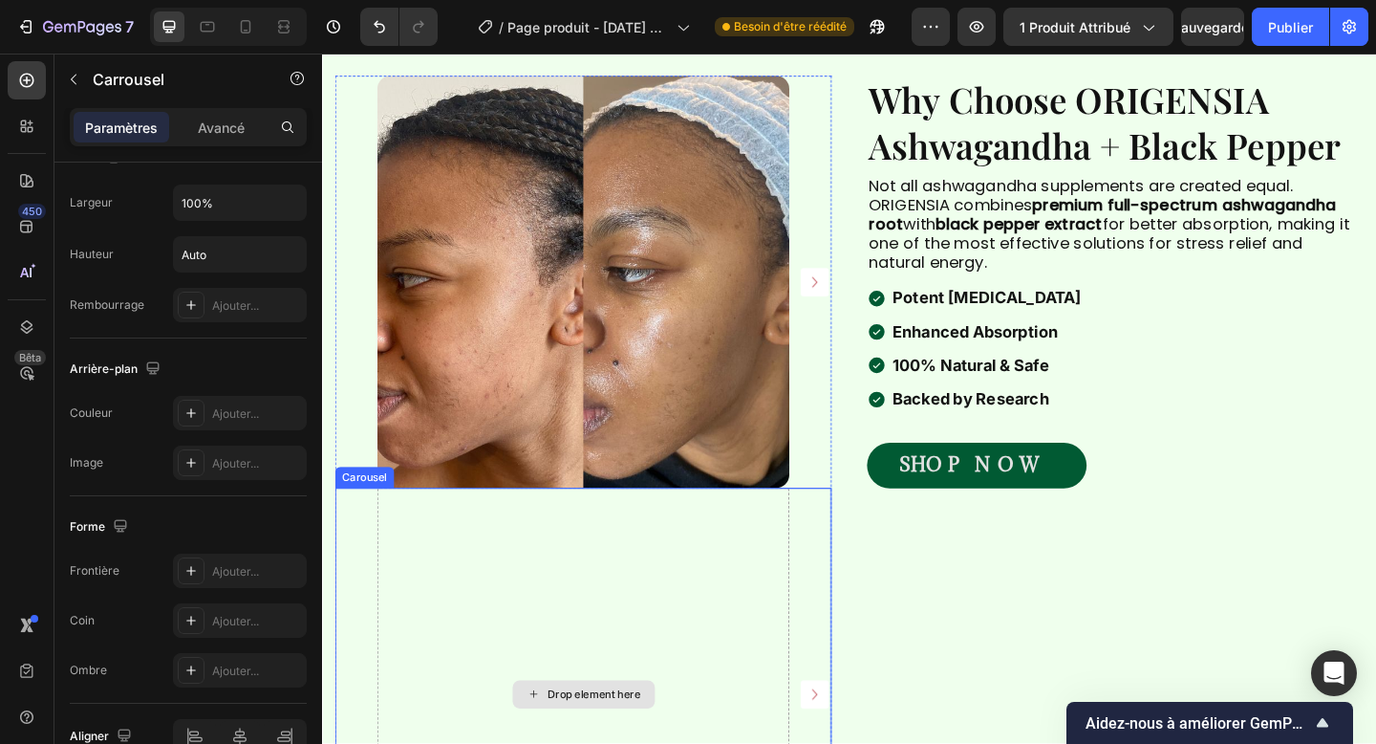
click at [734, 570] on div "Drop element here" at bounding box center [606, 750] width 448 height 448
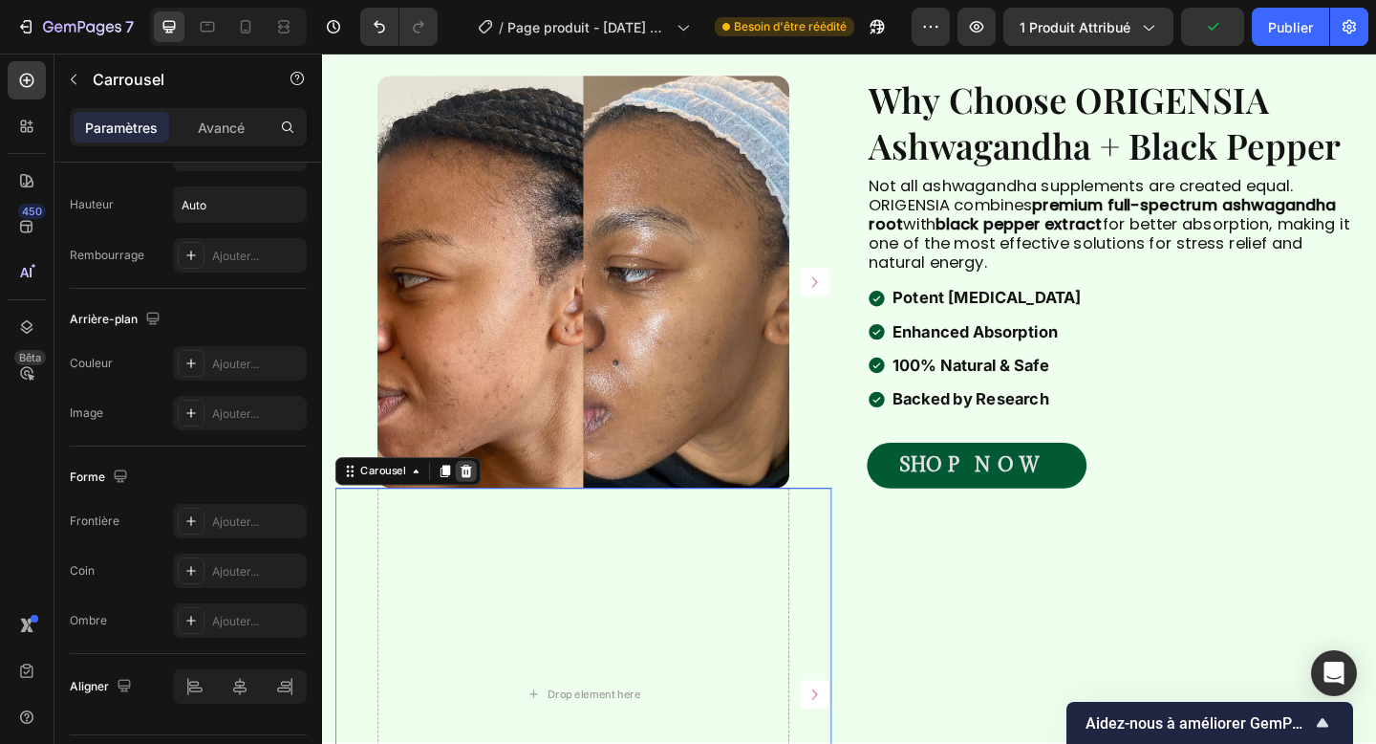
click at [480, 505] on icon at bounding box center [479, 507] width 12 height 13
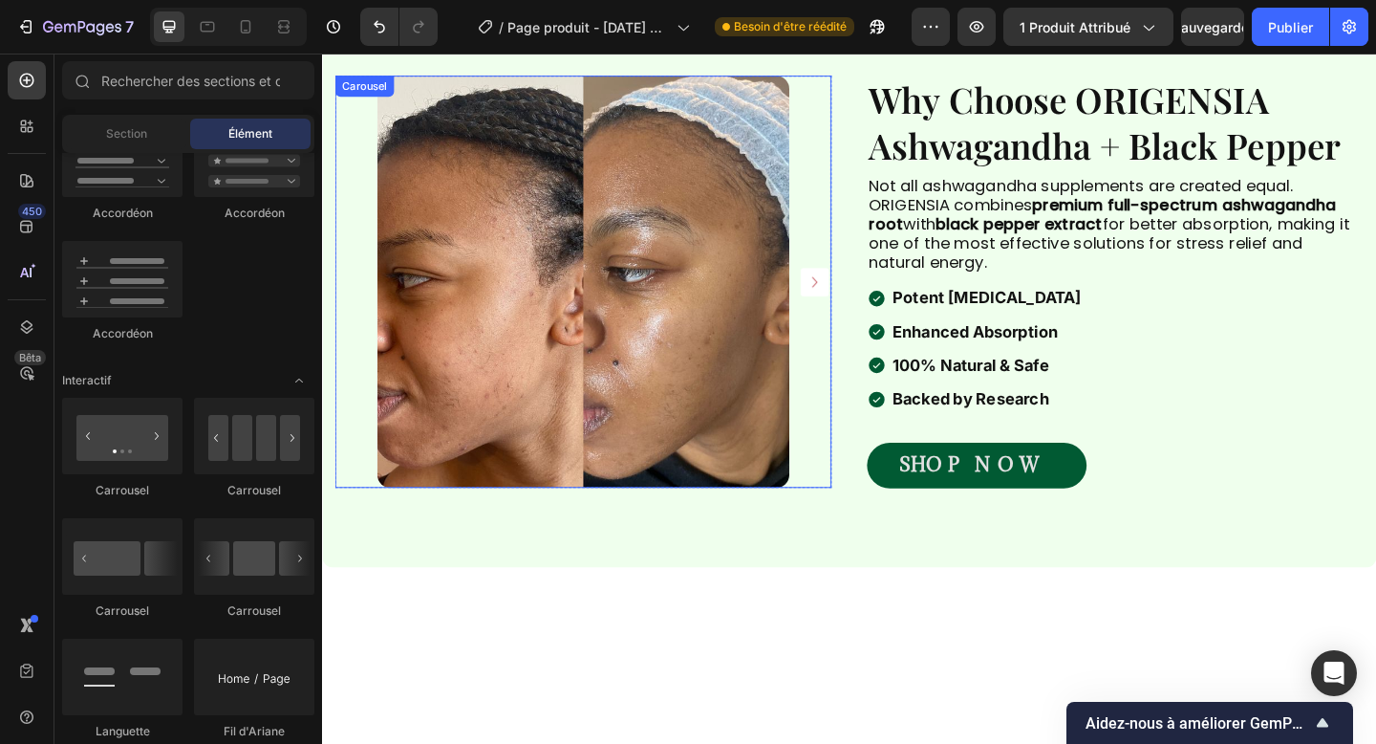
click at [844, 337] on div "Image Image" at bounding box center [606, 301] width 540 height 448
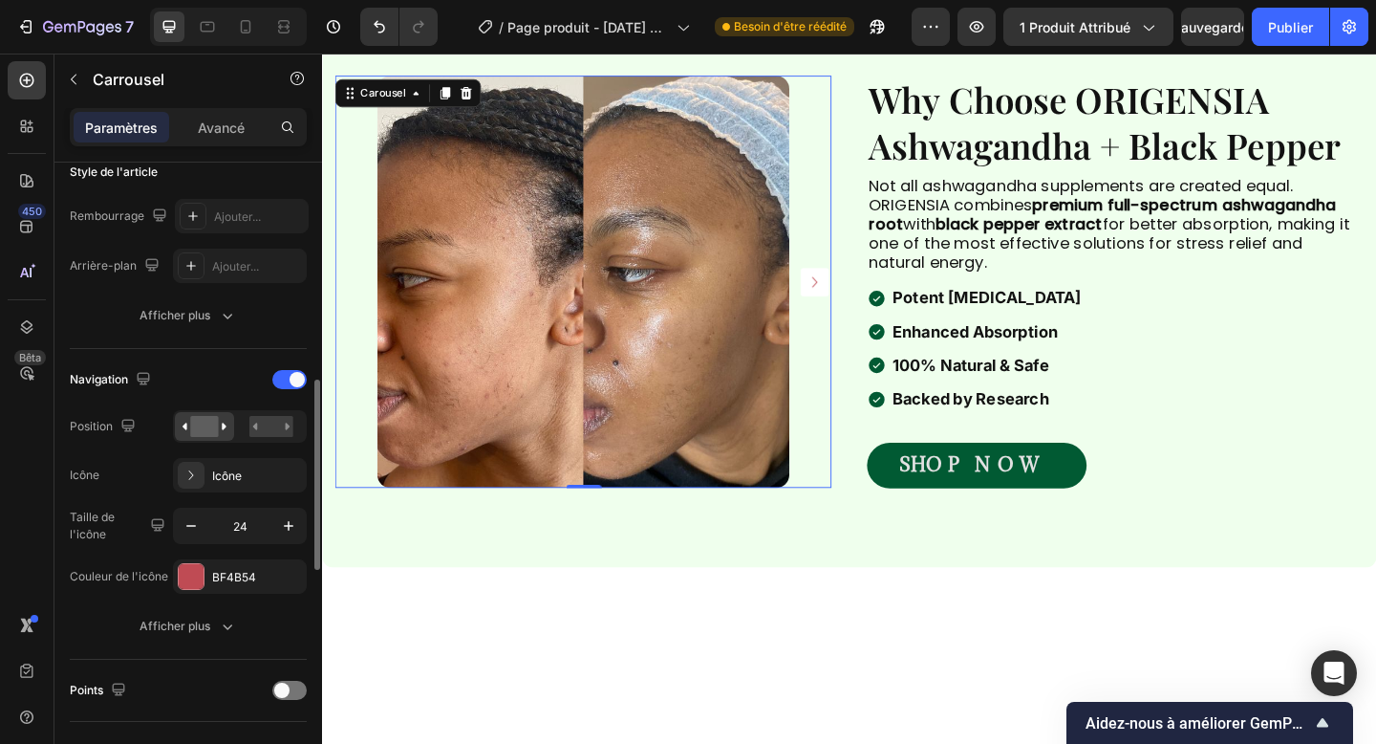
scroll to position [538, 0]
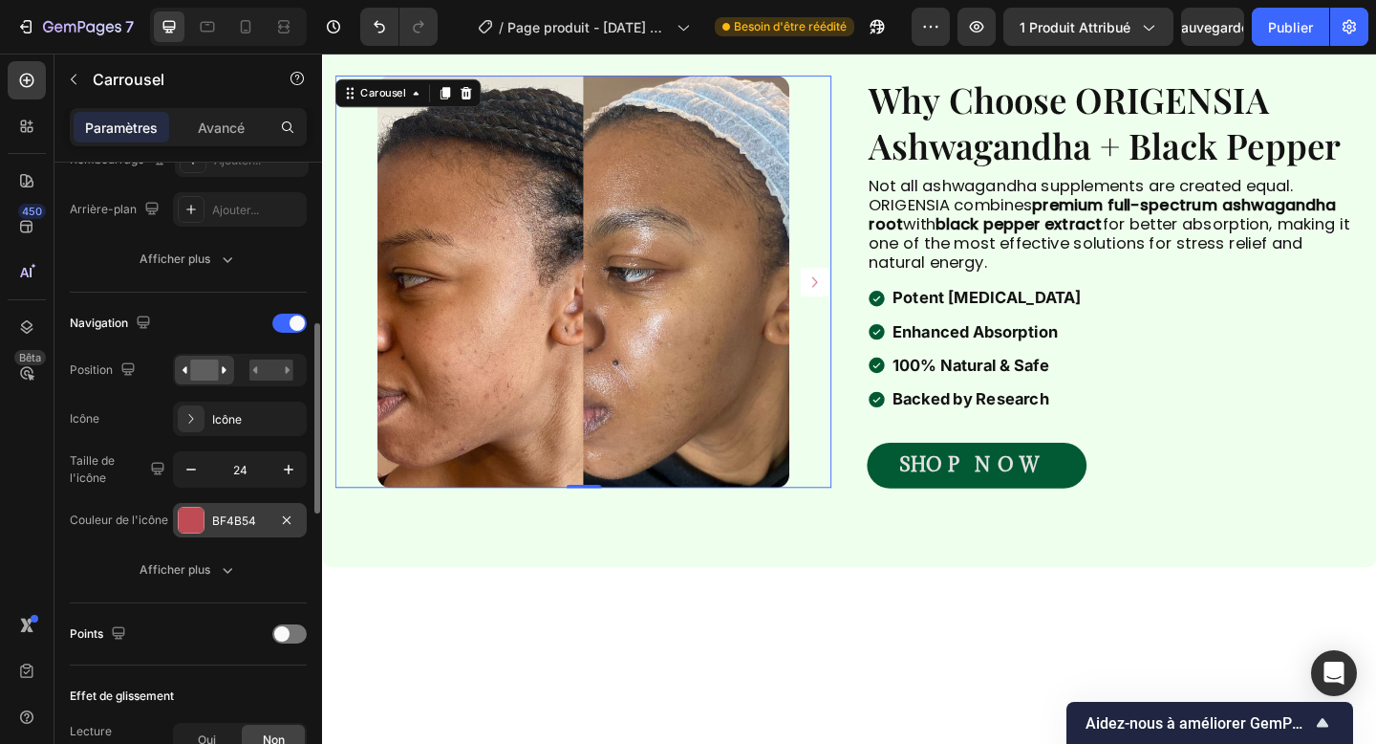
click at [183, 527] on div at bounding box center [191, 519] width 25 height 25
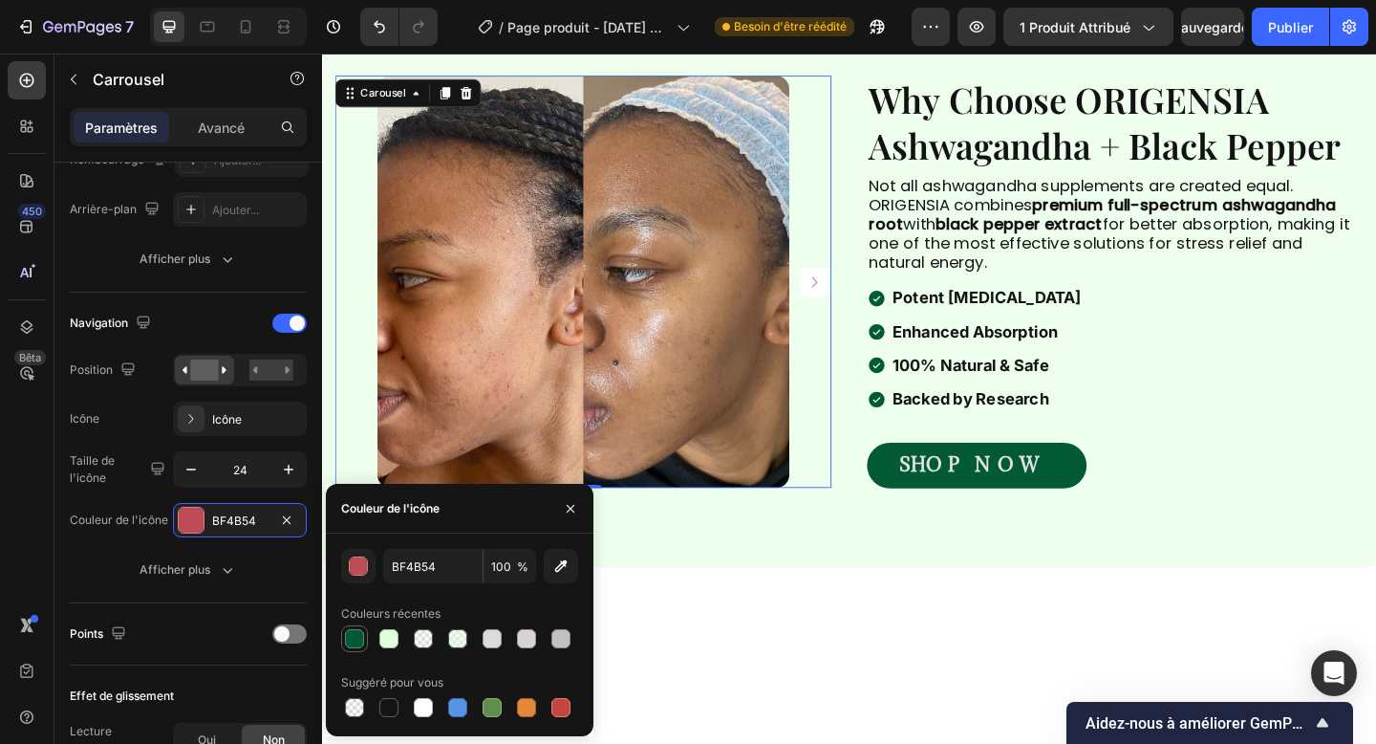
click at [354, 627] on div at bounding box center [354, 638] width 23 height 23
type input "015A33"
click at [276, 468] on button "button" at bounding box center [288, 469] width 34 height 34
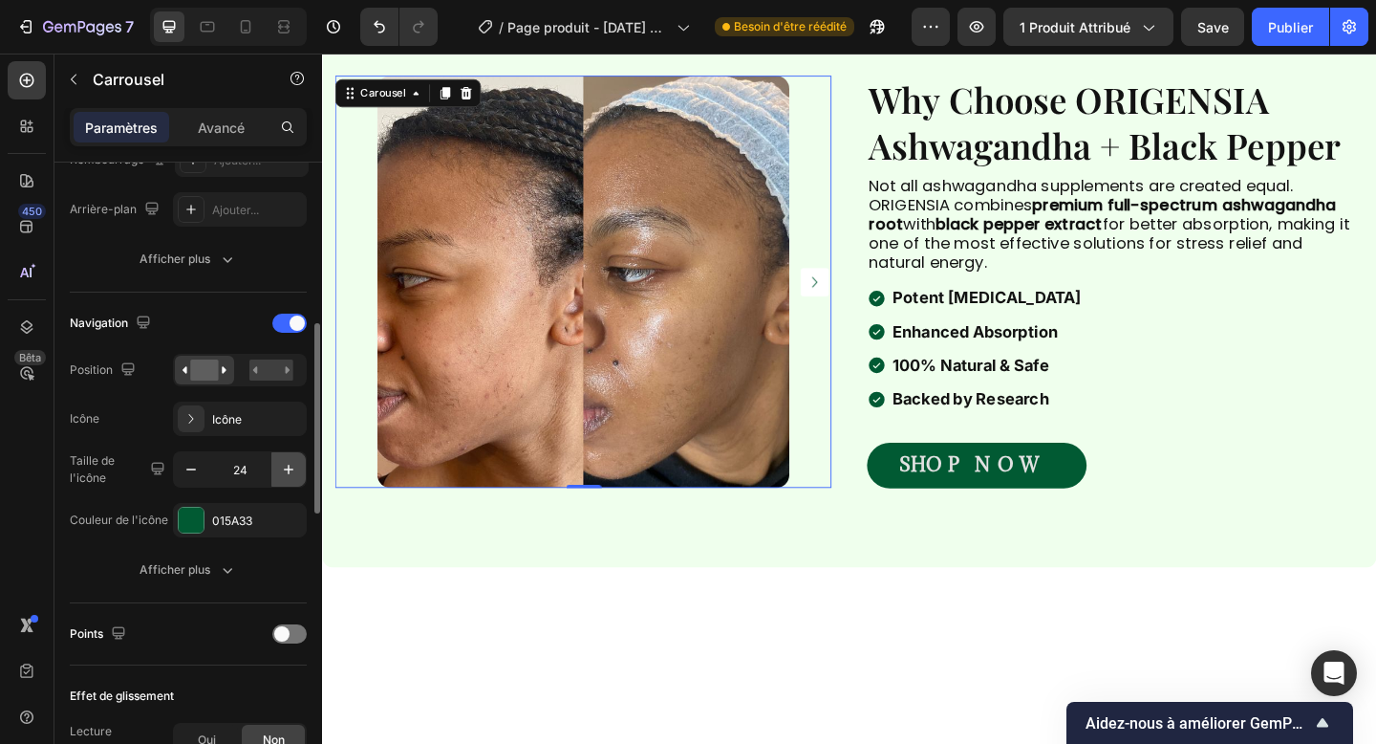
click at [276, 468] on button "button" at bounding box center [288, 469] width 34 height 34
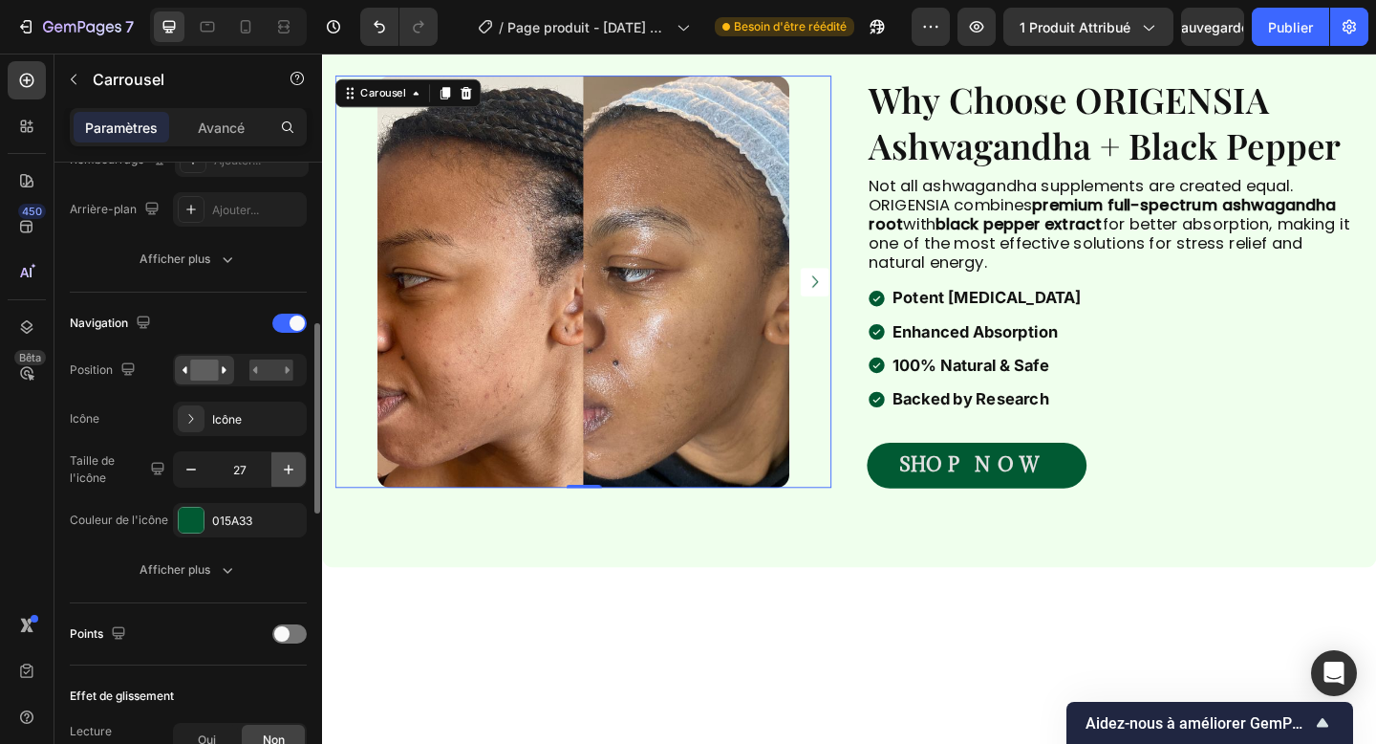
click at [276, 468] on button "button" at bounding box center [288, 469] width 34 height 34
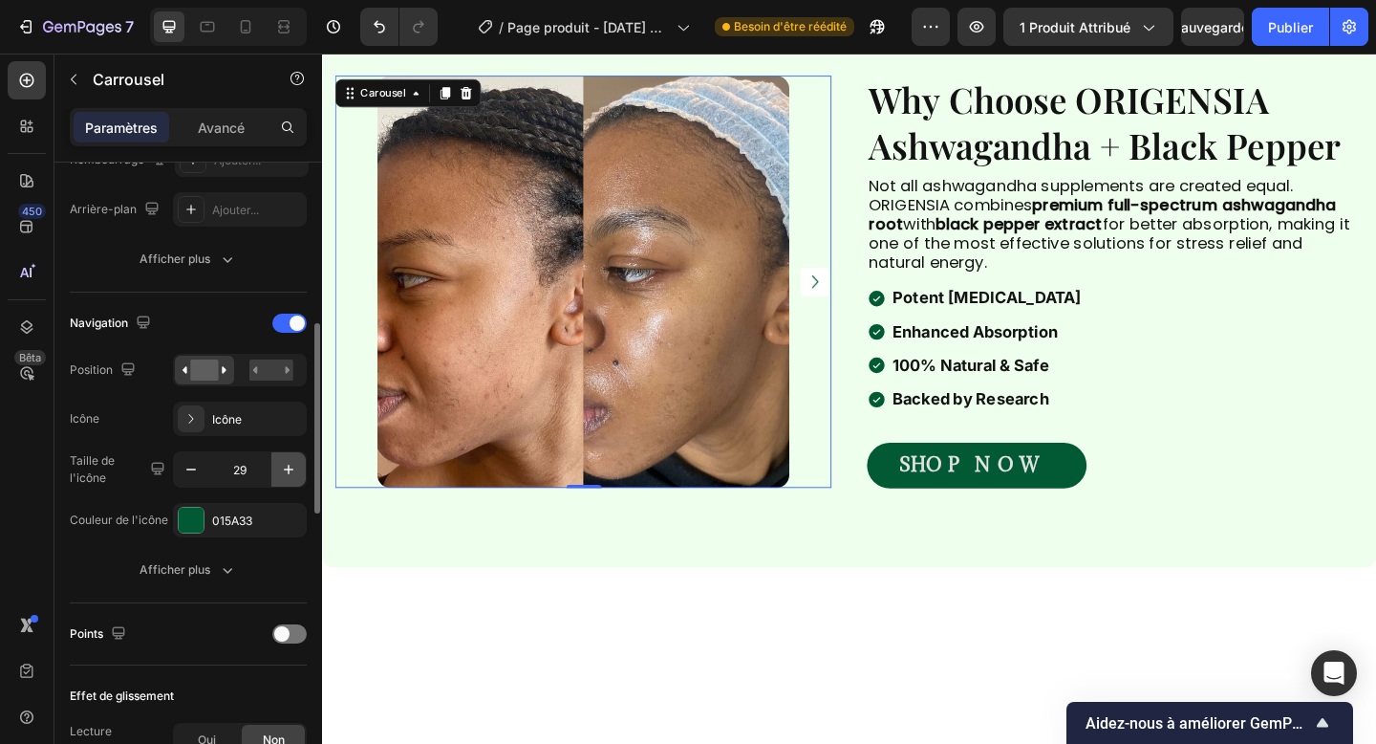
click at [283, 472] on icon "button" at bounding box center [288, 469] width 19 height 19
type input "30"
click at [242, 584] on button "Afficher plus" at bounding box center [188, 569] width 237 height 34
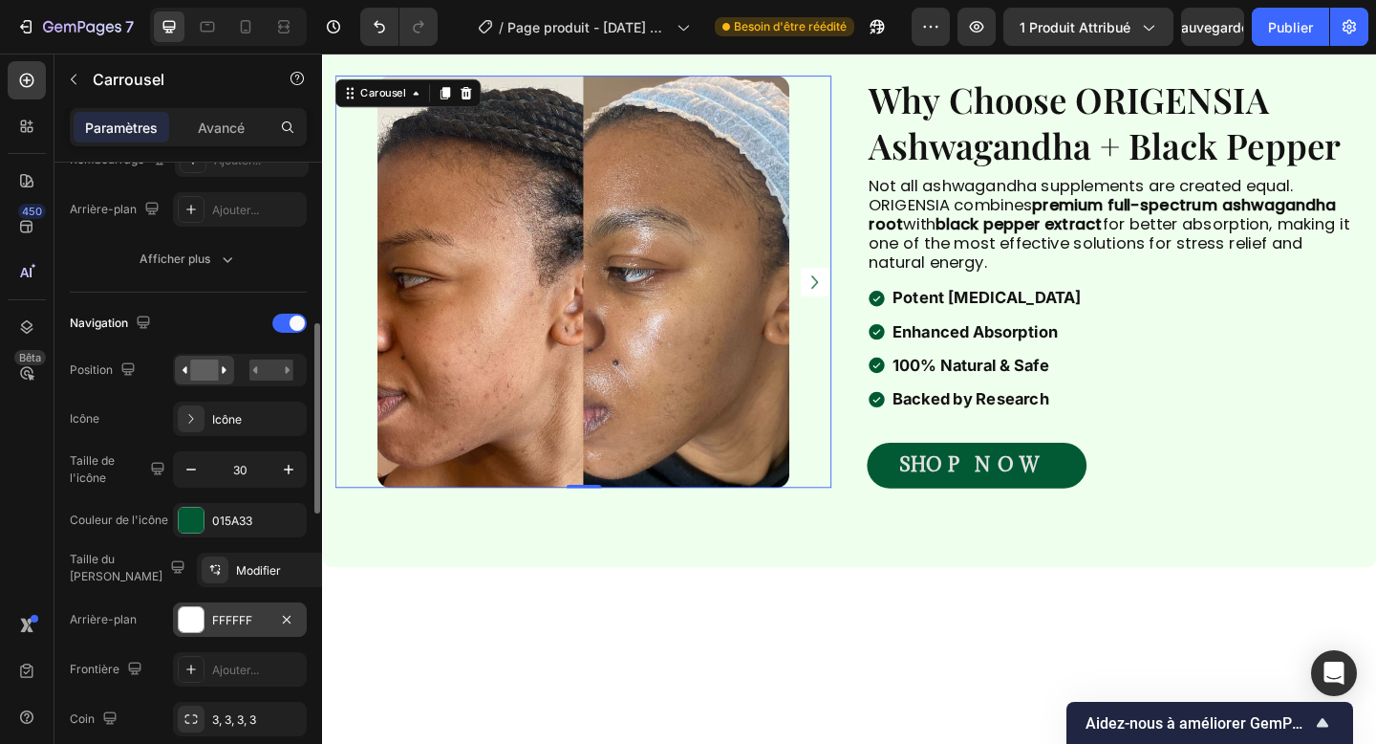
click at [215, 628] on div "FFFFFF" at bounding box center [240, 619] width 134 height 34
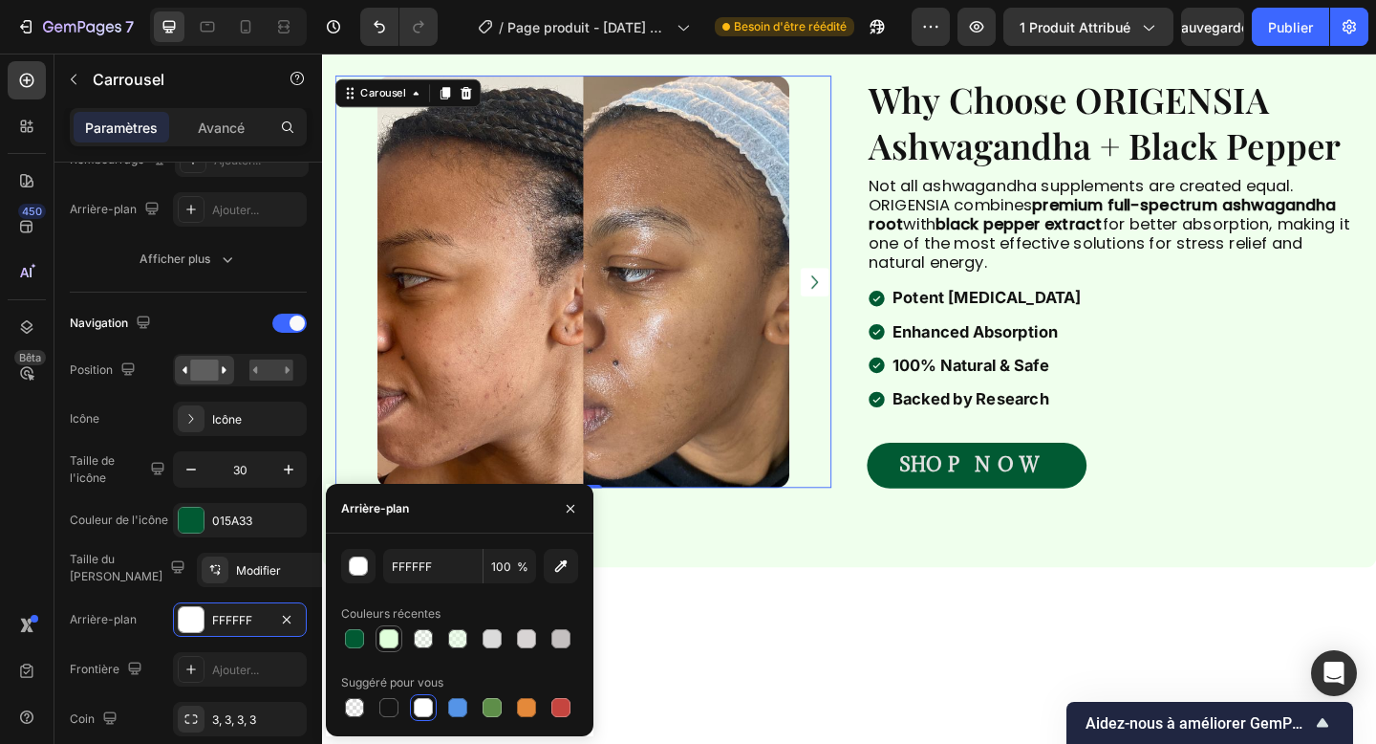
click at [394, 627] on div at bounding box center [389, 638] width 23 height 23
type input "E0FFDB"
click at [558, 518] on button "button" at bounding box center [570, 508] width 31 height 31
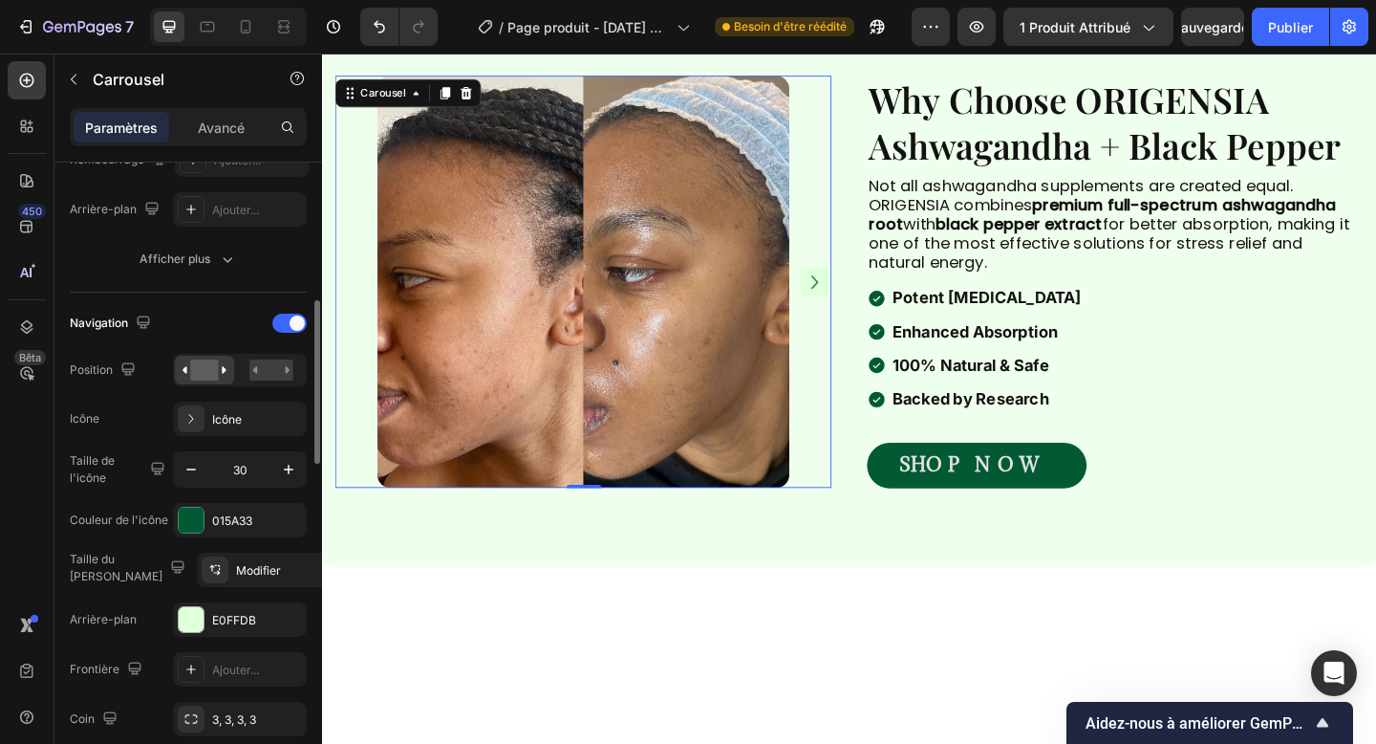
click at [1301, 25] on font "Publier" at bounding box center [1290, 27] width 45 height 16
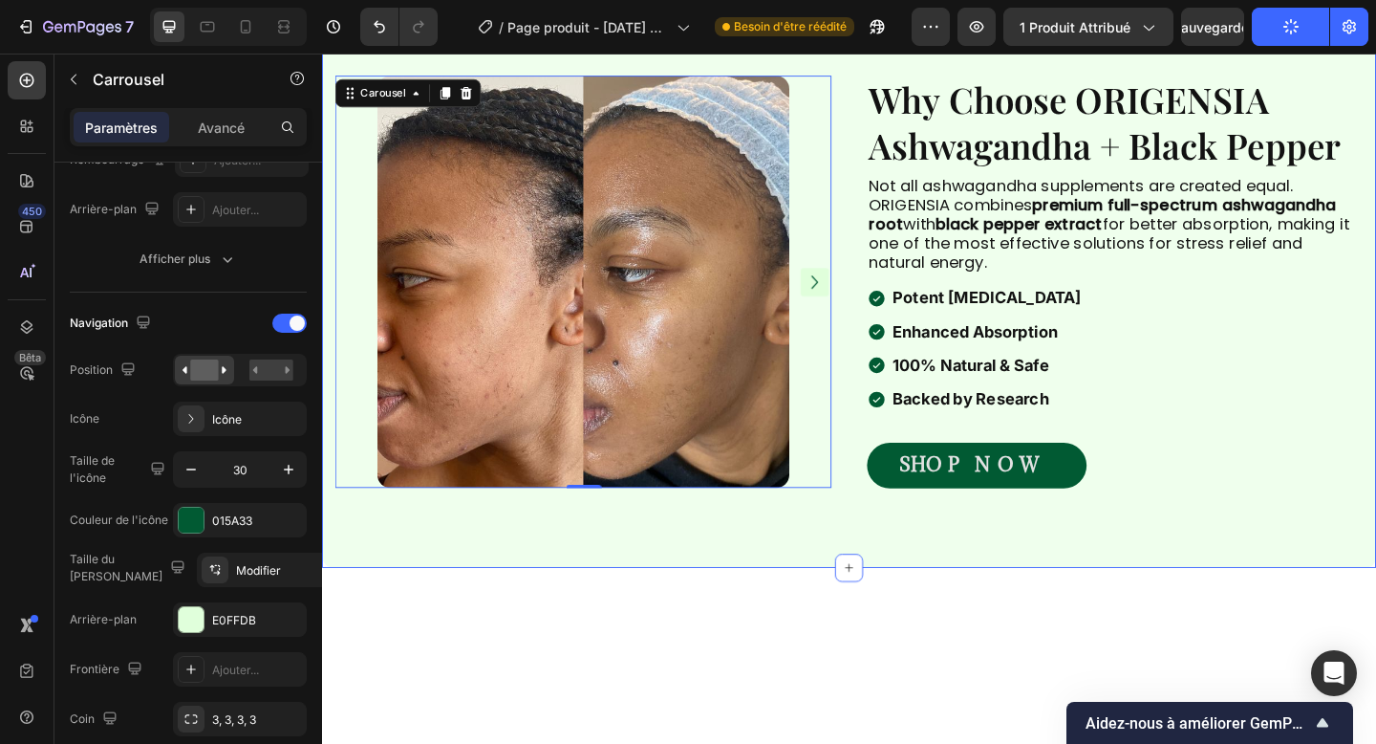
click at [1041, 593] on div "Image Image Carousel 0 Carousel Why Choose ORIGENSIA Ashwagandha + Black Pepper…" at bounding box center [895, 307] width 1147 height 612
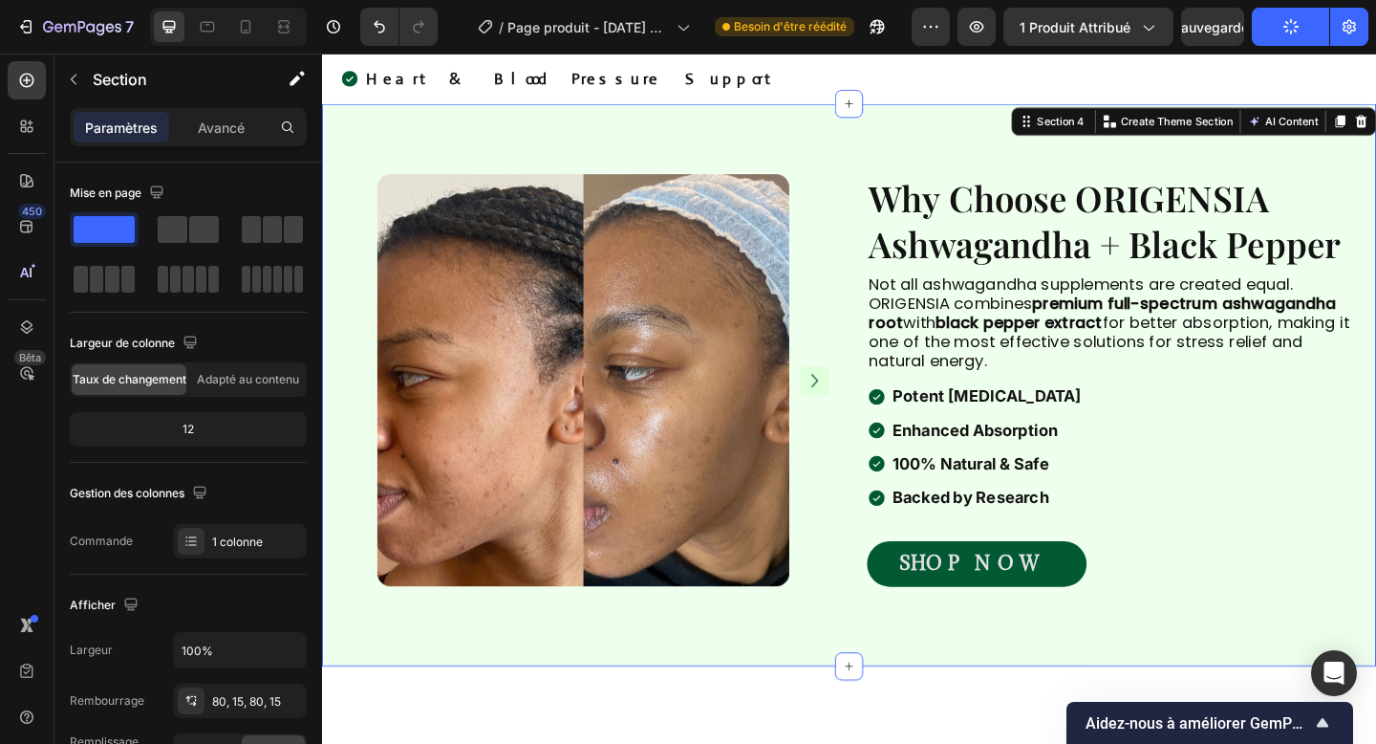
scroll to position [1283, 0]
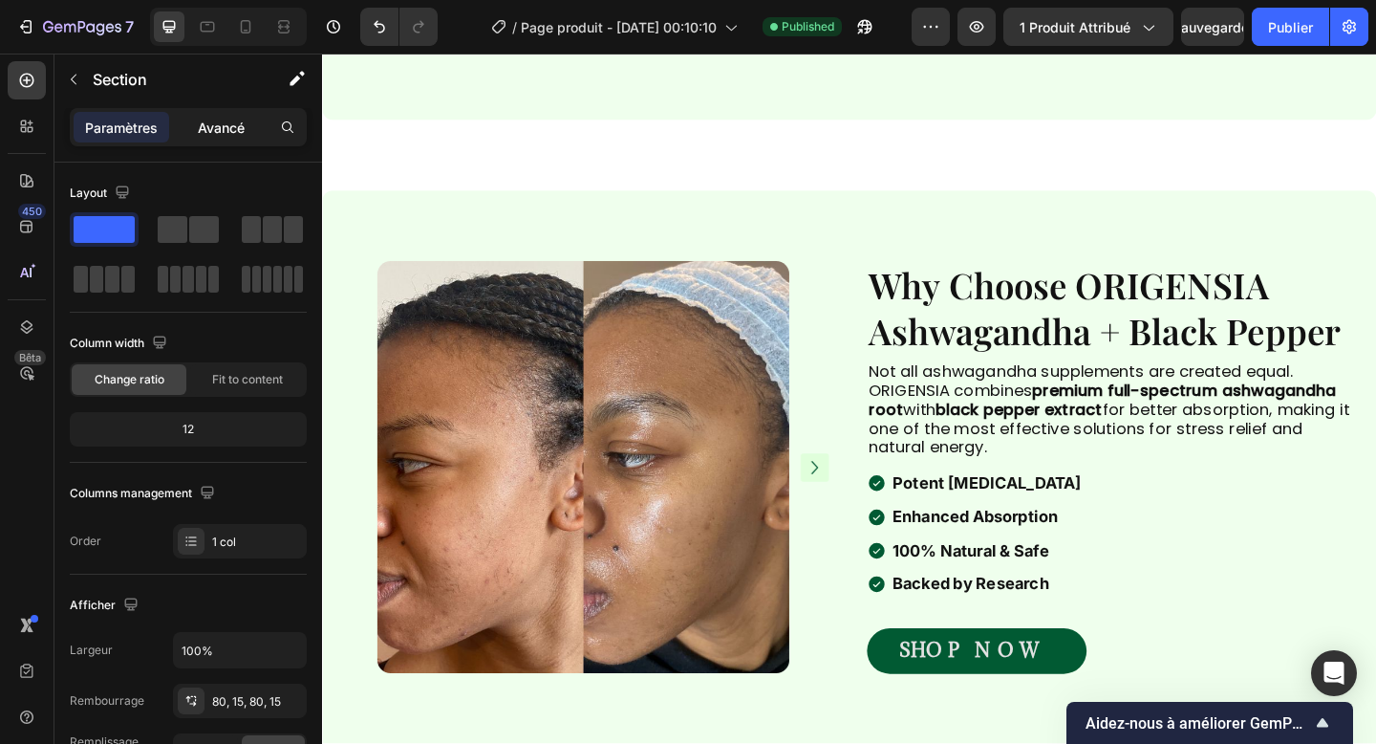
scroll to position [2139, 0]
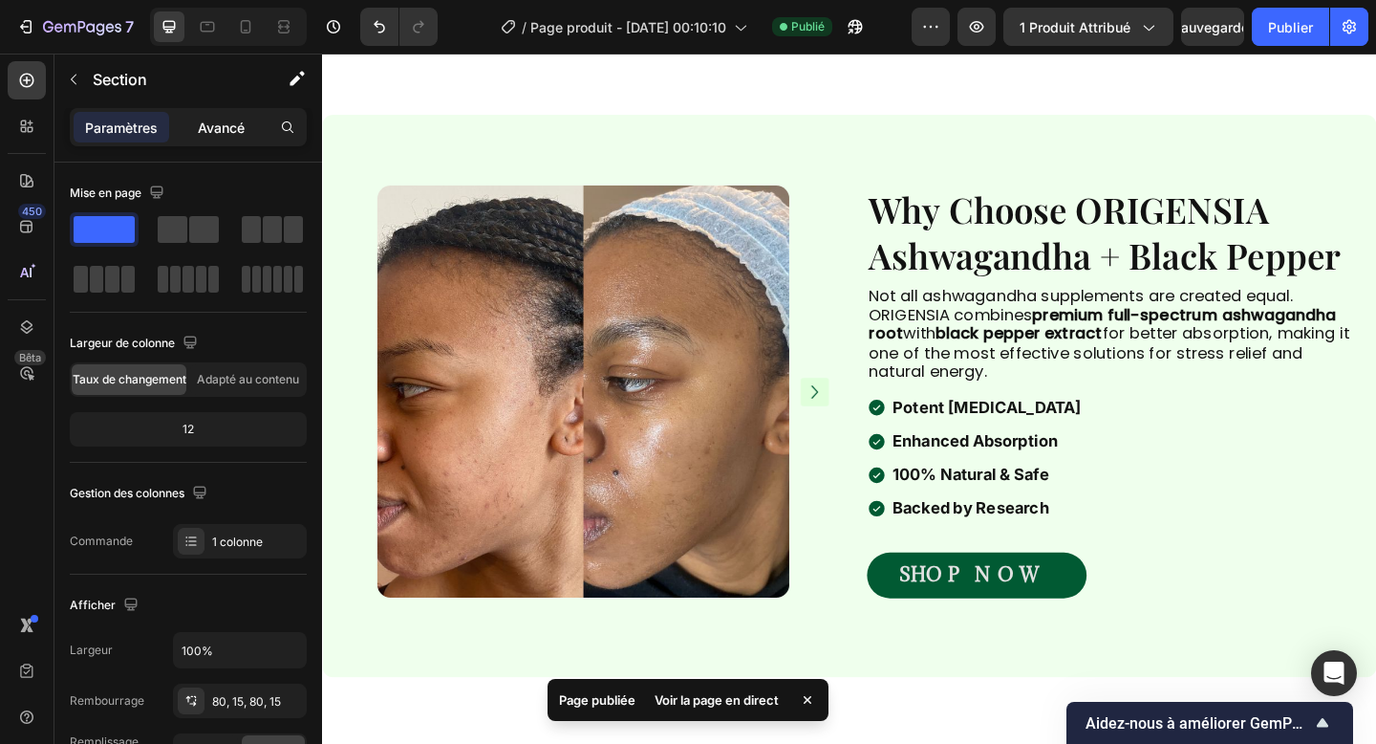
click at [233, 130] on font "Avancé" at bounding box center [221, 127] width 47 height 16
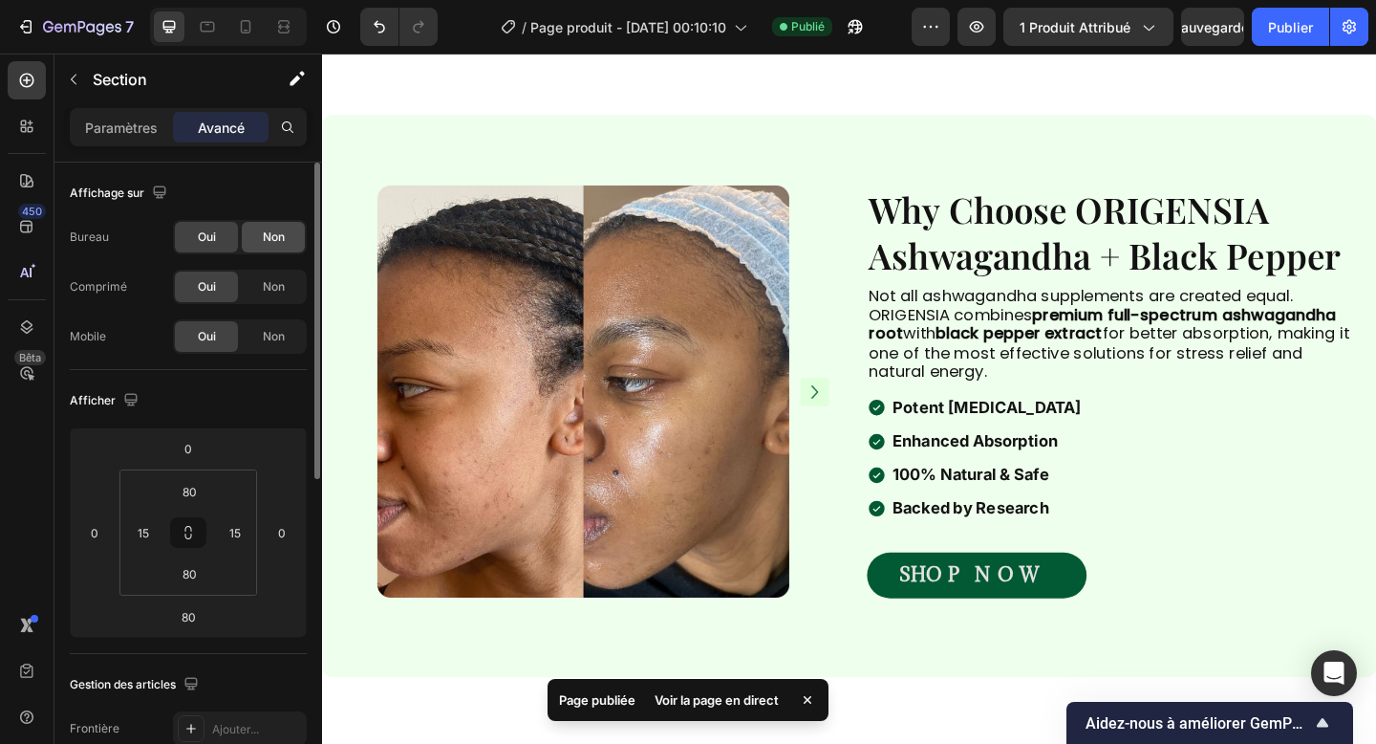
click at [272, 230] on font "Non" at bounding box center [274, 236] width 22 height 14
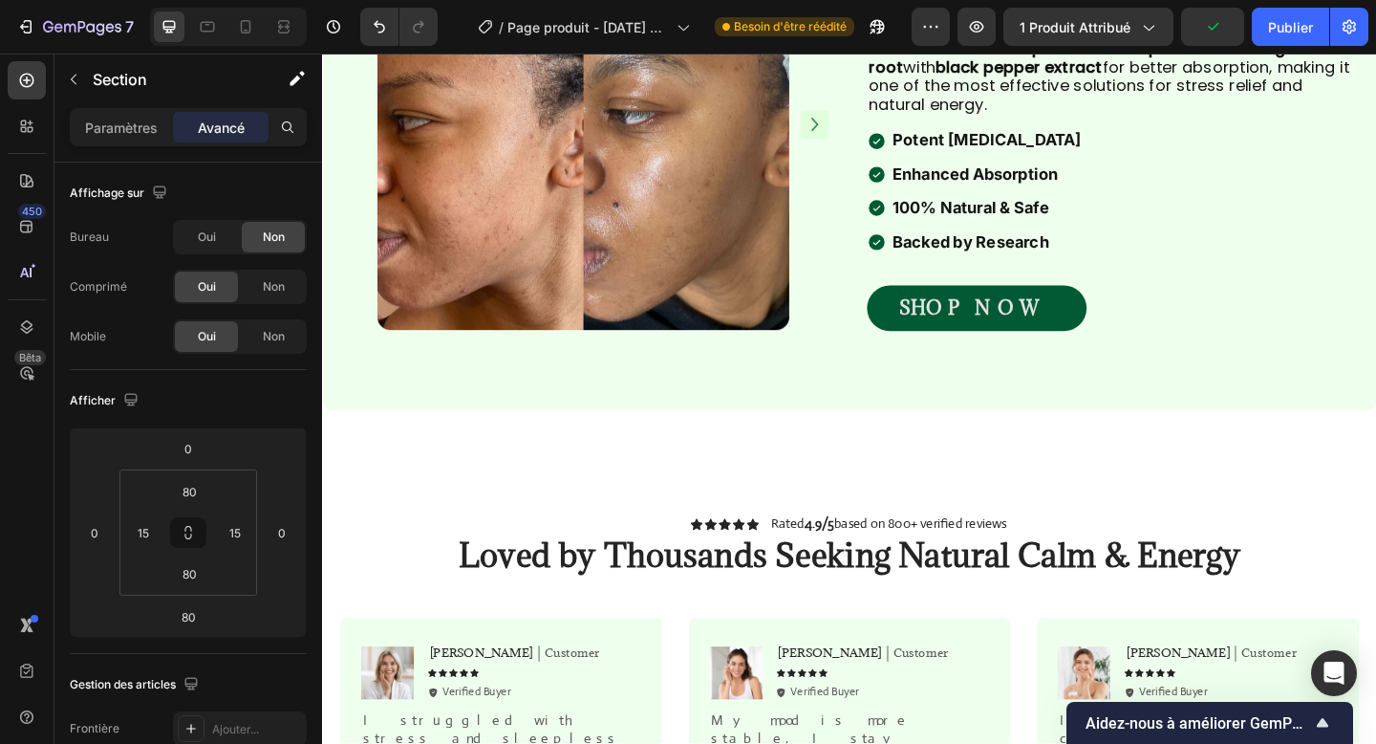
scroll to position [1730, 0]
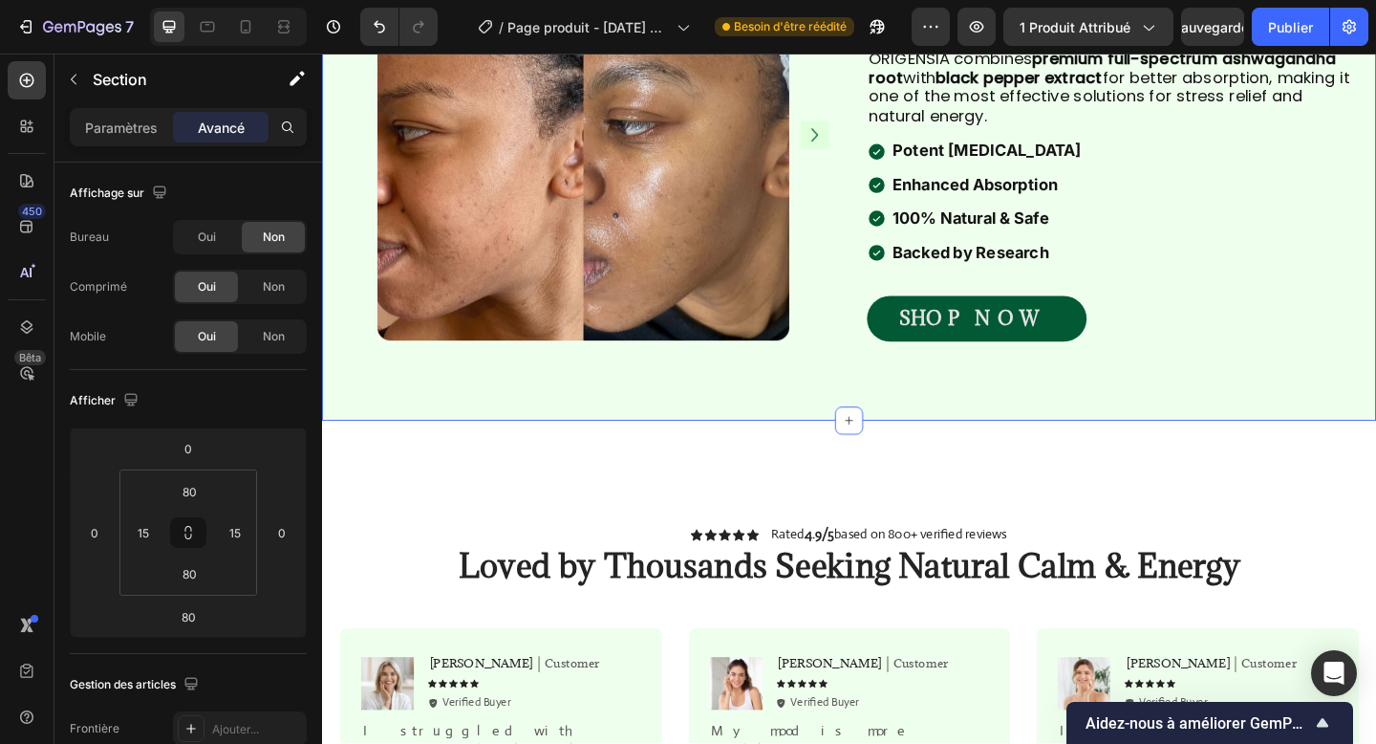
click at [539, 428] on div "Image Image Carousel Carousel Why Choose ORIGENSIA Ashwagandha + Black Pepper H…" at bounding box center [895, 147] width 1147 height 612
click at [272, 282] on font "Non" at bounding box center [274, 286] width 22 height 14
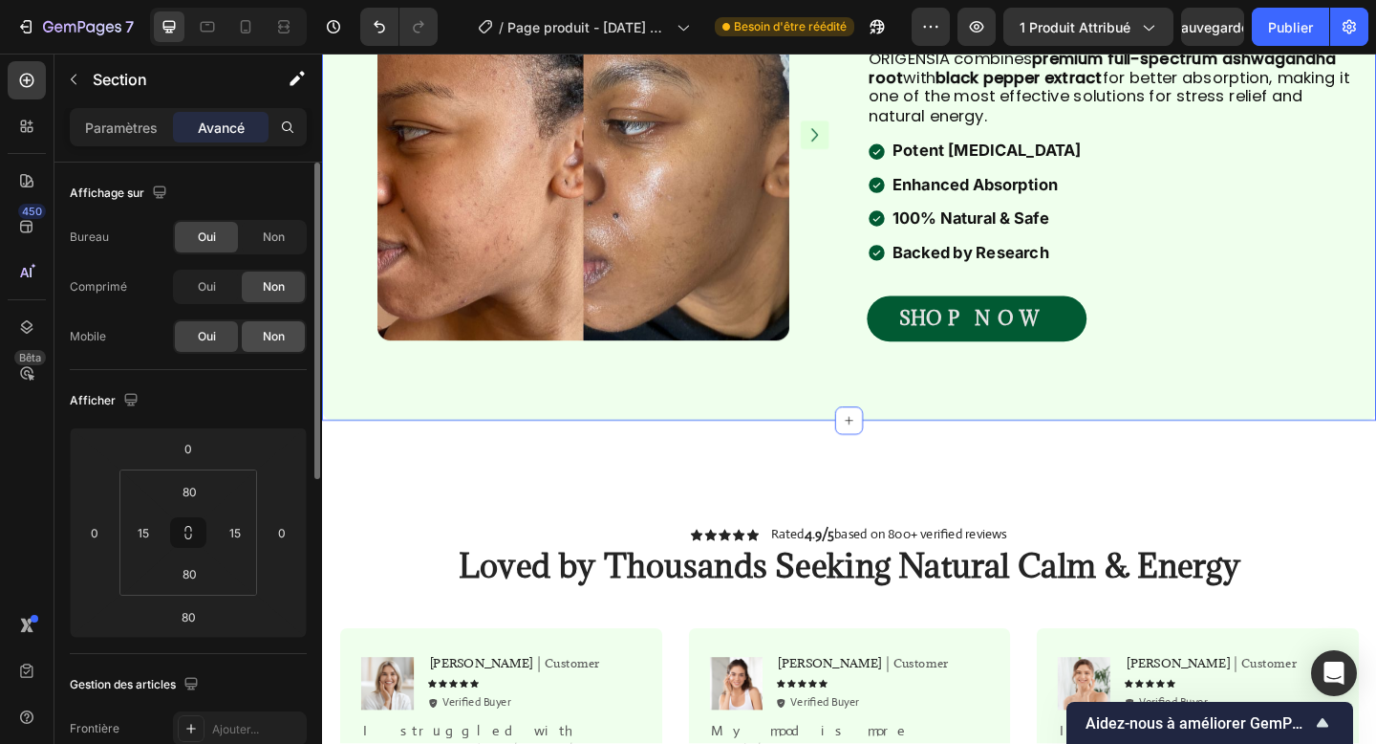
click at [260, 345] on div "Non" at bounding box center [273, 336] width 63 height 31
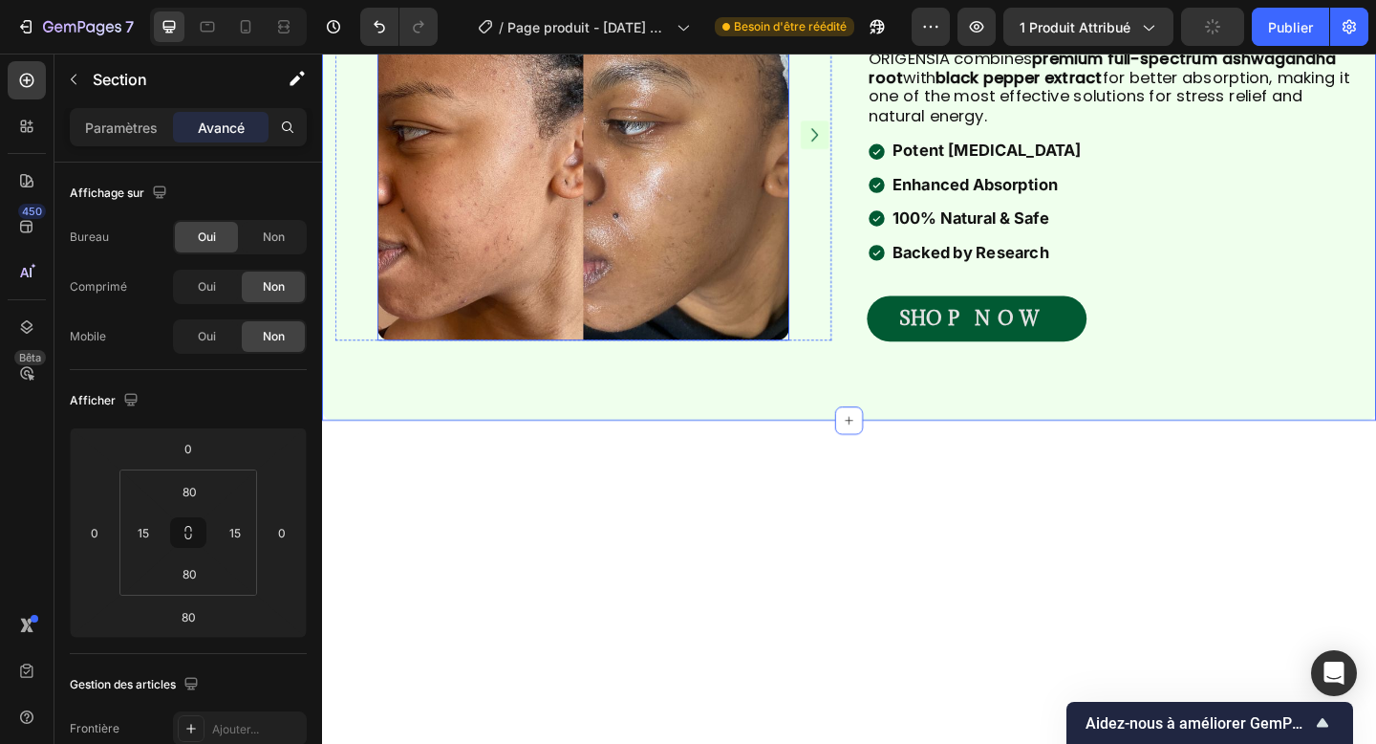
scroll to position [1356, 0]
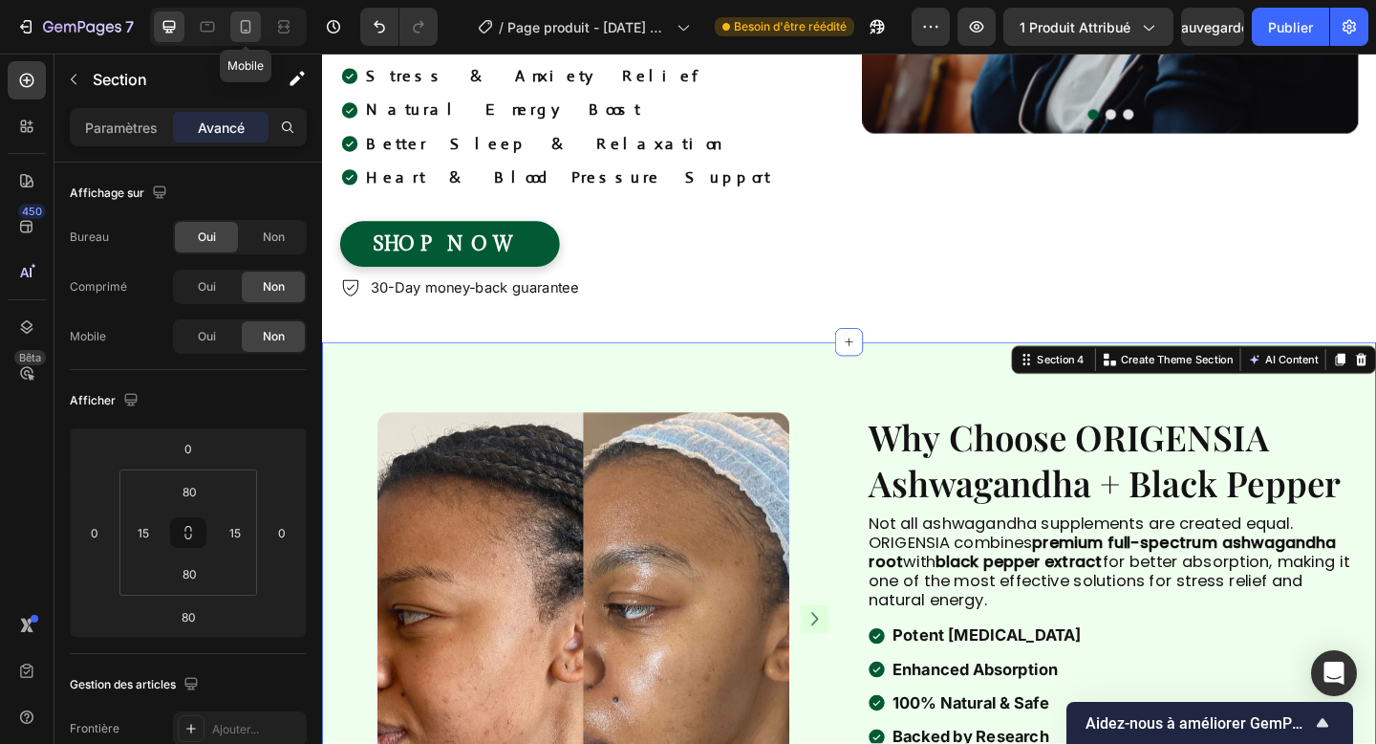
click at [252, 20] on icon at bounding box center [245, 26] width 19 height 19
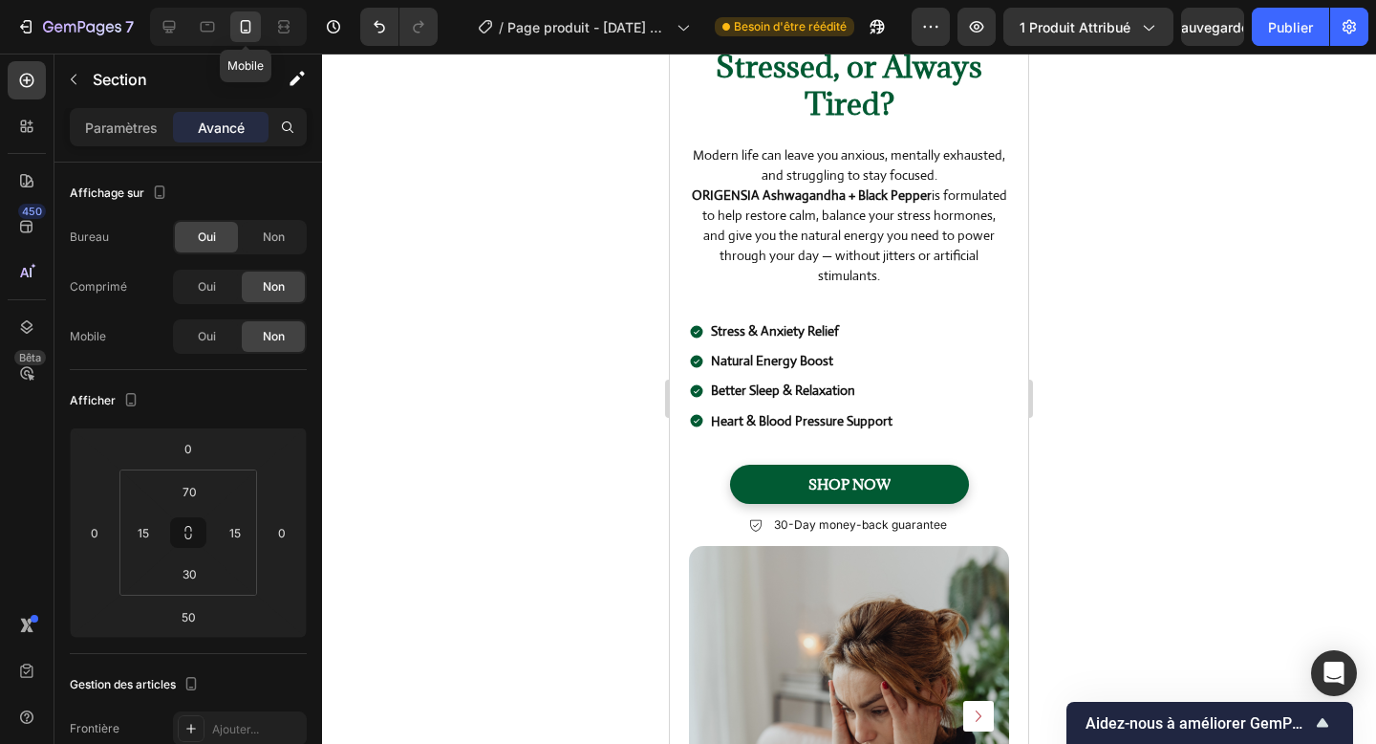
click at [870, 399] on div "Image Feeling Overwhelmed, Stressed, or Always Tired? Heading Modern life can l…" at bounding box center [849, 734] width 358 height 3994
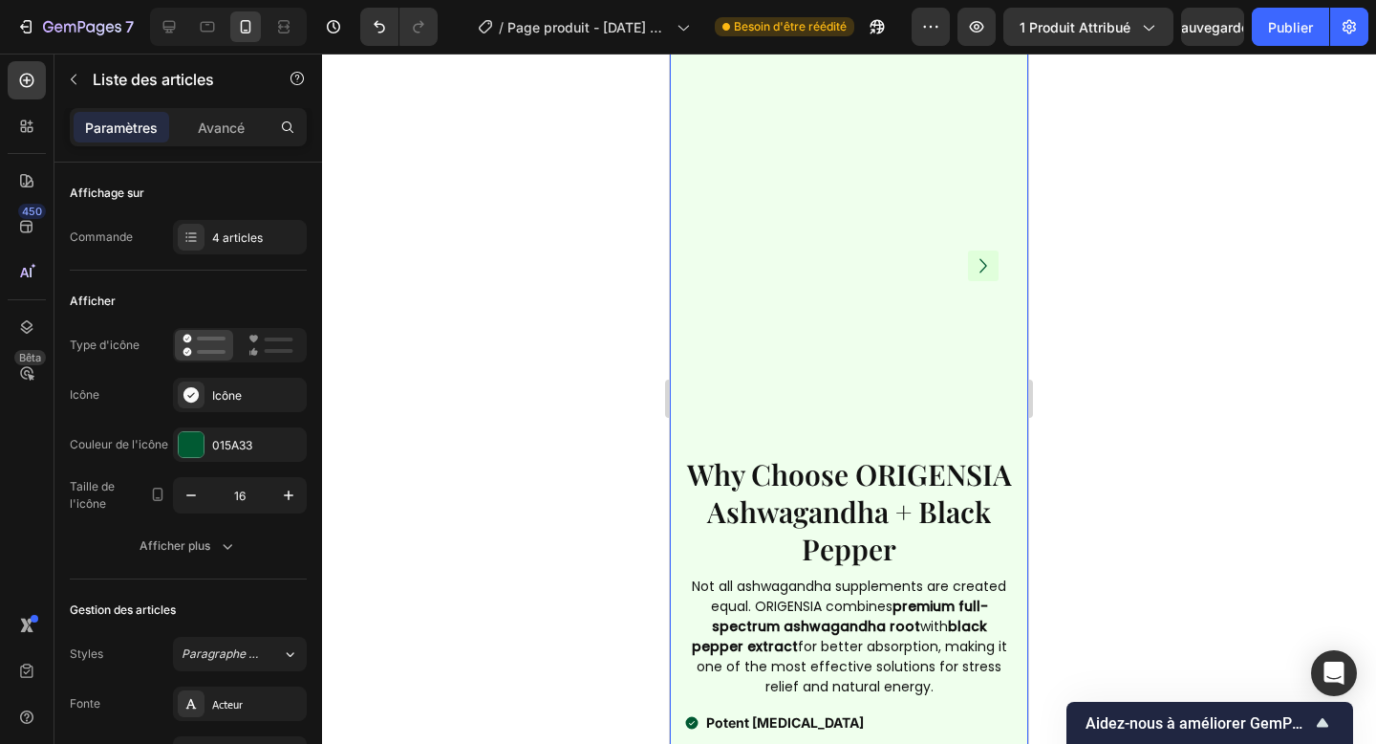
scroll to position [2239, 0]
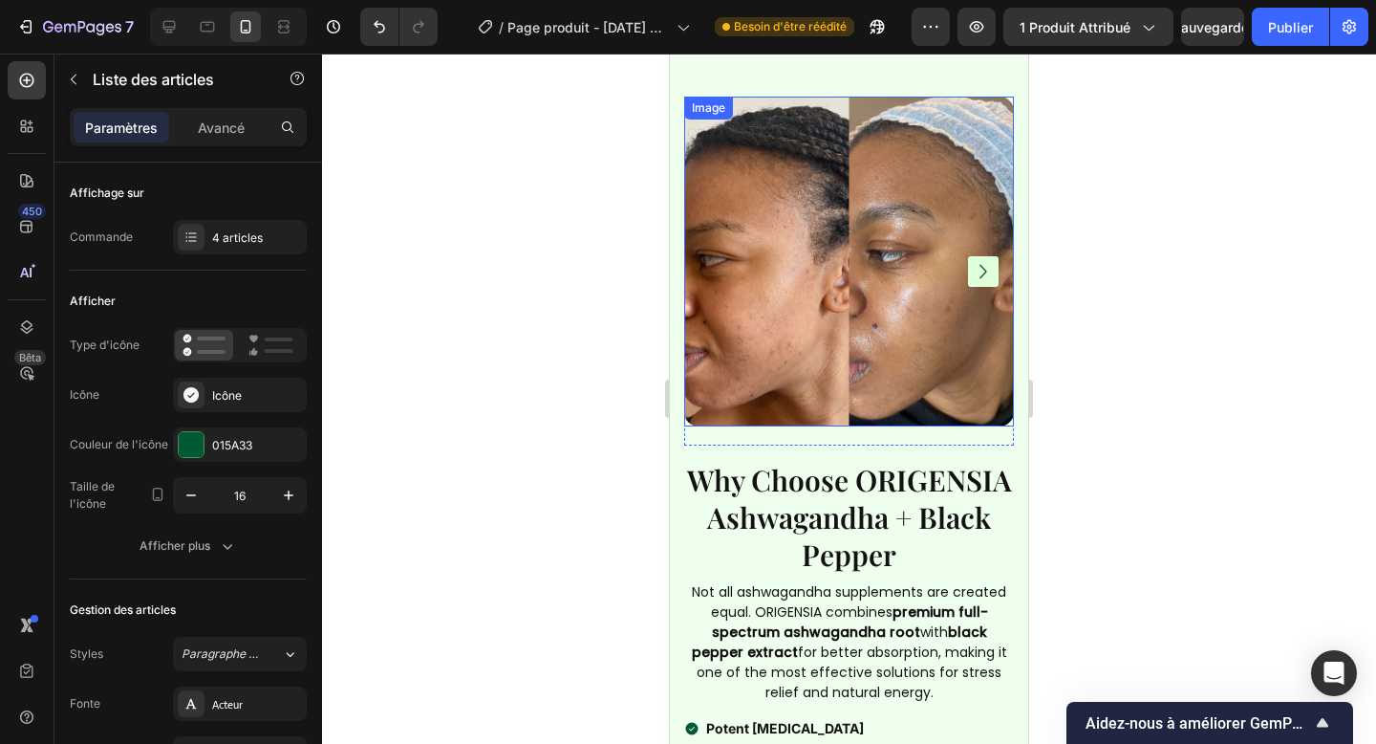
click at [782, 322] on img at bounding box center [849, 262] width 330 height 330
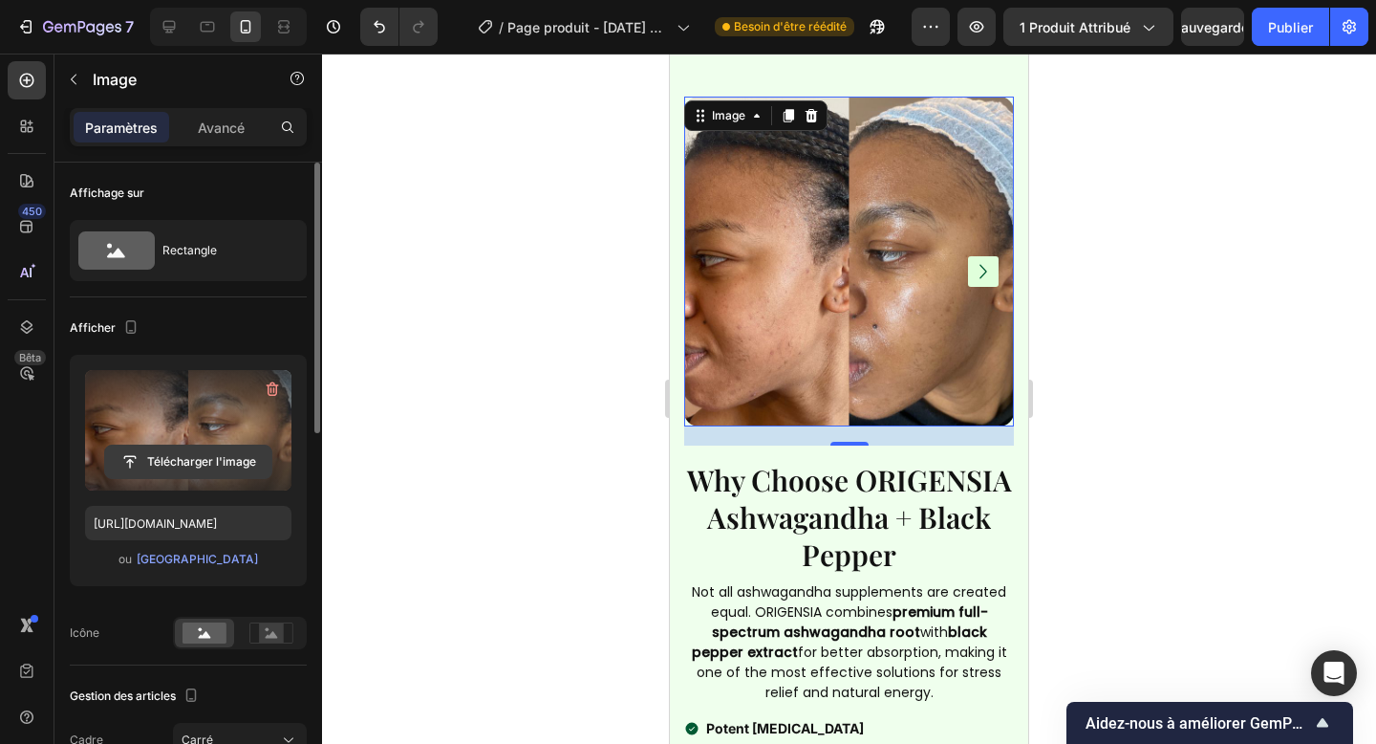
click at [180, 470] on input "file" at bounding box center [188, 461] width 166 height 32
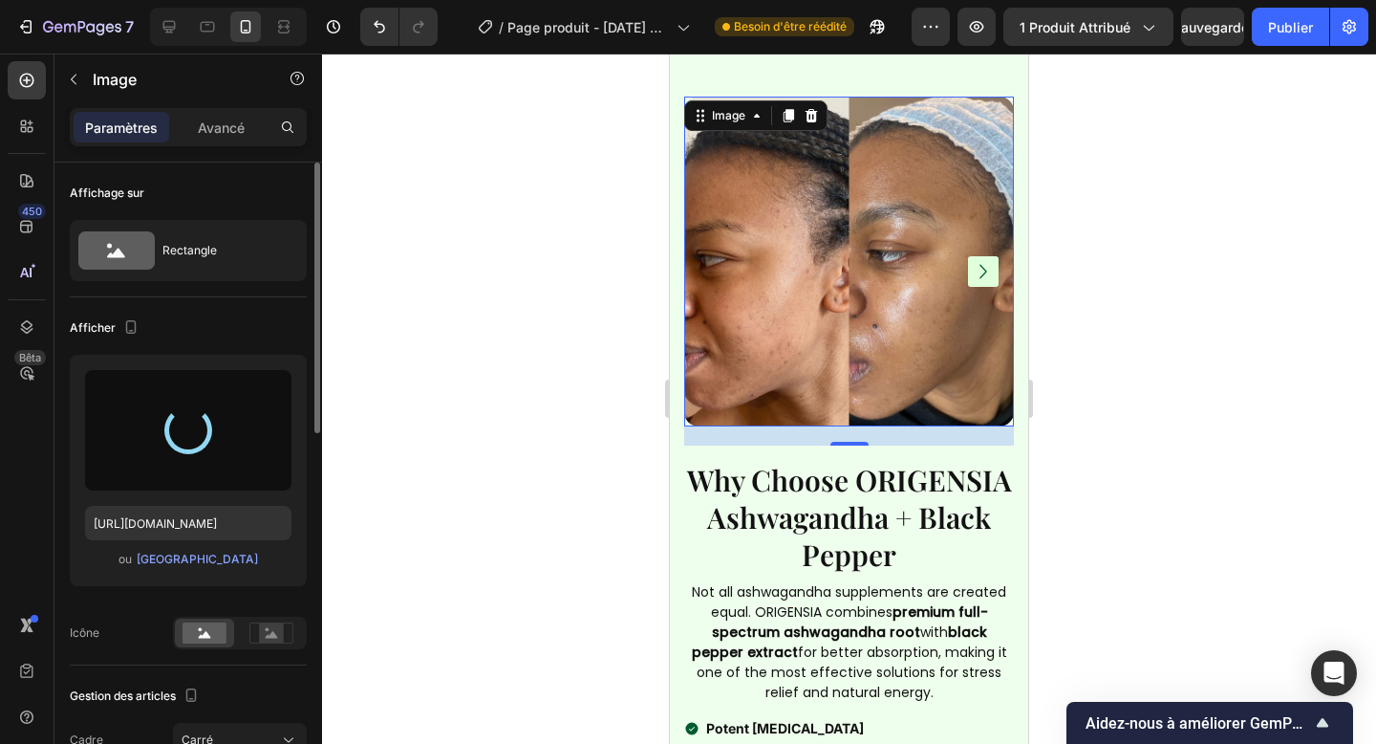
type input "https://cdn.shopify.com/s/files/1/0958/9863/2470/files/gempages_586318909167108…"
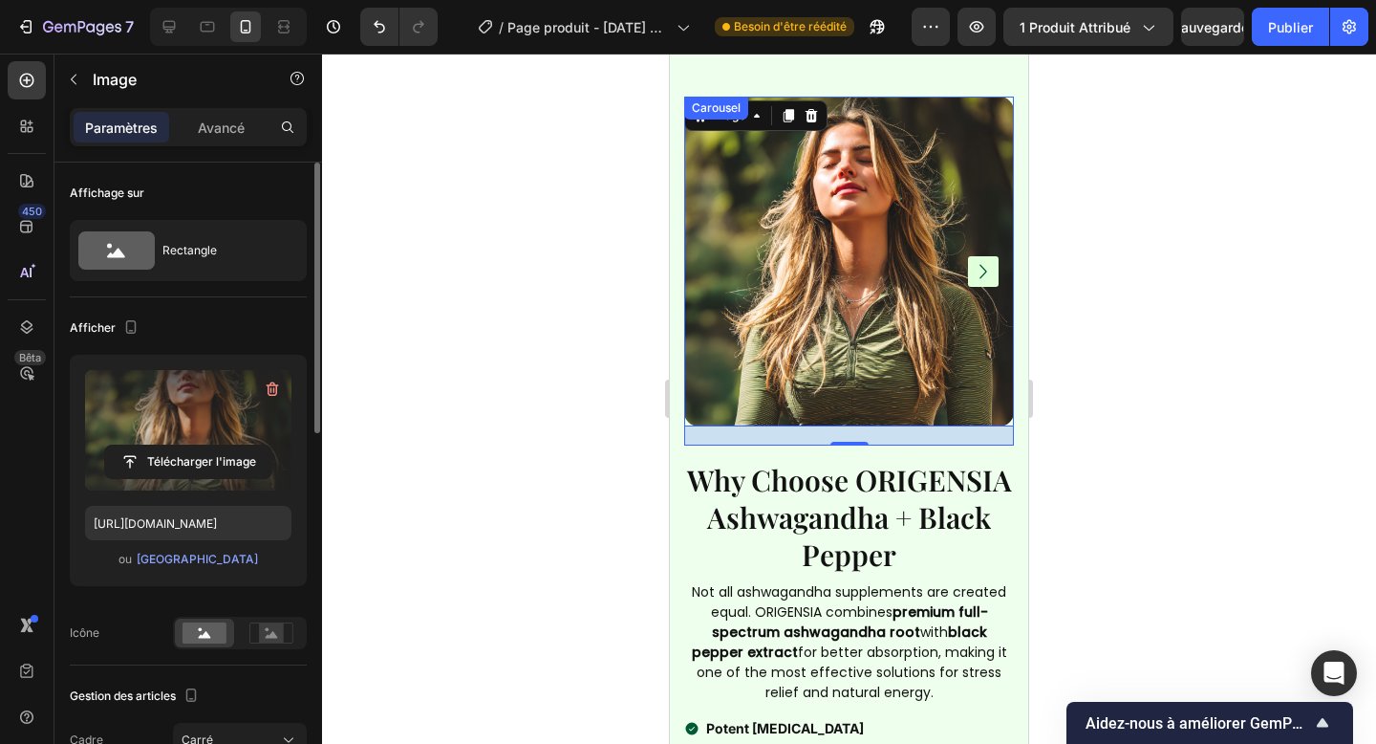
click at [979, 274] on icon "Carousel Next Arrow" at bounding box center [983, 271] width 29 height 29
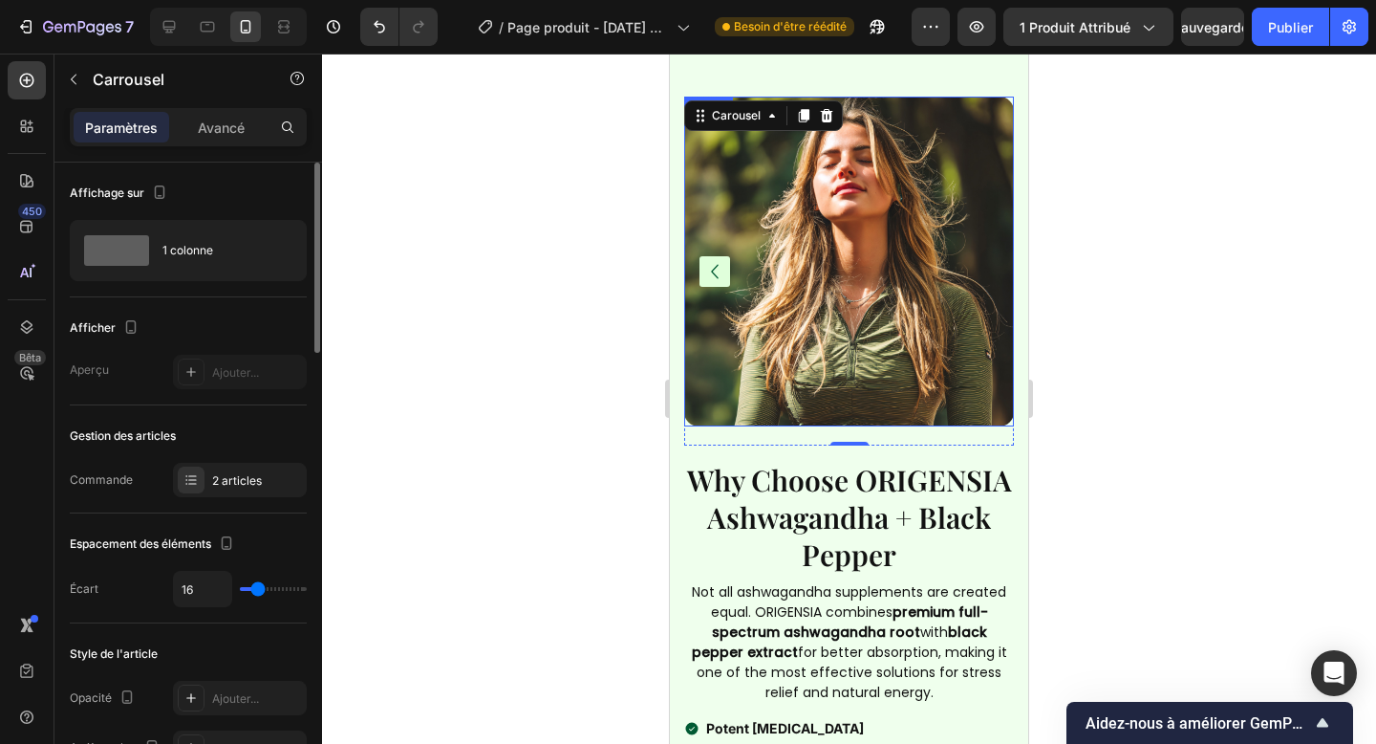
click at [798, 292] on img at bounding box center [849, 262] width 330 height 330
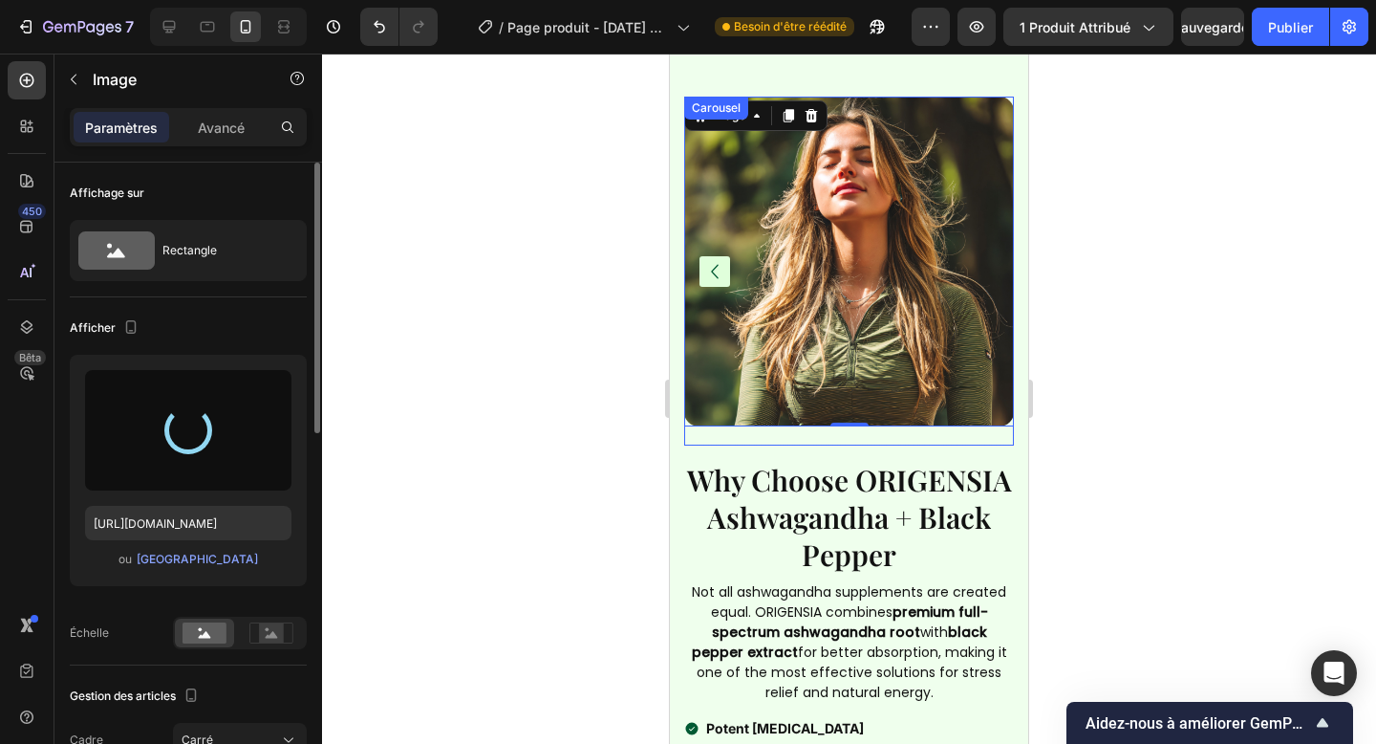
type input "https://cdn.shopify.com/s/files/1/0958/9863/2470/files/gempages_586318909167108…"
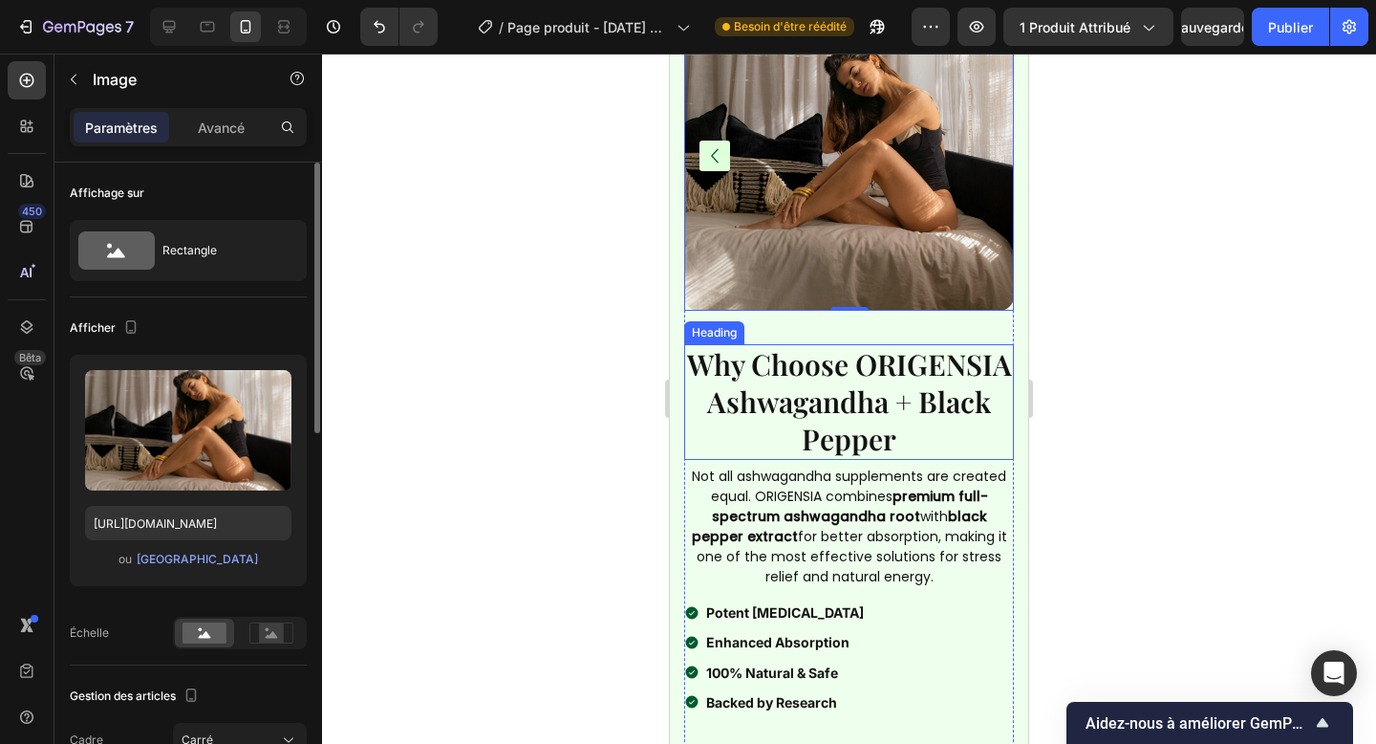
scroll to position [2409, 0]
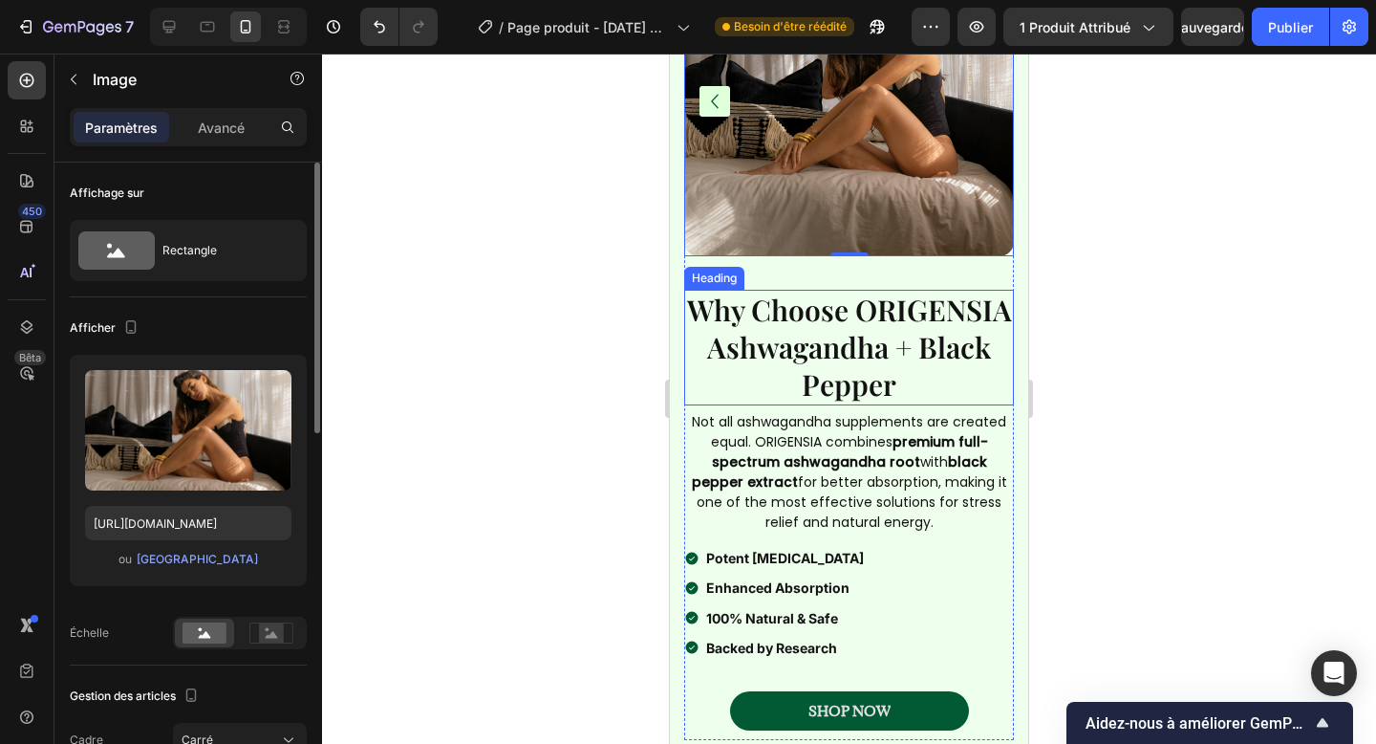
click at [972, 346] on strong "Why Choose ORIGENSIA Ashwagandha + Black Pepper" at bounding box center [849, 347] width 325 height 113
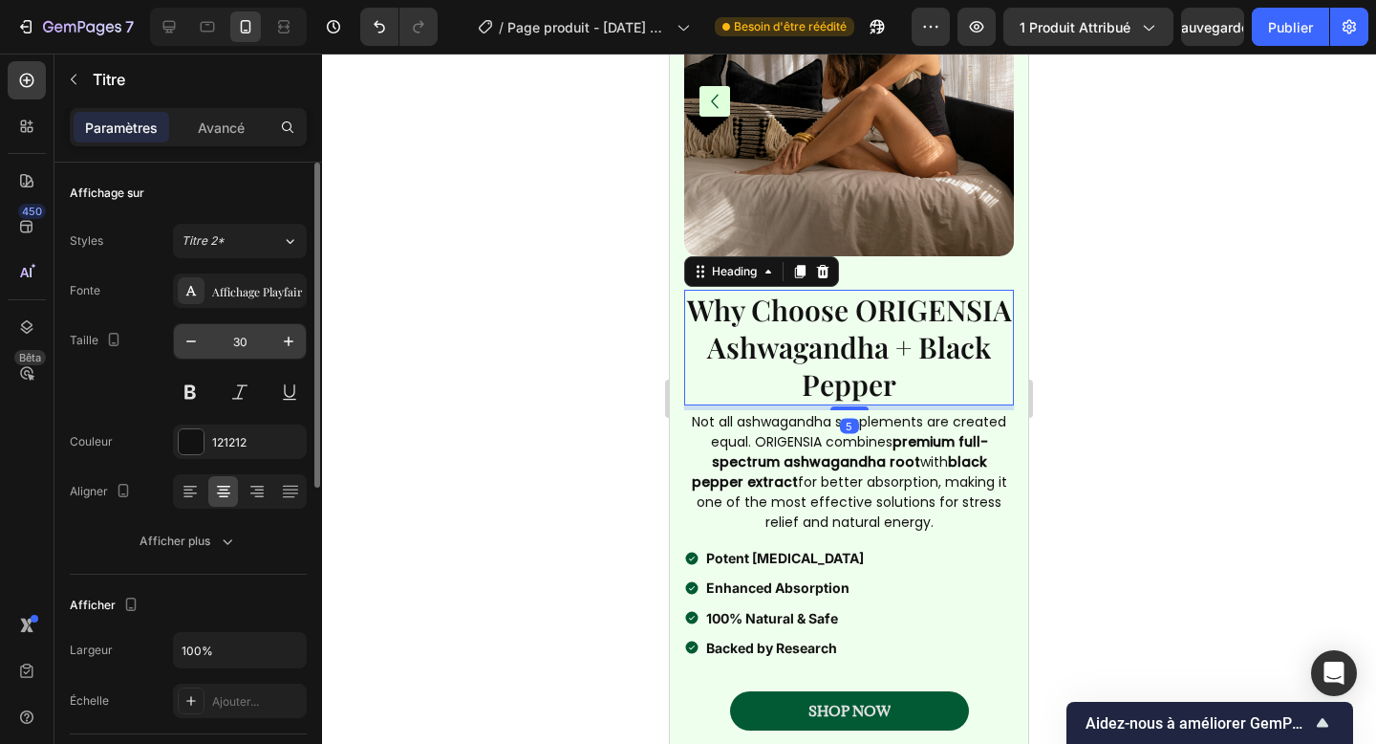
click at [238, 344] on input "30" at bounding box center [239, 341] width 63 height 34
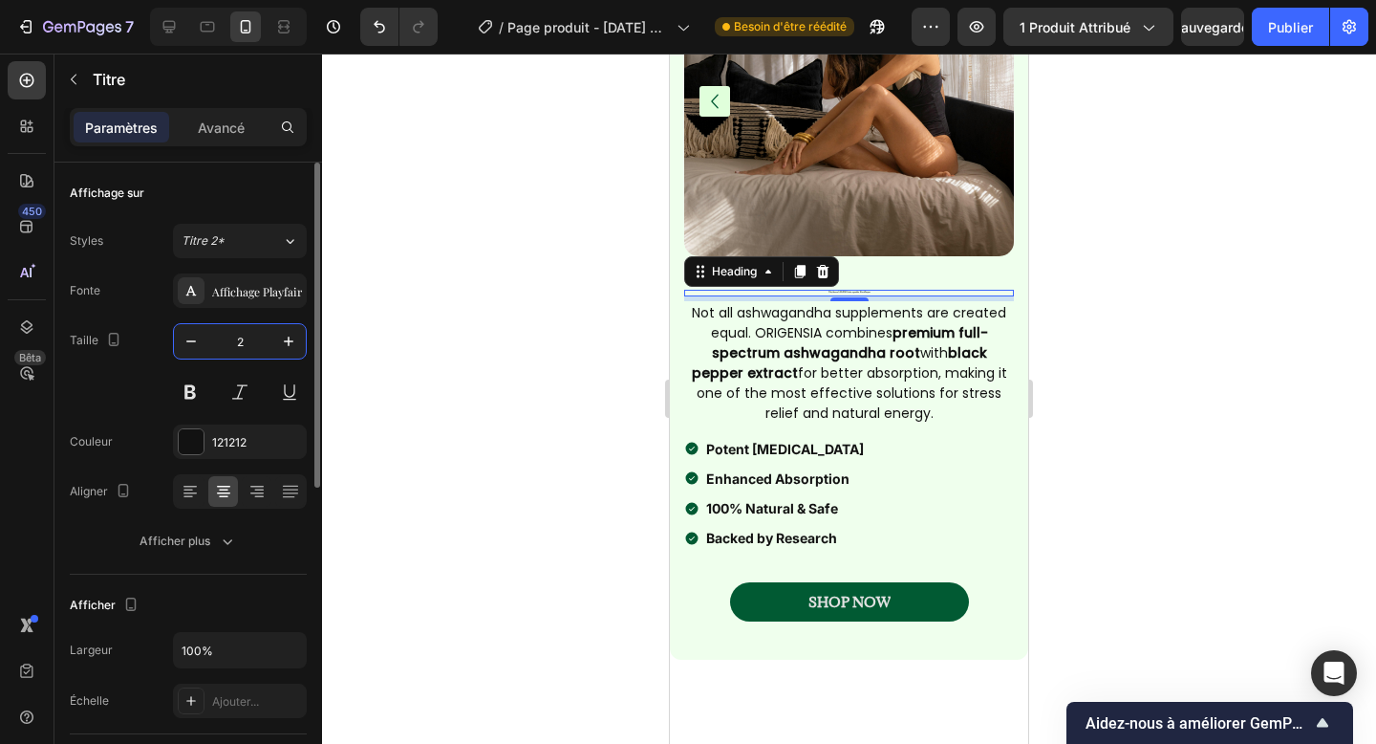
type input "25"
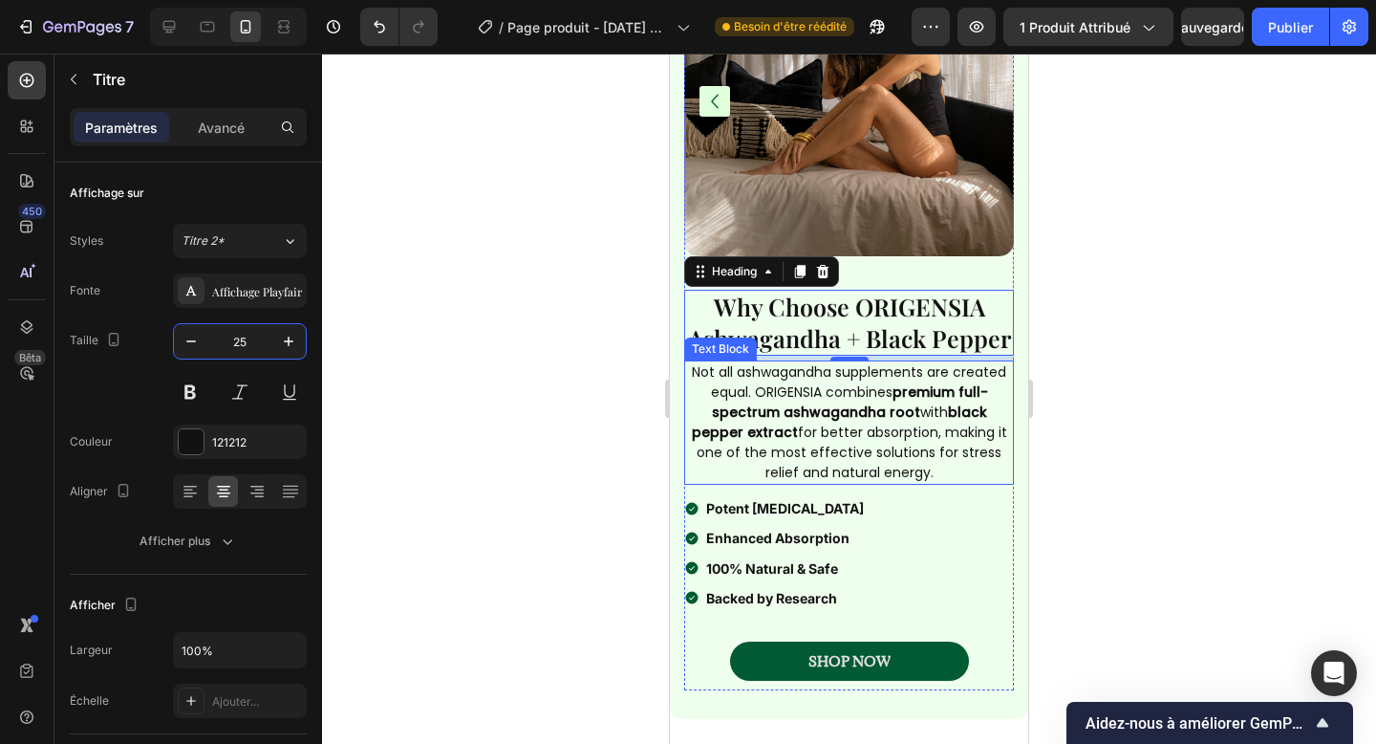
click at [956, 390] on strong "premium full-spectrum ashwagandha root" at bounding box center [850, 401] width 276 height 39
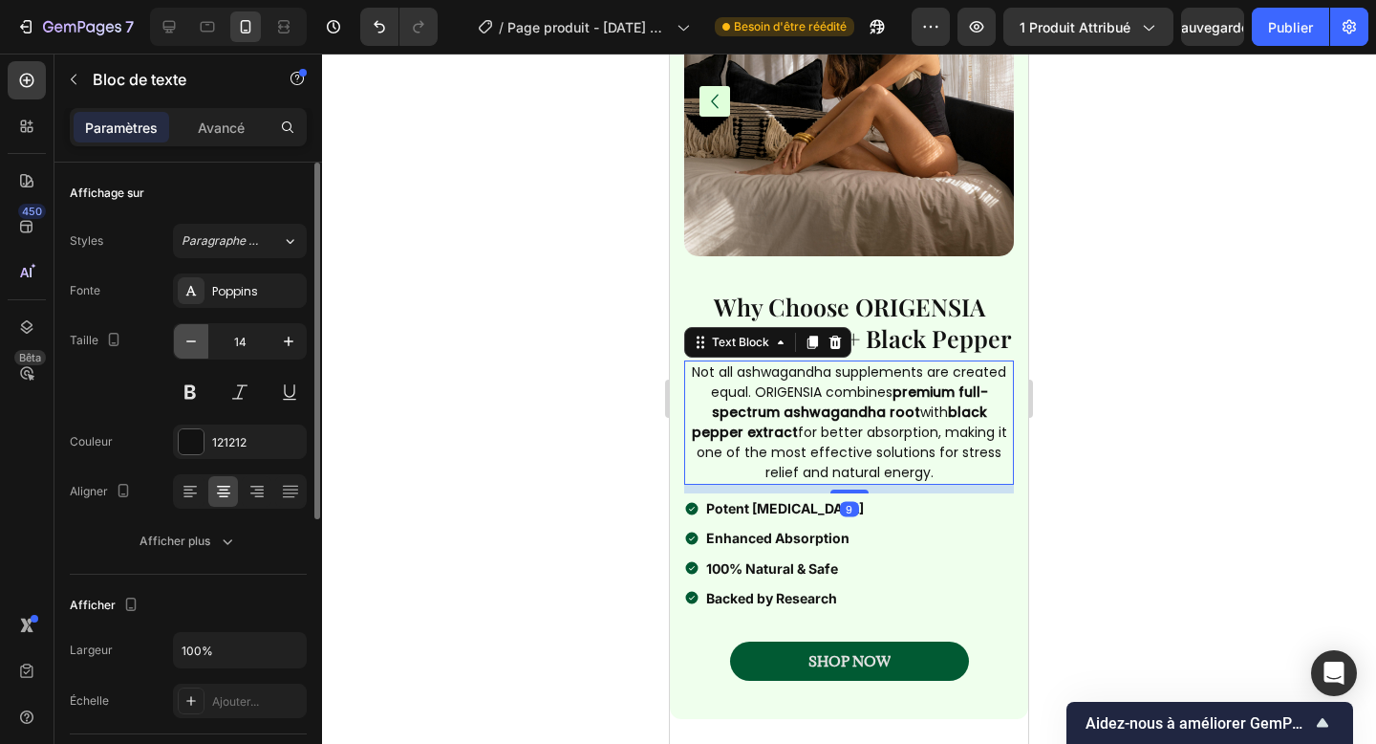
click at [198, 348] on icon "button" at bounding box center [191, 341] width 19 height 19
type input "13"
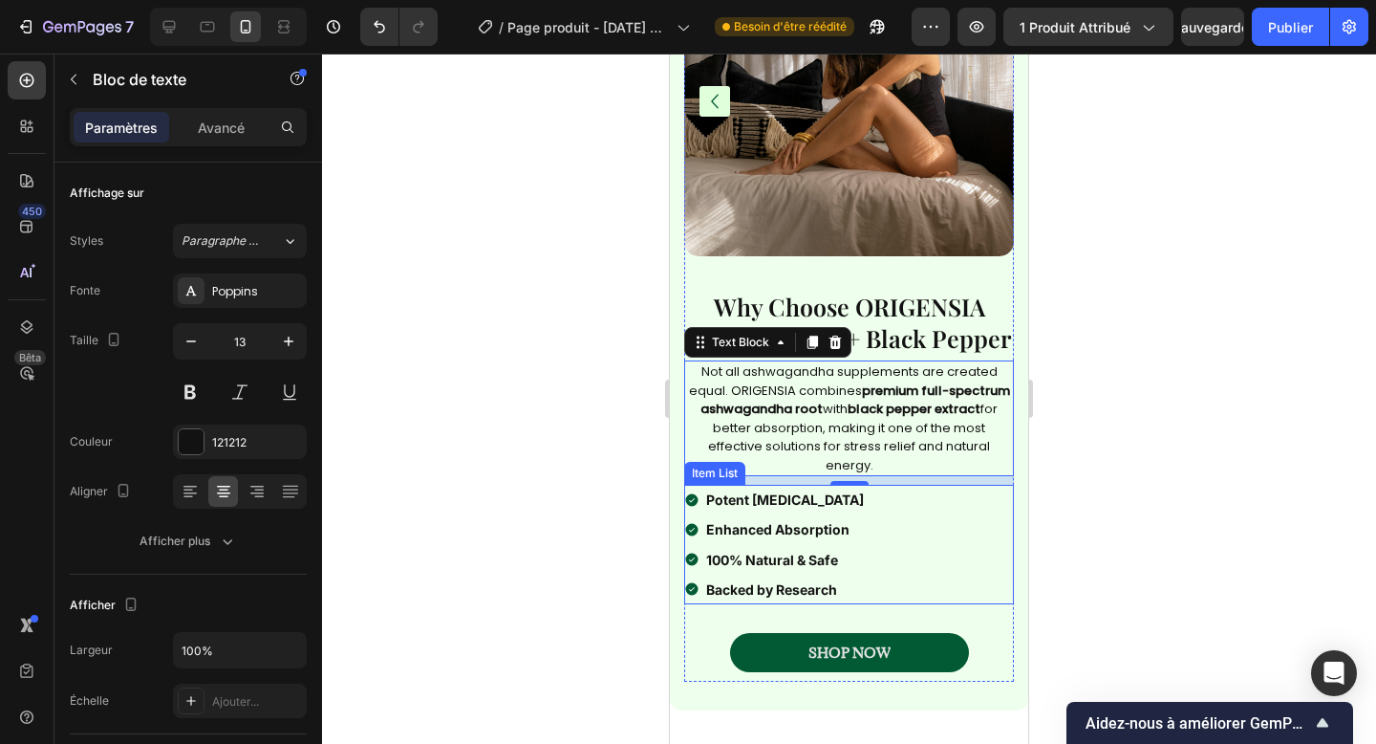
click at [884, 529] on div "Potent Adaptogen Enhanced Absorption 100% Natural & Safe Backed by Research" at bounding box center [849, 544] width 330 height 119
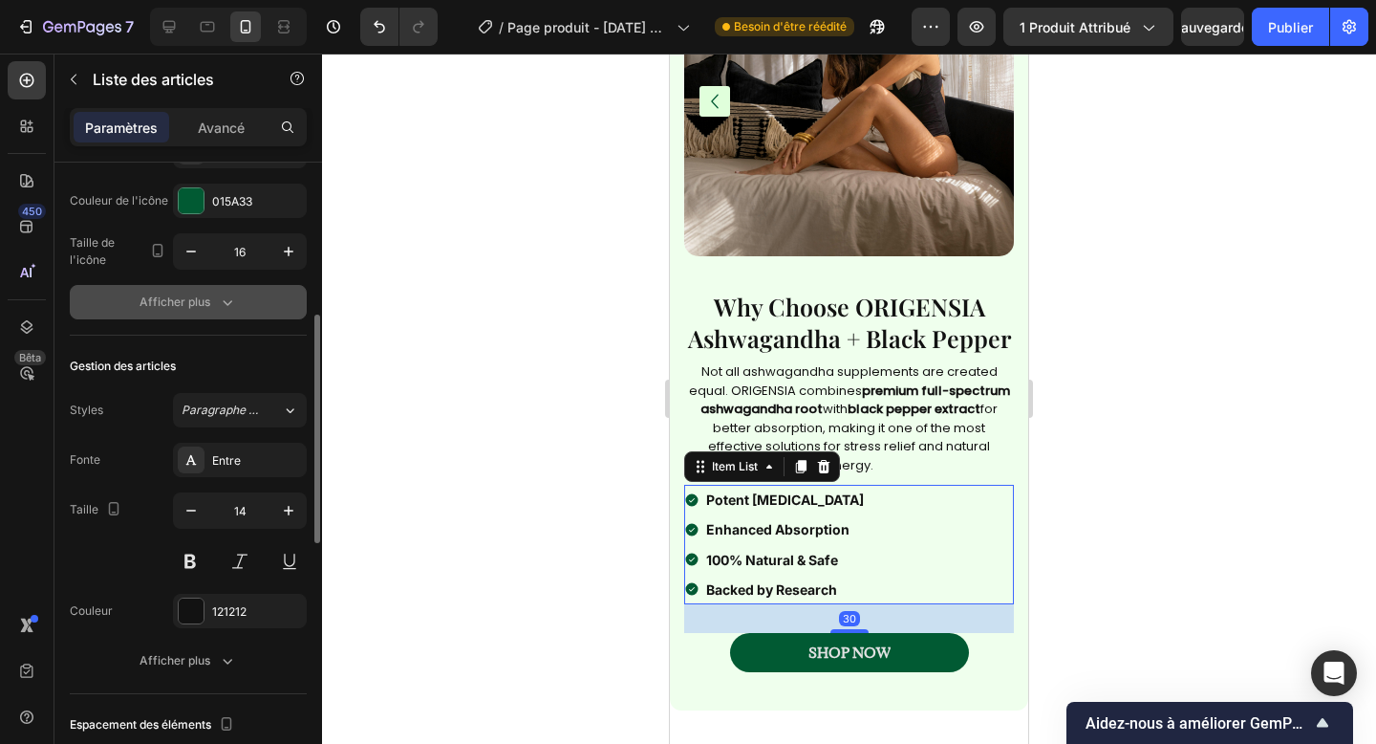
scroll to position [295, 0]
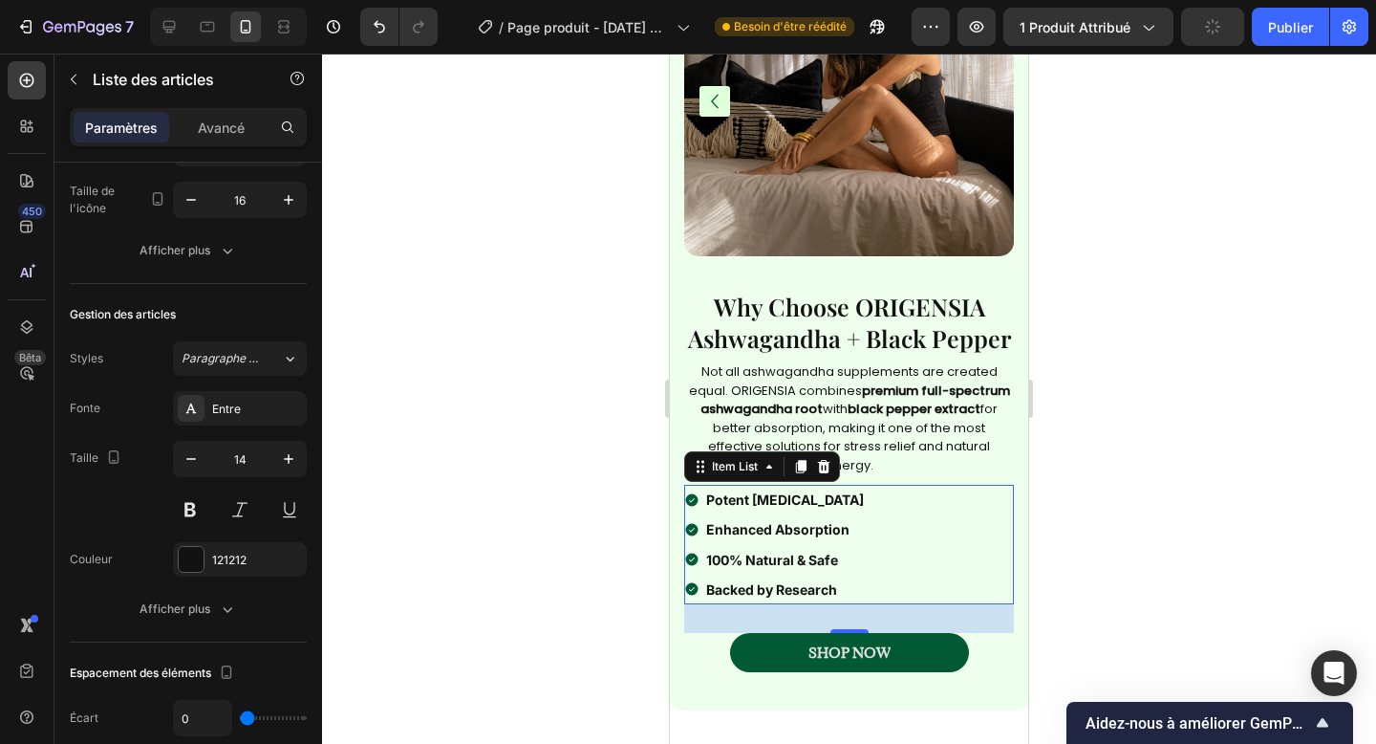
click at [232, 425] on div "Fonte Entre Taille 14 Couleur 121212 Afficher plus" at bounding box center [188, 508] width 237 height 235
click at [238, 419] on div "Entre" at bounding box center [240, 408] width 134 height 34
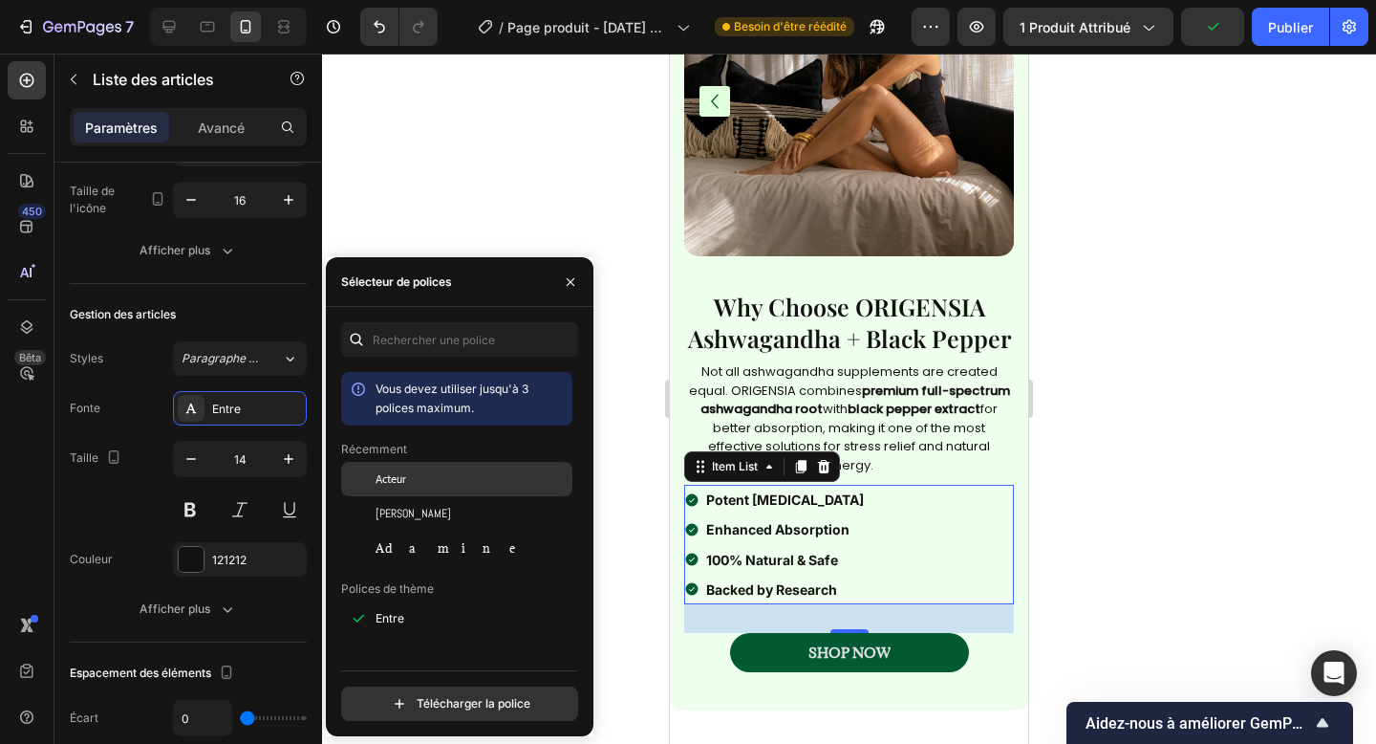
click at [428, 464] on div "Acteur" at bounding box center [456, 479] width 231 height 34
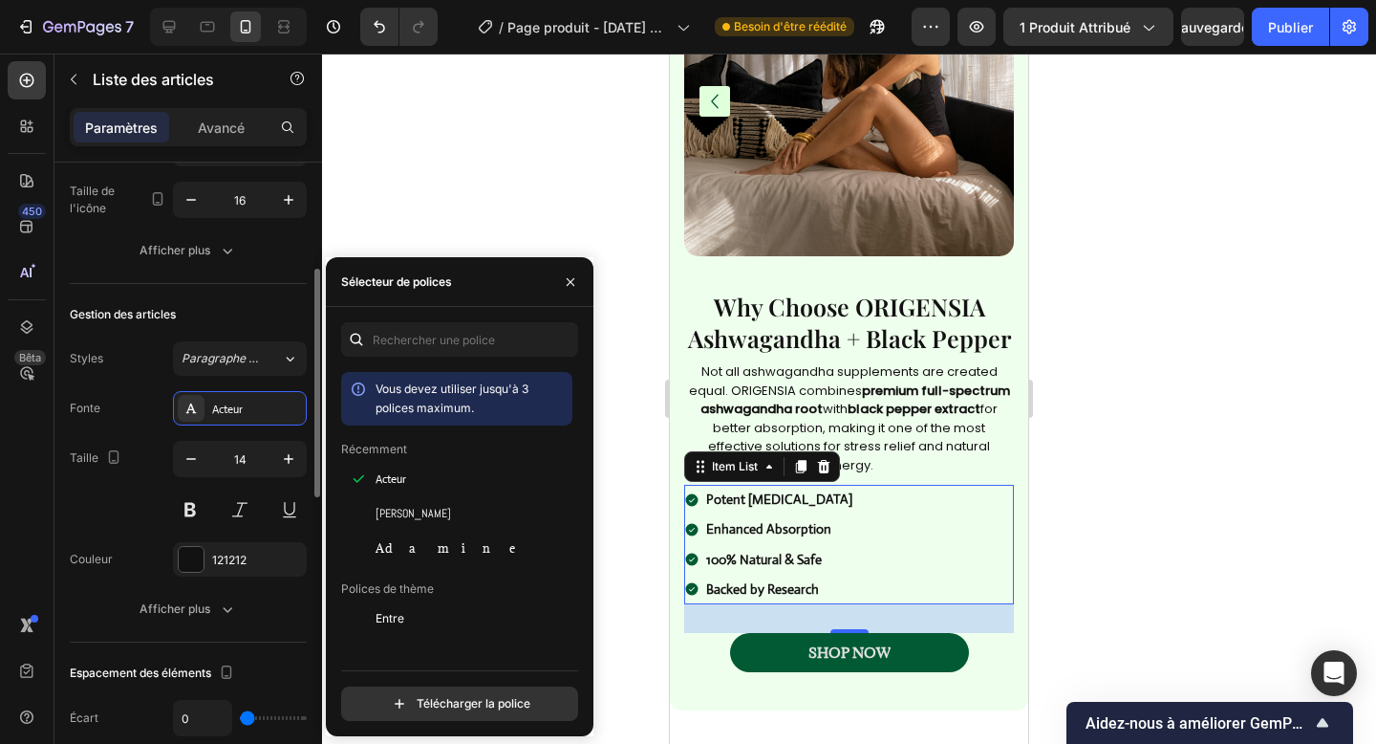
click at [142, 491] on div "Taille 14" at bounding box center [188, 484] width 237 height 86
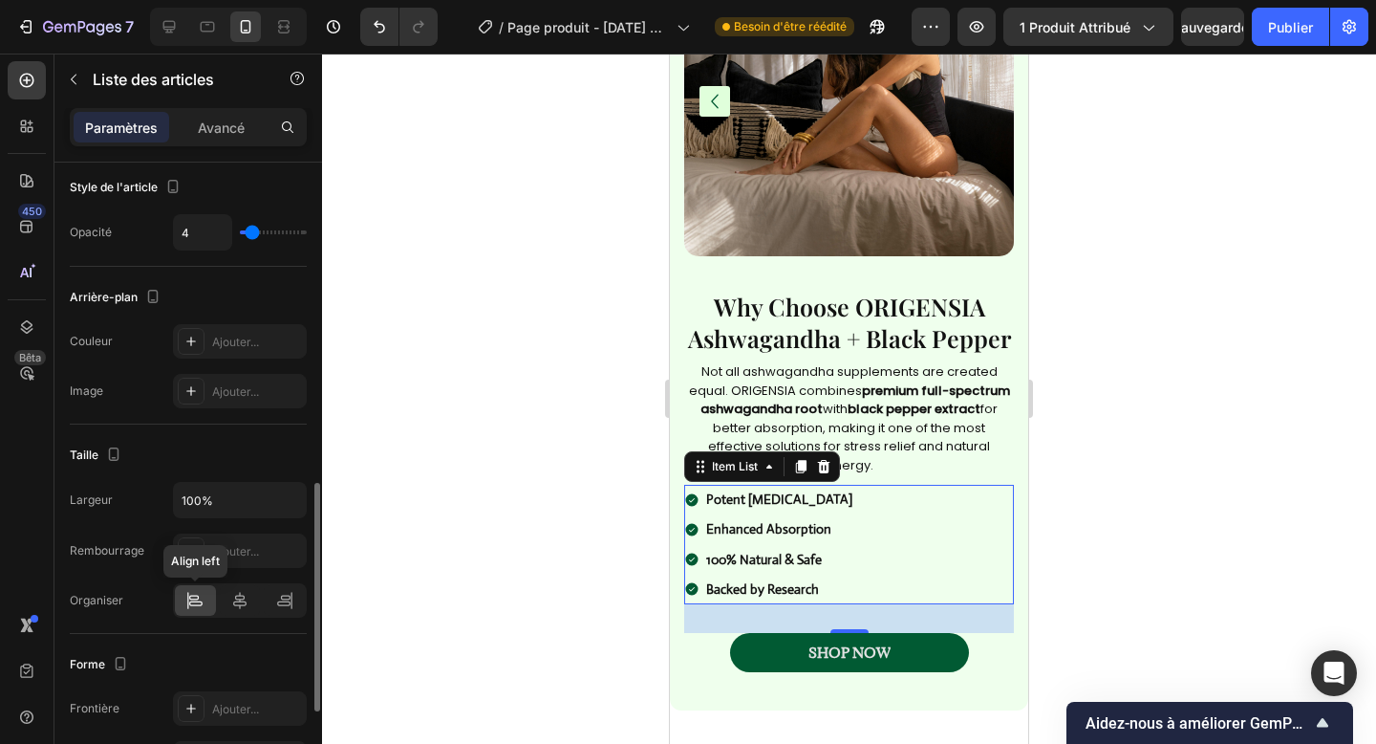
scroll to position [900, 0]
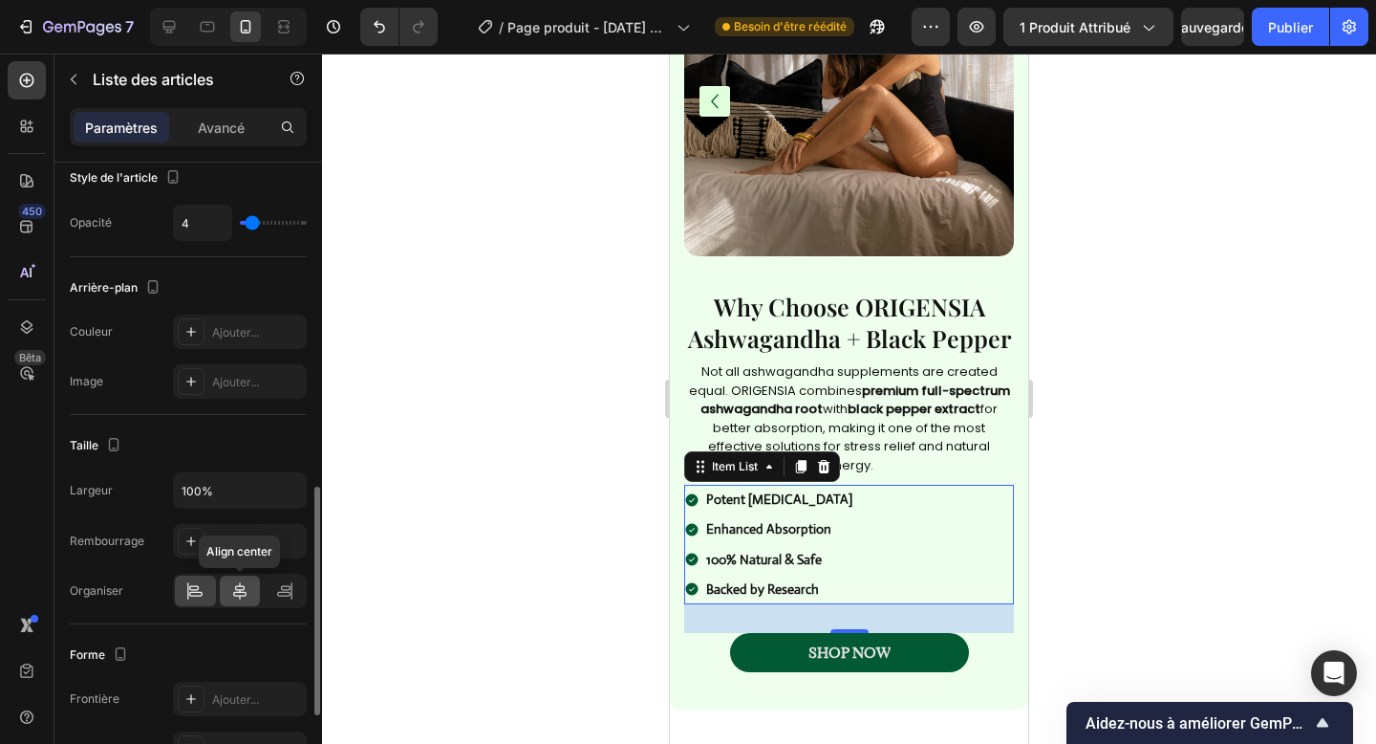
click at [235, 592] on icon at bounding box center [239, 590] width 13 height 17
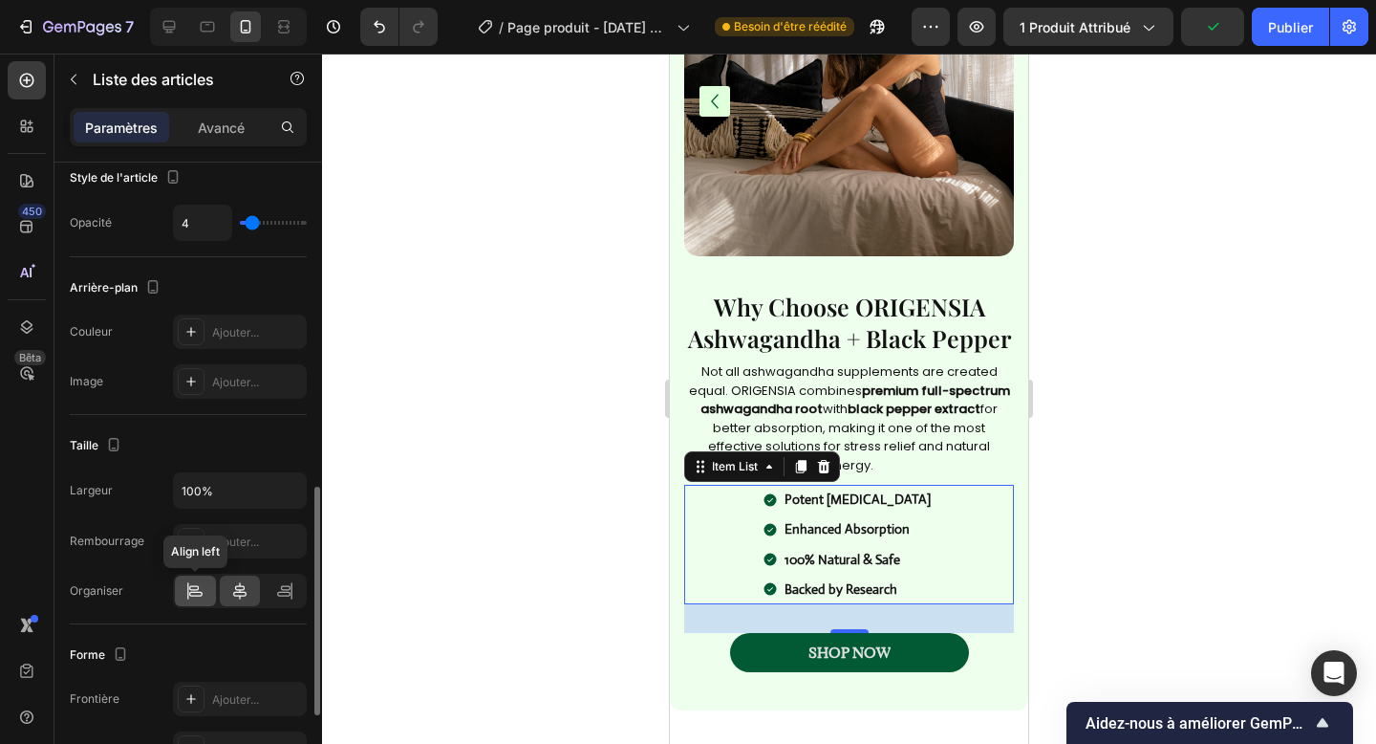
click at [194, 587] on icon at bounding box center [194, 590] width 19 height 19
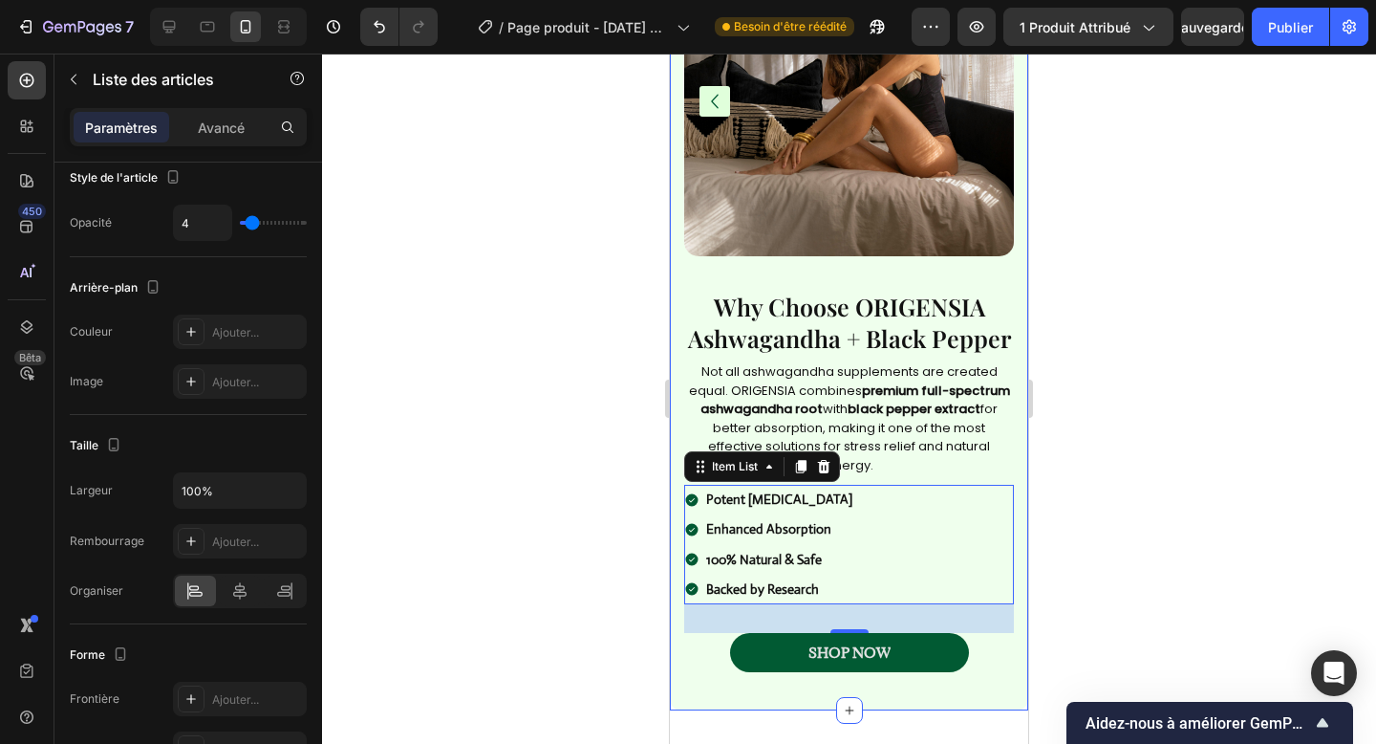
click at [700, 690] on div "Image Image Carousel Carousel Why Choose ORIGENSIA Ashwagandha + Black Pepper H…" at bounding box center [849, 285] width 358 height 851
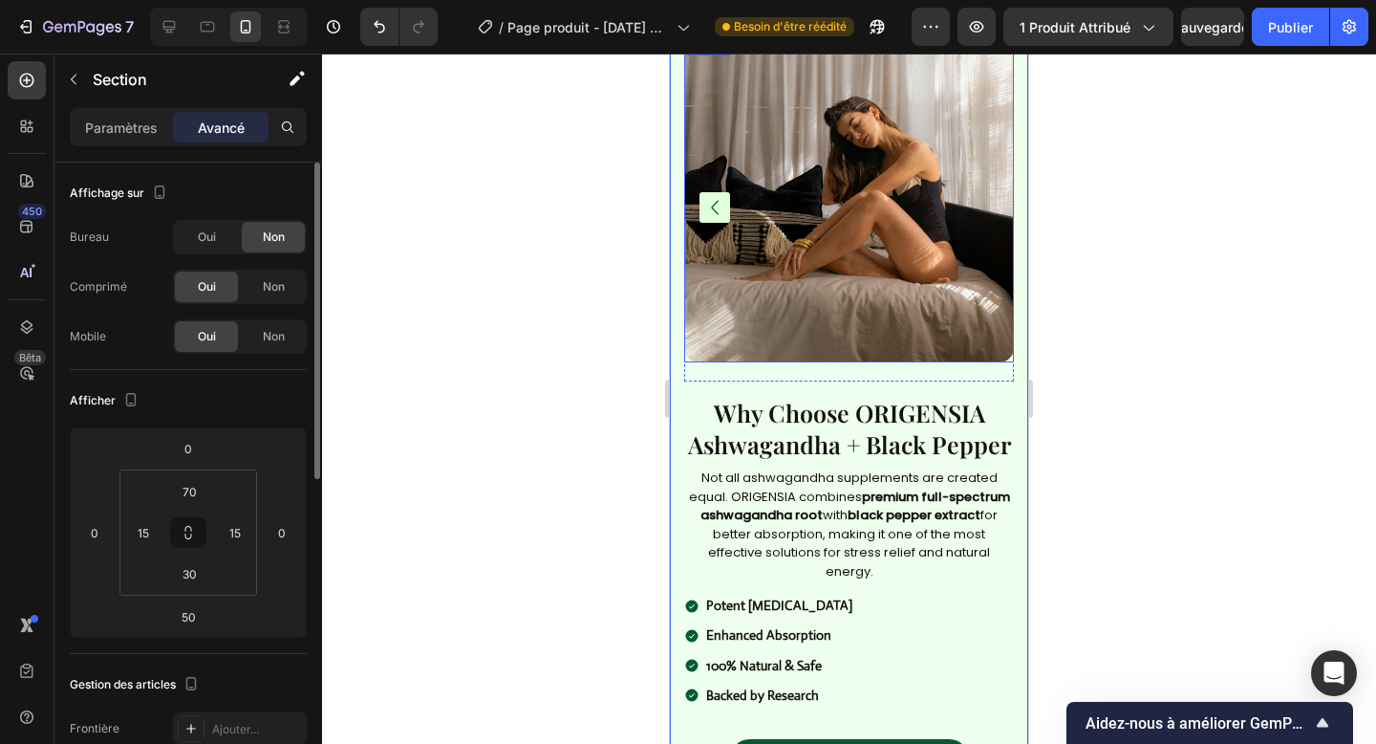
scroll to position [1948, 0]
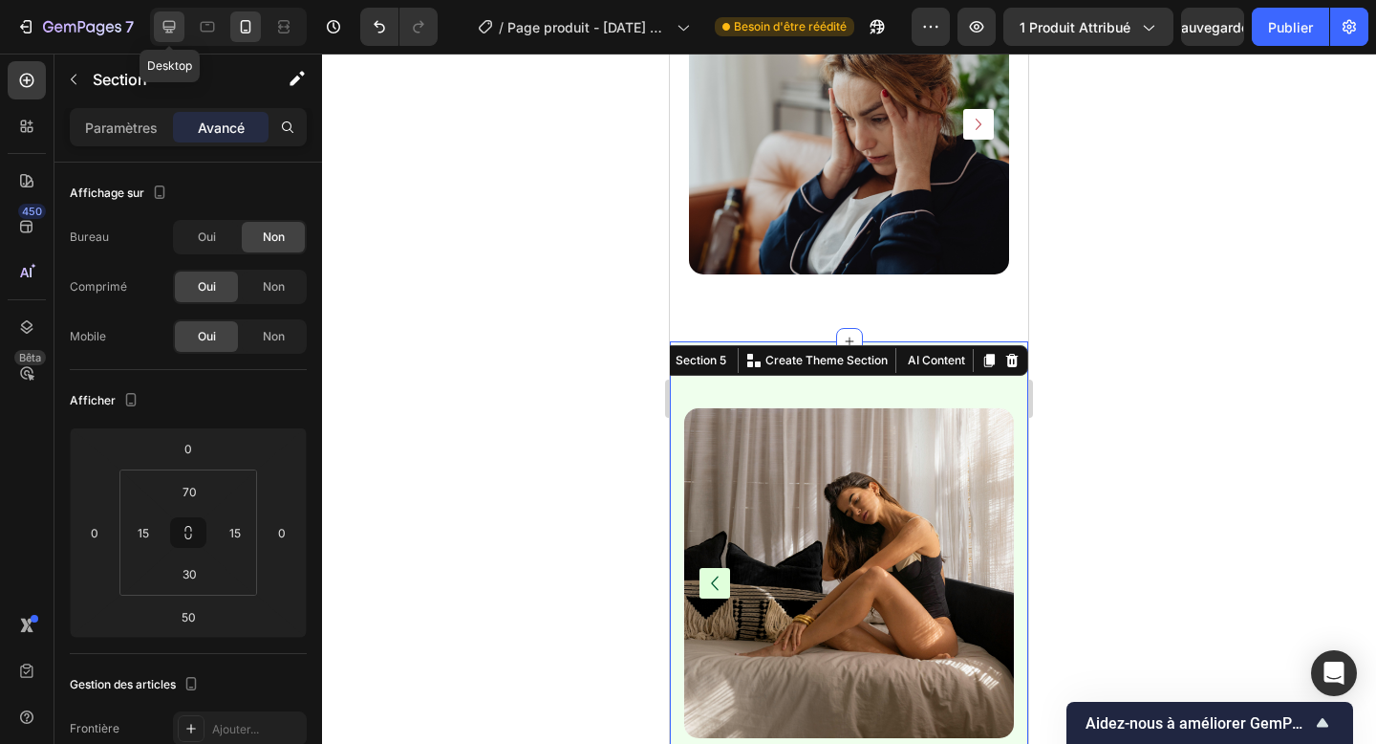
click at [176, 33] on icon at bounding box center [169, 26] width 19 height 19
type input "80"
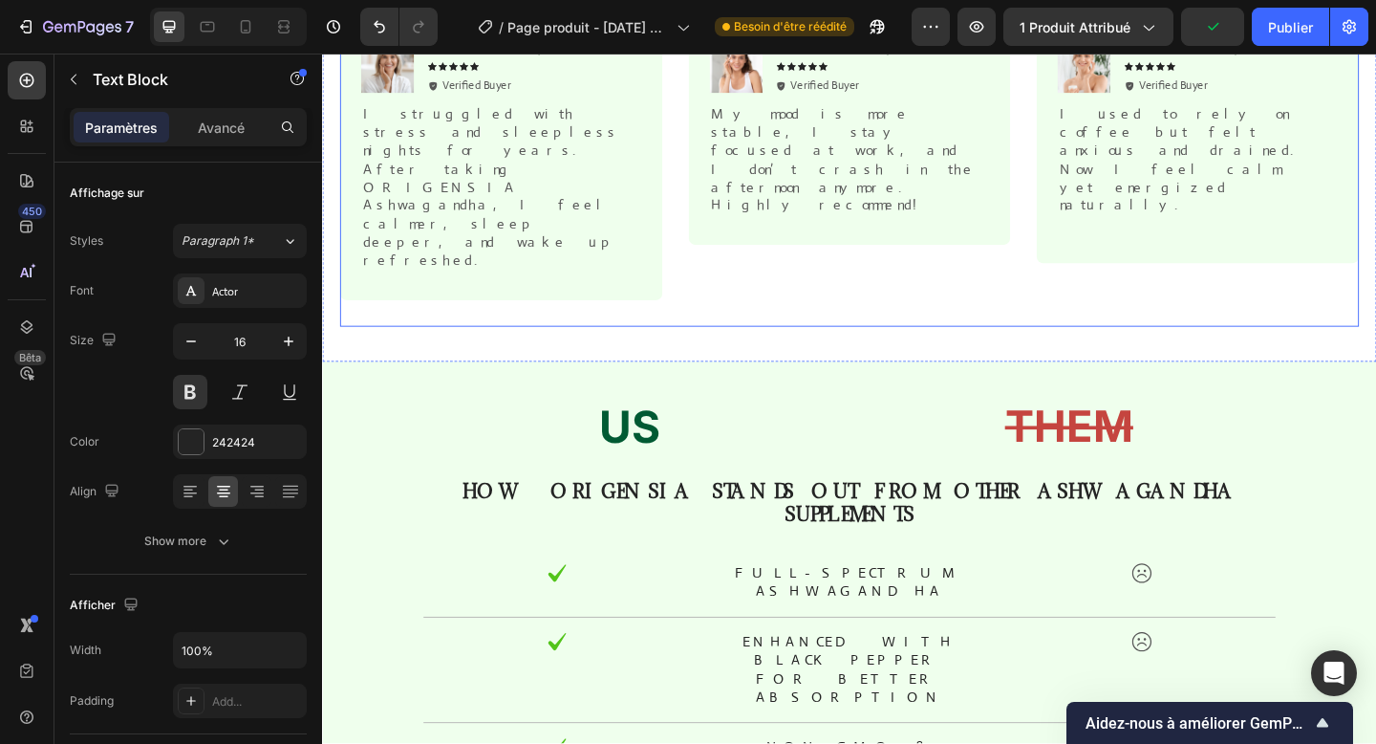
scroll to position [1235, 0]
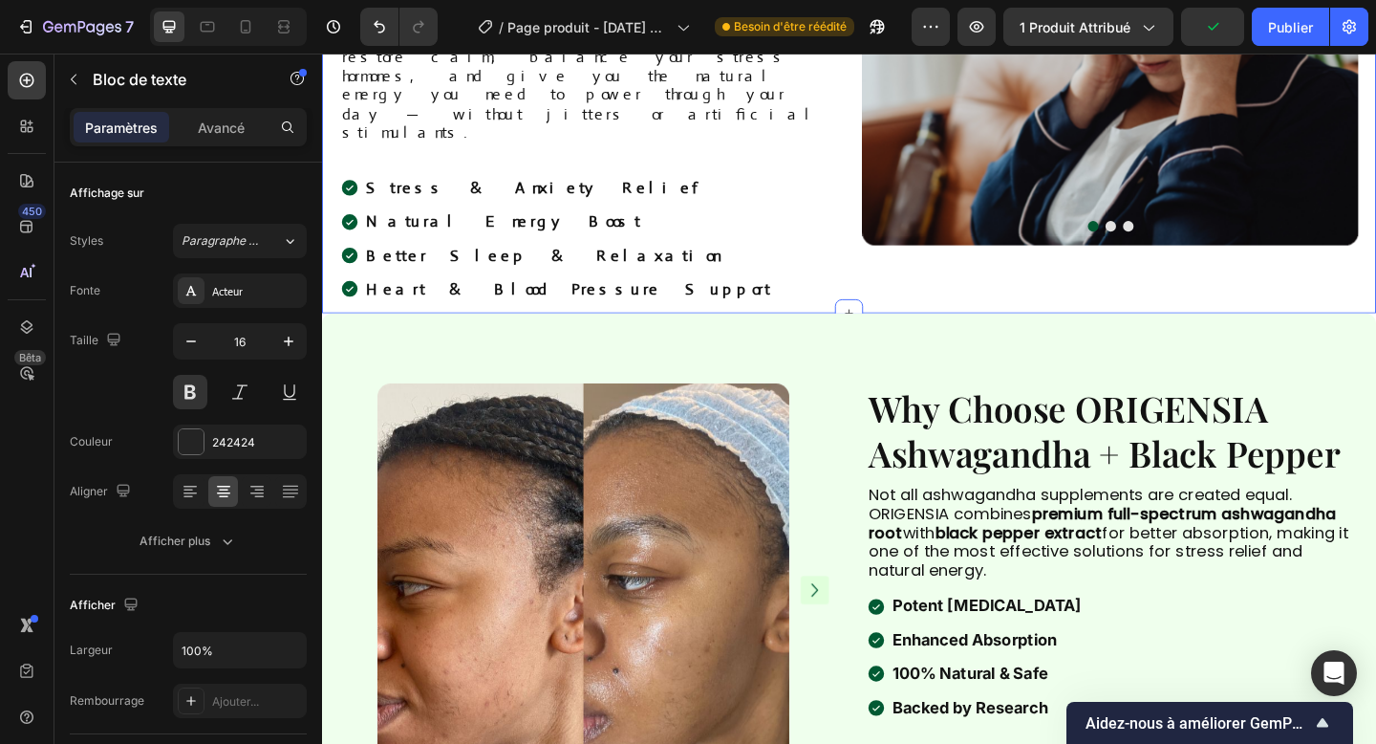
click at [759, 320] on div "Image Feeling Overwhelmed, Stressed, or Always Tired? Heading Modern life can l…" at bounding box center [895, 11] width 1147 height 652
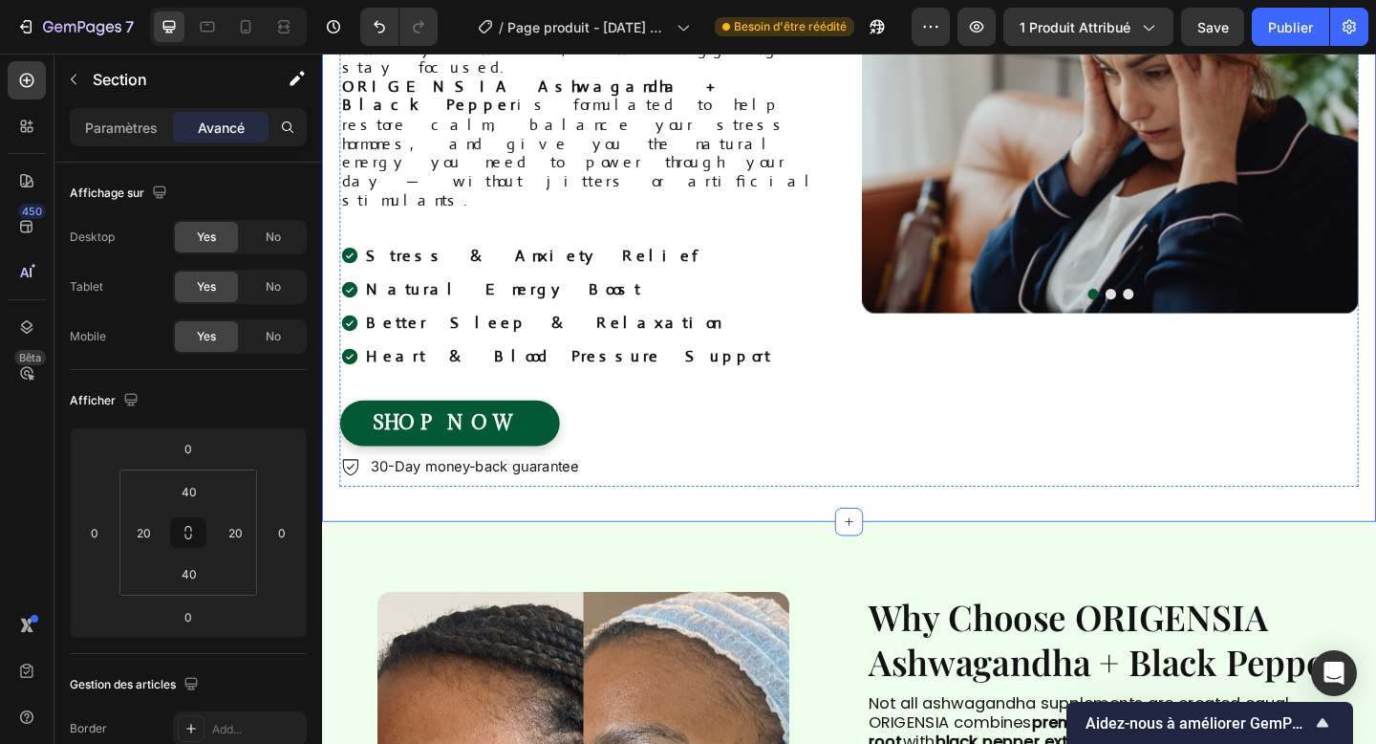
scroll to position [538, 0]
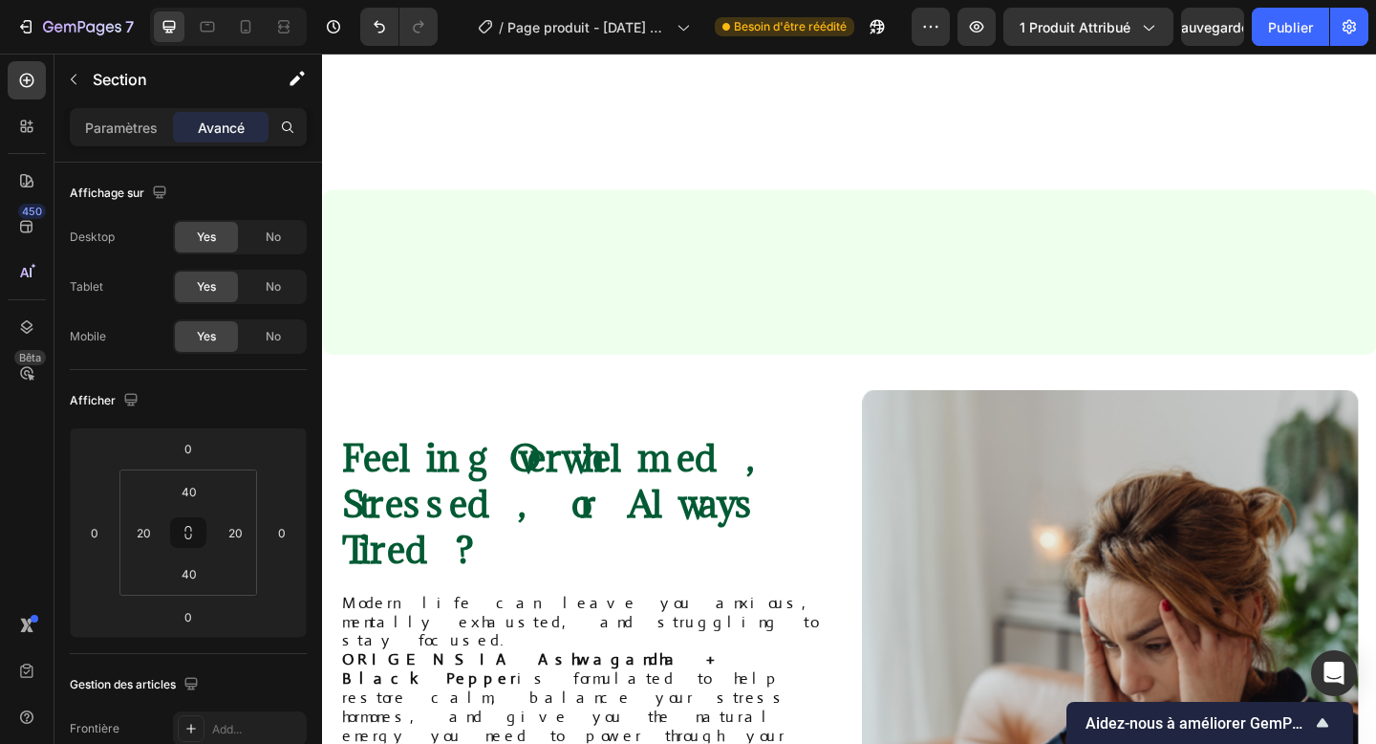
scroll to position [1451, 0]
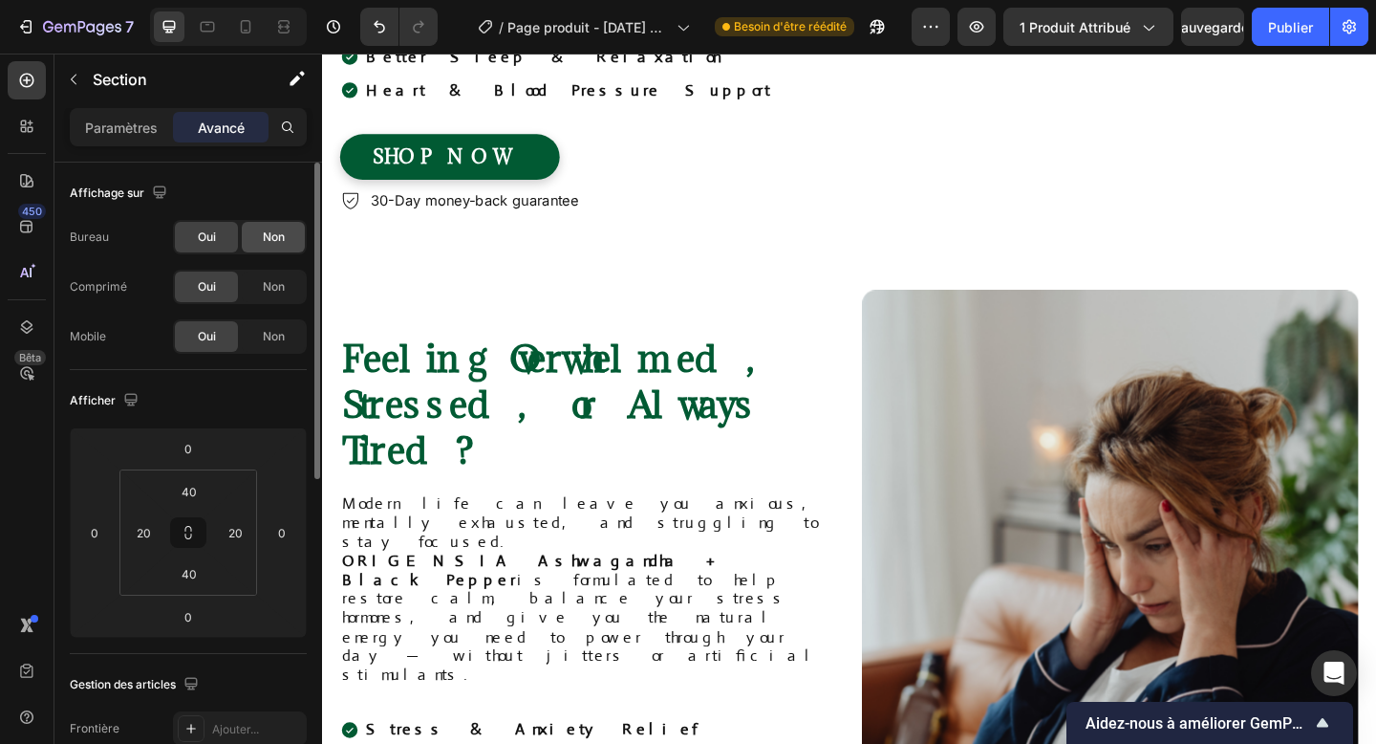
click at [259, 243] on div "Non" at bounding box center [273, 237] width 63 height 31
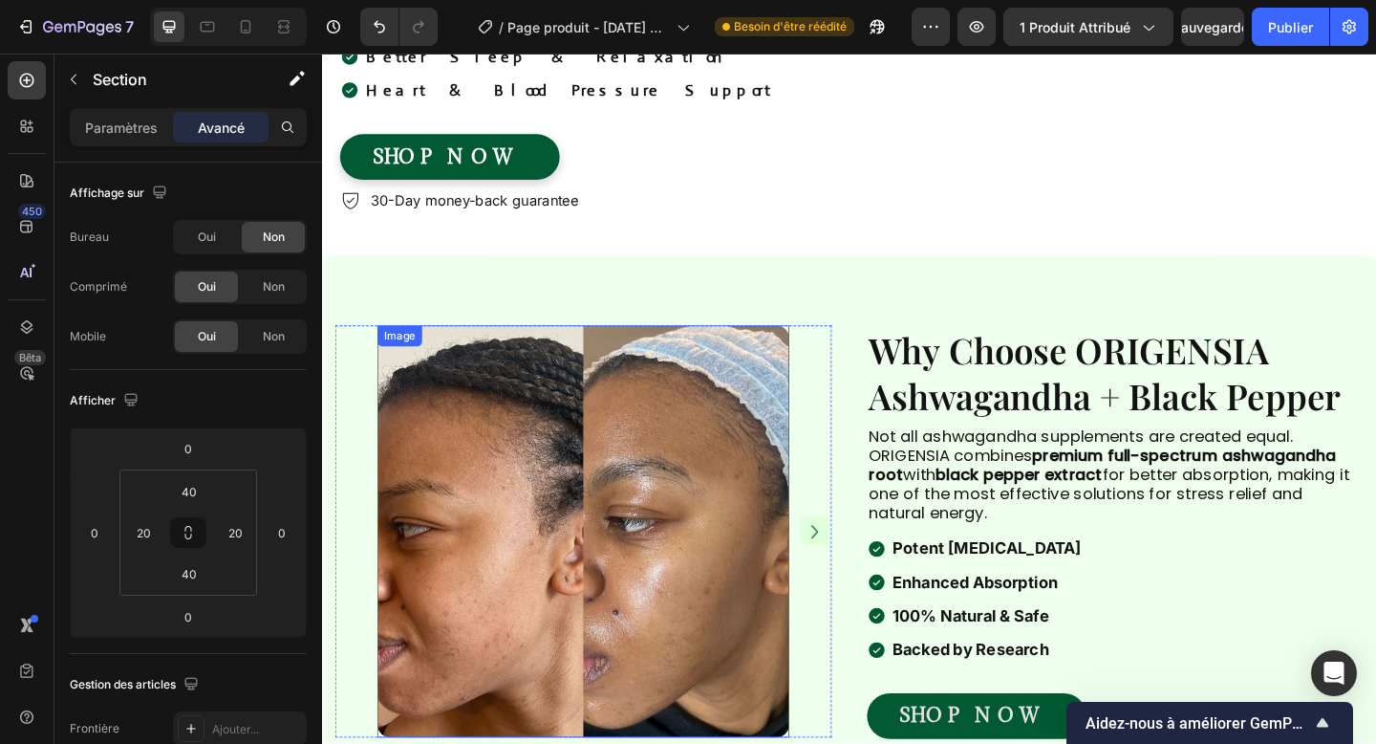
scroll to position [1321, 0]
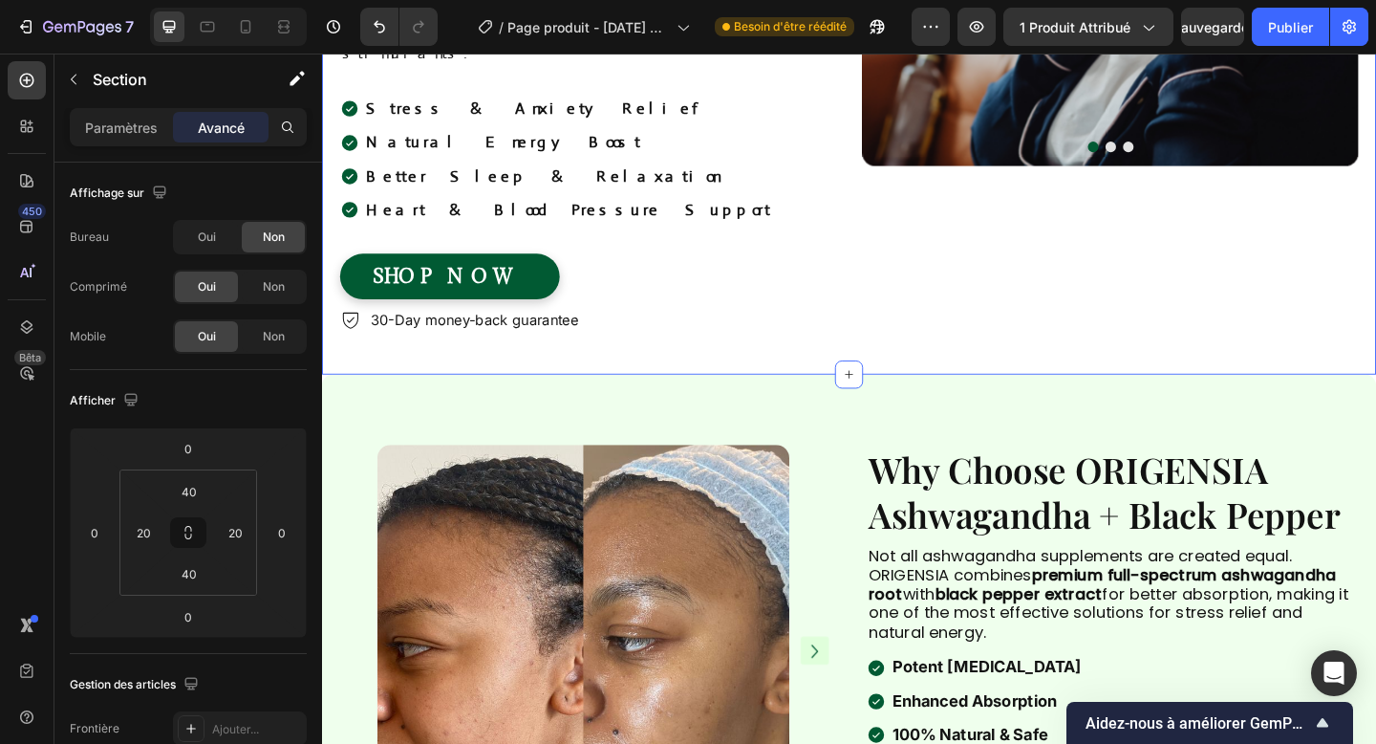
click at [621, 227] on div "Image Feeling Overwhelmed, Stressed, or Always Tired? Heading Modern life can l…" at bounding box center [895, 1] width 1147 height 805
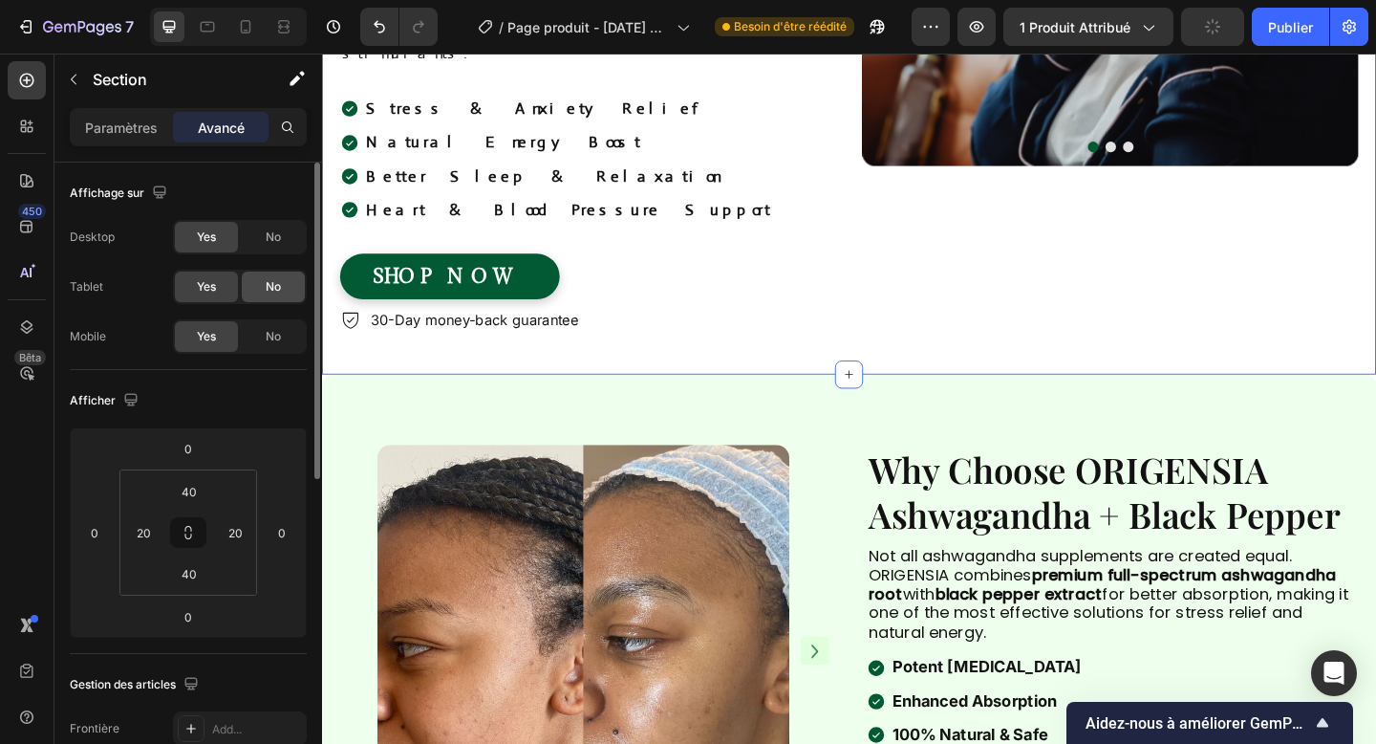
click at [279, 274] on div "No" at bounding box center [273, 286] width 63 height 31
click at [282, 331] on font "Non" at bounding box center [274, 336] width 22 height 14
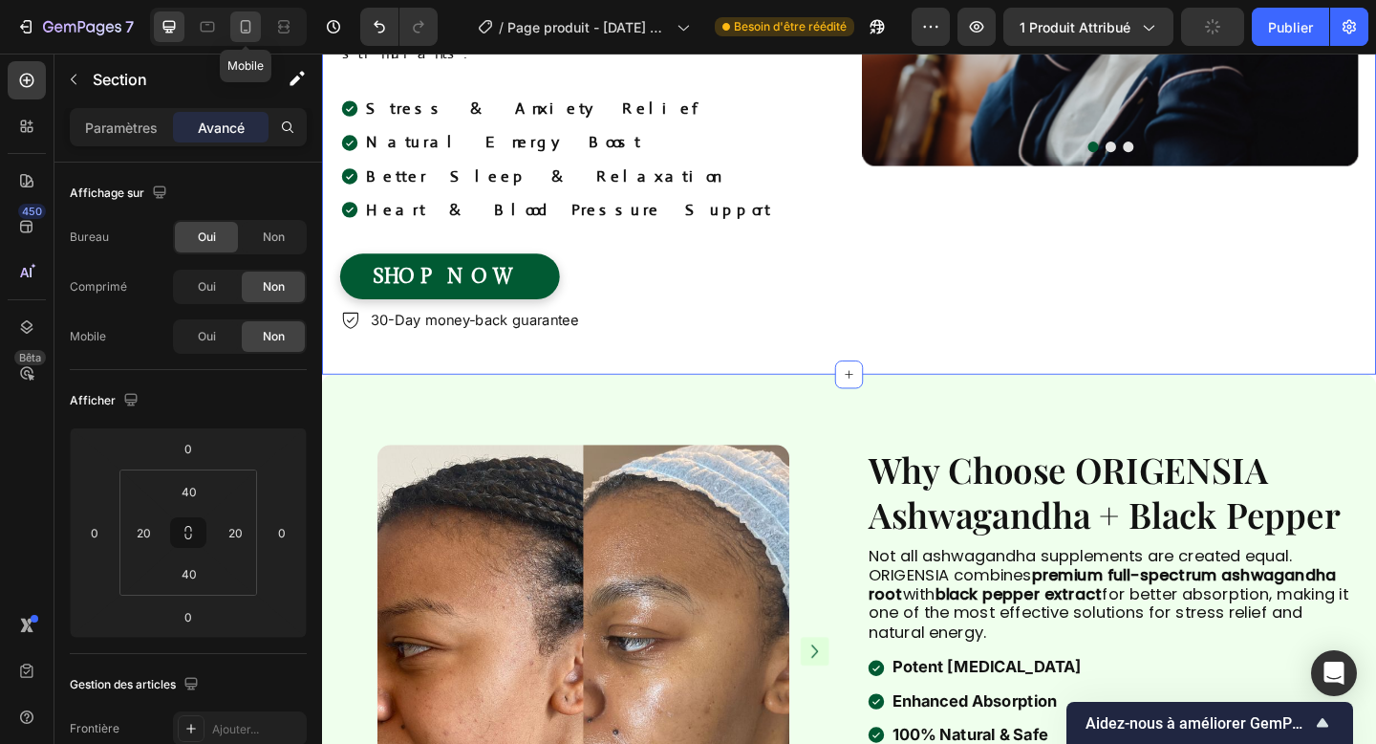
click at [255, 22] on div at bounding box center [245, 26] width 31 height 31
type input "80"
type input "50"
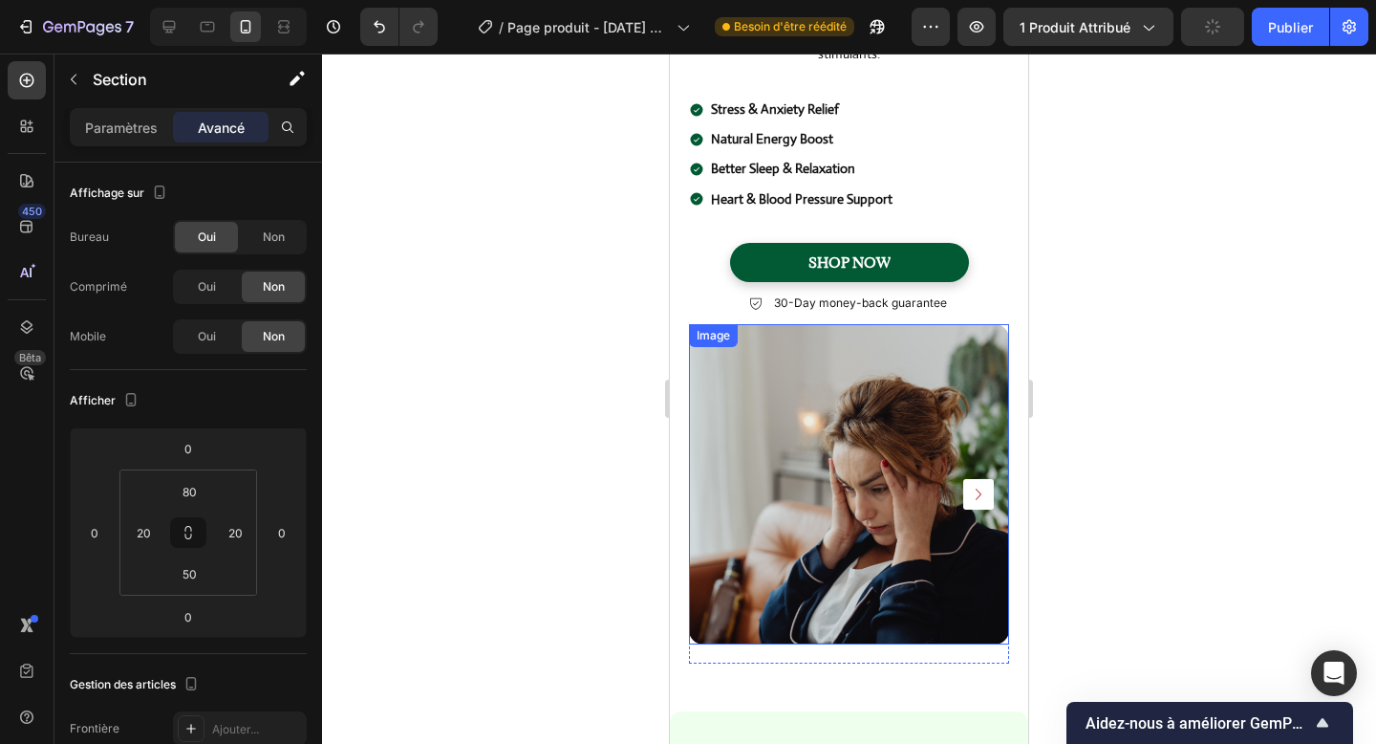
scroll to position [1690, 0]
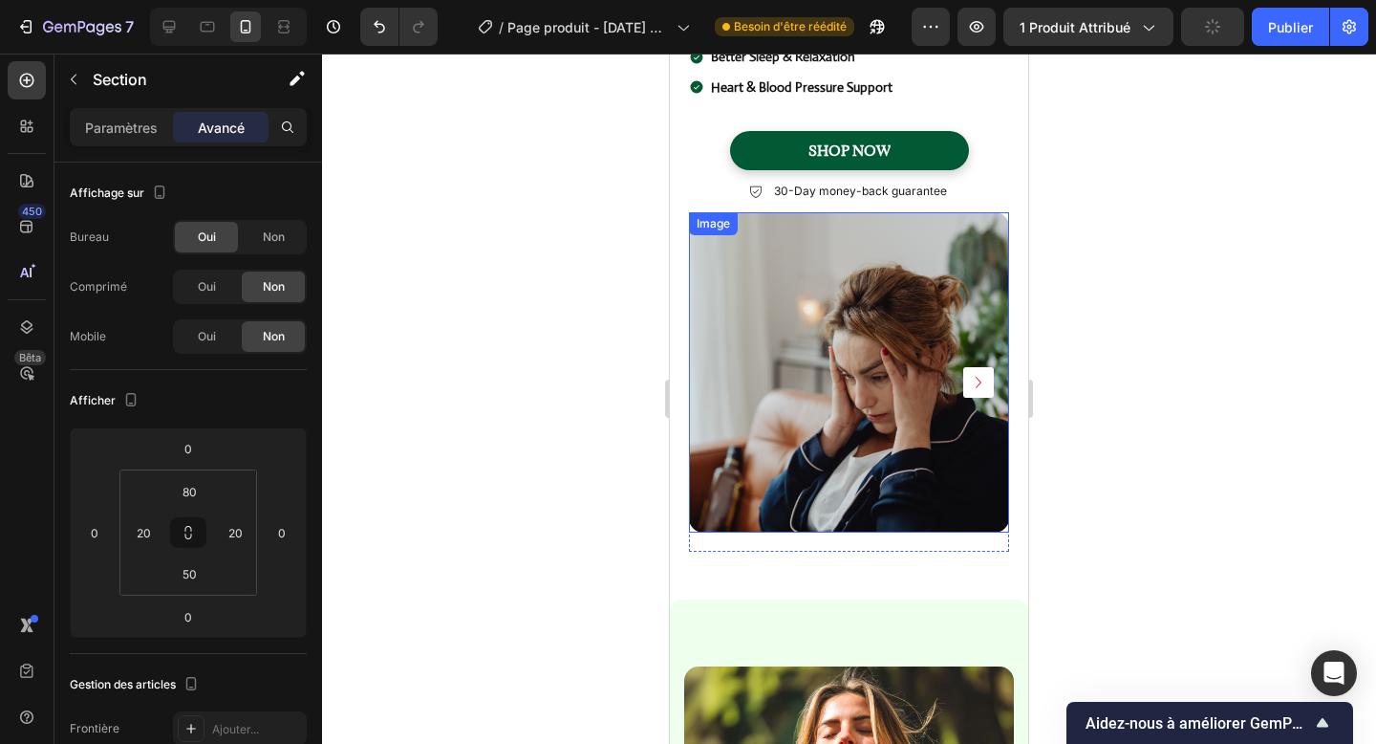
click at [711, 462] on img at bounding box center [849, 372] width 320 height 320
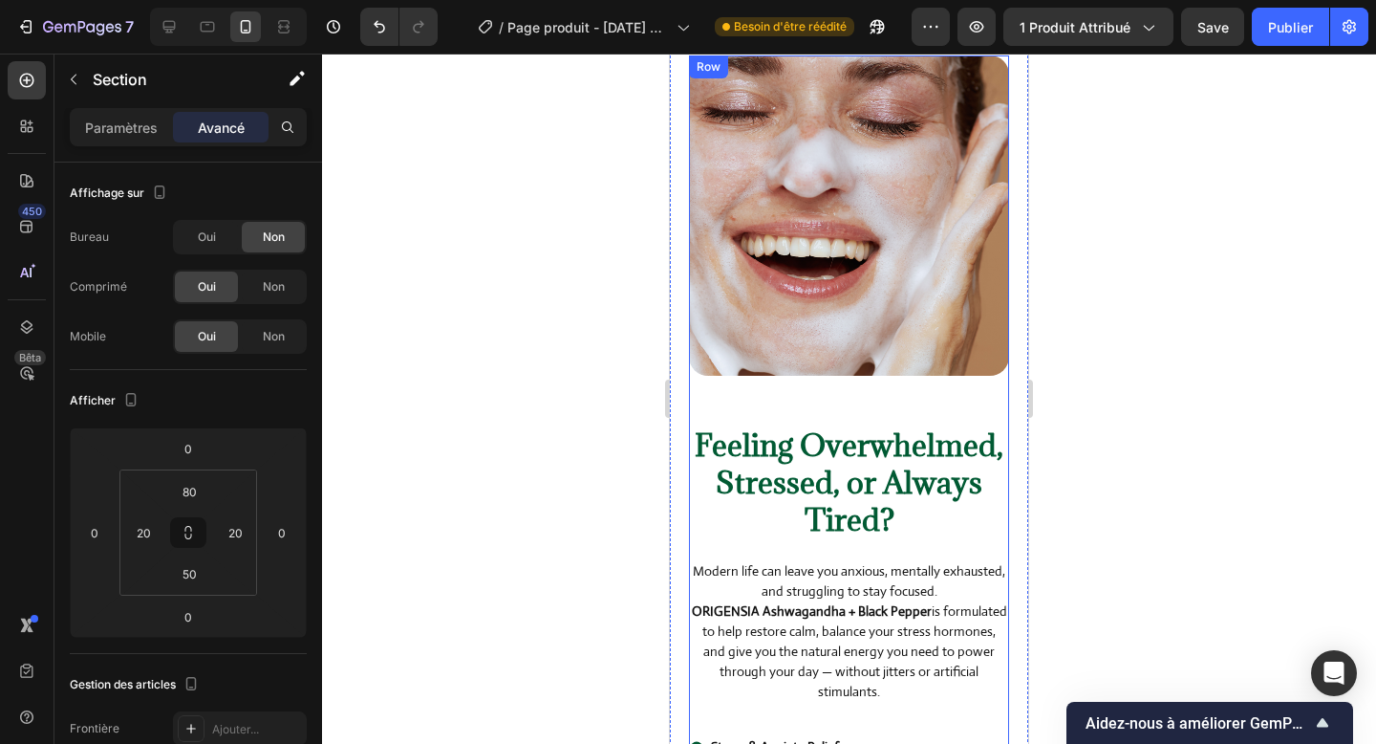
scroll to position [764, 0]
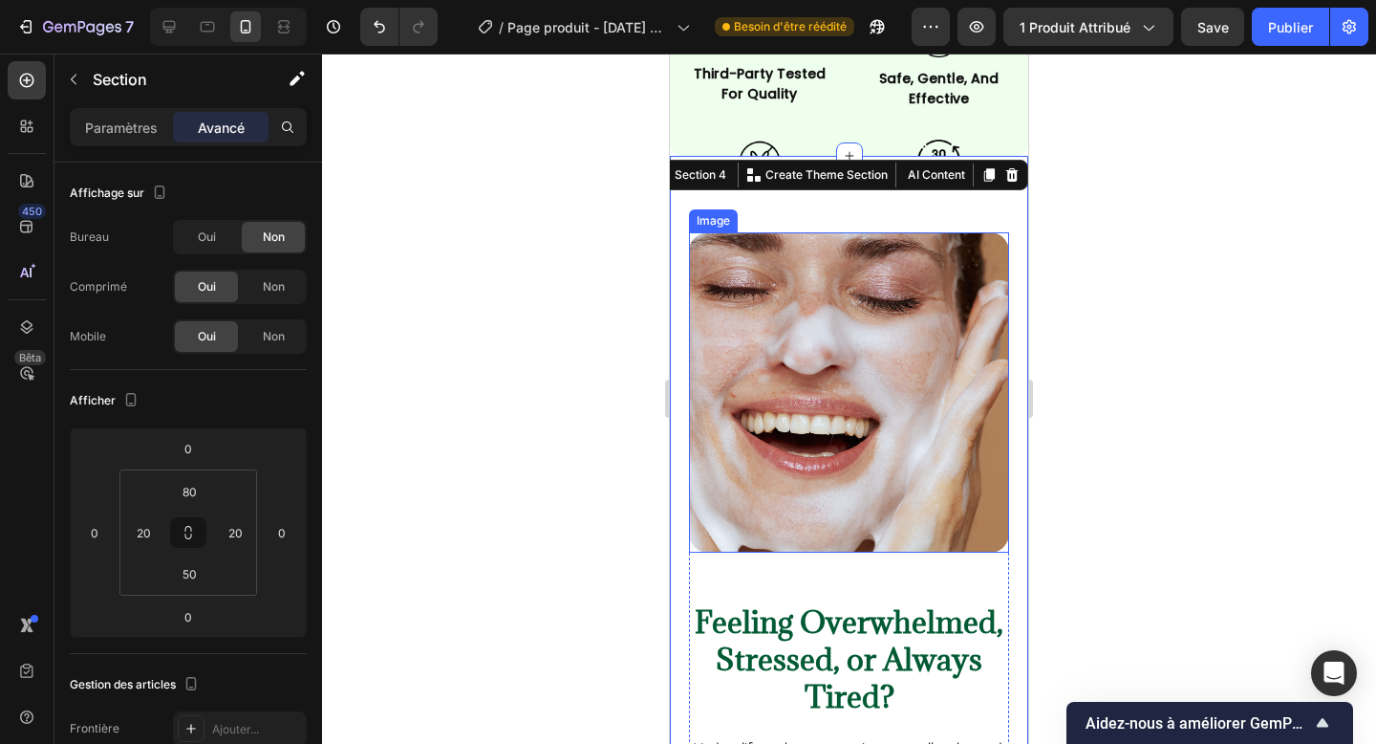
click at [748, 441] on img at bounding box center [849, 392] width 320 height 320
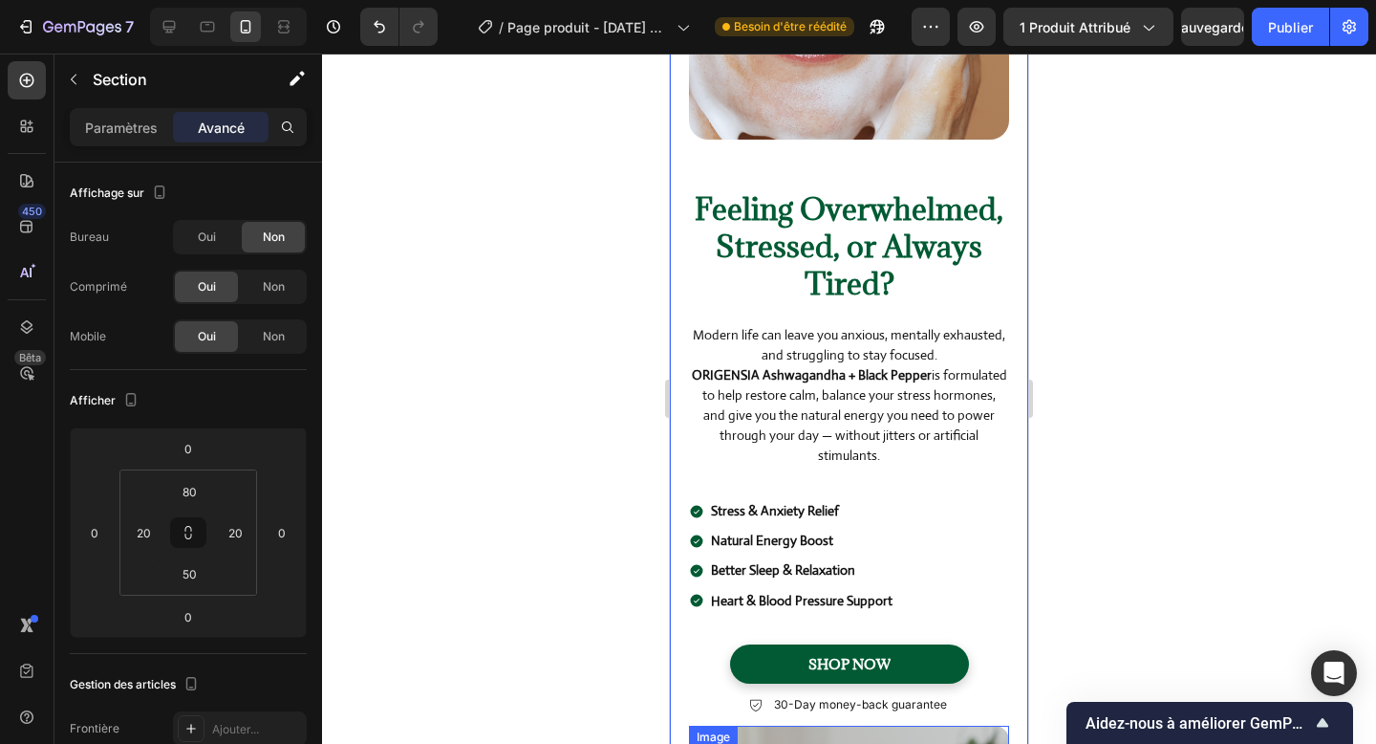
scroll to position [1311, 0]
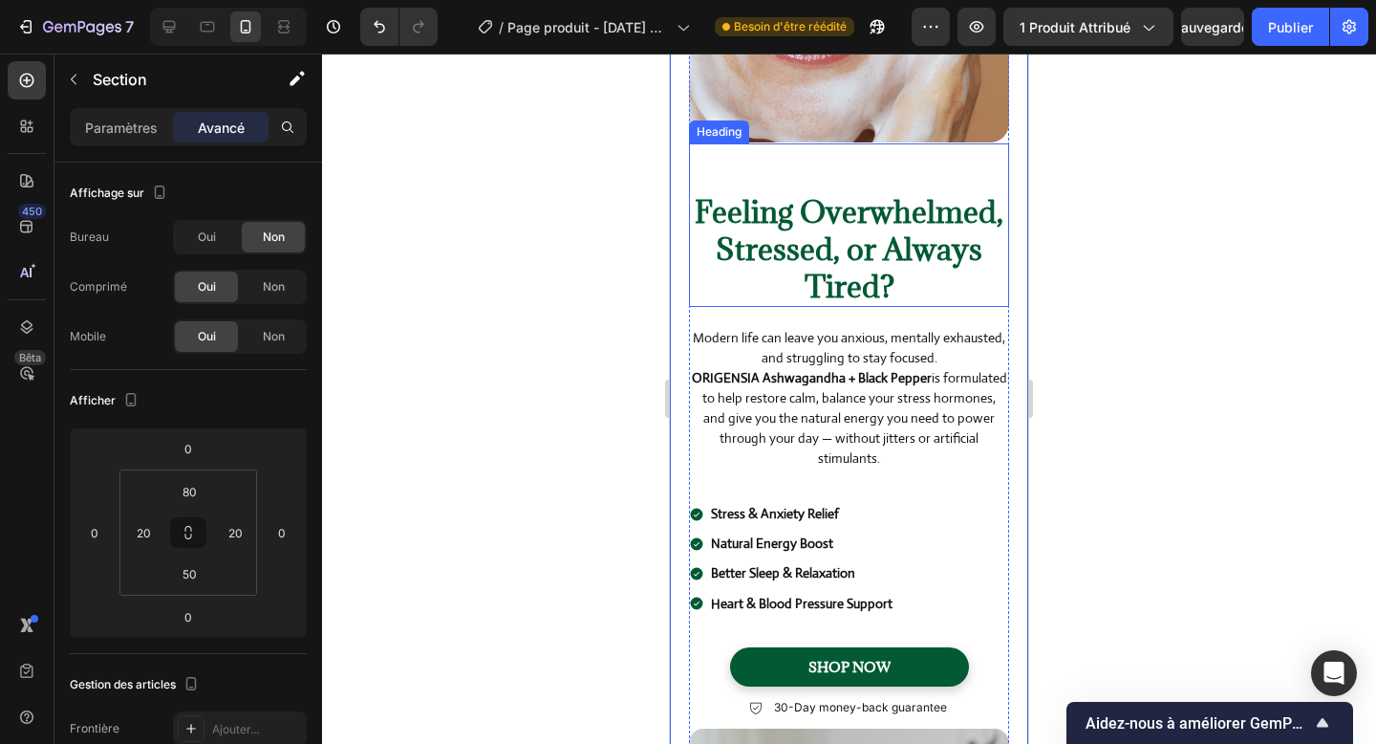
click at [844, 288] on strong "Feeling Overwhelmed, Stressed, or Always Tired?" at bounding box center [849, 249] width 309 height 114
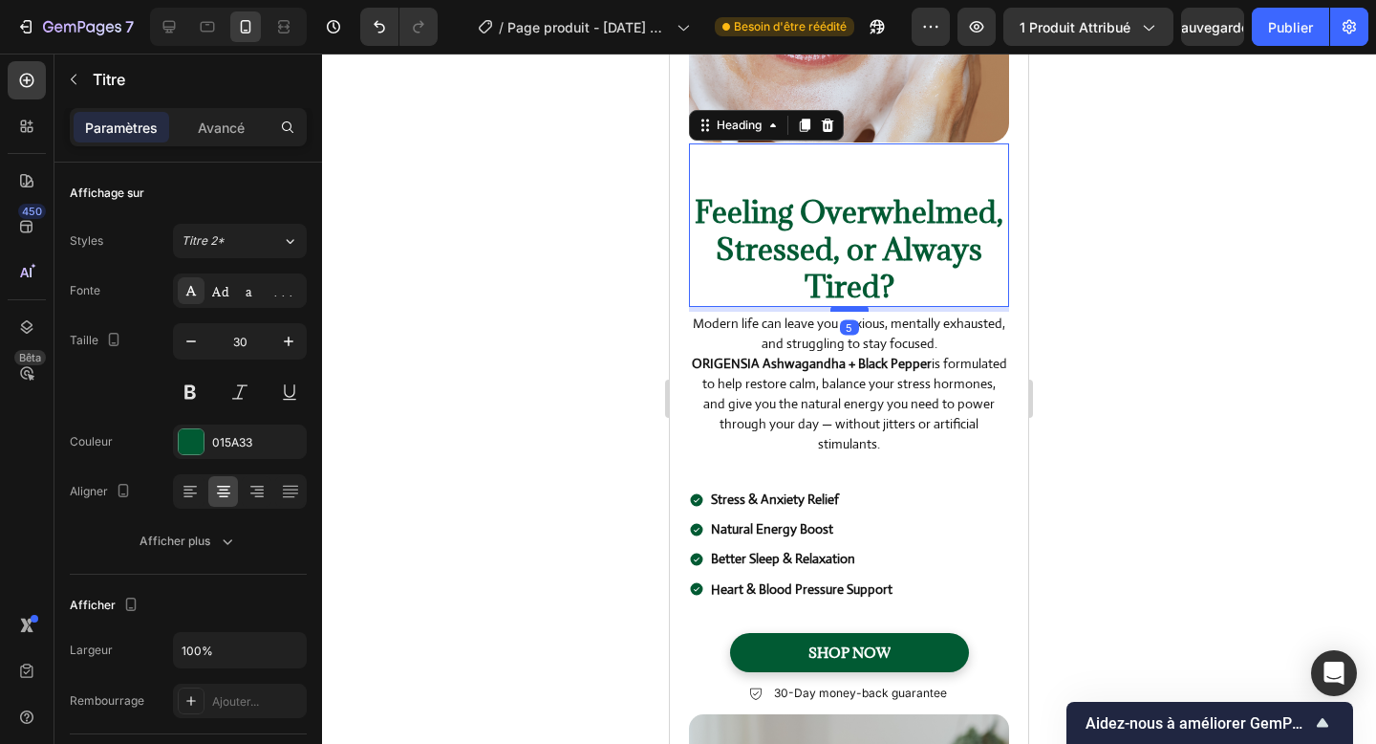
drag, startPoint x: 843, startPoint y: 324, endPoint x: 842, endPoint y: 311, distance: 13.4
click at [842, 311] on div at bounding box center [850, 309] width 38 height 6
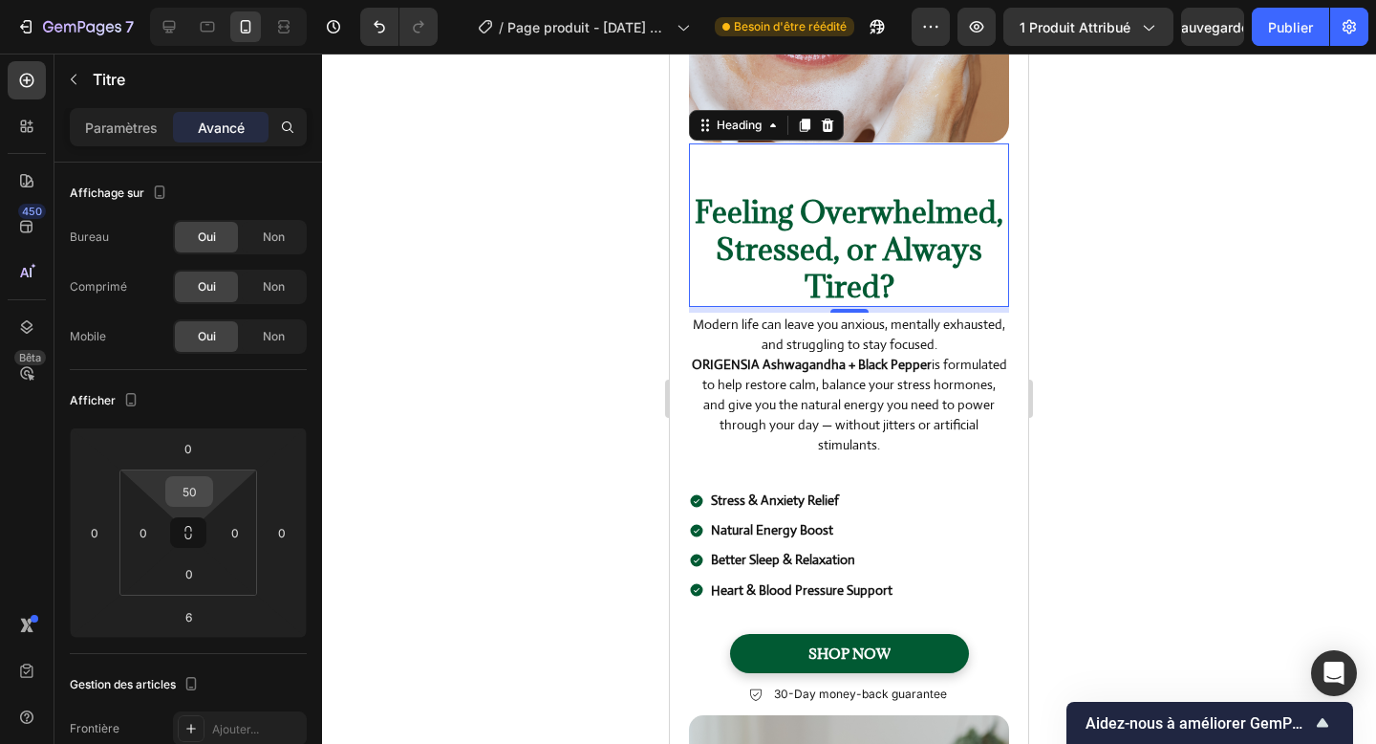
click at [201, 481] on input "50" at bounding box center [189, 491] width 38 height 29
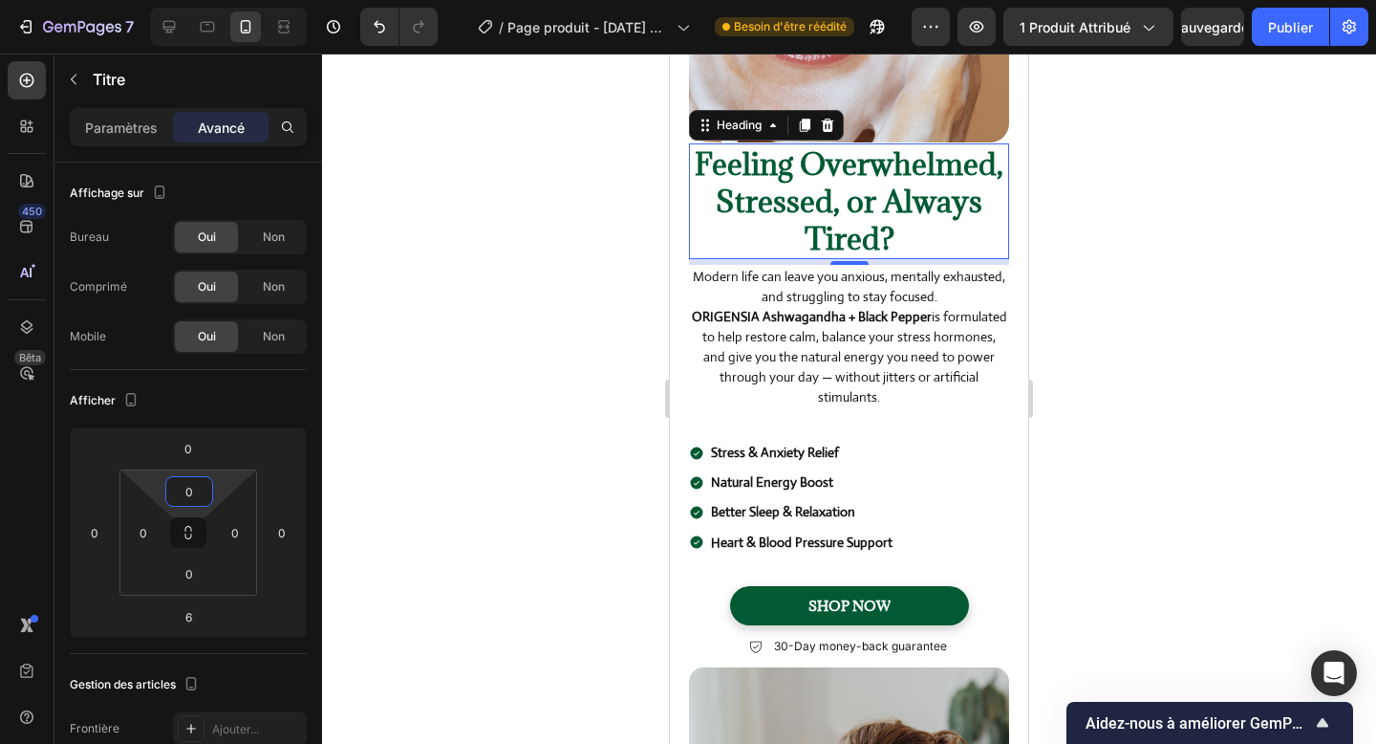
type input "0"
click at [105, 142] on div "Paramètres Avancé" at bounding box center [188, 127] width 237 height 38
click at [120, 136] on p "Paramètres" at bounding box center [121, 128] width 73 height 20
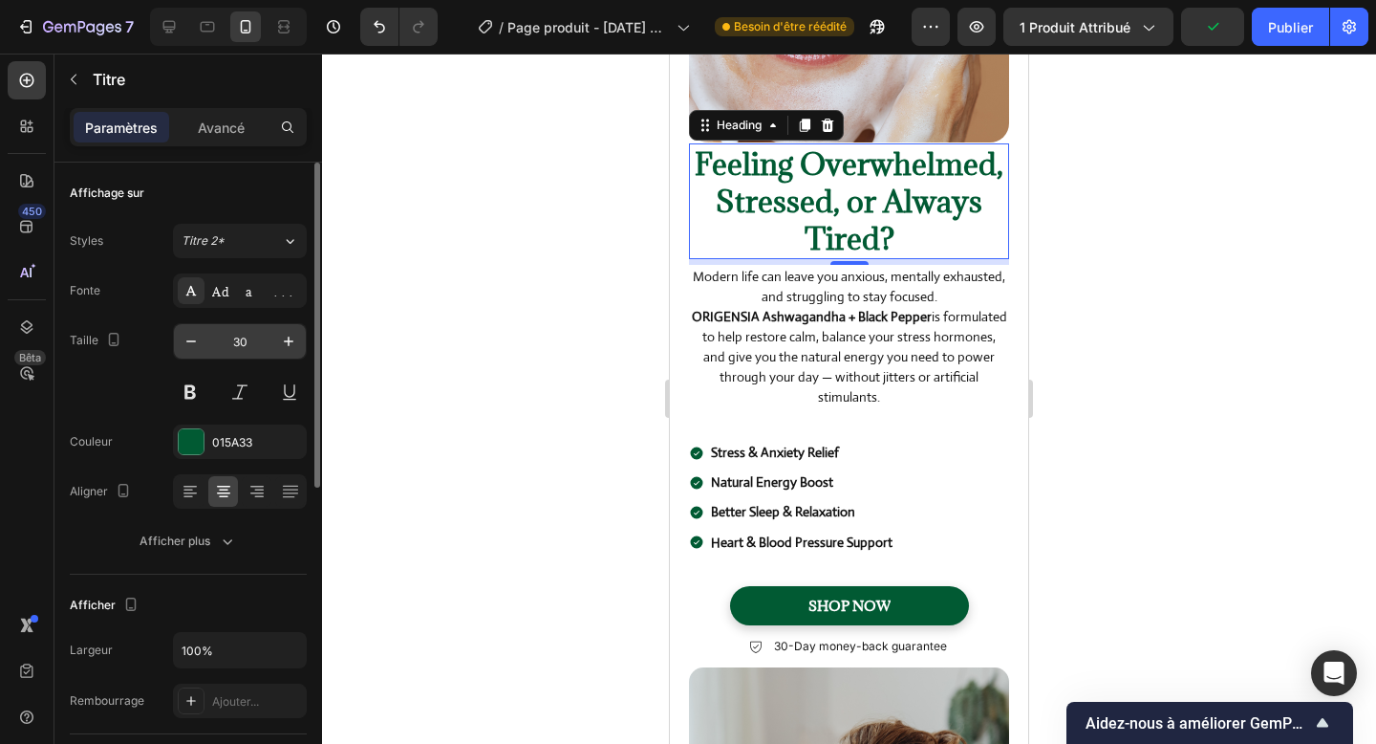
click at [233, 355] on input "30" at bounding box center [239, 341] width 63 height 34
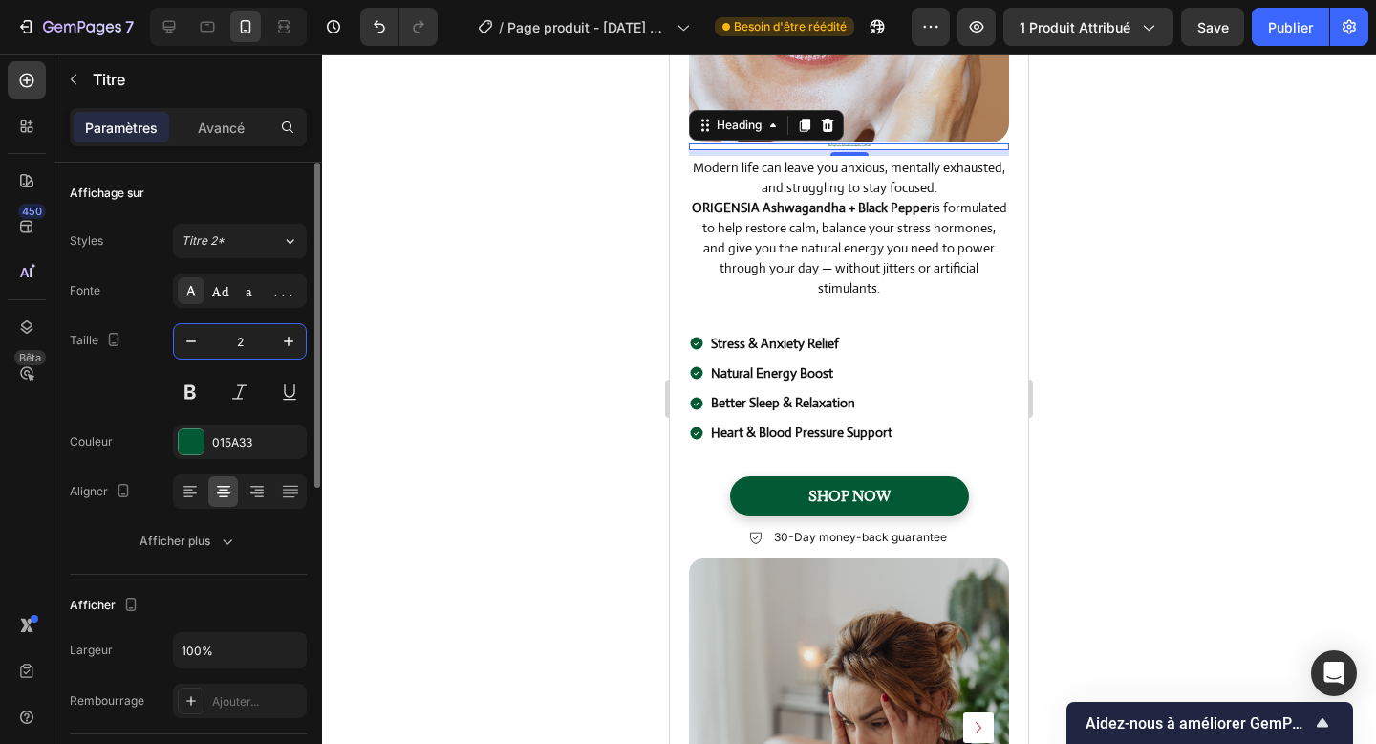
type input "25"
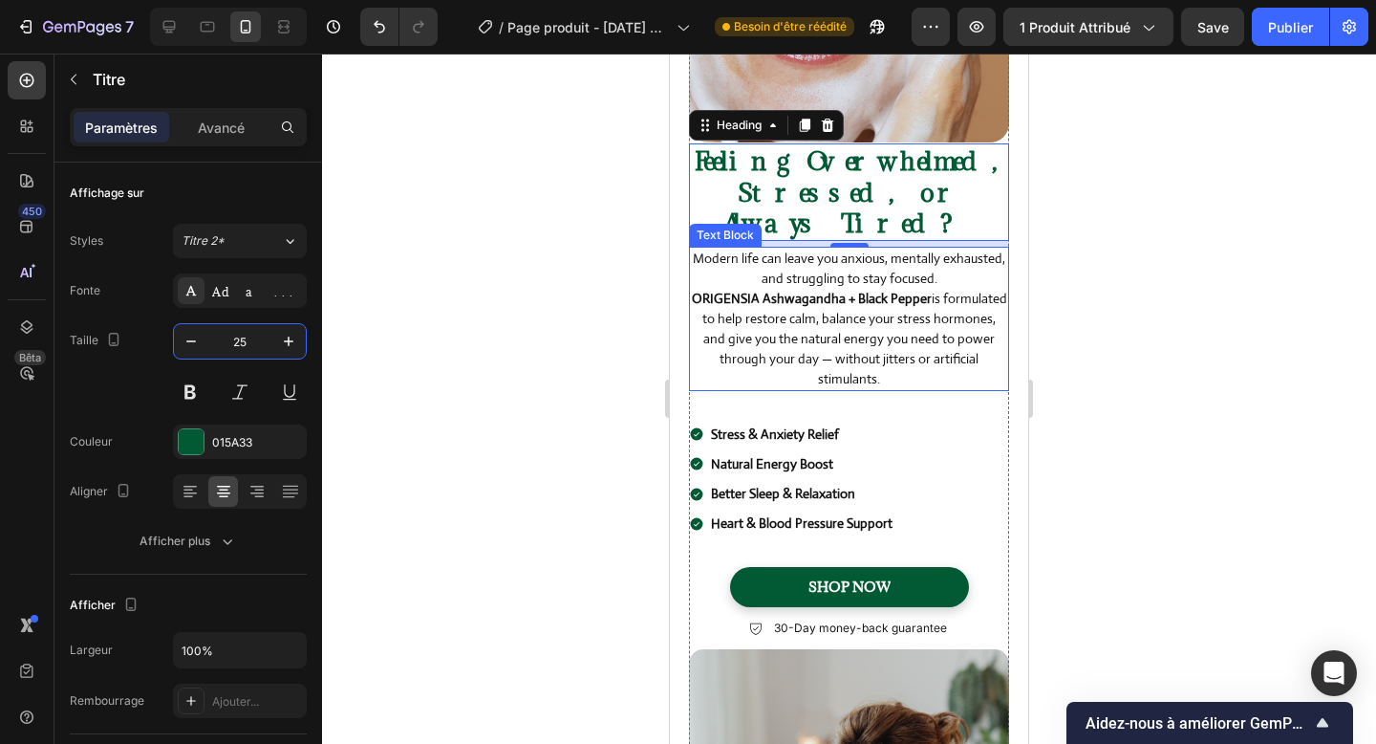
click at [913, 251] on p "Modern life can leave you anxious, mentally exhausted, and struggling to stay f…" at bounding box center [849, 318] width 316 height 140
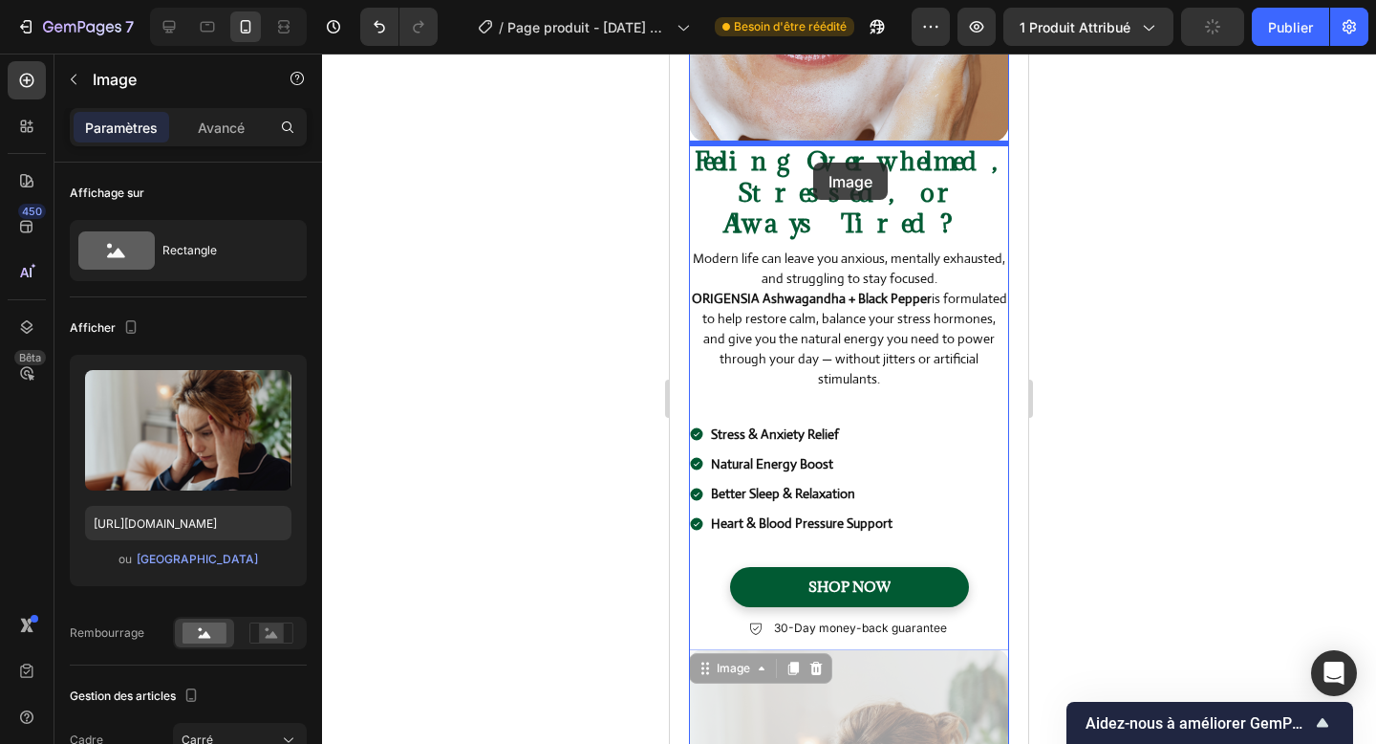
drag, startPoint x: 736, startPoint y: 619, endPoint x: 813, endPoint y: 162, distance: 463.4
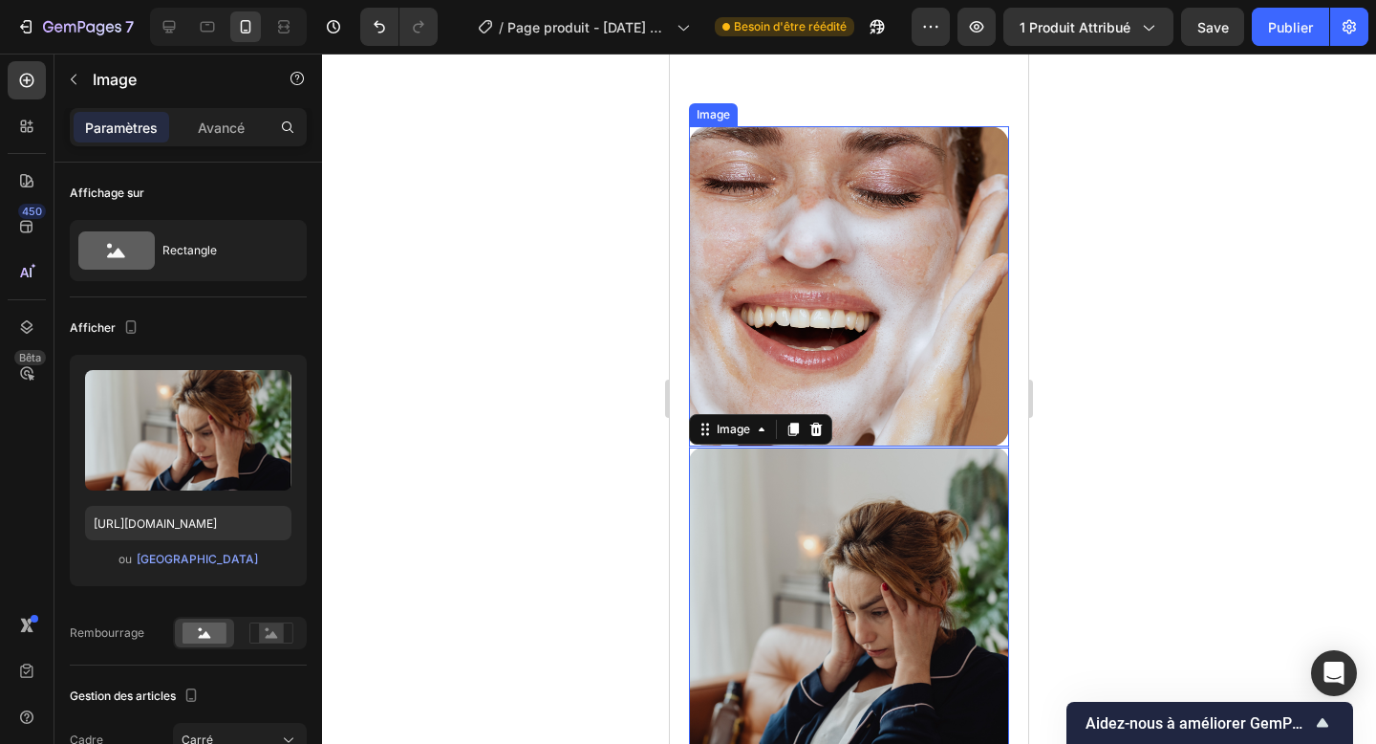
scroll to position [862, 0]
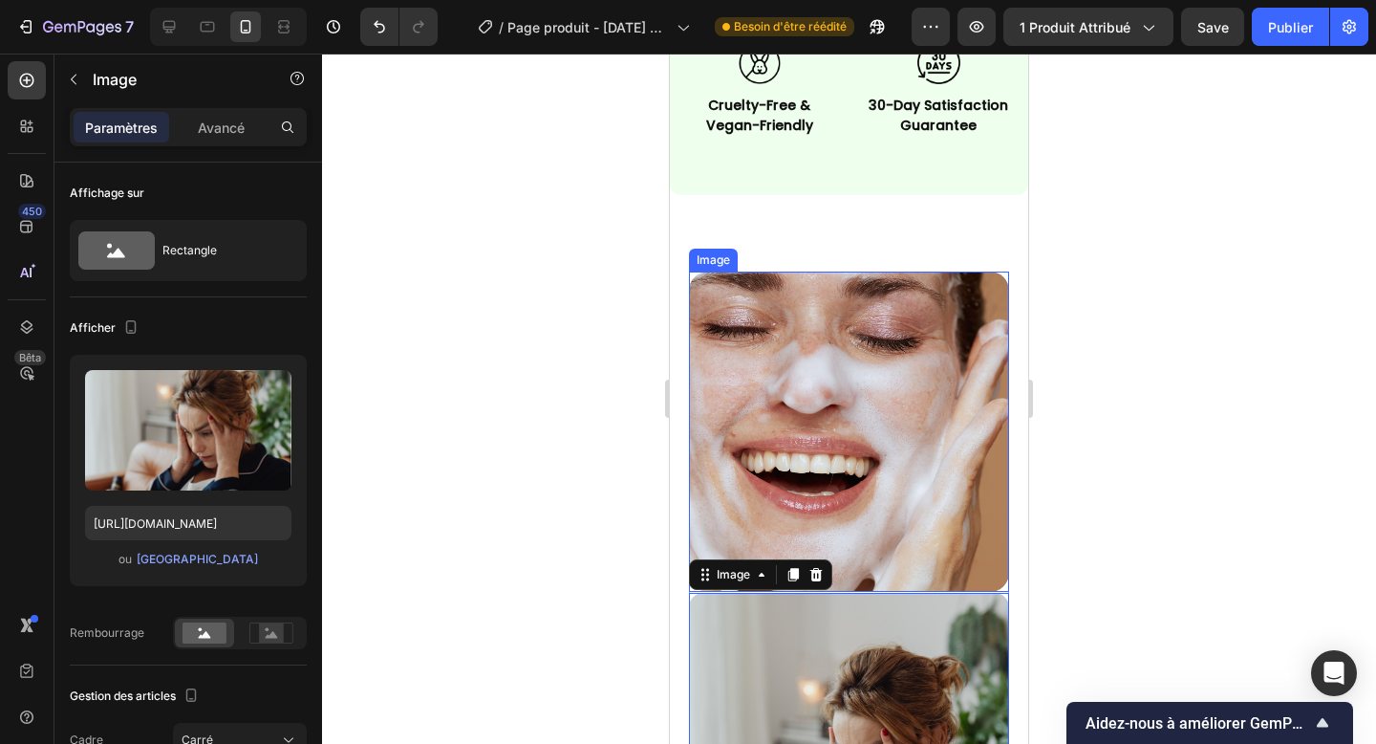
click at [838, 310] on img at bounding box center [849, 431] width 320 height 320
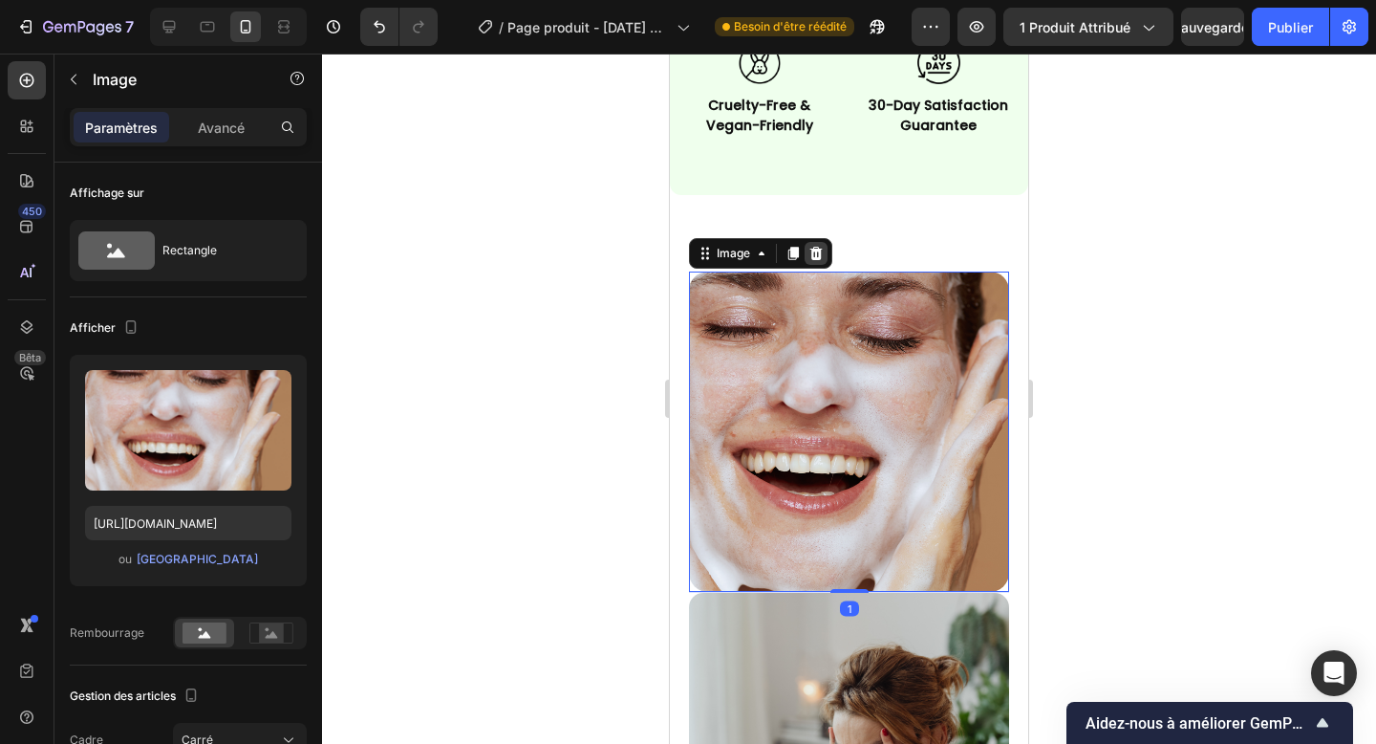
click at [814, 253] on icon at bounding box center [816, 253] width 15 height 15
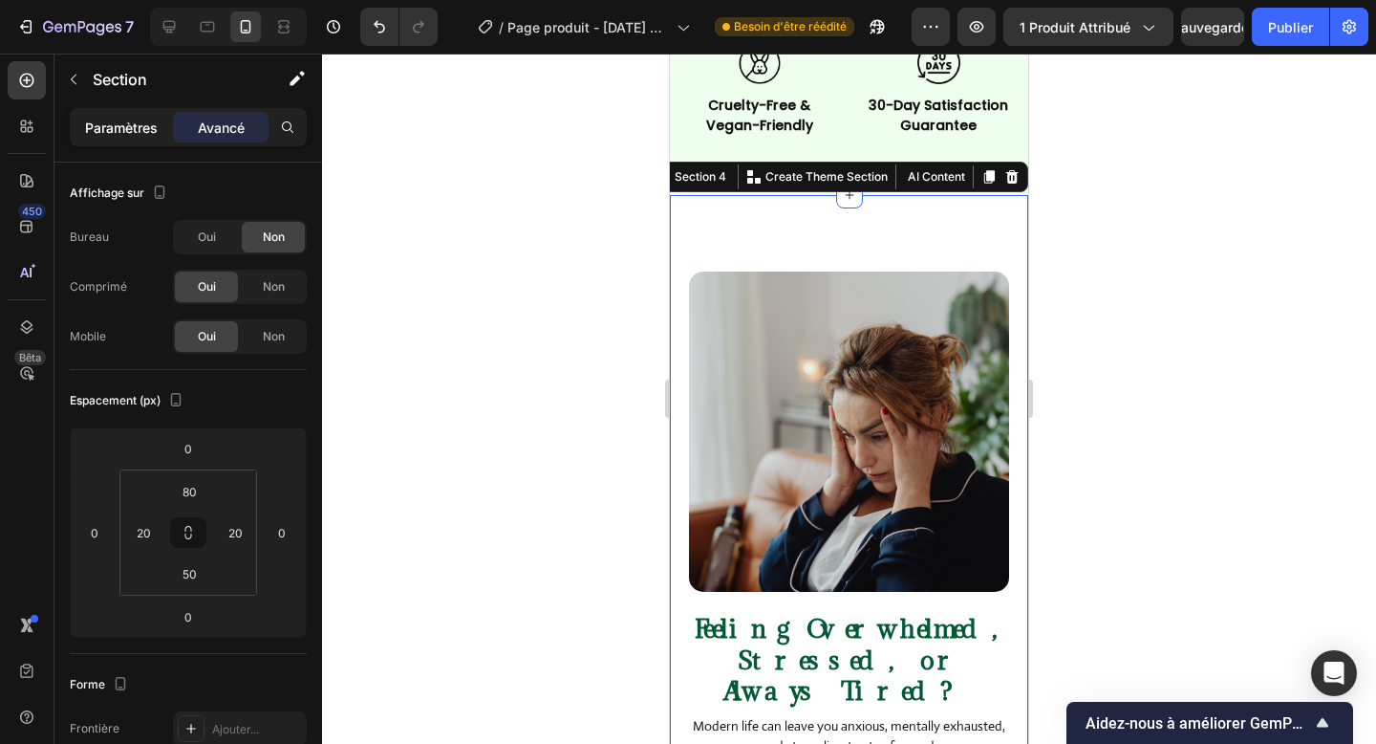
click at [115, 132] on font "Paramètres" at bounding box center [121, 127] width 73 height 16
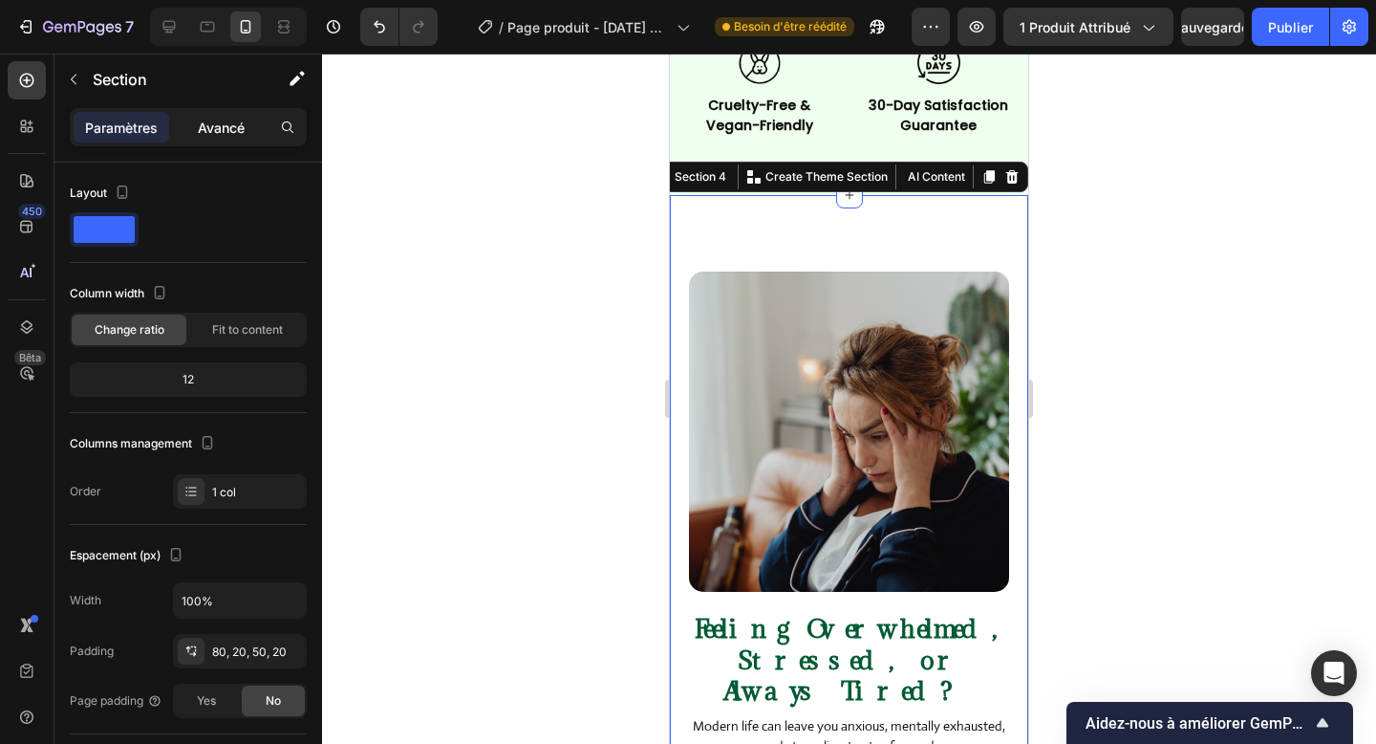
click at [210, 129] on font "Avancé" at bounding box center [221, 127] width 47 height 16
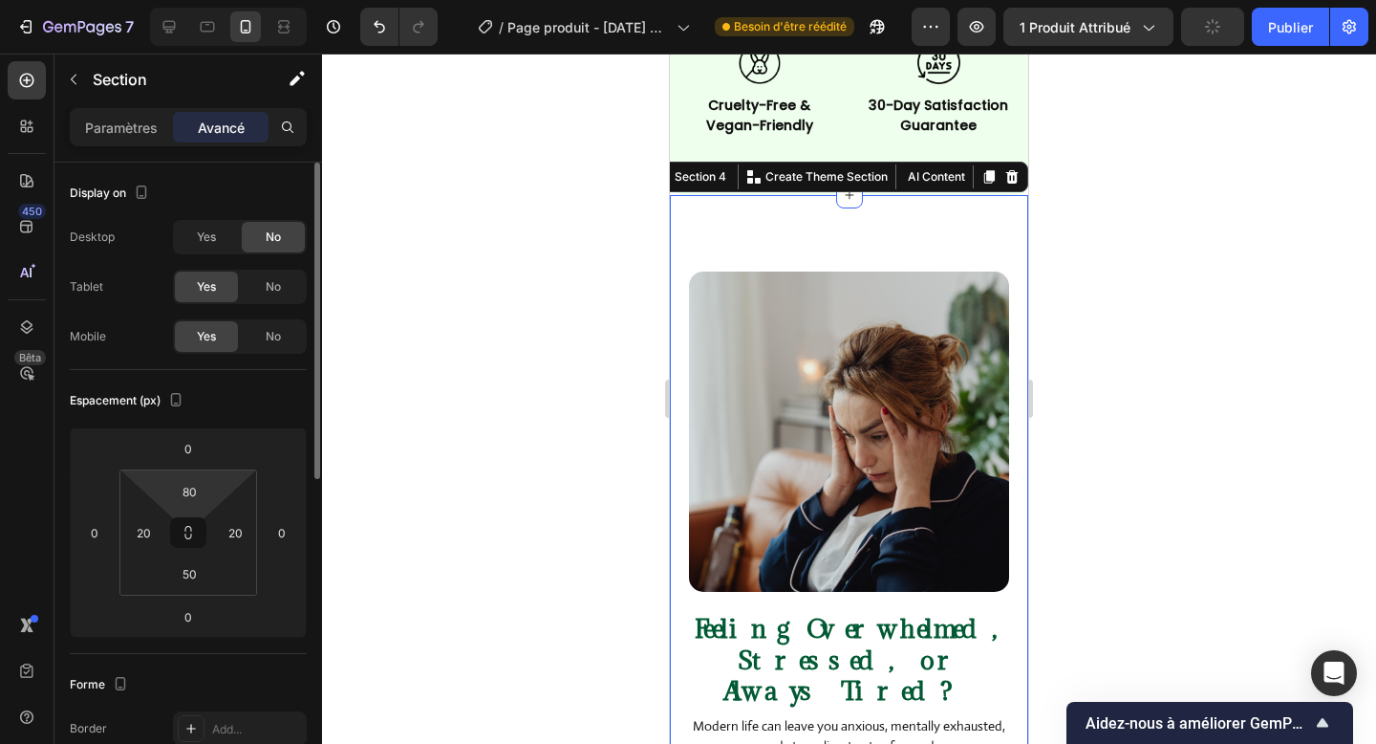
click at [197, 0] on html "7 Version history / Page produit - 29 sept. 00:10:10 Besoin d'être réédité Aper…" at bounding box center [688, 0] width 1376 height 0
click at [192, 491] on input "80" at bounding box center [189, 491] width 38 height 29
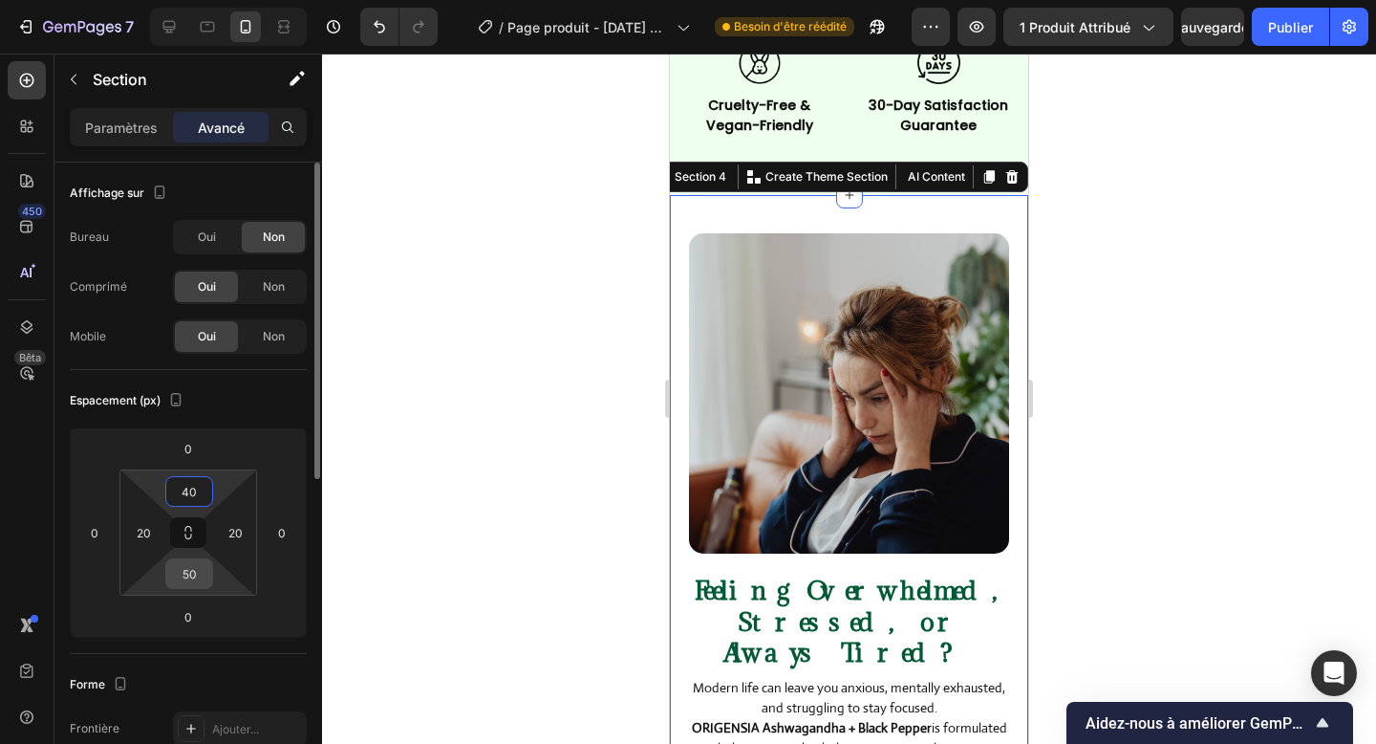
type input "40"
click at [187, 564] on input "50" at bounding box center [189, 573] width 38 height 29
type input "40"
click at [240, 544] on input "20" at bounding box center [235, 532] width 29 height 29
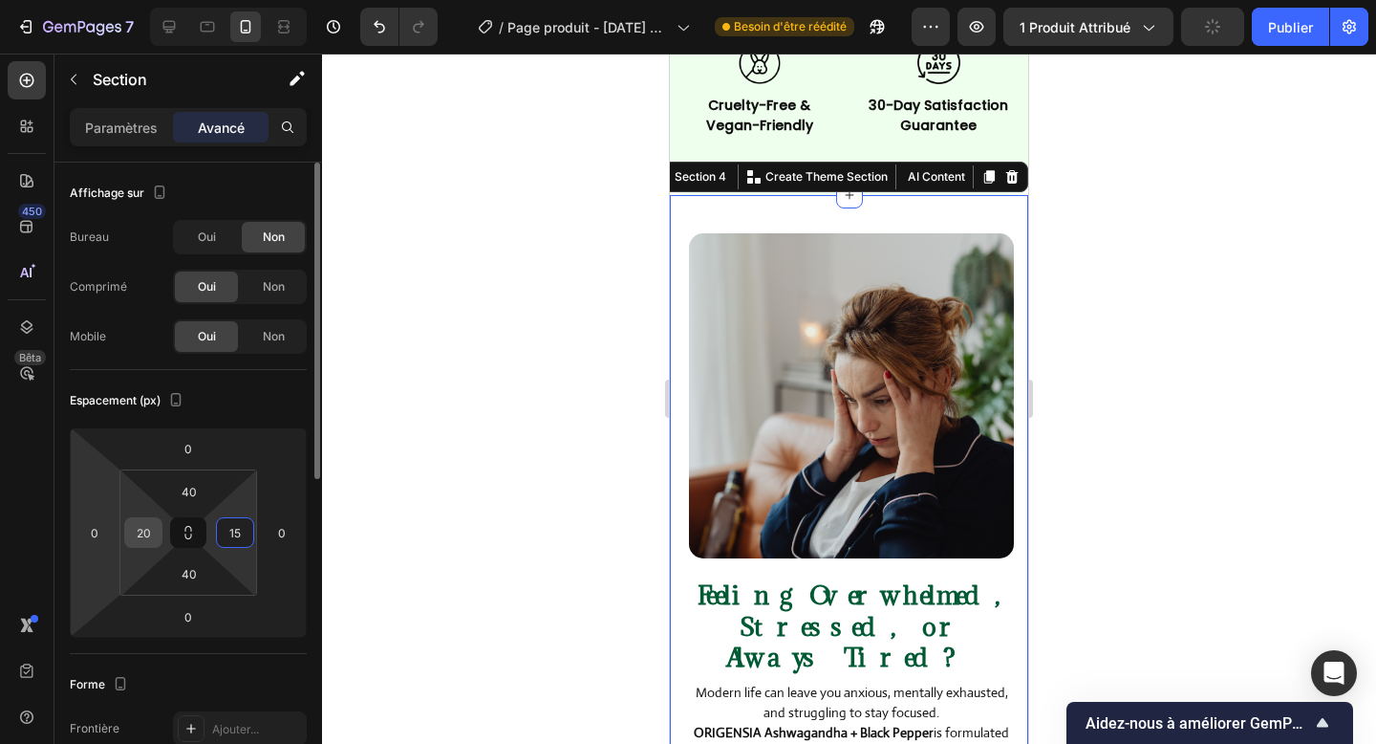
type input "15"
click at [152, 533] on input "20" at bounding box center [143, 532] width 29 height 29
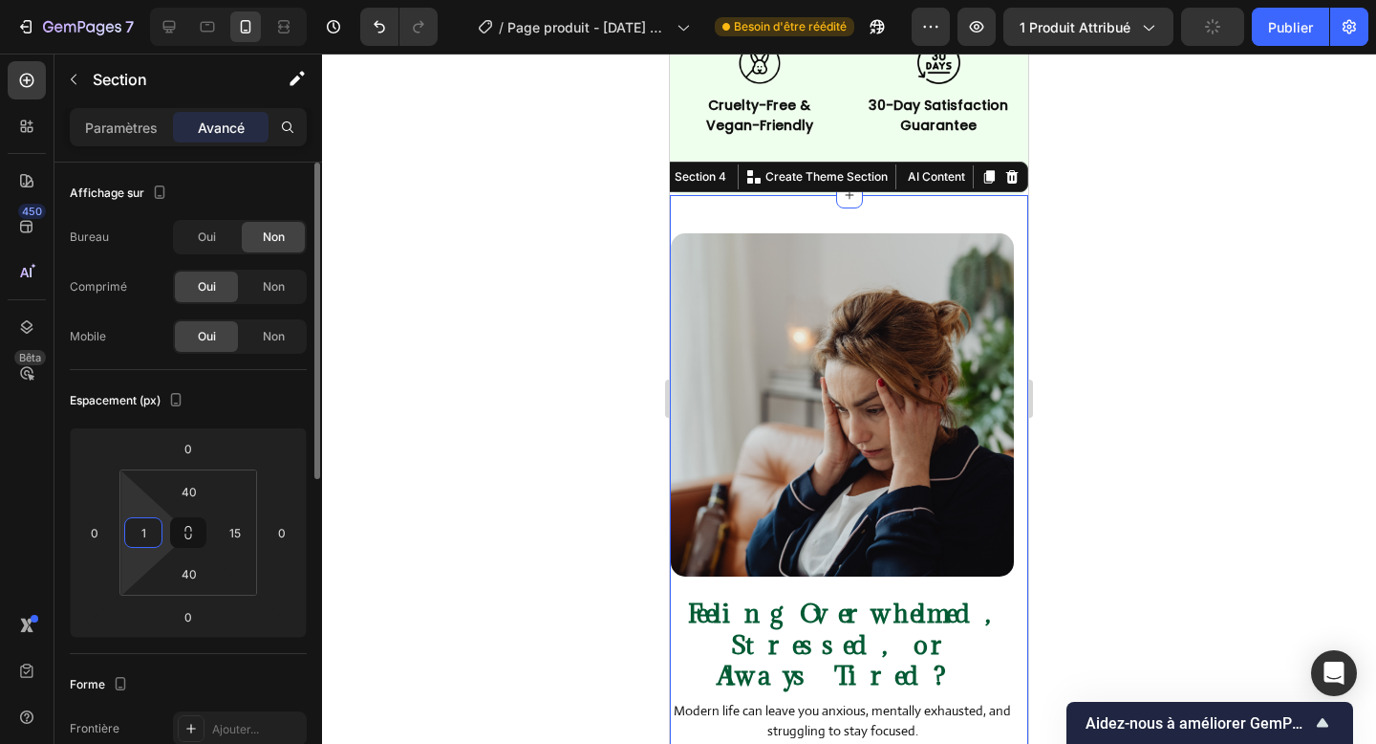
type input "15"
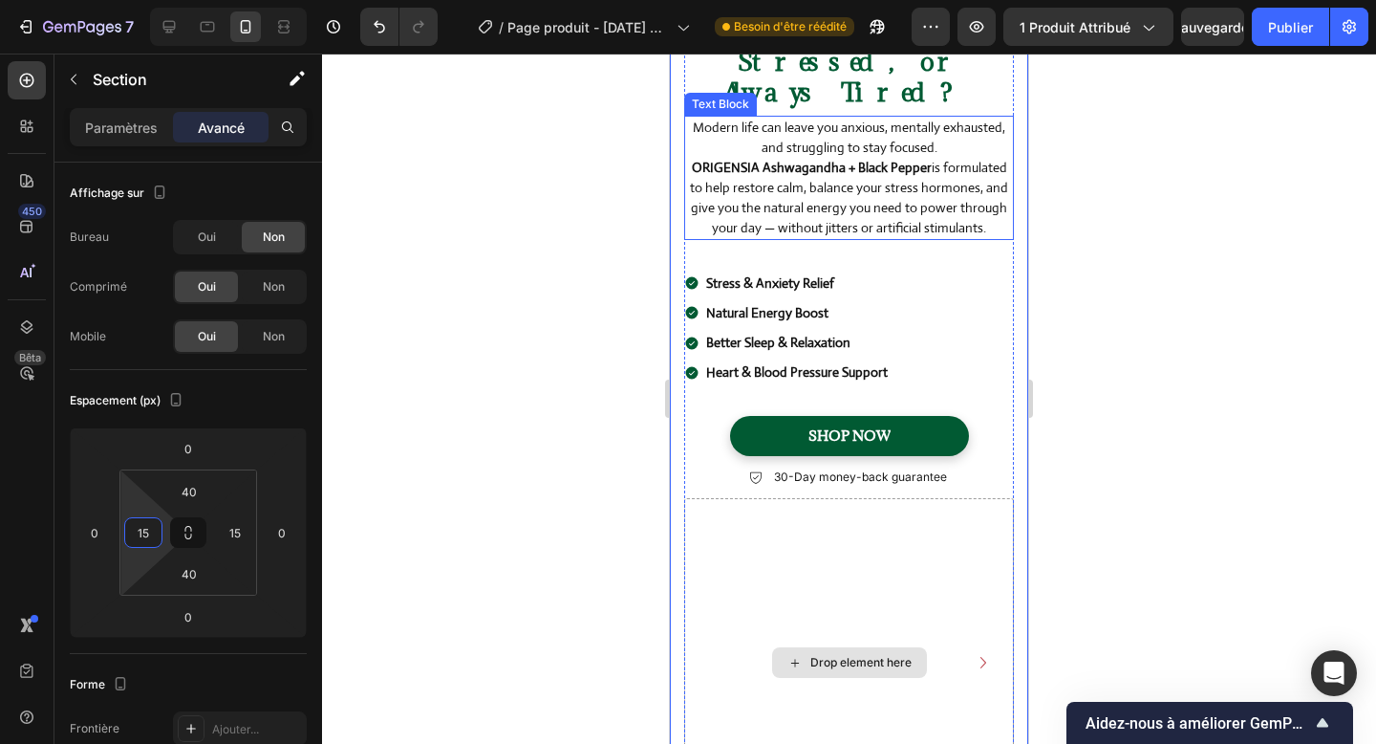
scroll to position [1442, 0]
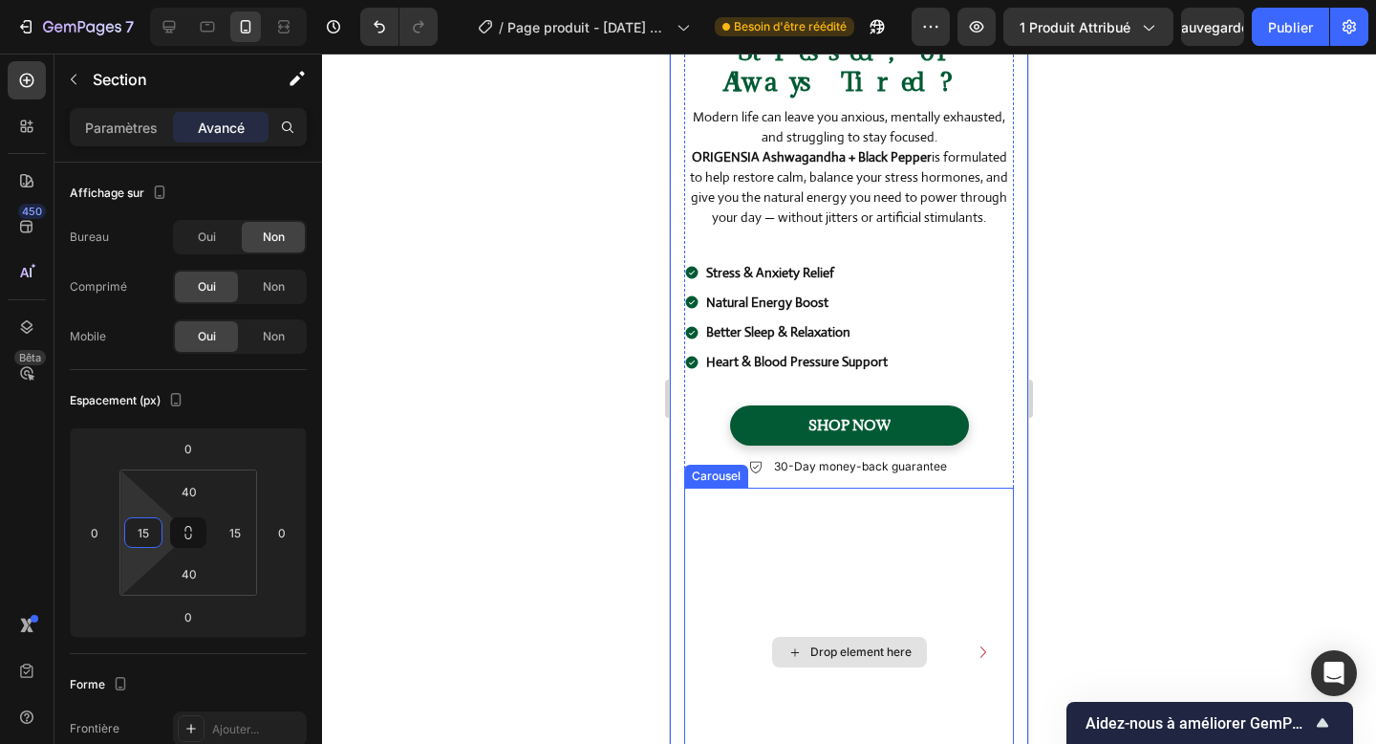
click at [876, 528] on div "Drop element here" at bounding box center [849, 652] width 330 height 330
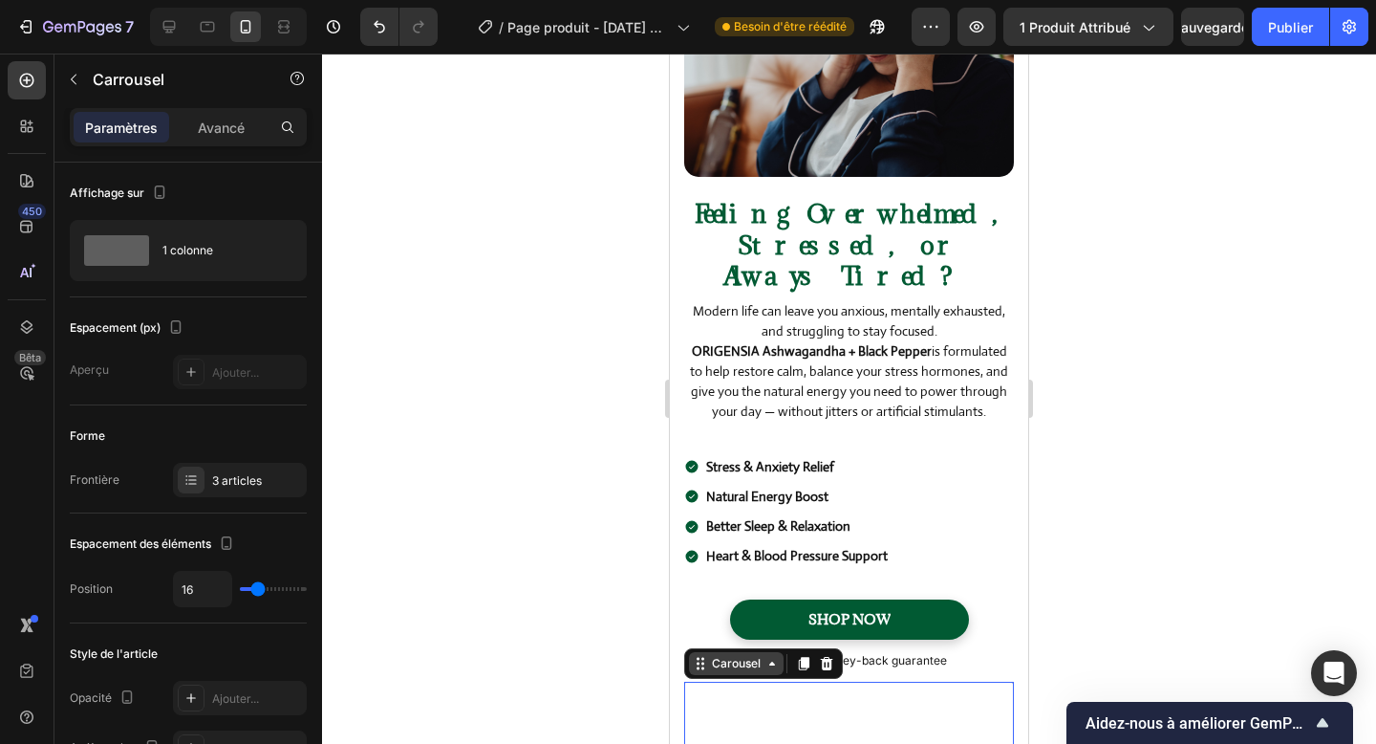
scroll to position [1243, 0]
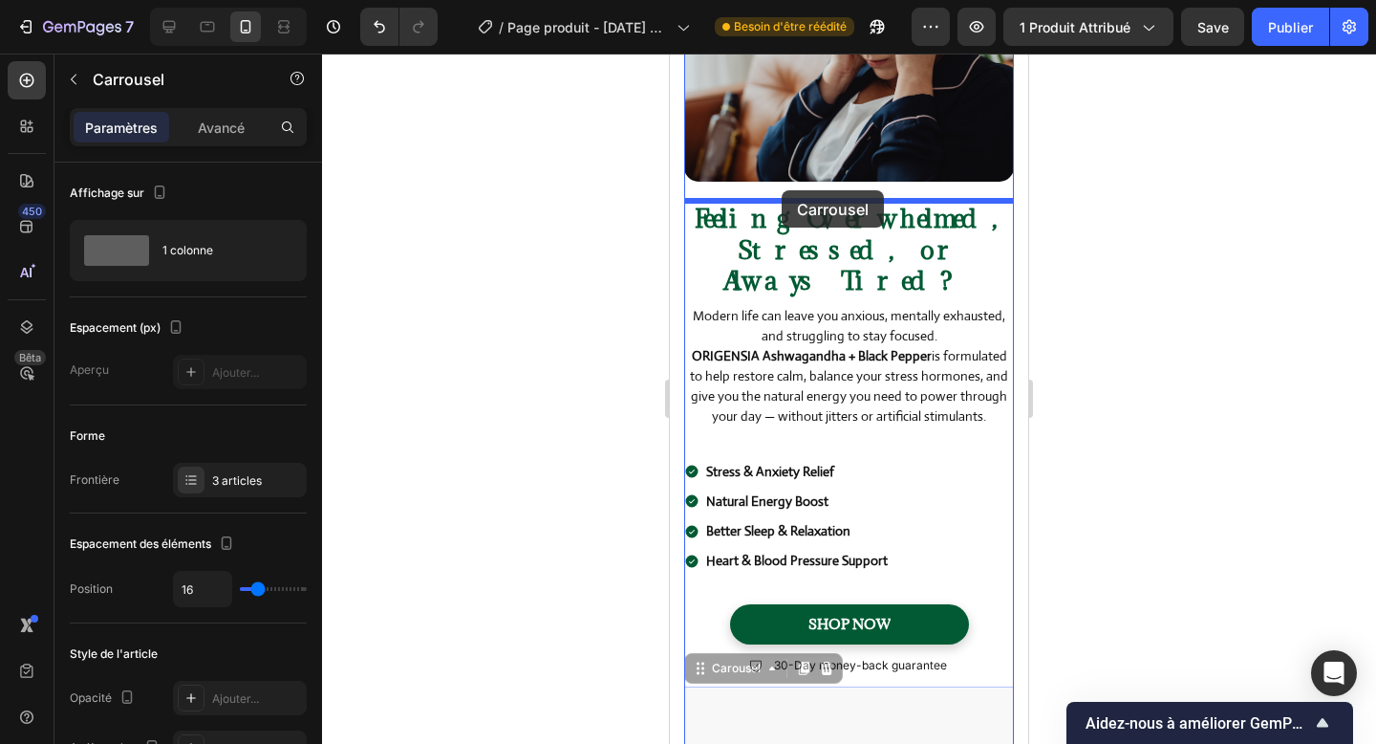
drag, startPoint x: 733, startPoint y: 643, endPoint x: 781, endPoint y: 198, distance: 447.9
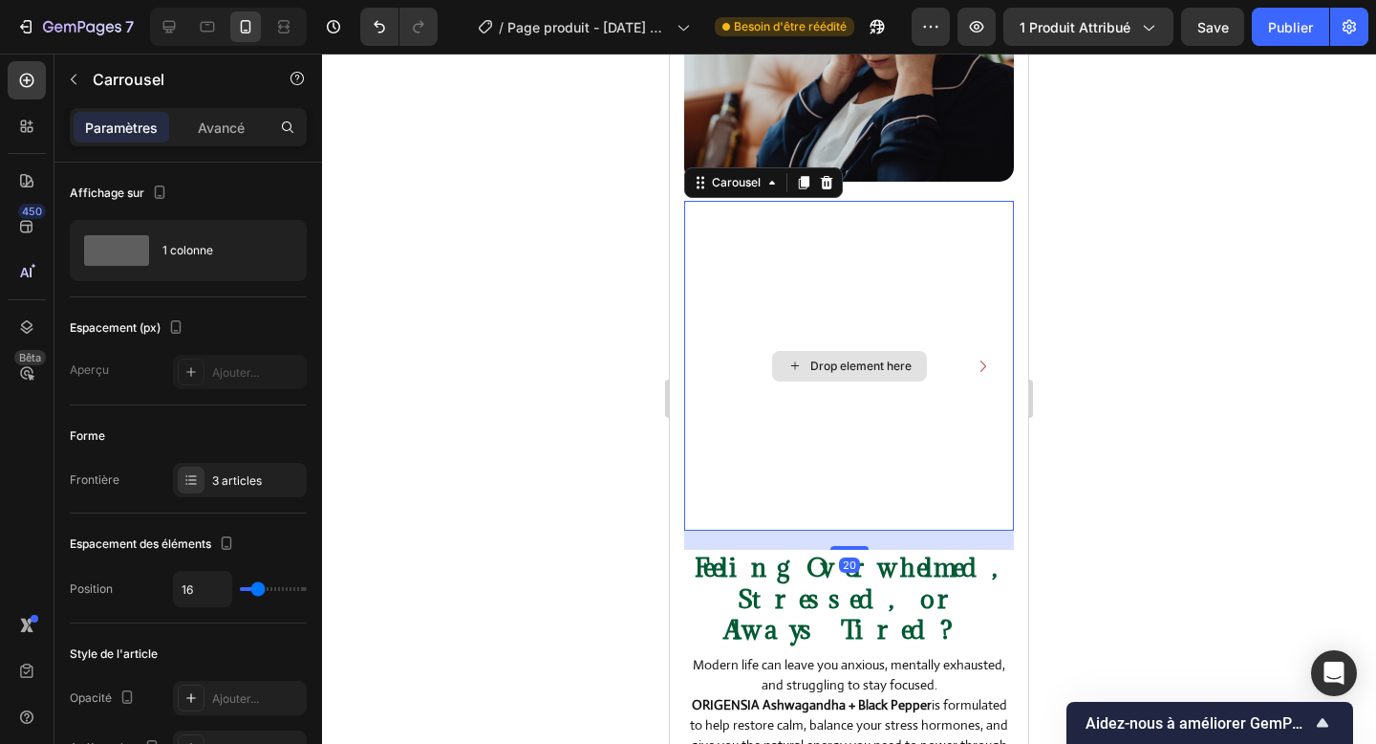
scroll to position [1121, 0]
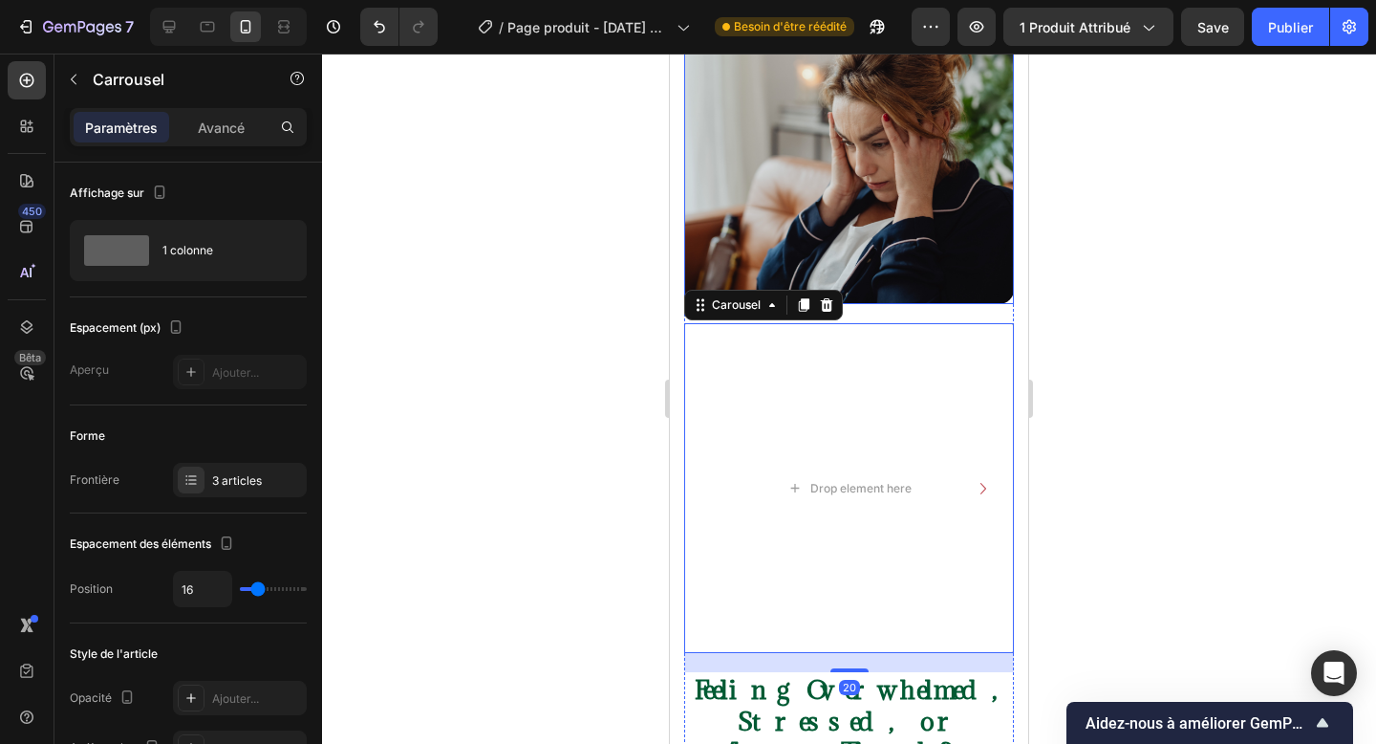
click at [805, 184] on img at bounding box center [849, 139] width 330 height 330
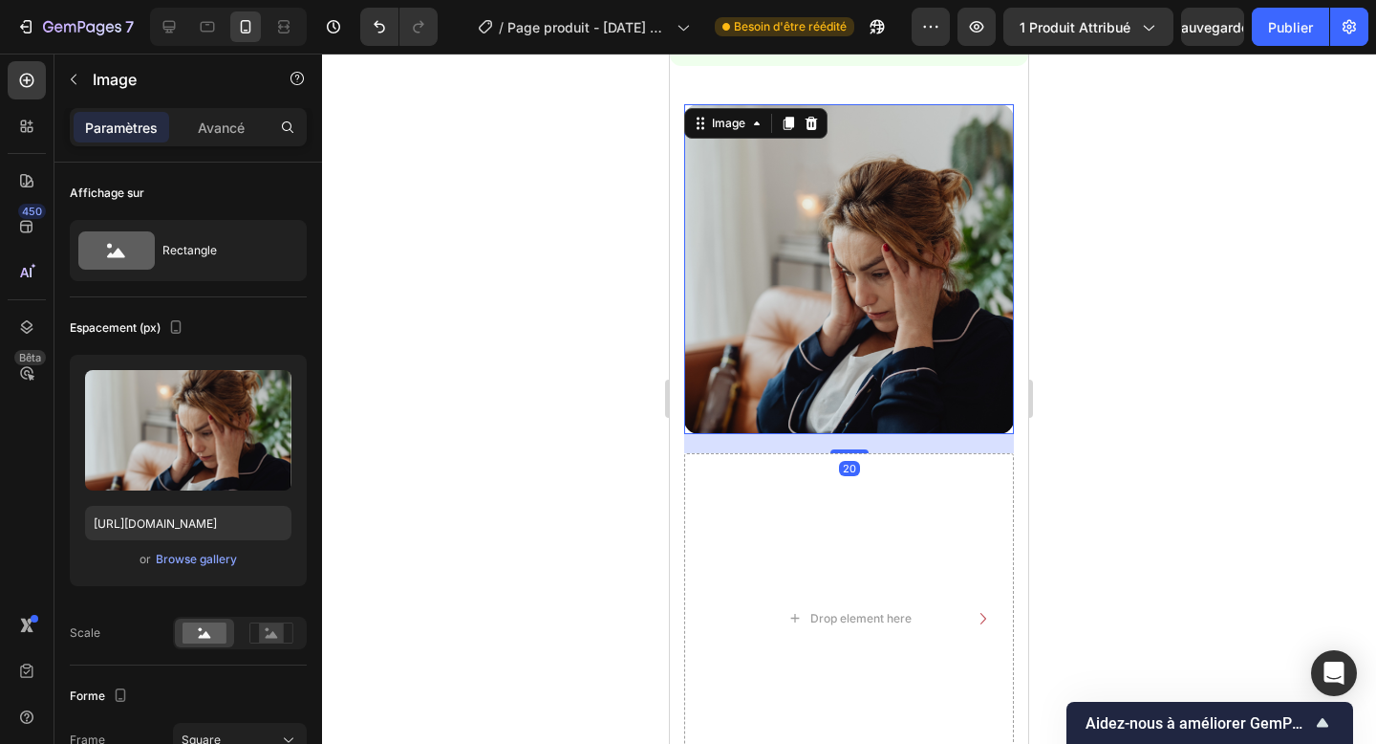
scroll to position [965, 0]
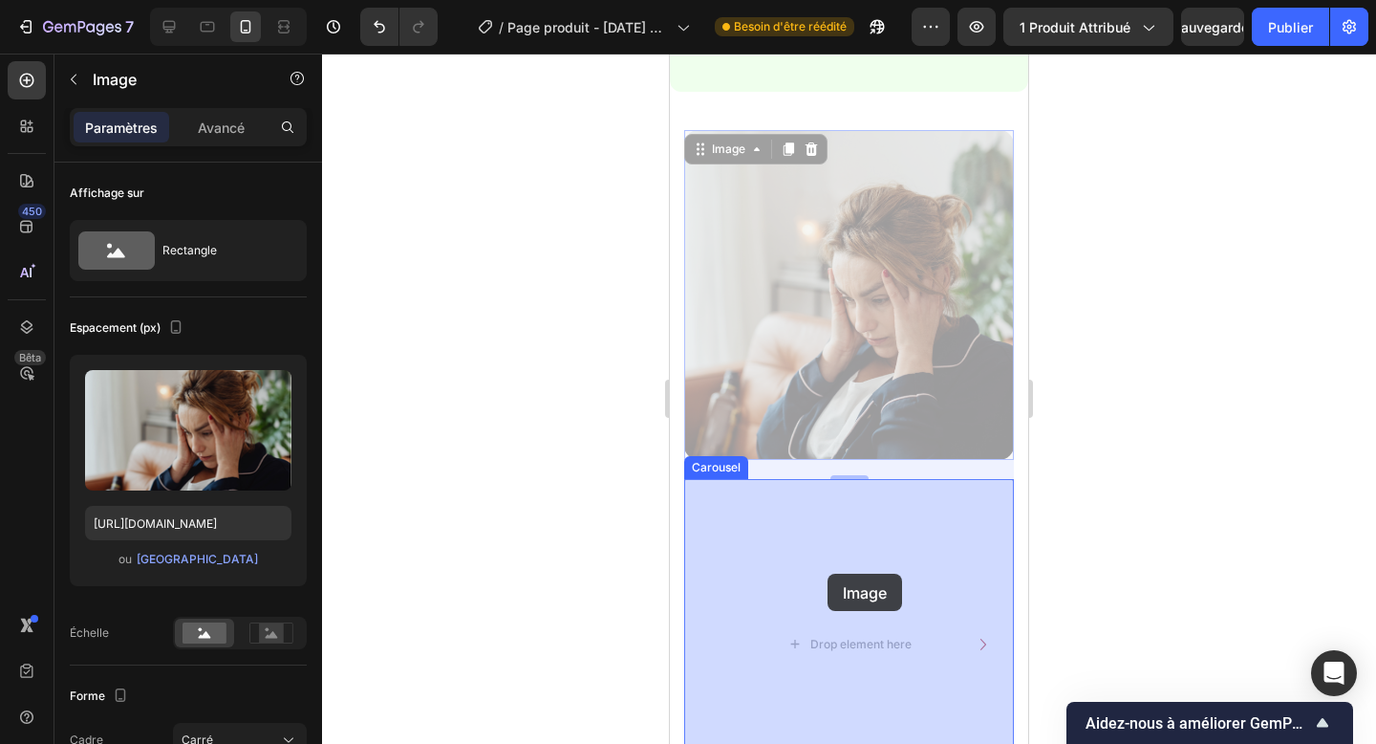
drag, startPoint x: 719, startPoint y: 143, endPoint x: 828, endPoint y: 573, distance: 443.7
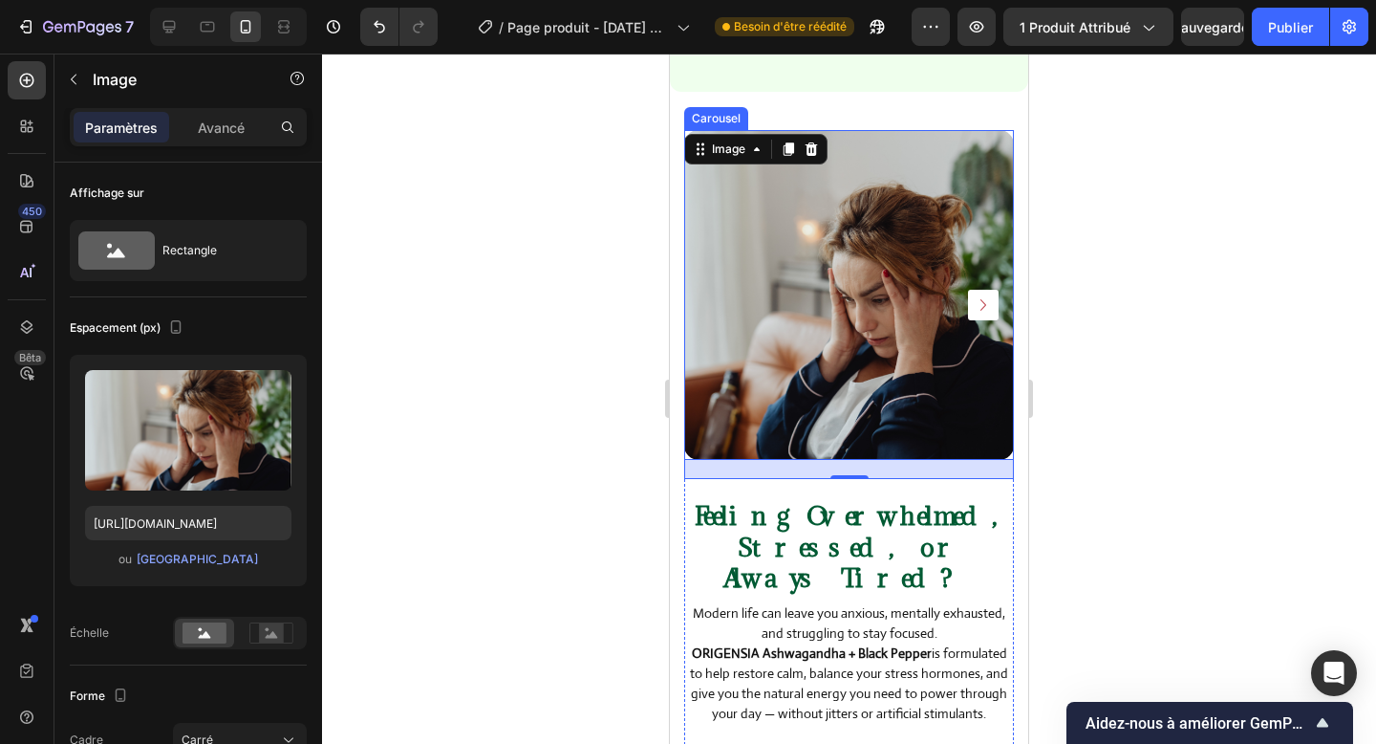
click at [983, 291] on button "Carousel Next Arrow" at bounding box center [983, 305] width 31 height 31
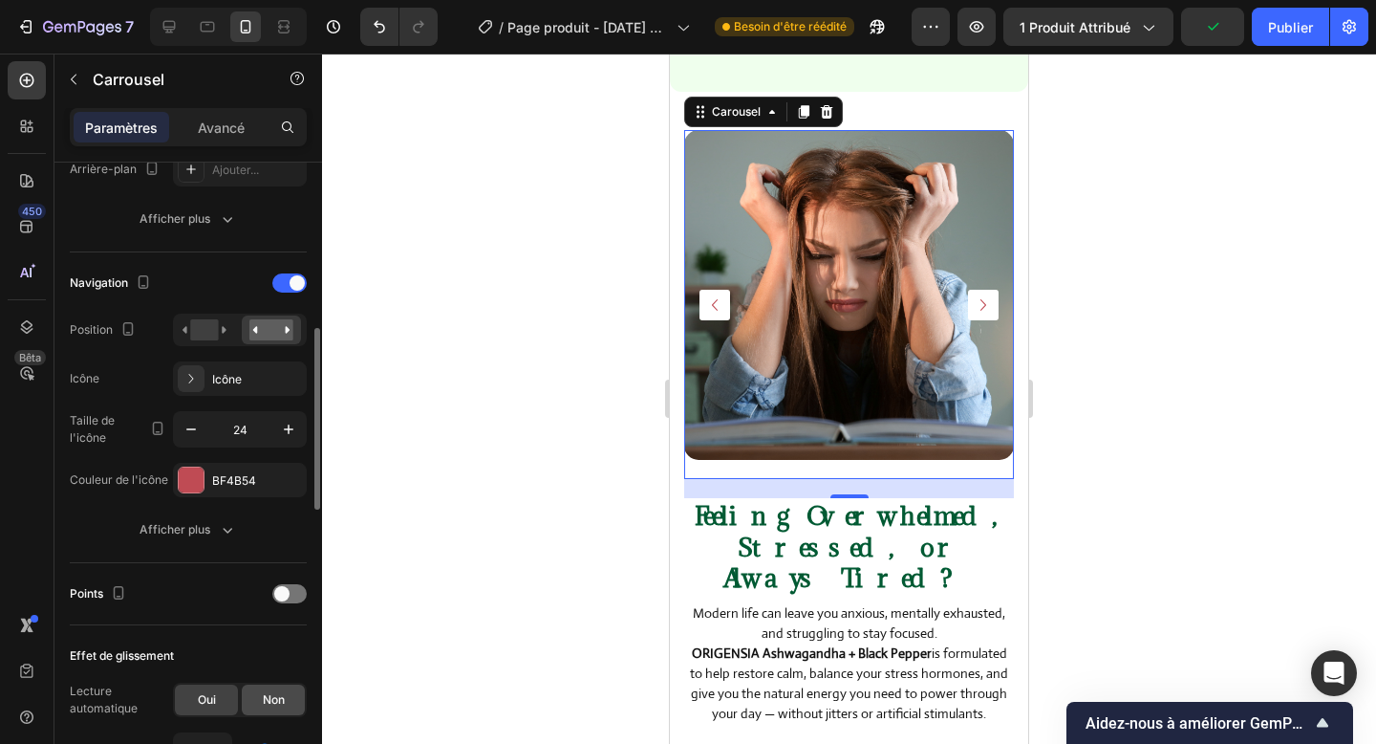
scroll to position [632, 0]
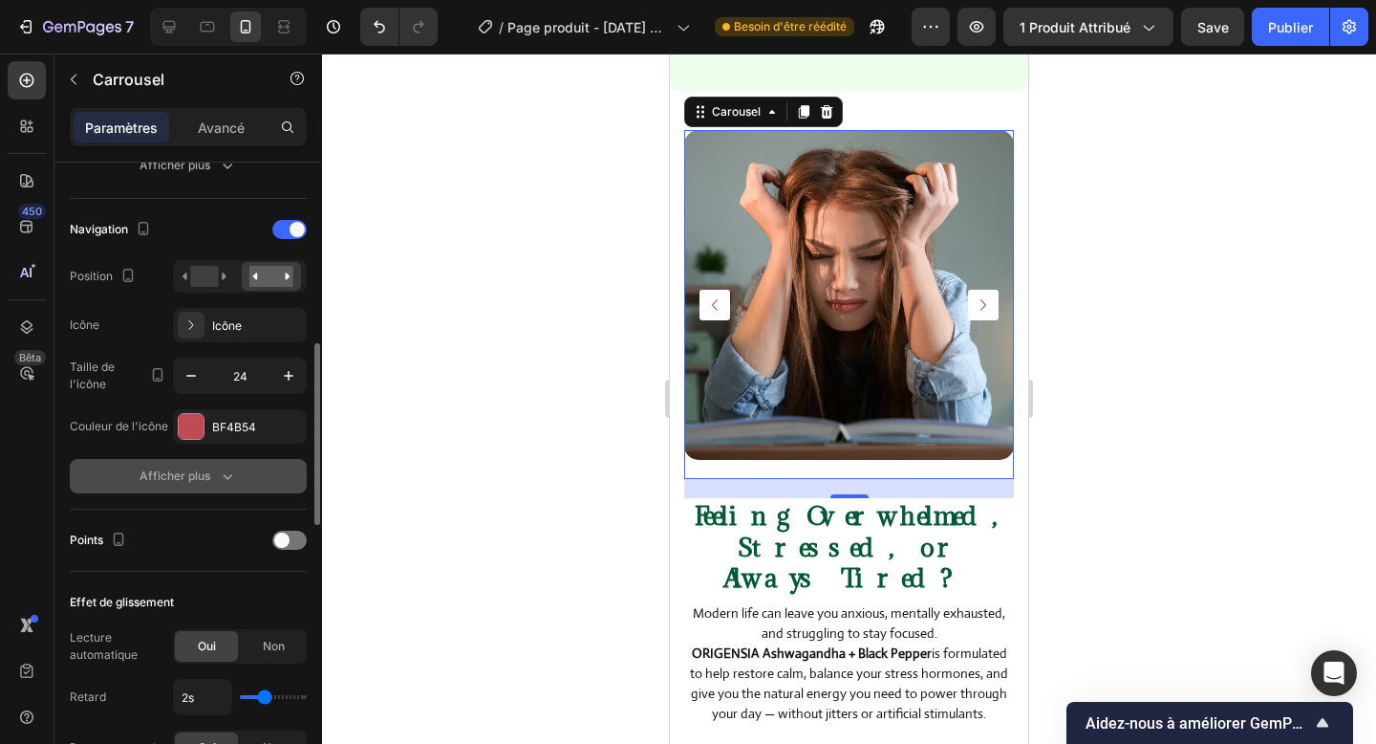
click at [237, 475] on button "Afficher plus" at bounding box center [188, 476] width 237 height 34
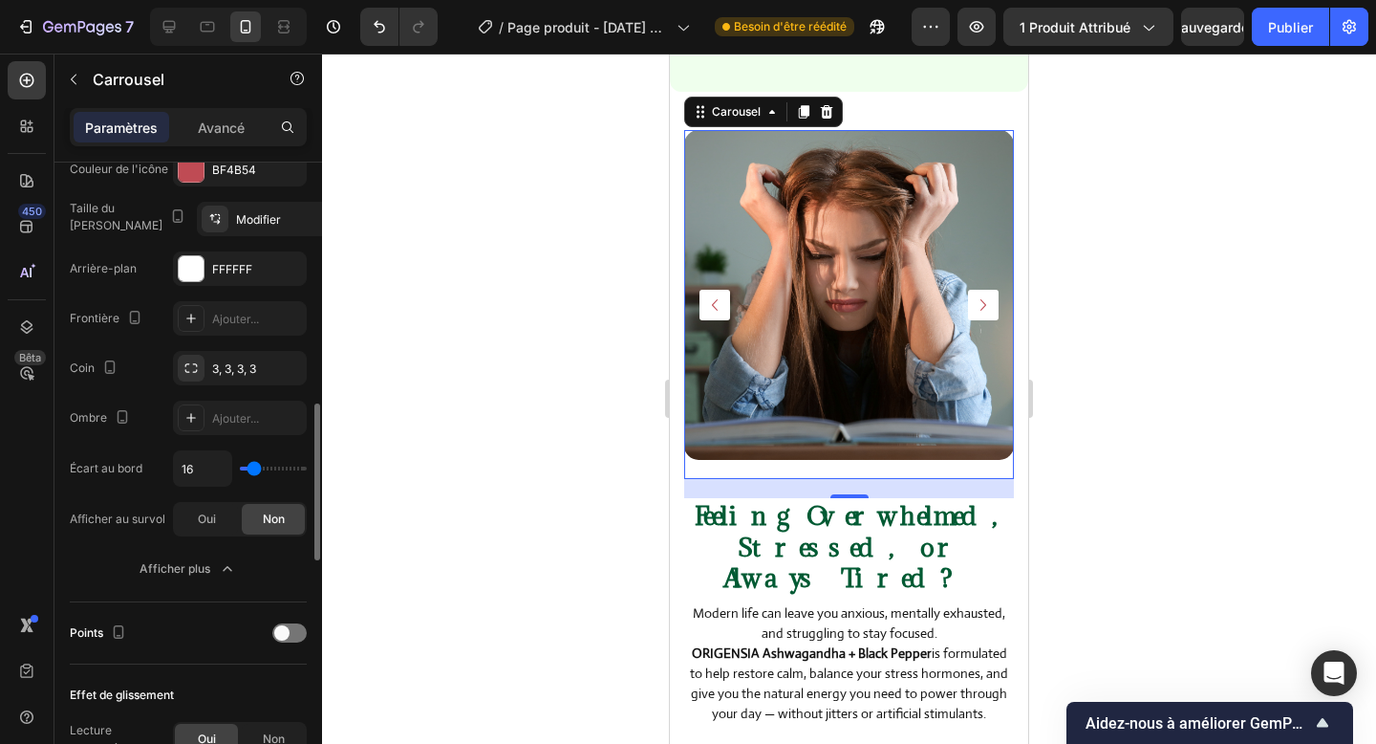
scroll to position [906, 0]
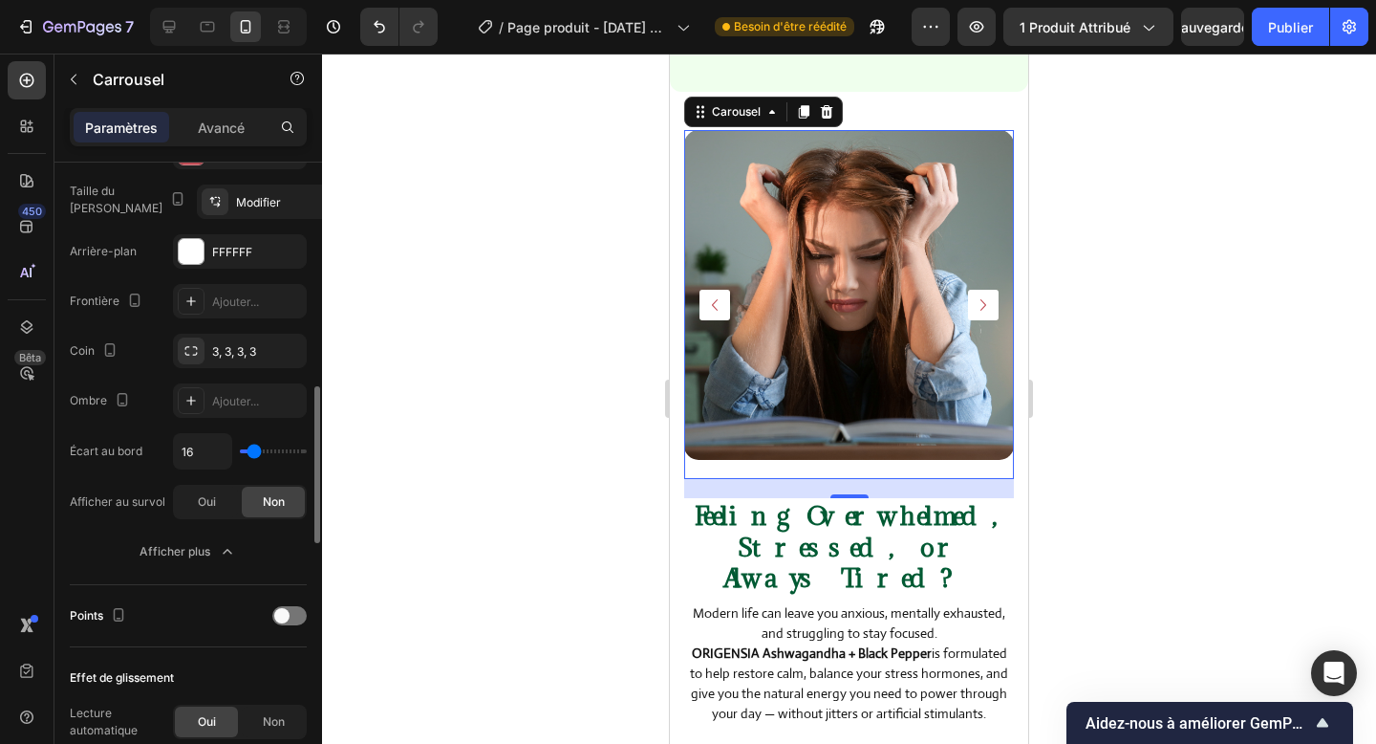
click at [278, 595] on div "Points" at bounding box center [188, 616] width 237 height 62
click at [279, 611] on span at bounding box center [281, 615] width 15 height 15
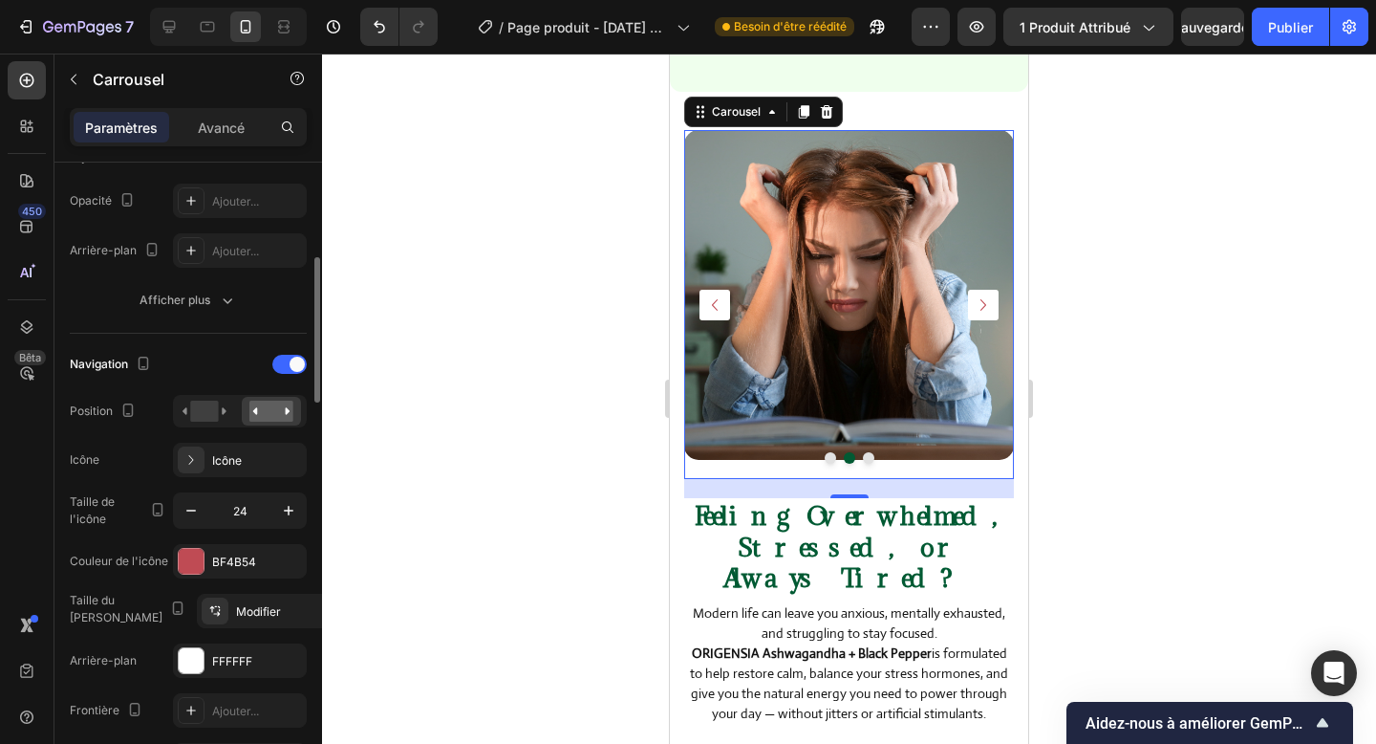
scroll to position [482, 0]
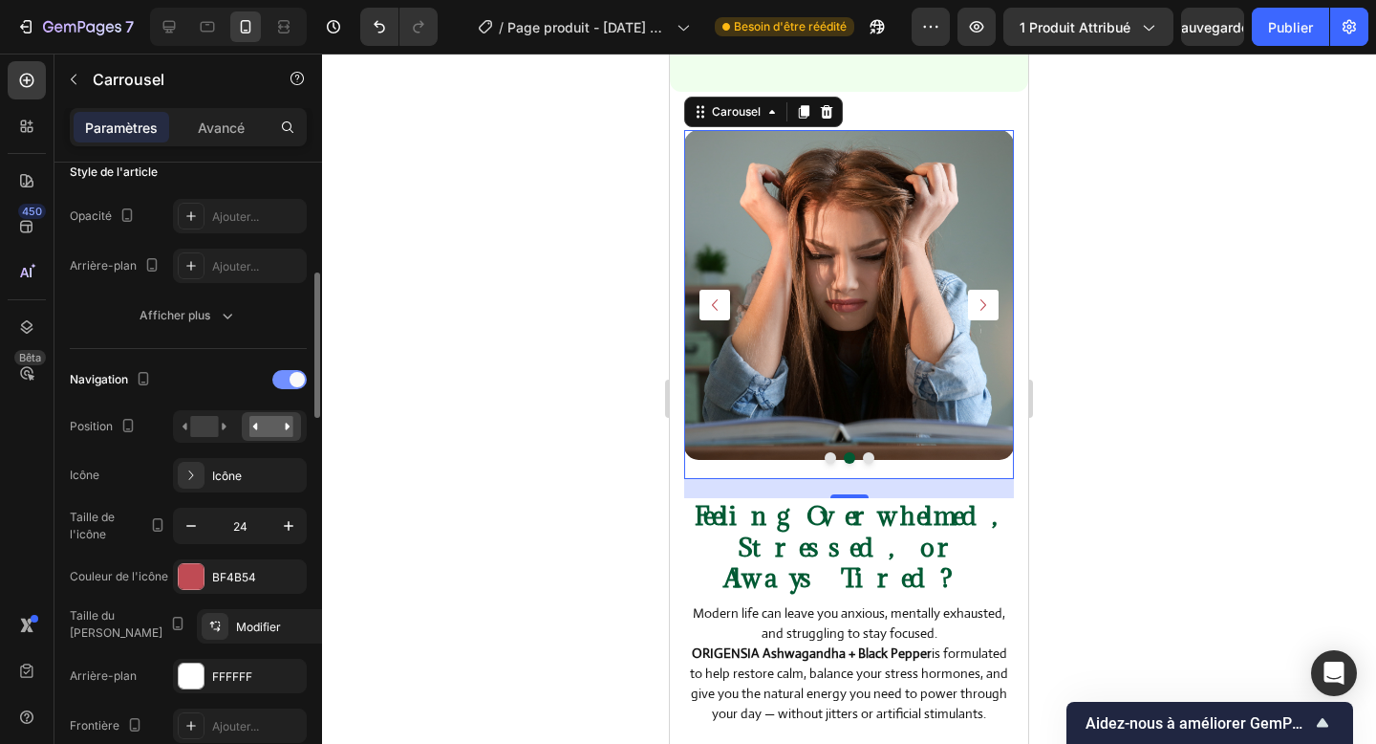
click at [284, 378] on div at bounding box center [289, 379] width 34 height 19
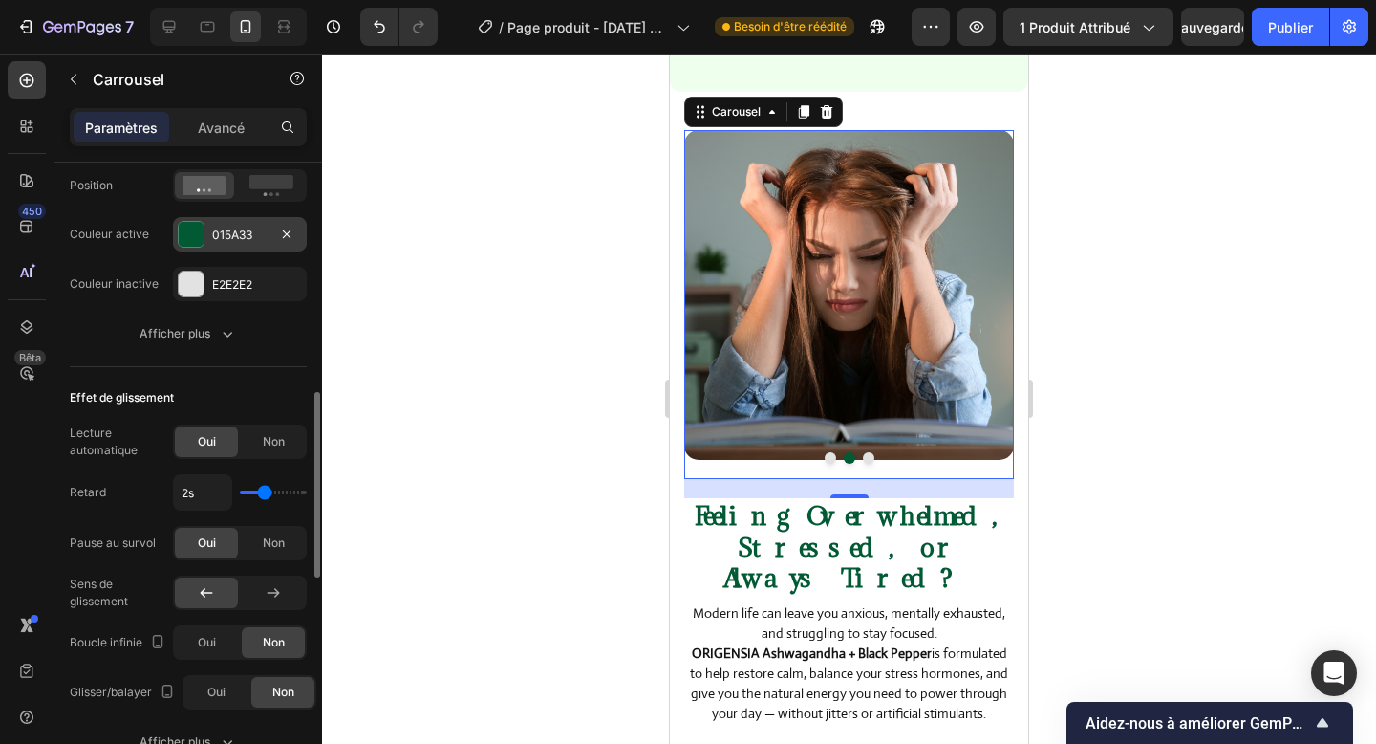
scroll to position [689, 0]
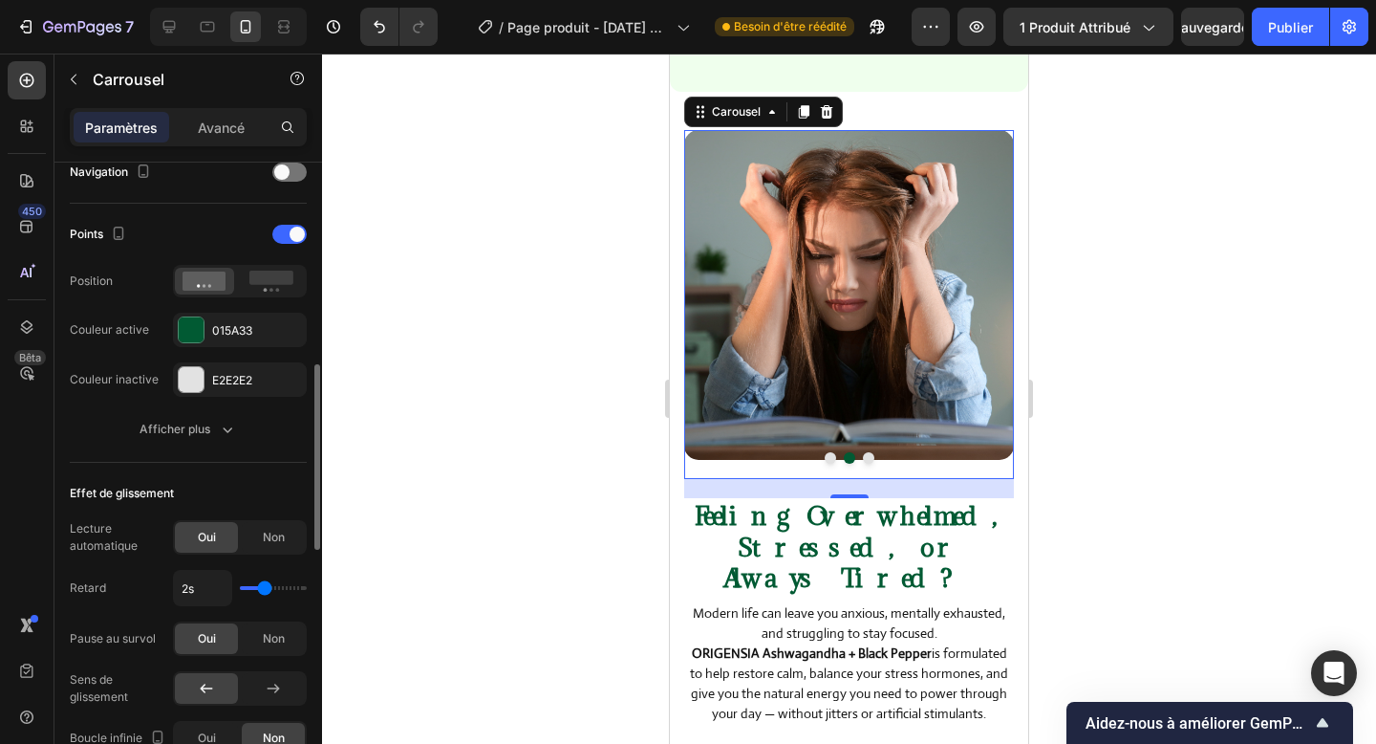
click at [270, 302] on div "Points Position Couleur active 015A33 Couleur inactive E2E2E2" at bounding box center [188, 308] width 237 height 178
click at [256, 300] on div "Points Position Couleur active 015A33 Couleur inactive E2E2E2" at bounding box center [188, 308] width 237 height 178
click at [265, 291] on circle at bounding box center [266, 290] width 4 height 4
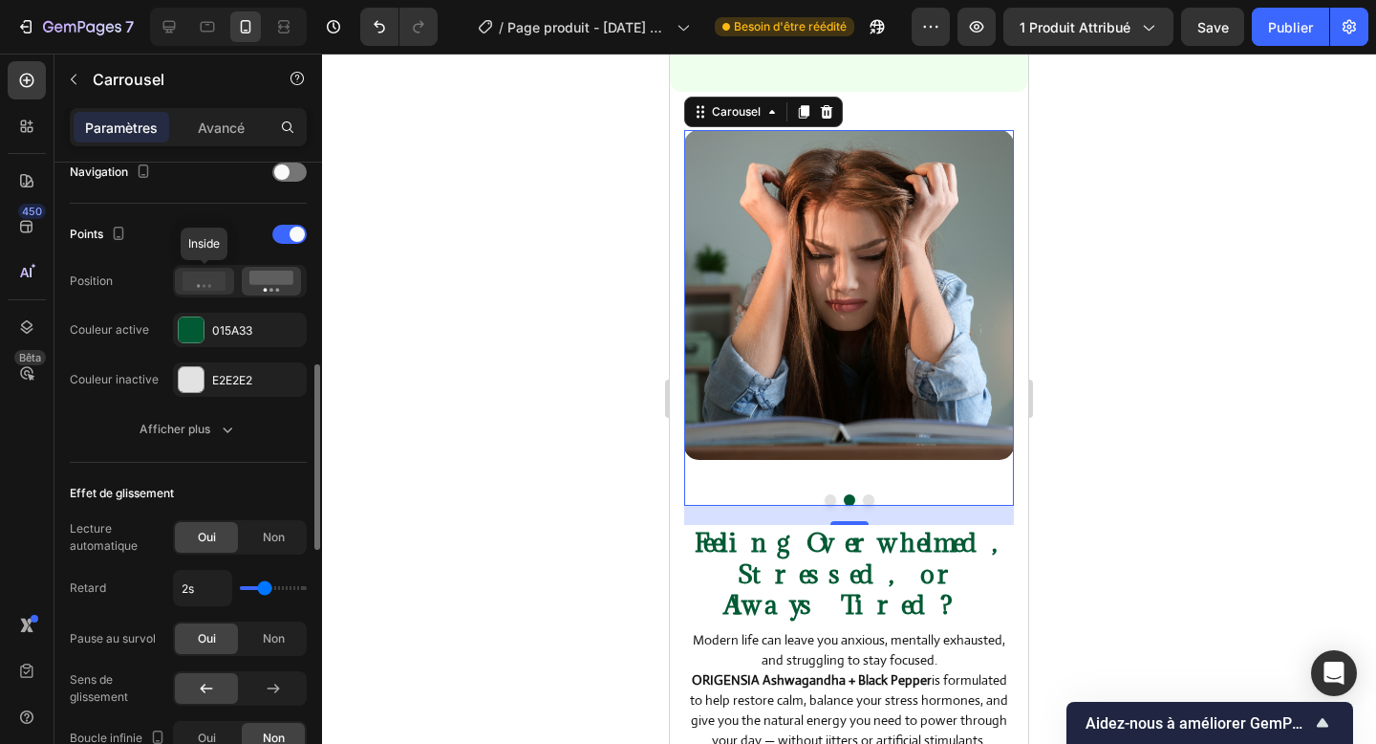
click at [213, 283] on icon at bounding box center [205, 280] width 44 height 19
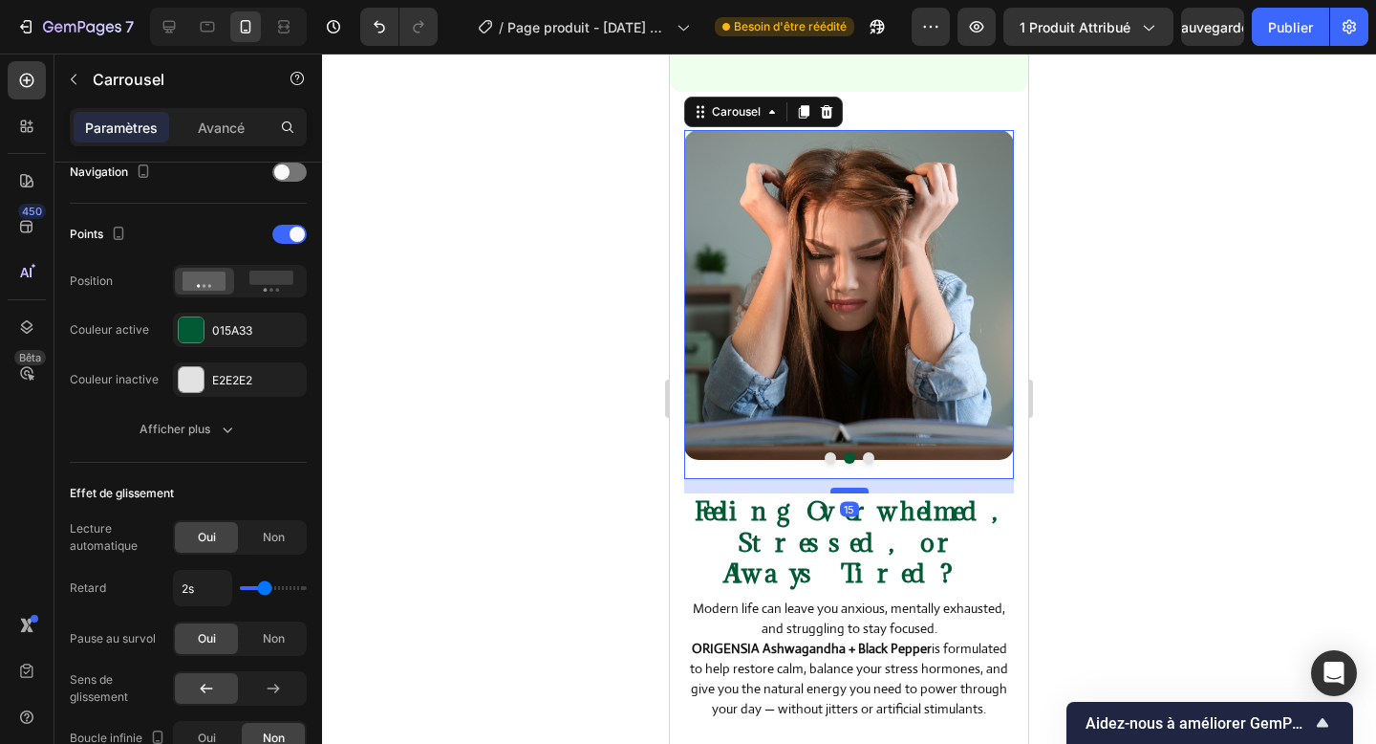
click at [845, 490] on div at bounding box center [850, 490] width 38 height 6
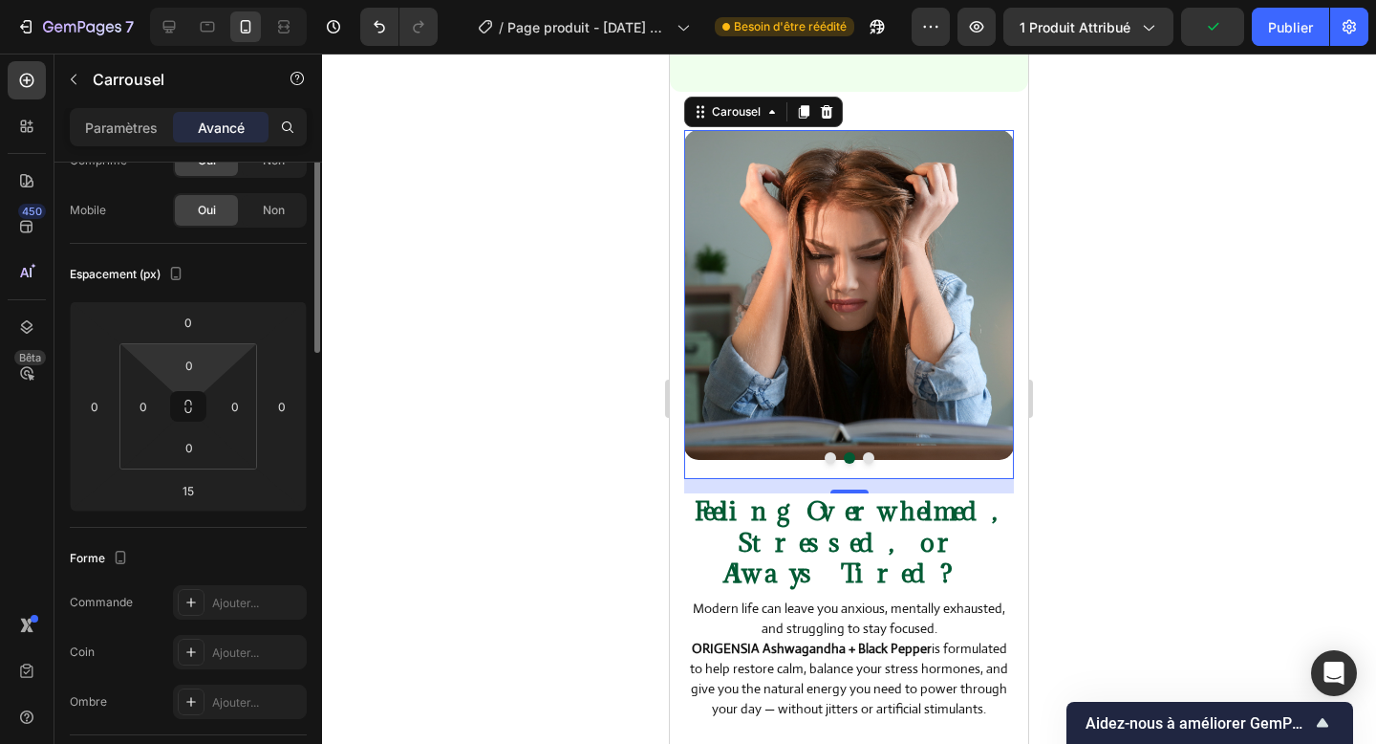
scroll to position [0, 0]
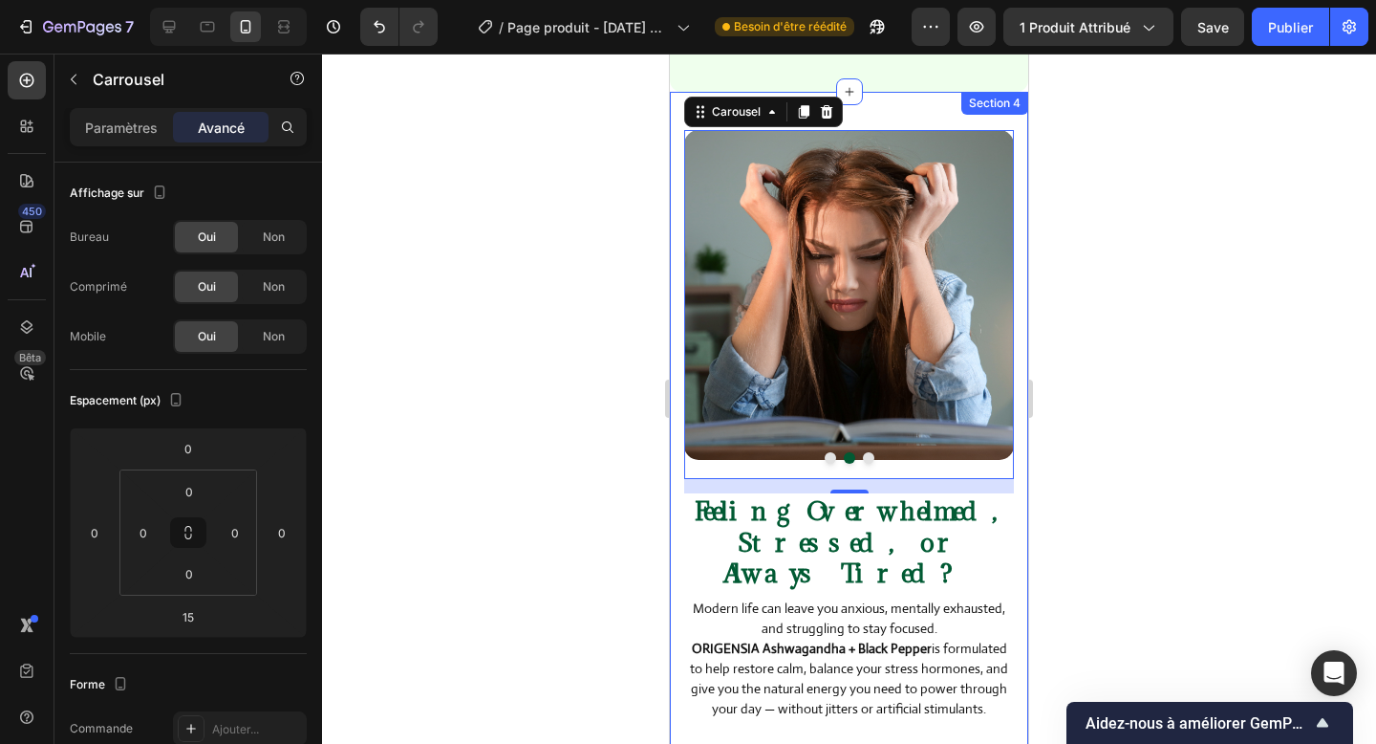
click at [681, 491] on div "Image Image Image Carousel 15 Feeling Overwhelmed, Stressed, or Always Tired? H…" at bounding box center [849, 583] width 358 height 982
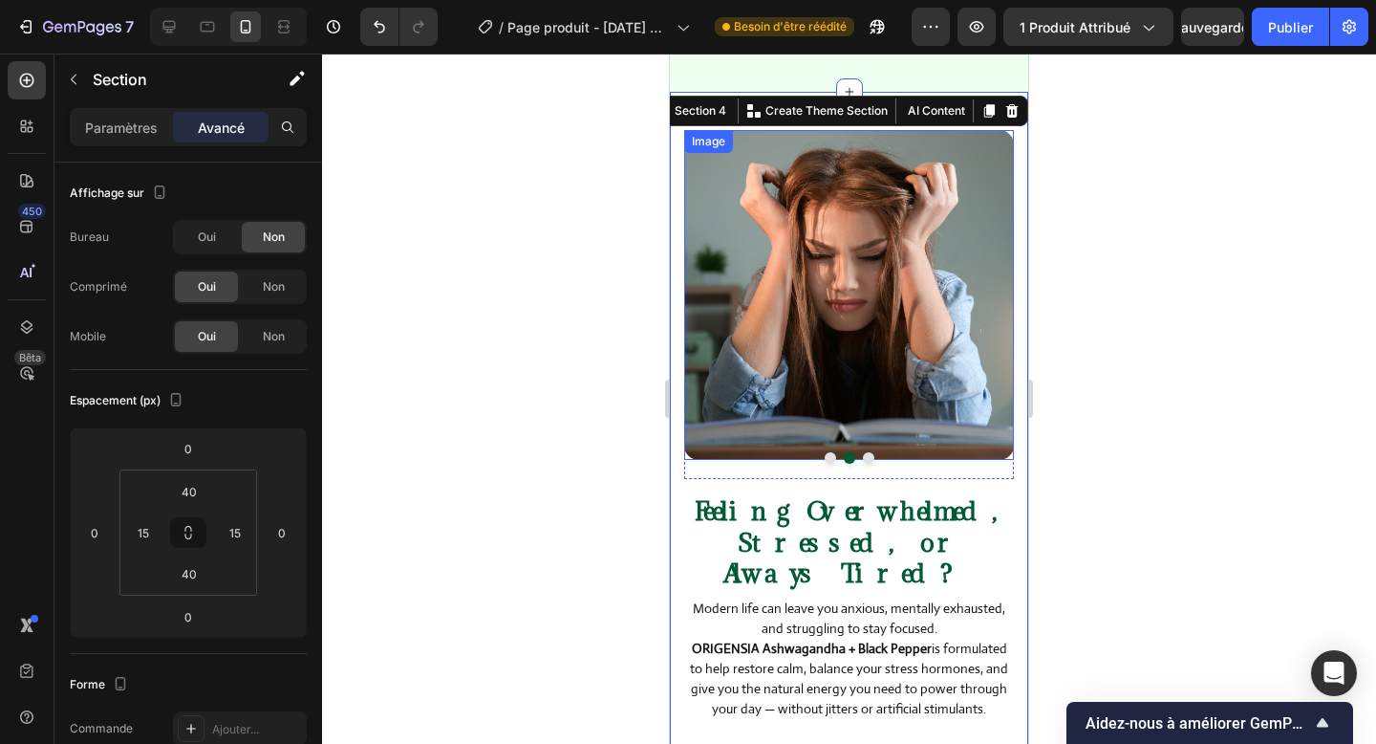
click at [1002, 407] on img at bounding box center [849, 295] width 330 height 330
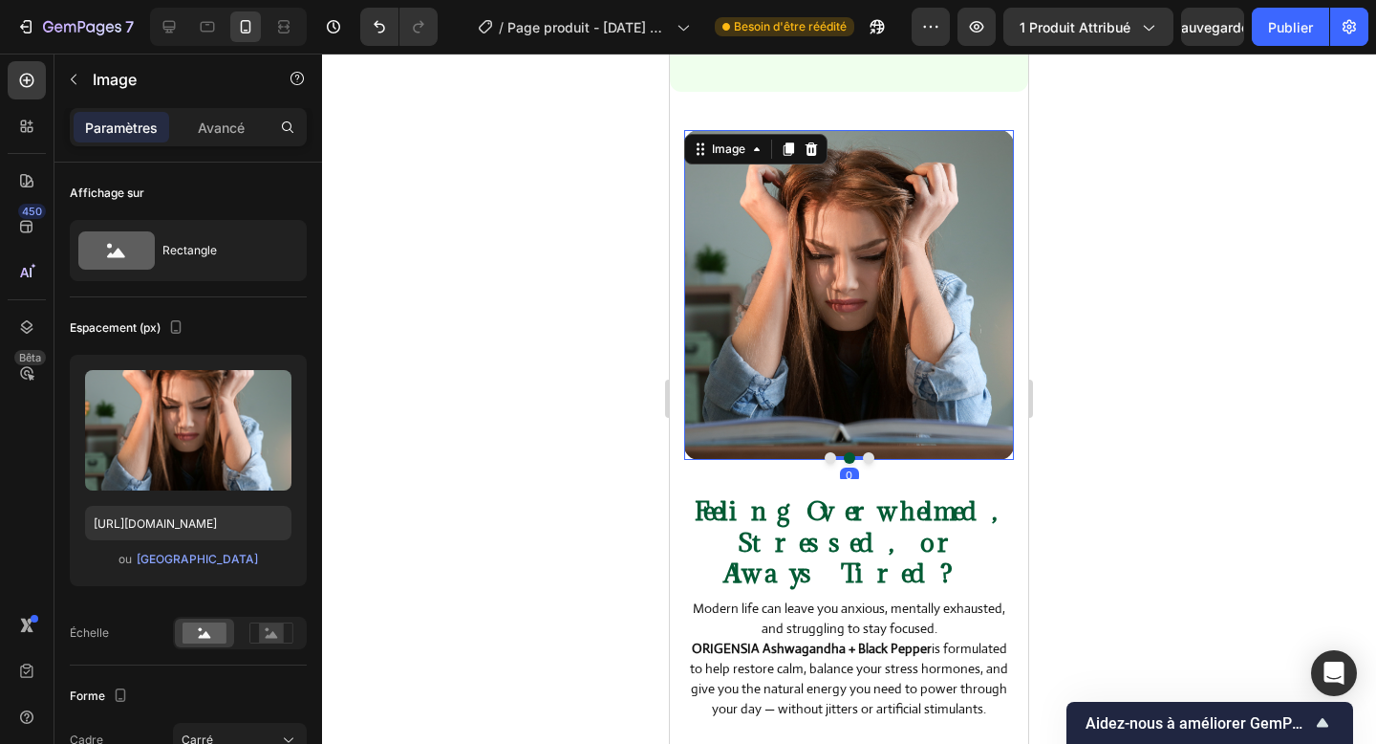
click at [1002, 407] on img at bounding box center [849, 295] width 330 height 330
click at [1292, 19] on font "Publier" at bounding box center [1290, 27] width 45 height 16
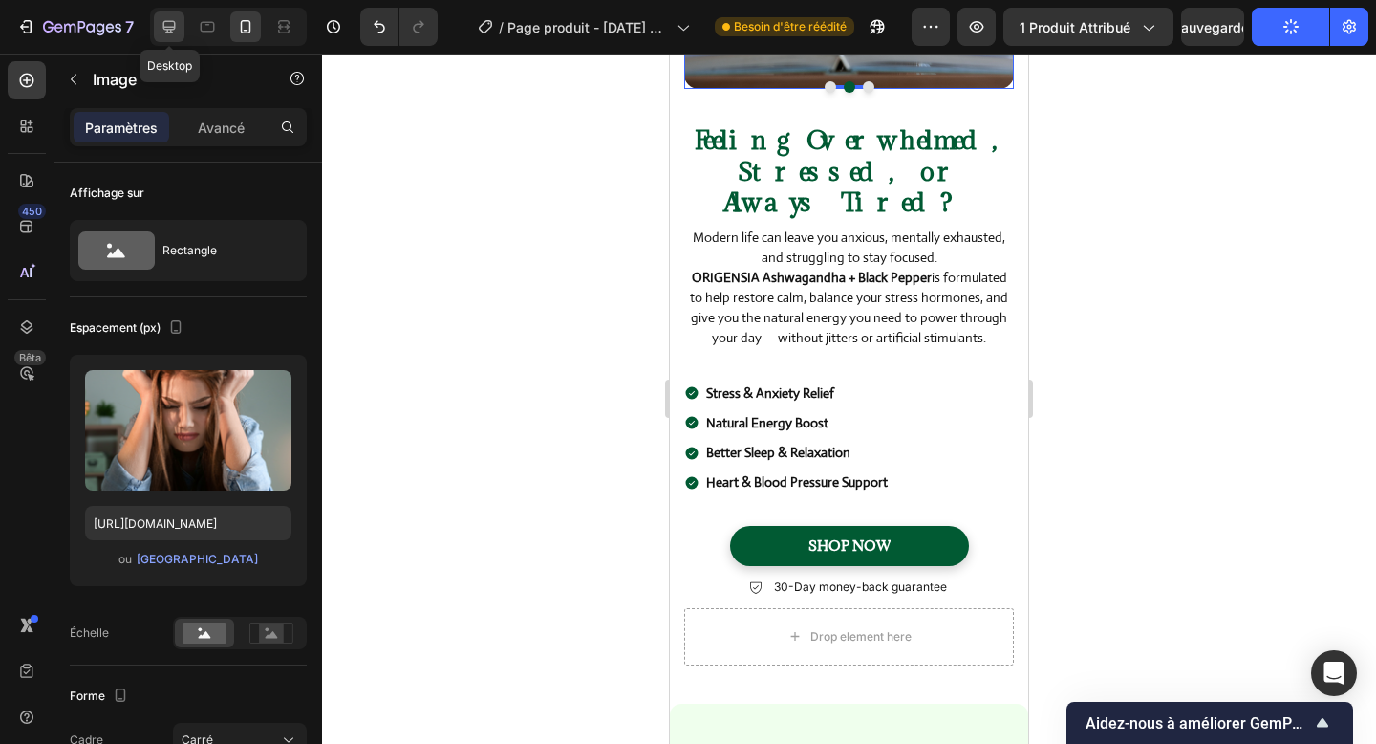
scroll to position [590, 0]
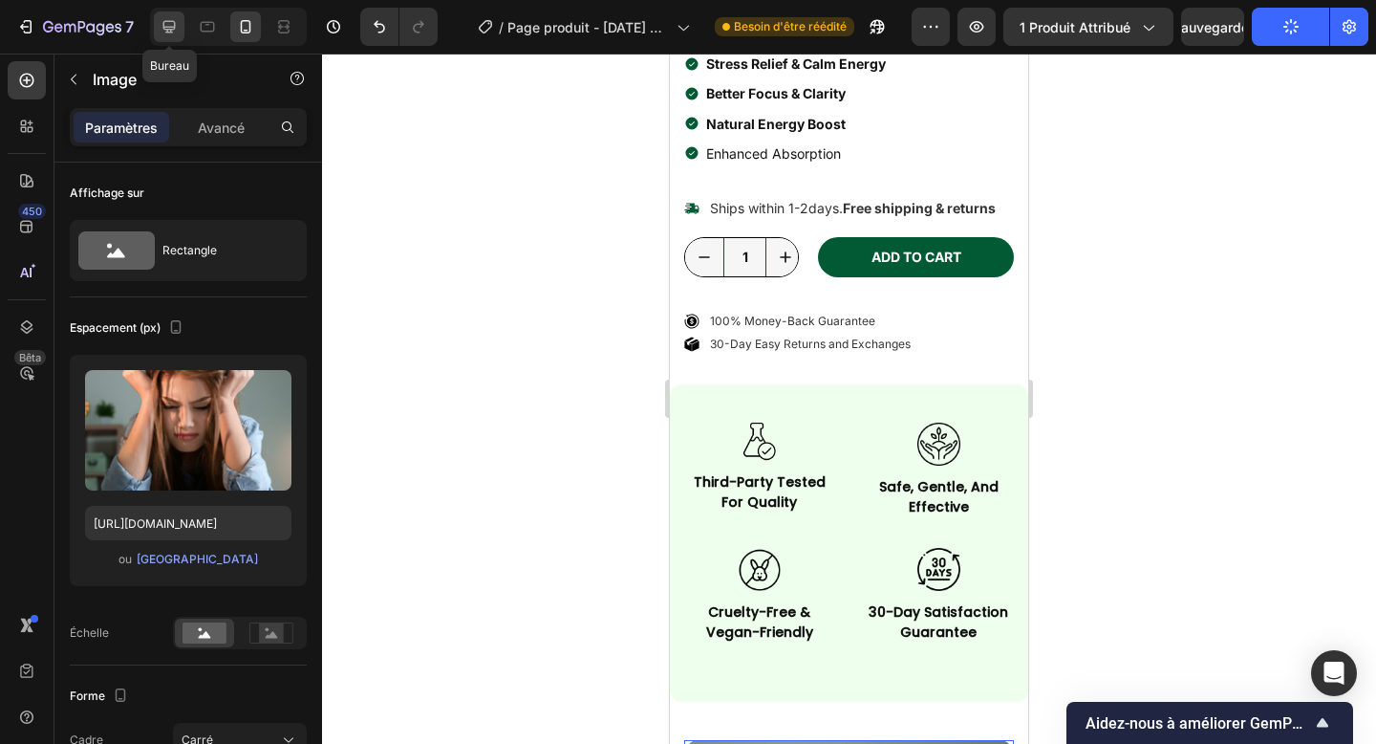
click at [171, 26] on icon at bounding box center [169, 27] width 12 height 12
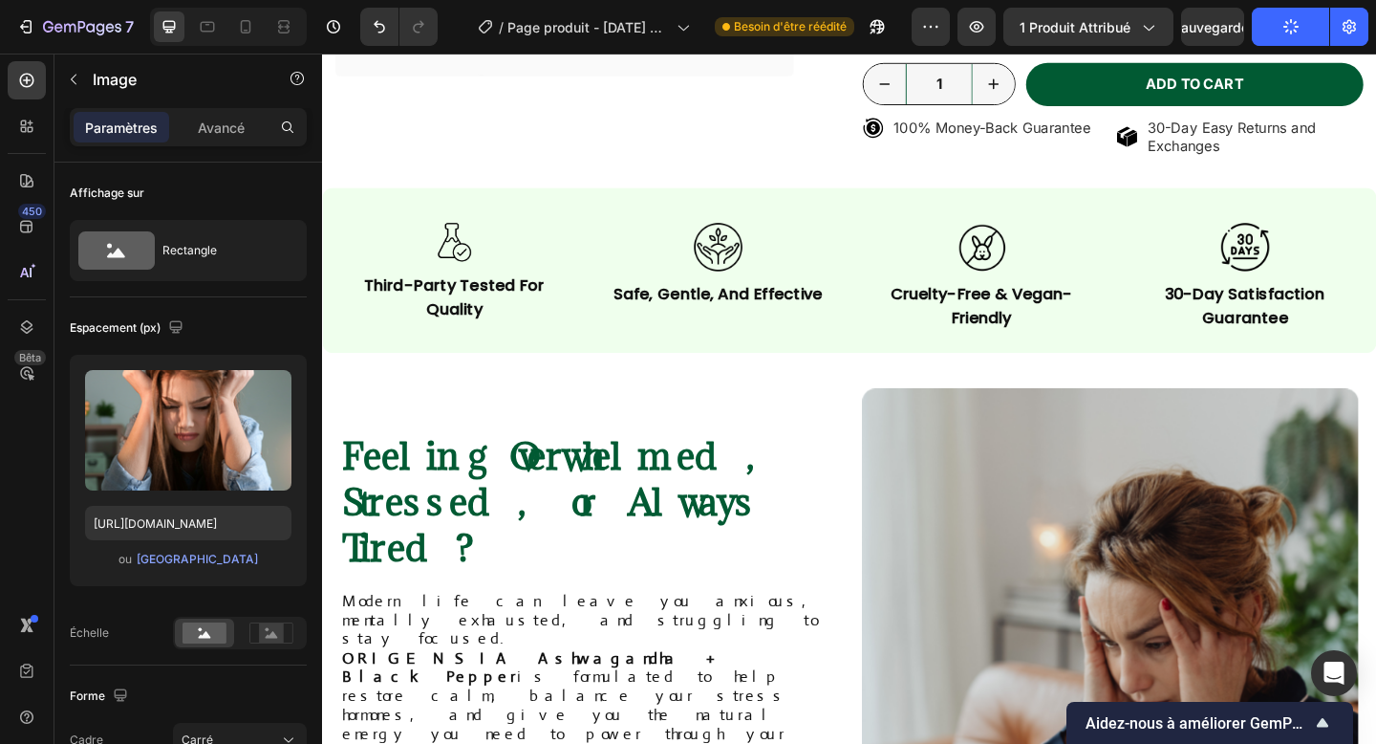
scroll to position [523, 0]
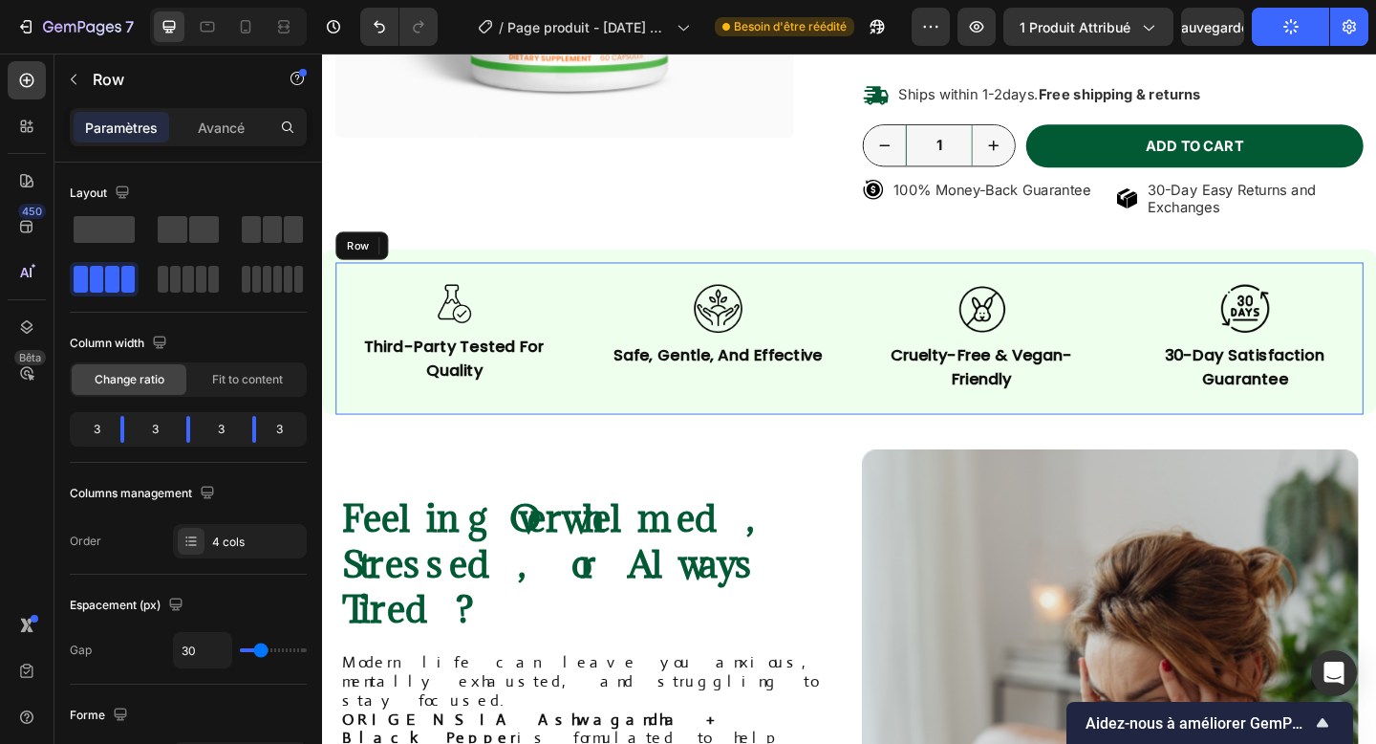
click at [337, 281] on div "Image third-party tested for quality Text Block Image safe, gentle, and effecti…" at bounding box center [895, 363] width 1118 height 165
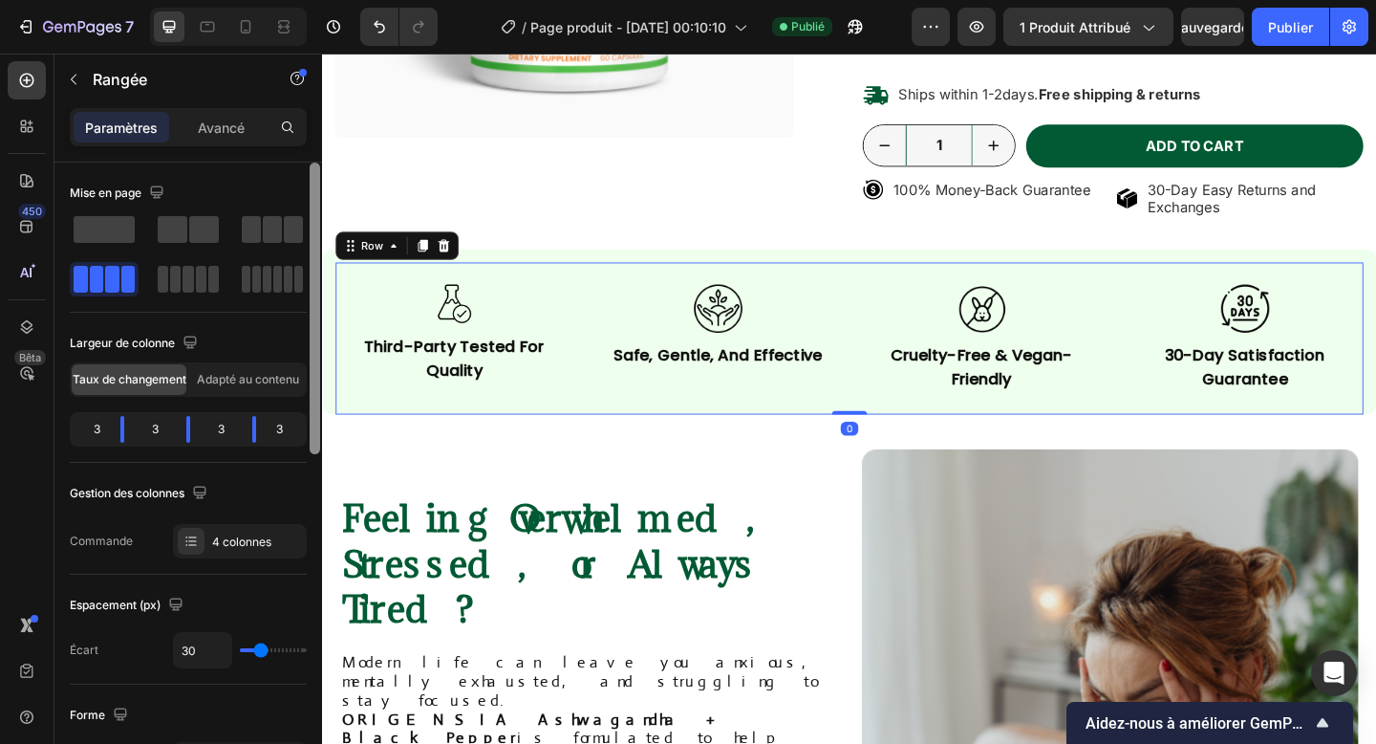
click at [320, 240] on div at bounding box center [315, 480] width 14 height 636
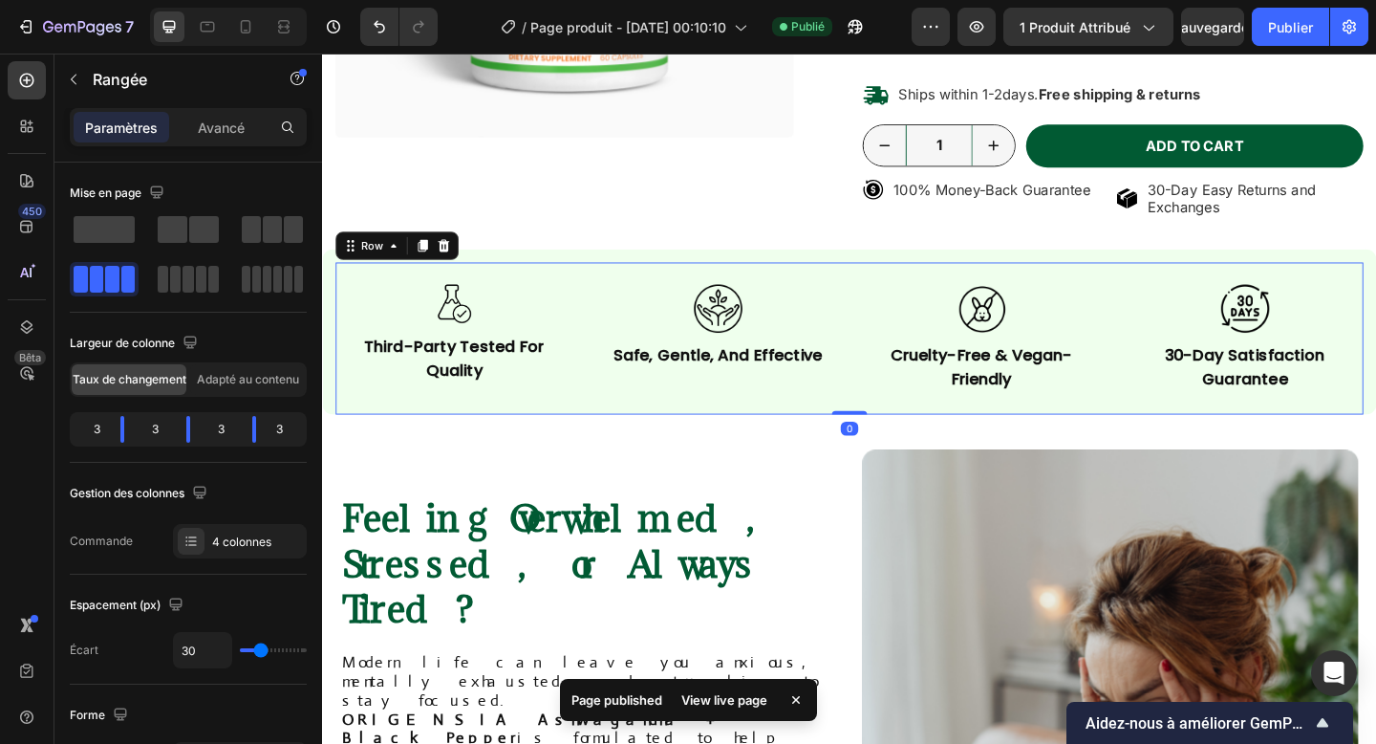
scroll to position [636, 0]
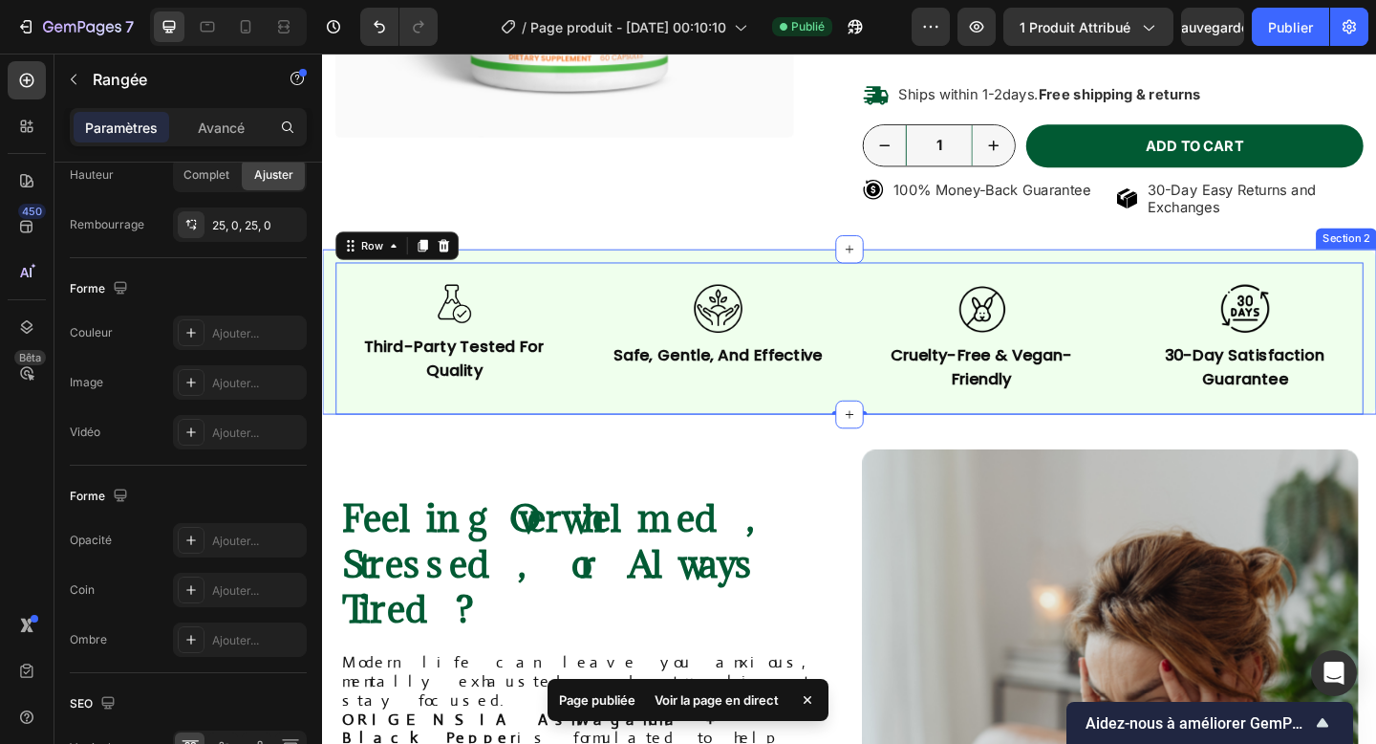
click at [332, 267] on div "Image third-party tested for quality Text Block Image safe, gentle, and effecti…" at bounding box center [895, 357] width 1147 height 180
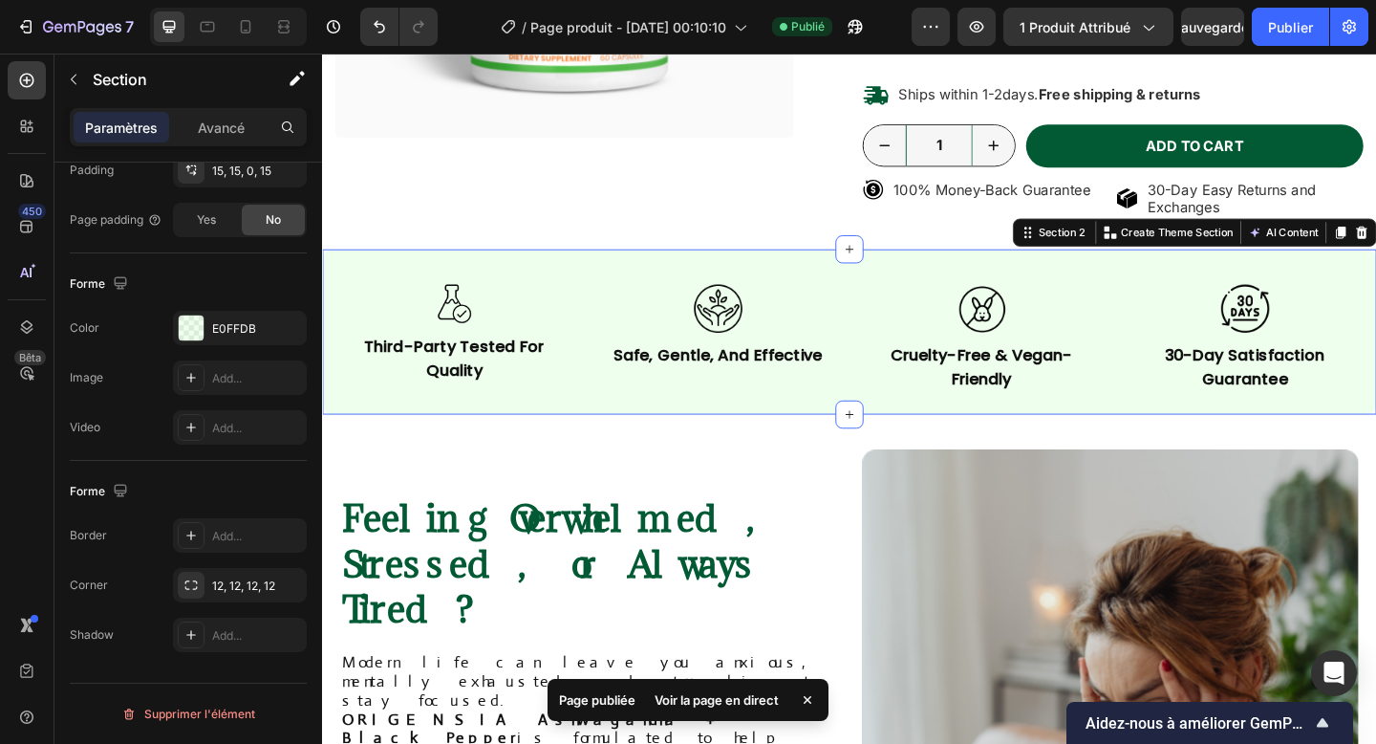
scroll to position [0, 0]
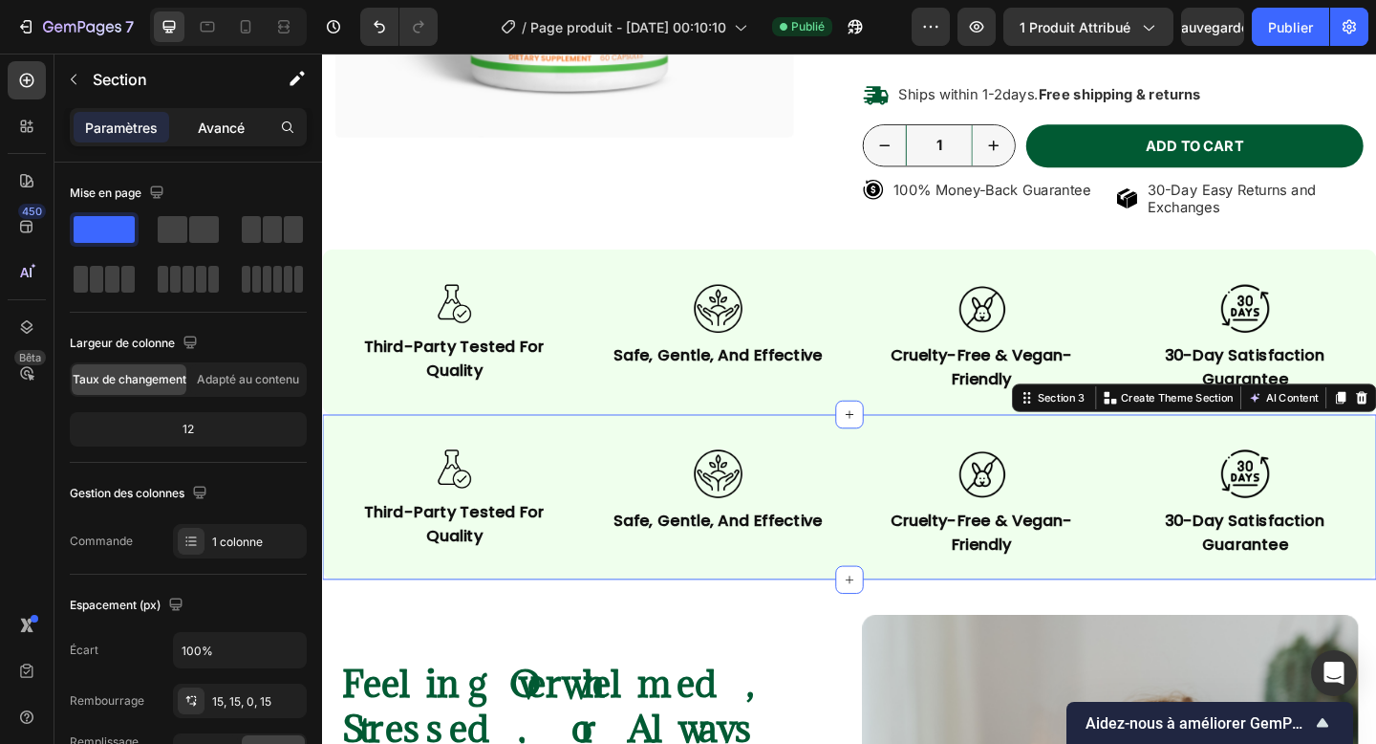
click at [227, 130] on font "Avancé" at bounding box center [221, 127] width 47 height 16
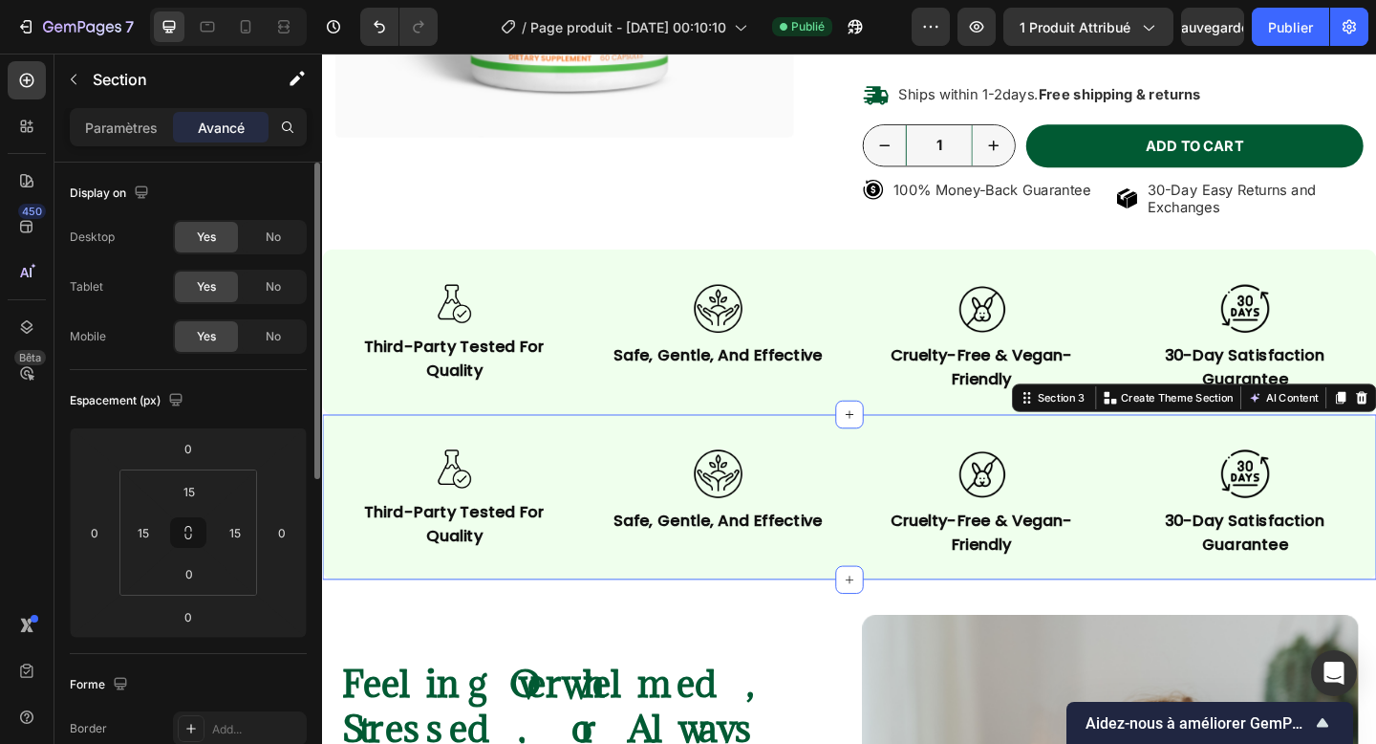
click at [263, 253] on div "Yes No" at bounding box center [240, 237] width 134 height 34
click at [260, 236] on div "Non" at bounding box center [273, 237] width 63 height 31
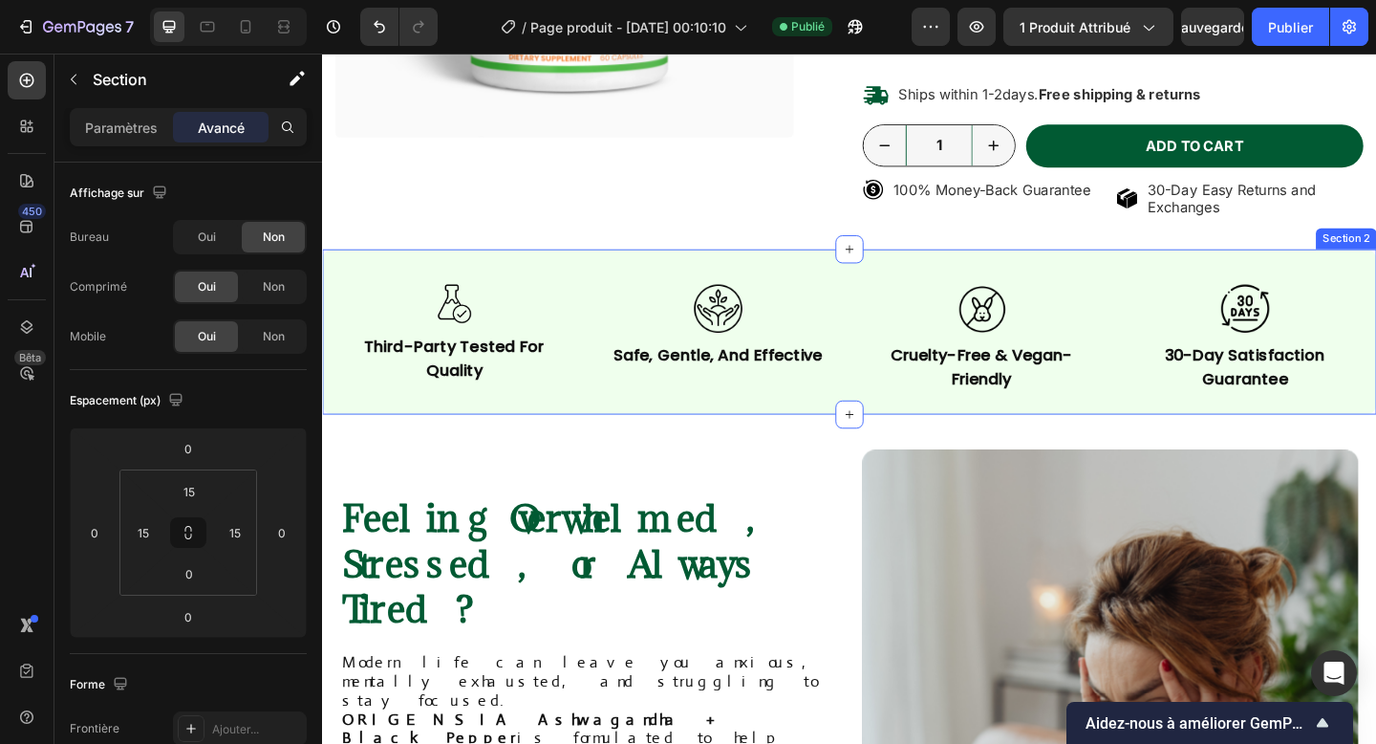
click at [332, 313] on div "Image third-party tested for quality Text Block Image safe, gentle, and effecti…" at bounding box center [895, 357] width 1147 height 180
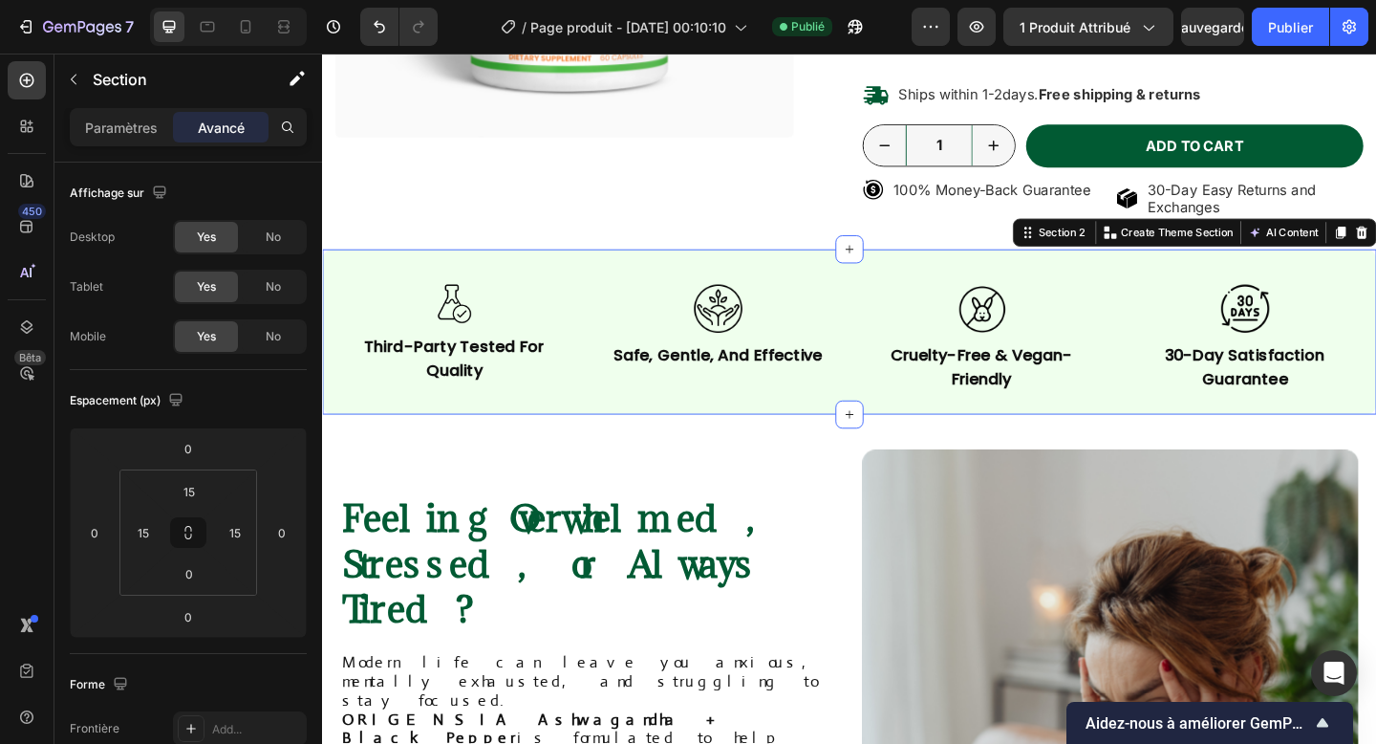
click at [242, 289] on div "No" at bounding box center [273, 286] width 63 height 31
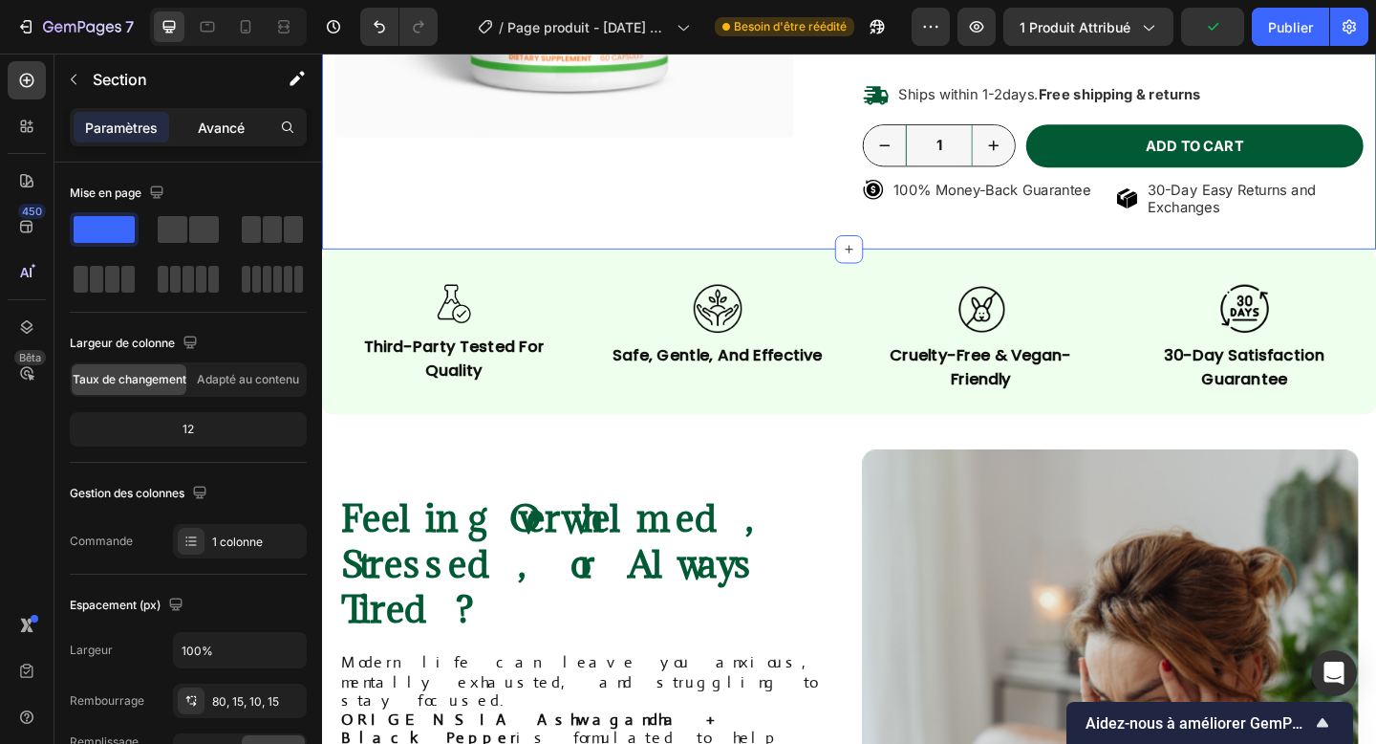
click at [235, 130] on font "Avancé" at bounding box center [221, 127] width 47 height 16
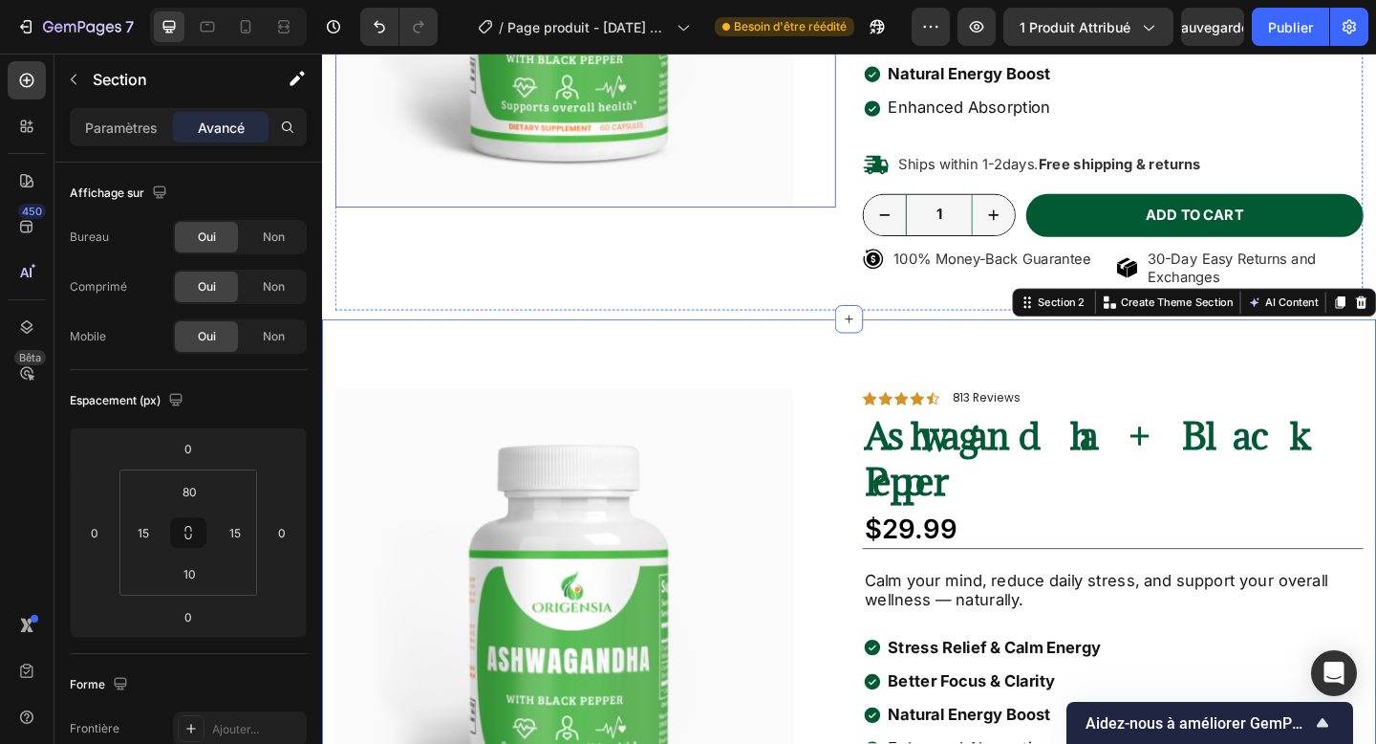
scroll to position [240, 0]
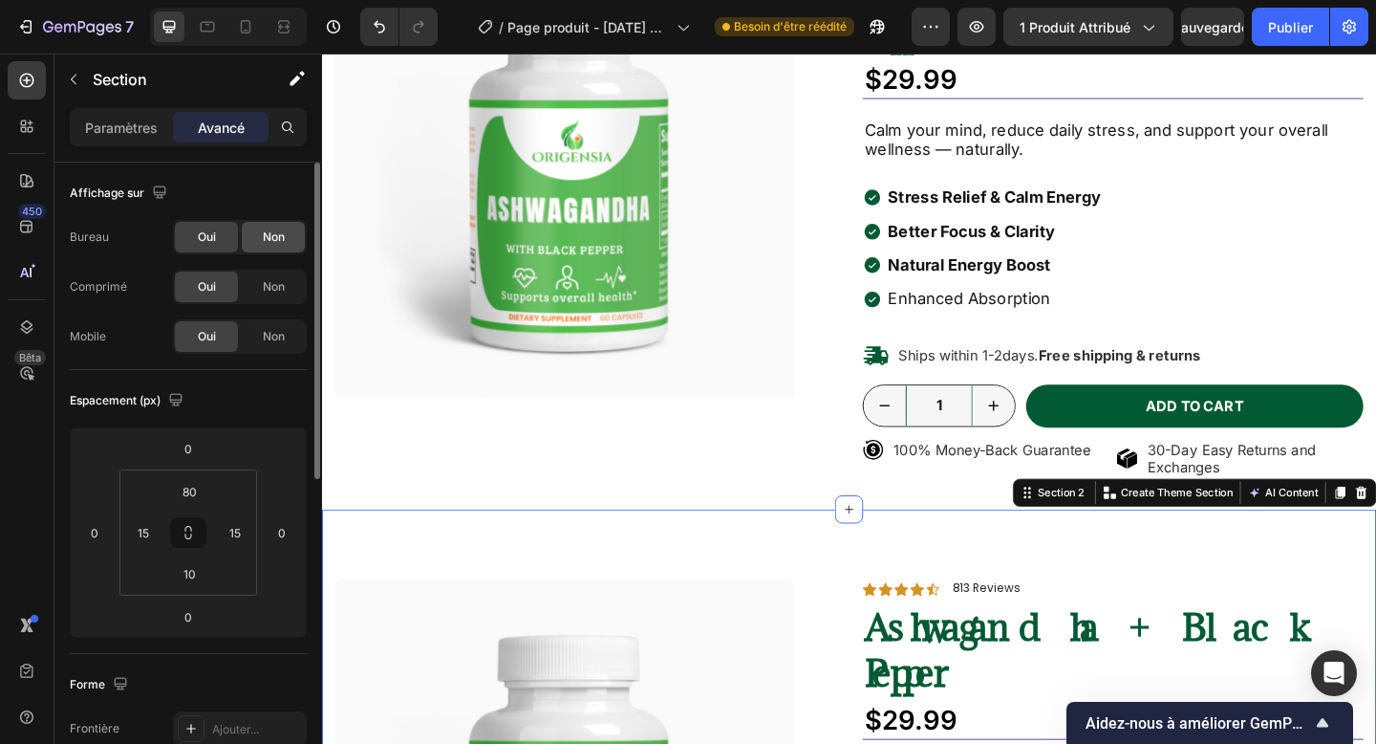
click at [251, 230] on div "Non" at bounding box center [273, 237] width 63 height 31
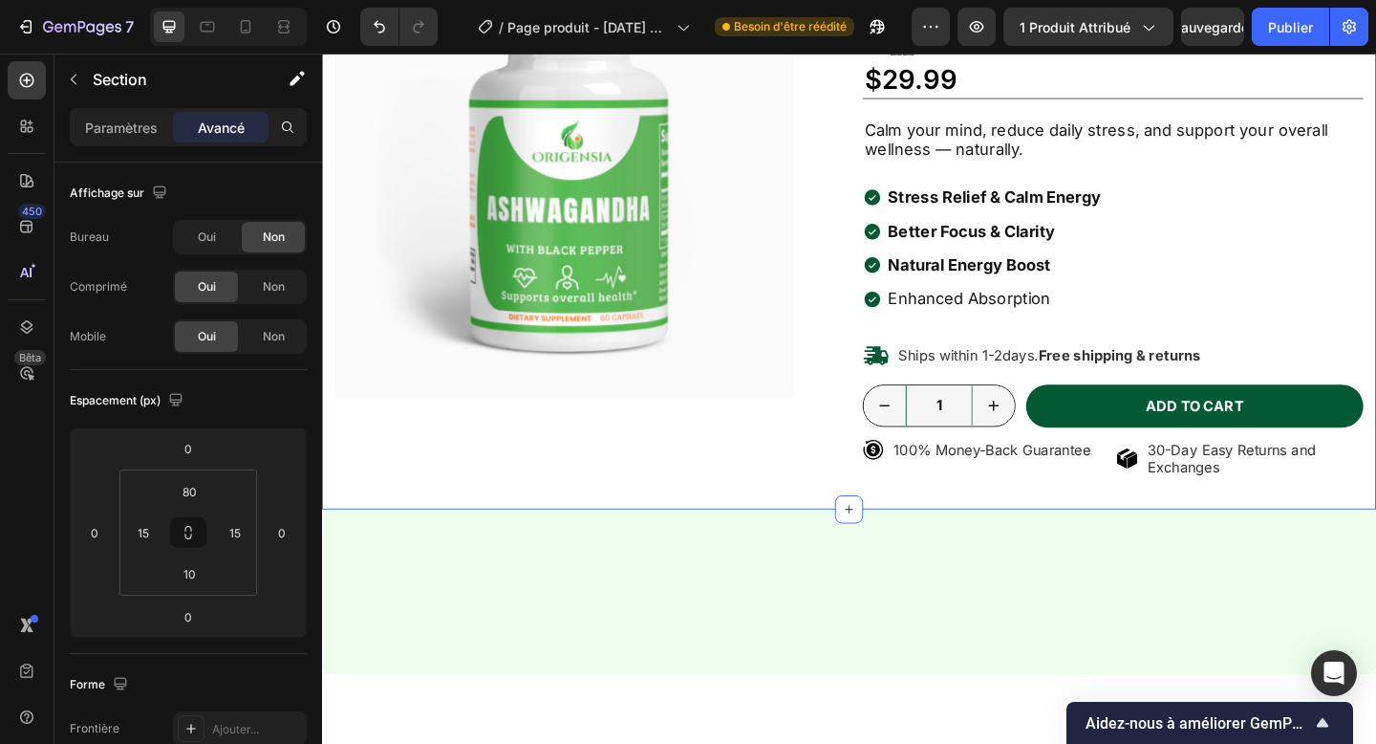
click at [329, 474] on div "Product Images Icon Icon Icon Icon Icon Icon List 703 Reviews Text Block Row Ic…" at bounding box center [895, 201] width 1147 height 697
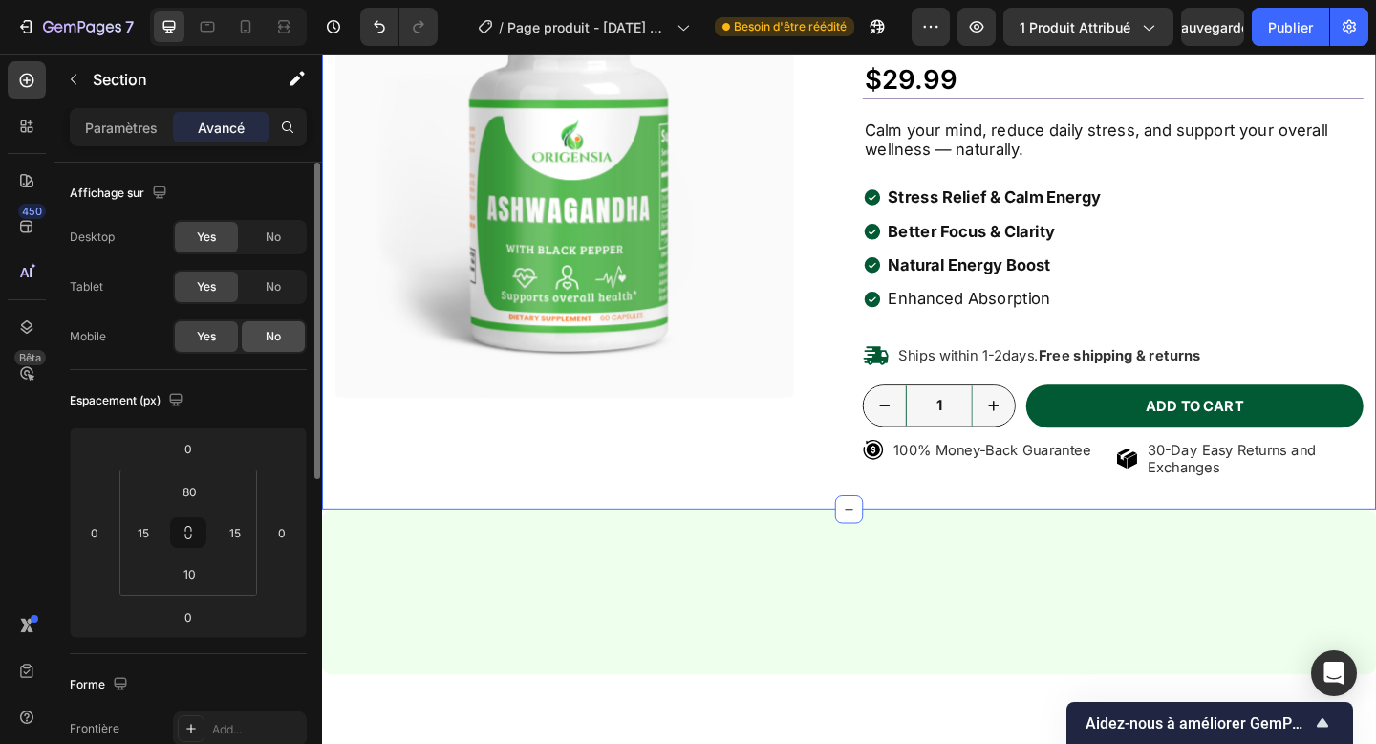
click at [279, 342] on span "No" at bounding box center [273, 336] width 15 height 17
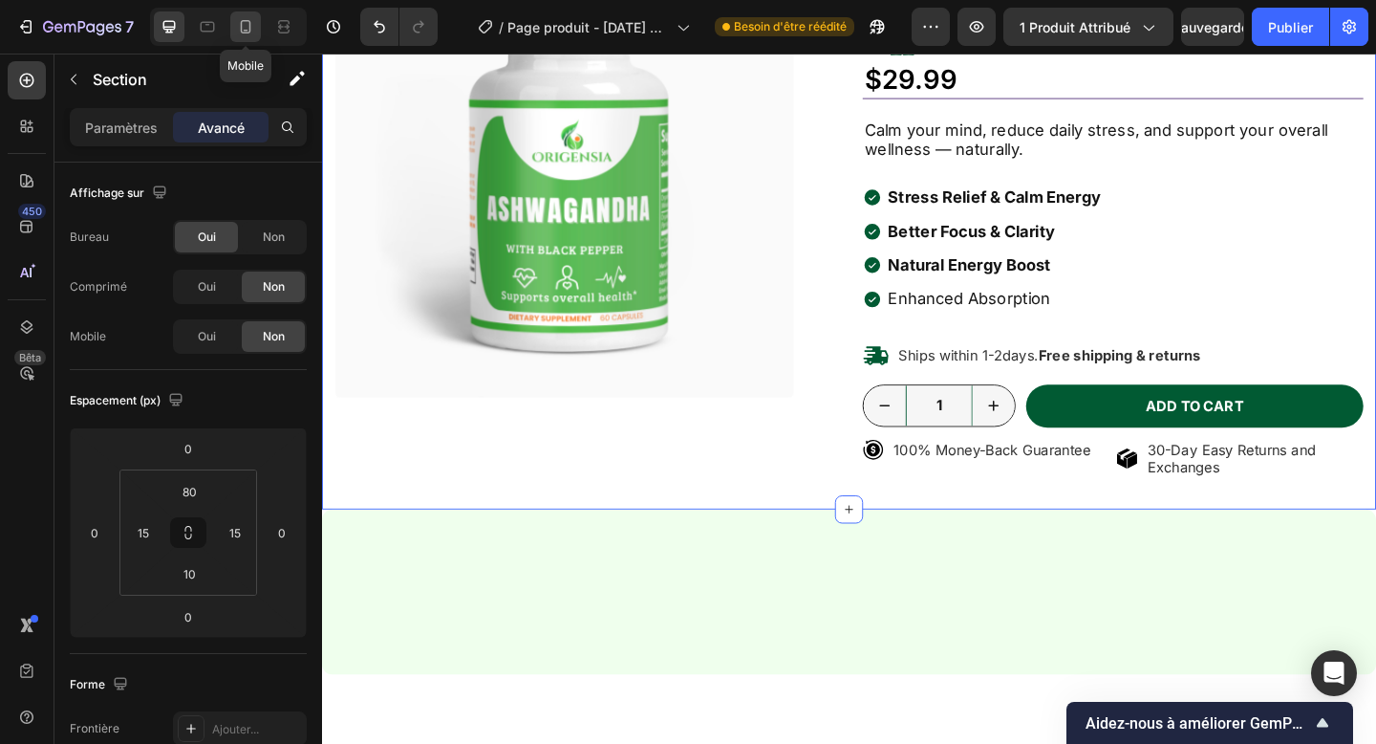
click at [248, 35] on icon at bounding box center [245, 26] width 19 height 19
type input "14"
type input "30"
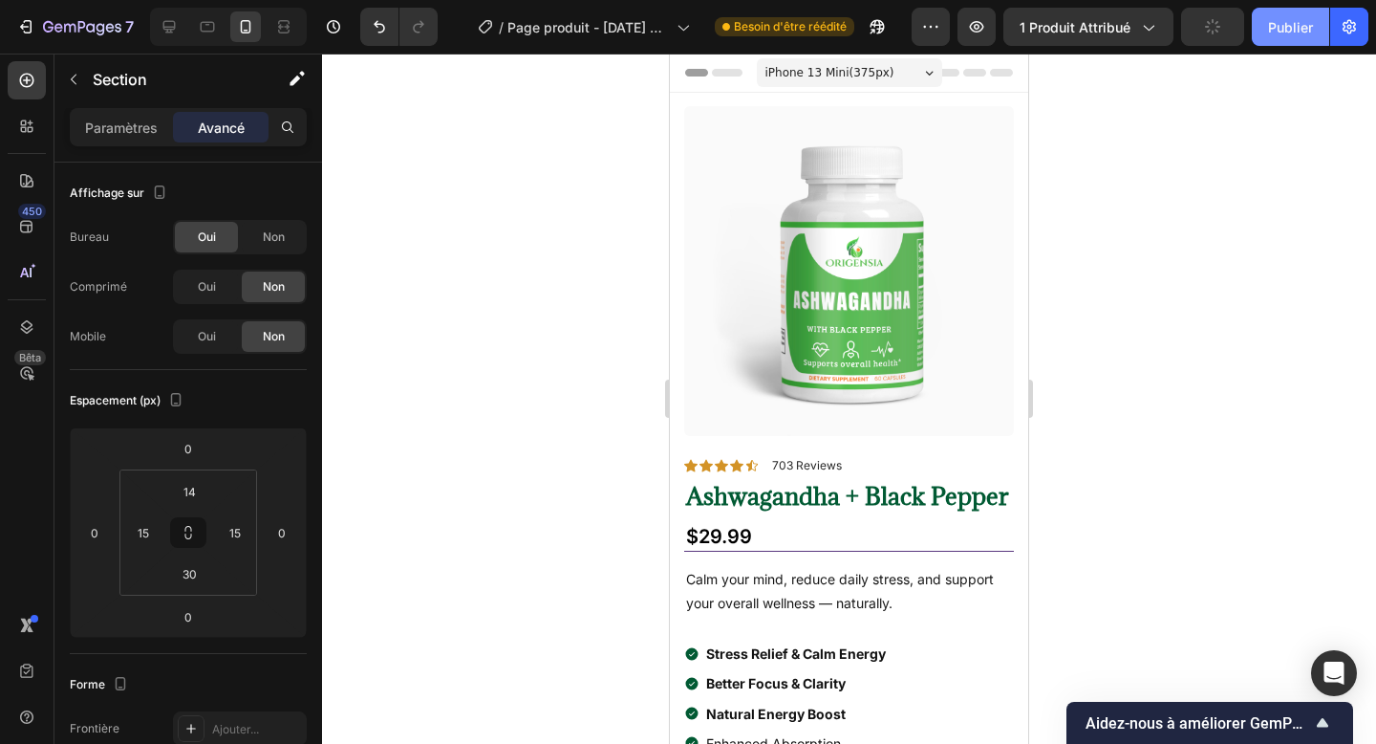
click at [1270, 37] on button "Publier" at bounding box center [1290, 27] width 77 height 38
click at [170, 34] on icon at bounding box center [169, 26] width 19 height 19
type input "80"
type input "10"
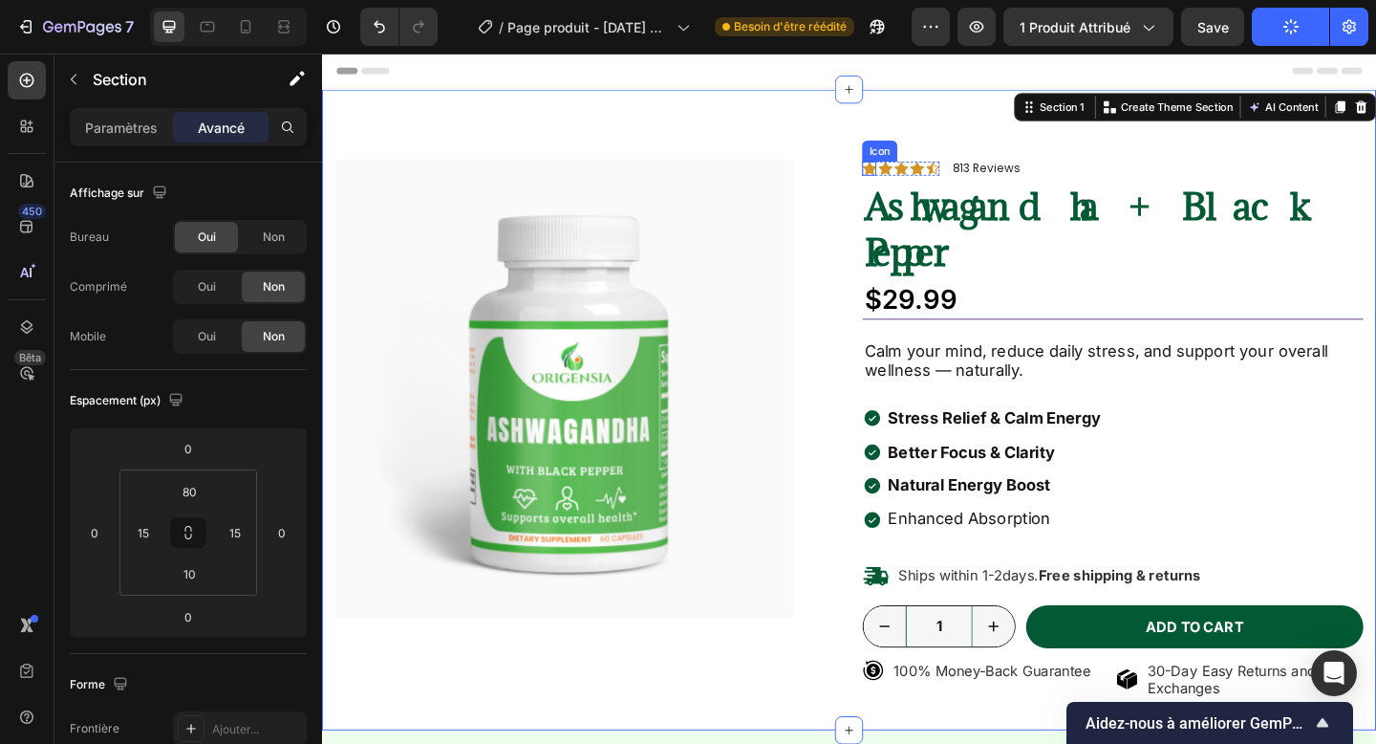
click at [919, 180] on icon at bounding box center [917, 179] width 15 height 14
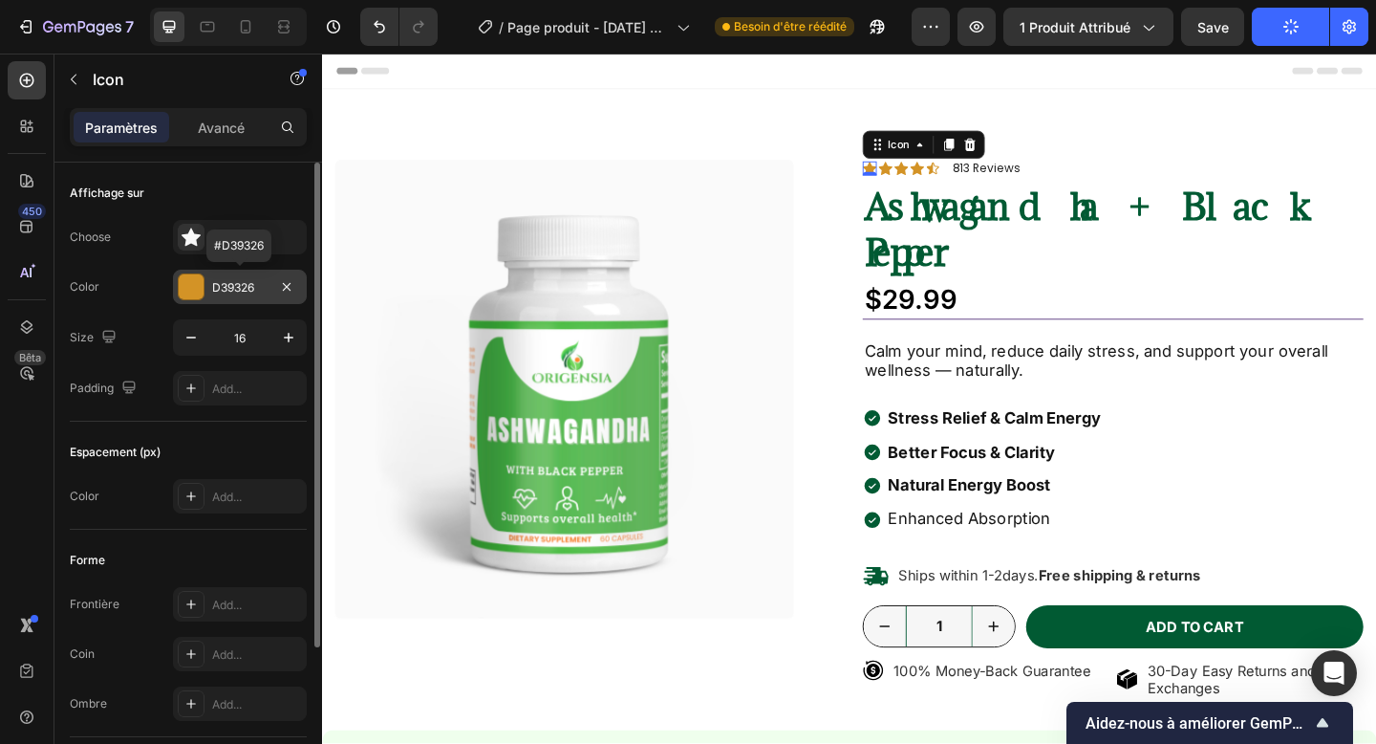
click at [226, 286] on div "D39326" at bounding box center [239, 287] width 55 height 17
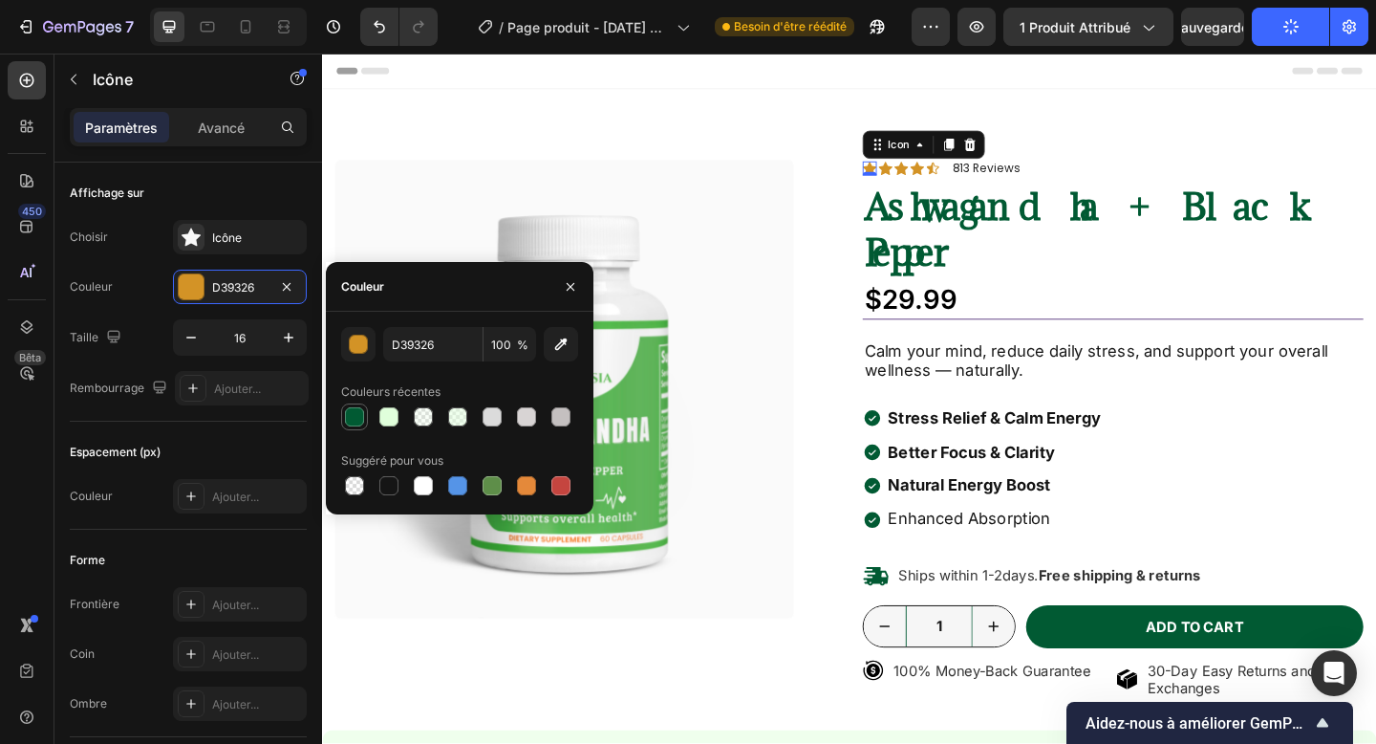
click at [359, 413] on div at bounding box center [354, 416] width 19 height 19
type input "015A33"
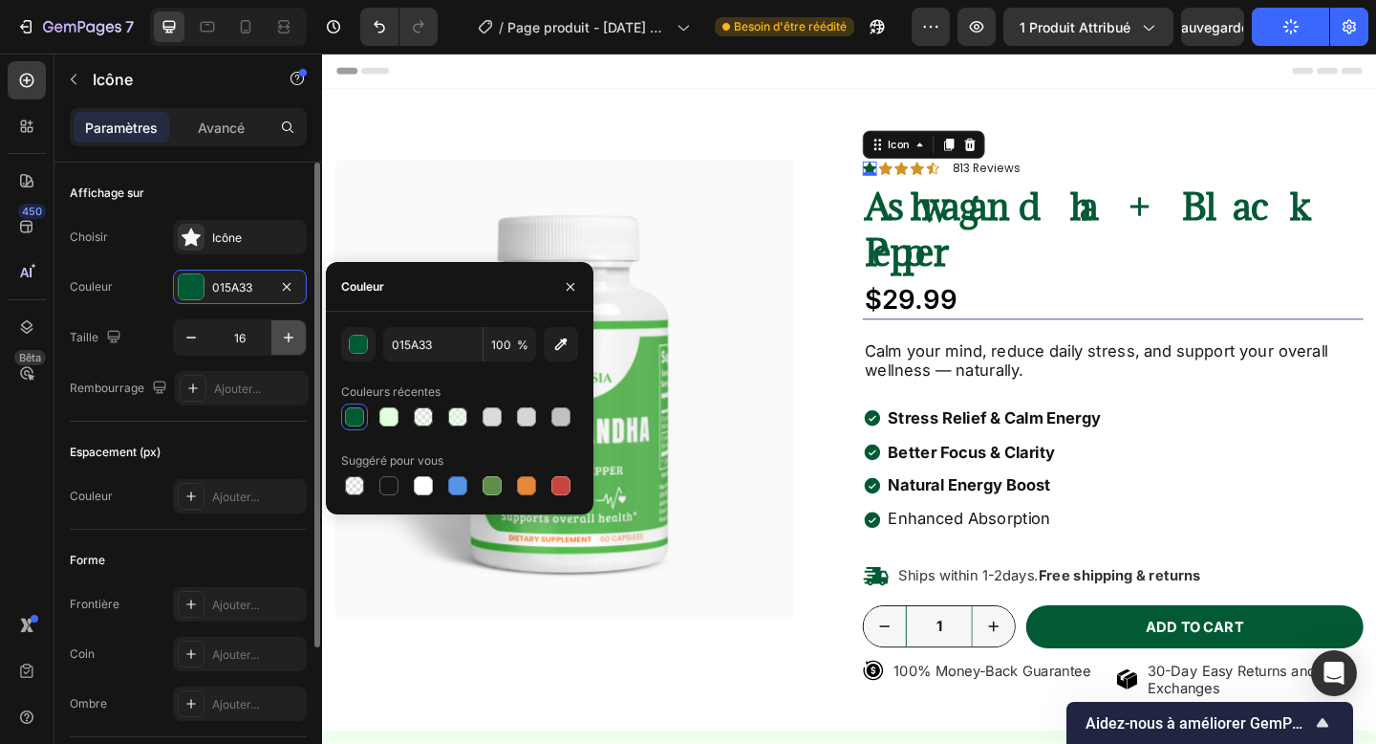
click at [289, 335] on icon "button" at bounding box center [289, 338] width 10 height 10
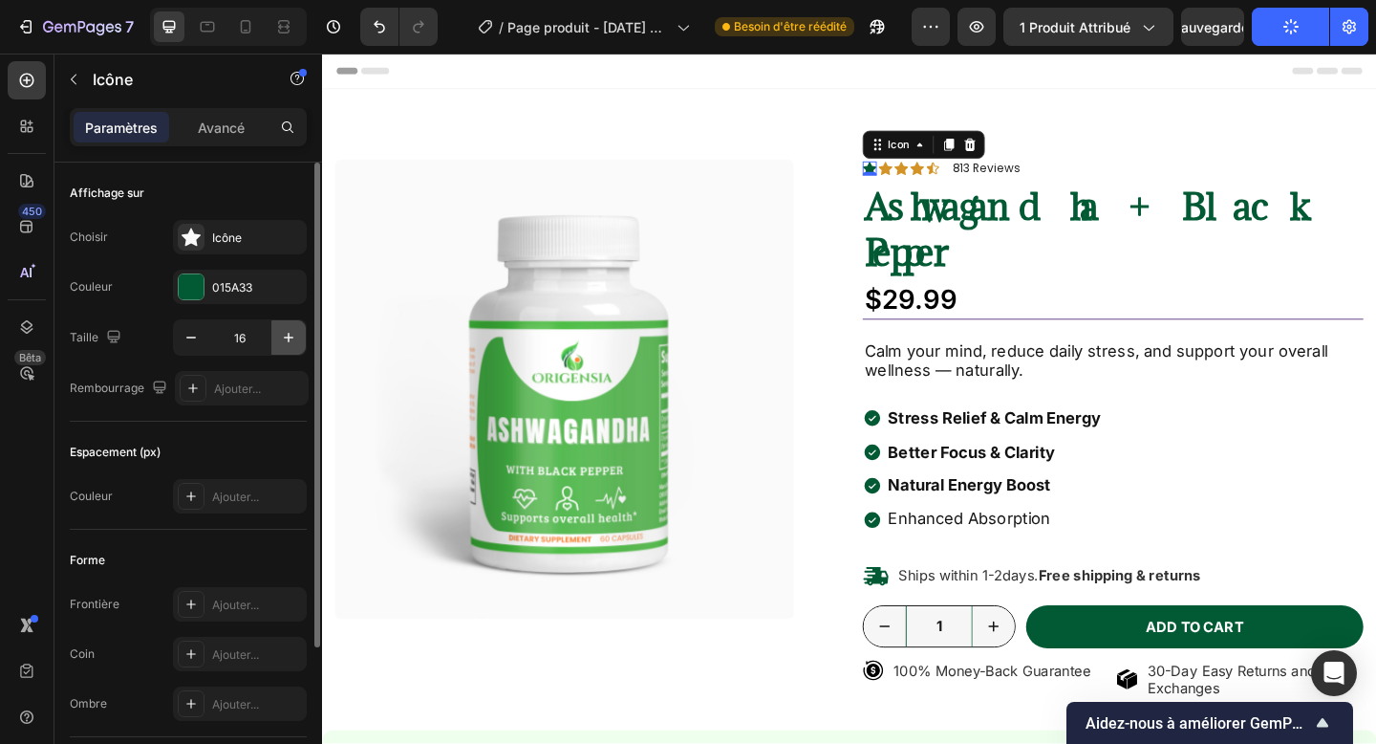
click at [289, 335] on icon "button" at bounding box center [289, 338] width 10 height 10
type input "20"
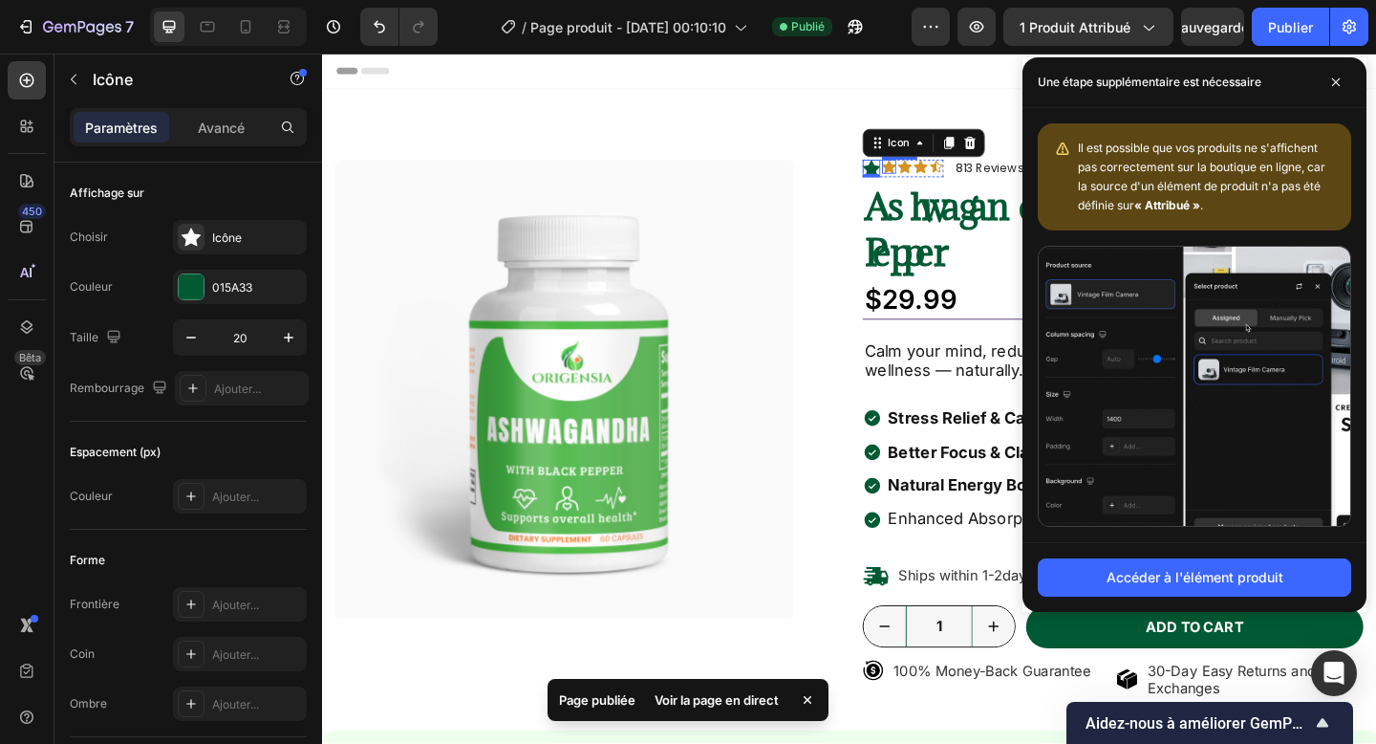
click at [937, 173] on icon at bounding box center [938, 177] width 15 height 14
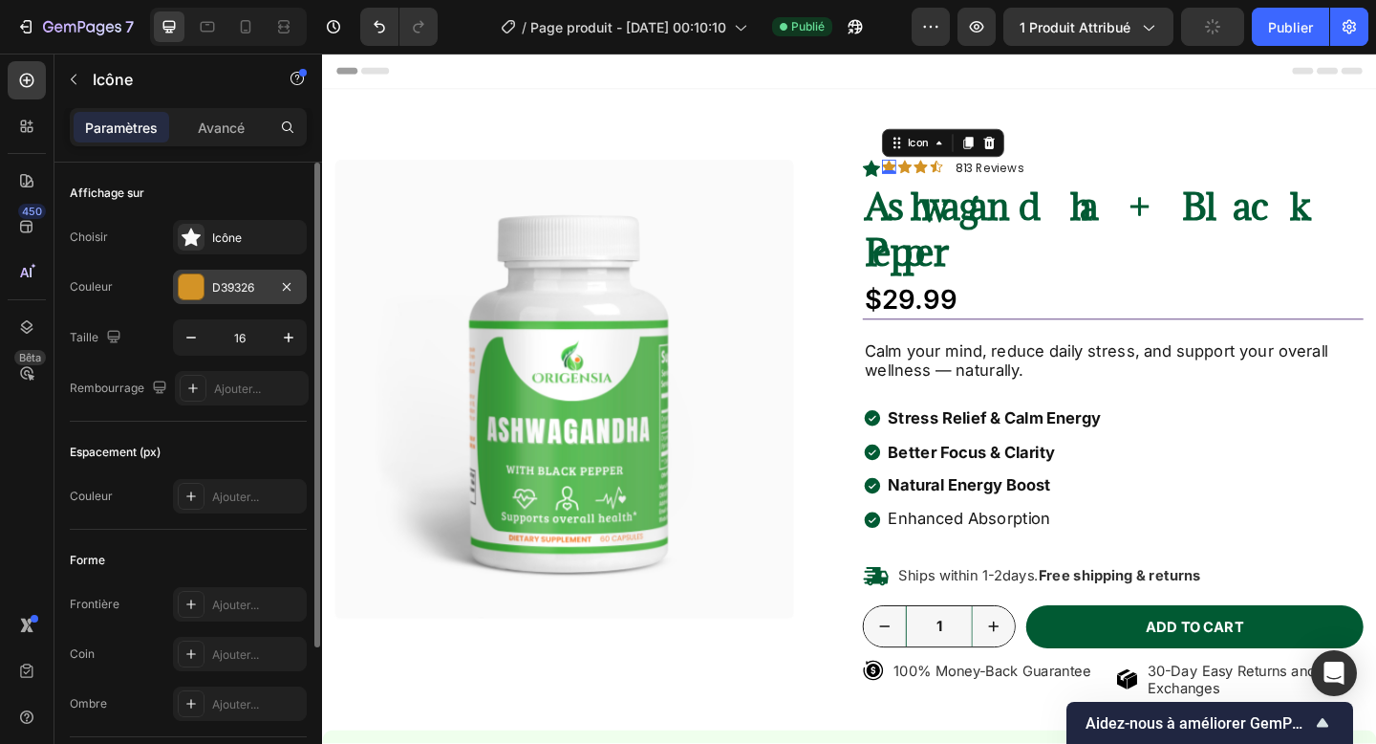
click at [250, 301] on div "D39326" at bounding box center [240, 287] width 134 height 34
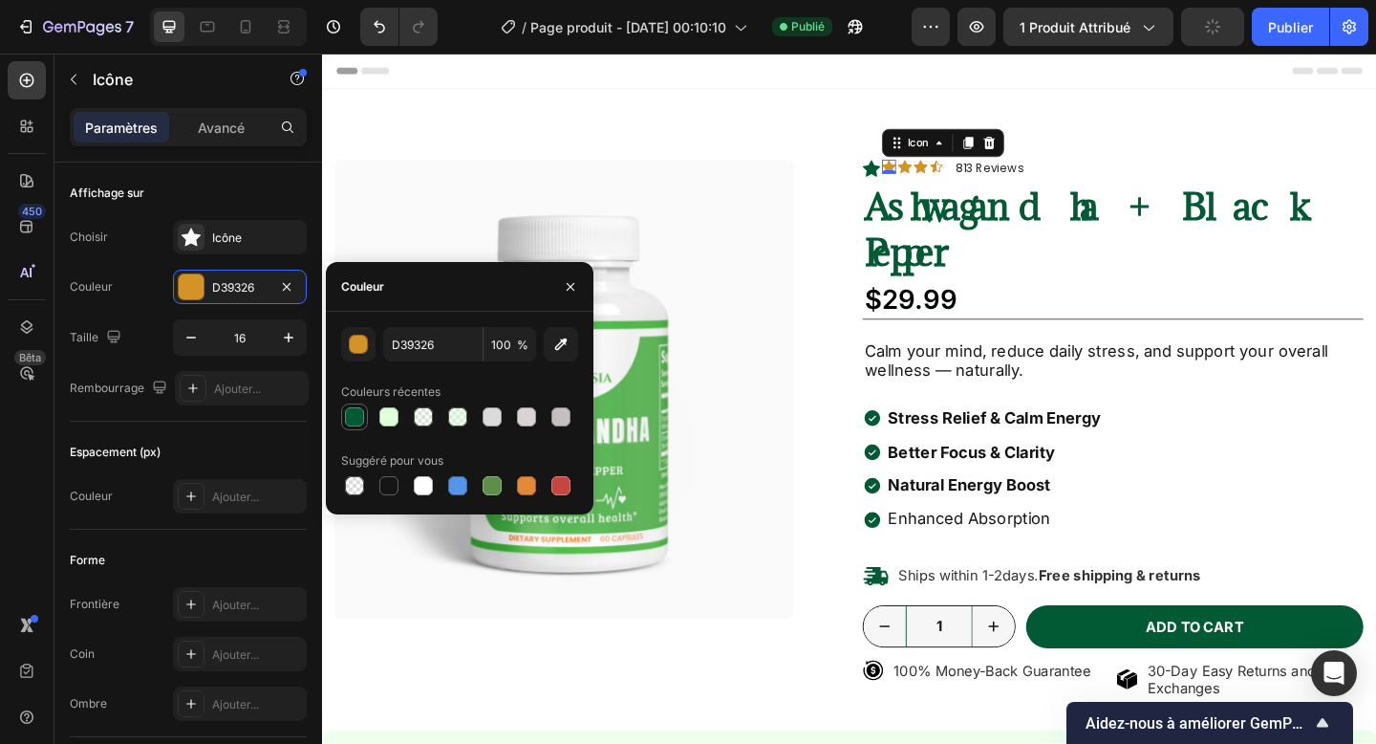
click at [356, 415] on div at bounding box center [354, 416] width 19 height 19
type input "015A33"
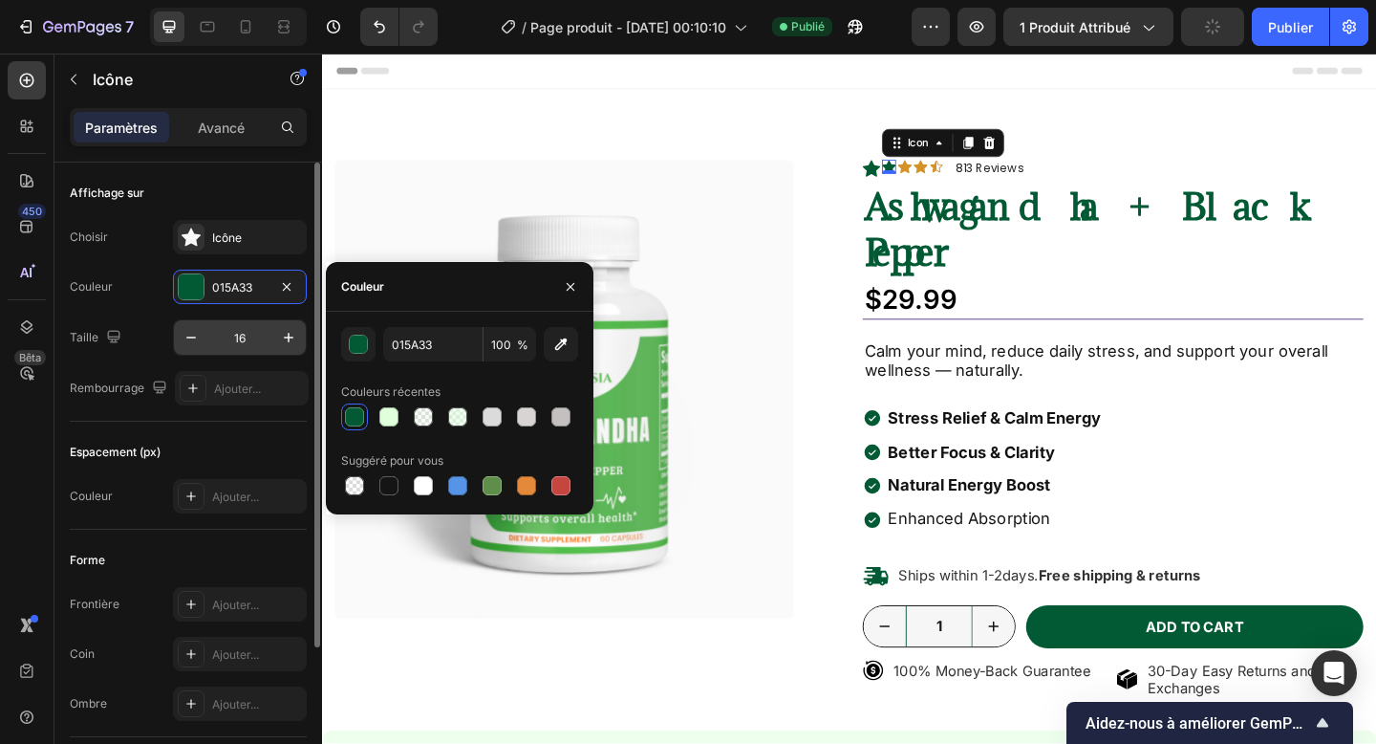
click at [243, 339] on input "16" at bounding box center [239, 337] width 63 height 34
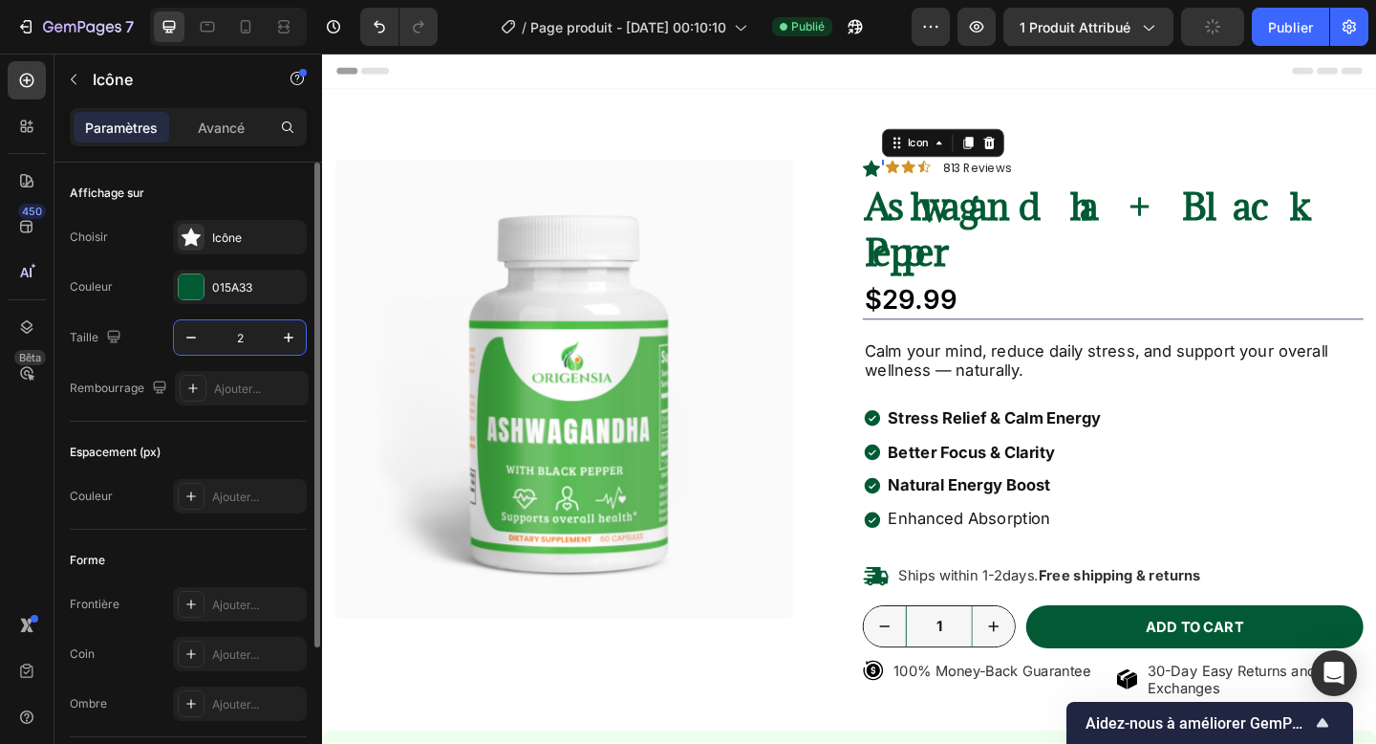
type input "20"
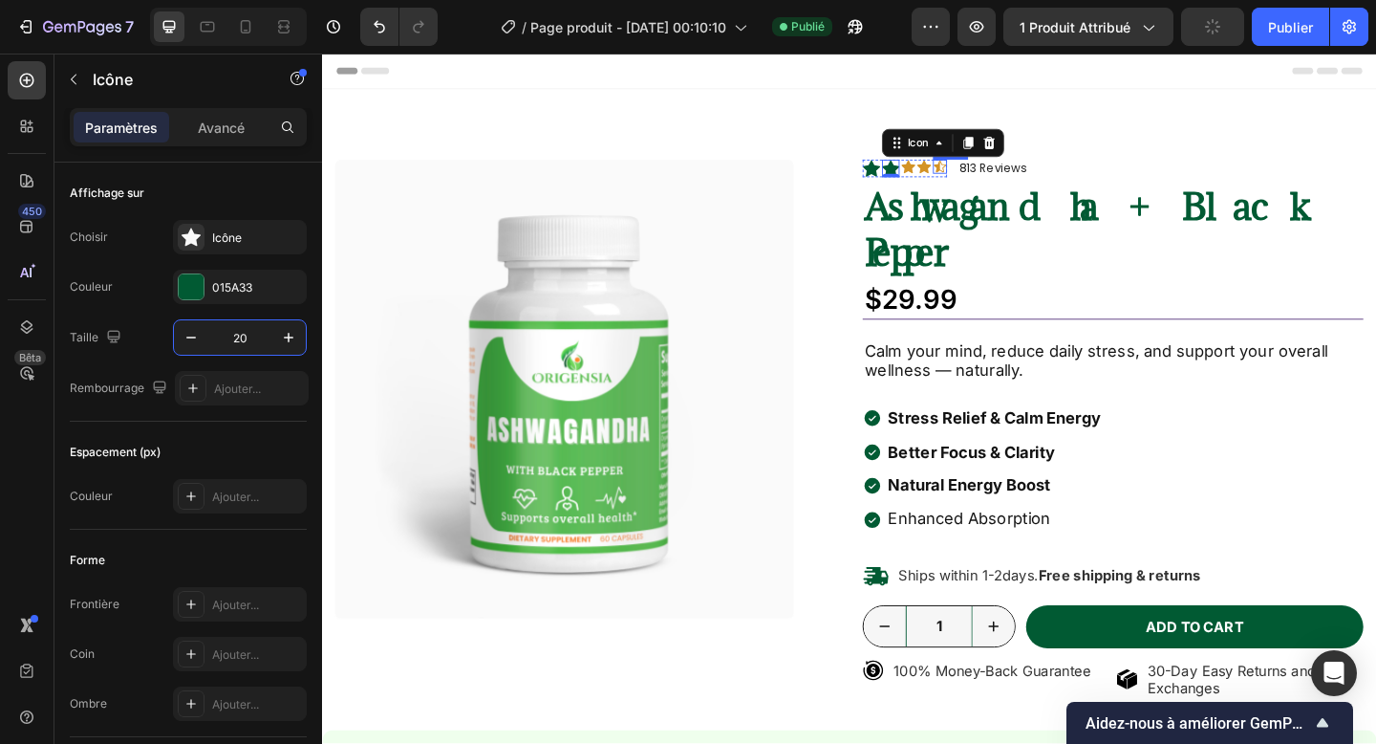
click at [999, 178] on icon at bounding box center [993, 176] width 15 height 15
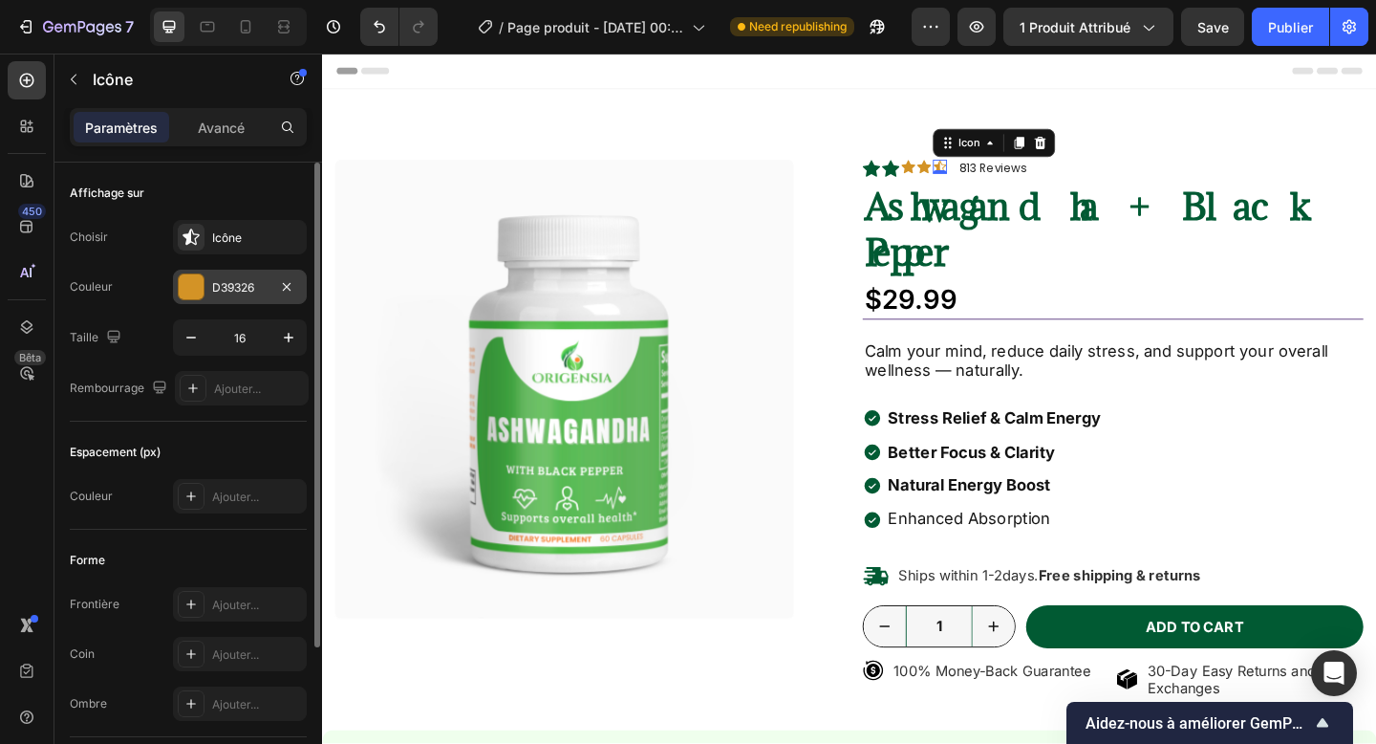
click at [227, 291] on font "D39326" at bounding box center [233, 287] width 42 height 14
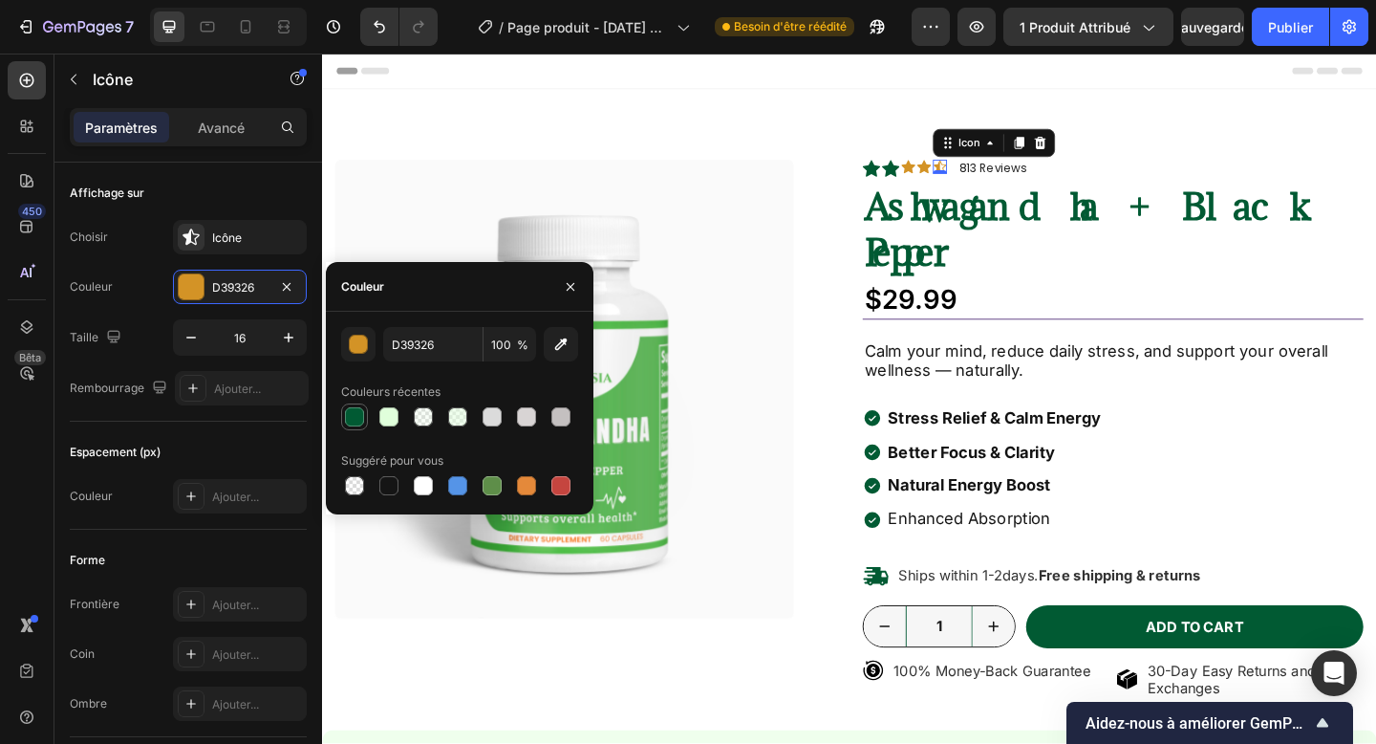
click at [356, 426] on div at bounding box center [354, 416] width 23 height 23
type input "015A33"
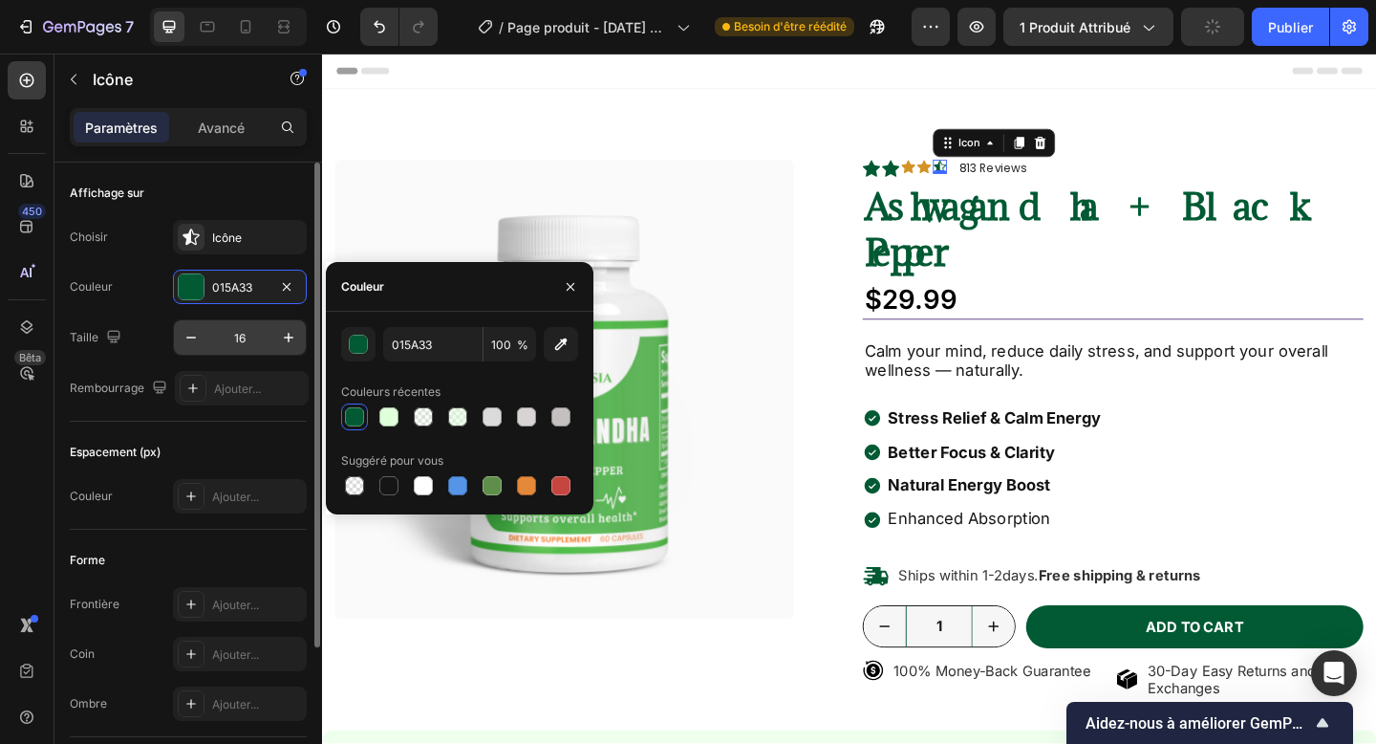
click at [229, 329] on input "16" at bounding box center [239, 337] width 63 height 34
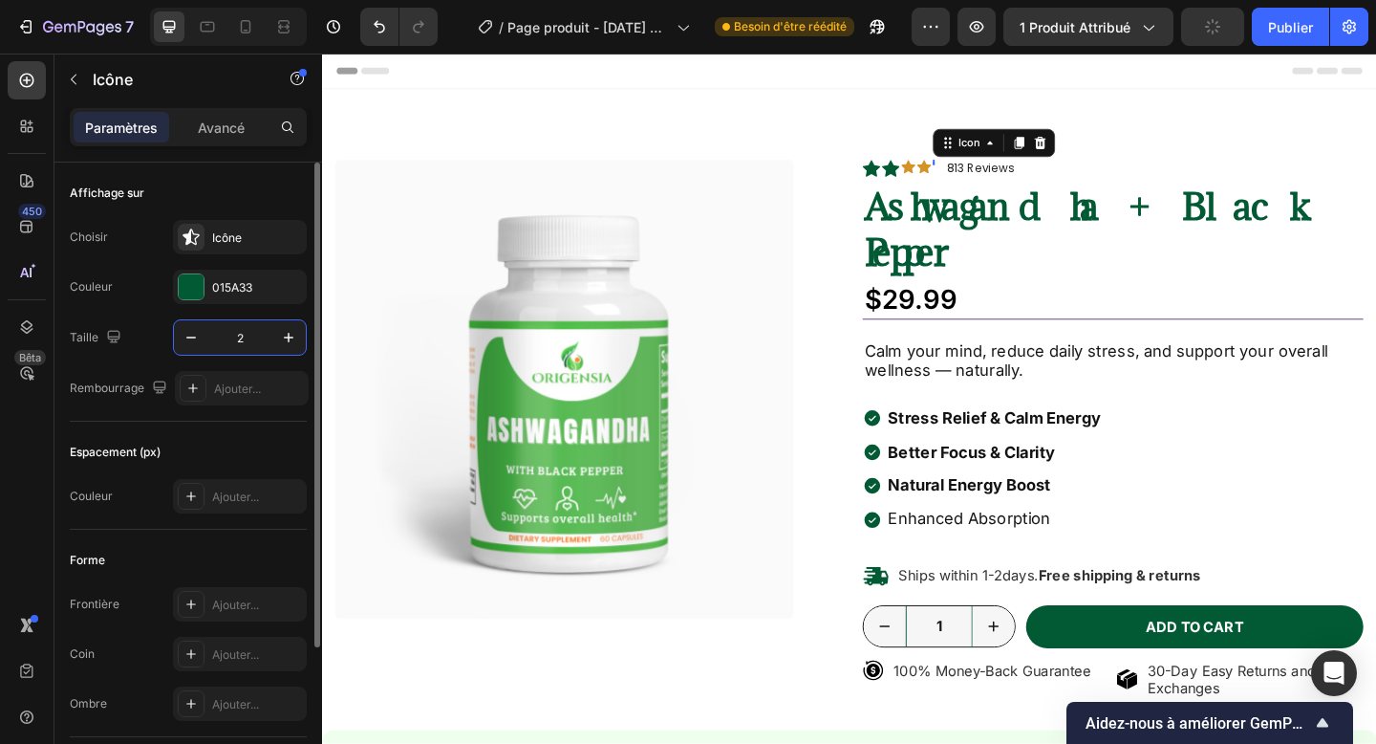
type input "20"
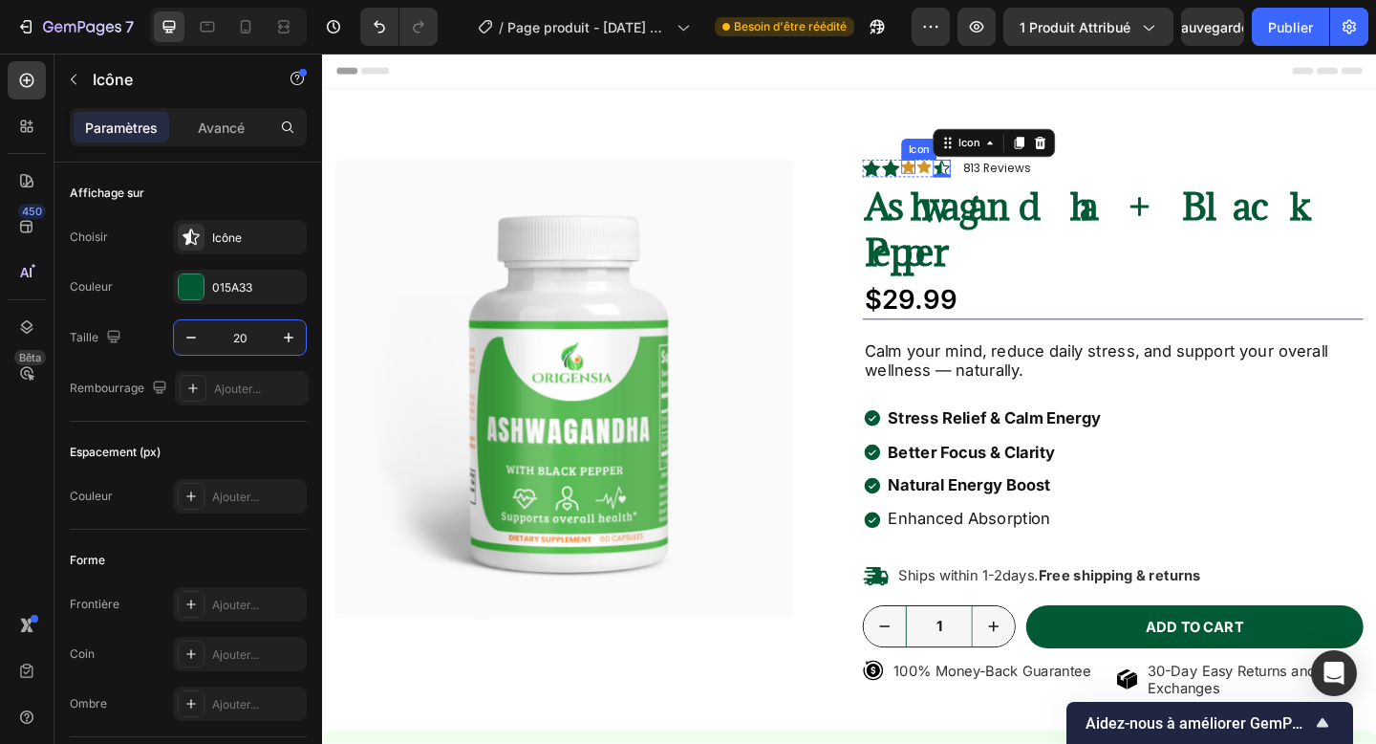
click at [963, 177] on icon at bounding box center [959, 177] width 15 height 14
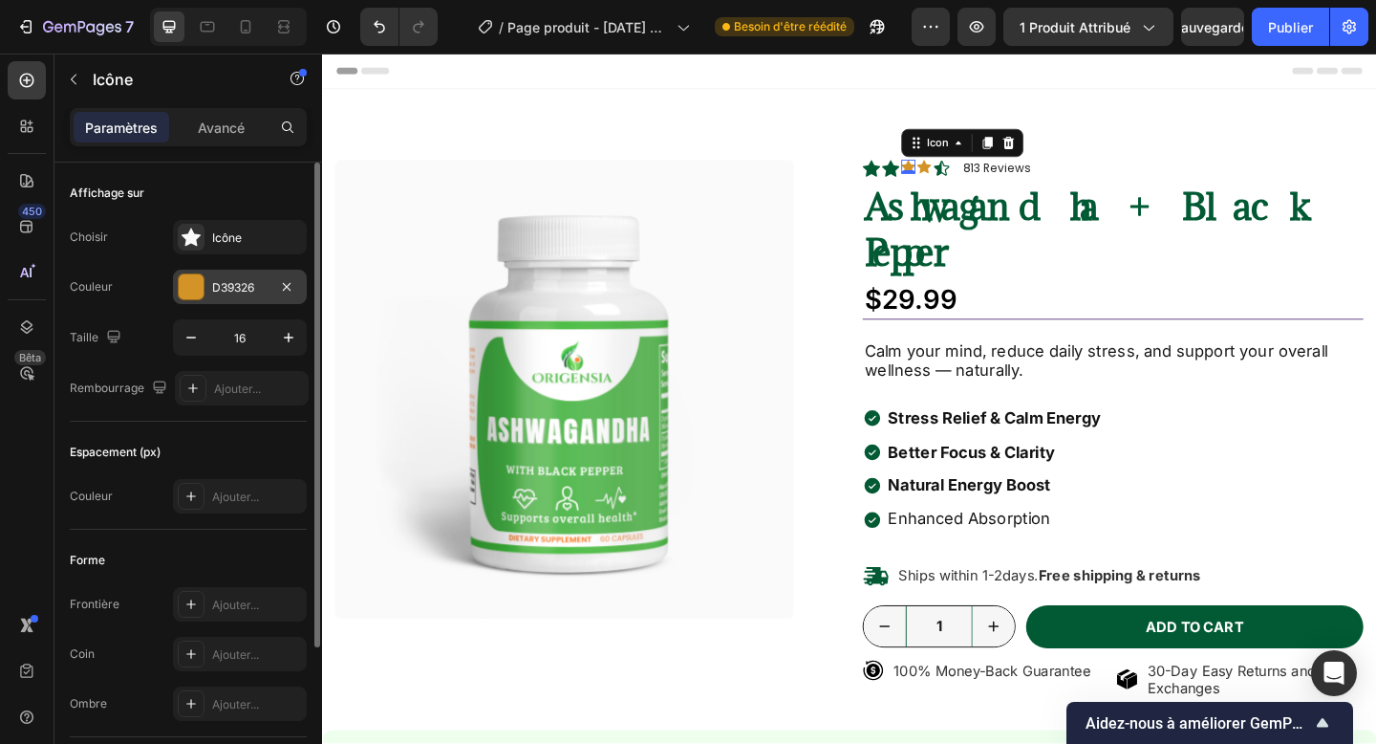
click at [236, 284] on font "D39326" at bounding box center [233, 287] width 42 height 14
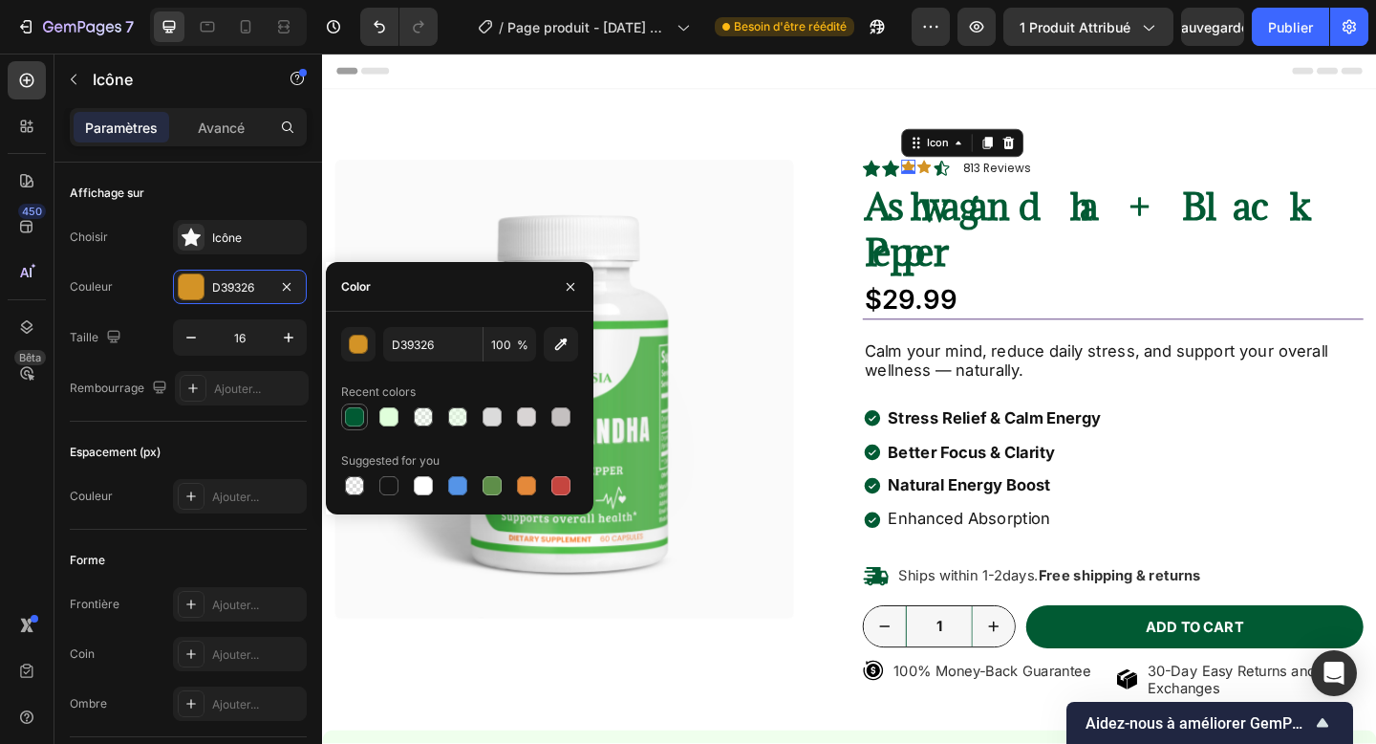
click at [355, 403] on div at bounding box center [354, 416] width 27 height 27
type input "015A33"
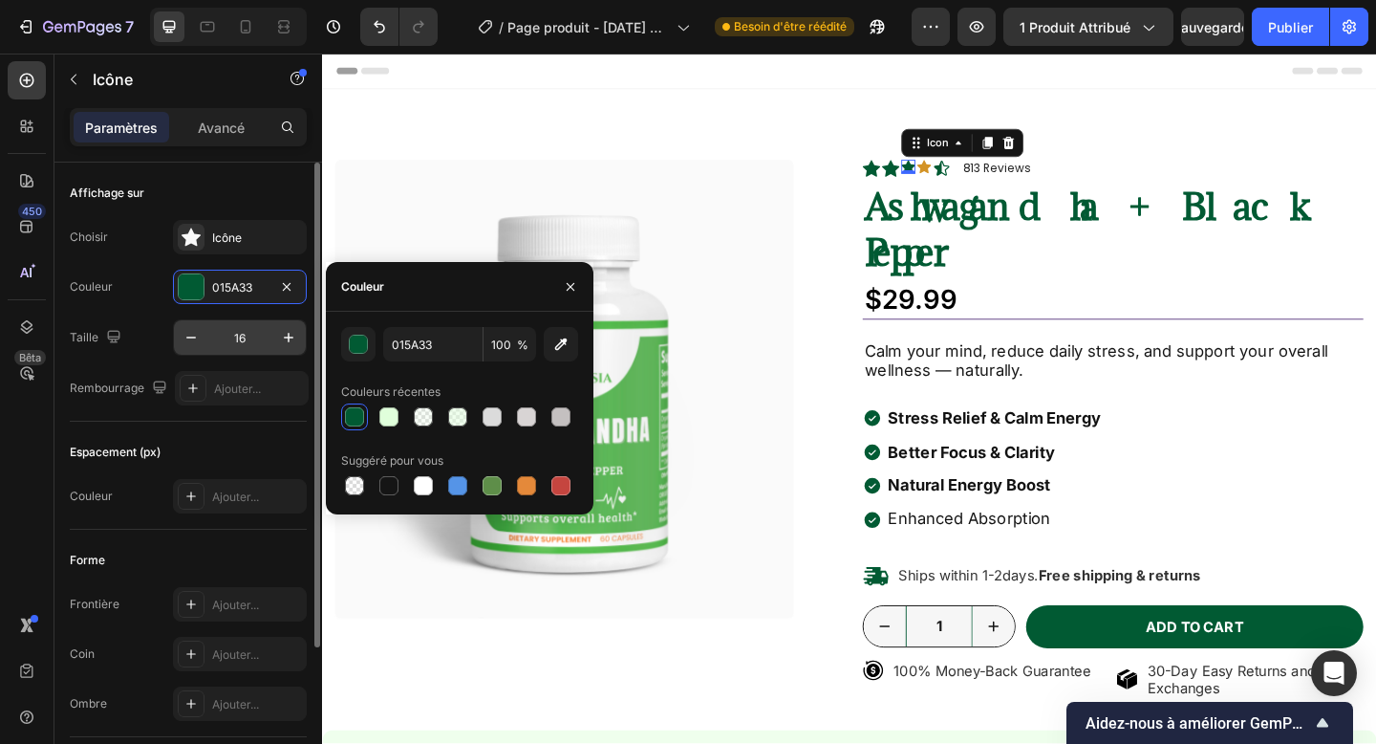
click at [246, 329] on input "16" at bounding box center [239, 337] width 63 height 34
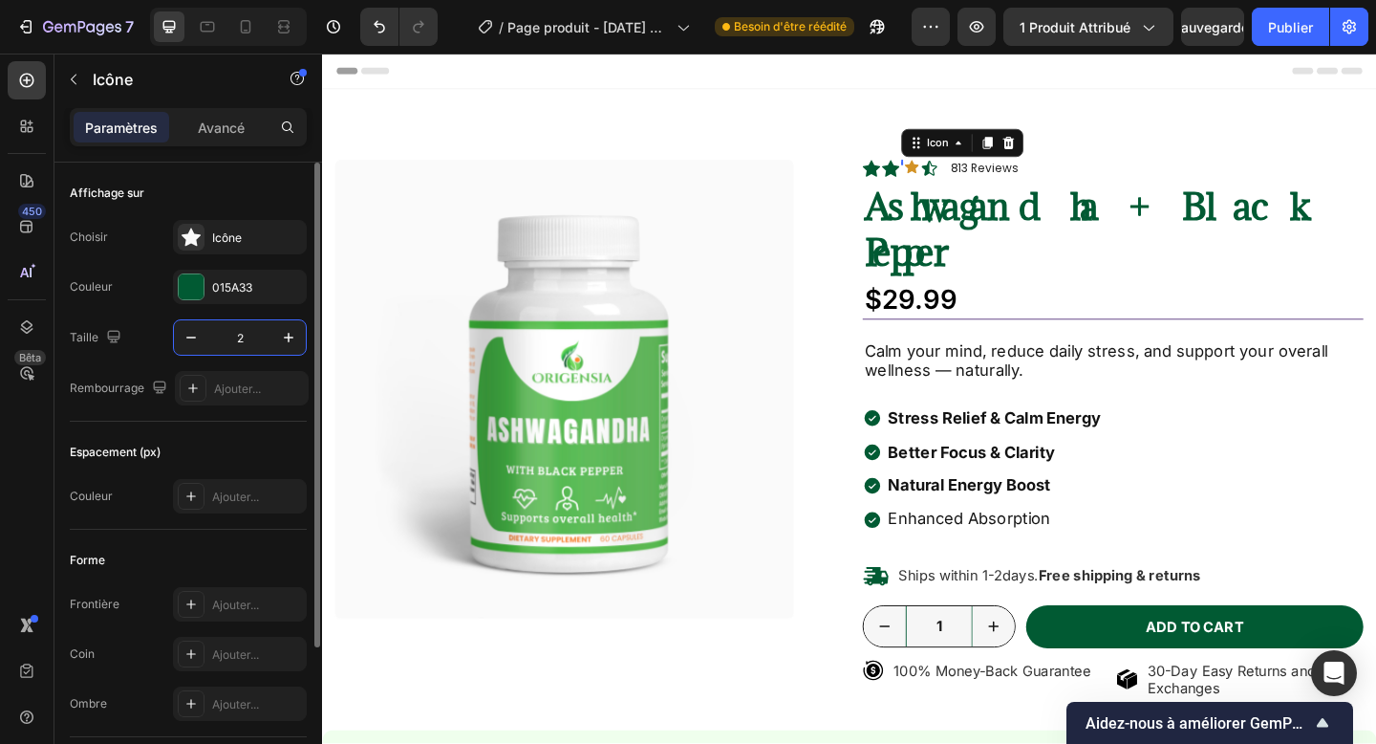
type input "20"
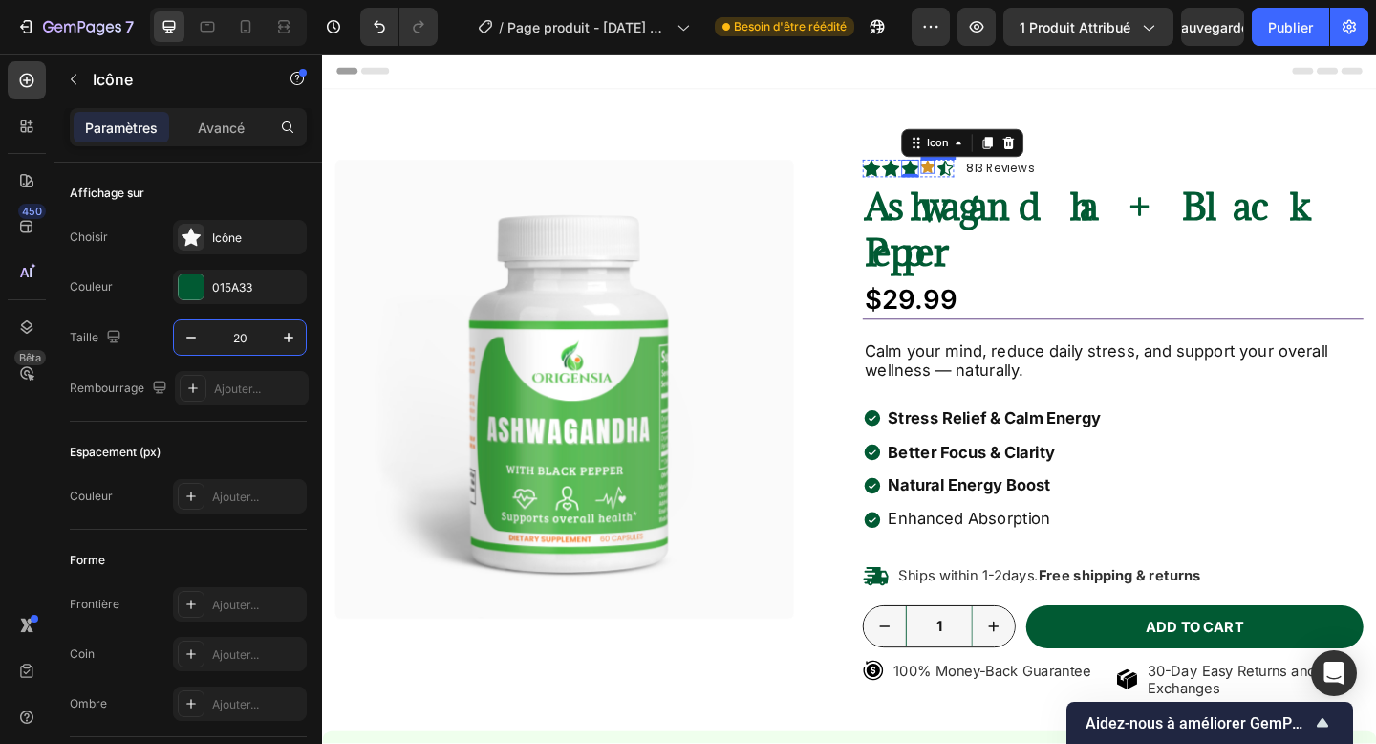
click at [986, 178] on icon at bounding box center [980, 176] width 15 height 15
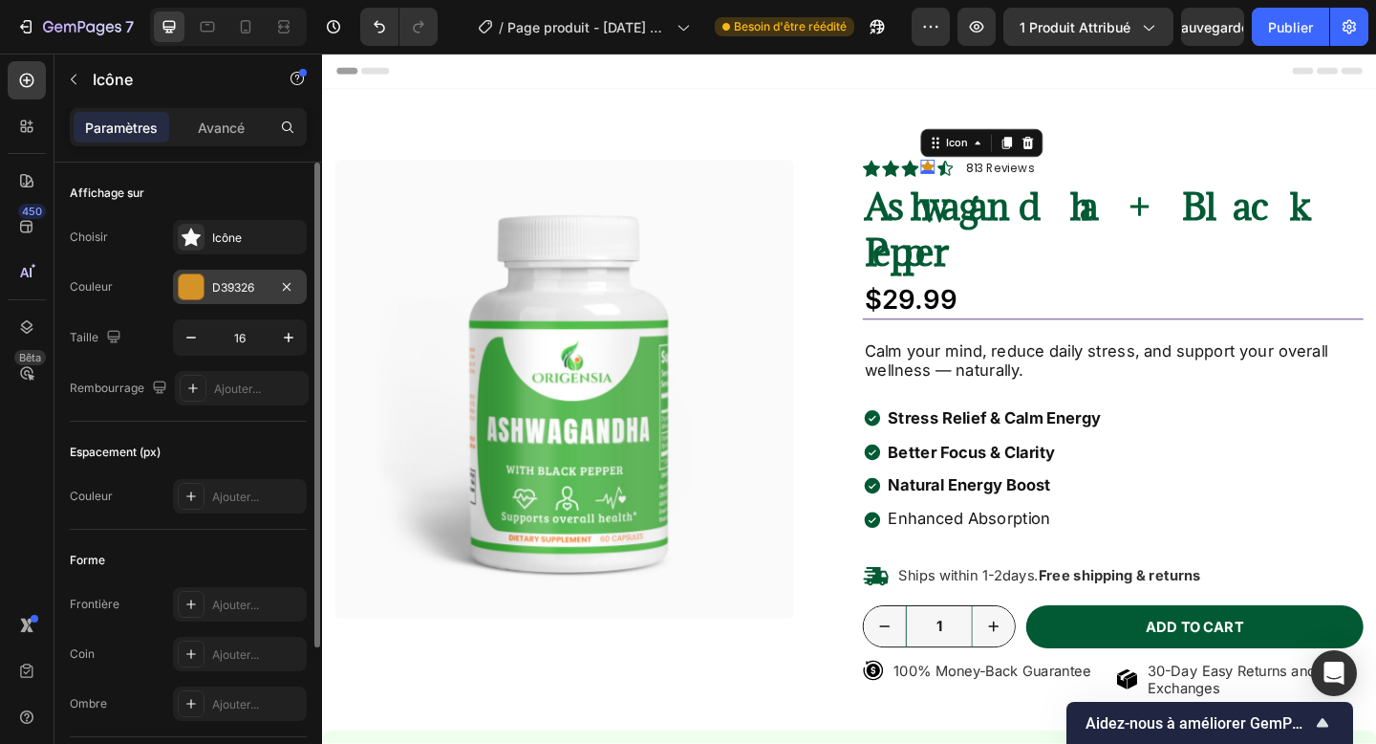
click at [219, 280] on font "D39326" at bounding box center [233, 287] width 42 height 14
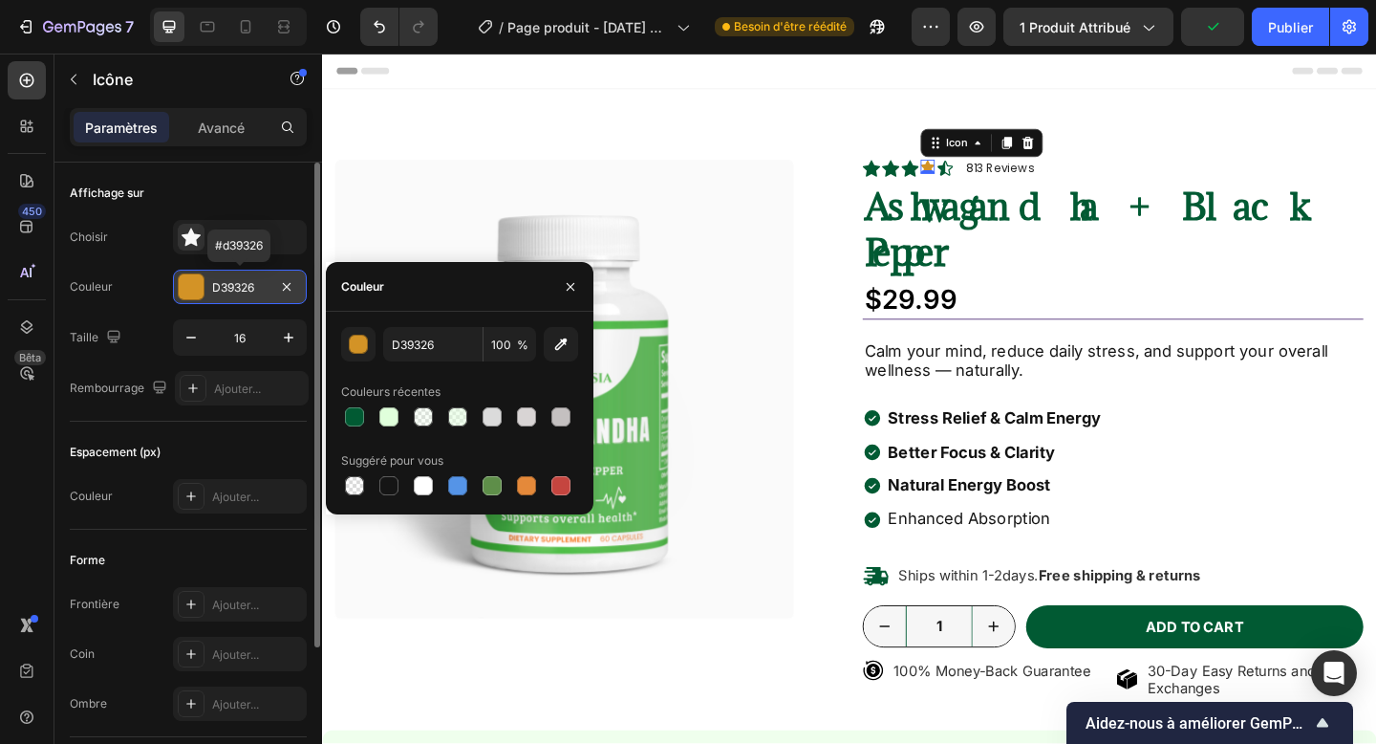
click at [239, 291] on font "D39326" at bounding box center [233, 287] width 42 height 14
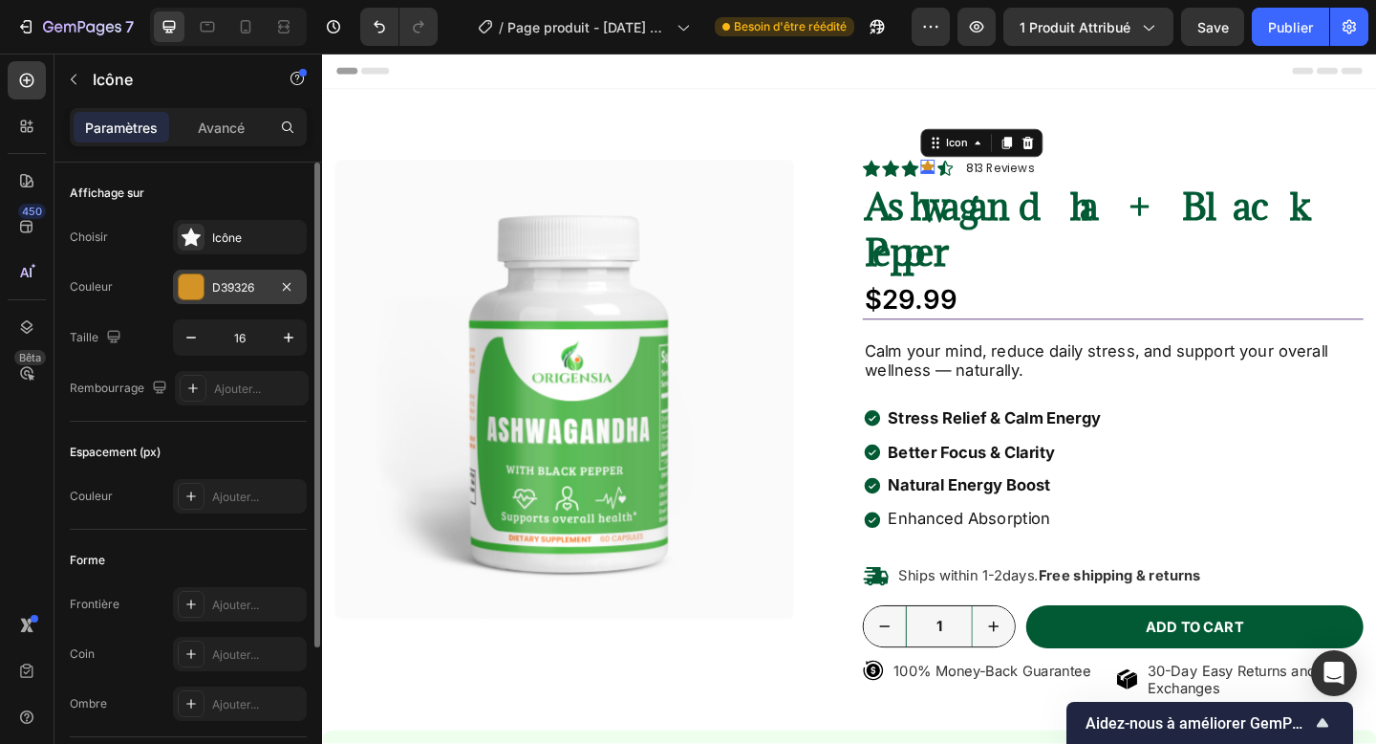
click at [229, 290] on font "D39326" at bounding box center [233, 287] width 42 height 14
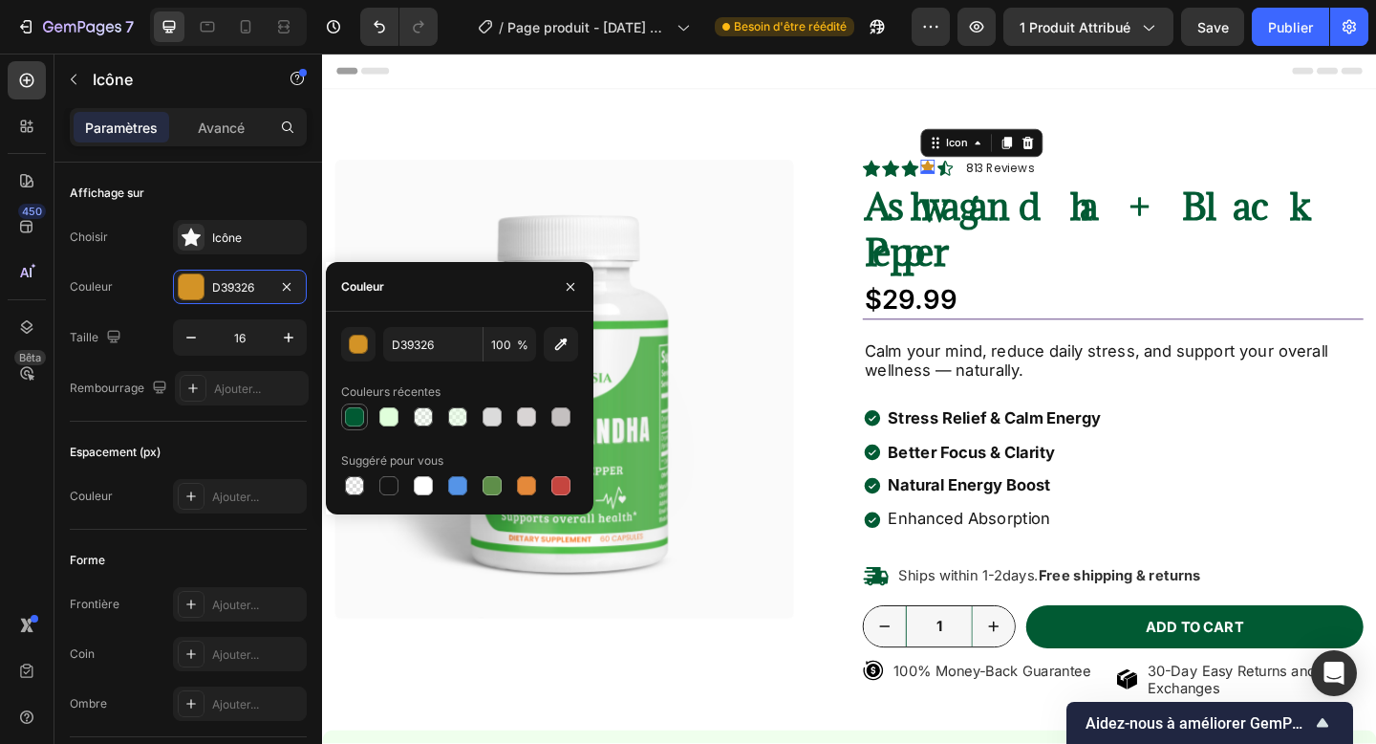
click at [364, 411] on div at bounding box center [354, 416] width 23 height 23
type input "015A33"
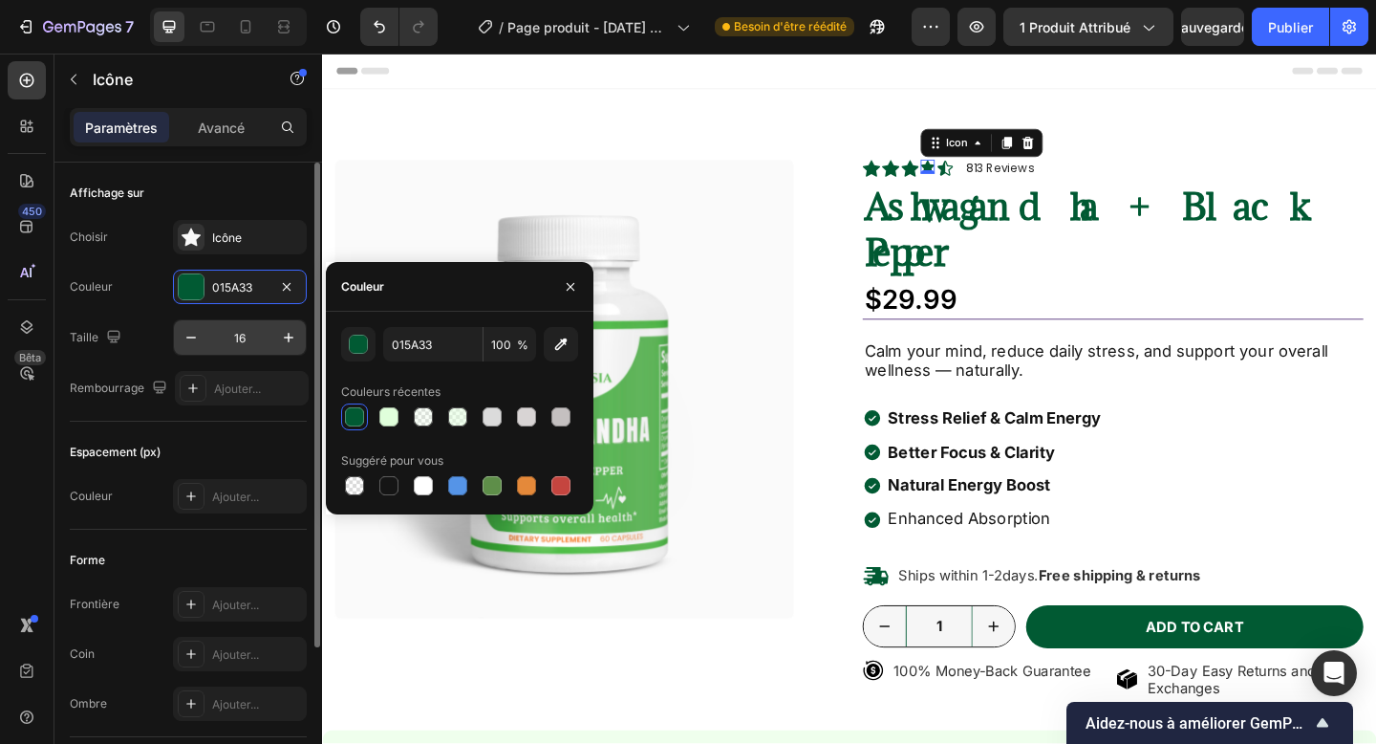
click at [242, 345] on input "16" at bounding box center [239, 337] width 63 height 34
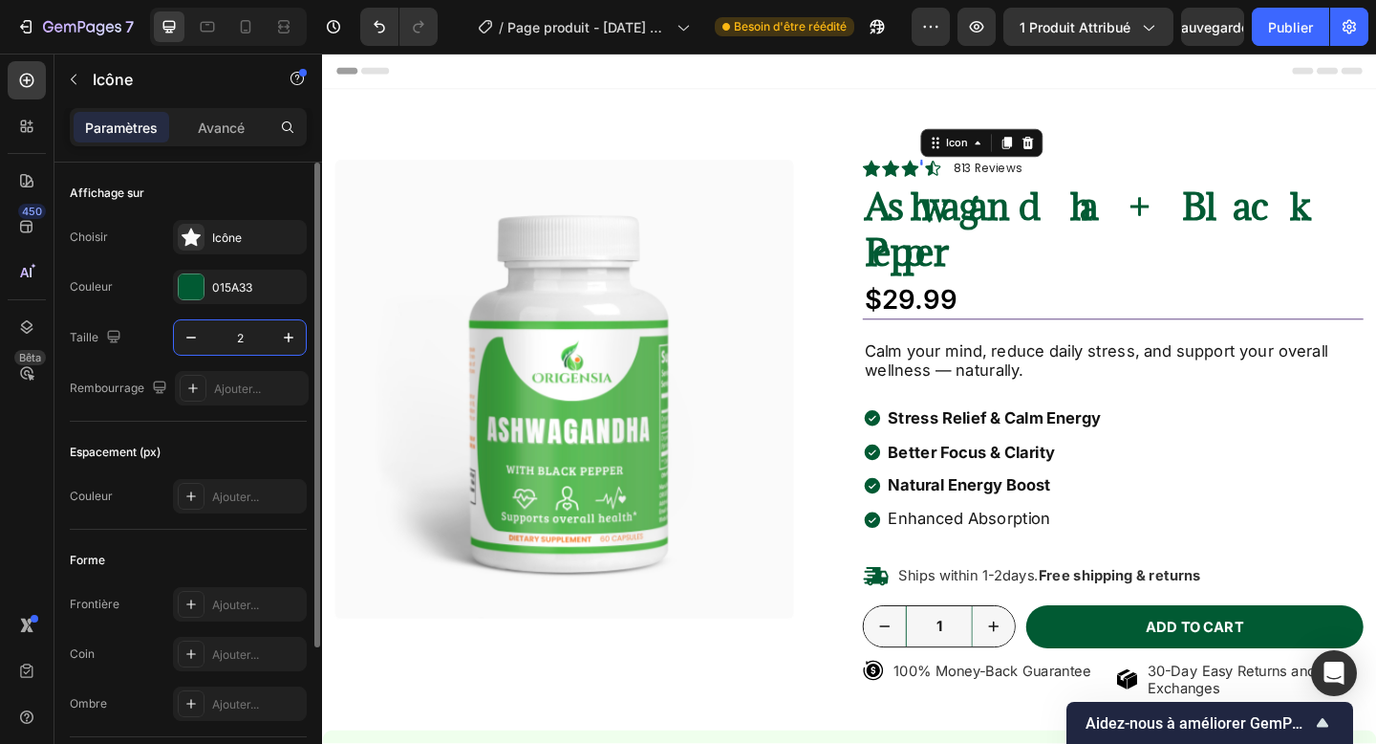
type input "20"
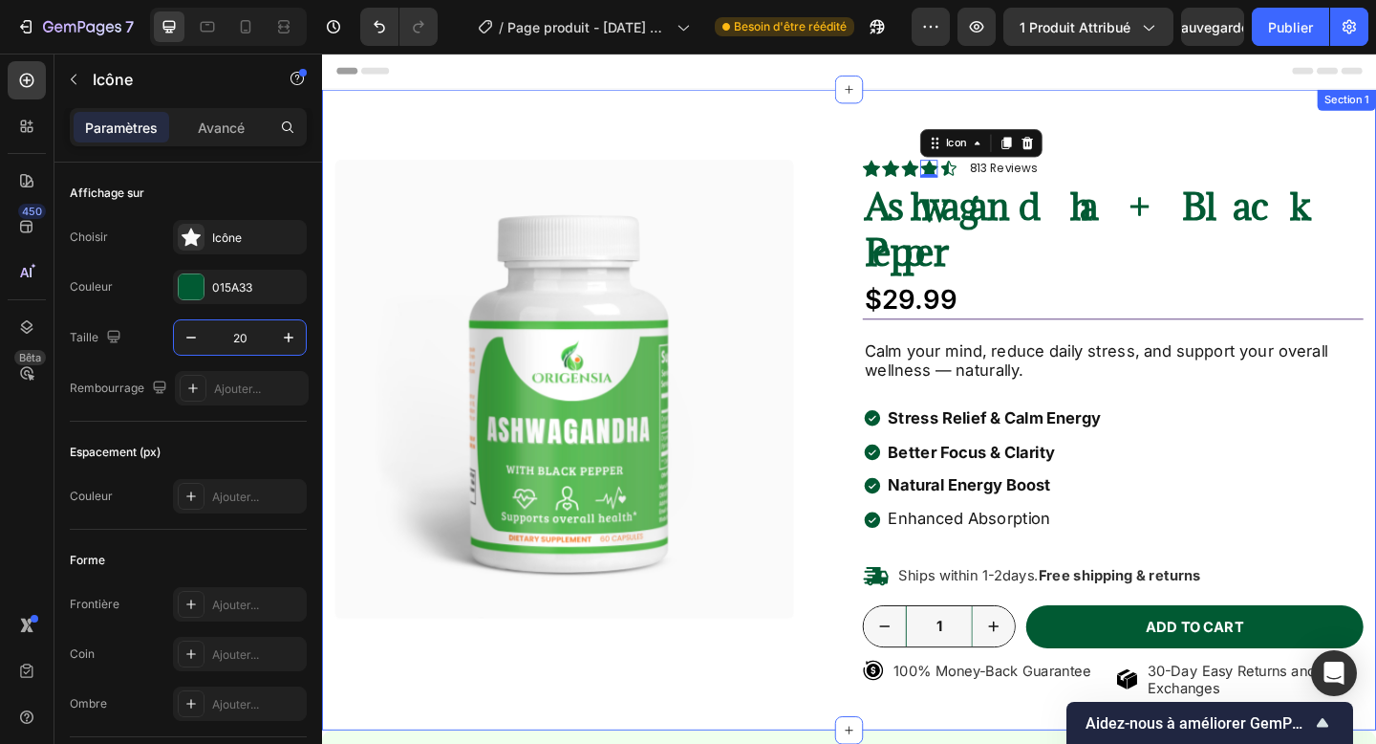
click at [1206, 149] on div "Product Images Icon Icon Icon Icon Icon Icon List 703 Reviews Text Block Row Ic…" at bounding box center [895, 441] width 1147 height 697
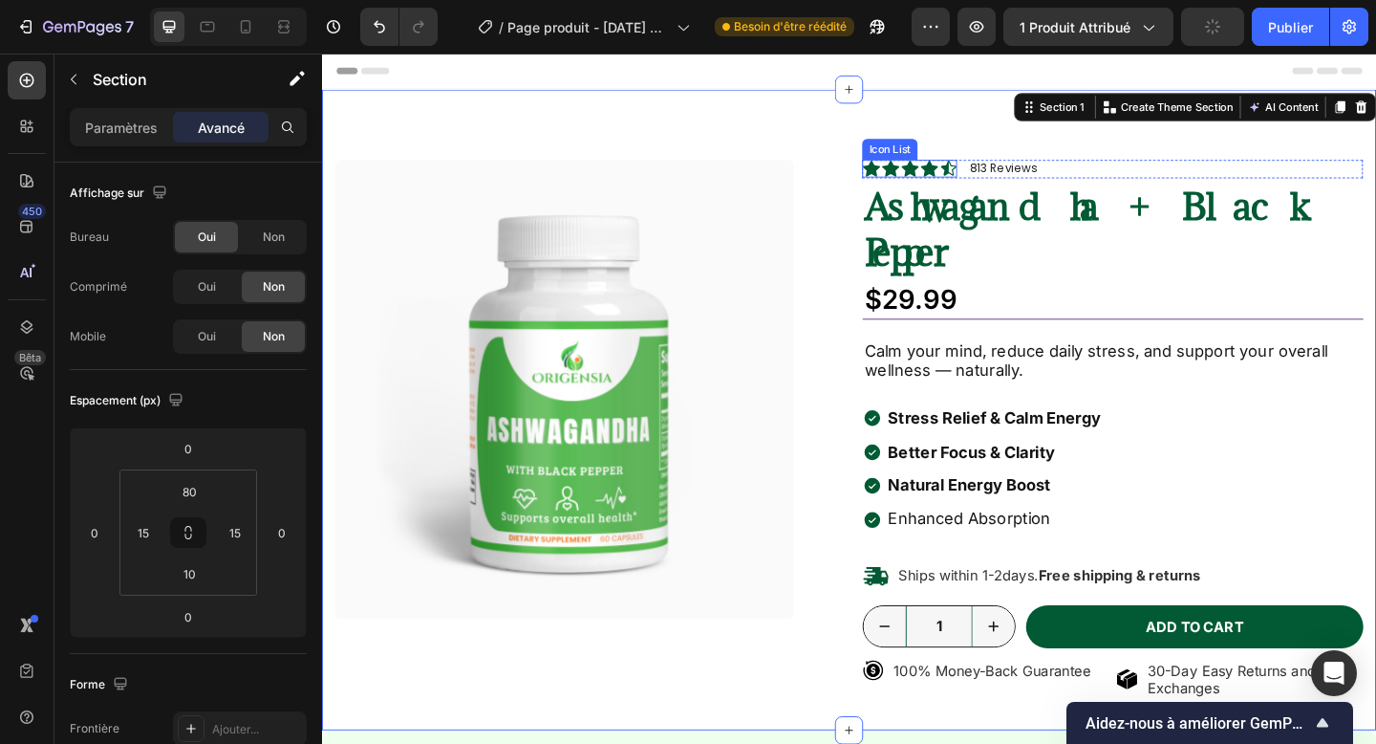
click at [992, 184] on div "Icon Icon Icon Icon Icon" at bounding box center [961, 178] width 103 height 19
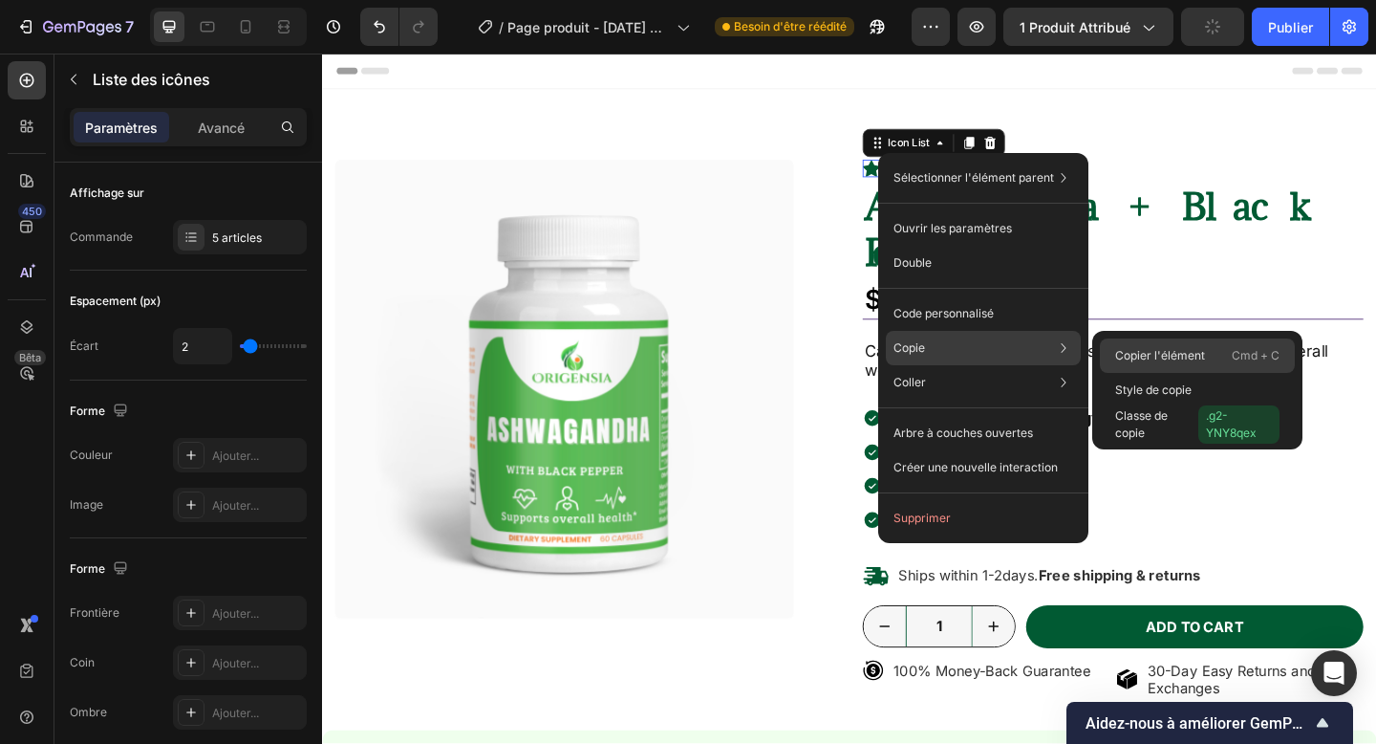
click at [1135, 352] on font "Copier l'élément" at bounding box center [1160, 355] width 90 height 14
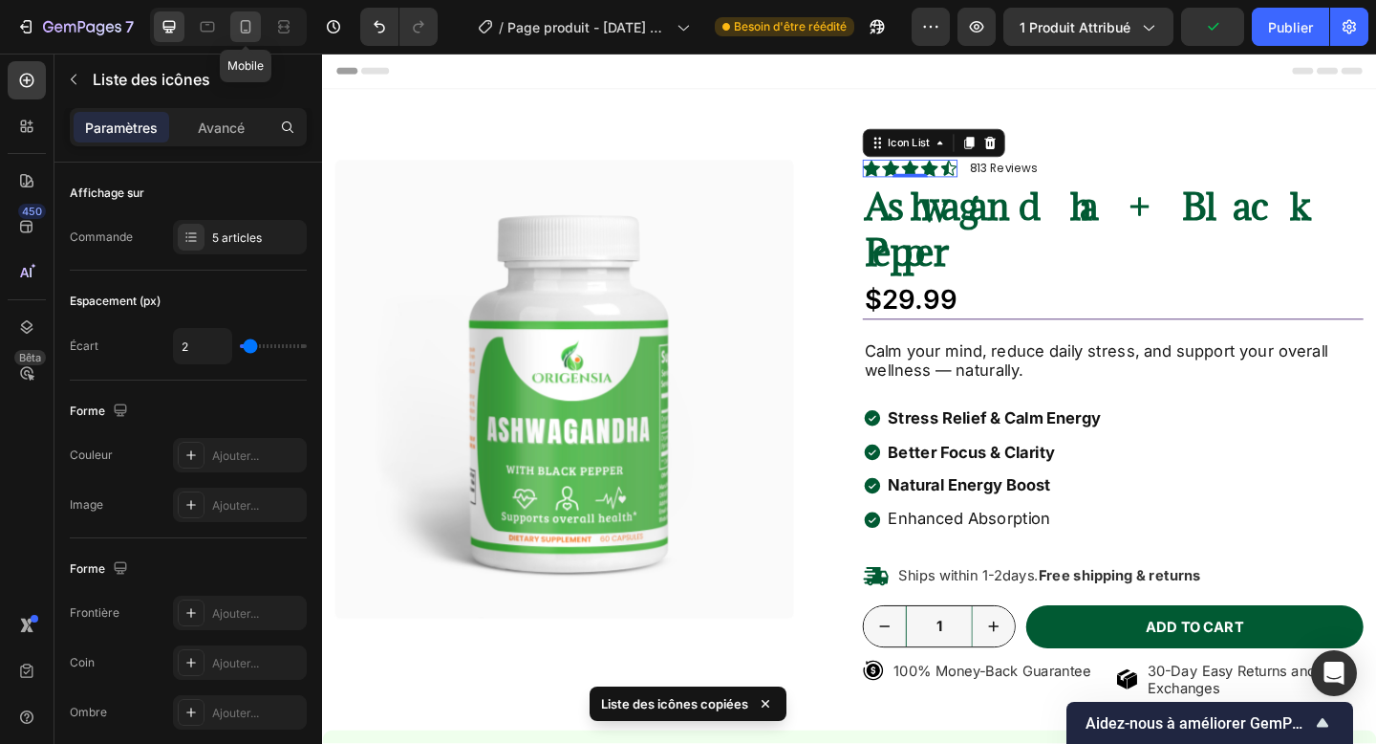
click at [251, 29] on icon at bounding box center [245, 26] width 19 height 19
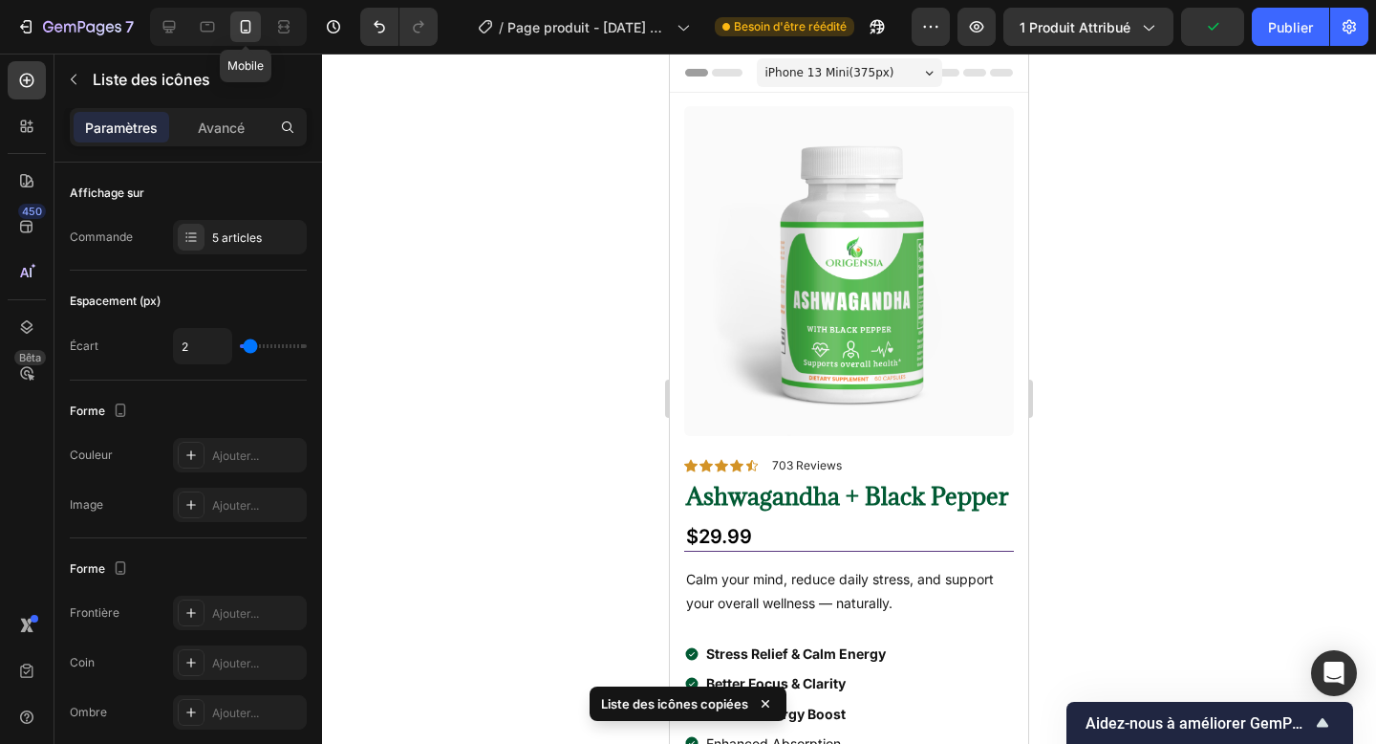
click at [860, 472] on div "Icon Icon Icon Icon Icon Icon List 703 Reviews Text Block Row" at bounding box center [849, 465] width 330 height 19
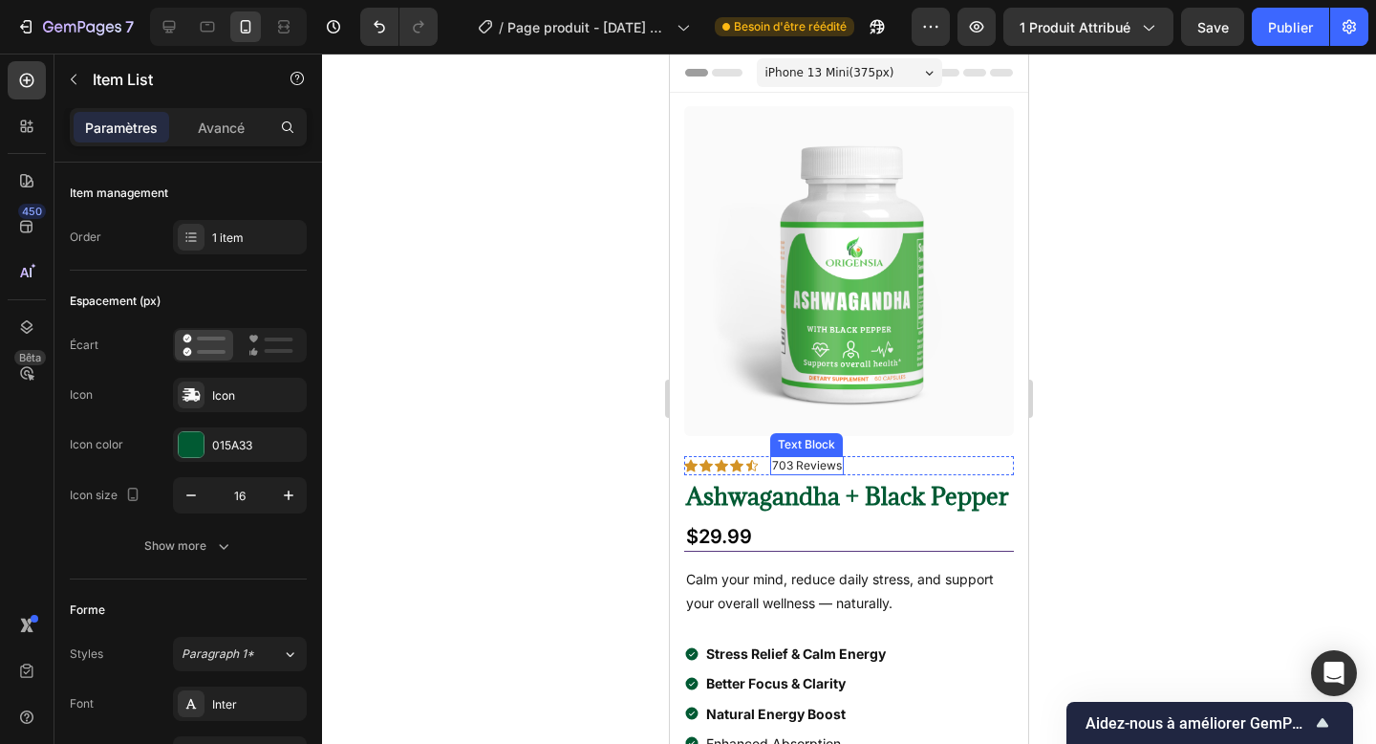
click at [830, 462] on p "703 Reviews" at bounding box center [807, 465] width 70 height 15
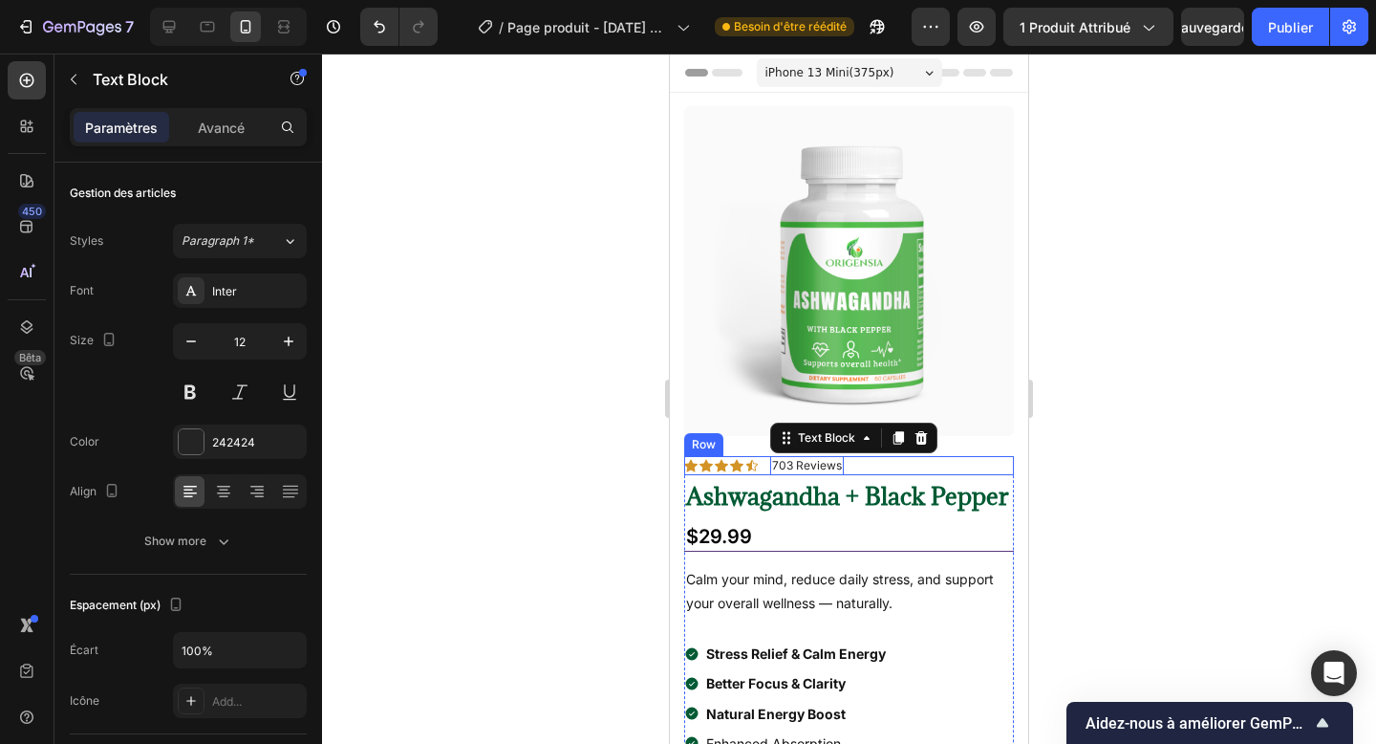
click at [853, 466] on div "Icon Icon Icon Icon Icon Icon List 703 Reviews Text Block 0 Row" at bounding box center [849, 465] width 330 height 19
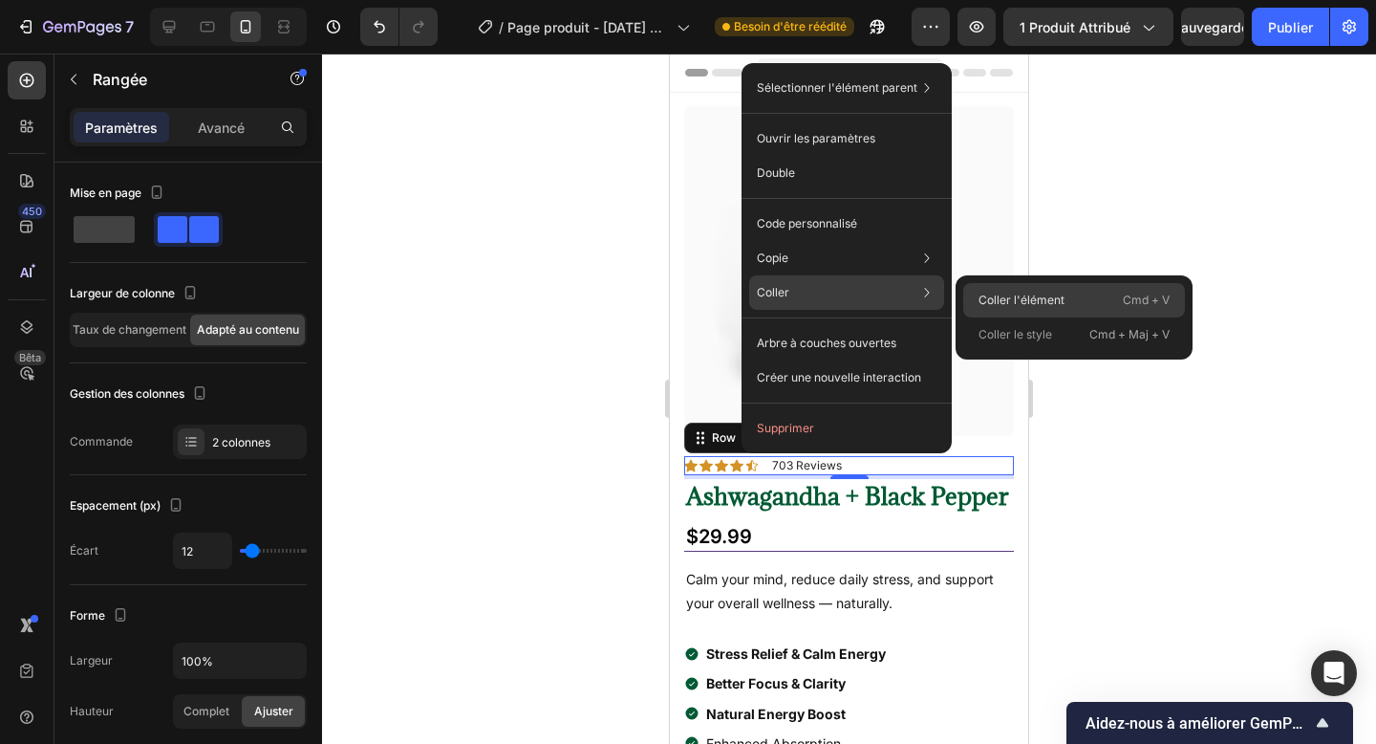
click at [975, 302] on div "Coller l'élément Cmd + V" at bounding box center [1074, 300] width 222 height 34
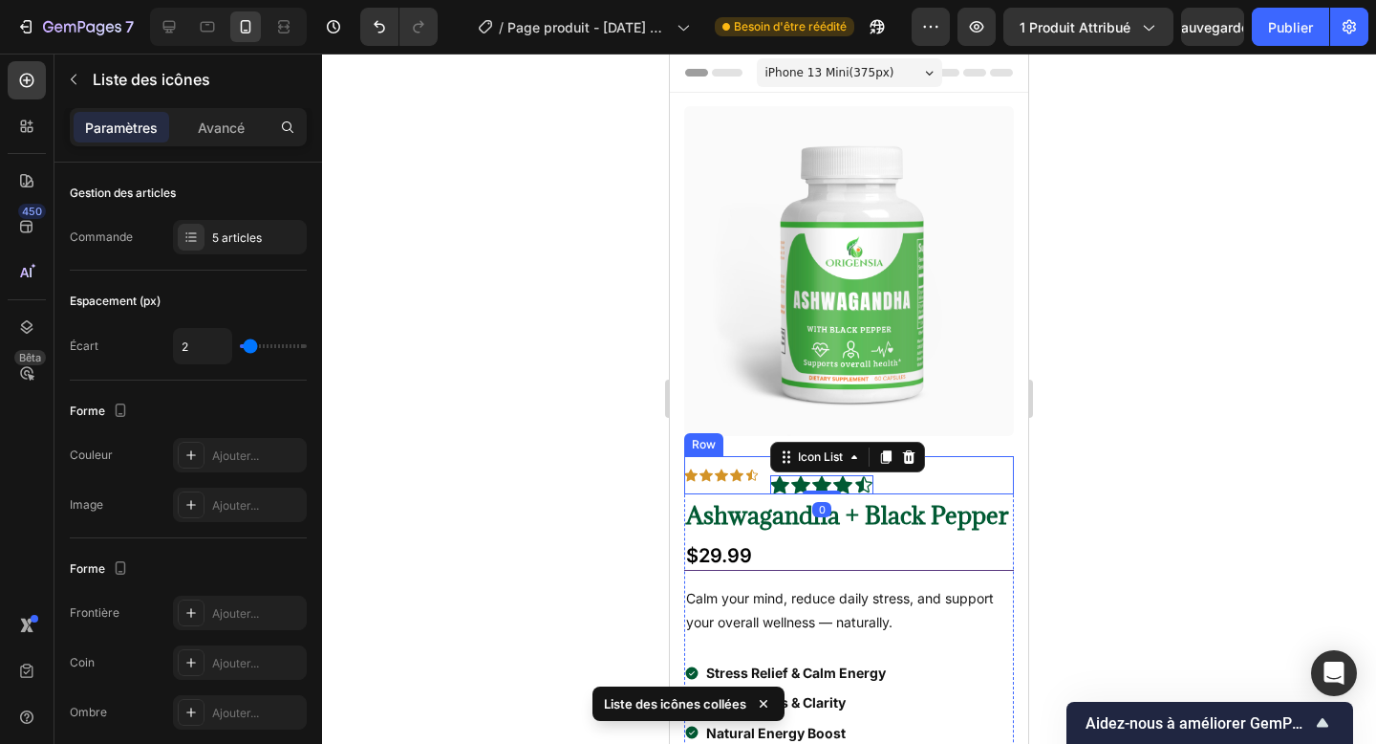
click at [912, 486] on div "Icon Icon Icon Icon Icon Icon List 703 Reviews Text Block Icon Icon Icon Icon I…" at bounding box center [849, 475] width 330 height 38
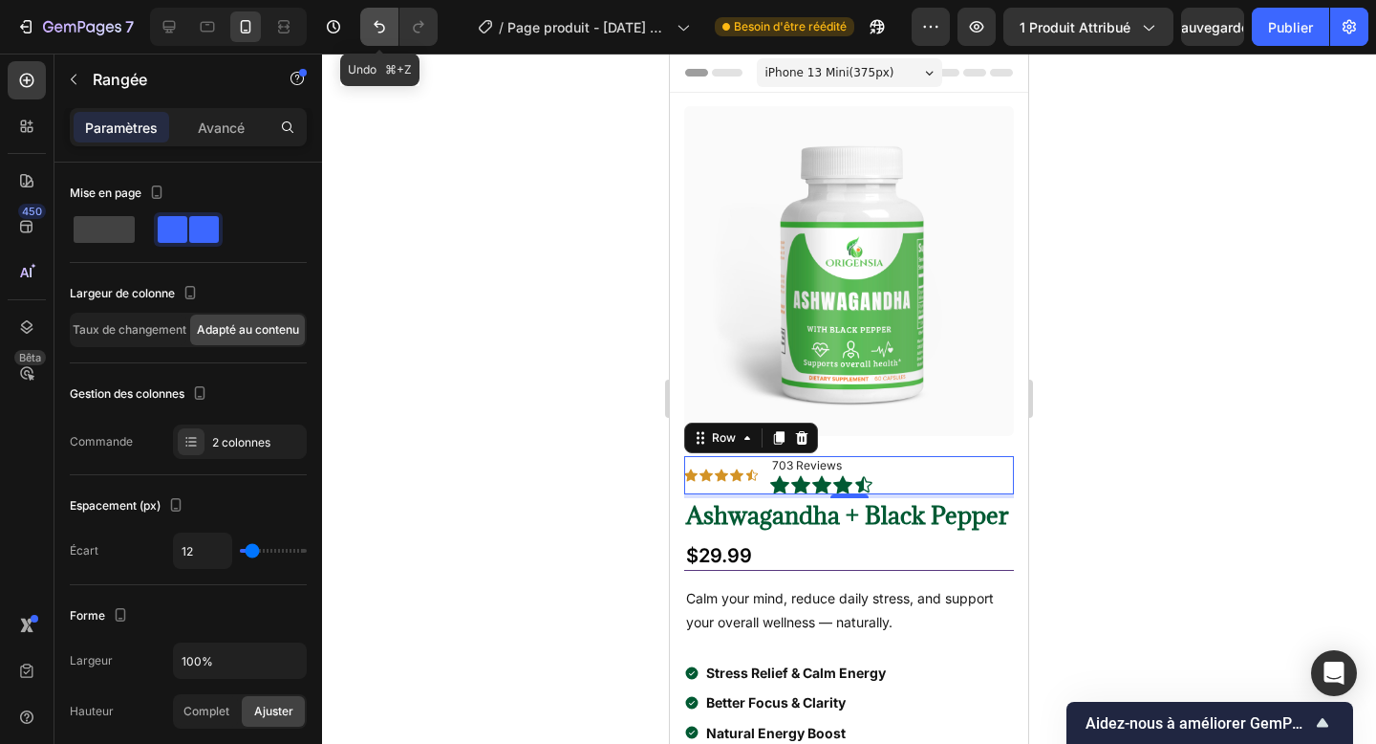
click at [377, 24] on icon "Annuler/Rétablir" at bounding box center [379, 27] width 11 height 12
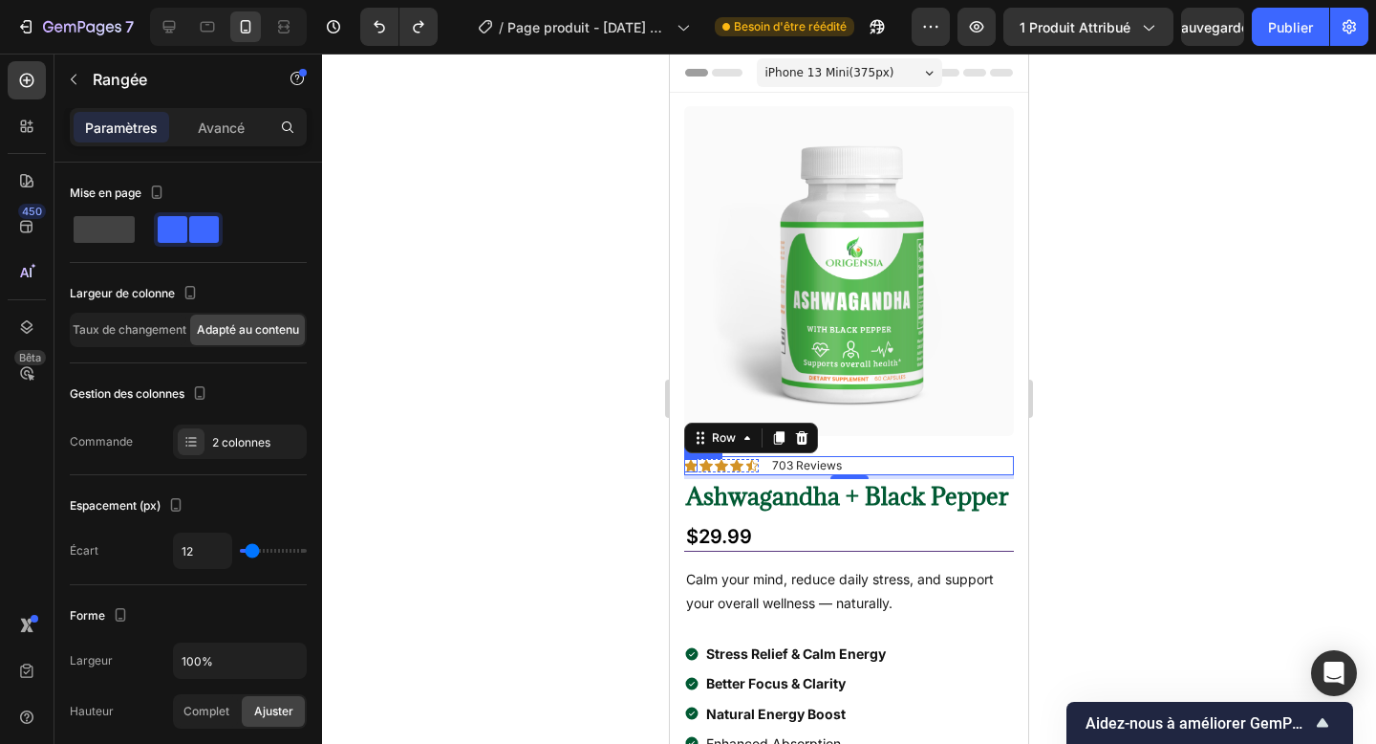
click at [695, 464] on icon at bounding box center [690, 465] width 13 height 12
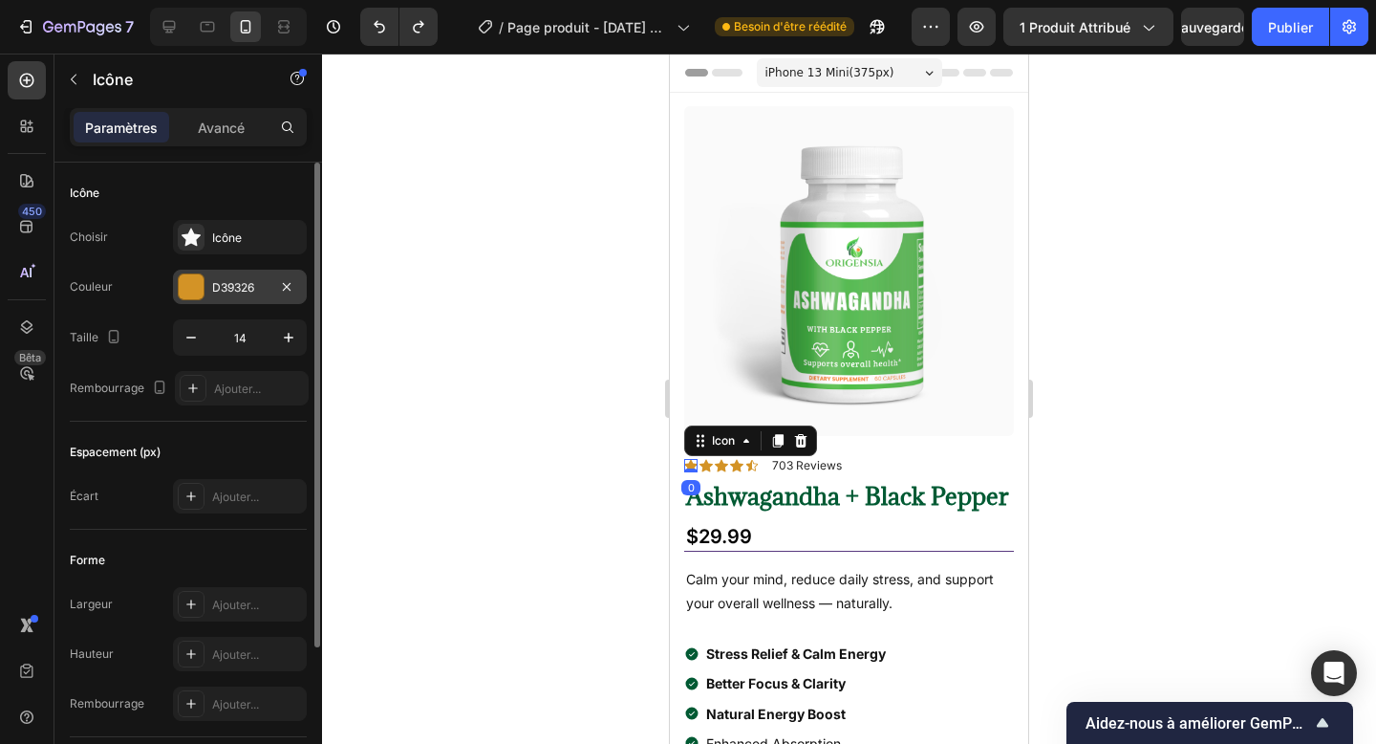
click at [247, 292] on font "D39326" at bounding box center [233, 287] width 42 height 14
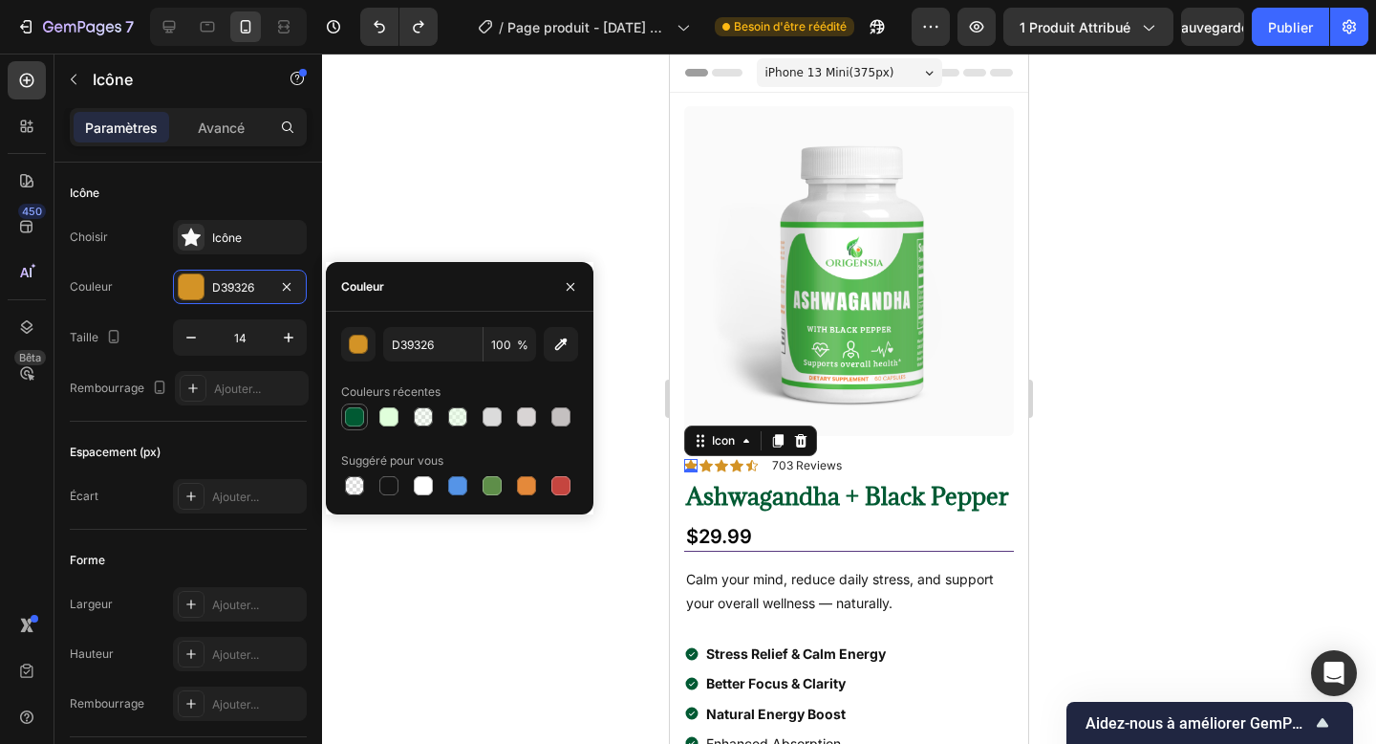
click at [352, 414] on div at bounding box center [354, 416] width 19 height 19
type input "015A33"
click at [701, 468] on icon at bounding box center [706, 465] width 13 height 13
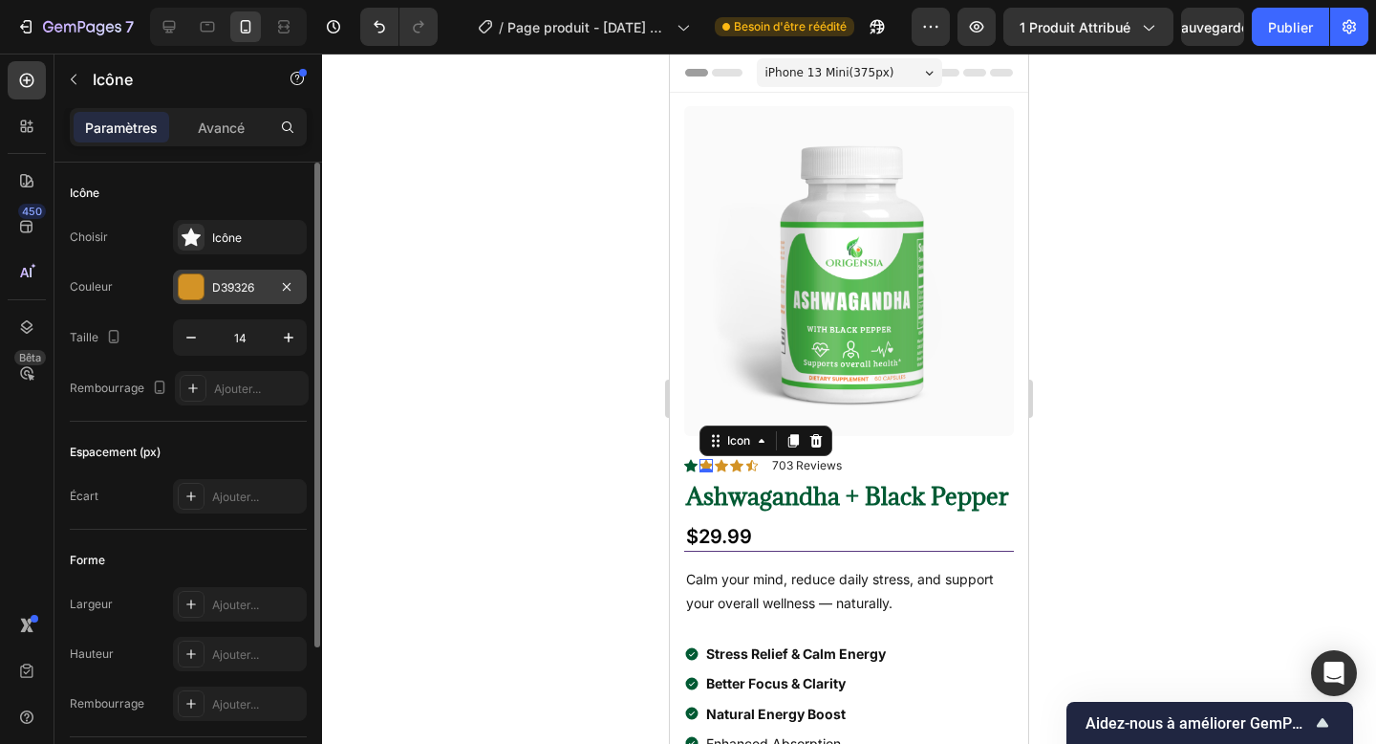
click at [236, 288] on font "D39326" at bounding box center [233, 287] width 42 height 14
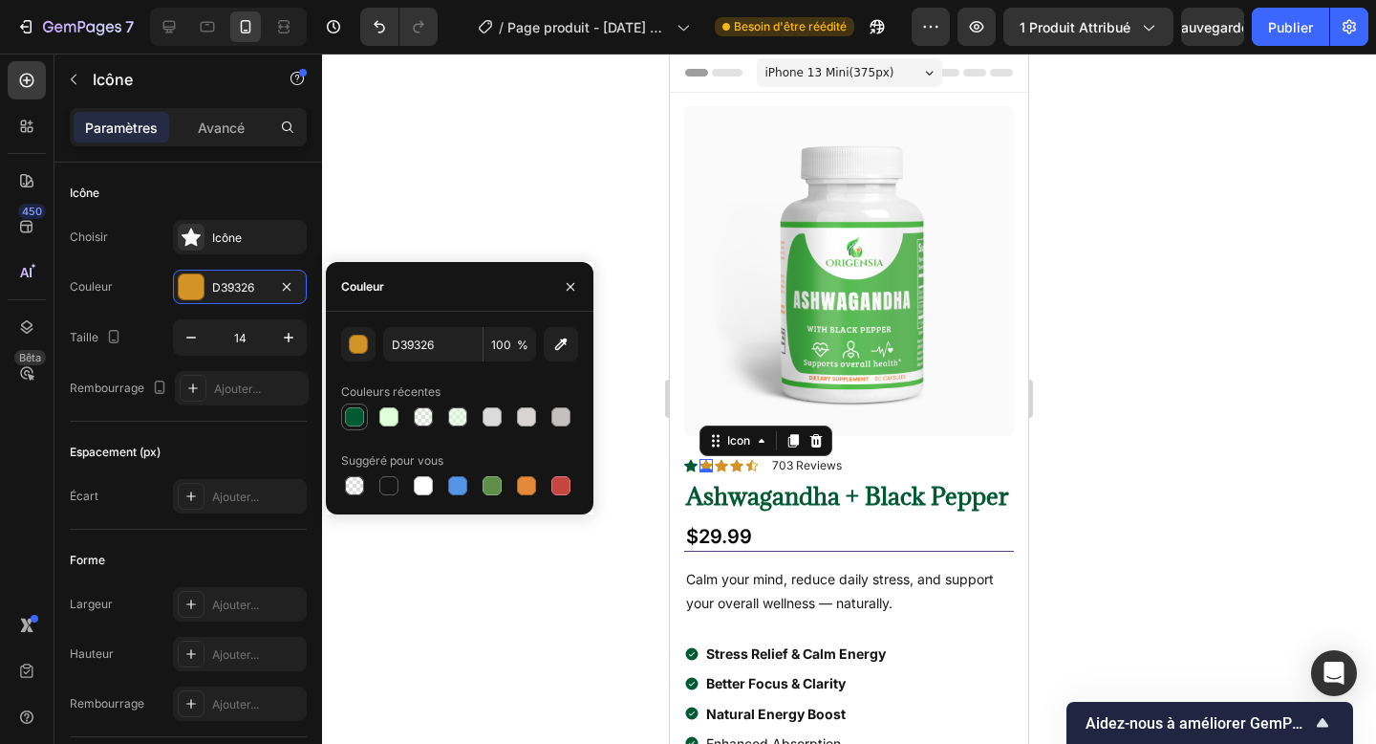
click at [355, 413] on div at bounding box center [354, 416] width 19 height 19
type input "015A33"
click at [722, 464] on icon at bounding box center [721, 465] width 13 height 12
click at [723, 469] on icon at bounding box center [721, 465] width 13 height 12
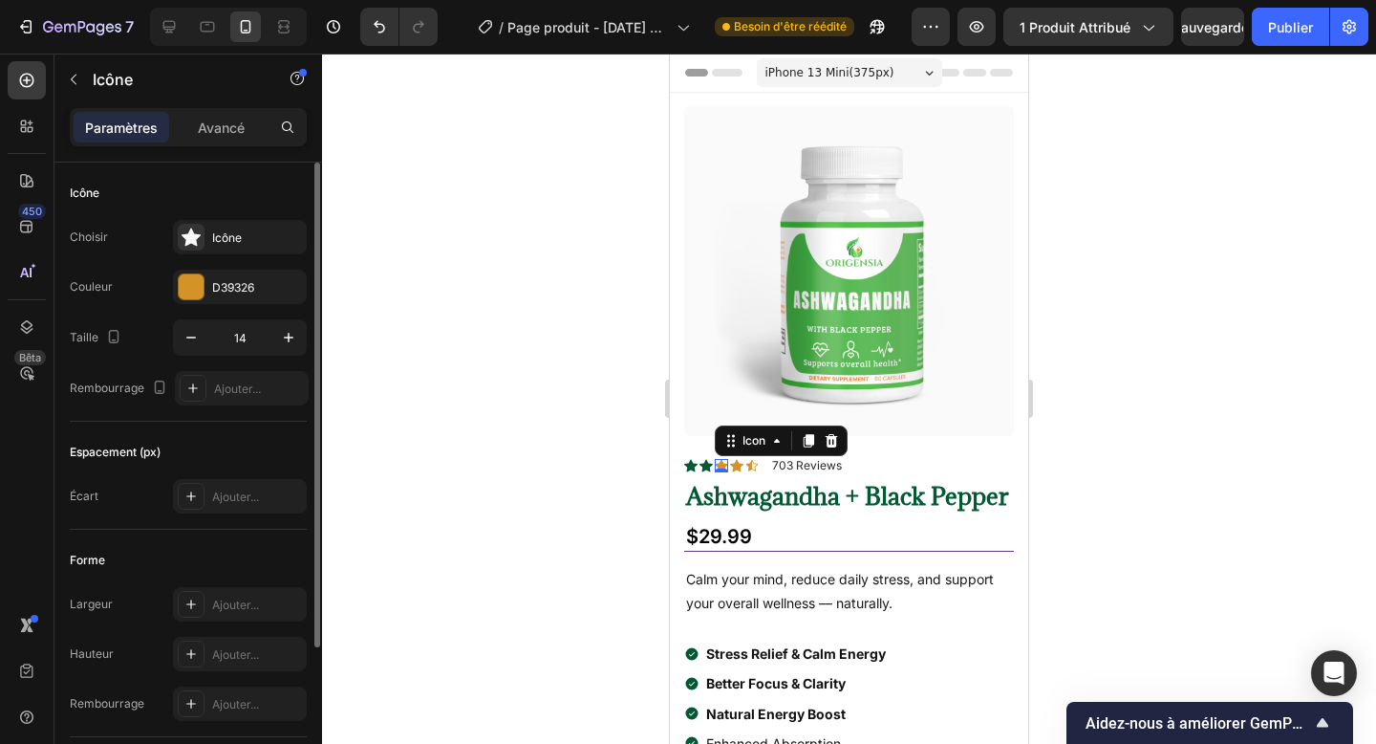
click at [222, 268] on div "Choisir Icône Couleur D39326 Taille 14 Rembourrage Ajouter..." at bounding box center [188, 312] width 237 height 185
click at [226, 285] on font "D39326" at bounding box center [233, 287] width 42 height 14
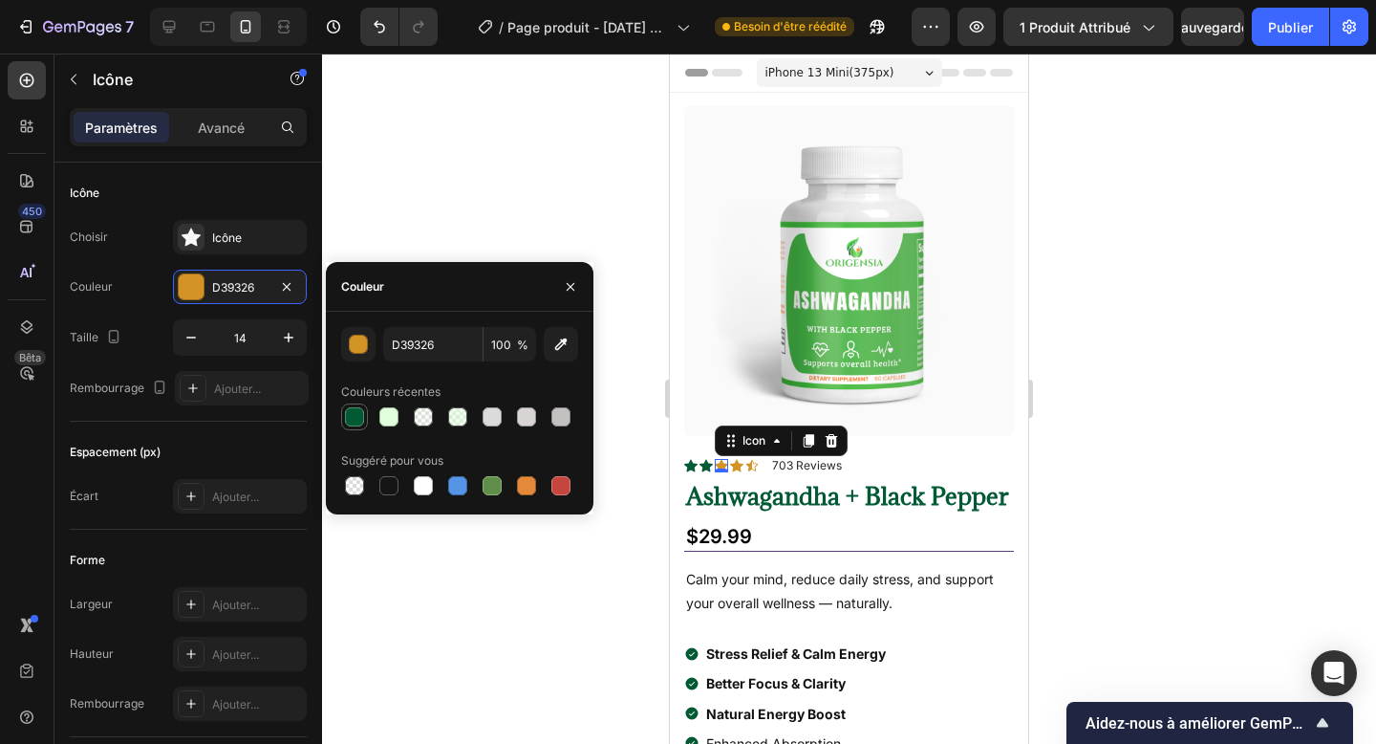
click at [353, 416] on div at bounding box center [354, 416] width 19 height 19
type input "015A33"
click at [736, 470] on icon at bounding box center [736, 465] width 13 height 13
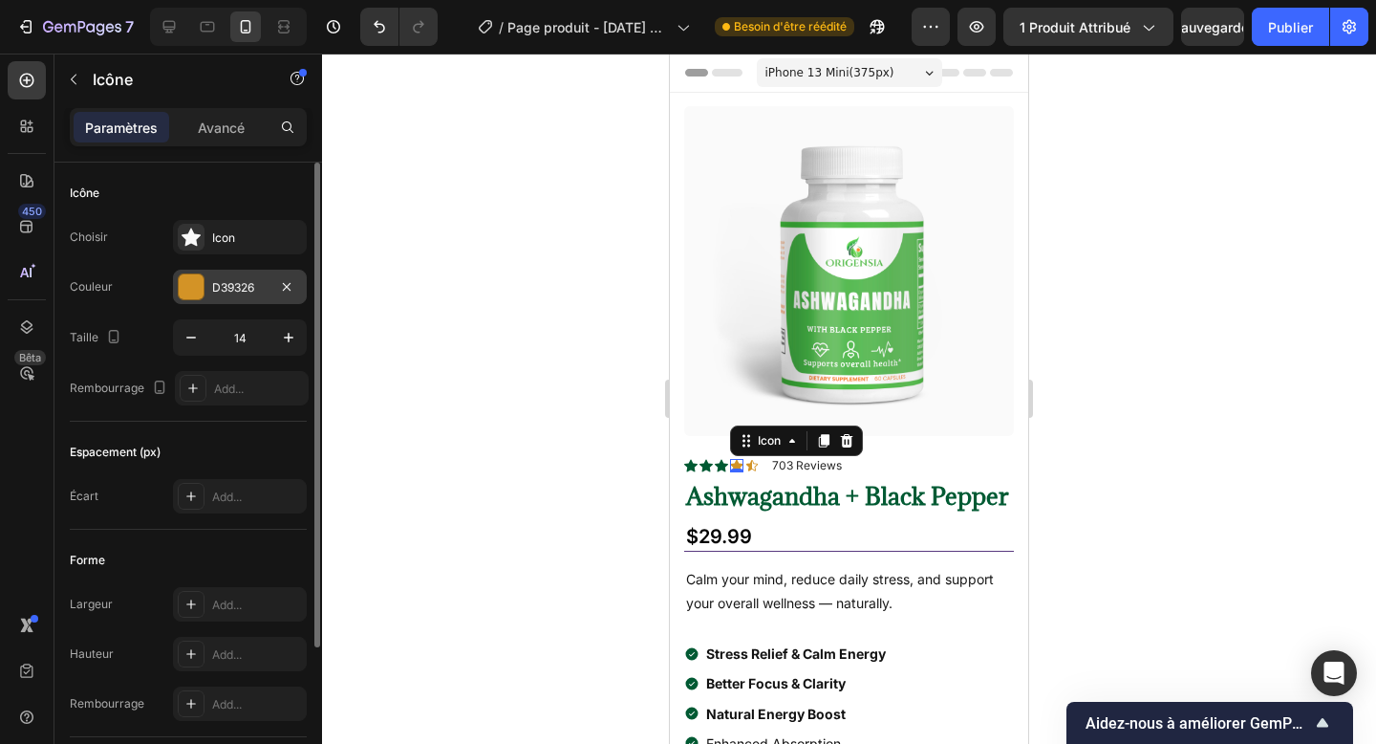
click at [209, 289] on div "D39326" at bounding box center [240, 287] width 134 height 34
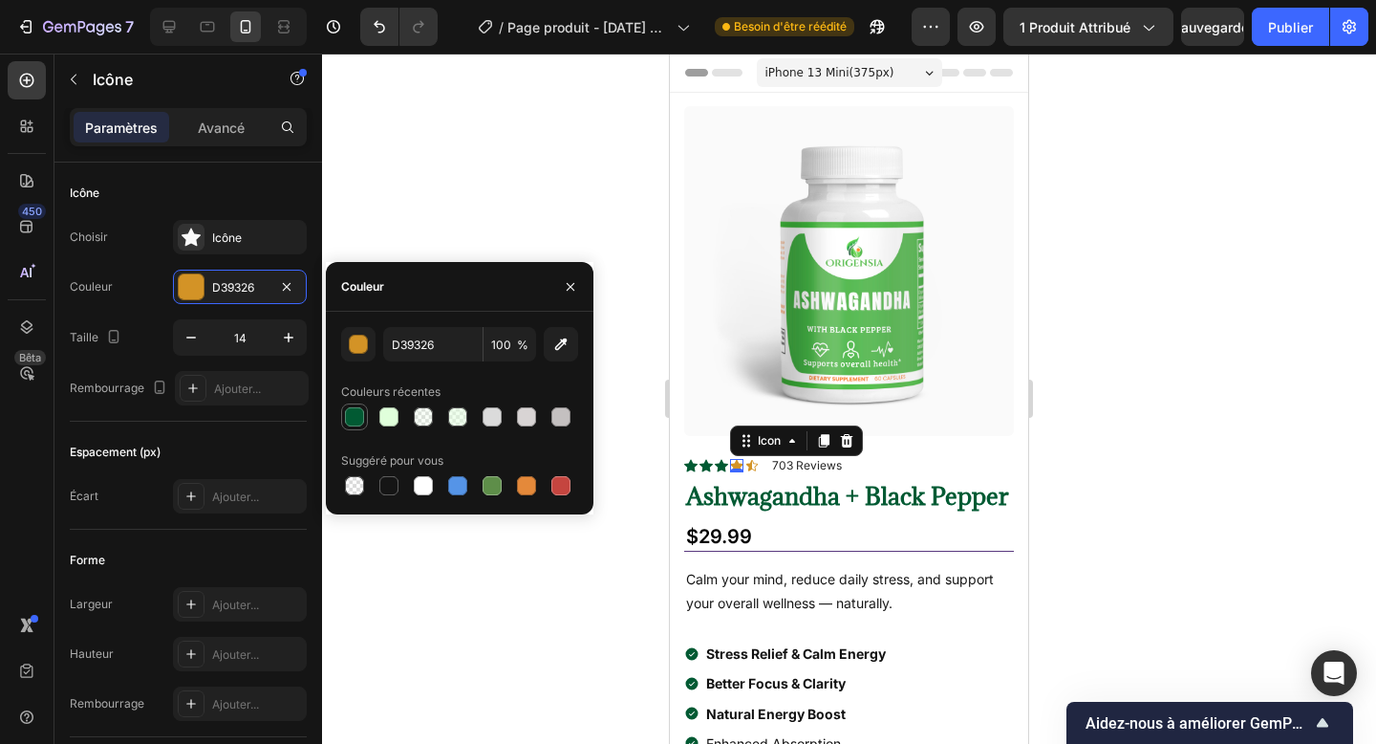
click at [358, 417] on div at bounding box center [354, 416] width 19 height 19
type input "015A33"
click at [755, 468] on icon at bounding box center [751, 465] width 11 height 11
click at [751, 466] on icon at bounding box center [751, 465] width 11 height 11
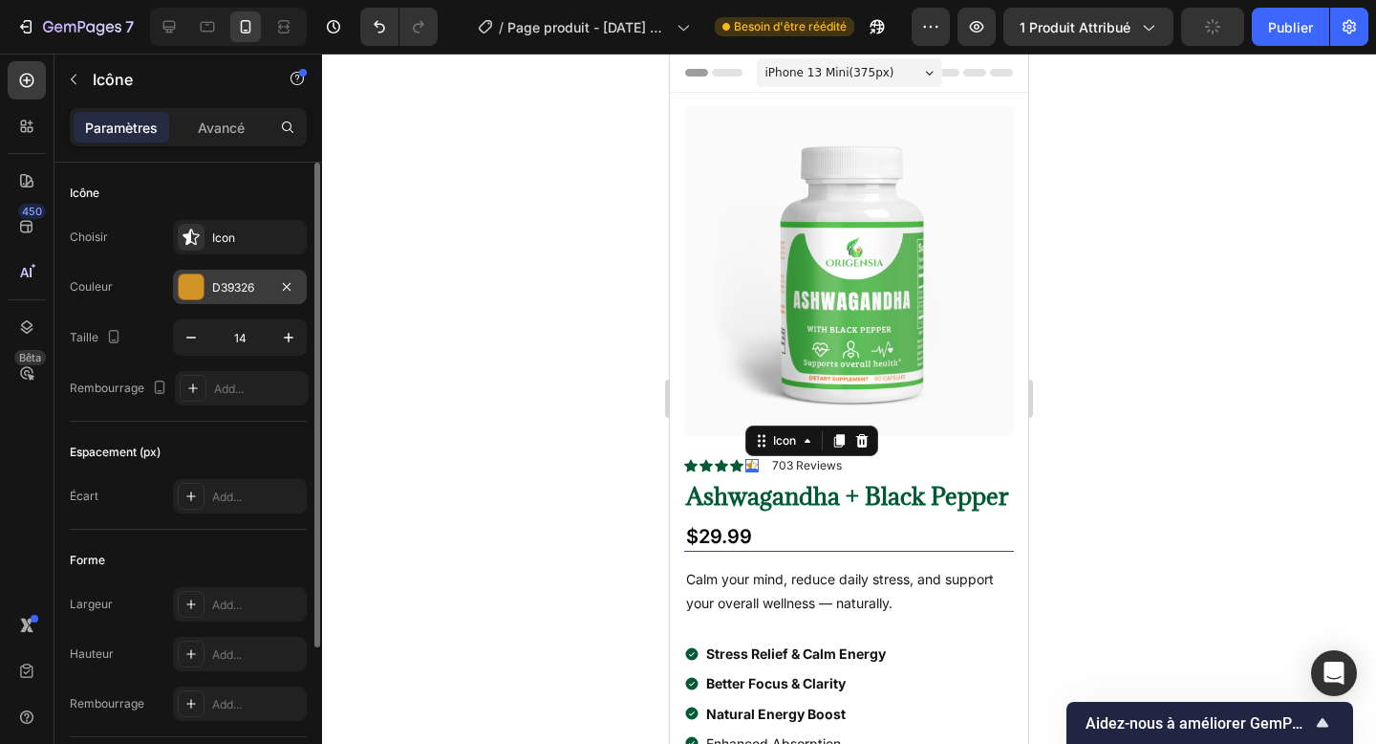
click at [250, 298] on div "D39326" at bounding box center [240, 287] width 134 height 34
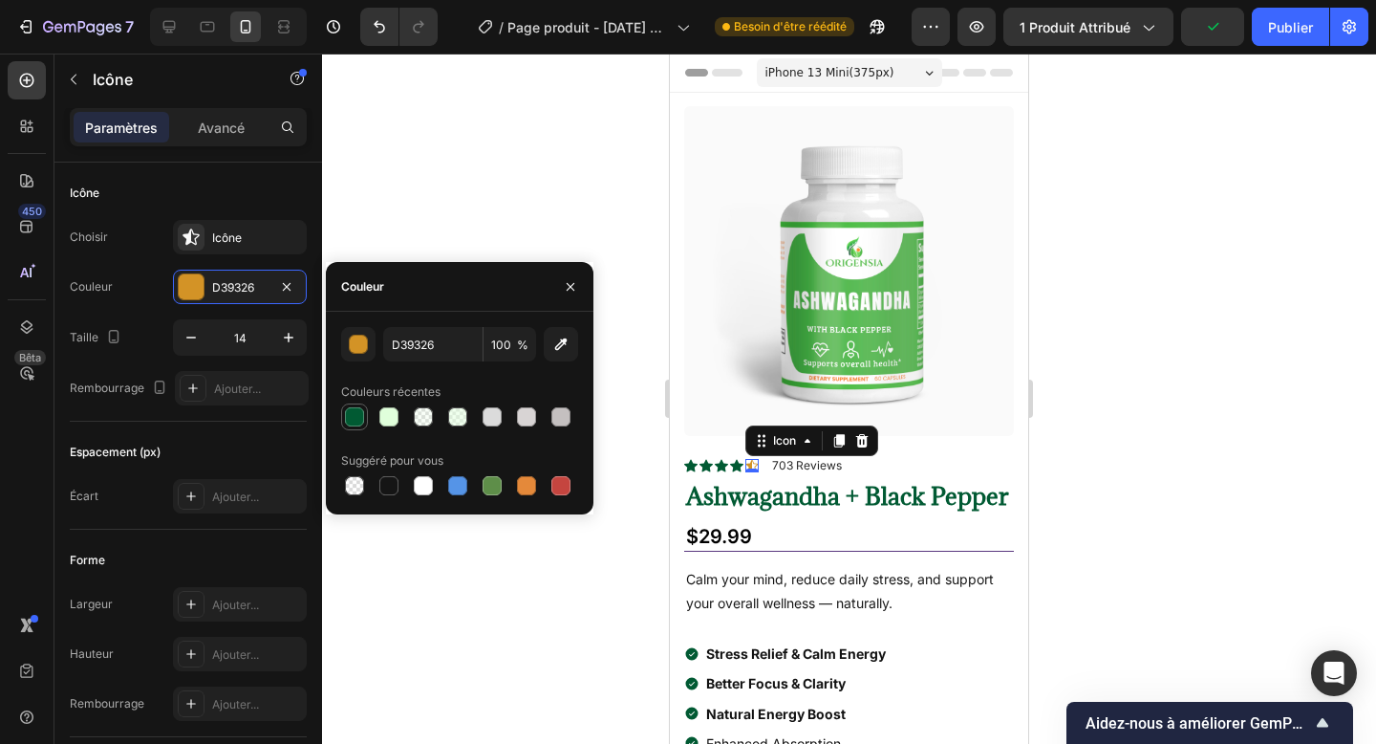
click at [353, 421] on div at bounding box center [354, 416] width 19 height 19
type input "015A33"
click at [1274, 20] on font "Publier" at bounding box center [1290, 27] width 45 height 16
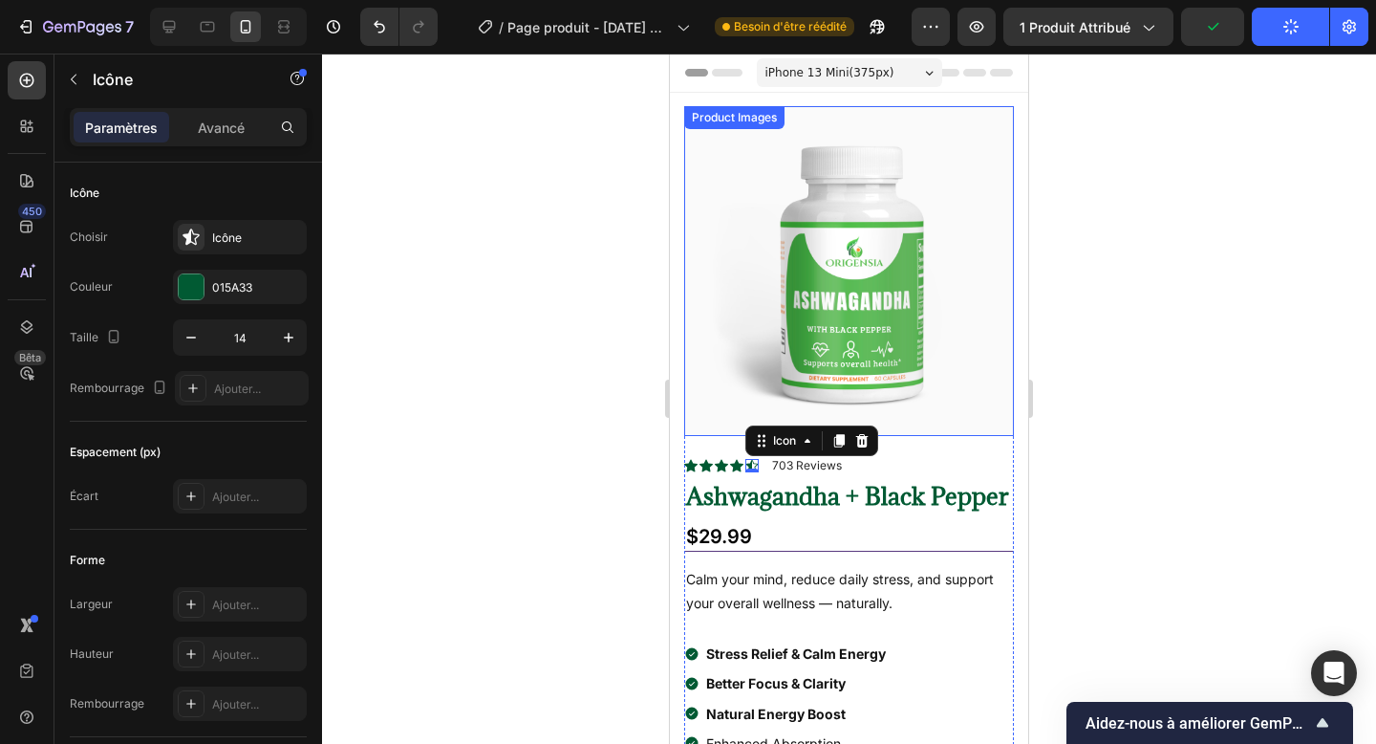
scroll to position [248, 0]
